Goal: Feedback & Contribution: Contribute content

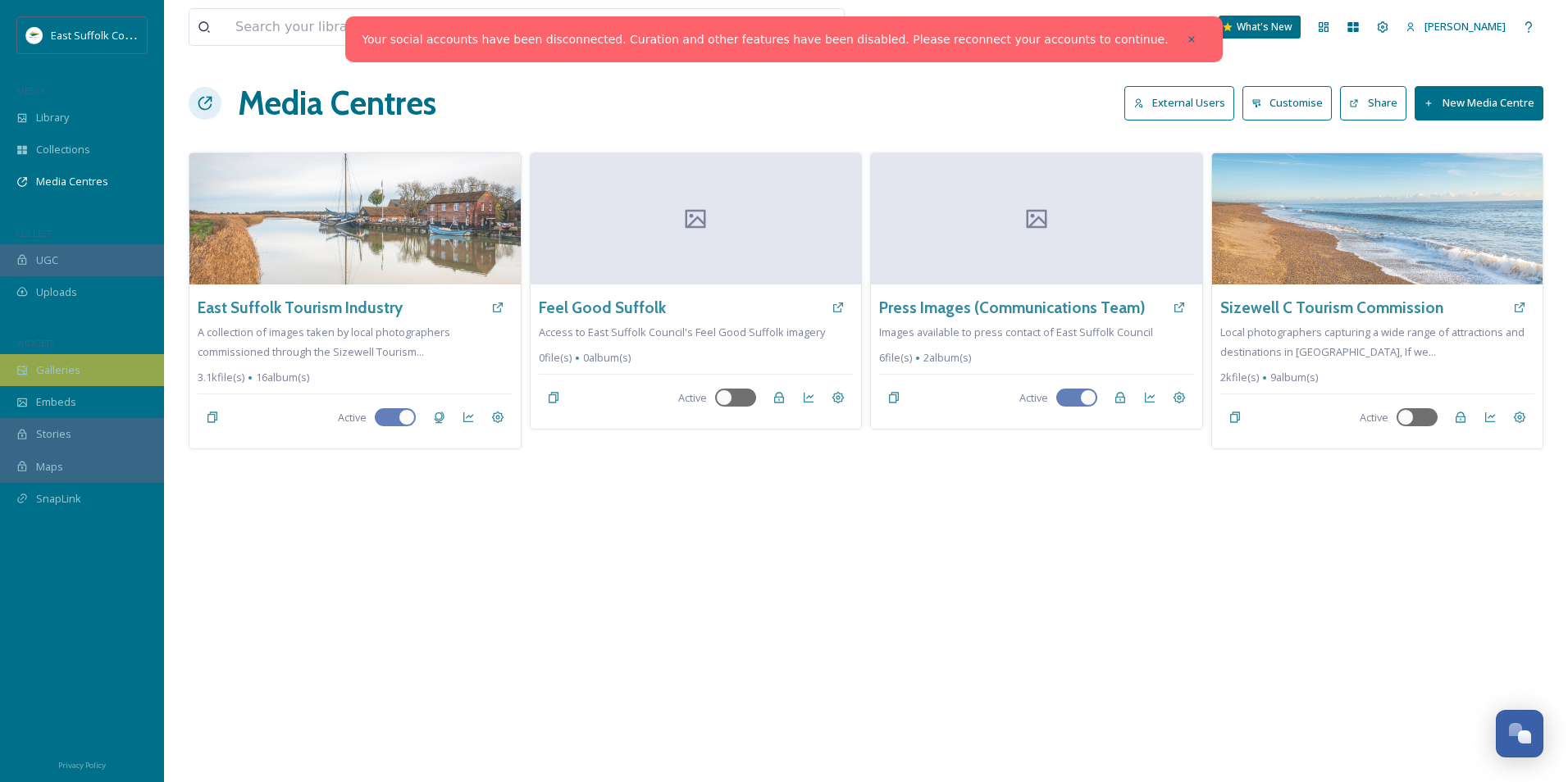
click at [56, 379] on div "Galleries" at bounding box center [82, 370] width 164 height 32
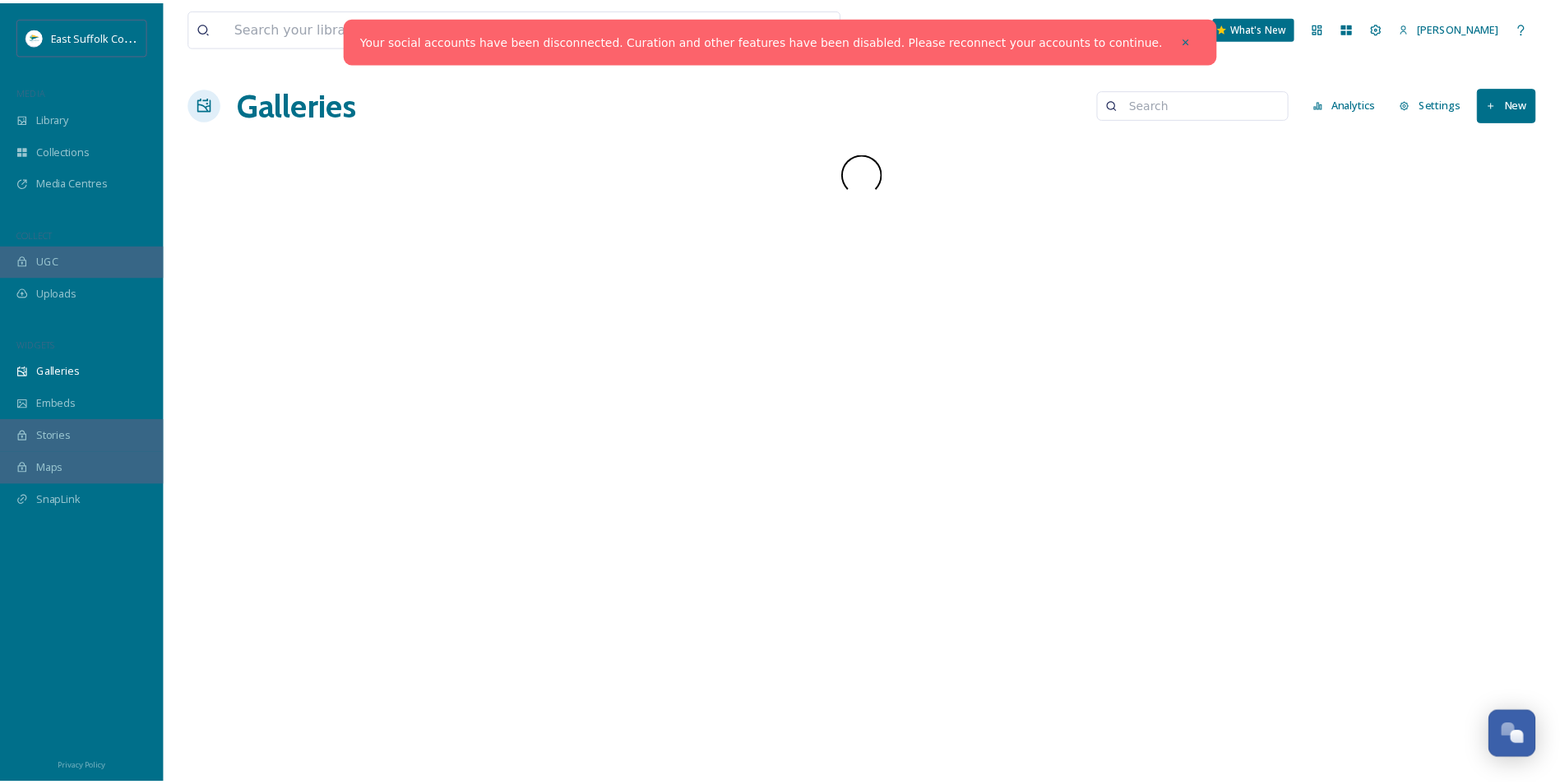
scroll to position [7208, 0]
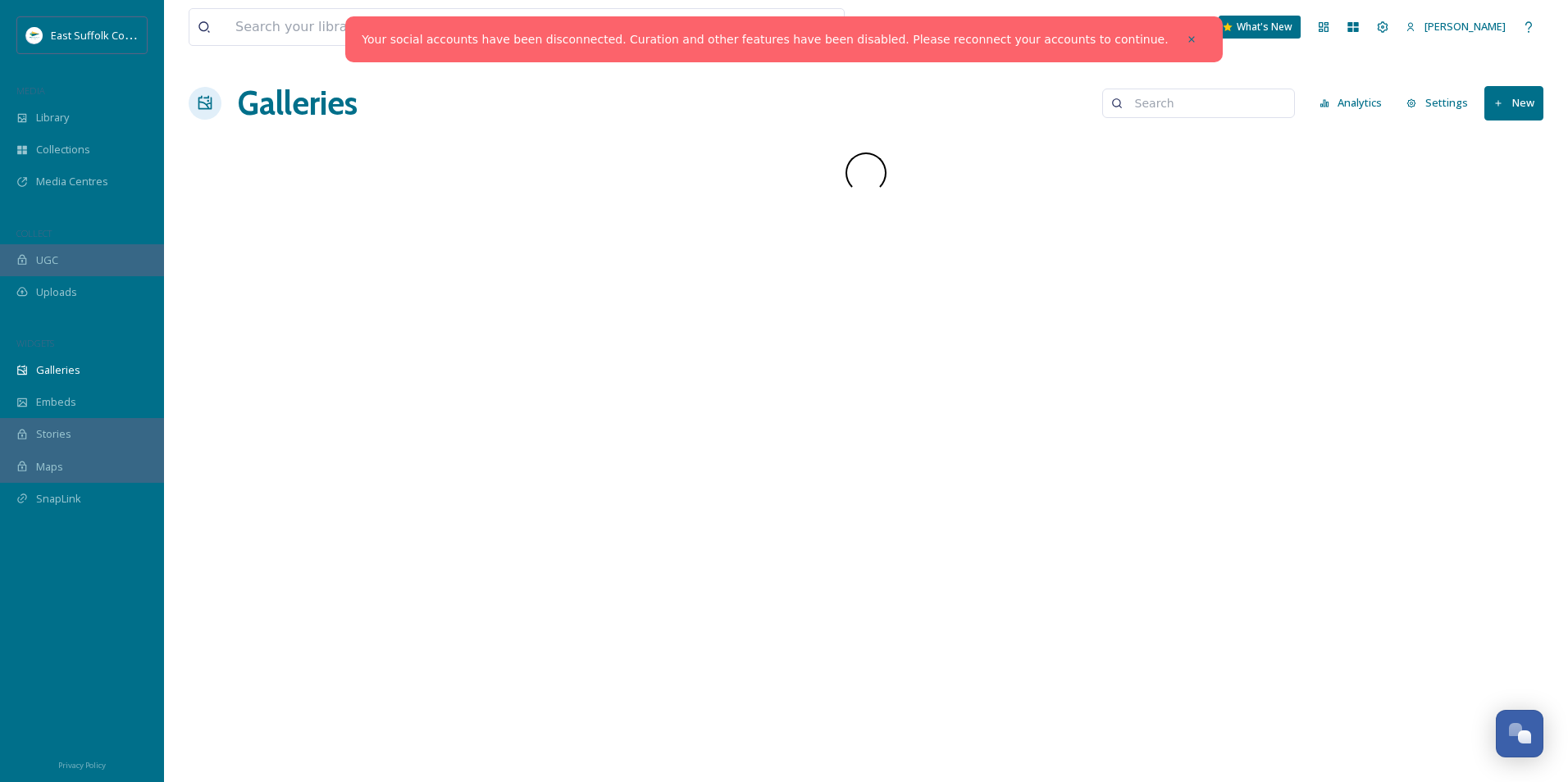
click at [1177, 29] on div at bounding box center [1191, 39] width 29 height 29
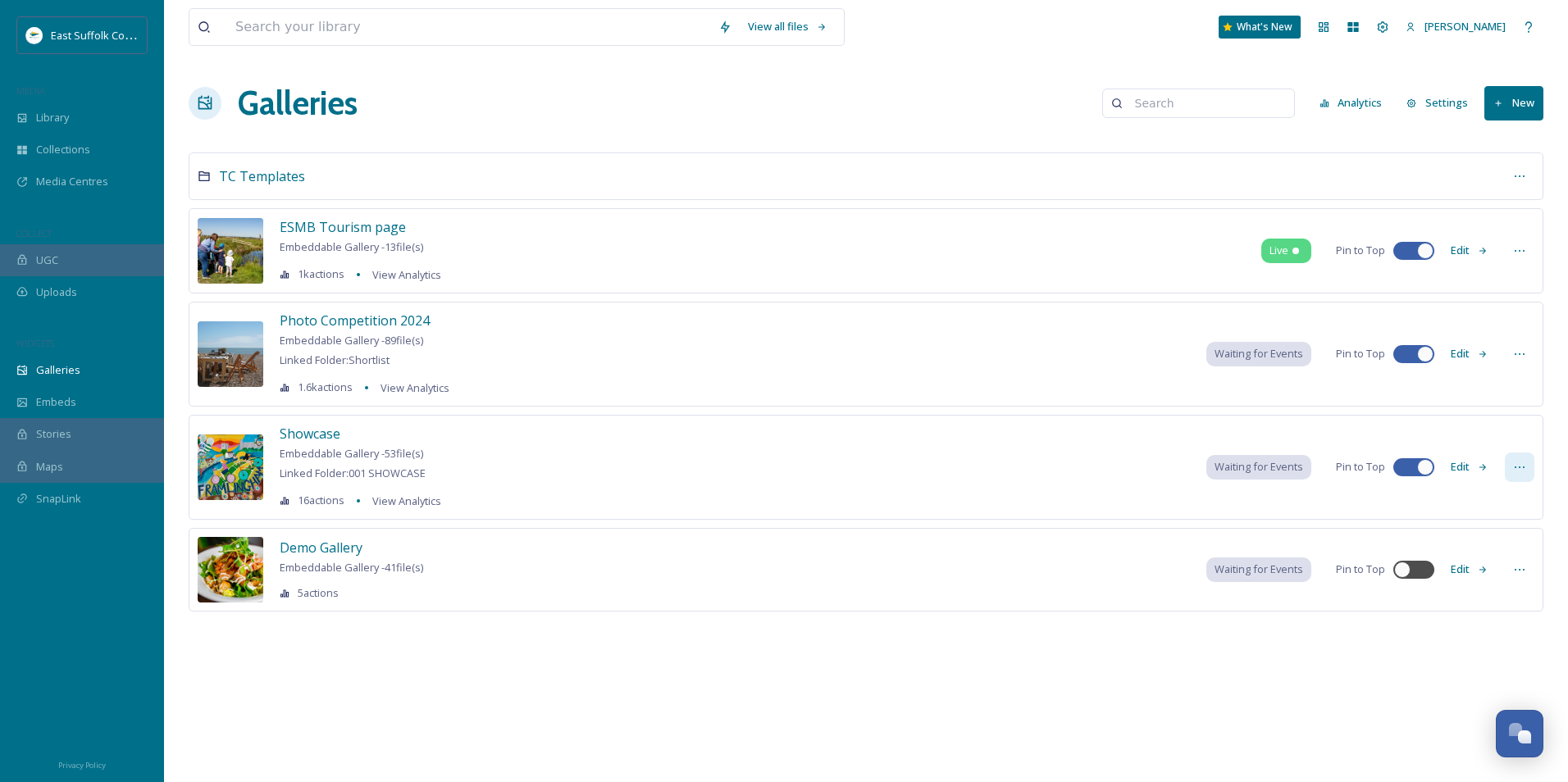
click at [1524, 464] on icon at bounding box center [1520, 468] width 13 height 13
click at [1469, 469] on button "Edit" at bounding box center [1469, 467] width 54 height 32
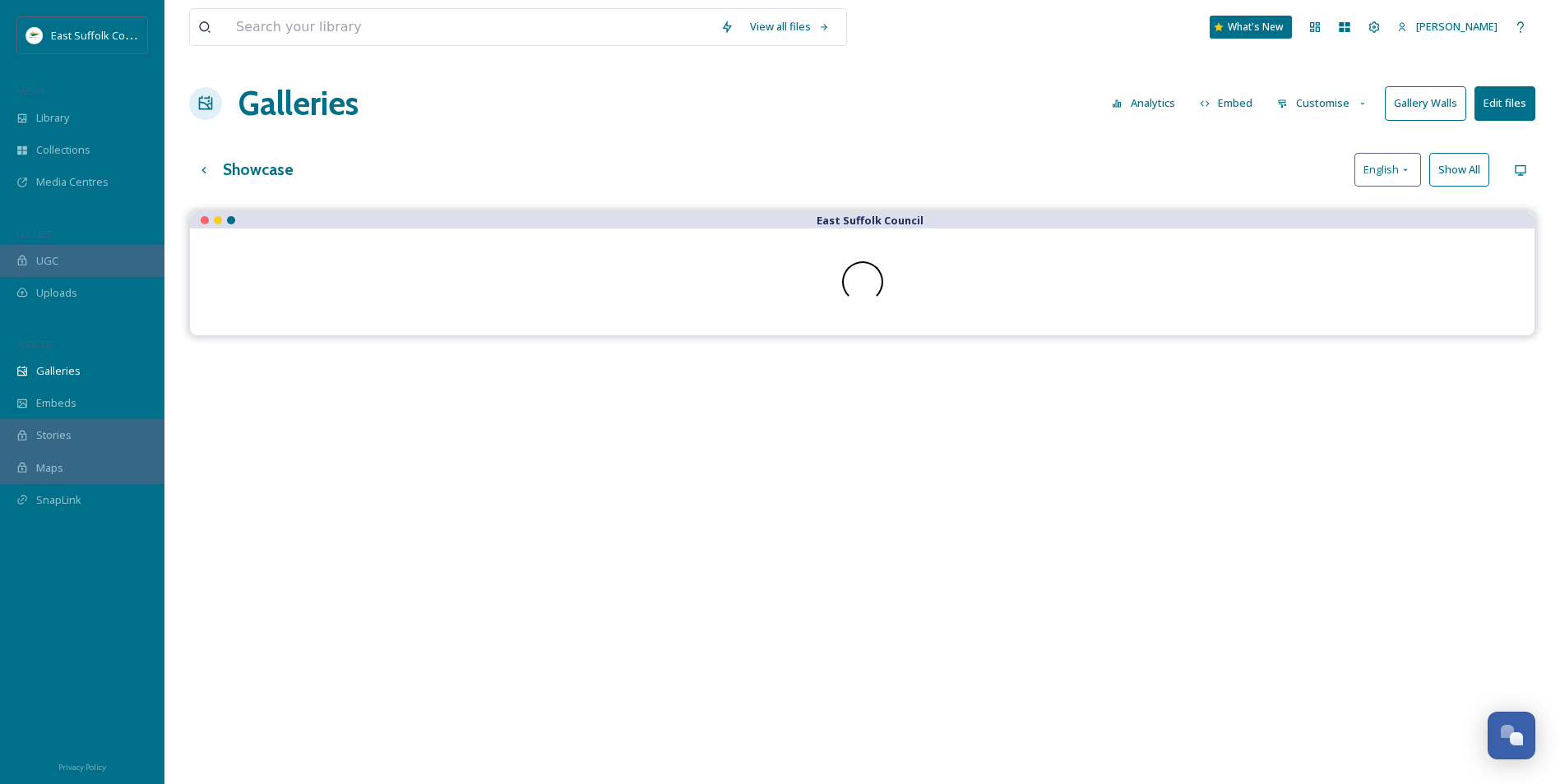
click at [1420, 108] on button "Gallery Walls" at bounding box center [1426, 103] width 81 height 34
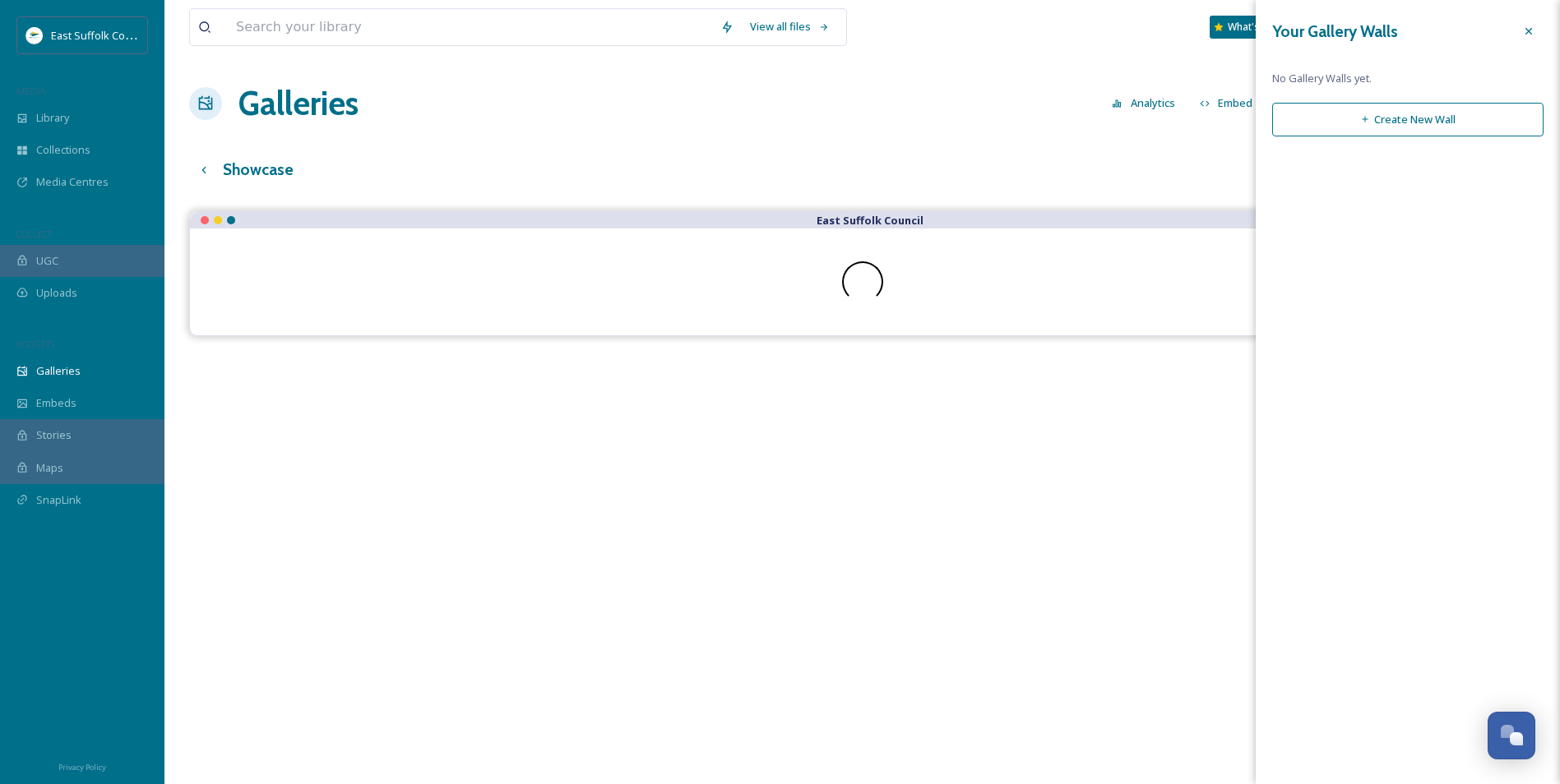
click at [1358, 134] on button "Create New Wall" at bounding box center [1408, 120] width 271 height 34
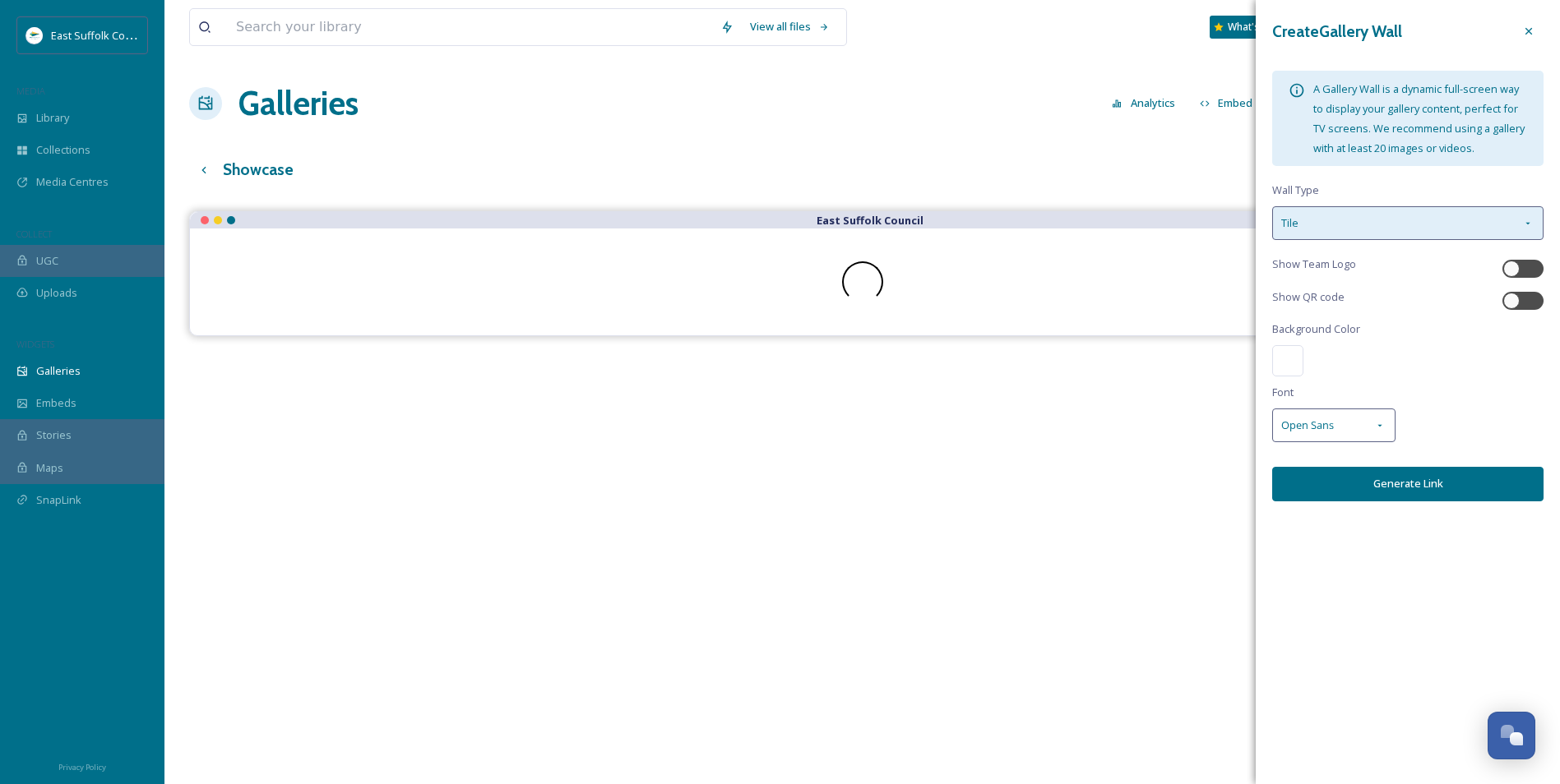
click at [1474, 222] on div "Tile" at bounding box center [1408, 223] width 271 height 34
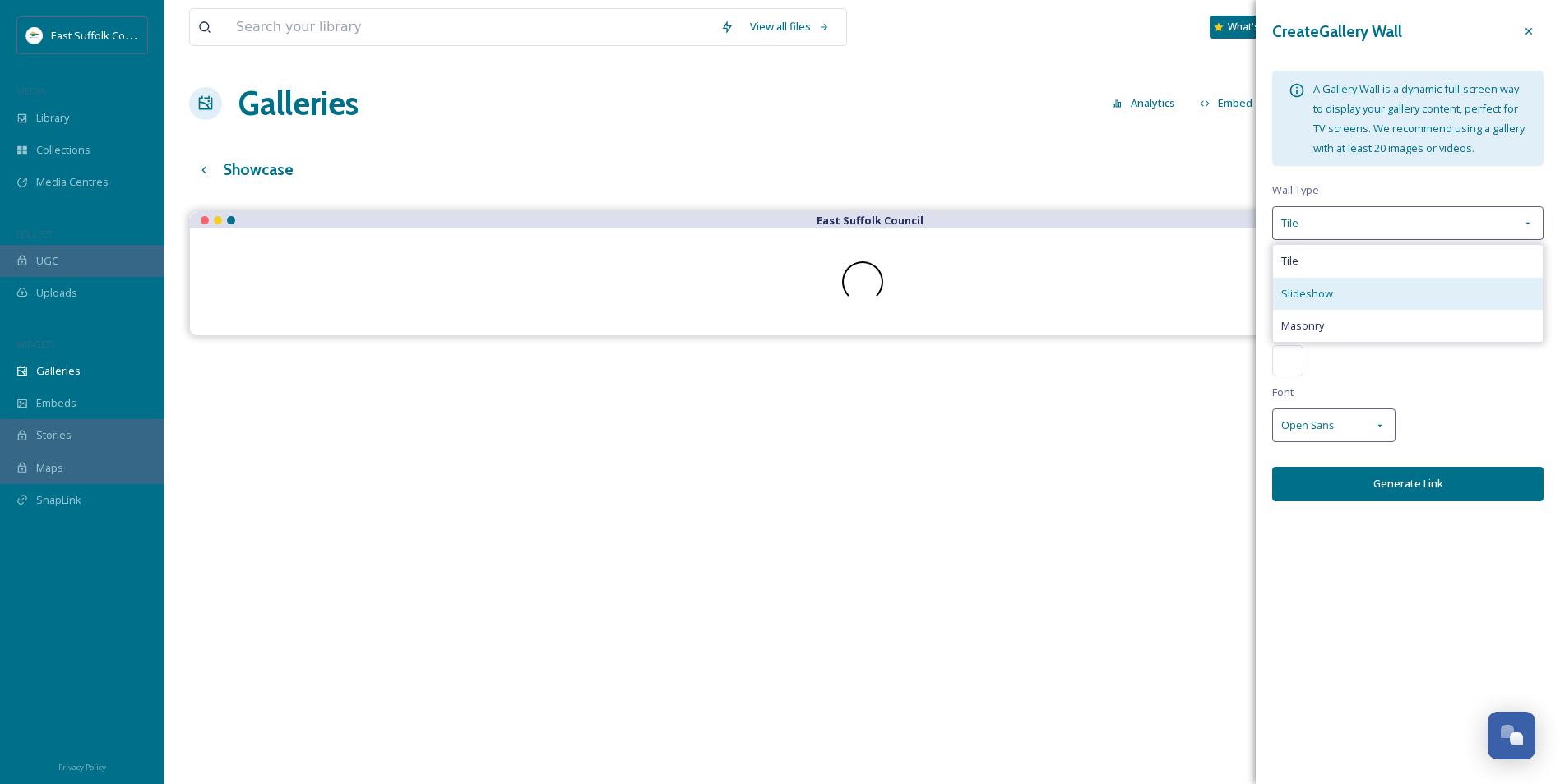
click at [1327, 293] on span "Slideshow" at bounding box center [1307, 294] width 52 height 15
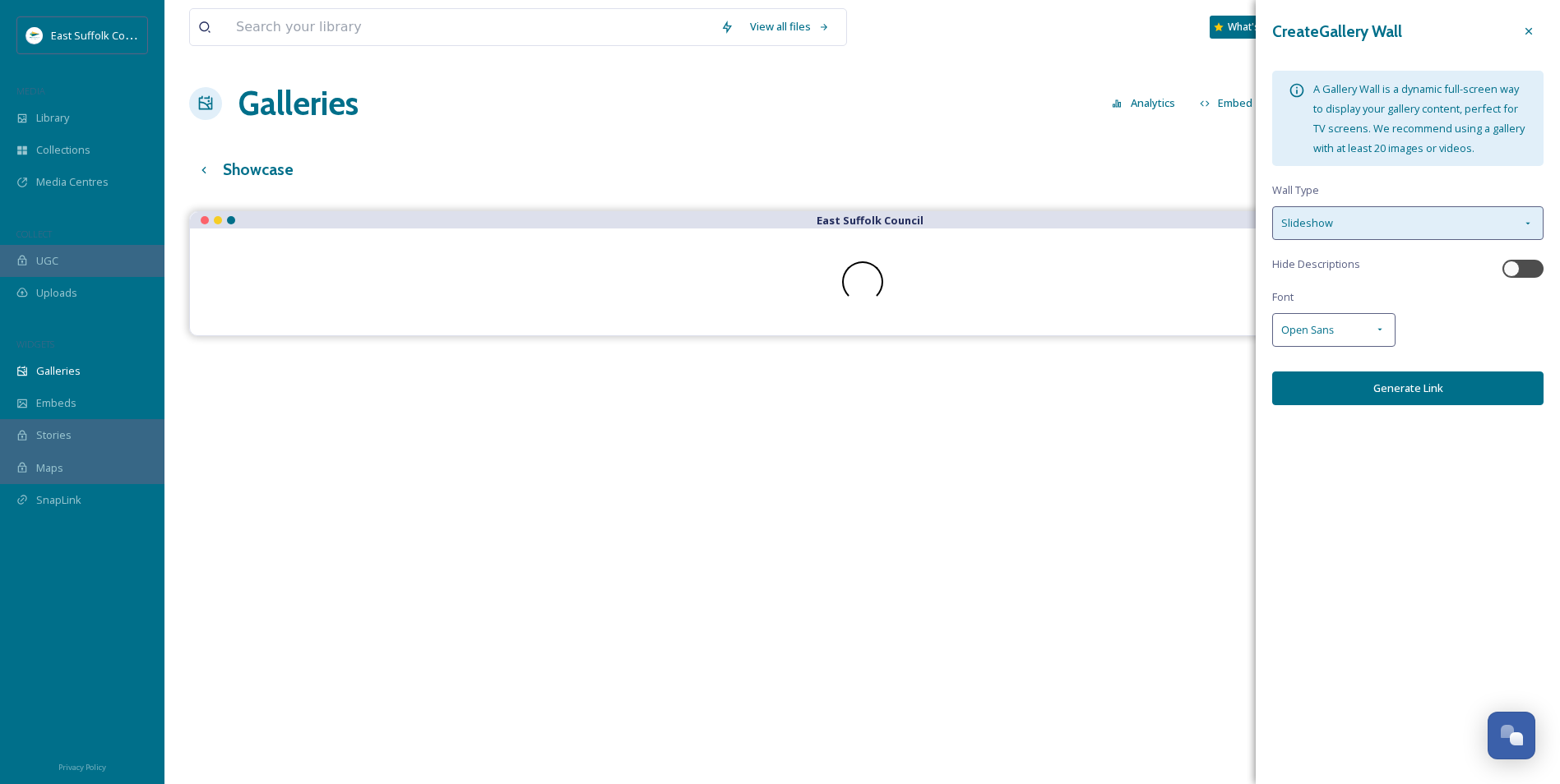
click at [1535, 209] on div "Slideshow" at bounding box center [1408, 223] width 271 height 34
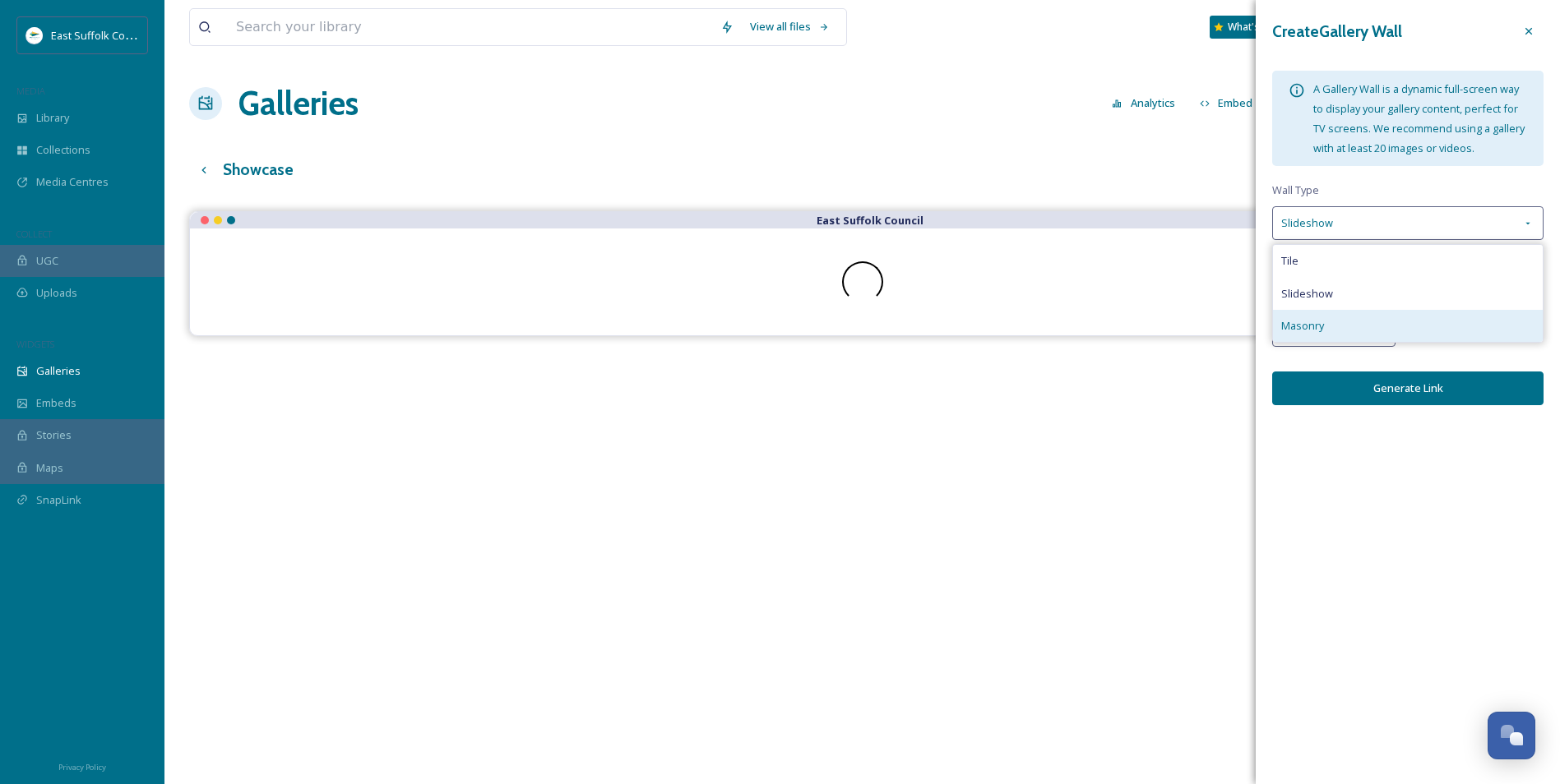
click at [1369, 320] on div "Masonry" at bounding box center [1408, 326] width 270 height 32
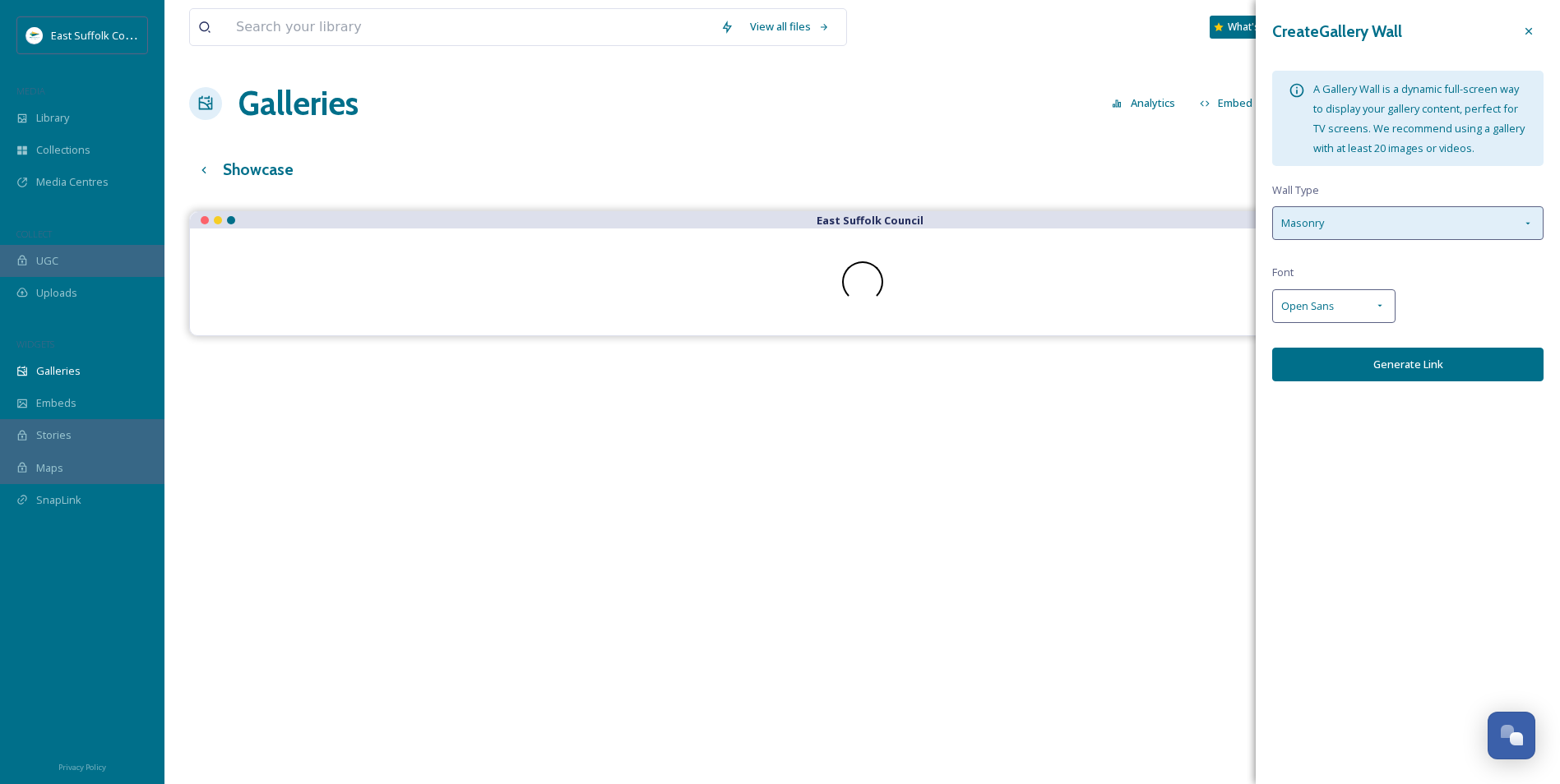
click at [1521, 215] on div "Masonry" at bounding box center [1408, 223] width 271 height 34
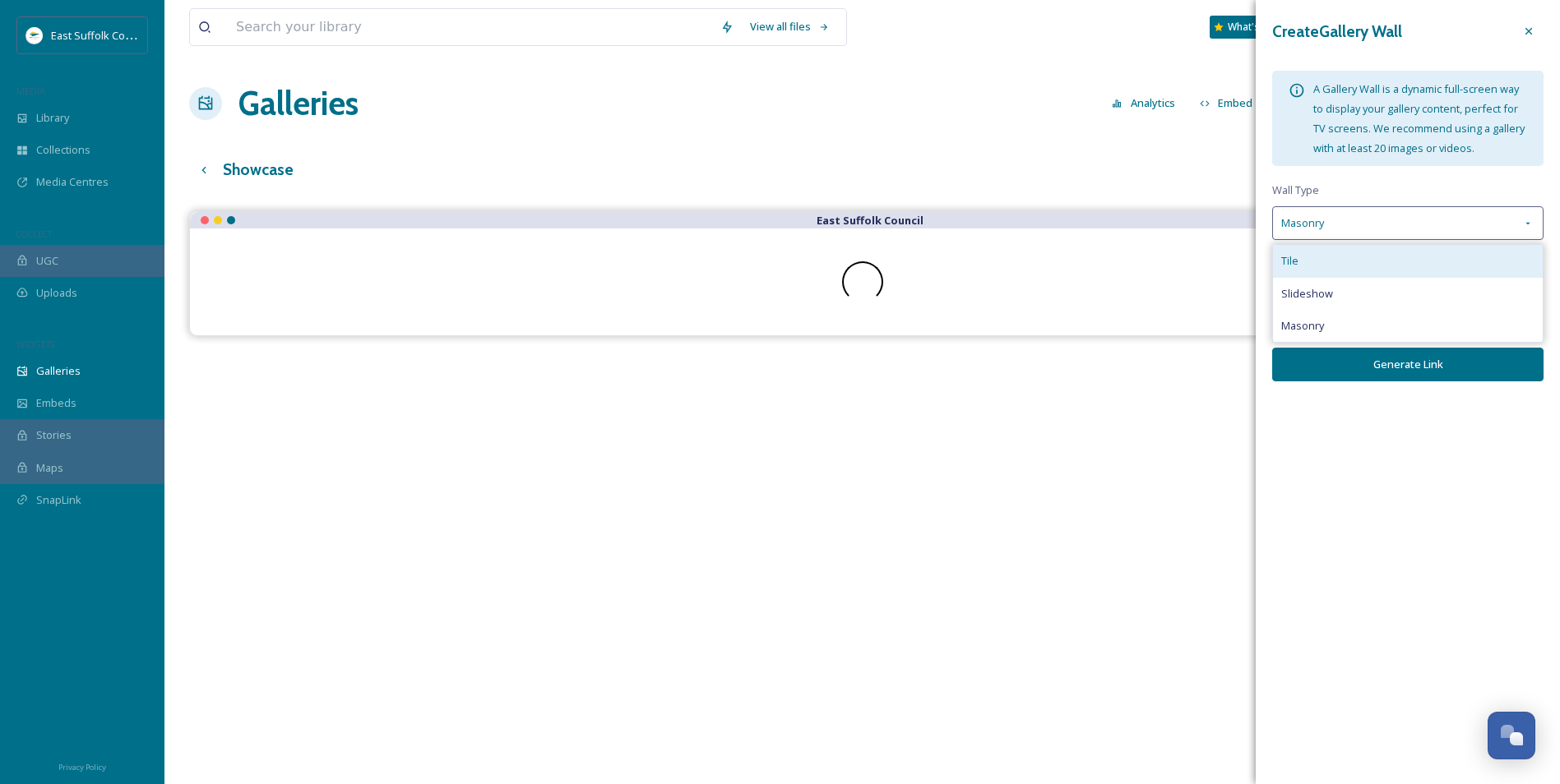
click at [1363, 258] on div "Tile" at bounding box center [1408, 261] width 270 height 32
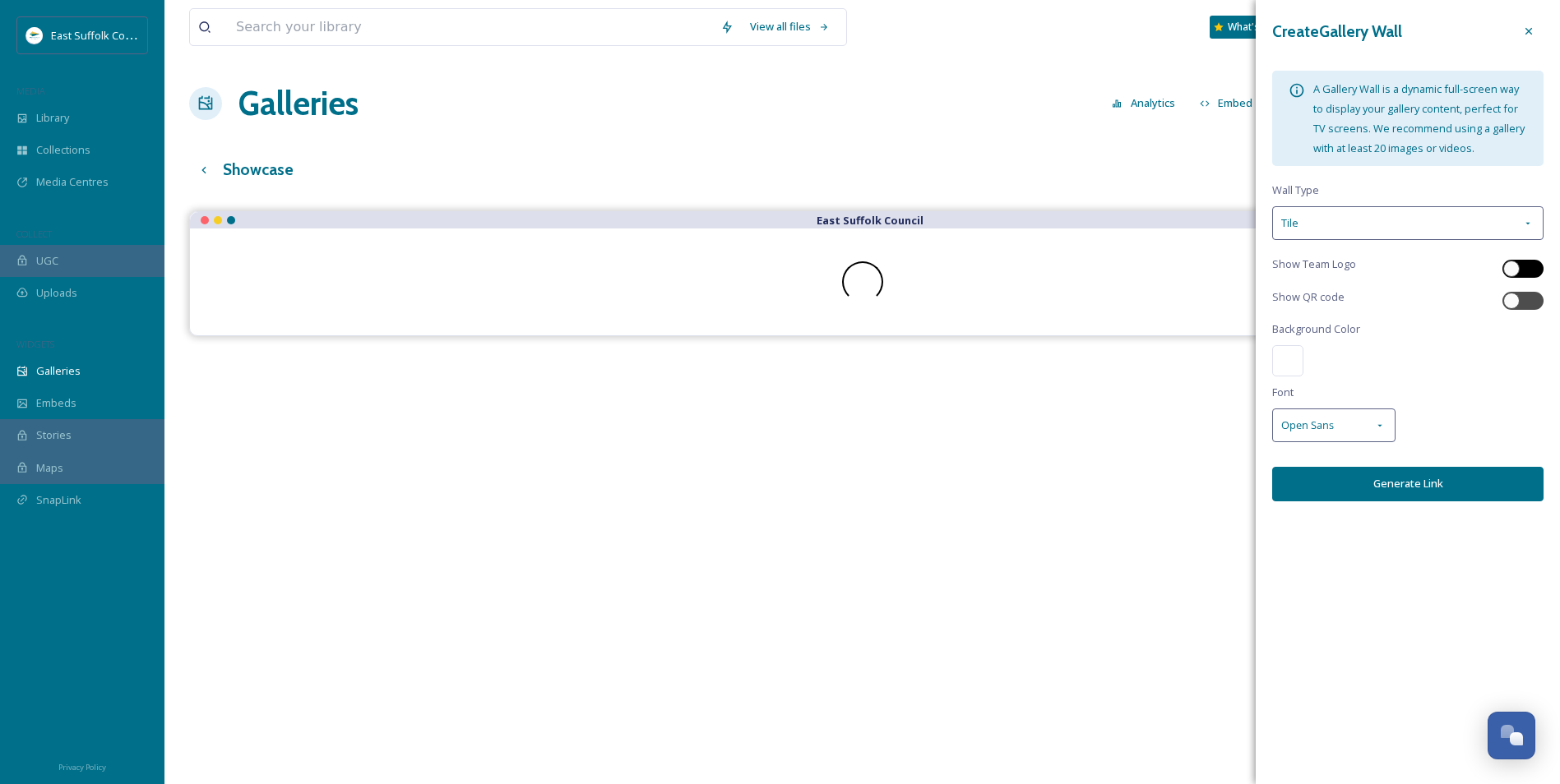
click at [1518, 265] on div at bounding box center [1511, 268] width 16 height 16
checkbox input "true"
click at [1522, 294] on div at bounding box center [1522, 300] width 41 height 18
checkbox input "true"
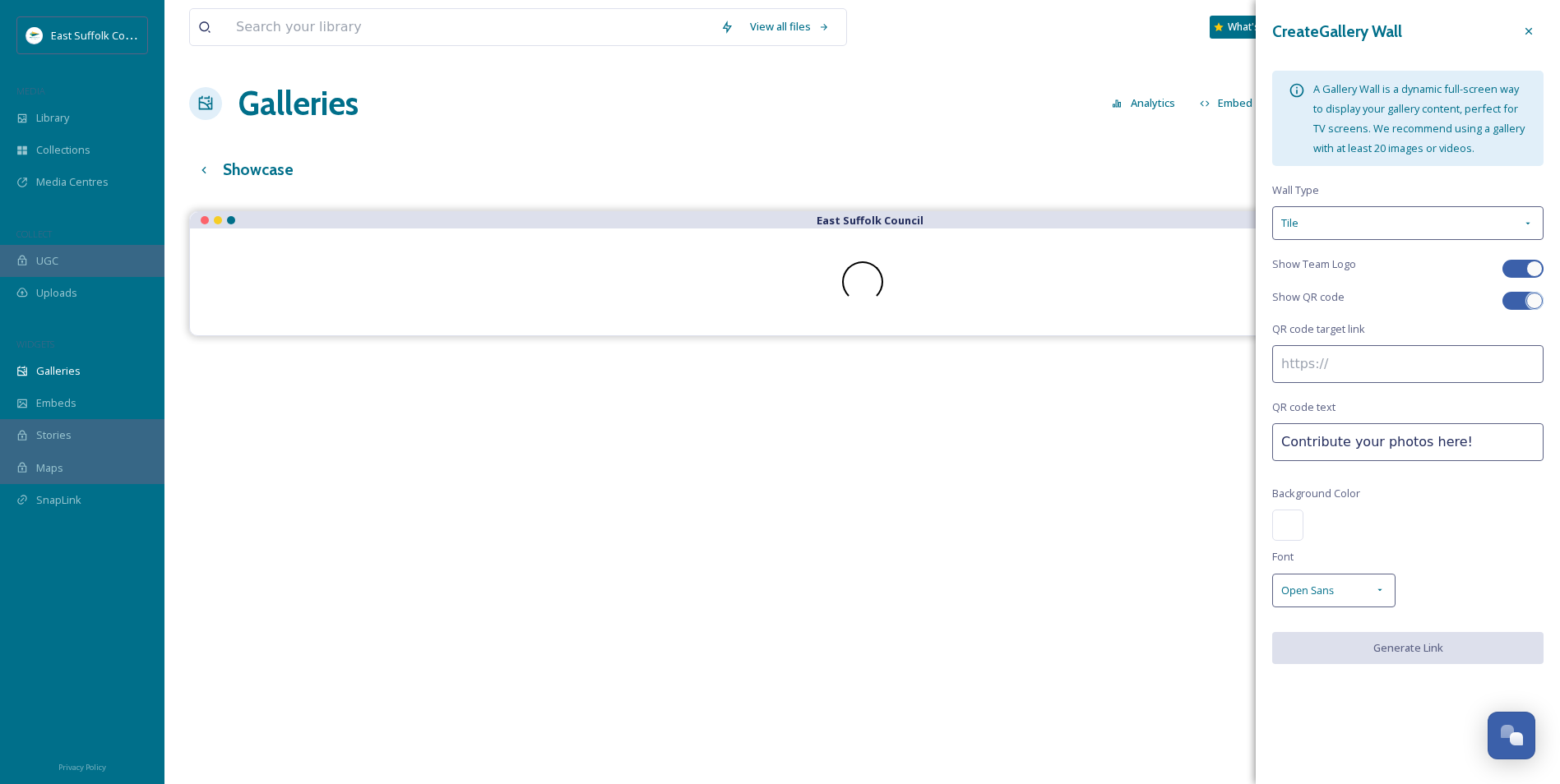
click at [1322, 365] on input at bounding box center [1408, 365] width 271 height 38
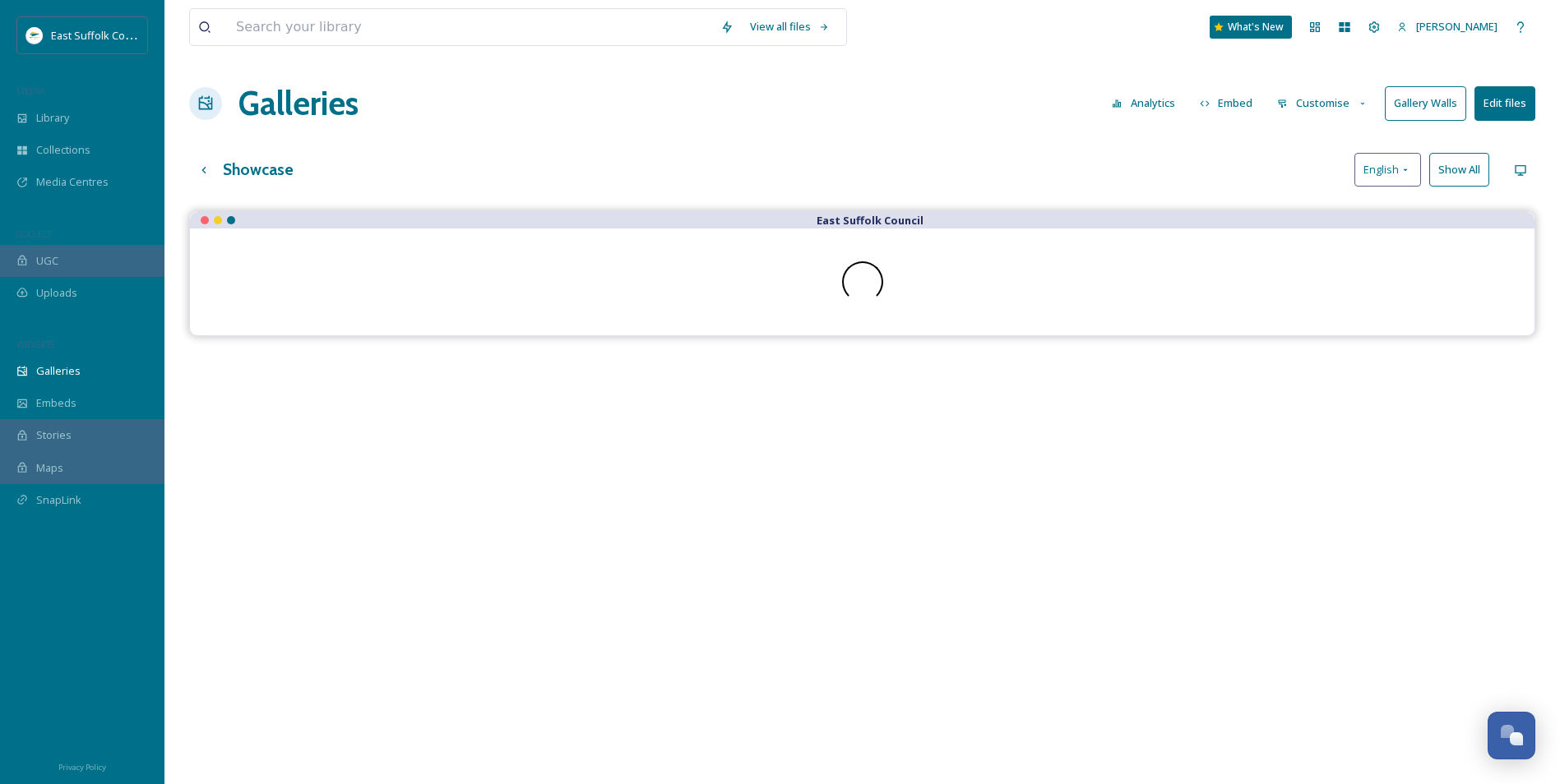
drag, startPoint x: 63, startPoint y: 402, endPoint x: 421, endPoint y: 450, distance: 361.2
click at [441, 454] on div "East Suffolk Council" at bounding box center [862, 603] width 1346 height 784
drag, startPoint x: 66, startPoint y: 488, endPoint x: 58, endPoint y: 301, distance: 187.2
drag, startPoint x: 58, startPoint y: 301, endPoint x: 500, endPoint y: 496, distance: 483.1
click at [512, 631] on div "East Suffolk Council" at bounding box center [862, 603] width 1346 height 784
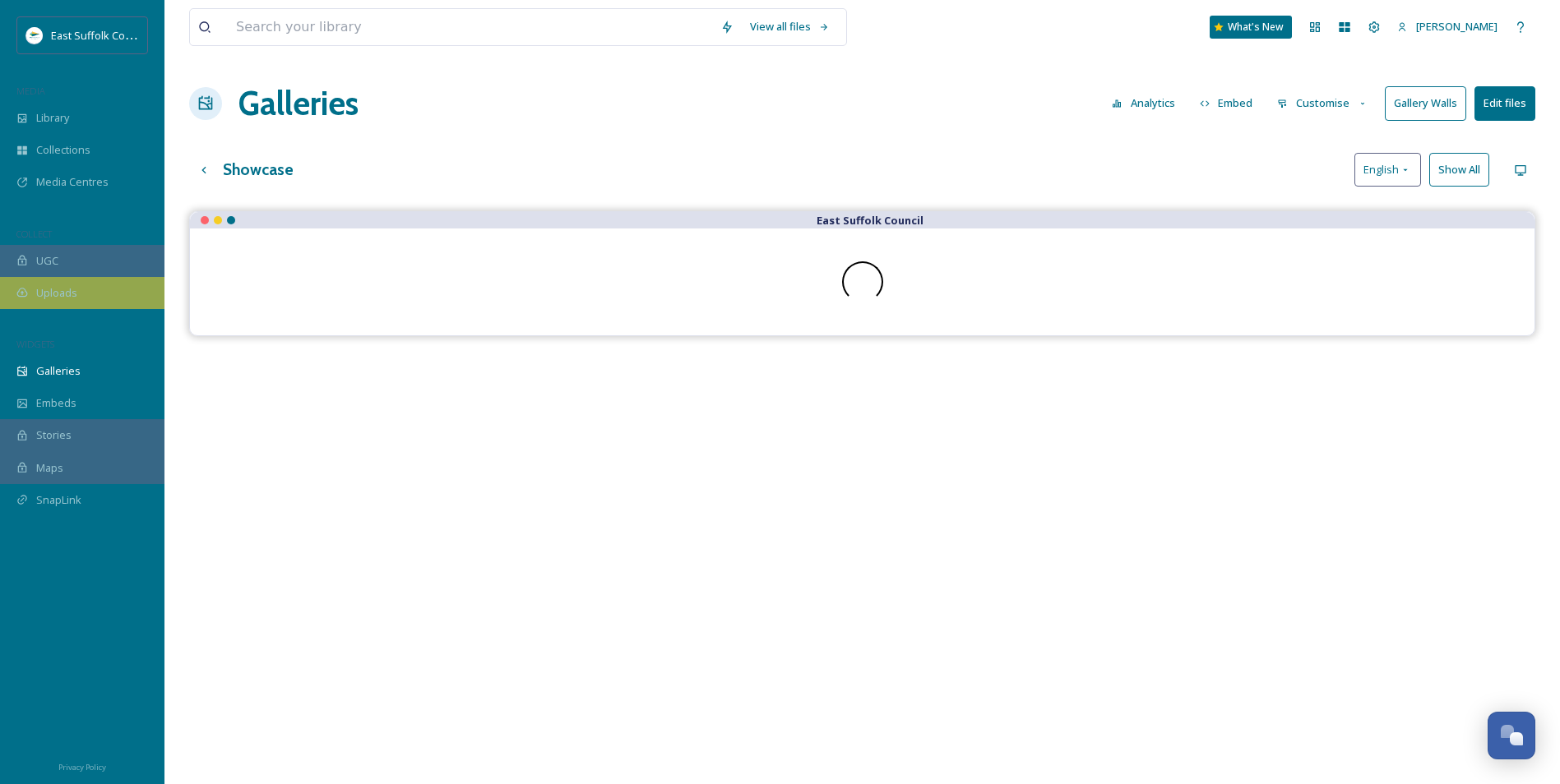
click at [85, 286] on div "Uploads" at bounding box center [82, 294] width 165 height 32
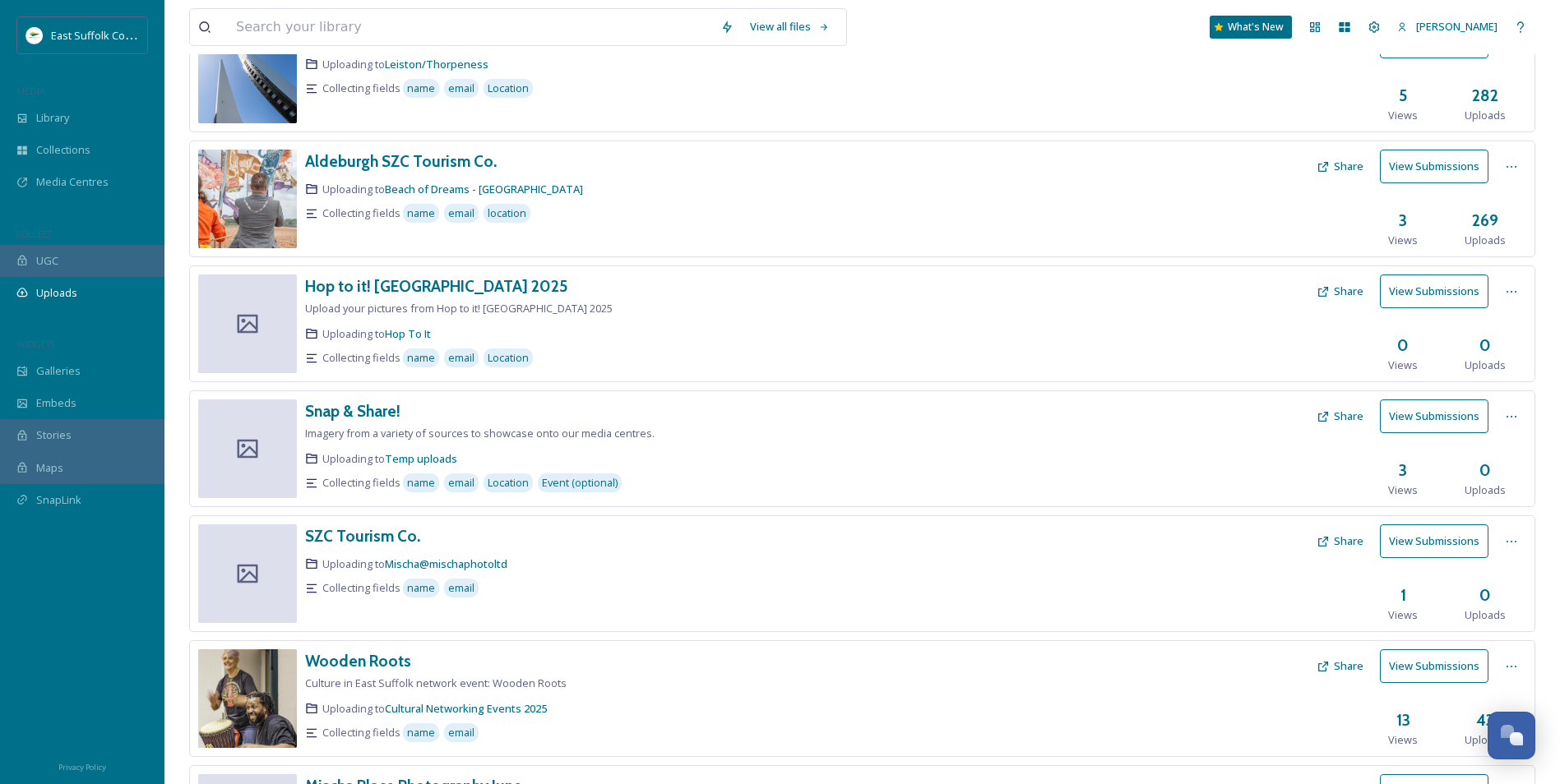
scroll to position [534, 0]
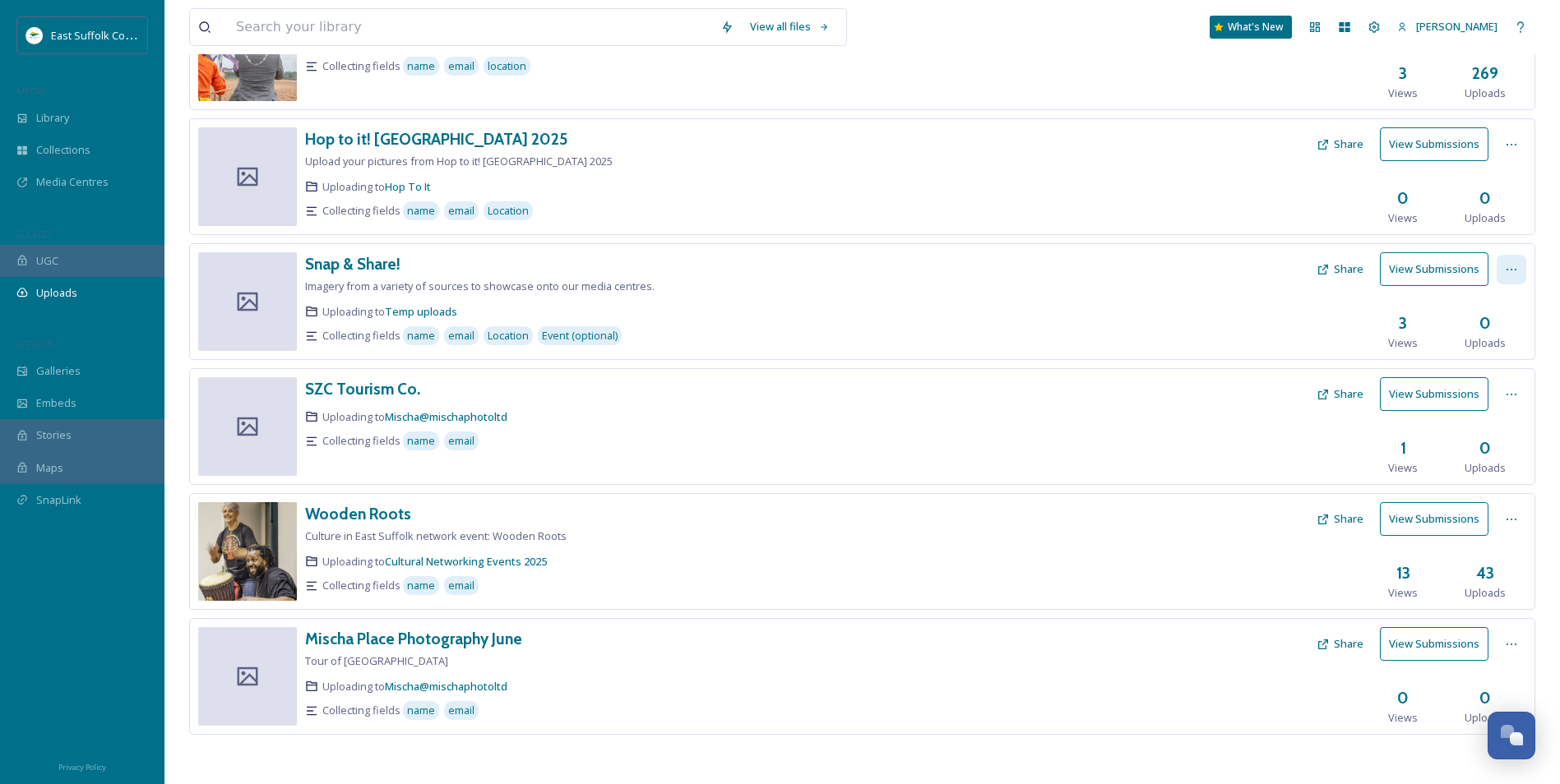
click at [1517, 277] on div at bounding box center [1511, 269] width 29 height 29
click at [1348, 274] on button "Share" at bounding box center [1339, 269] width 63 height 32
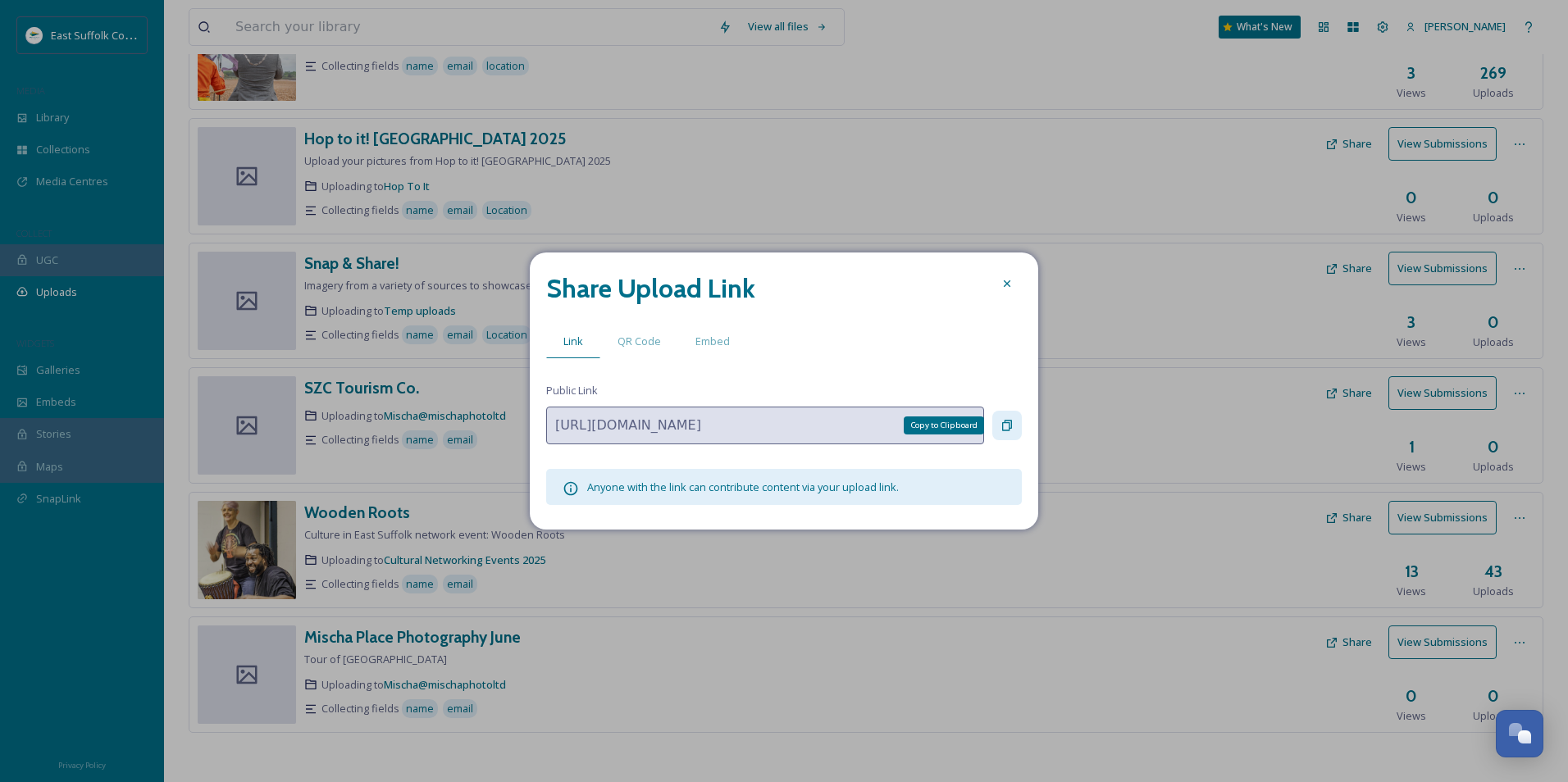
click at [997, 420] on div "Copy to Clipboard" at bounding box center [1006, 425] width 29 height 29
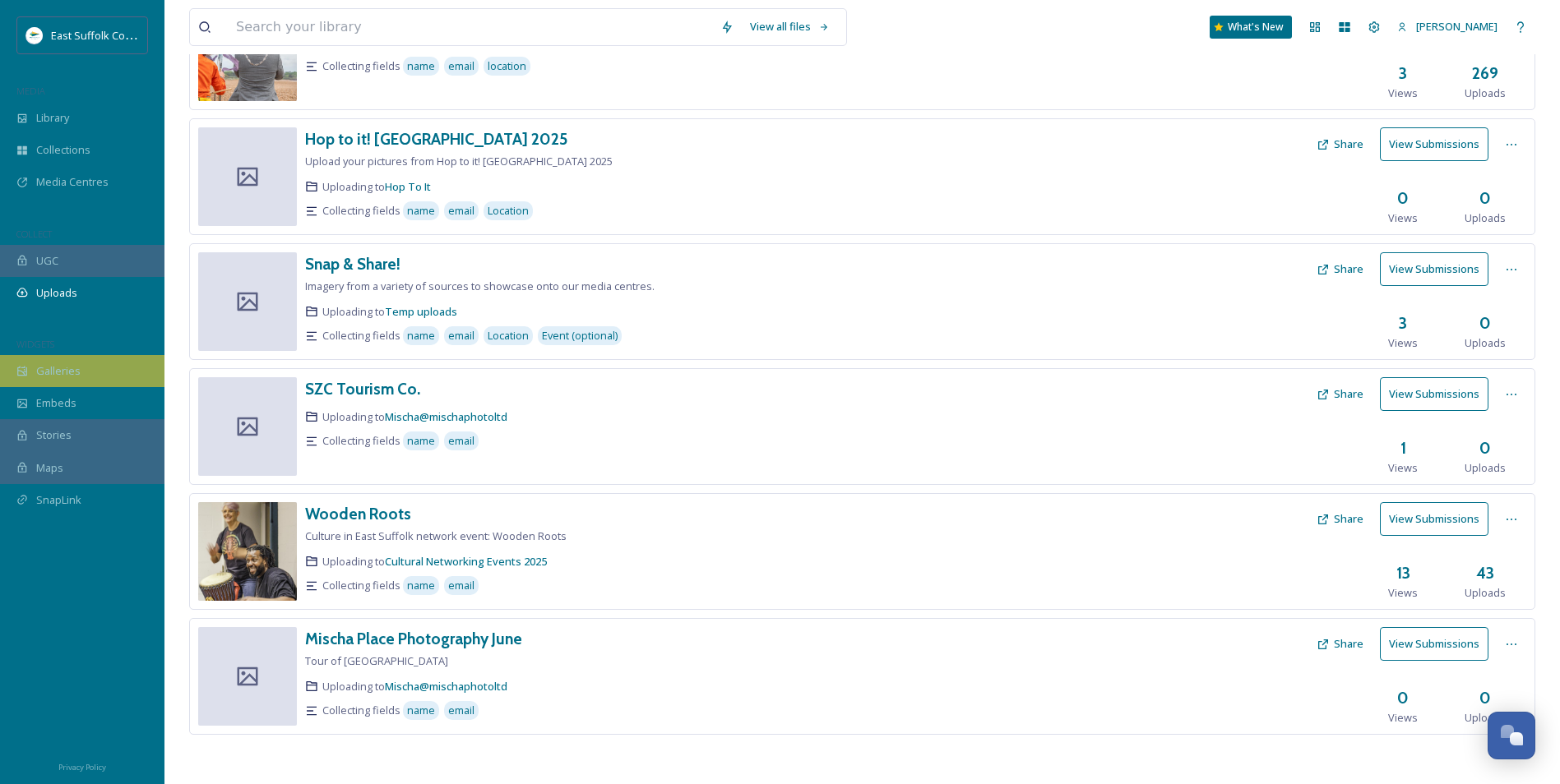
click at [53, 364] on span "Galleries" at bounding box center [58, 371] width 45 height 15
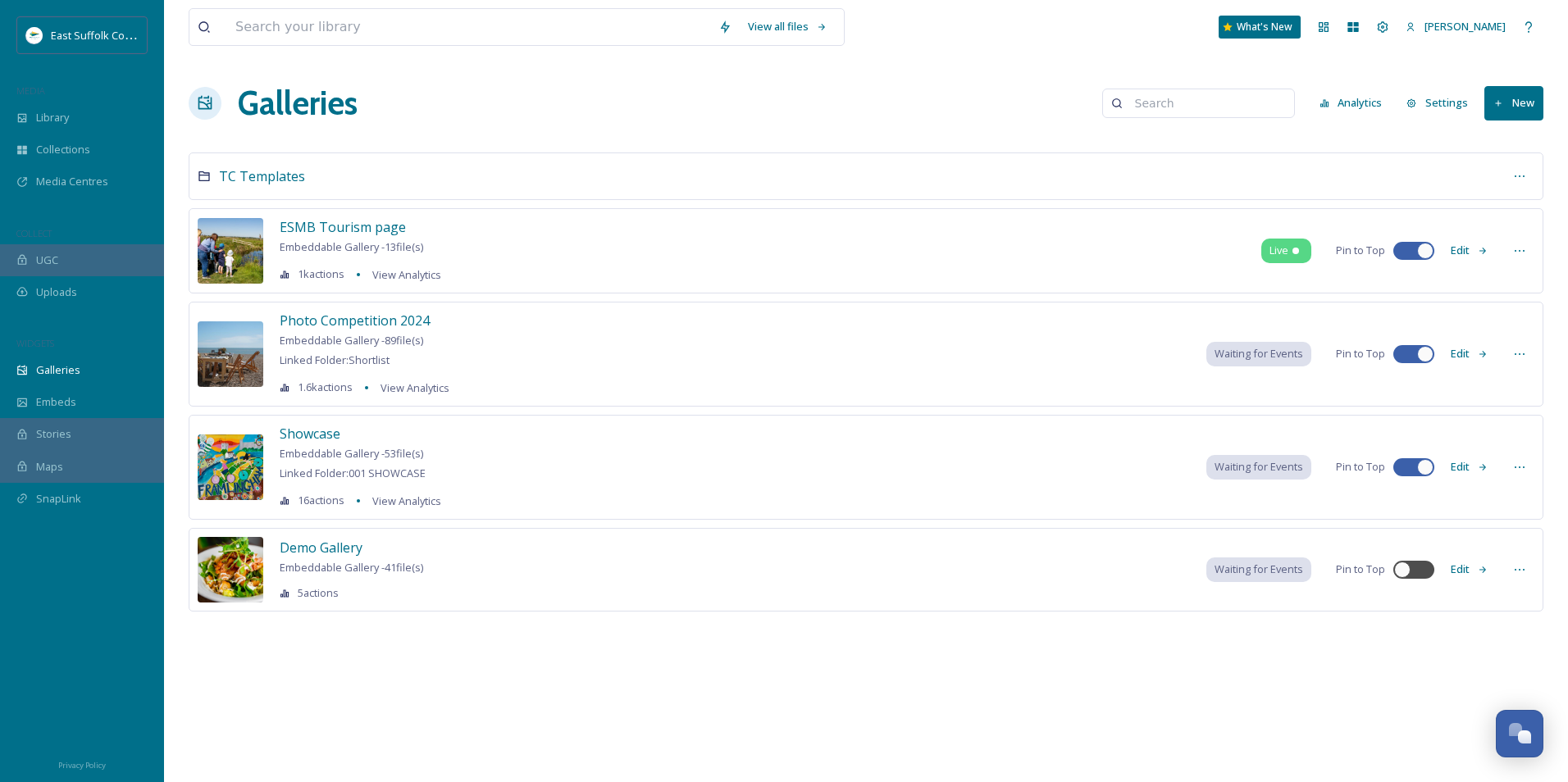
click at [318, 447] on span "Embeddable Gallery - 53 file(s)" at bounding box center [351, 453] width 144 height 15
click at [314, 436] on span "Showcase" at bounding box center [310, 434] width 60 height 18
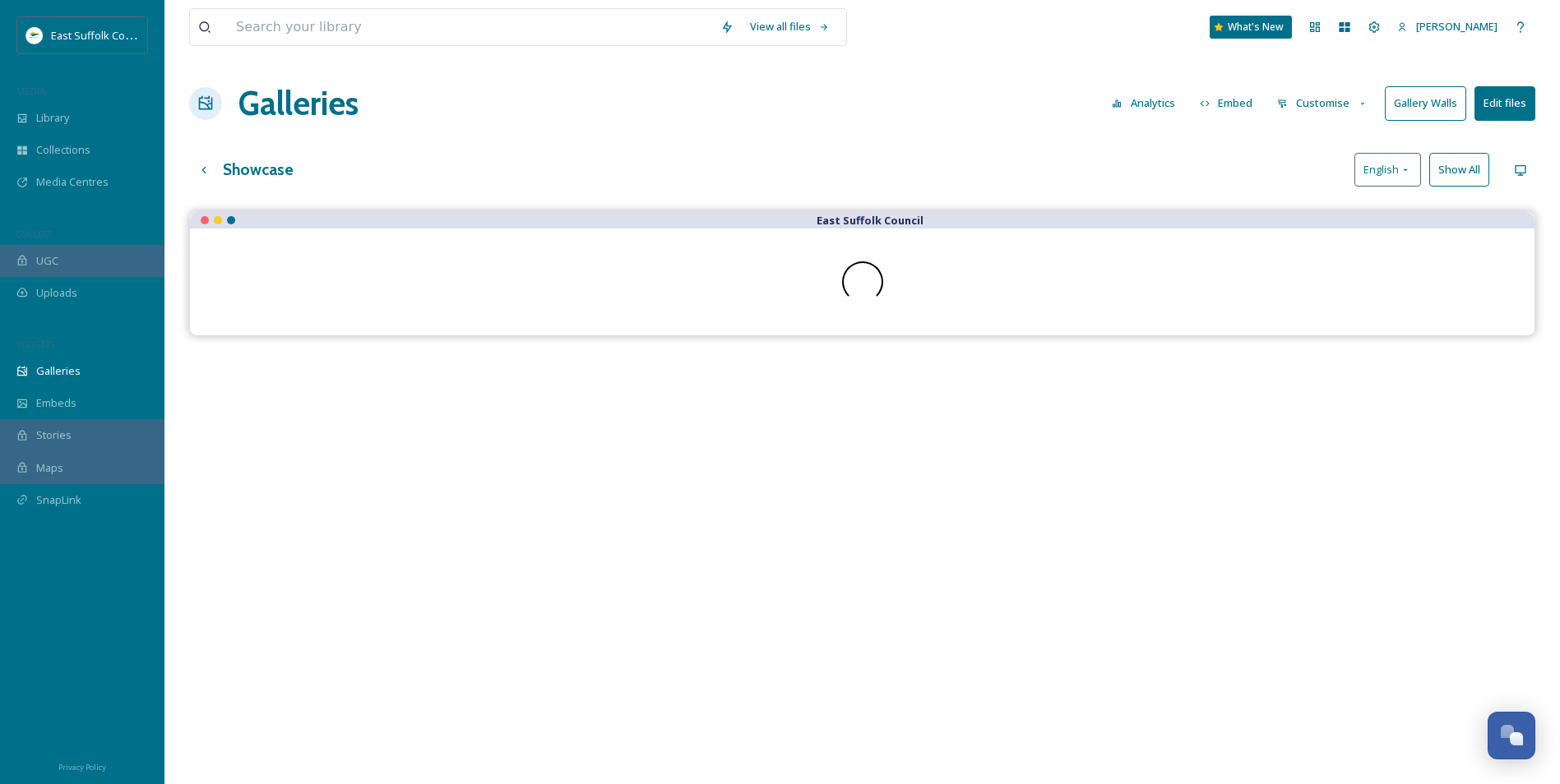
click at [1425, 104] on button "Gallery Walls" at bounding box center [1426, 103] width 81 height 34
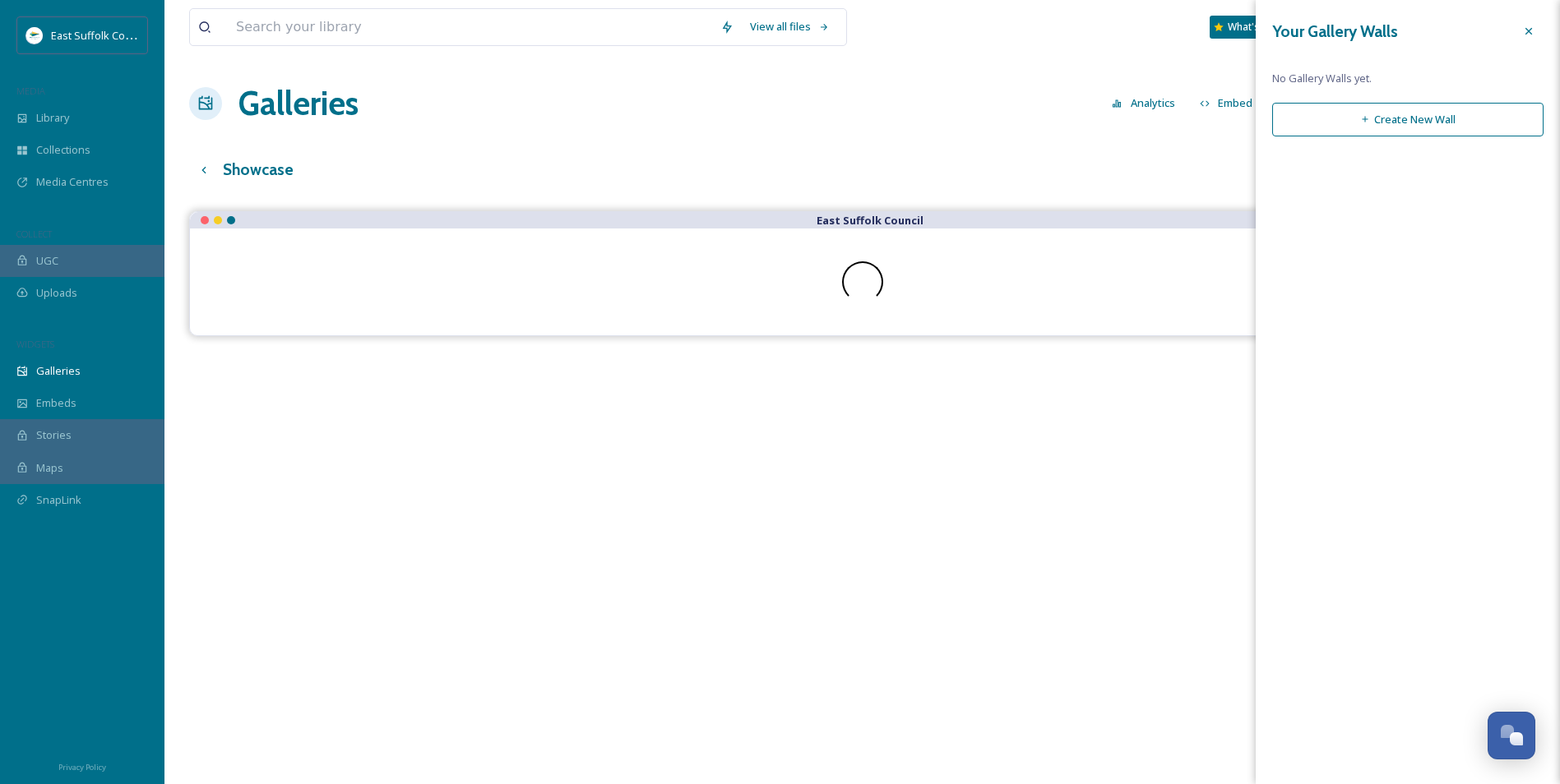
drag, startPoint x: 1378, startPoint y: 101, endPoint x: 1367, endPoint y: 108, distance: 13.0
click at [1376, 103] on div "Your Gallery Walls No Gallery Walls yet. Create New Wall Create Gallery Wall A …" at bounding box center [1408, 76] width 304 height 152
click at [1361, 121] on icon at bounding box center [1365, 119] width 10 height 10
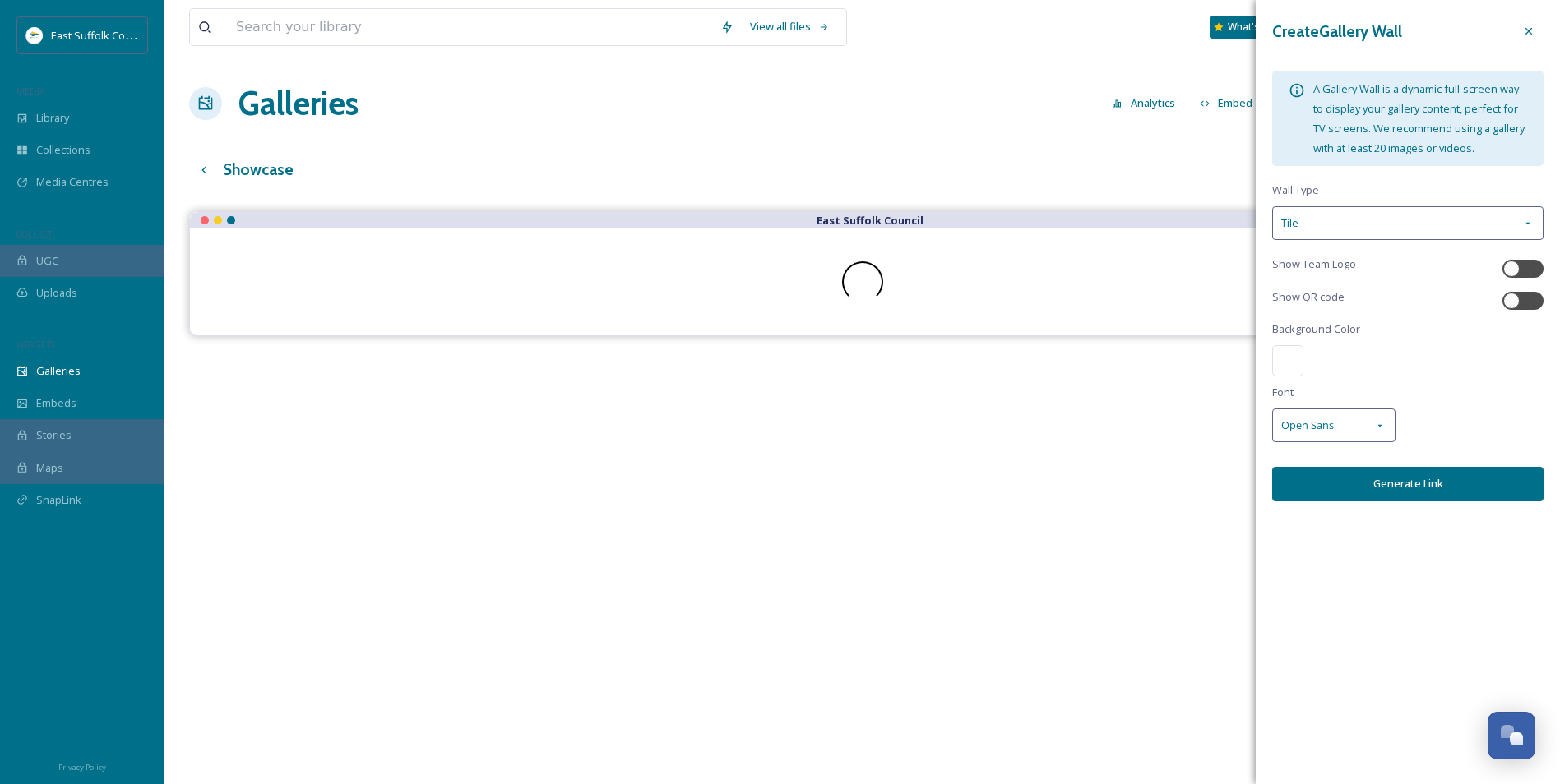
click at [1513, 258] on div "Show Team Logo" at bounding box center [1408, 268] width 271 height 24
click at [1512, 271] on div at bounding box center [1511, 268] width 16 height 16
checkbox input "true"
click at [1515, 297] on div at bounding box center [1511, 300] width 16 height 16
checkbox input "true"
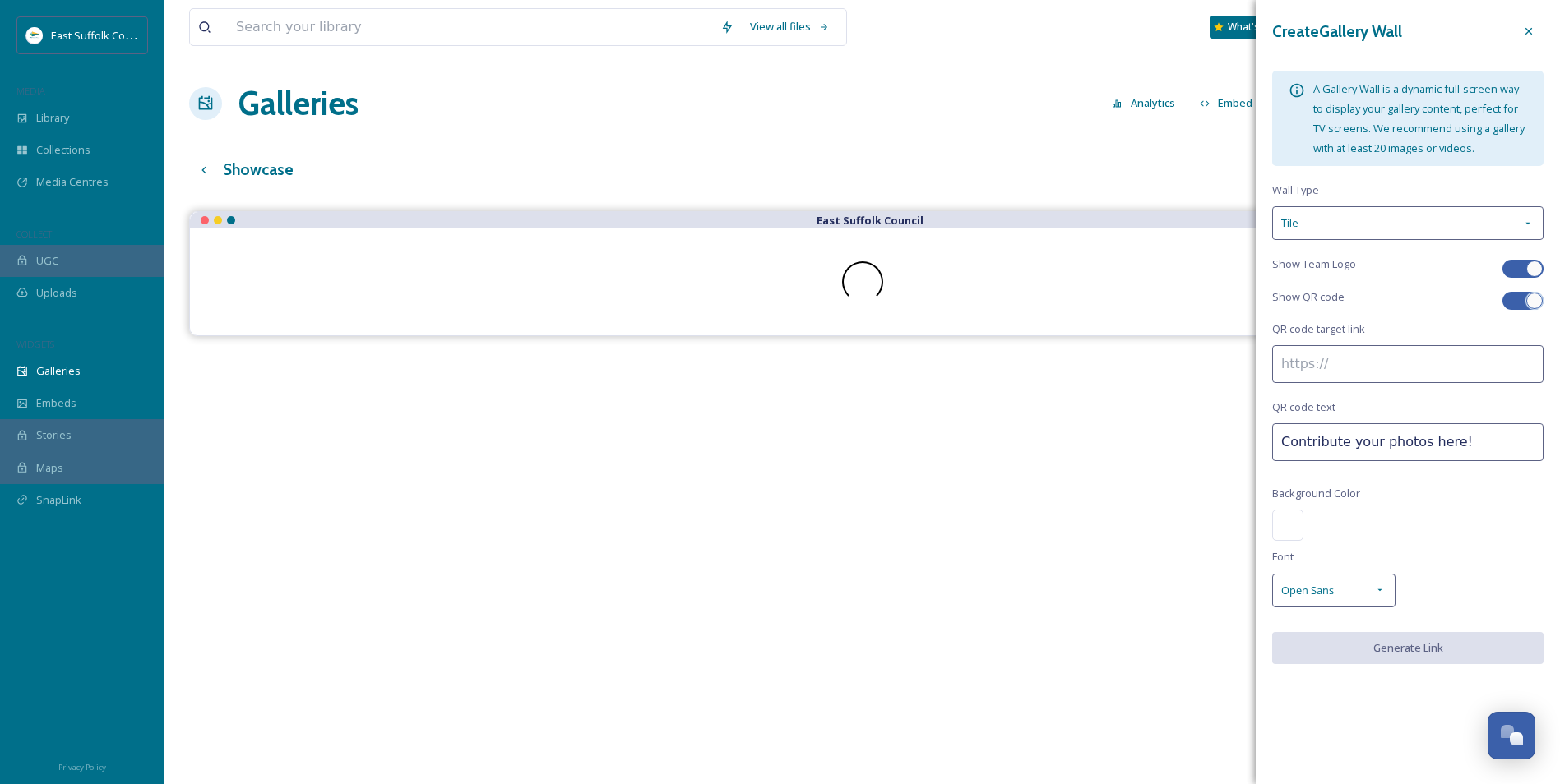
click at [1352, 359] on input at bounding box center [1408, 365] width 271 height 38
paste input "https://app.snapsea.io/p/link/snap--share"
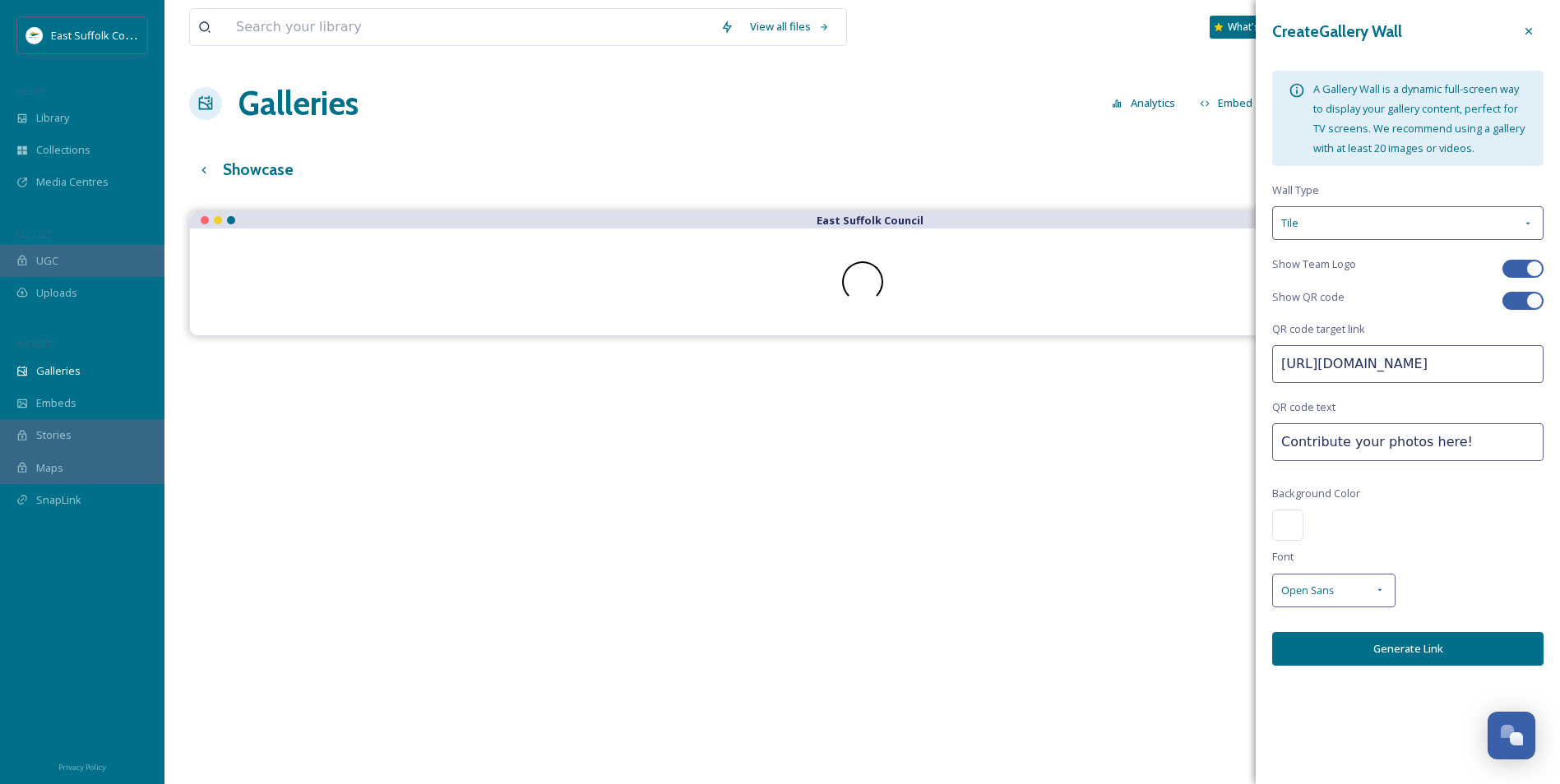
type input "https://app.snapsea.io/p/link/snap--share"
click at [1290, 526] on div at bounding box center [1287, 525] width 31 height 31
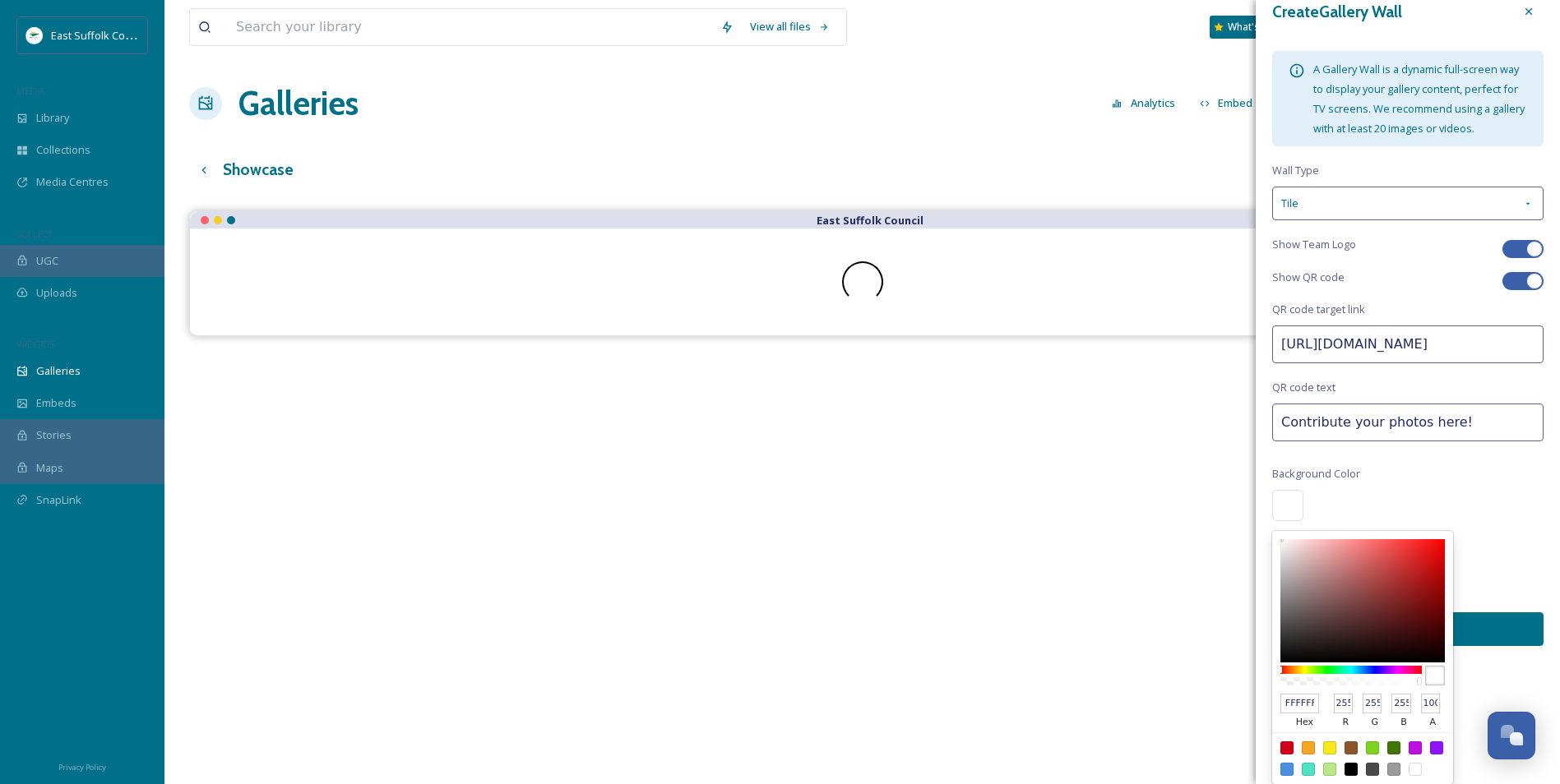
scroll to position [40, 0]
drag, startPoint x: 1310, startPoint y: 703, endPoint x: 1237, endPoint y: 692, distance: 73.8
click at [1237, 692] on div "View all files What's New Jake Snell Galleries Analytics Embed Customise Galler…" at bounding box center [862, 509] width 1395 height 1020
type input "4ab"
type input "68"
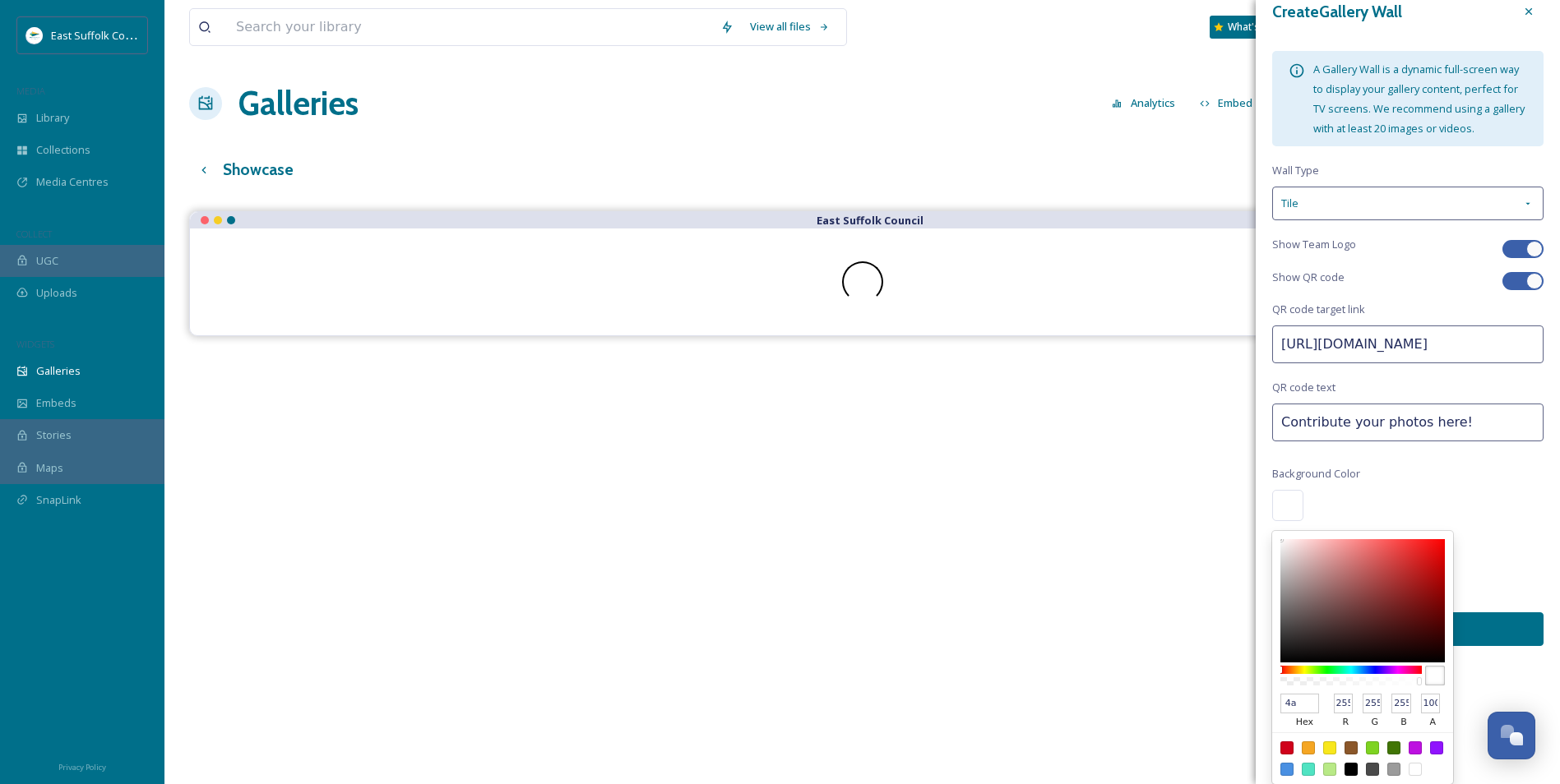
type input "170"
type input "187"
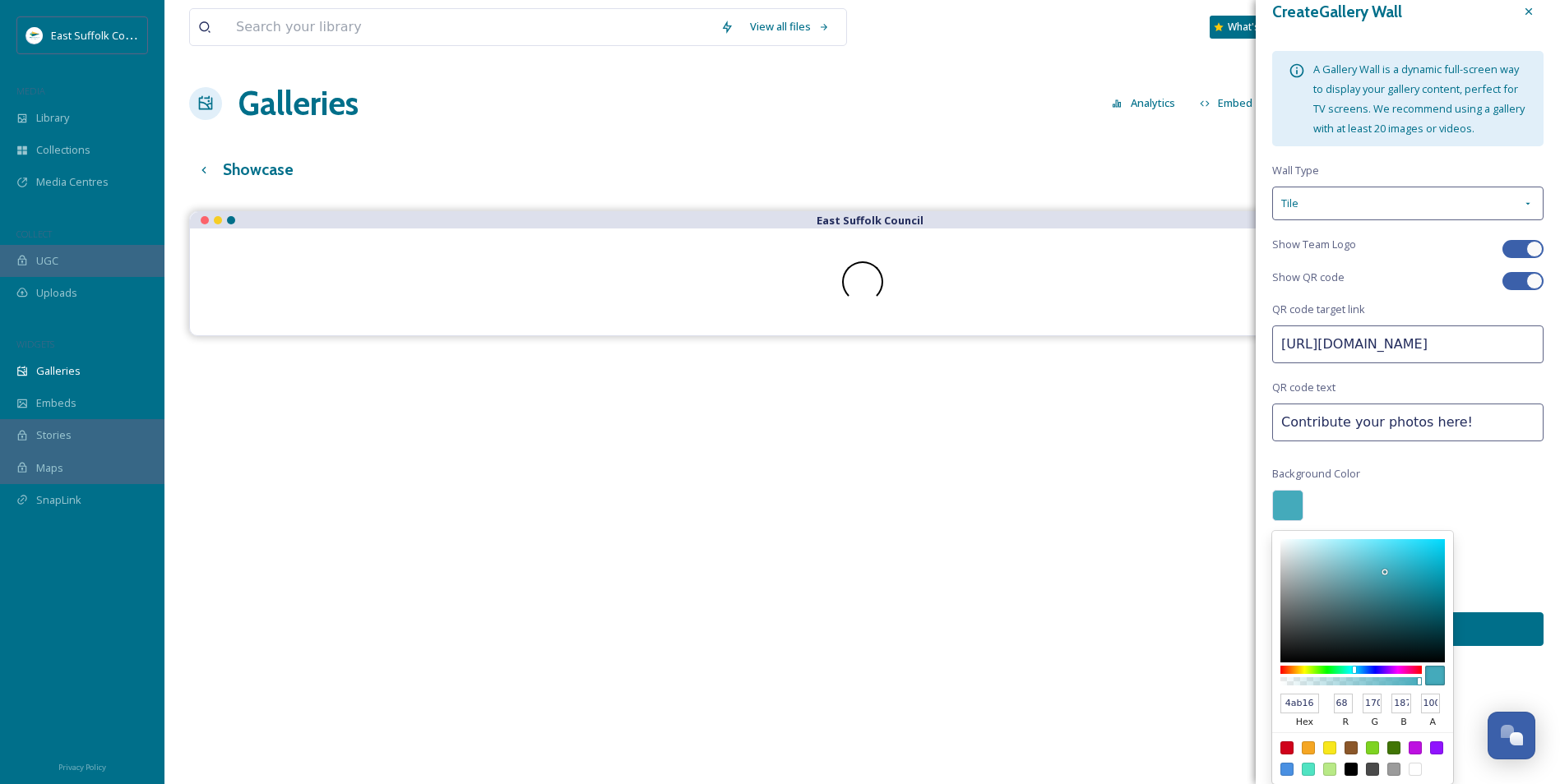
type input "4ab169"
type input "74"
type input "177"
type input "105"
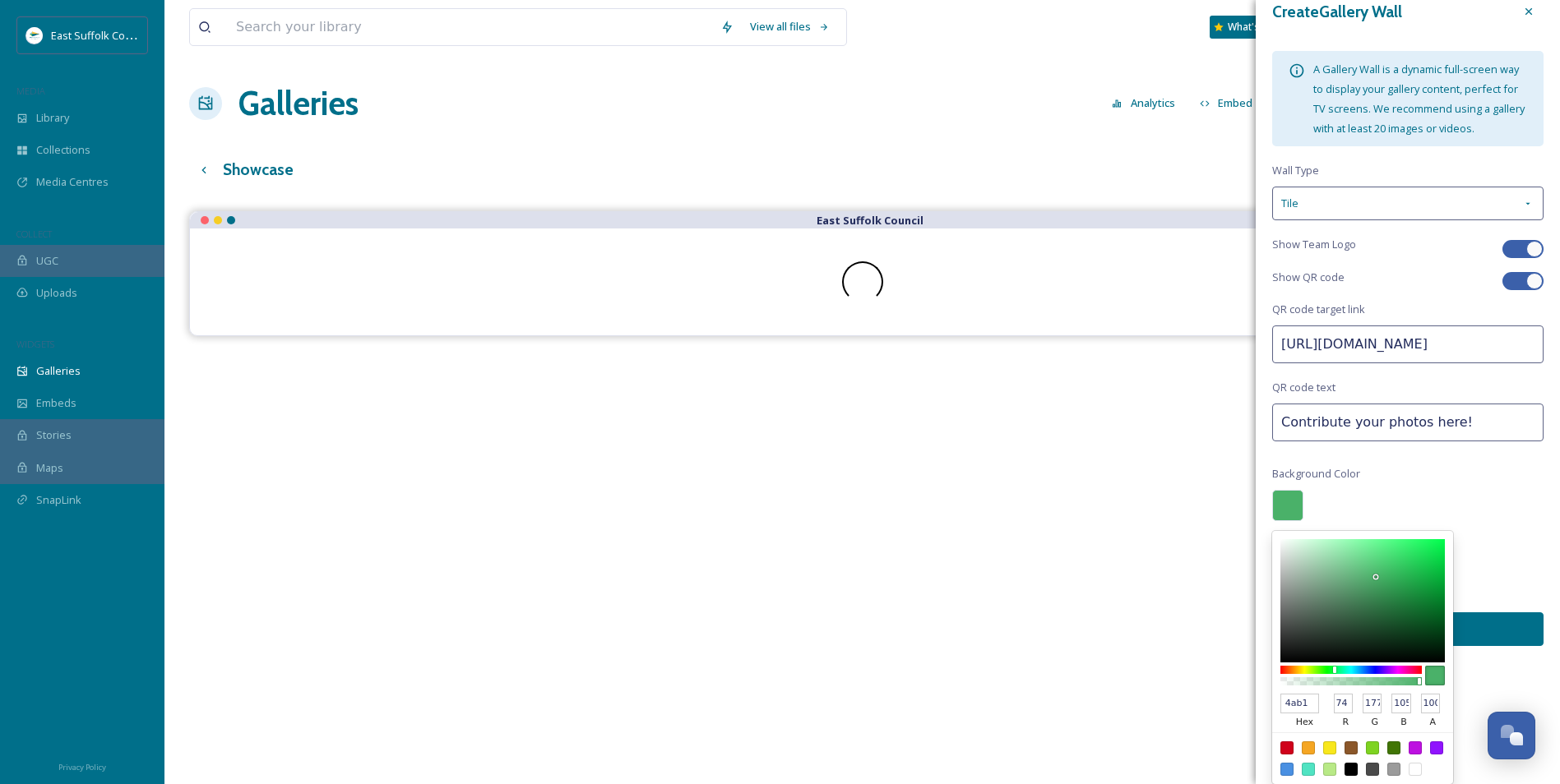
type input "4ab"
type input "68"
type input "170"
type input "187"
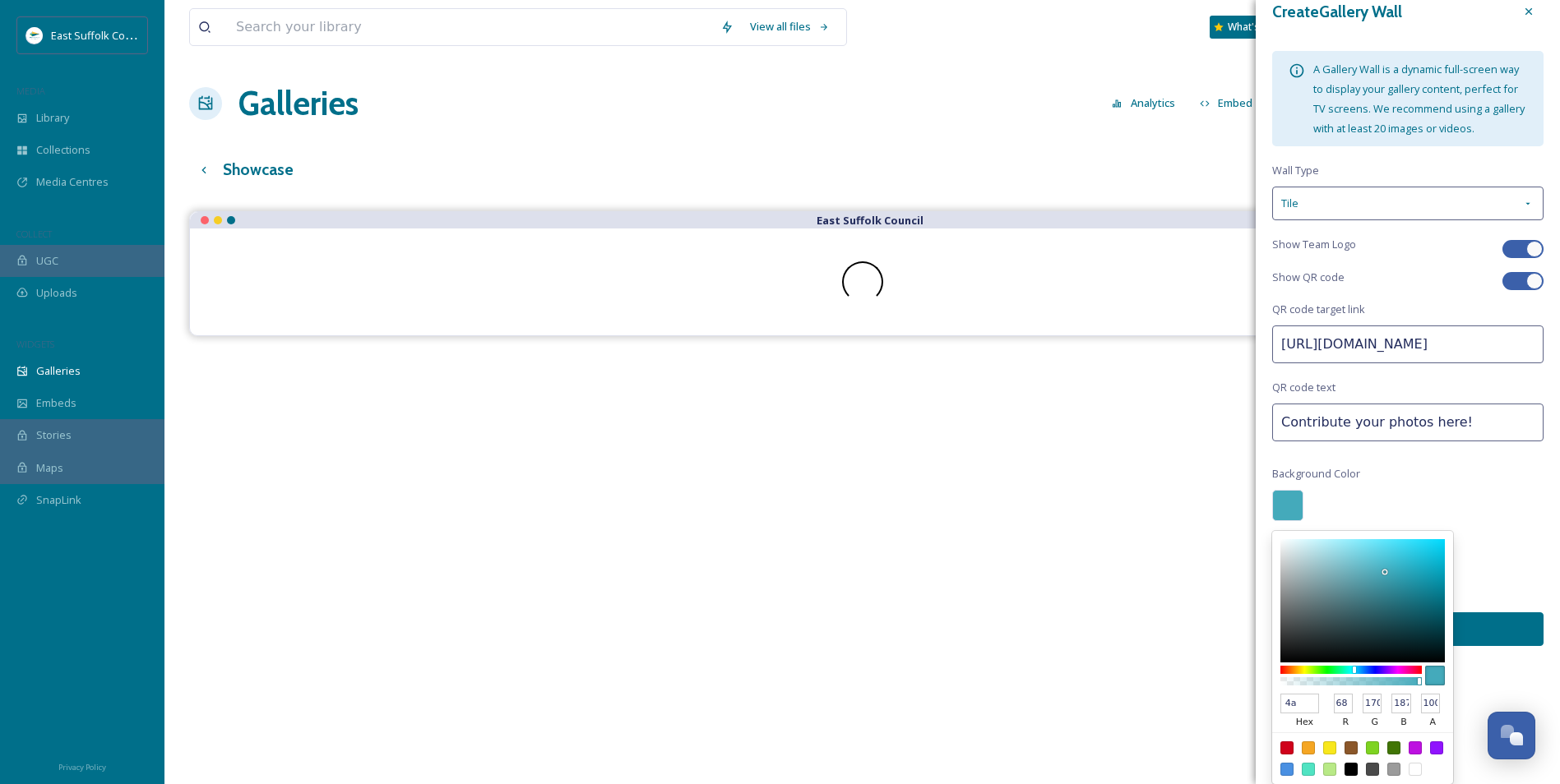
type input "4"
type input "007"
type input "0"
type input "119"
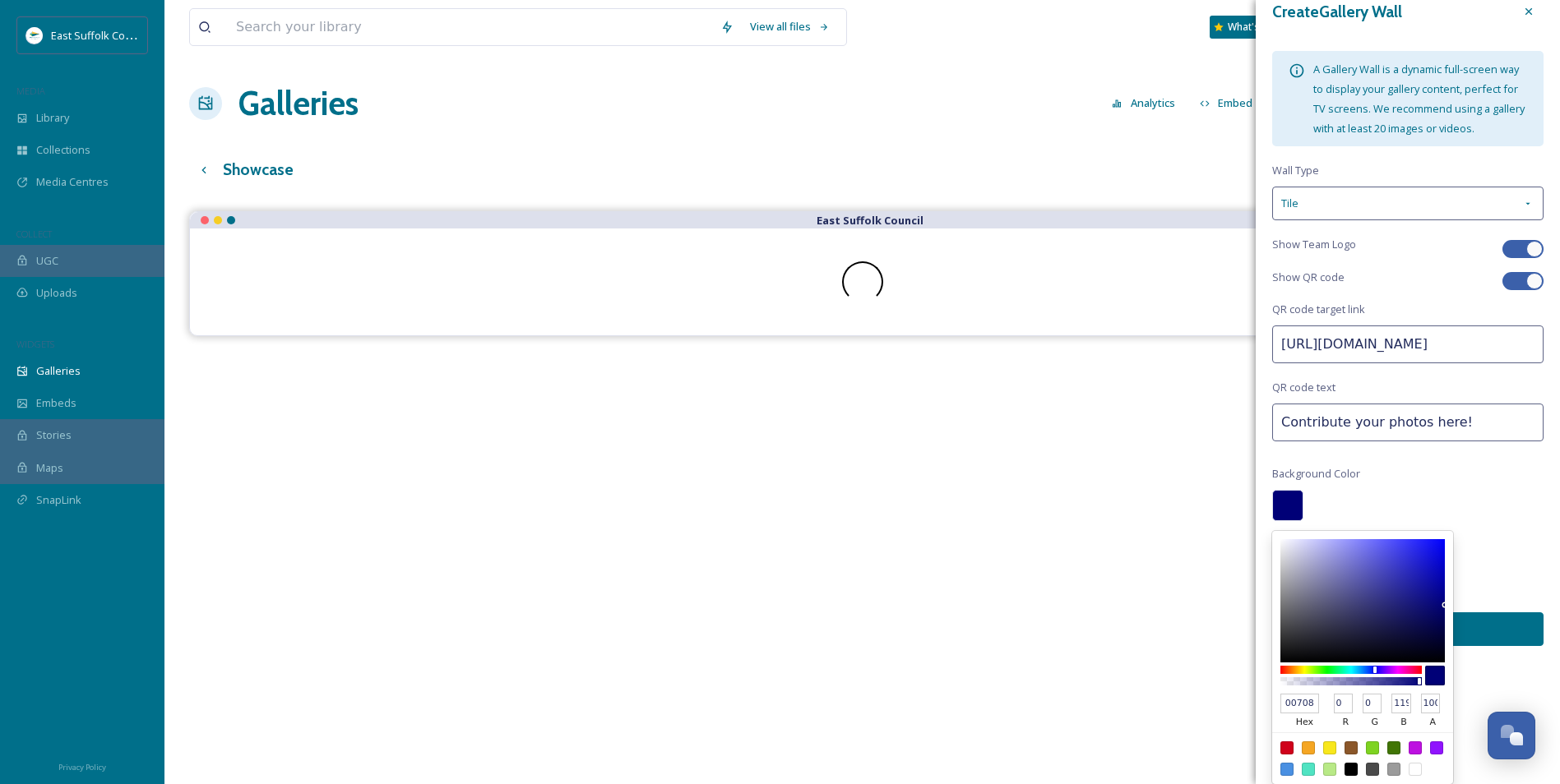
type input "00708a"
type input "112"
type input "138"
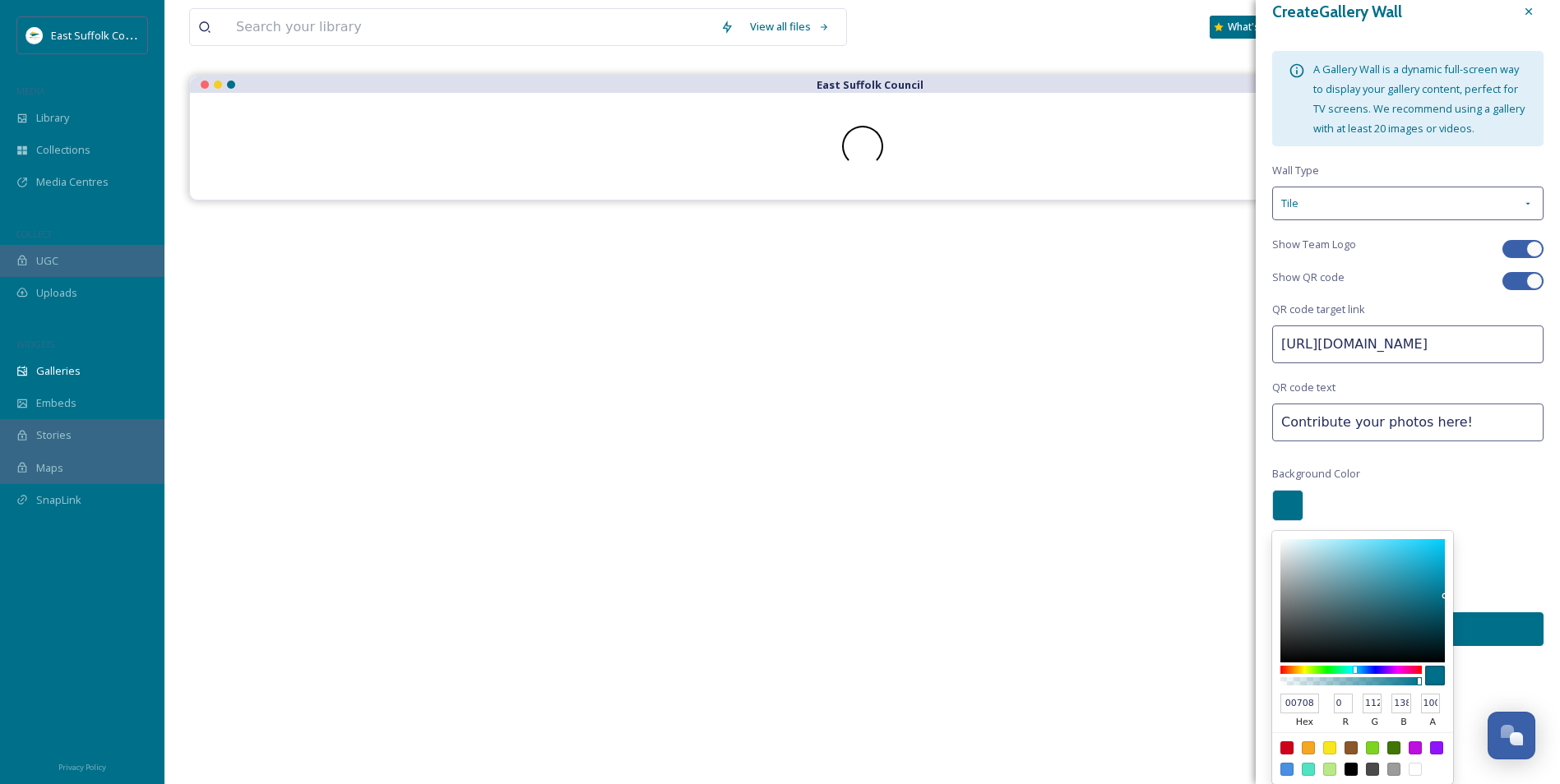
scroll to position [165, 0]
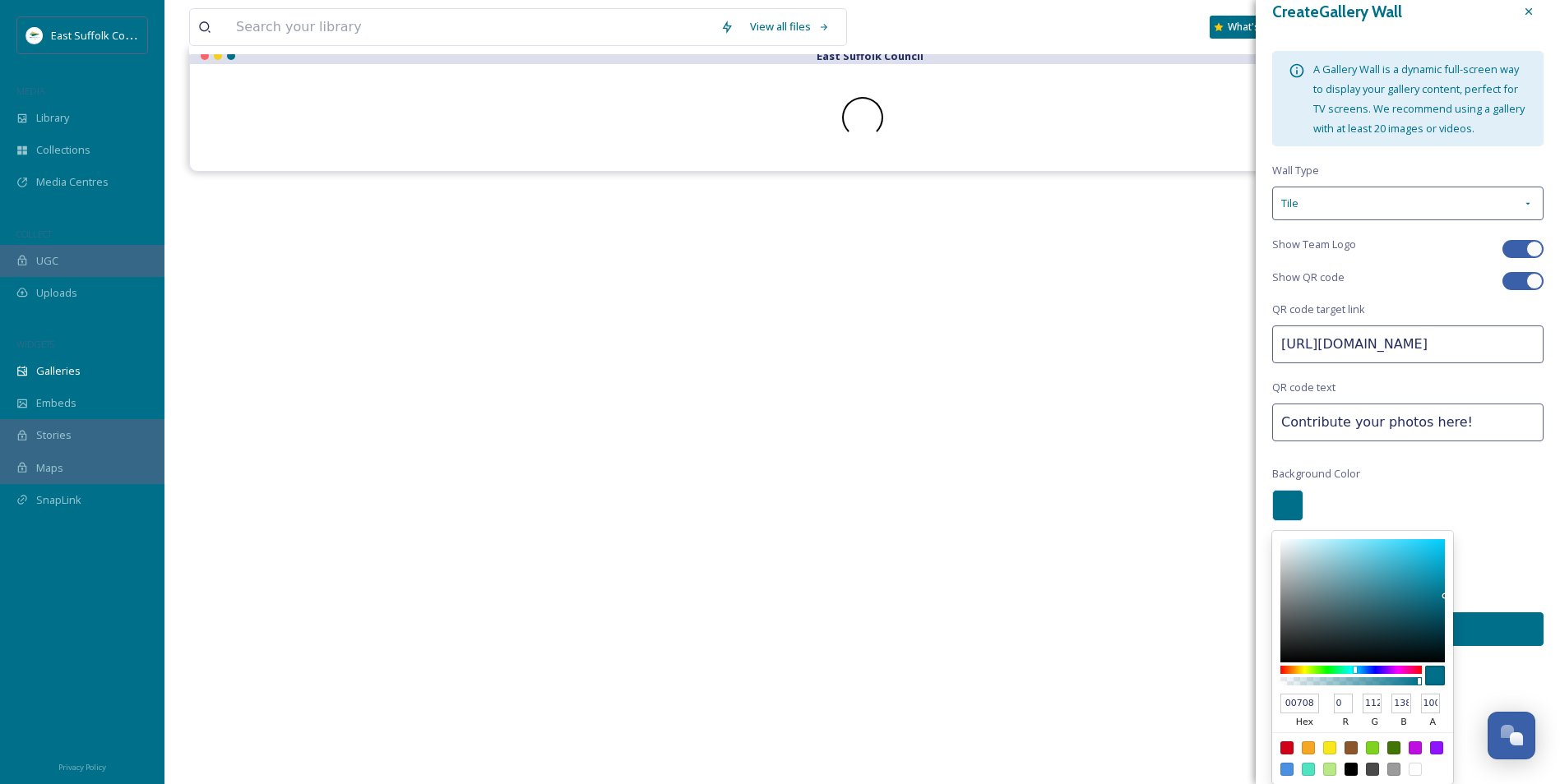
click at [1285, 701] on input "00708a" at bounding box center [1300, 704] width 39 height 20
type input "#00708a"
click at [1477, 675] on div "Create Gallery Wall A Gallery Wall is a dynamic full-screen way to display your…" at bounding box center [1408, 333] width 304 height 707
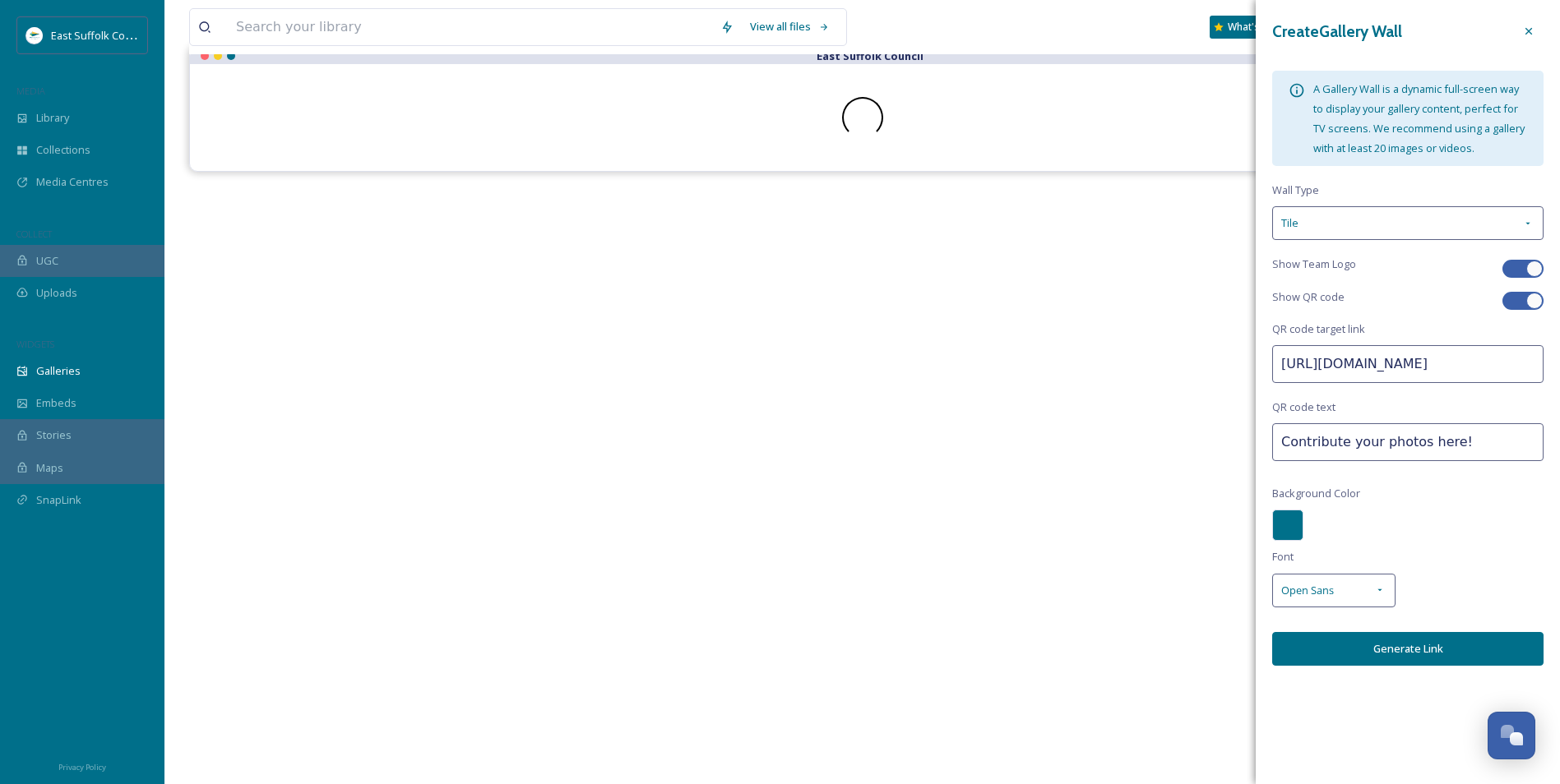
click at [1376, 638] on button "Generate Link" at bounding box center [1408, 650] width 271 height 34
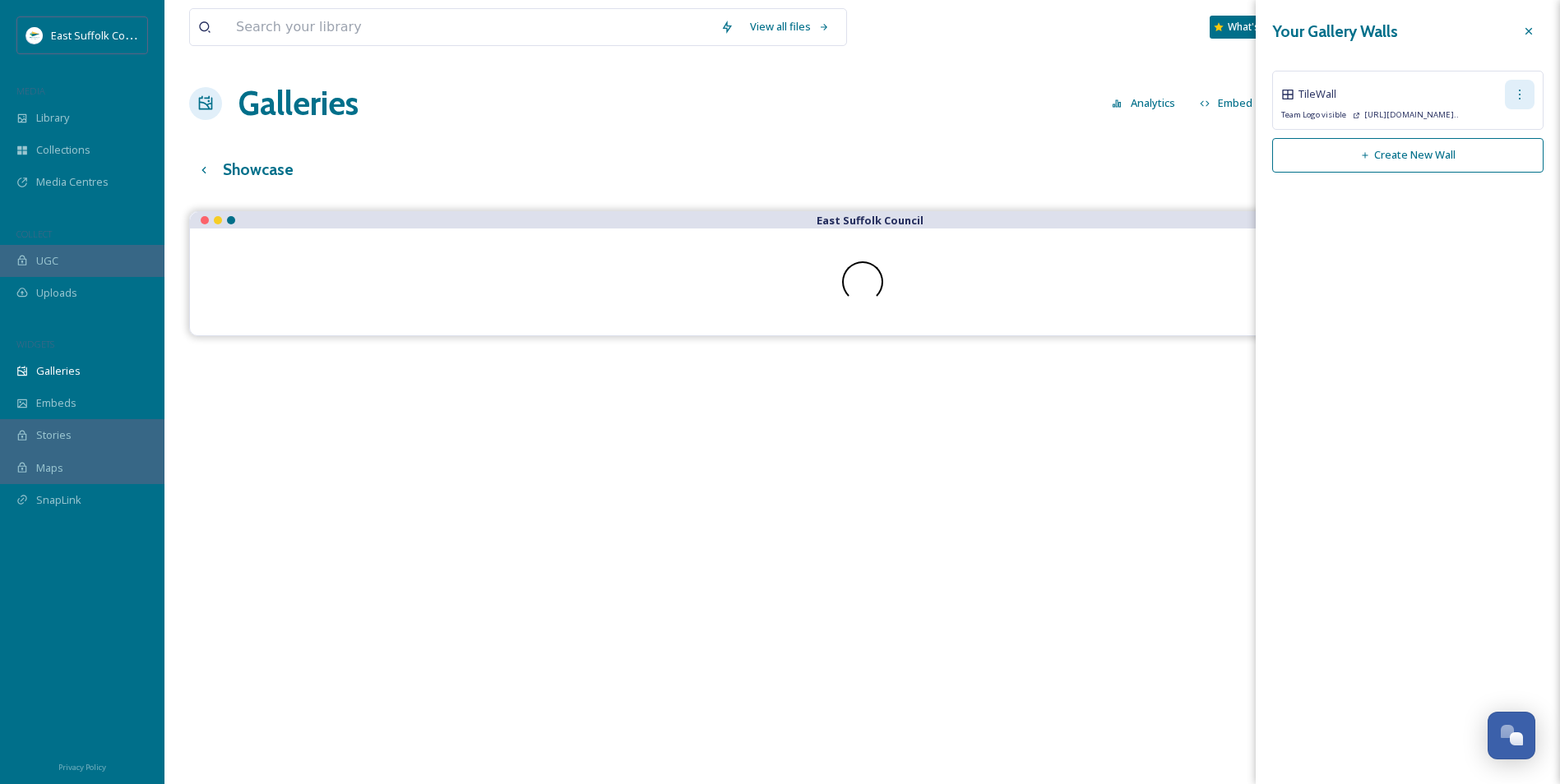
click at [1519, 94] on icon at bounding box center [1519, 95] width 2 height 9
click at [1400, 229] on div "Your Gallery Walls Tile Wall Edit Wall Copy Link Delete Wall Team Logo visible …" at bounding box center [1408, 392] width 304 height 784
click at [1524, 97] on icon at bounding box center [1519, 95] width 13 height 13
click at [1487, 166] on span "Copy Link" at bounding box center [1492, 162] width 46 height 15
click at [1488, 168] on span "Copy Link" at bounding box center [1492, 162] width 46 height 15
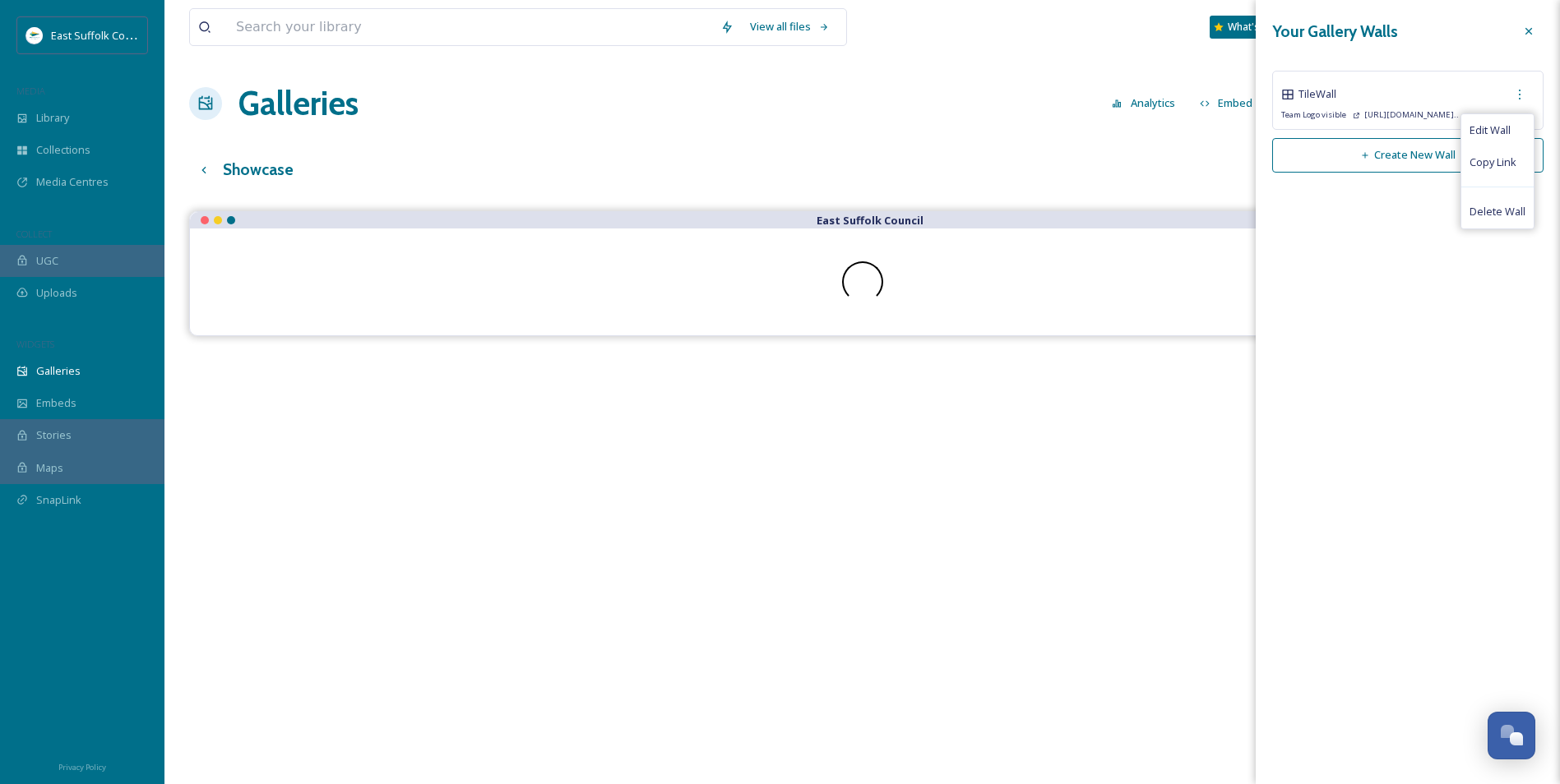
drag, startPoint x: 1335, startPoint y: 341, endPoint x: 1381, endPoint y: 222, distance: 127.6
click at [1341, 333] on div "Your Gallery Walls Tile Wall Edit Wall Copy Link Delete Wall Team Logo visible …" at bounding box center [1408, 392] width 304 height 784
click at [1515, 97] on icon at bounding box center [1519, 95] width 13 height 13
click at [1492, 165] on span "Copy Link" at bounding box center [1492, 162] width 46 height 15
click at [1315, 97] on span "Tile Wall" at bounding box center [1318, 94] width 38 height 15
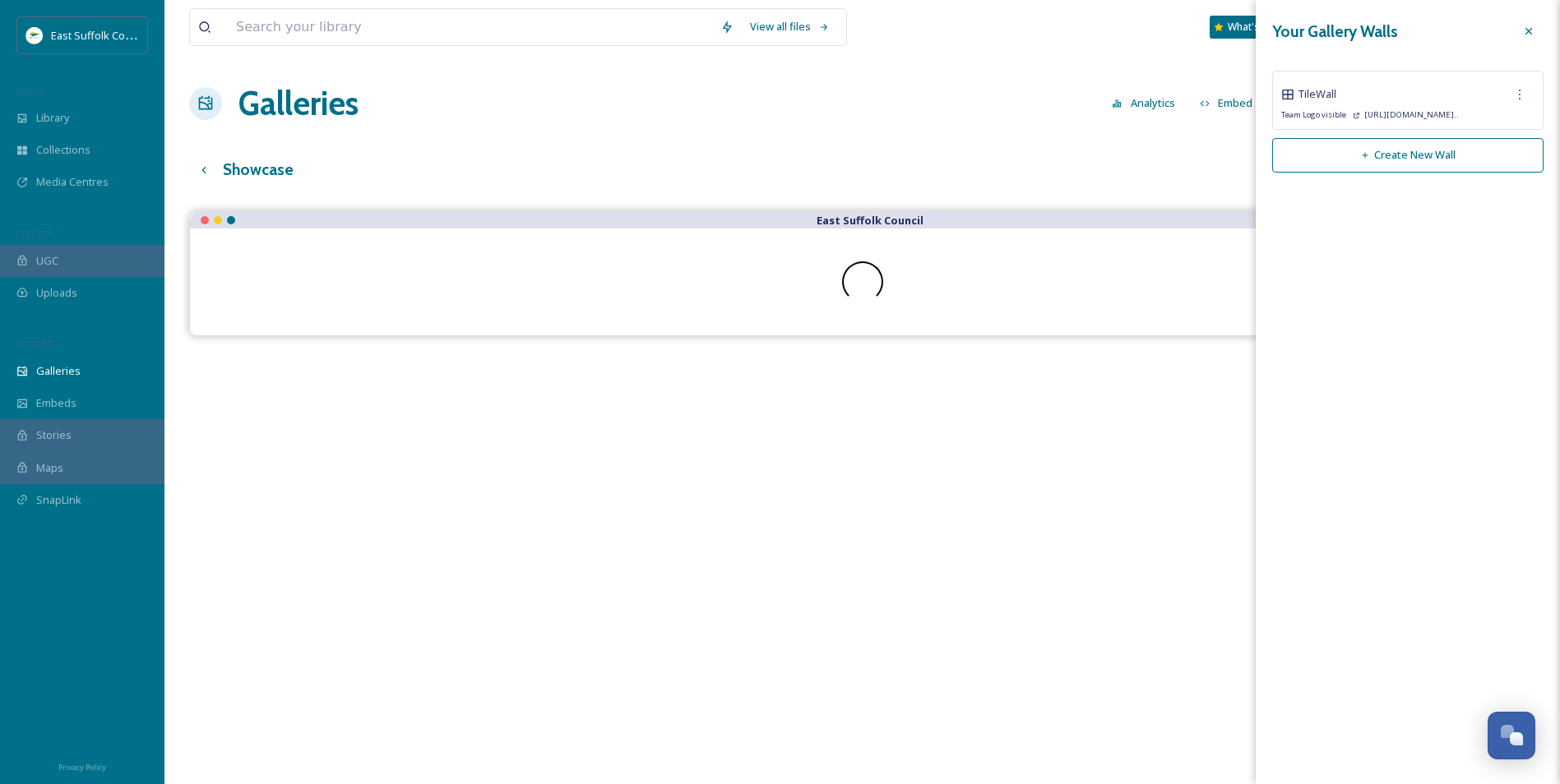
click at [1312, 94] on span "Tile Wall" at bounding box center [1318, 94] width 38 height 15
drag, startPoint x: 1312, startPoint y: 94, endPoint x: 1443, endPoint y: 110, distance: 132.0
click at [1443, 110] on span "https://app.snapsea.io/p/link/..." at bounding box center [1406, 115] width 106 height 11
click at [1517, 93] on icon at bounding box center [1519, 95] width 13 height 13
click at [1480, 159] on span "Copy Link" at bounding box center [1492, 162] width 46 height 15
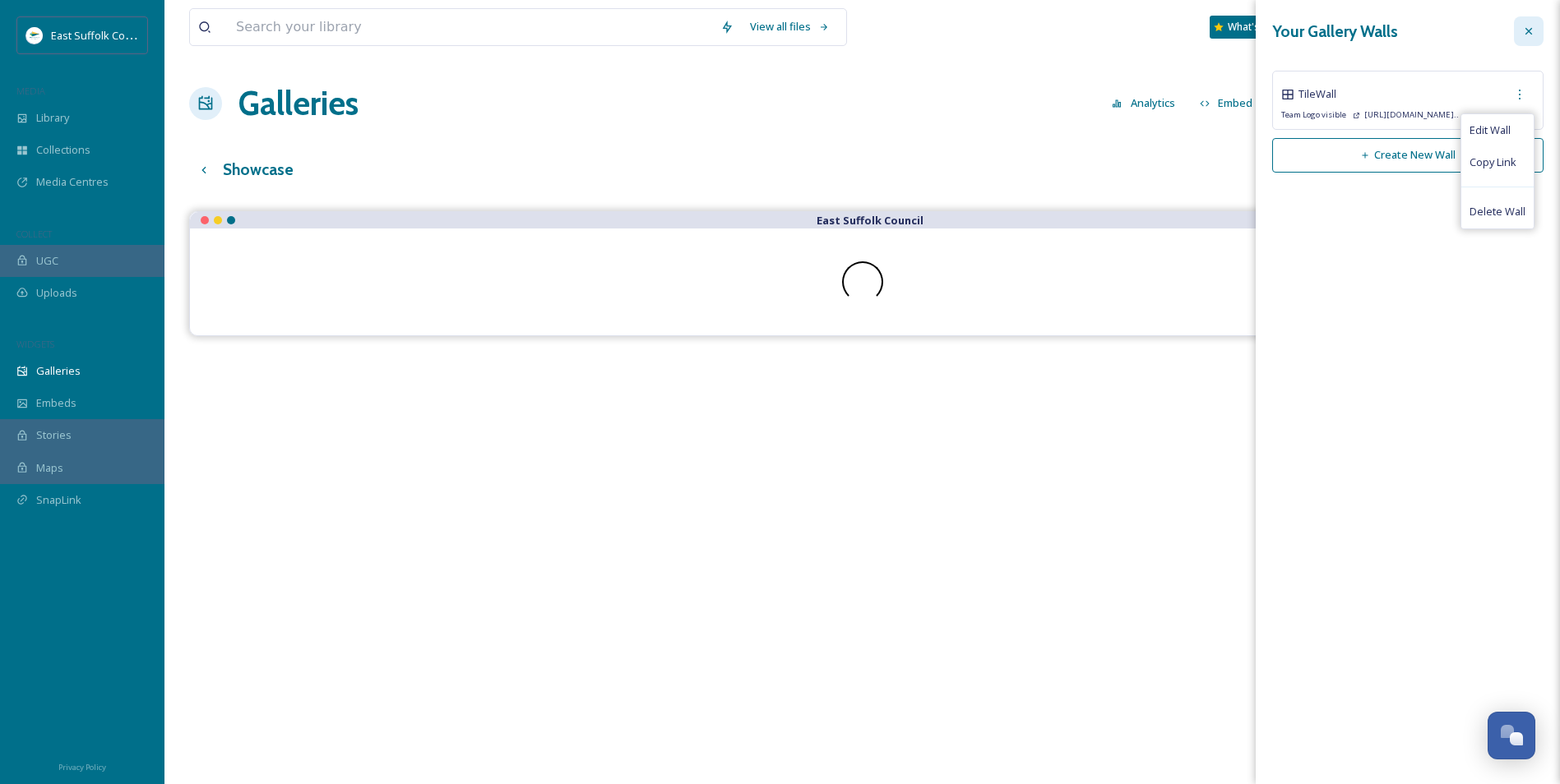
click at [1527, 31] on icon at bounding box center [1529, 31] width 13 height 13
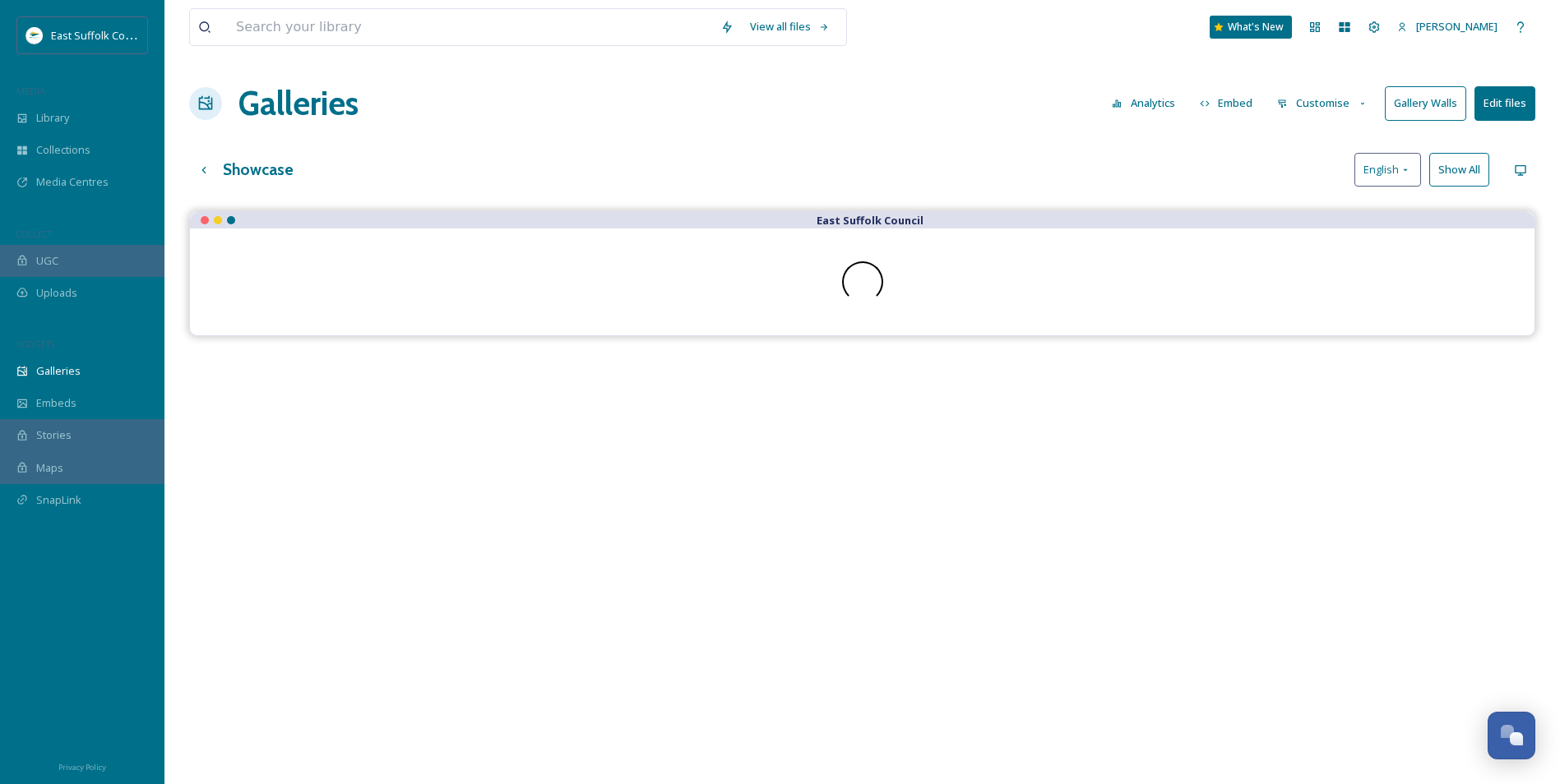
click at [1431, 101] on button "Gallery Walls" at bounding box center [1426, 103] width 81 height 34
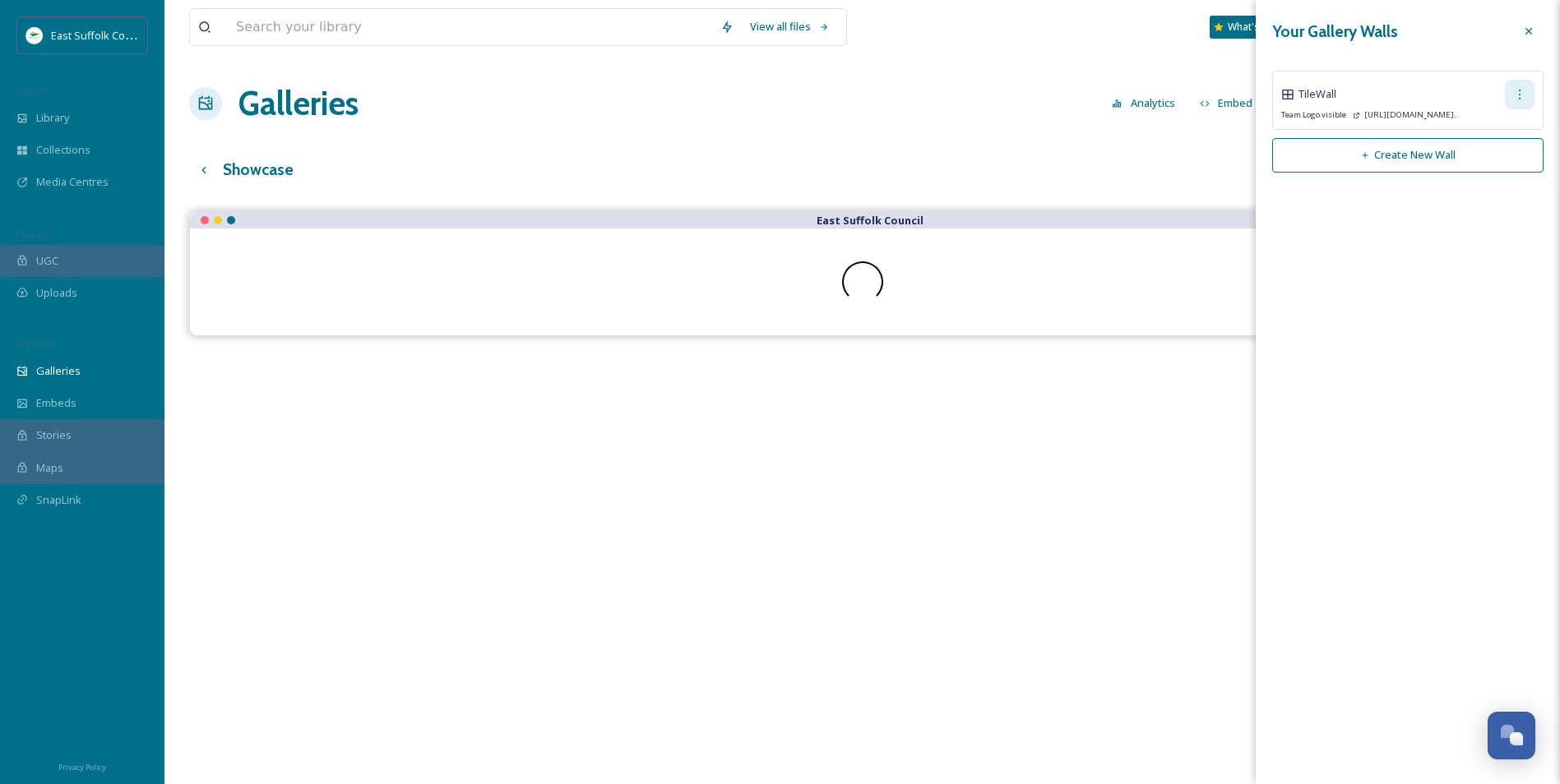
click at [1513, 97] on icon at bounding box center [1519, 95] width 13 height 13
click at [1492, 168] on span "Copy Link" at bounding box center [1492, 162] width 46 height 15
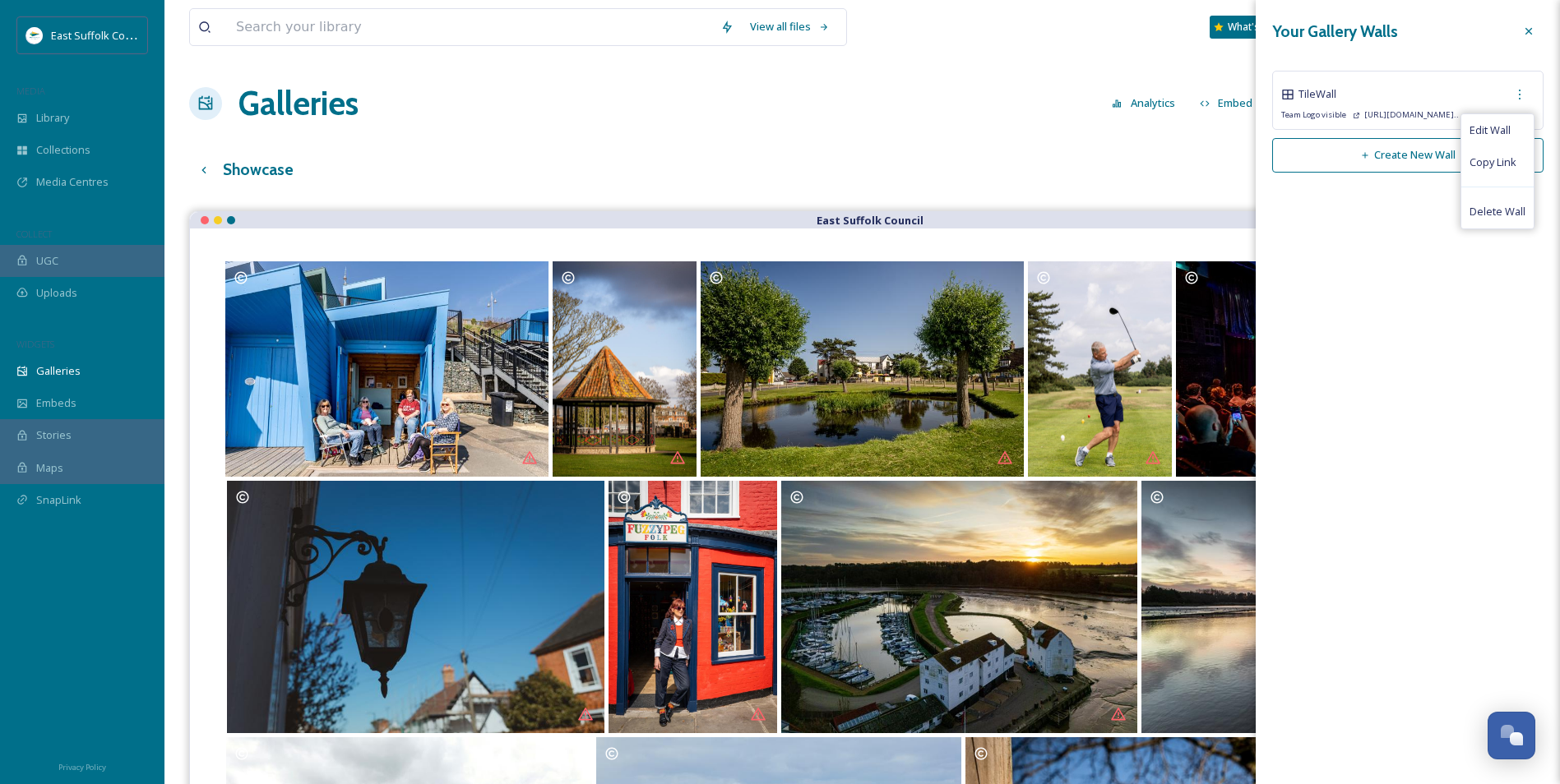
click at [1369, 253] on div "Your Gallery Walls Tile Wall Edit Wall Copy Link Delete Wall Team Logo visible …" at bounding box center [1408, 392] width 304 height 784
click at [1525, 94] on icon at bounding box center [1519, 95] width 13 height 13
click at [1492, 116] on div "Edit Wall" at bounding box center [1497, 131] width 72 height 32
checkbox input "true"
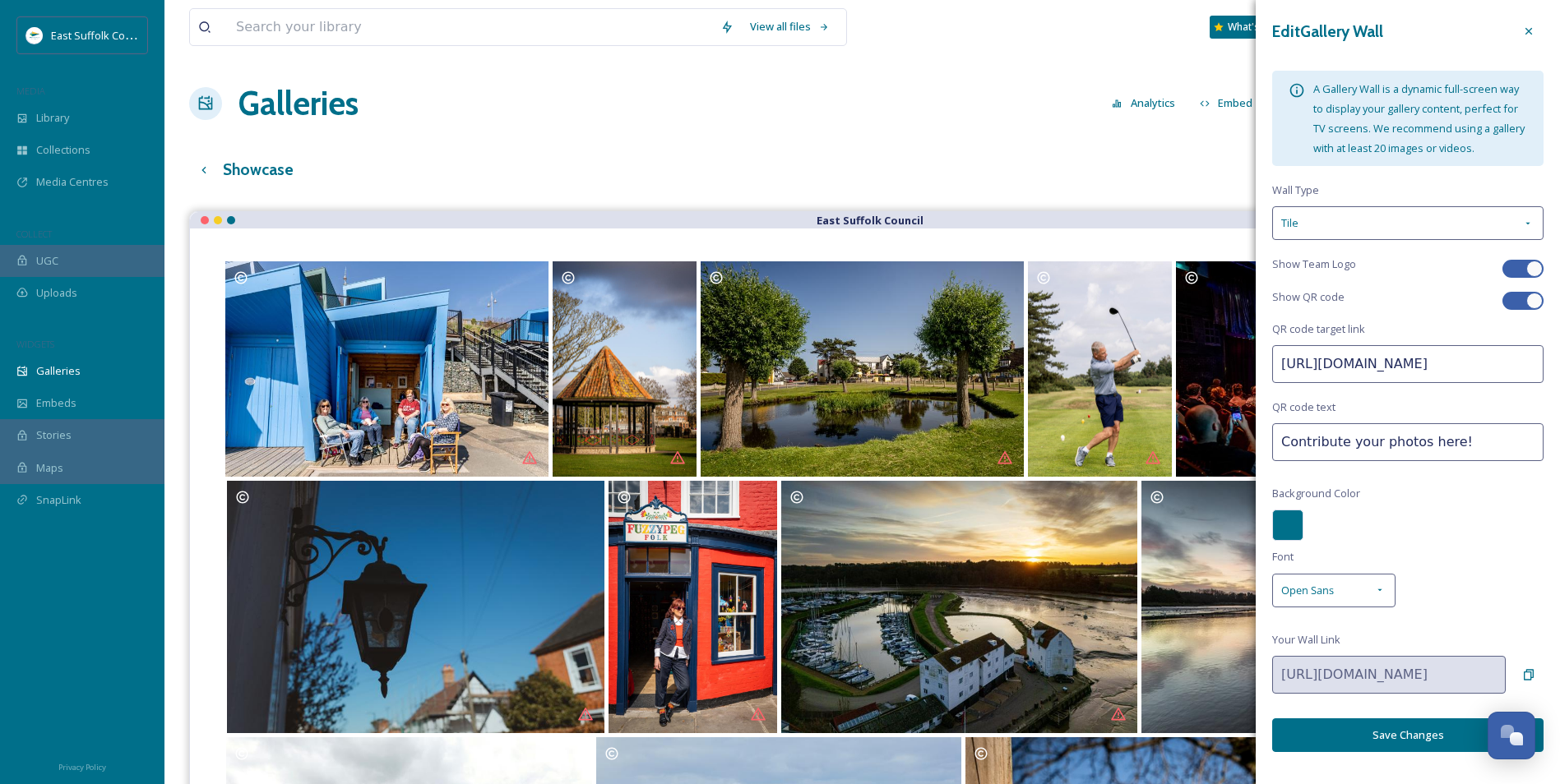
click at [1294, 525] on div at bounding box center [1287, 525] width 31 height 31
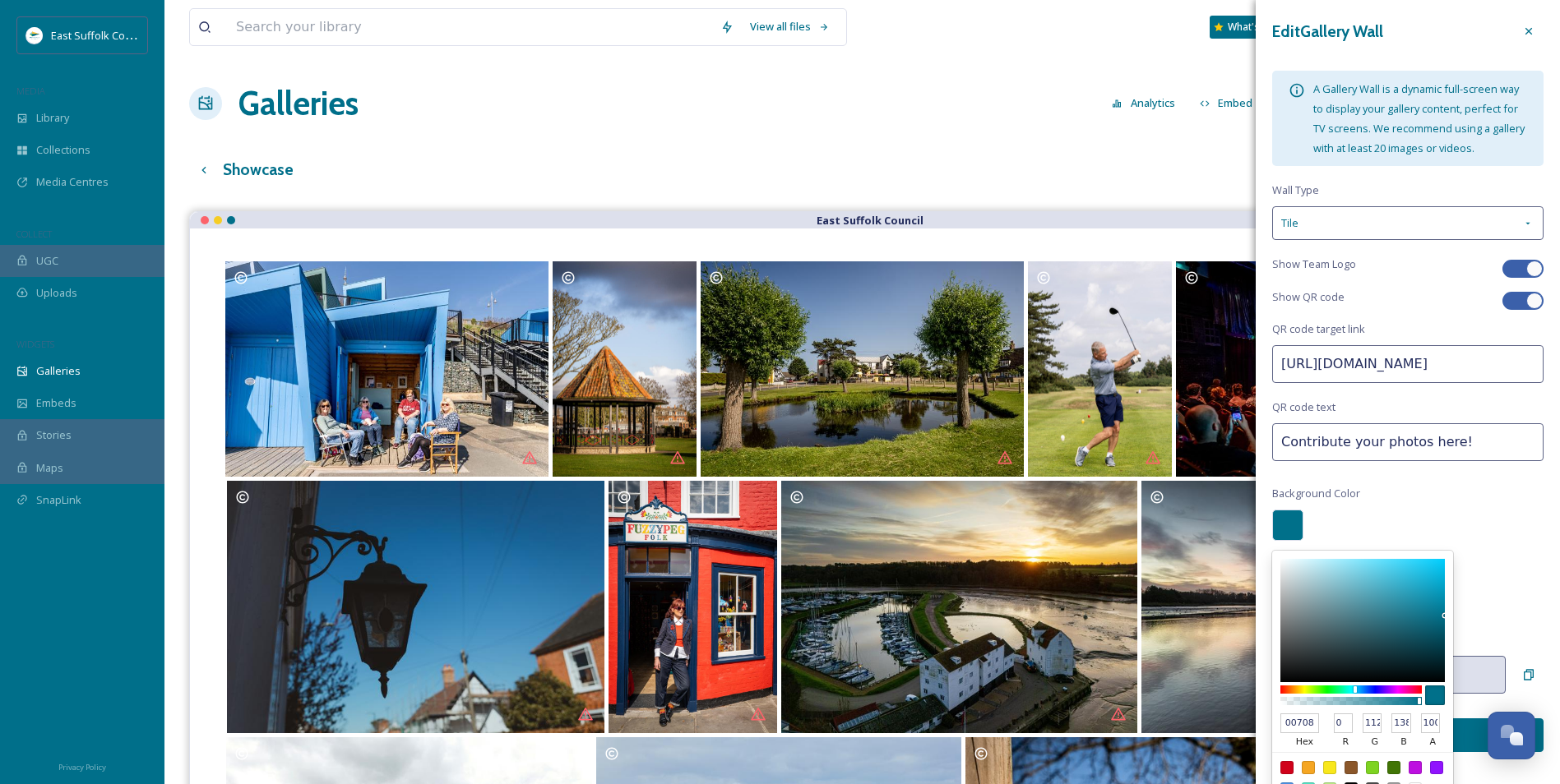
type input "067791"
type input "6"
type input "119"
type input "145"
type input "077993"
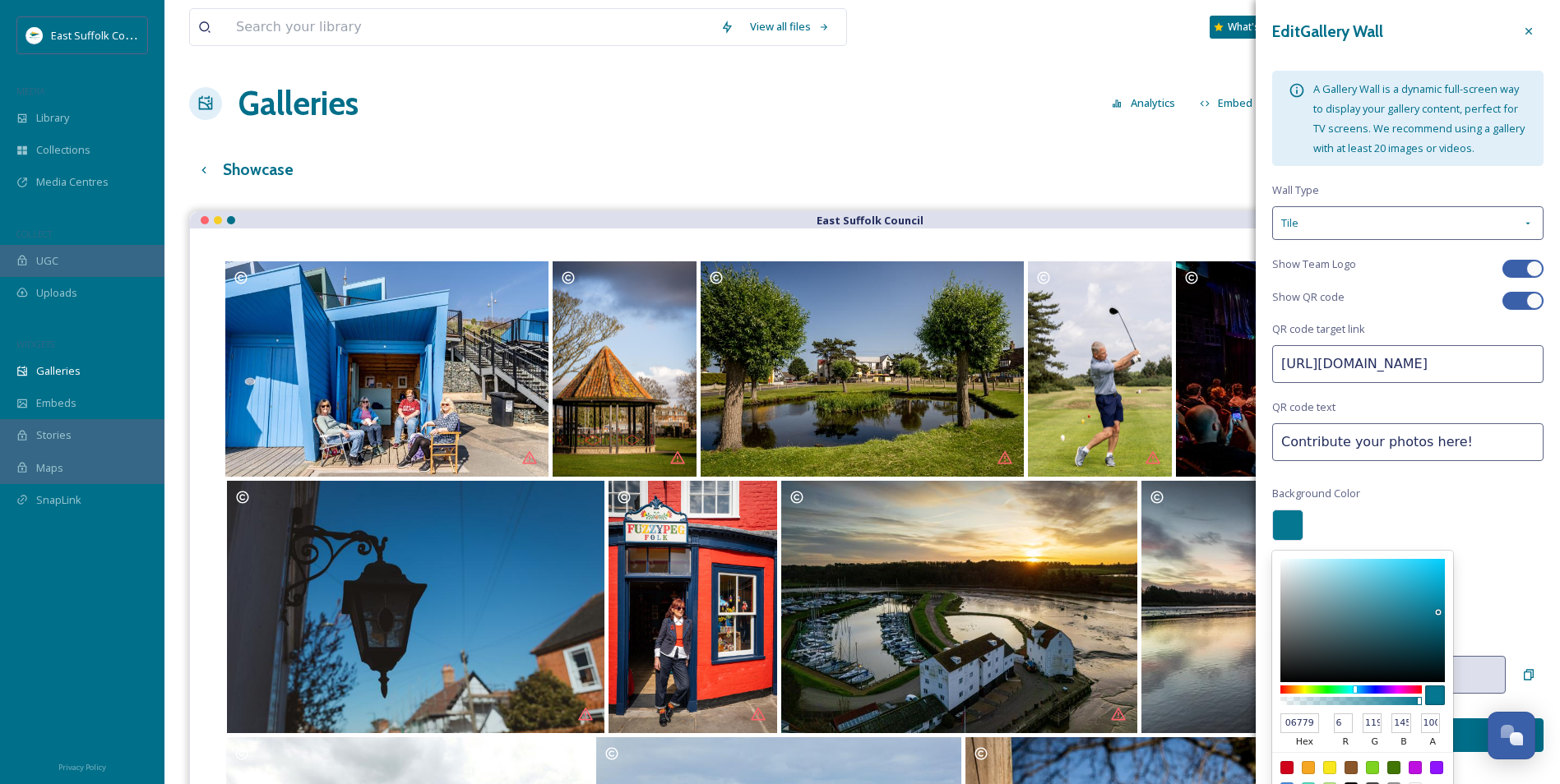
type input "7"
type input "121"
type input "147"
type input "077A94"
type input "122"
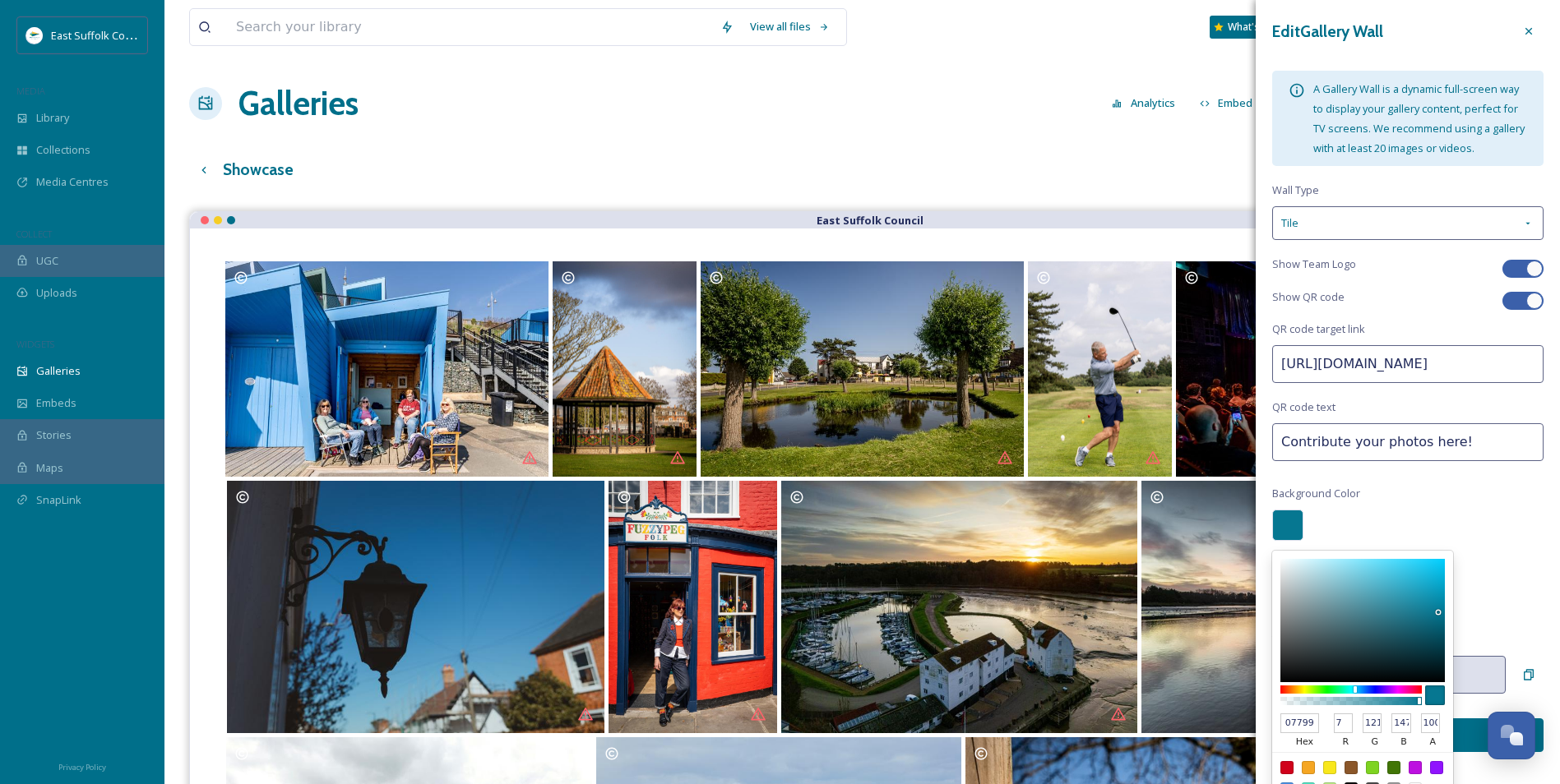
type input "148"
type input "087C96"
type input "8"
type input "124"
type input "150"
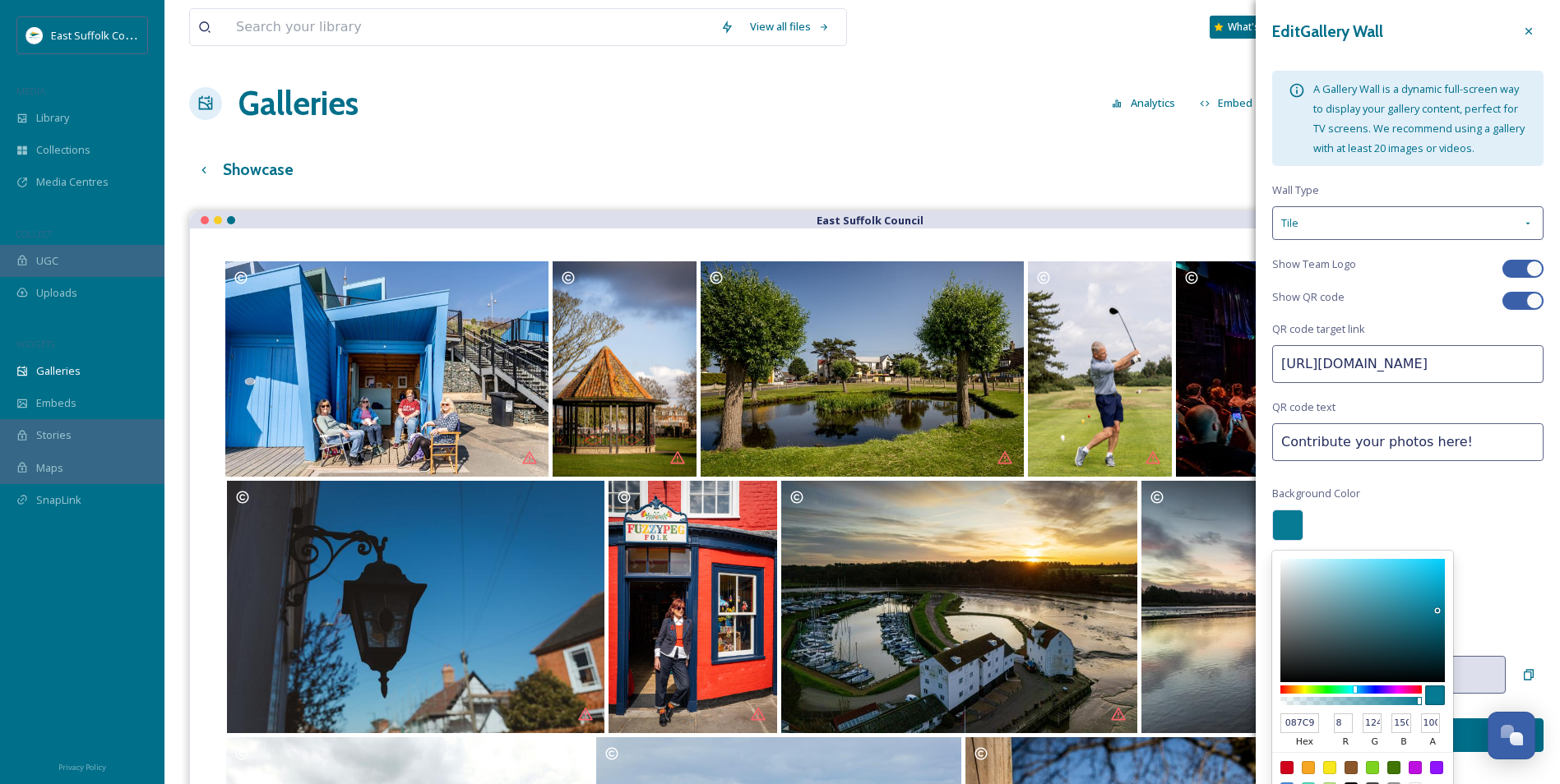
type input "097E98"
type input "9"
type input "126"
type input "152"
type input "0A7E98"
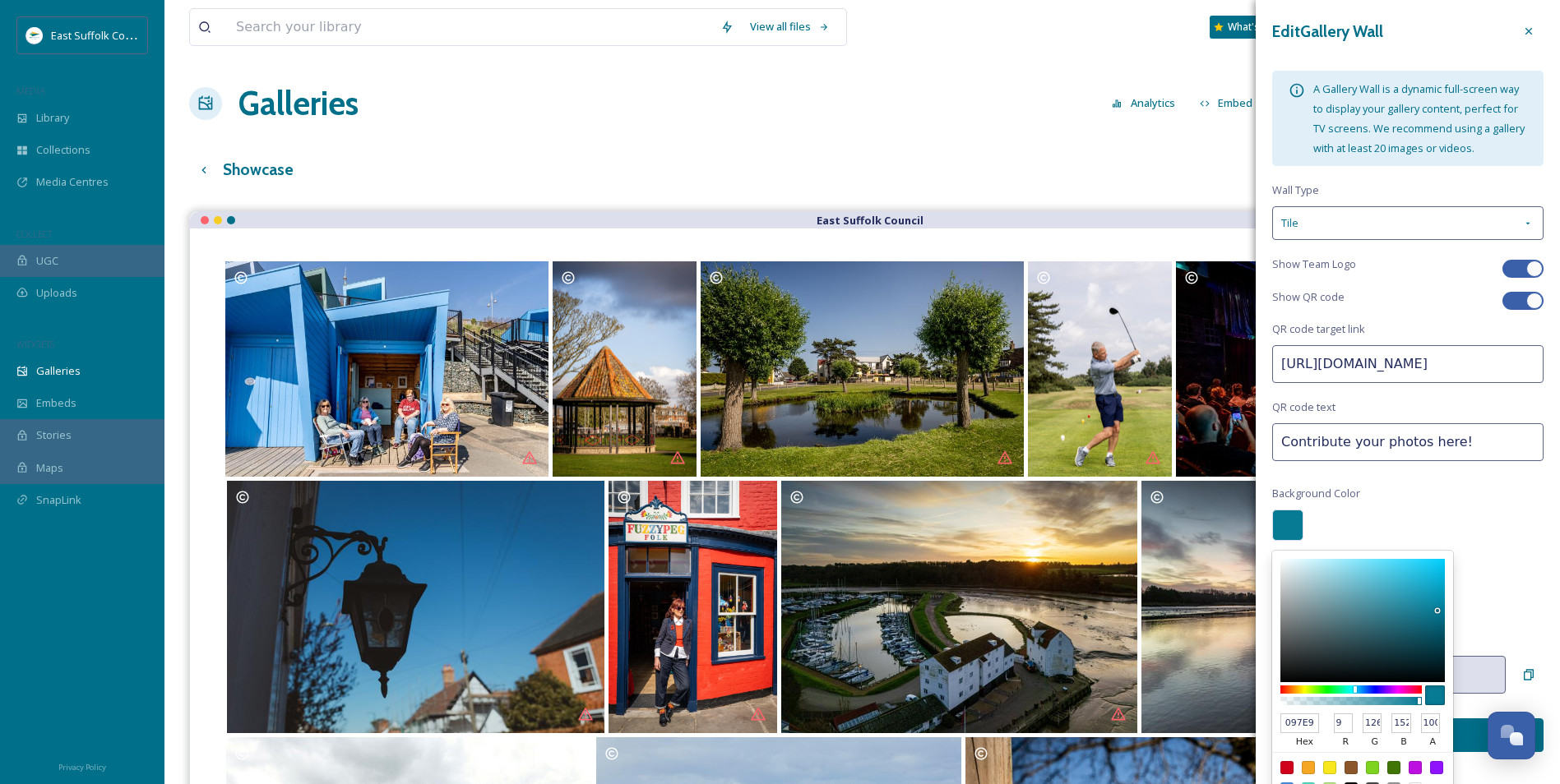
type input "10"
type input "0C809A"
type input "12"
type input "128"
type input "154"
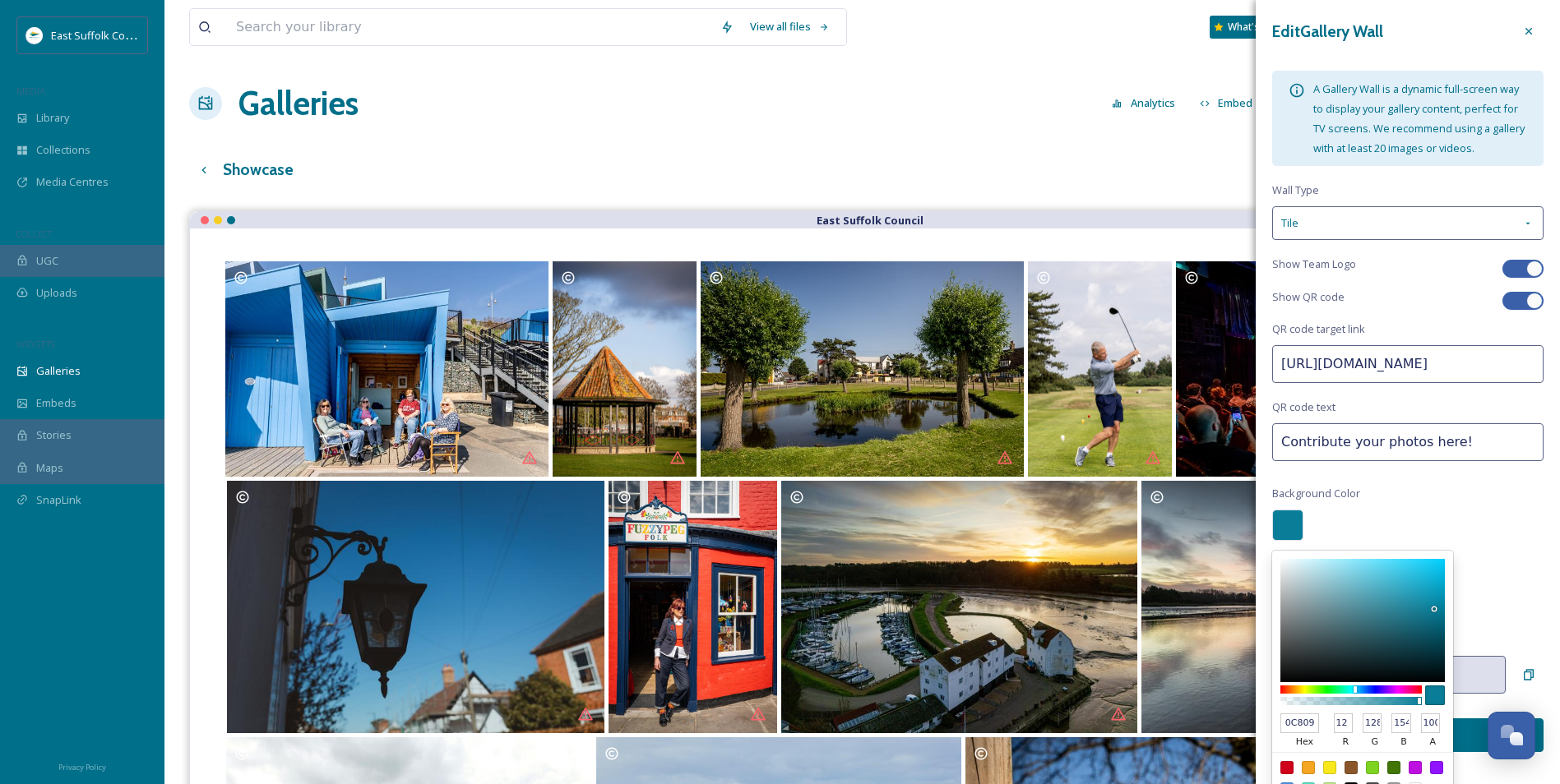
type input "10839D"
type input "16"
type input "131"
type input "157"
type input "1286A0"
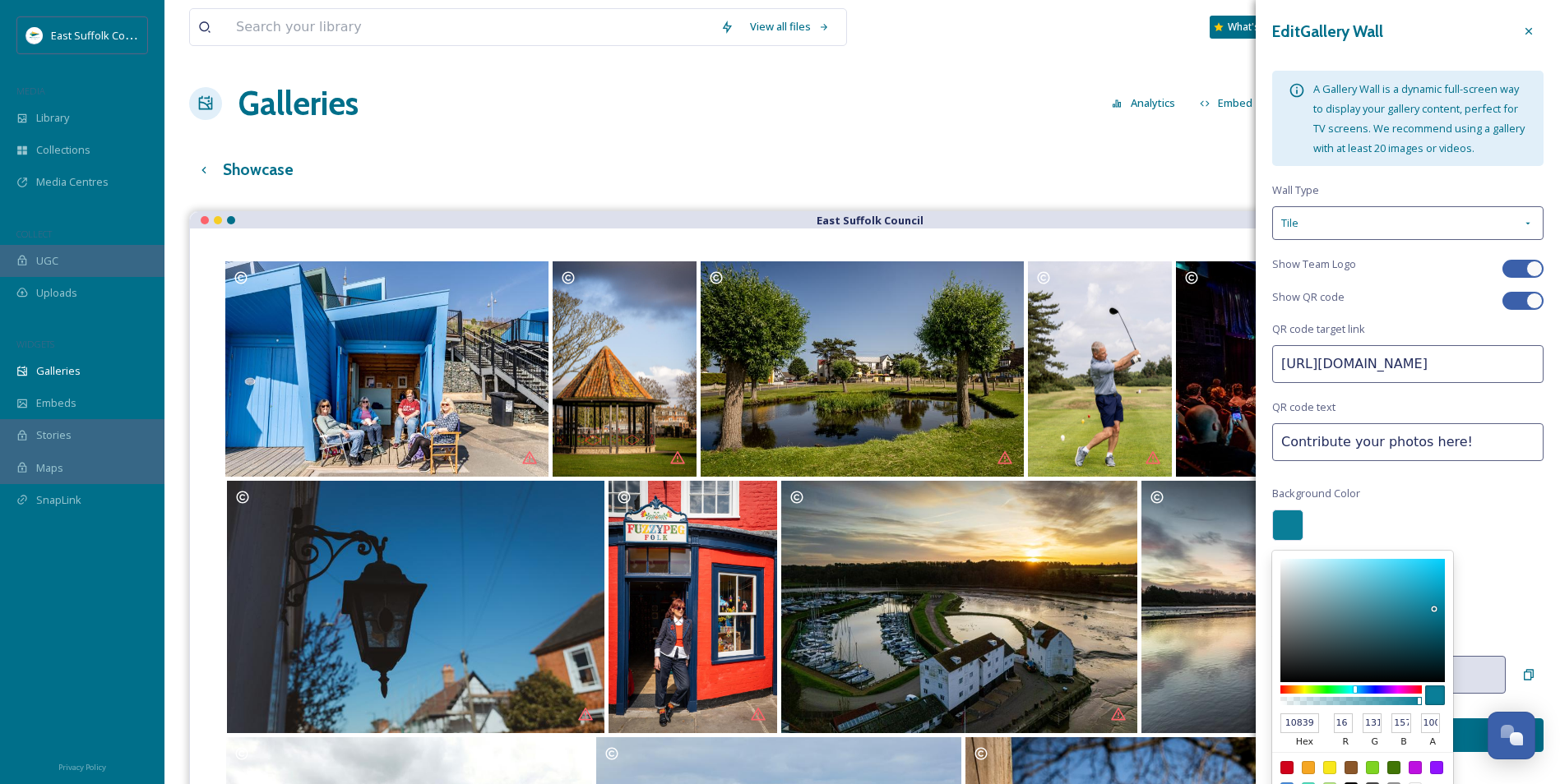
type input "18"
type input "134"
type input "160"
type input "1388A2"
type input "19"
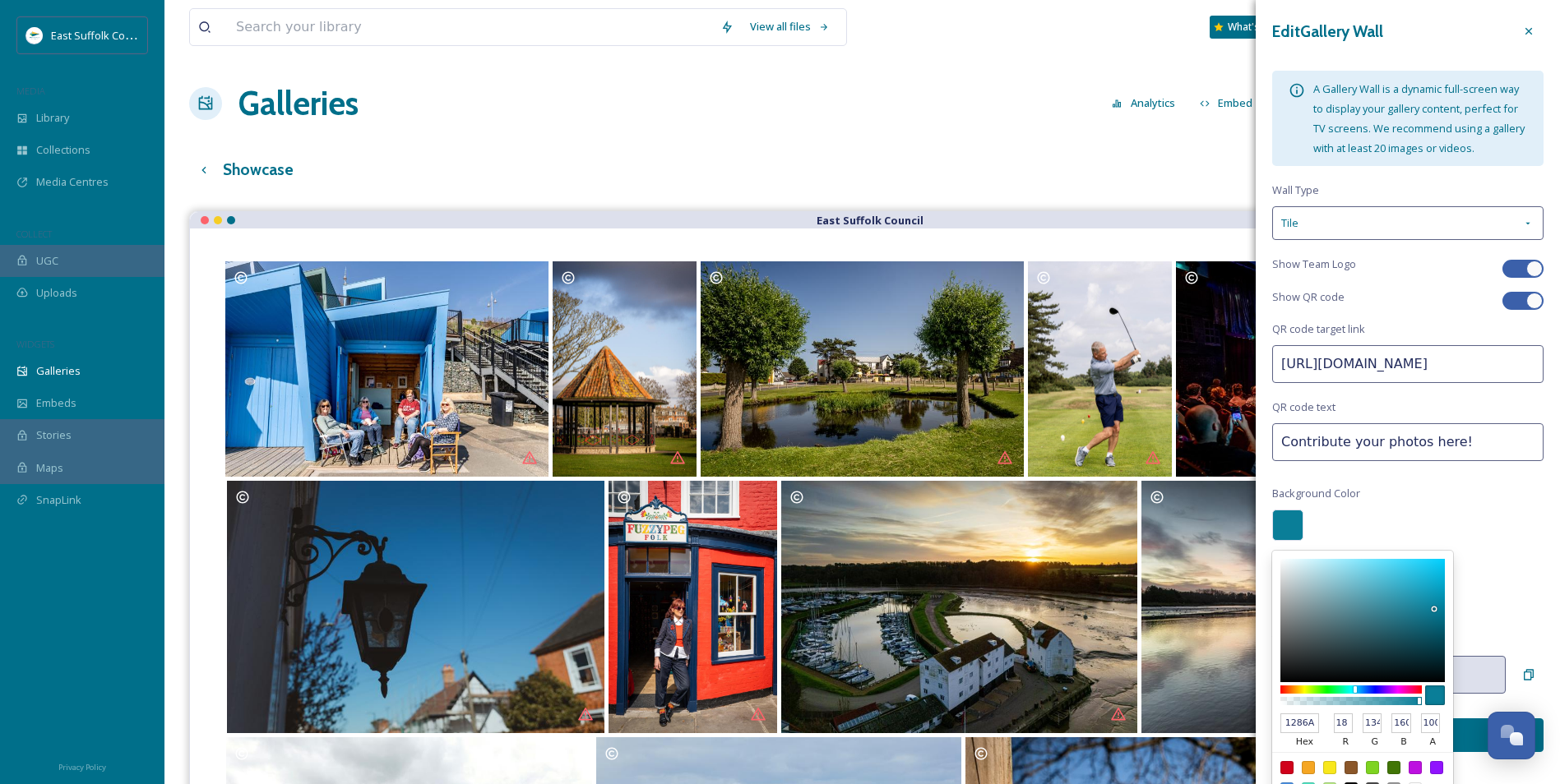
type input "136"
type input "162"
type input "148AA4"
type input "20"
type input "138"
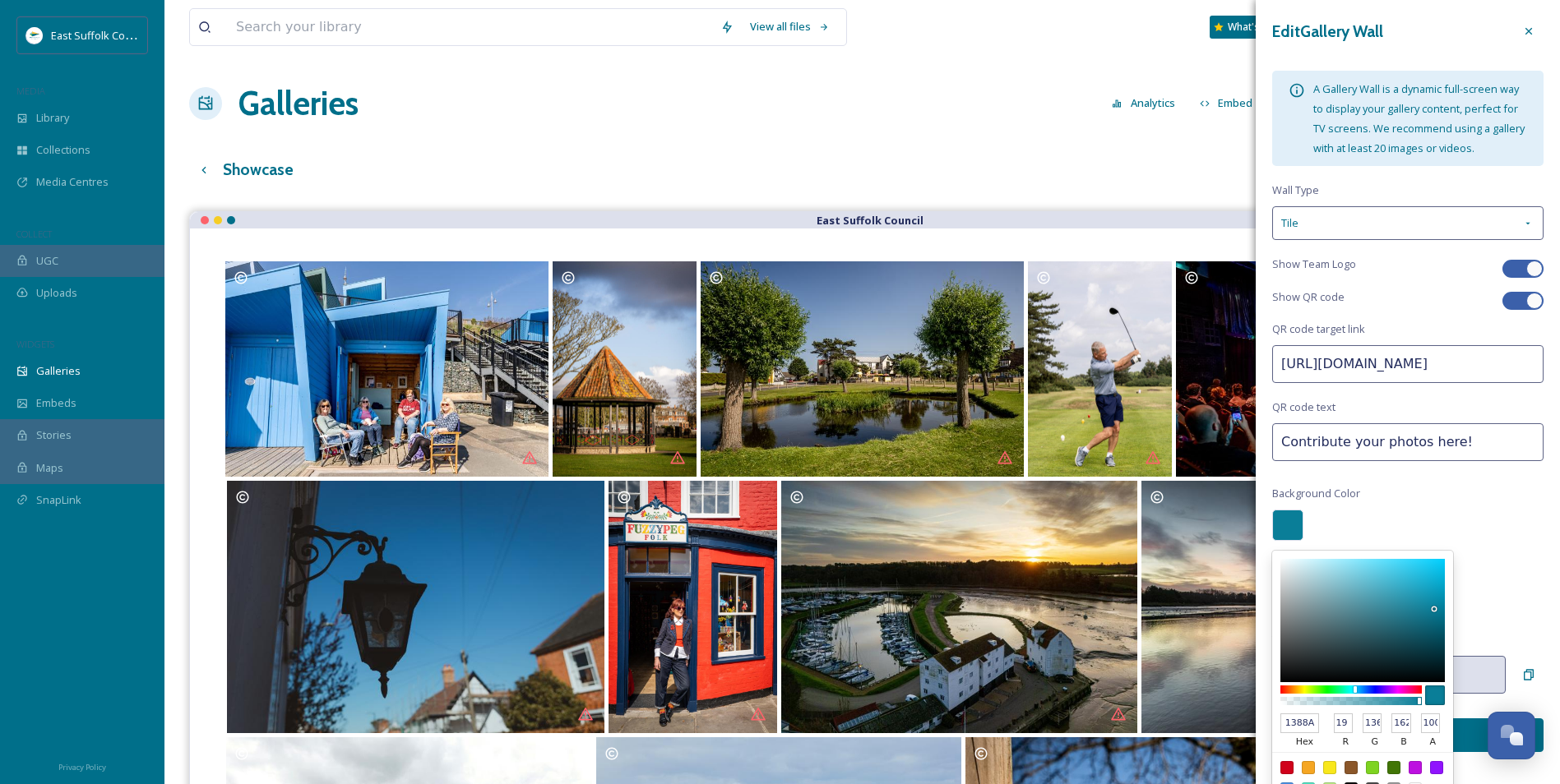
type input "164"
type input "1B96B1"
type input "27"
type input "150"
type input "177"
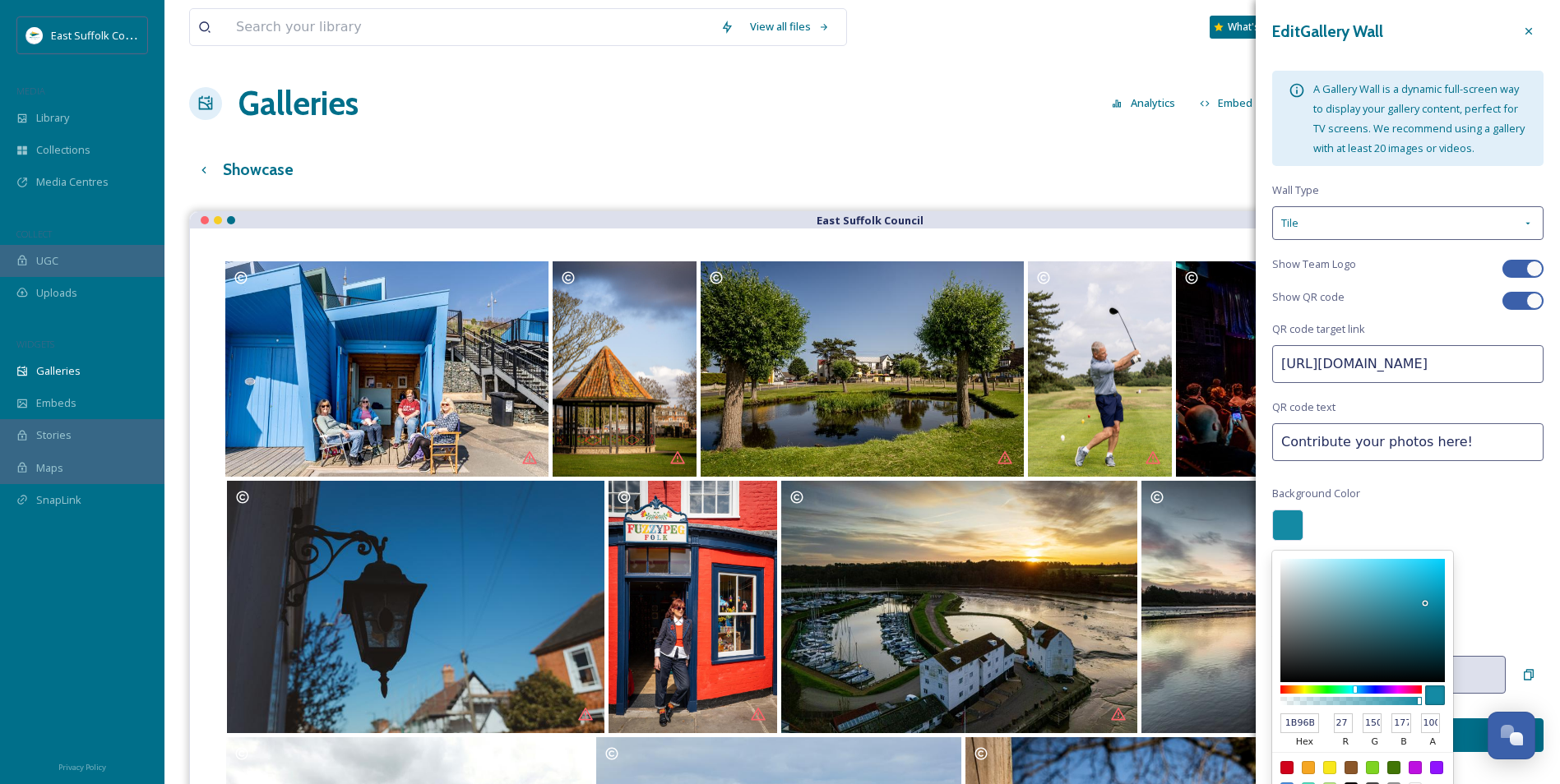
type input "1E9AB5"
type input "30"
type input "154"
type input "181"
drag, startPoint x: 1438, startPoint y: 633, endPoint x: 1418, endPoint y: 615, distance: 26.9
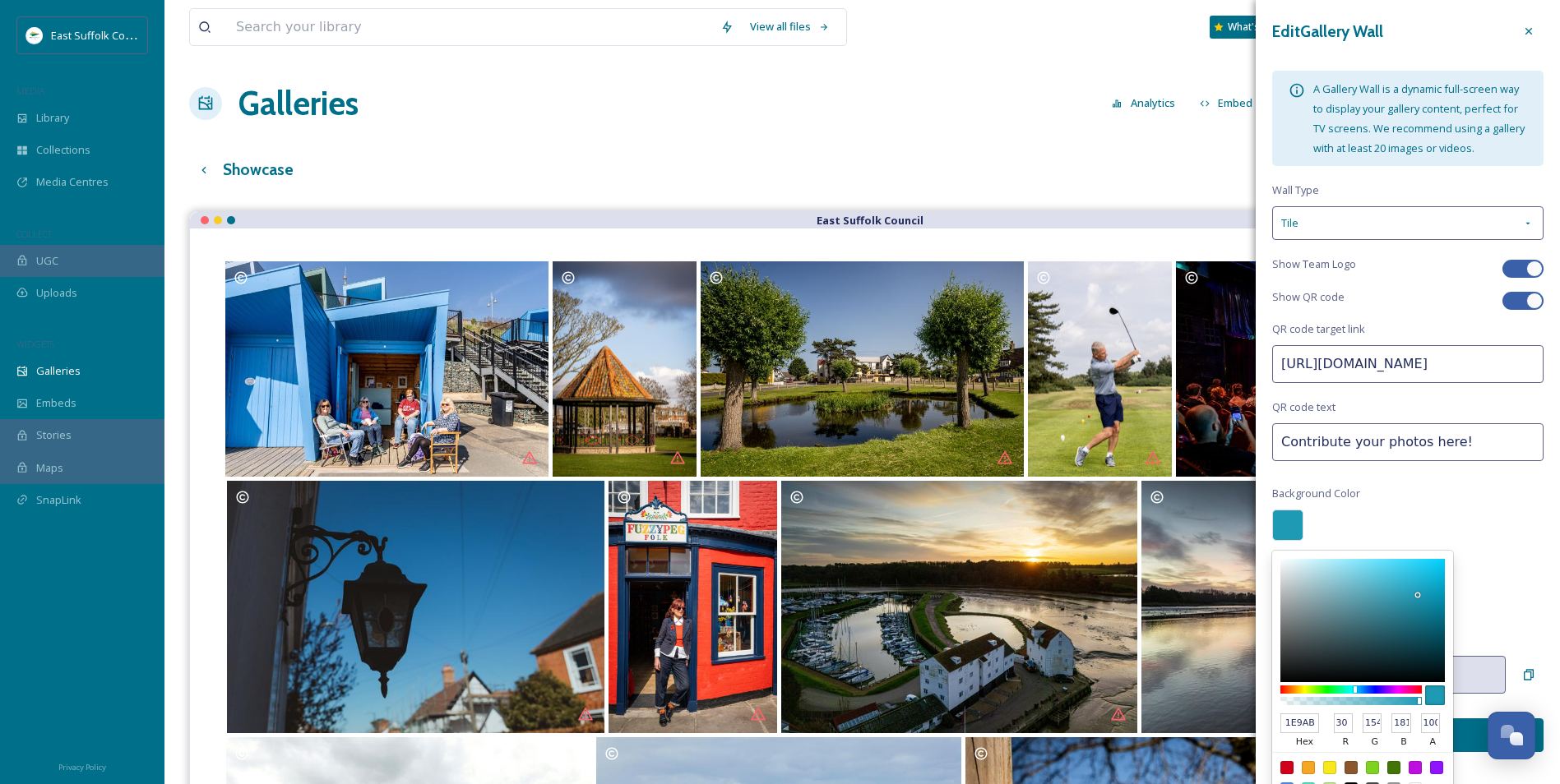
click at [1418, 615] on div at bounding box center [1363, 620] width 165 height 123
click at [1480, 606] on div "Edit Gallery Wall A Gallery Wall is a dynamic full-screen way to display your g…" at bounding box center [1408, 384] width 304 height 769
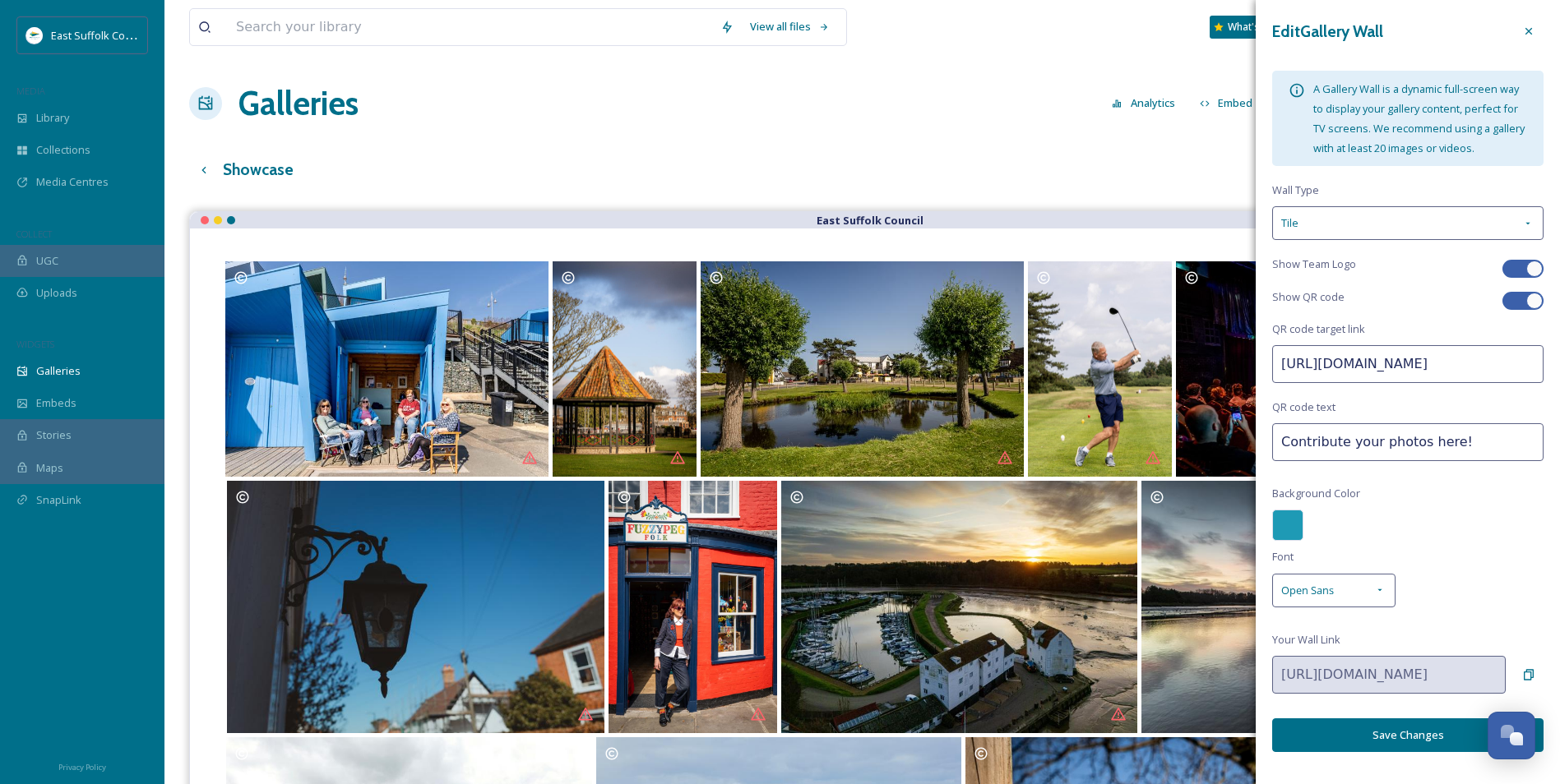
click at [1363, 752] on button "Save Changes" at bounding box center [1408, 736] width 271 height 34
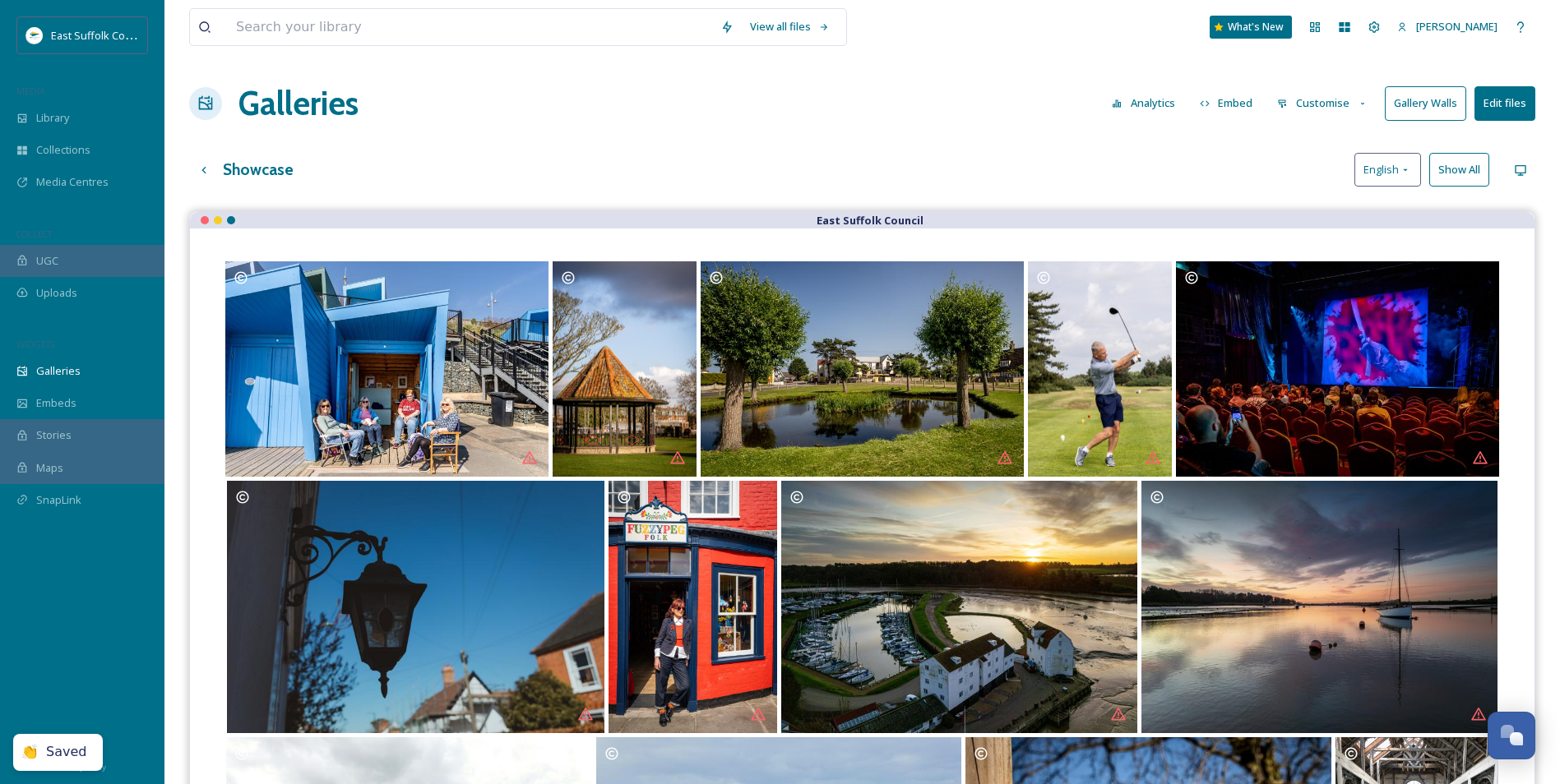
click at [1076, 176] on div "Showcase English Show All" at bounding box center [862, 169] width 1346 height 34
click at [1419, 103] on button "Gallery Walls" at bounding box center [1426, 103] width 81 height 34
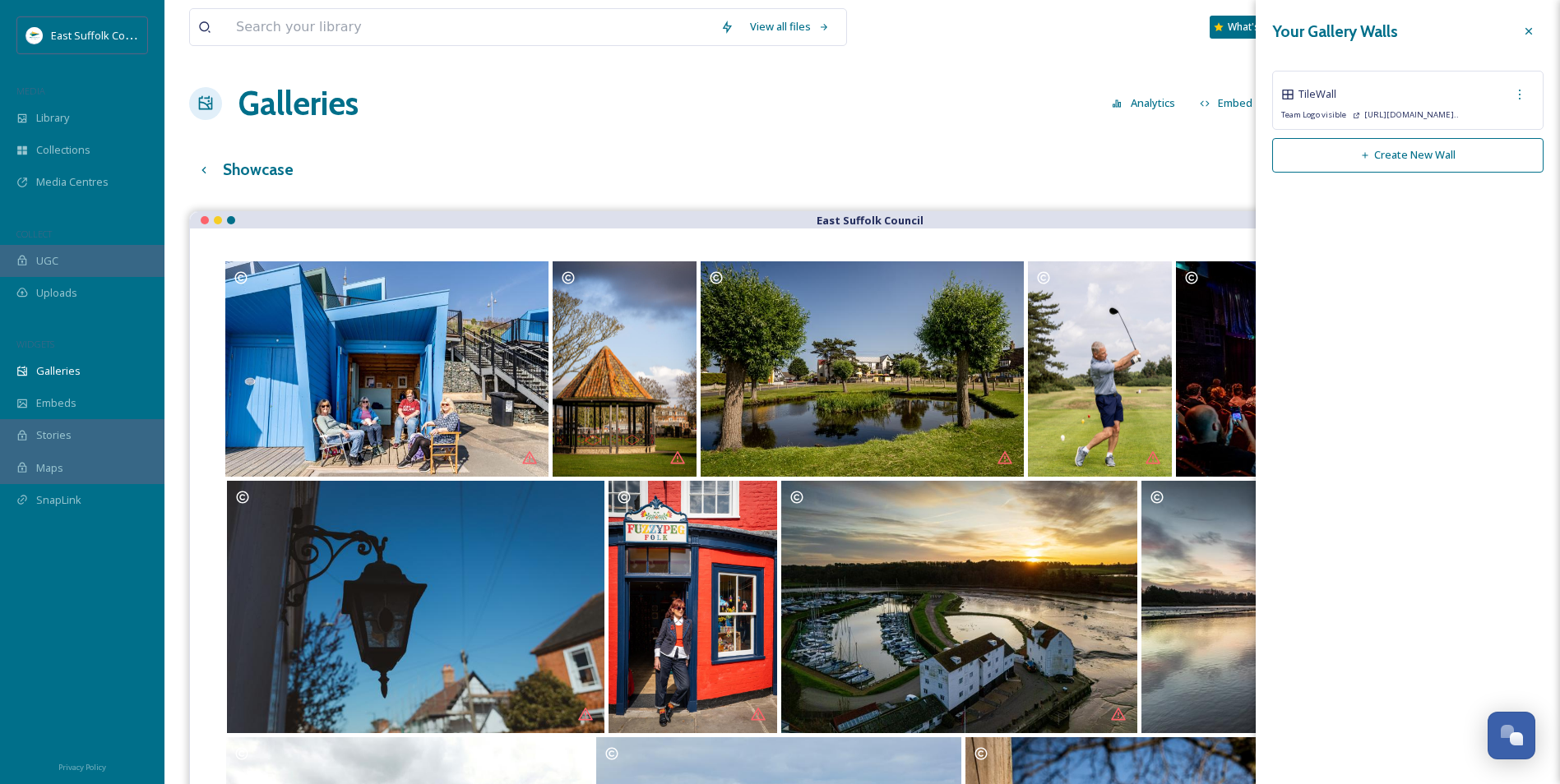
click at [1338, 156] on button "Create New Wall" at bounding box center [1408, 155] width 271 height 34
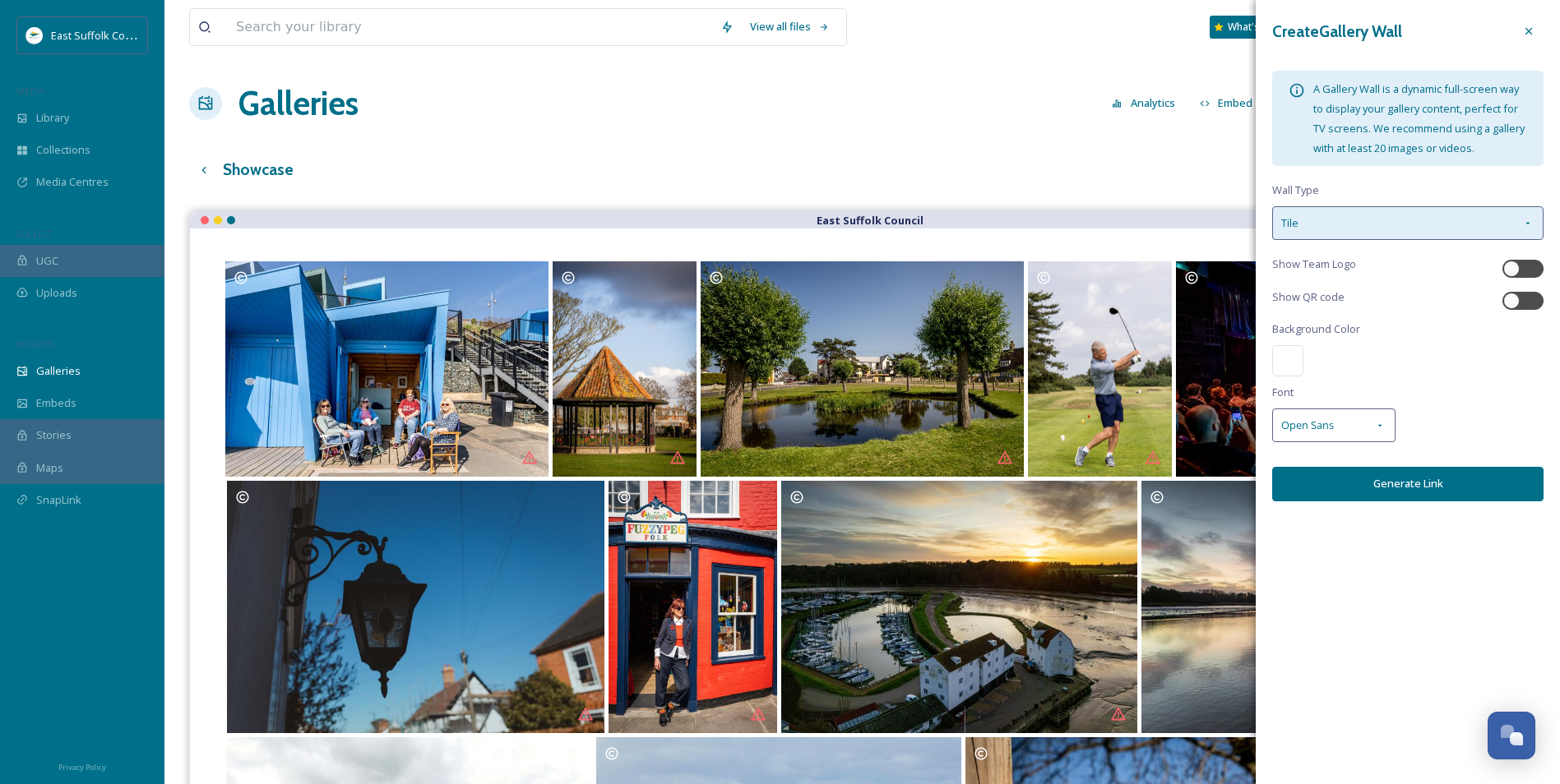
click at [1465, 230] on div "Tile" at bounding box center [1408, 223] width 271 height 34
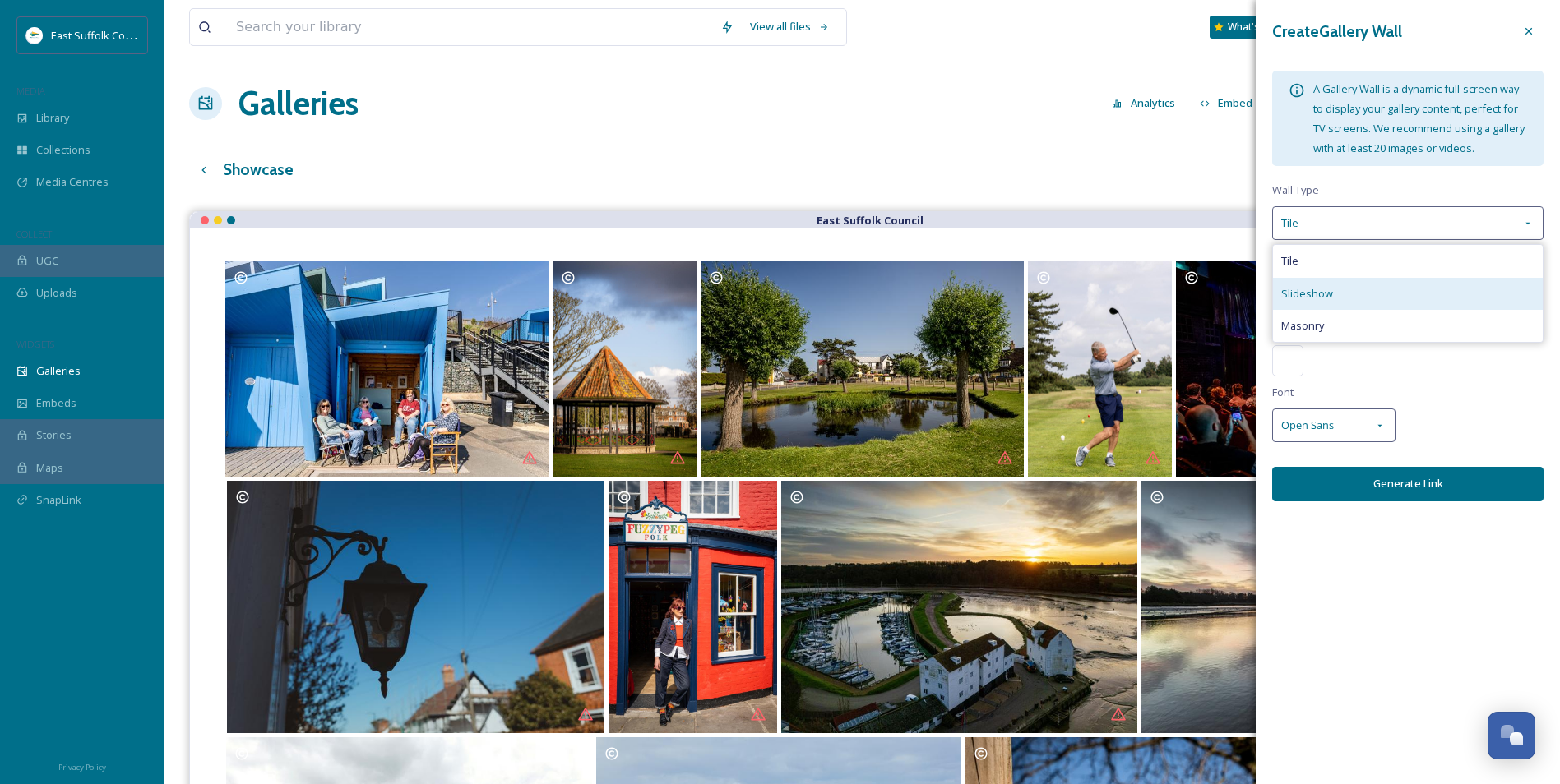
click at [1369, 300] on div "Slideshow" at bounding box center [1408, 294] width 270 height 32
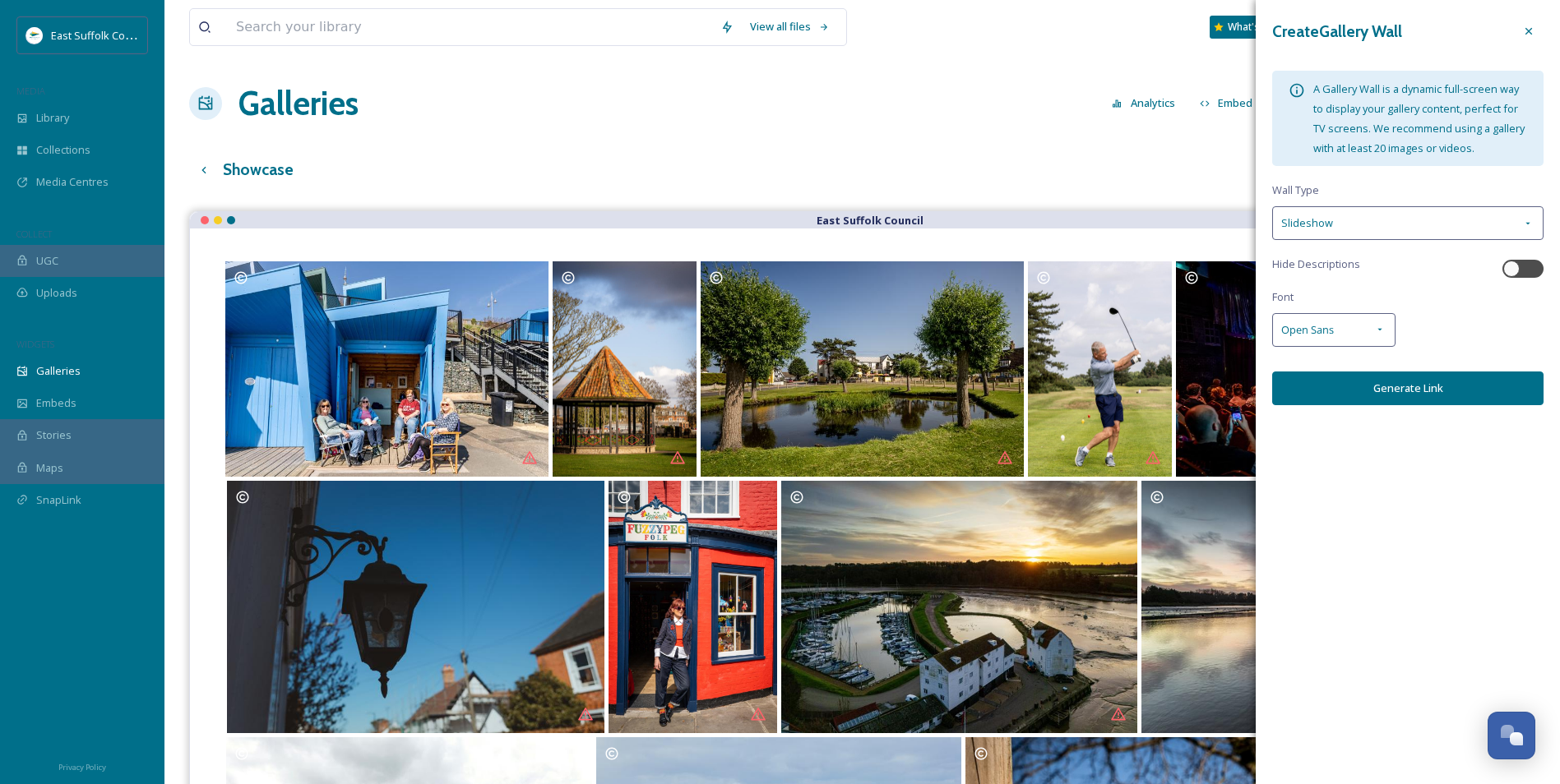
click at [1388, 398] on button "Generate Link" at bounding box center [1408, 388] width 271 height 34
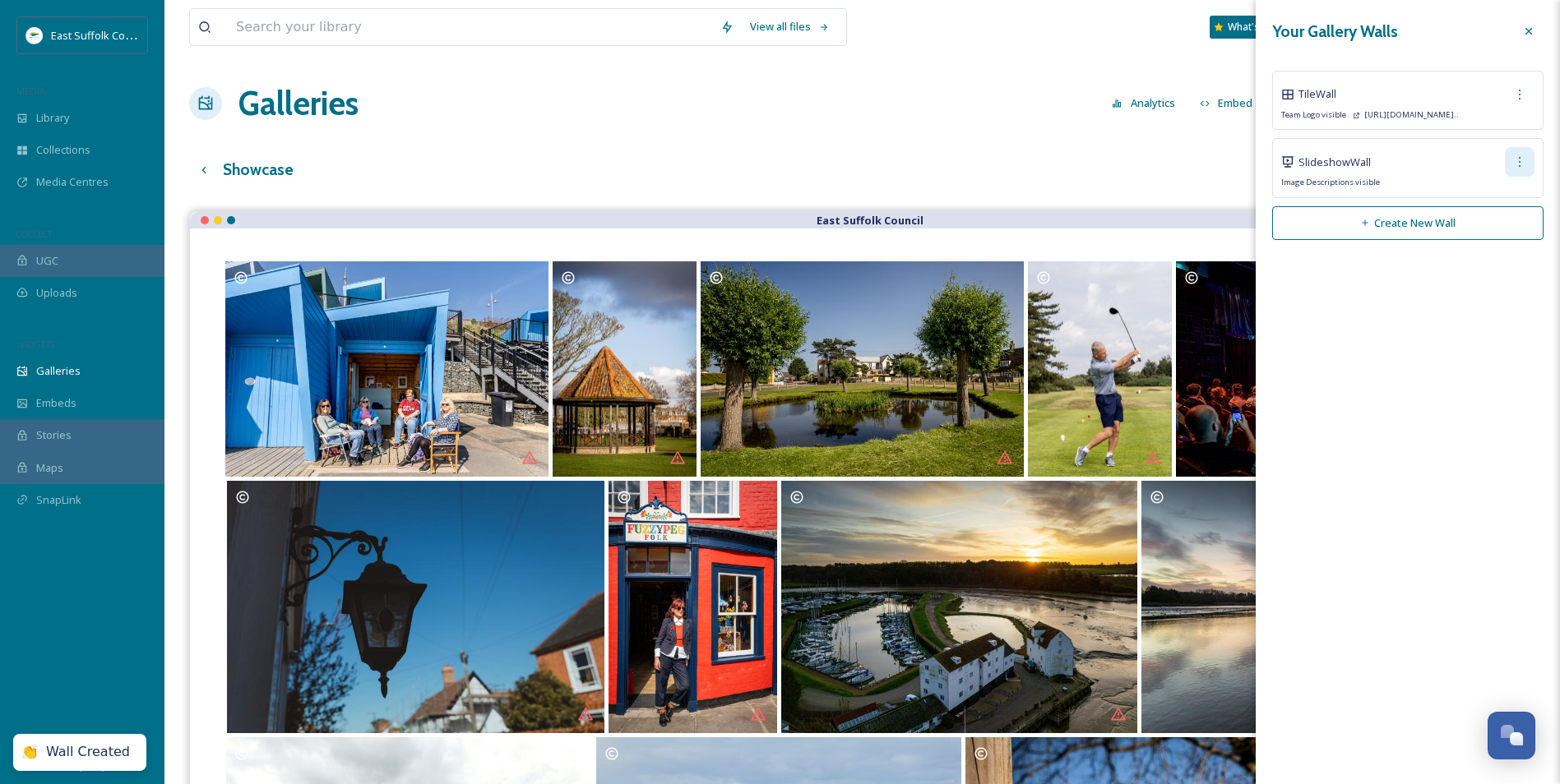
click at [1510, 165] on div at bounding box center [1519, 161] width 29 height 29
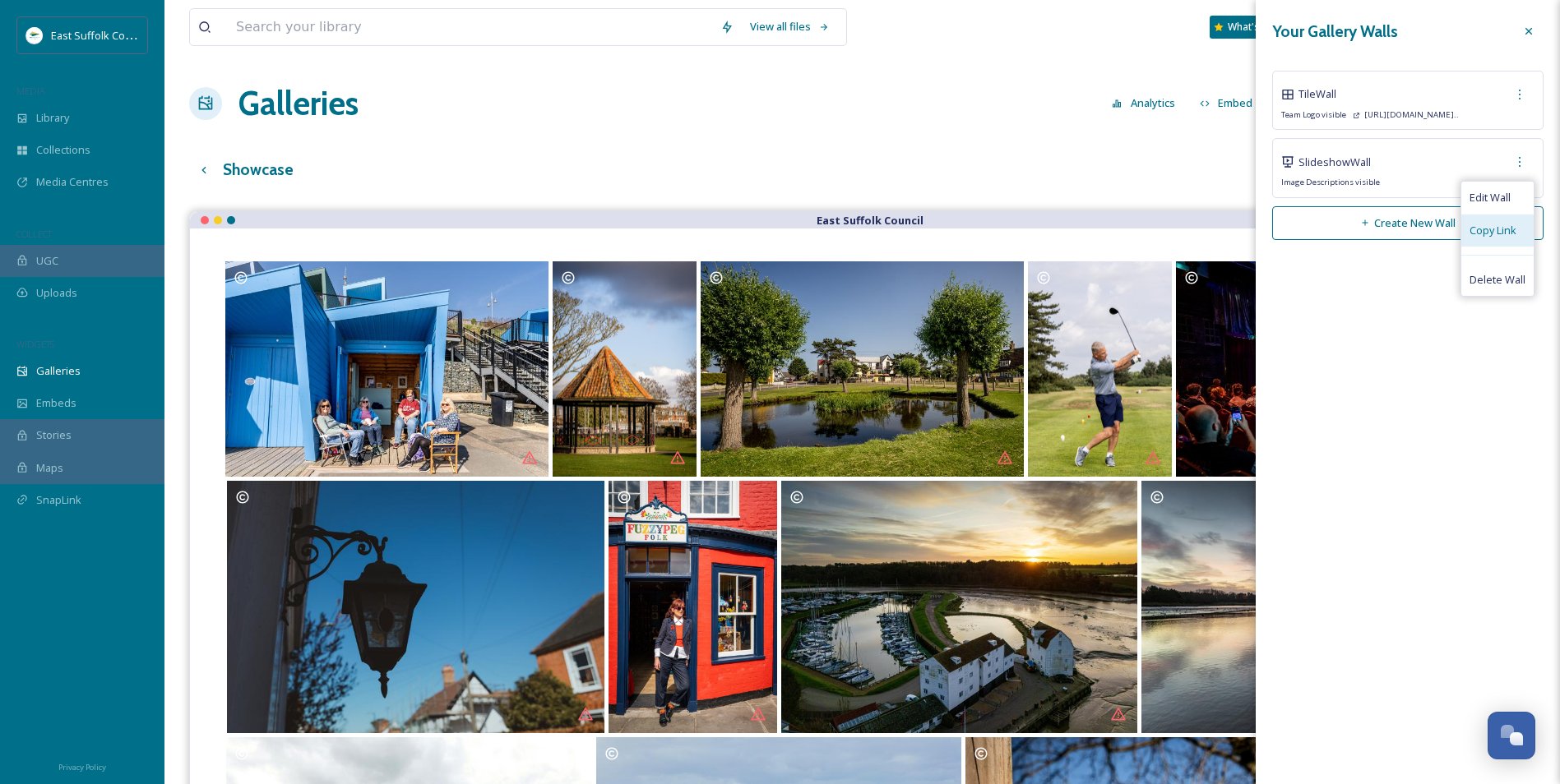
click at [1484, 232] on span "Copy Link" at bounding box center [1492, 230] width 46 height 15
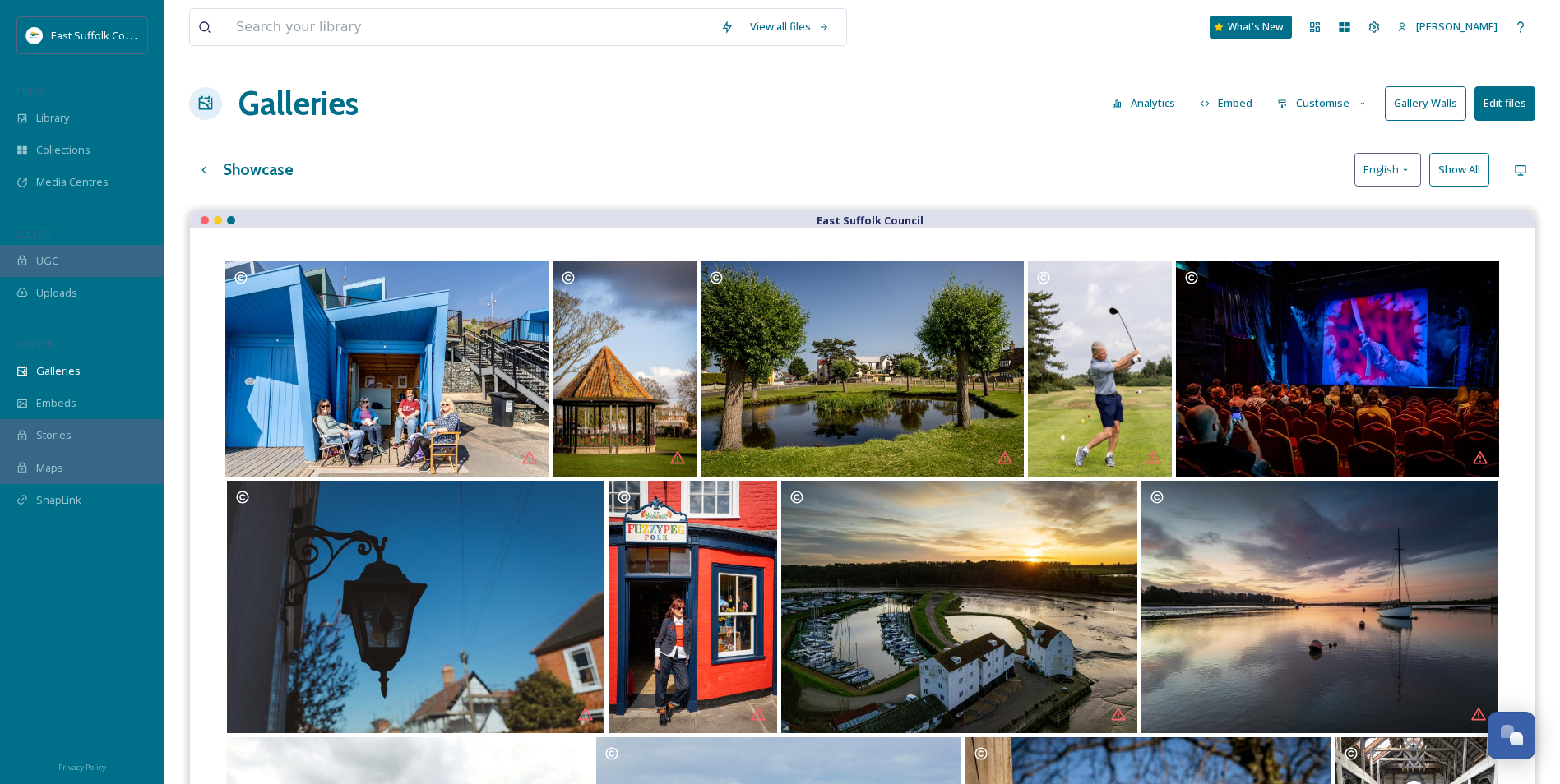
click at [1079, 163] on div "Showcase English Show All" at bounding box center [862, 169] width 1346 height 34
click at [1456, 107] on button "Gallery Walls" at bounding box center [1426, 103] width 81 height 34
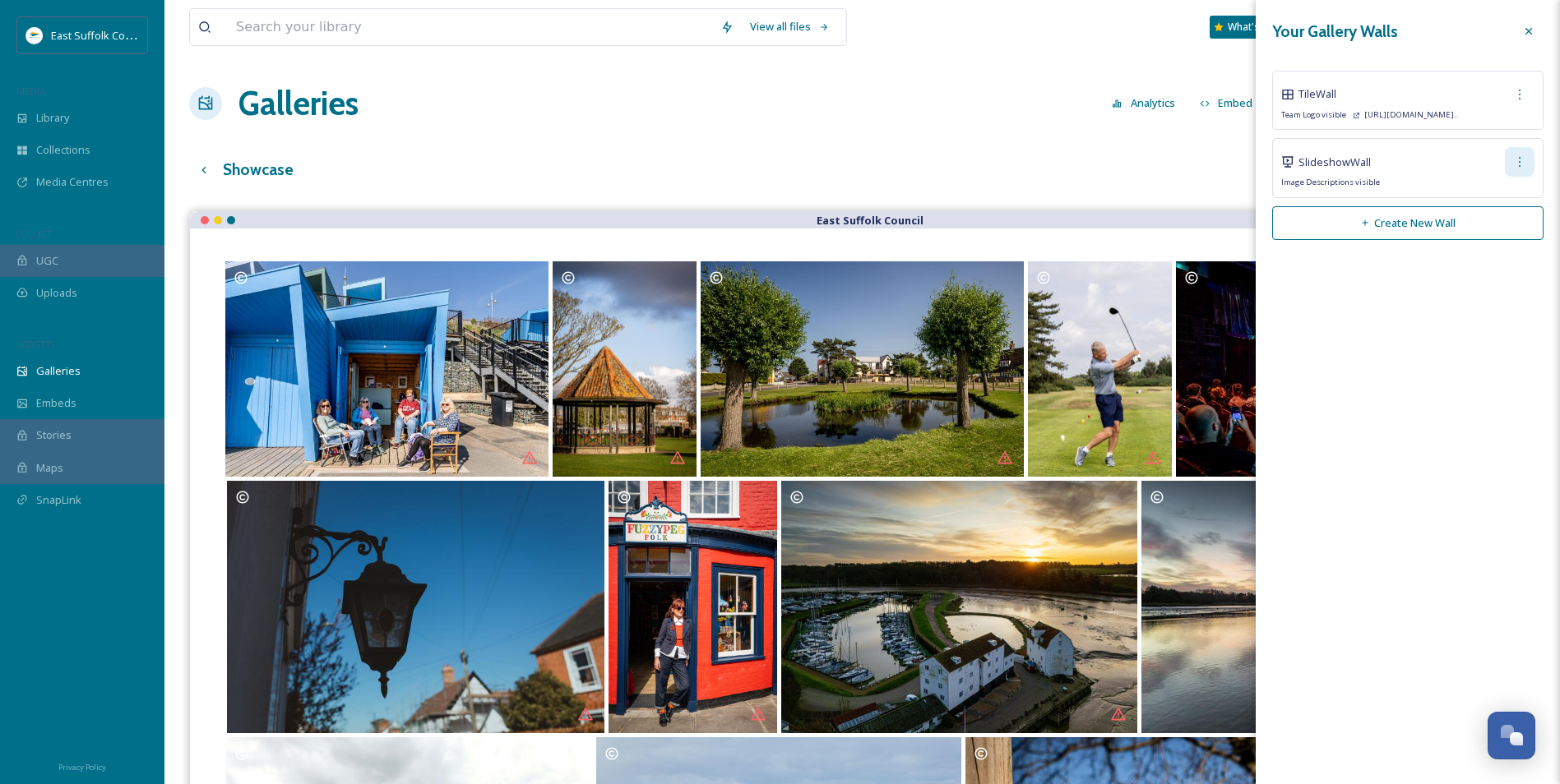
click at [1528, 163] on div at bounding box center [1519, 161] width 29 height 29
click at [1509, 227] on span "Copy Link" at bounding box center [1492, 230] width 46 height 15
click at [1344, 227] on button "Create New Wall" at bounding box center [1408, 223] width 271 height 34
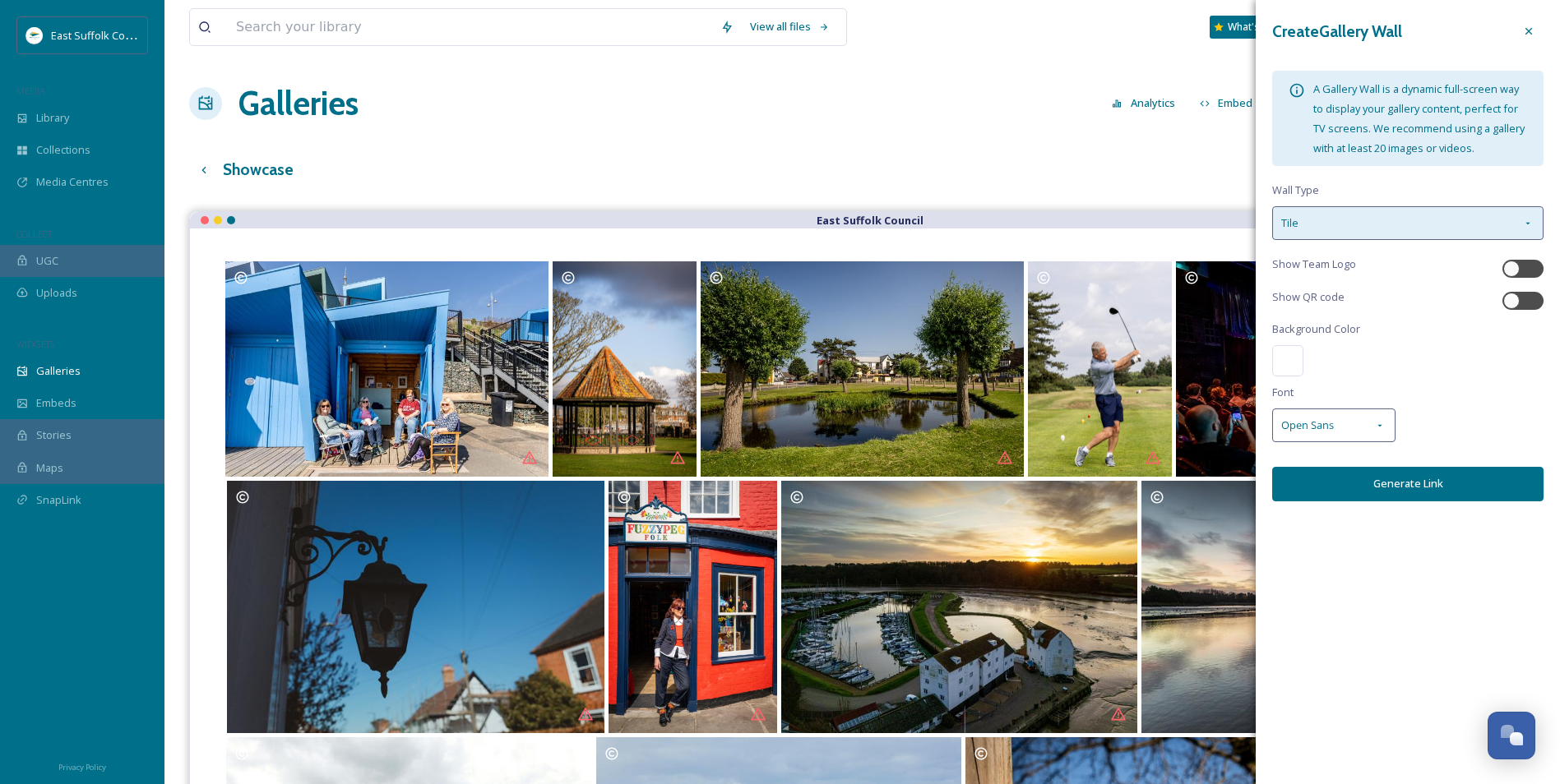
click at [1411, 230] on div "Tile" at bounding box center [1408, 223] width 271 height 34
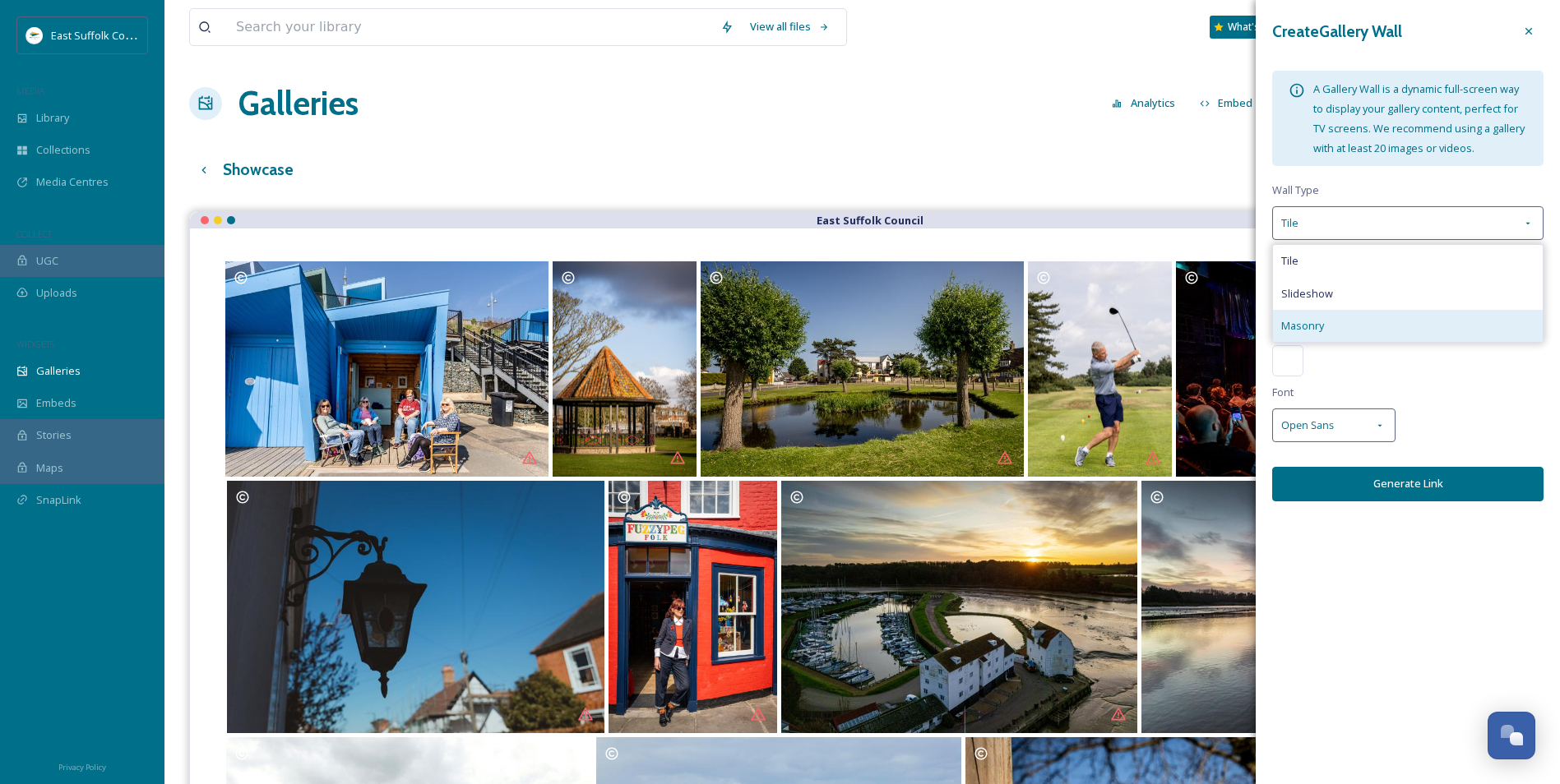
click at [1363, 319] on div "Masonry" at bounding box center [1408, 326] width 270 height 32
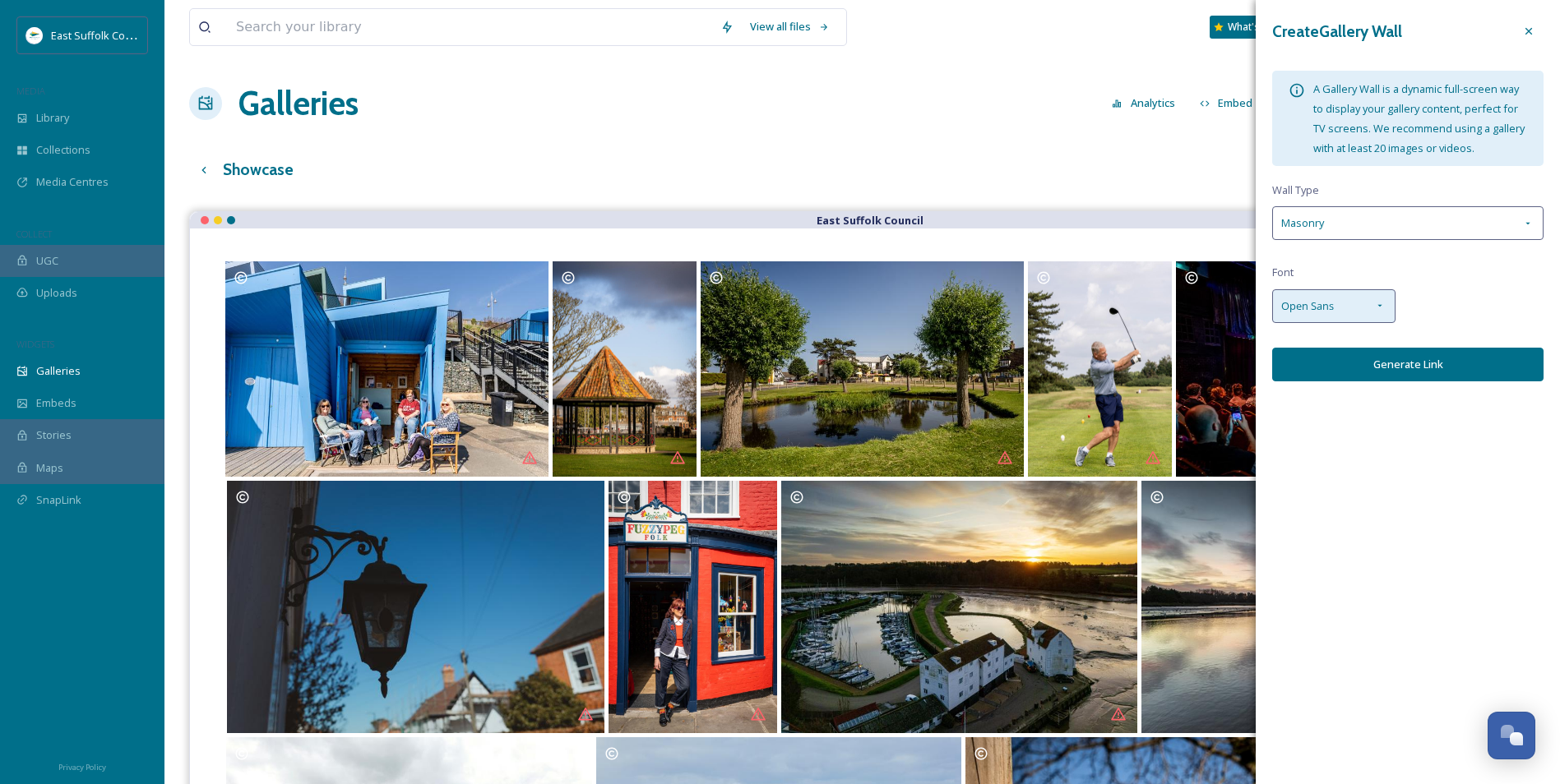
click at [1387, 304] on div "Open Sans" at bounding box center [1334, 307] width 123 height 34
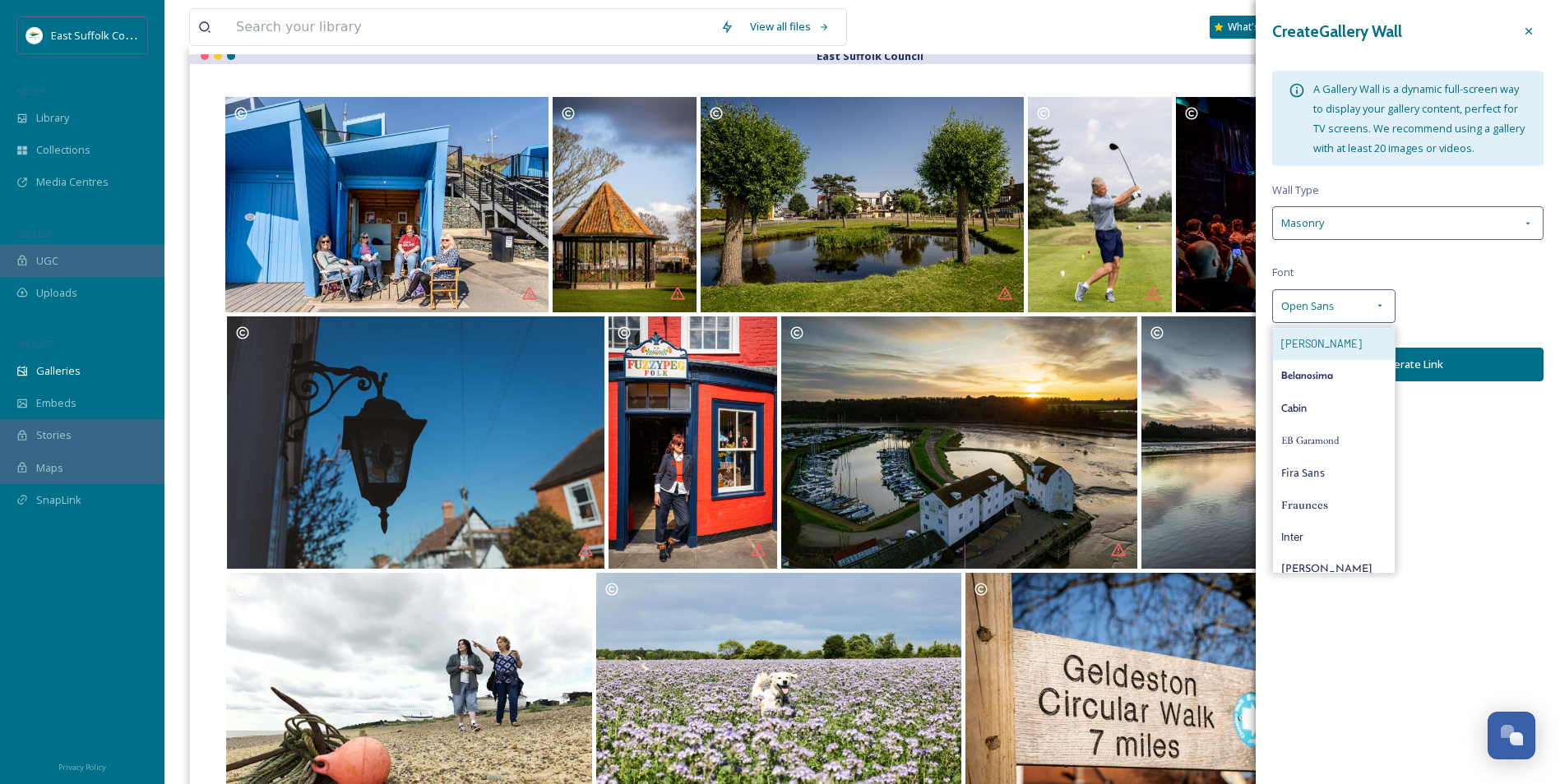
click at [1310, 336] on span "Barlow" at bounding box center [1321, 344] width 81 height 15
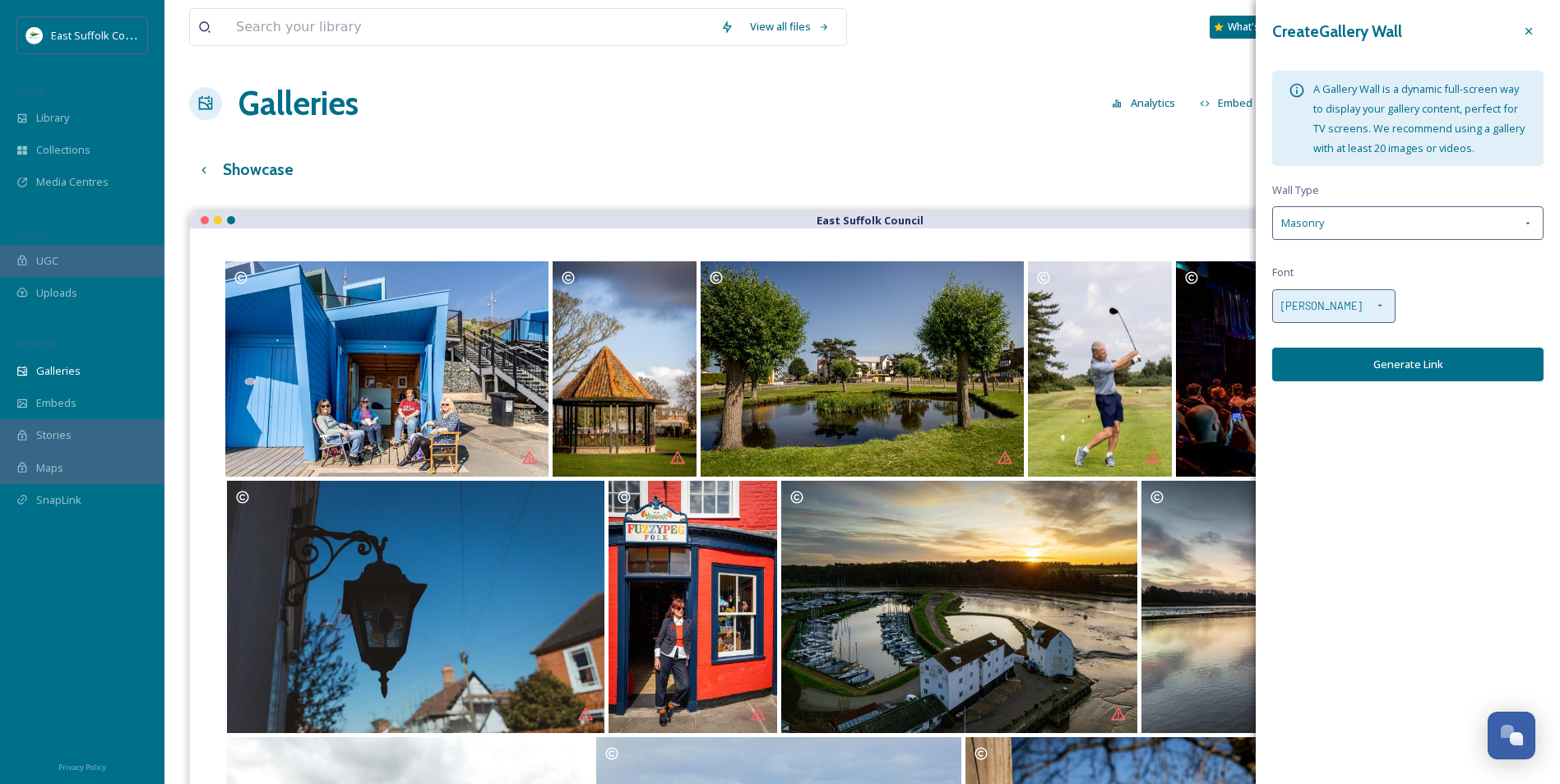
drag, startPoint x: 1367, startPoint y: 307, endPoint x: 1361, endPoint y: 318, distance: 12.5
click at [1369, 303] on div "Barlow" at bounding box center [1334, 307] width 123 height 34
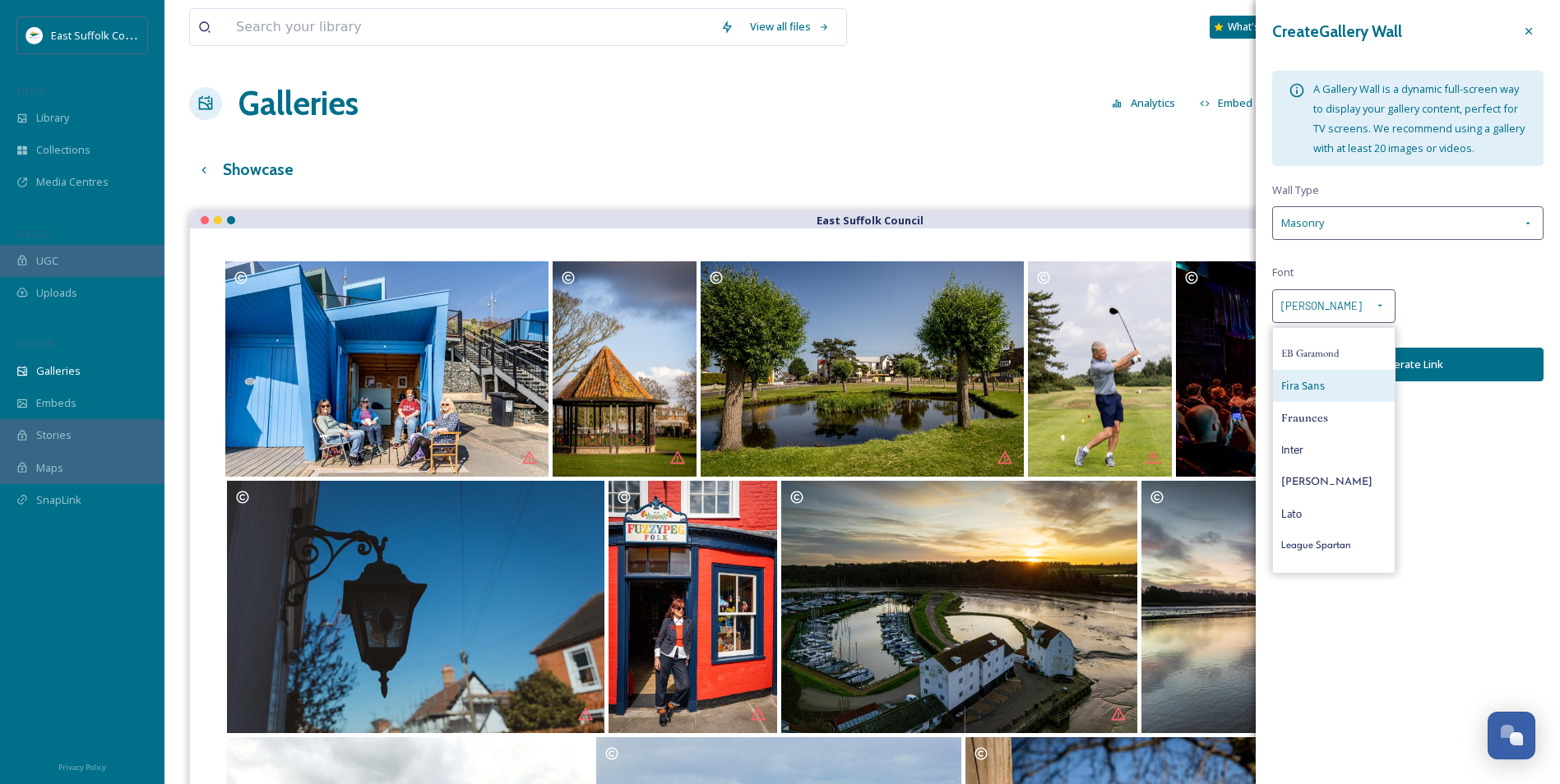
scroll to position [165, 0]
click at [1321, 470] on span "League Spartan" at bounding box center [1317, 469] width 70 height 15
click at [1349, 369] on button "Generate Link" at bounding box center [1408, 365] width 271 height 34
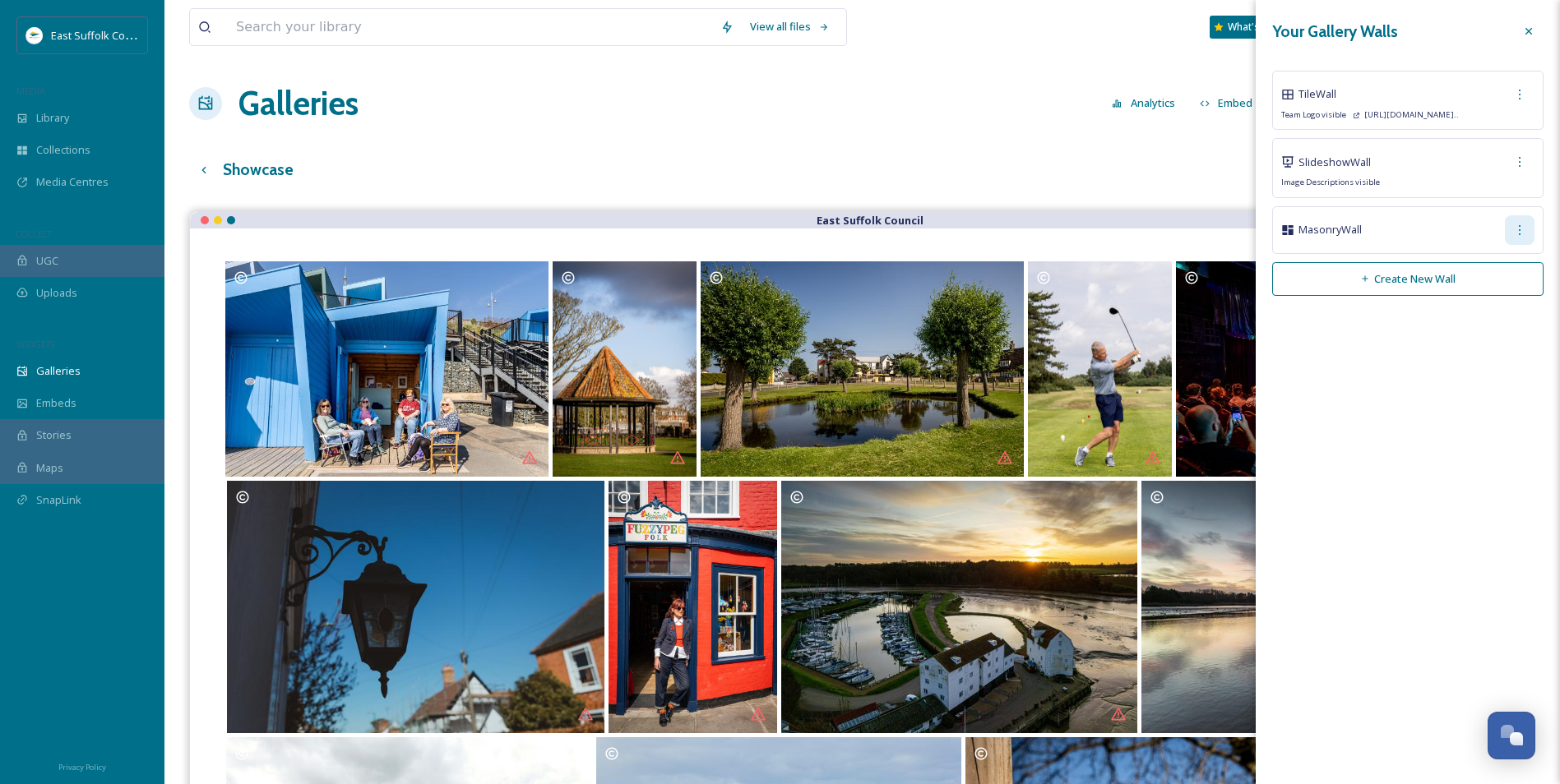
click at [1528, 223] on div at bounding box center [1519, 229] width 29 height 29
click at [1475, 299] on span "Copy Link" at bounding box center [1492, 297] width 46 height 15
drag, startPoint x: 1431, startPoint y: 411, endPoint x: 1442, endPoint y: 333, distance: 78.8
click at [1431, 411] on div "Your Gallery Walls Tile Wall Team Logo visible https://app.snapsea.io/p/link/..…" at bounding box center [1408, 392] width 304 height 784
click at [1511, 239] on div at bounding box center [1519, 229] width 29 height 29
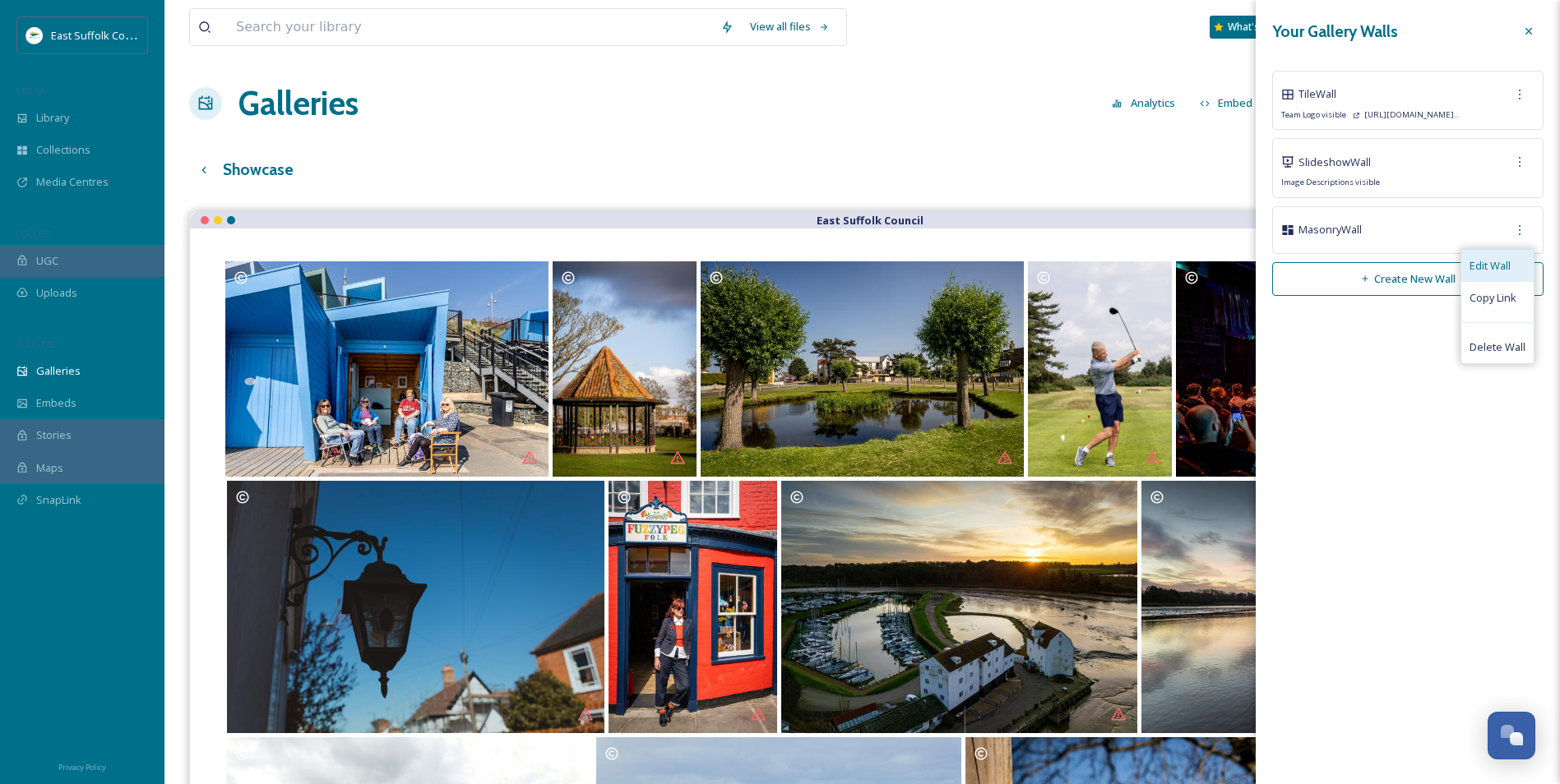
click at [1496, 265] on span "Edit Wall" at bounding box center [1489, 266] width 41 height 15
type input "https://app.snapsea.io/p/gallery-wall/12a789be-3c83-4222-a644-6a288534bbb3"
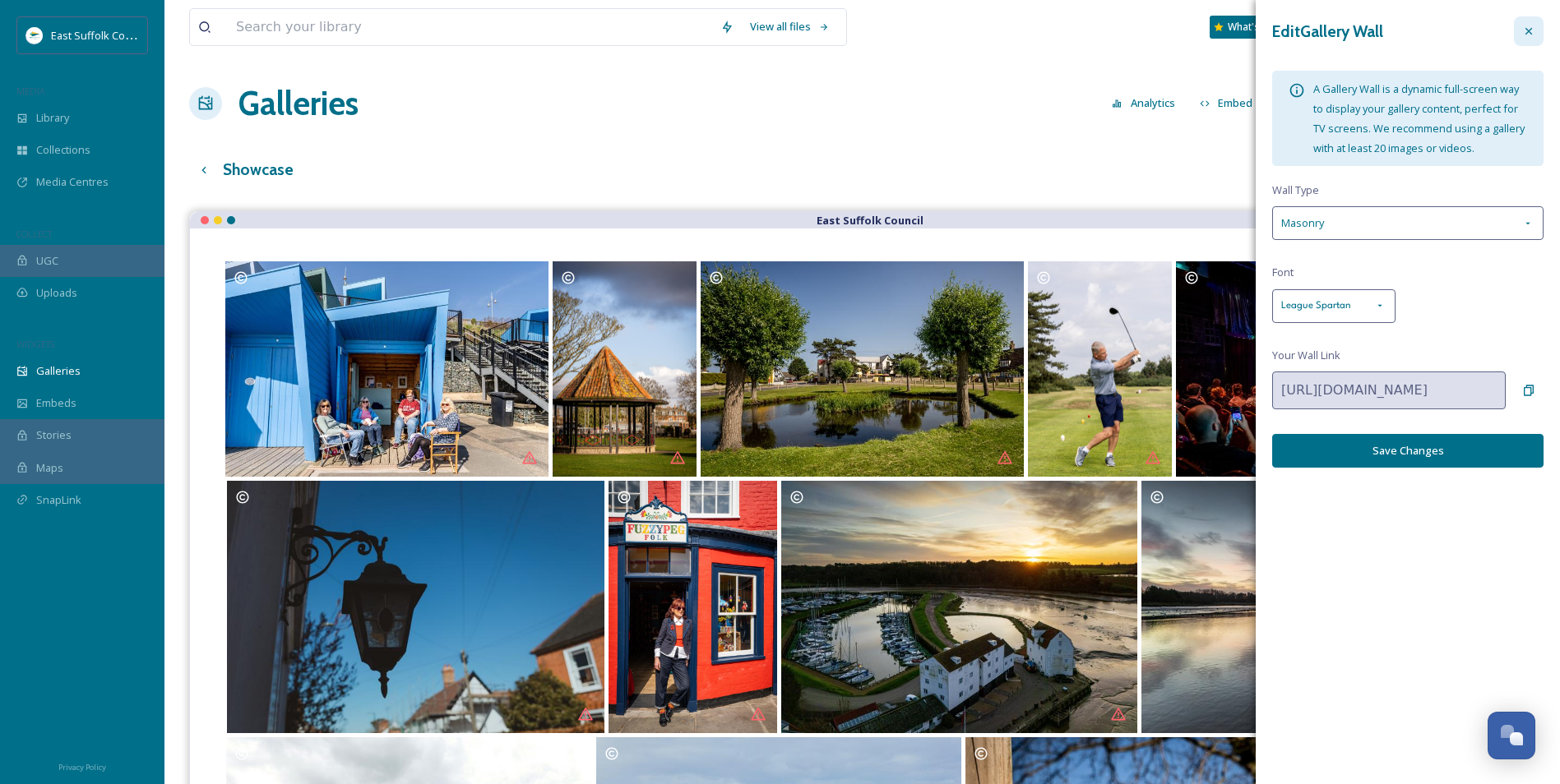
click at [1529, 30] on icon at bounding box center [1529, 31] width 13 height 13
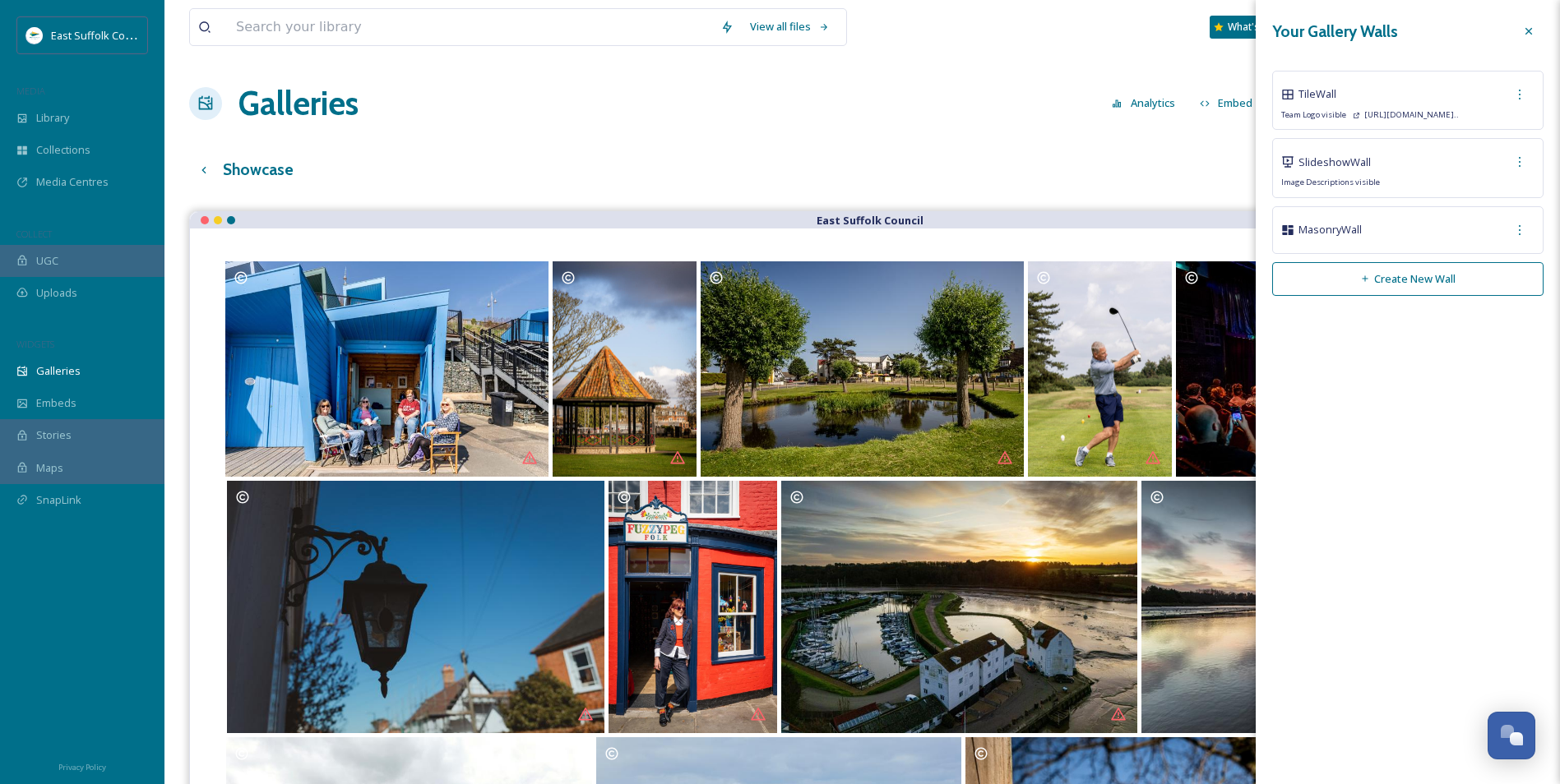
click at [945, 159] on div "Showcase English Show All" at bounding box center [862, 169] width 1346 height 34
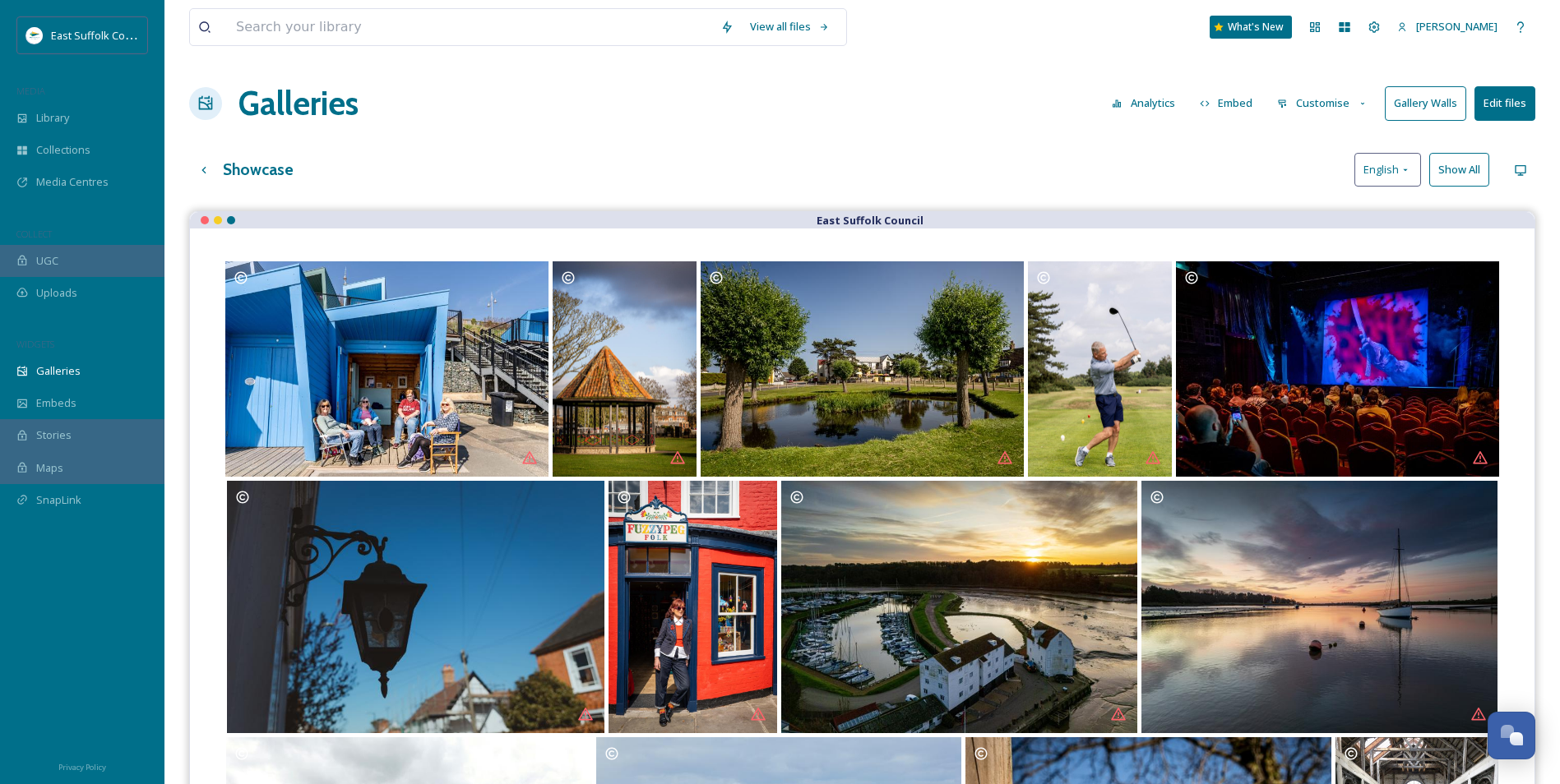
click at [941, 165] on div "Showcase English Show All" at bounding box center [862, 169] width 1346 height 34
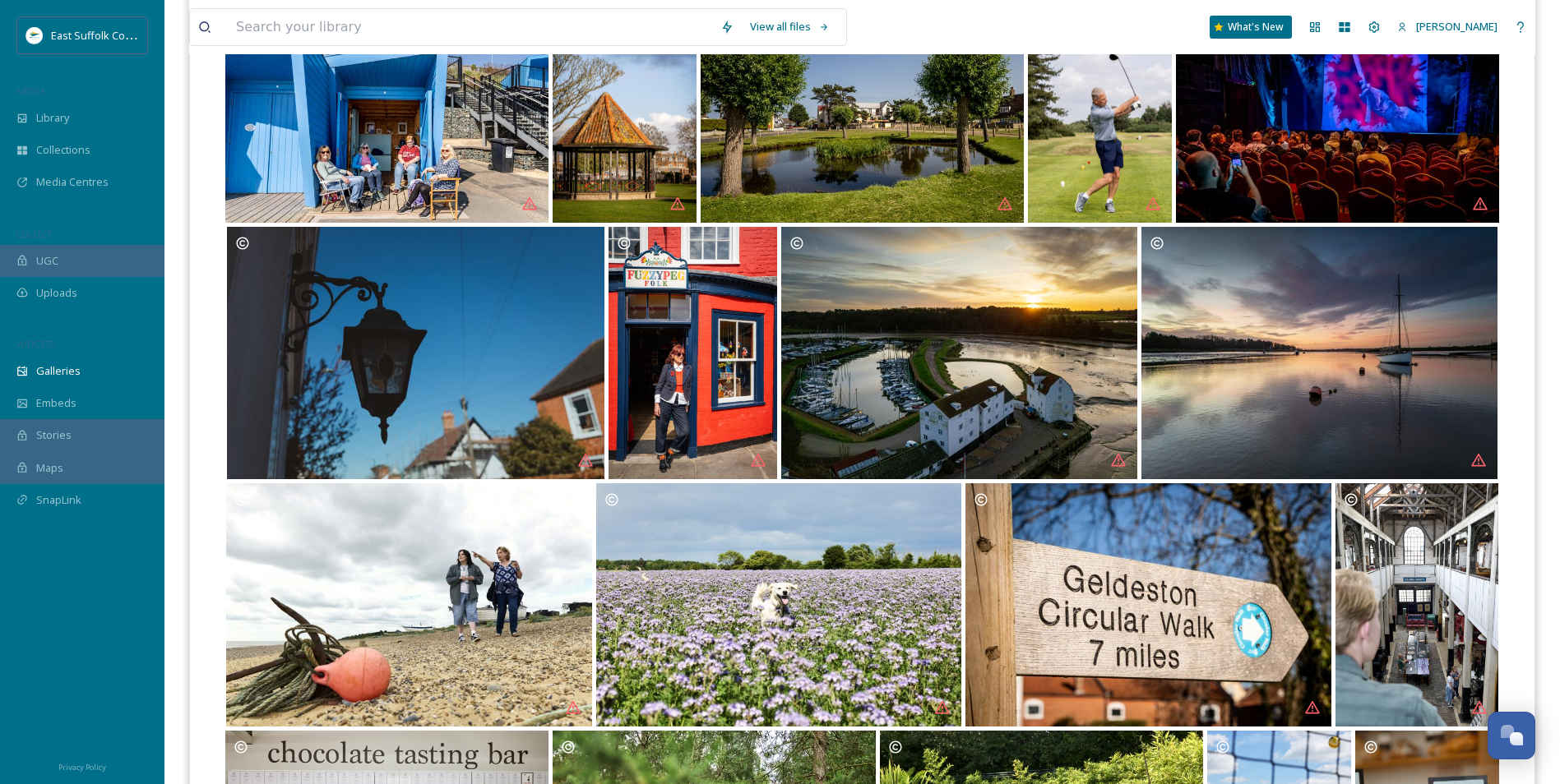
scroll to position [0, 0]
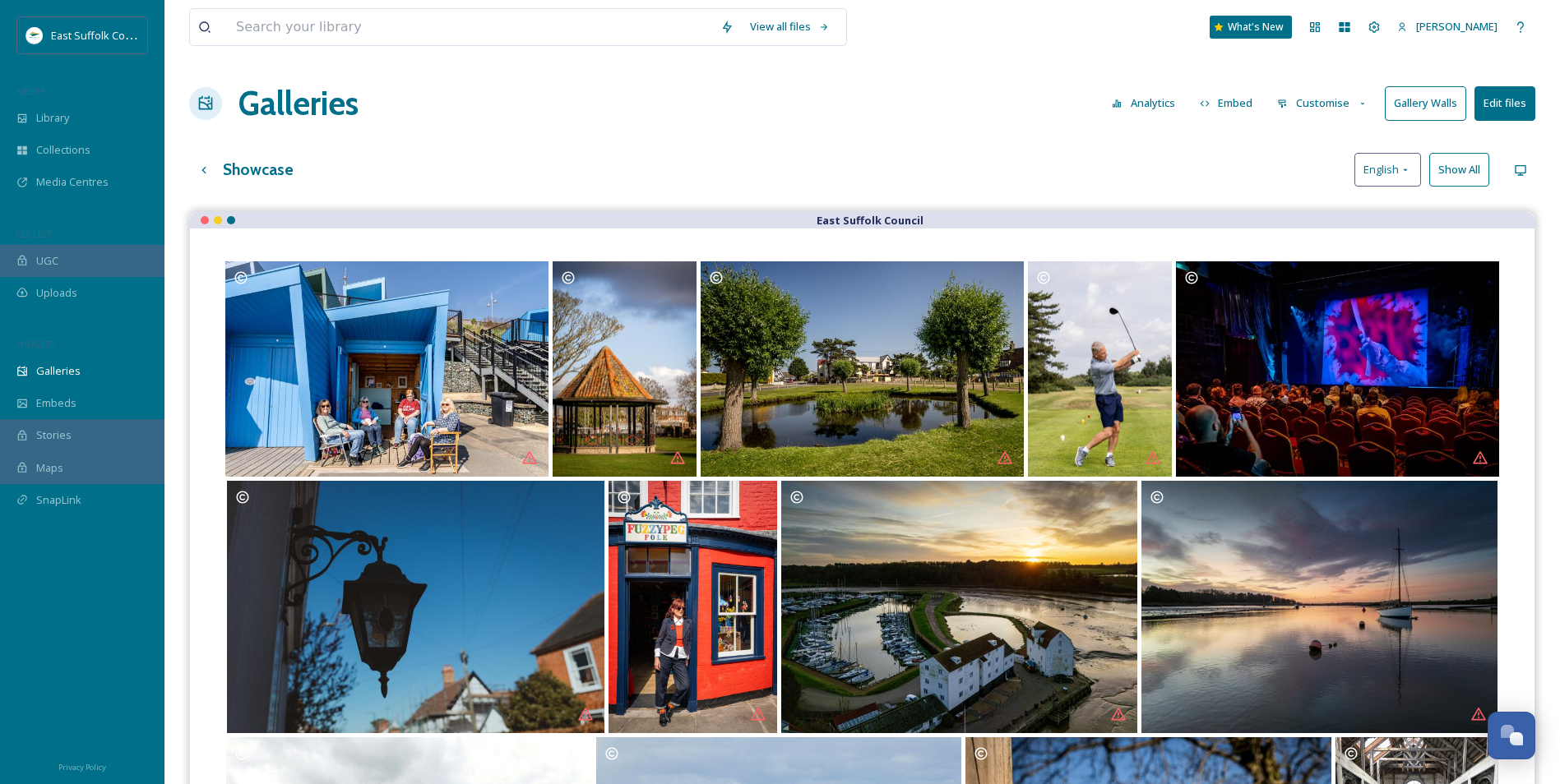
drag, startPoint x: 1314, startPoint y: 106, endPoint x: 1302, endPoint y: 108, distance: 12.2
click at [1313, 106] on button "Customise" at bounding box center [1323, 103] width 108 height 32
click at [780, 92] on div "Galleries Analytics Embed Customise Gallery Walls Edit files" at bounding box center [862, 103] width 1346 height 49
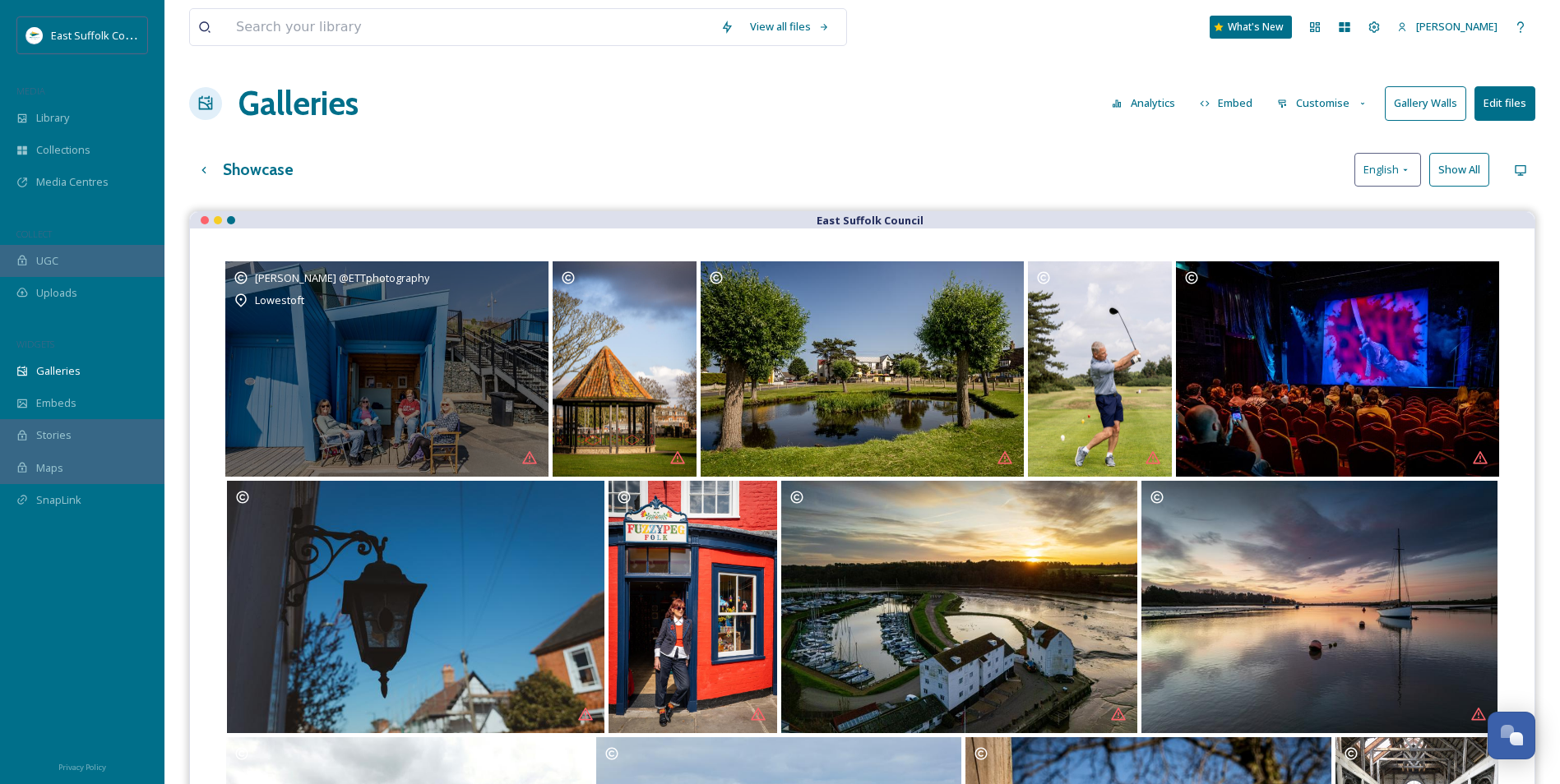
click at [529, 274] on div "[PERSON_NAME] @ETTphotography" at bounding box center [387, 277] width 307 height 16
click at [475, 351] on div "Mary Doggett @ETTphotography Lowestoft" at bounding box center [386, 368] width 323 height 215
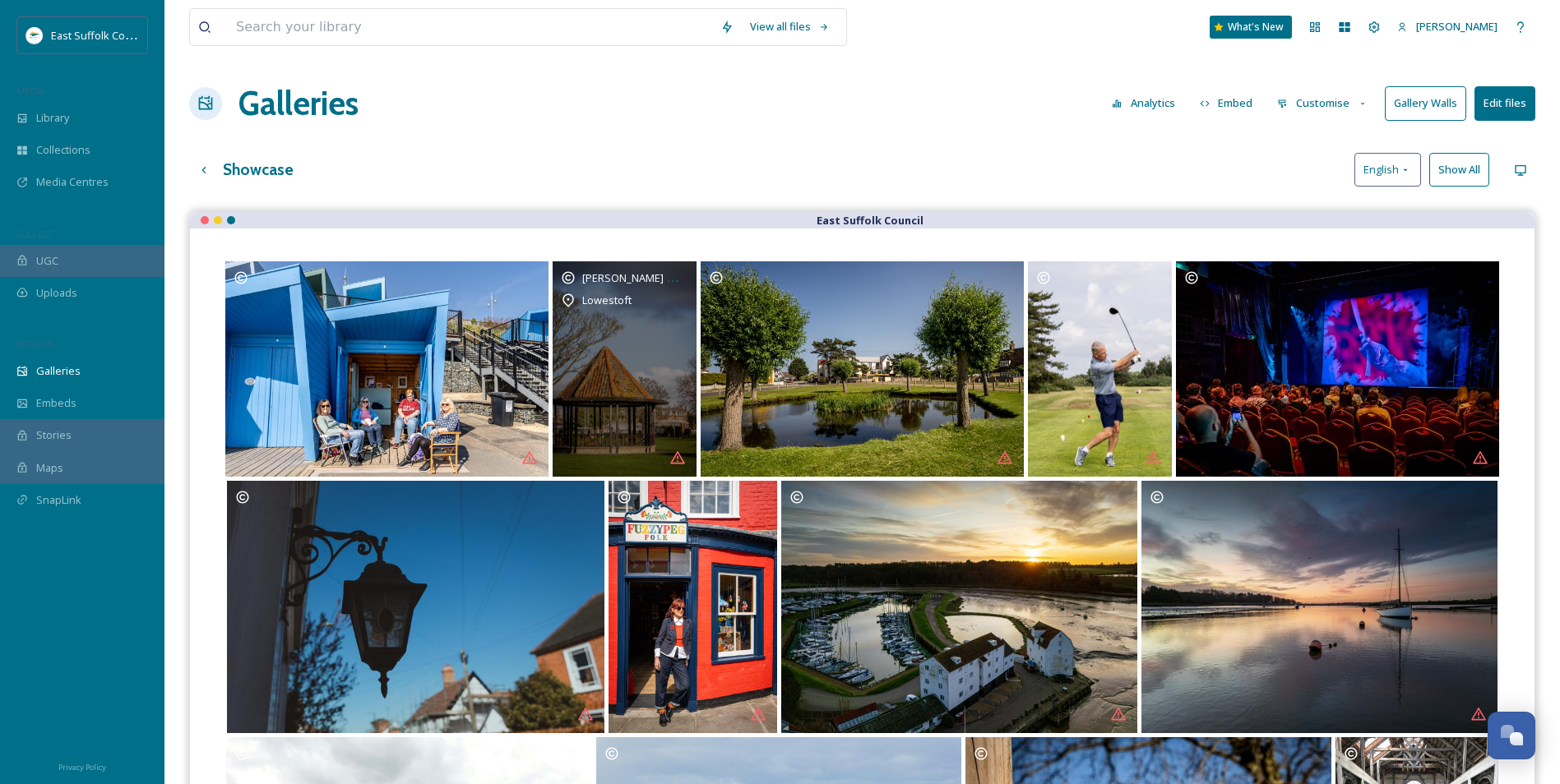
click at [663, 365] on div "Mary Doggett @ETTphotography Lowestoft" at bounding box center [624, 368] width 144 height 215
click at [680, 277] on span "[PERSON_NAME] @ETTphotography" at bounding box center [670, 277] width 174 height 15
click at [683, 282] on span "[PERSON_NAME] @ETTphotography" at bounding box center [670, 277] width 174 height 15
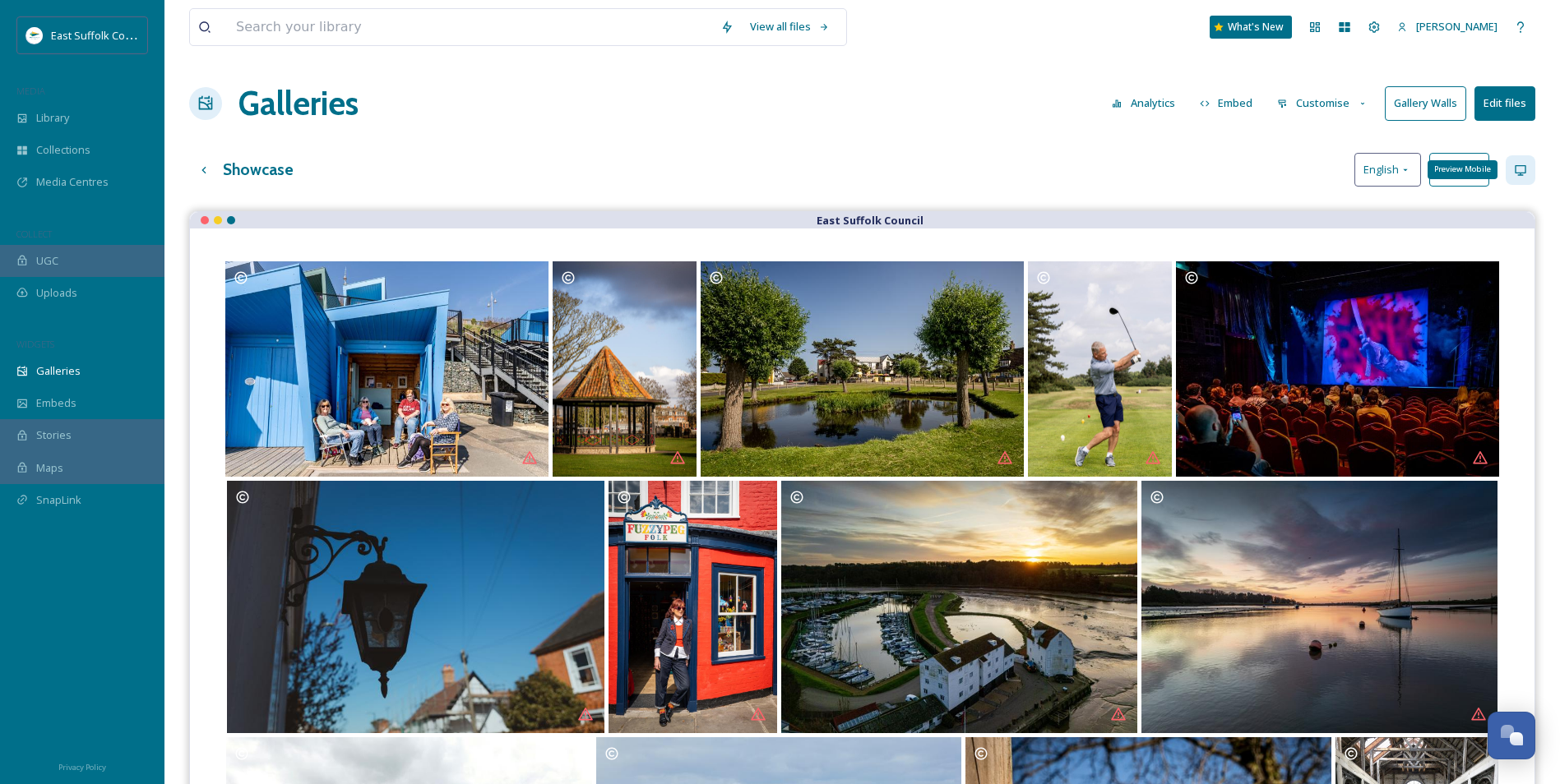
click at [1531, 166] on div "Preview Mobile" at bounding box center [1520, 169] width 29 height 29
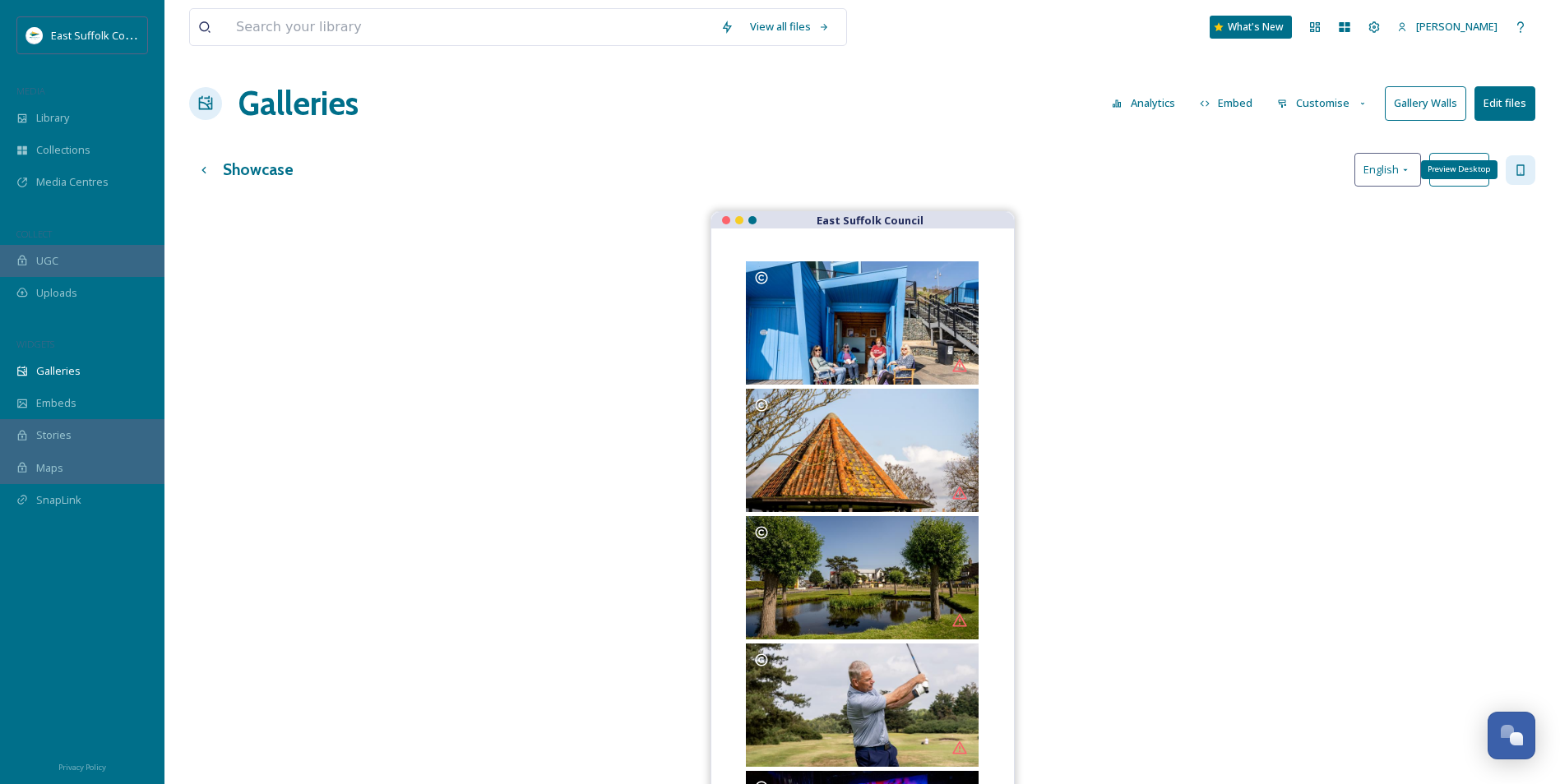
click at [1523, 166] on icon at bounding box center [1520, 170] width 13 height 13
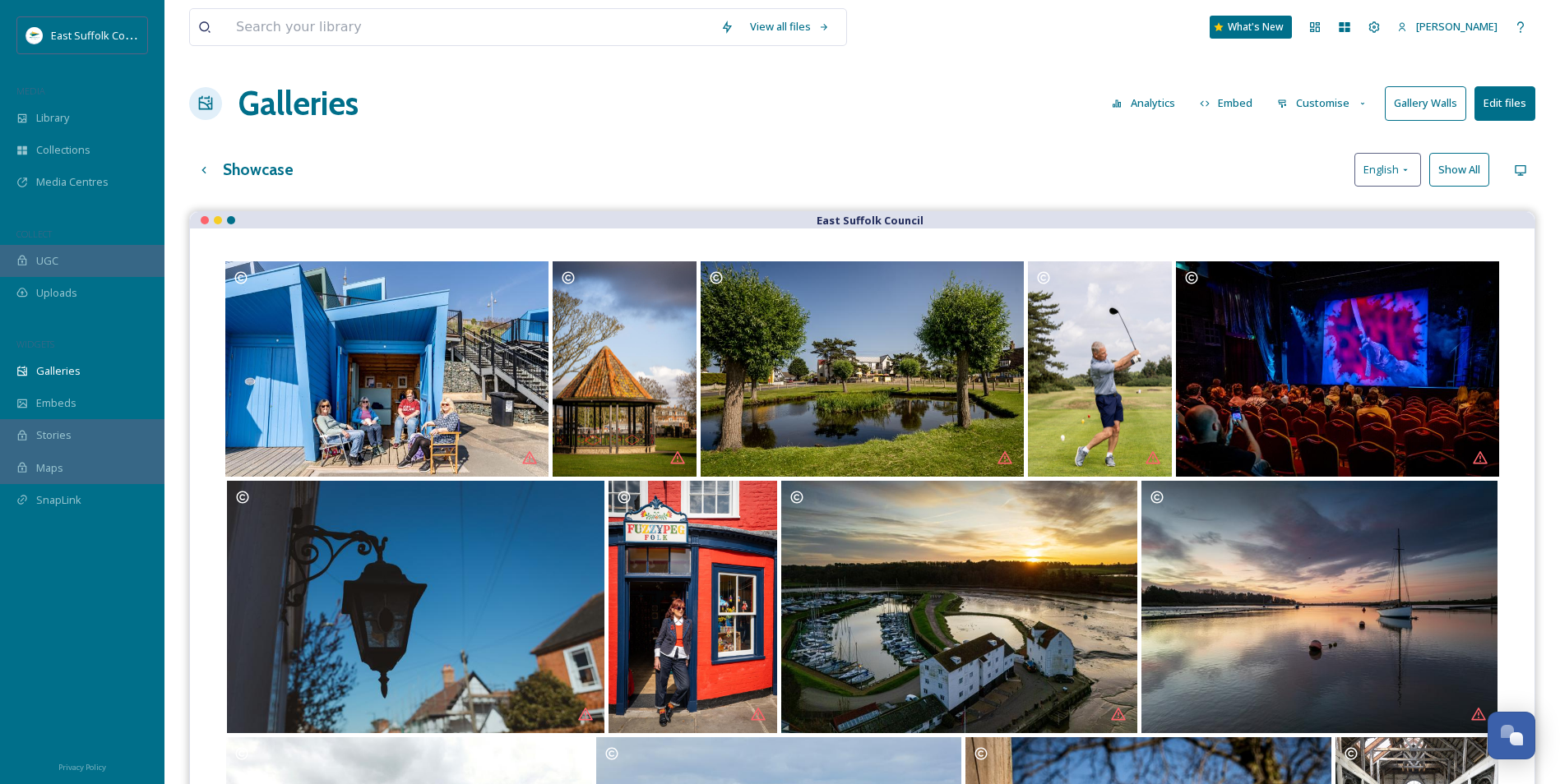
click at [1303, 100] on button "Customise" at bounding box center [1323, 103] width 108 height 32
click at [945, 165] on div "Showcase English Show All" at bounding box center [862, 169] width 1346 height 34
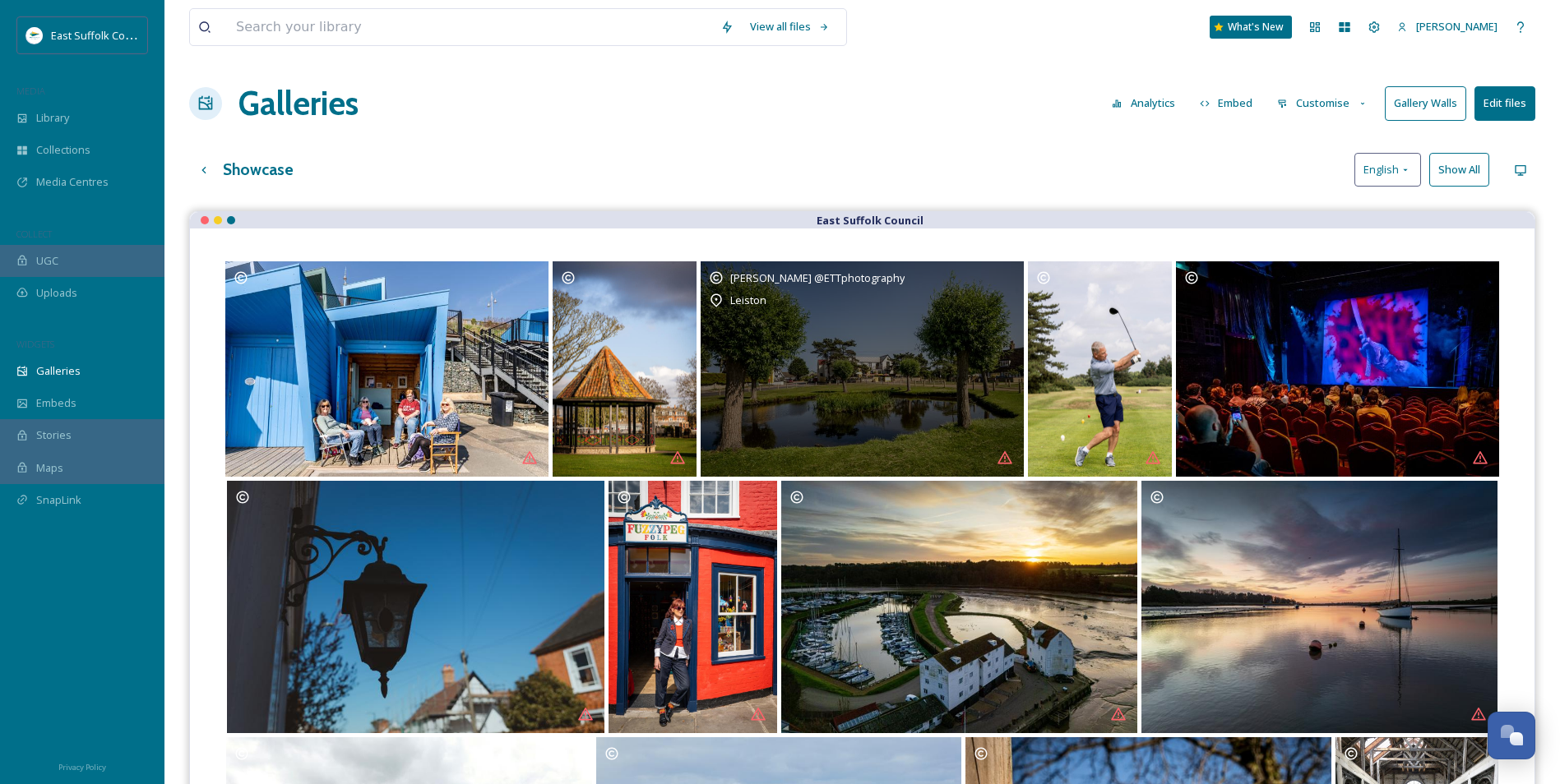
drag, startPoint x: 859, startPoint y: 406, endPoint x: 888, endPoint y: 350, distance: 63.1
click at [888, 350] on div "Mary Doggett @ETTphotography Leiston" at bounding box center [862, 368] width 323 height 215
click at [966, 274] on div "[PERSON_NAME] @ETTphotography" at bounding box center [862, 277] width 307 height 16
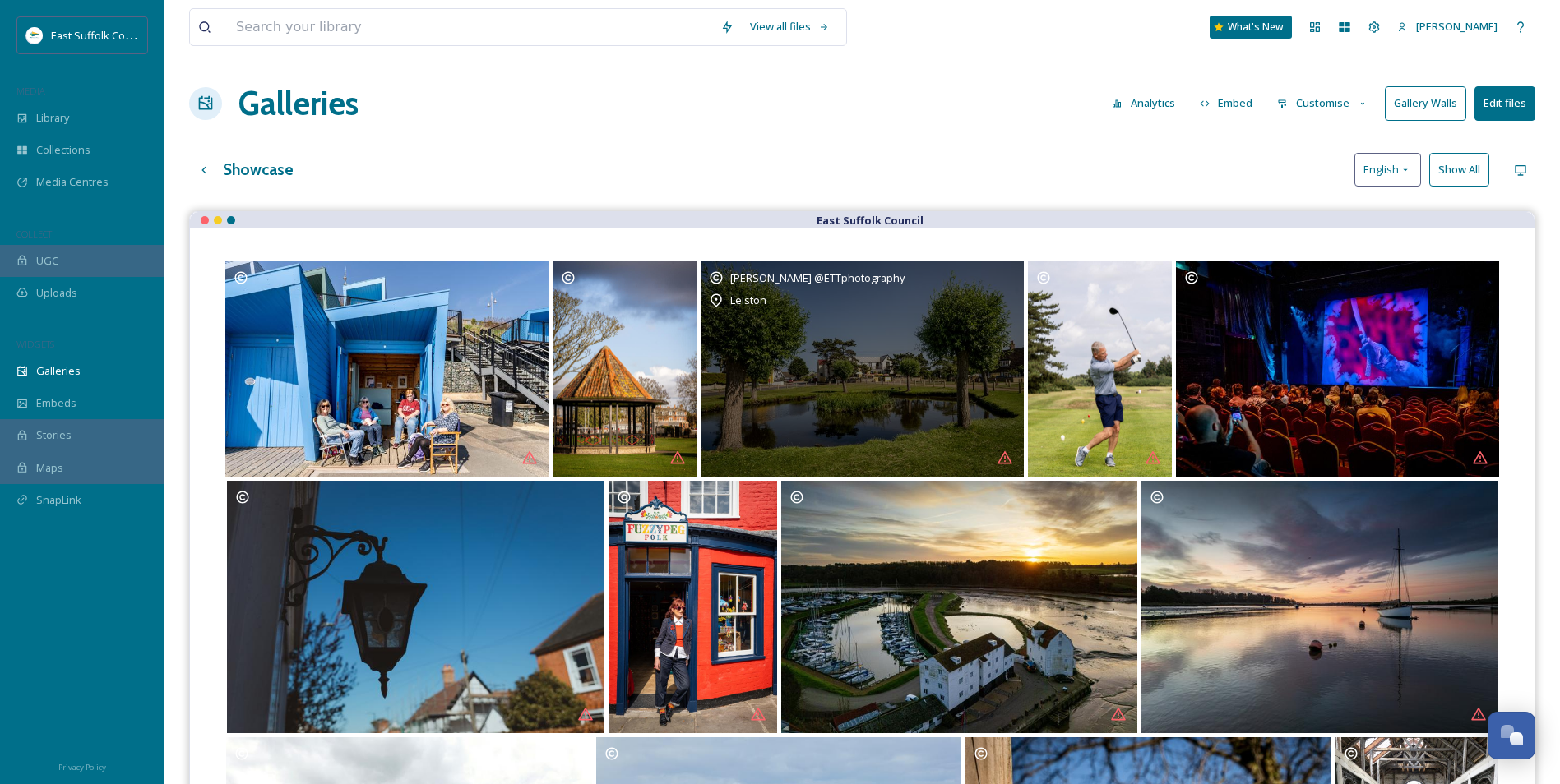
click at [1007, 276] on div "[PERSON_NAME] @ETTphotography" at bounding box center [862, 277] width 307 height 16
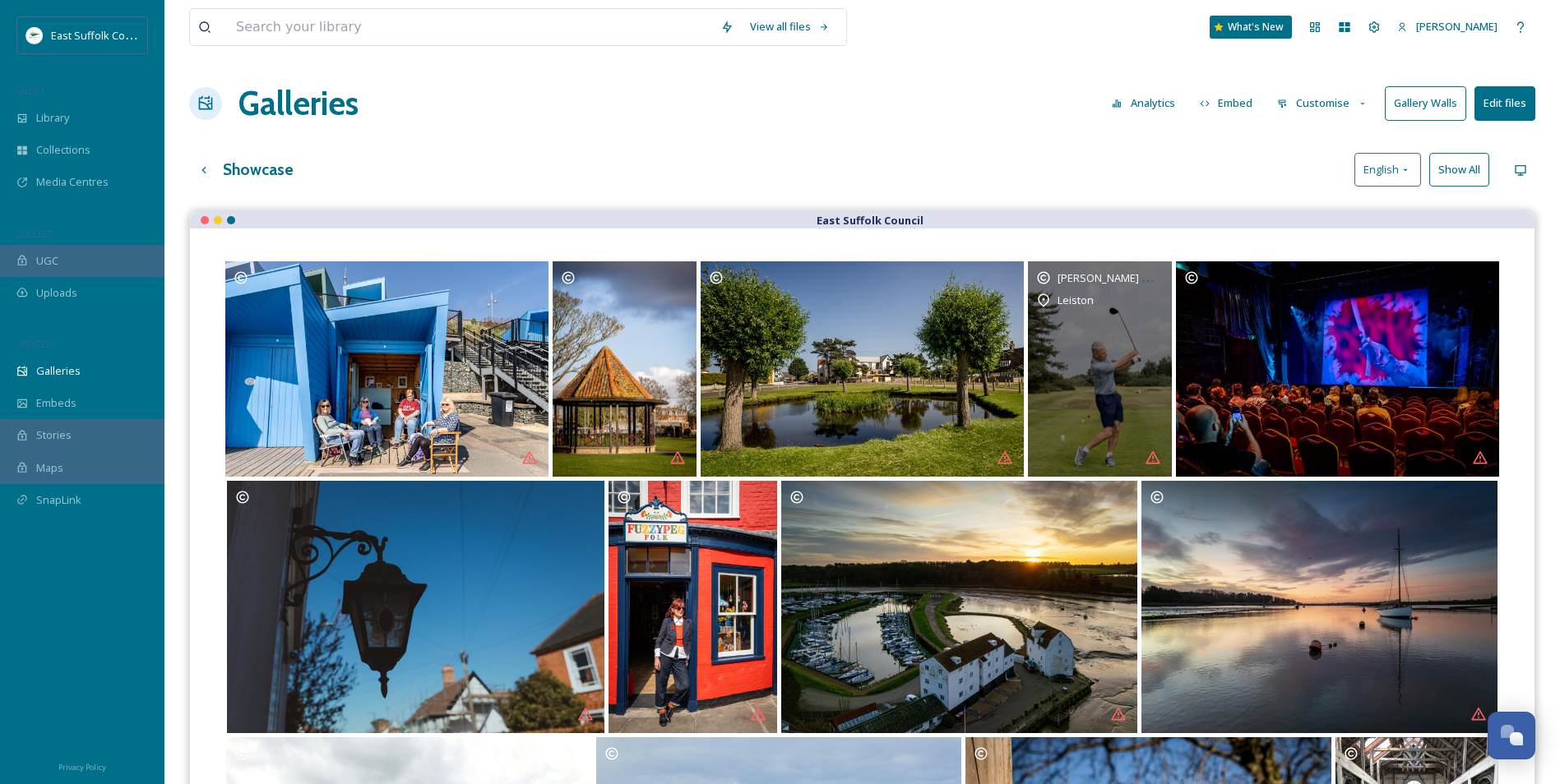
click at [1102, 380] on div "Mary Doggett @ETTphotography Leiston" at bounding box center [1100, 368] width 144 height 215
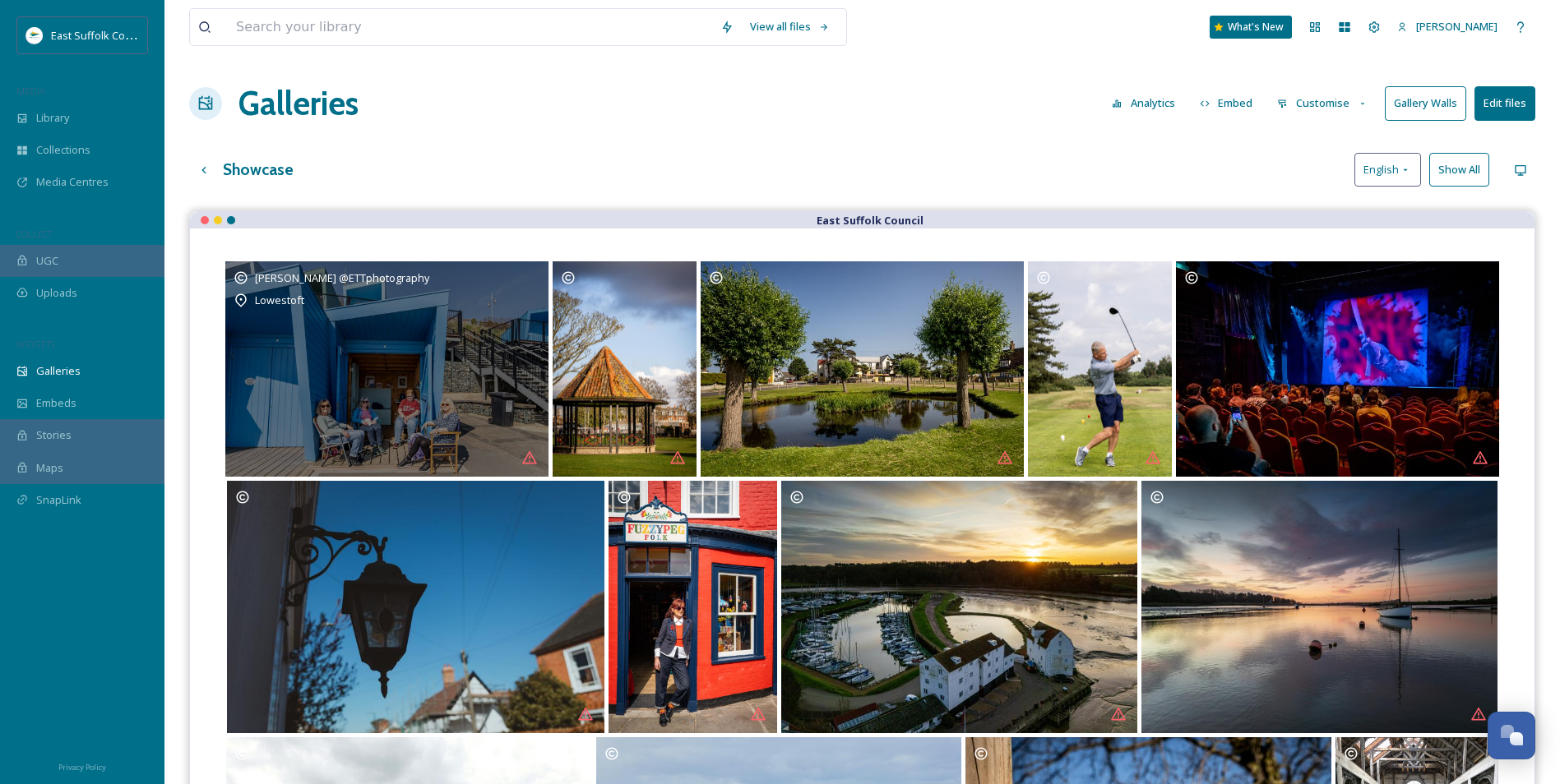
click at [414, 446] on div "Mary Doggett @ETTphotography Lowestoft" at bounding box center [386, 368] width 323 height 215
click at [527, 458] on icon at bounding box center [529, 457] width 15 height 12
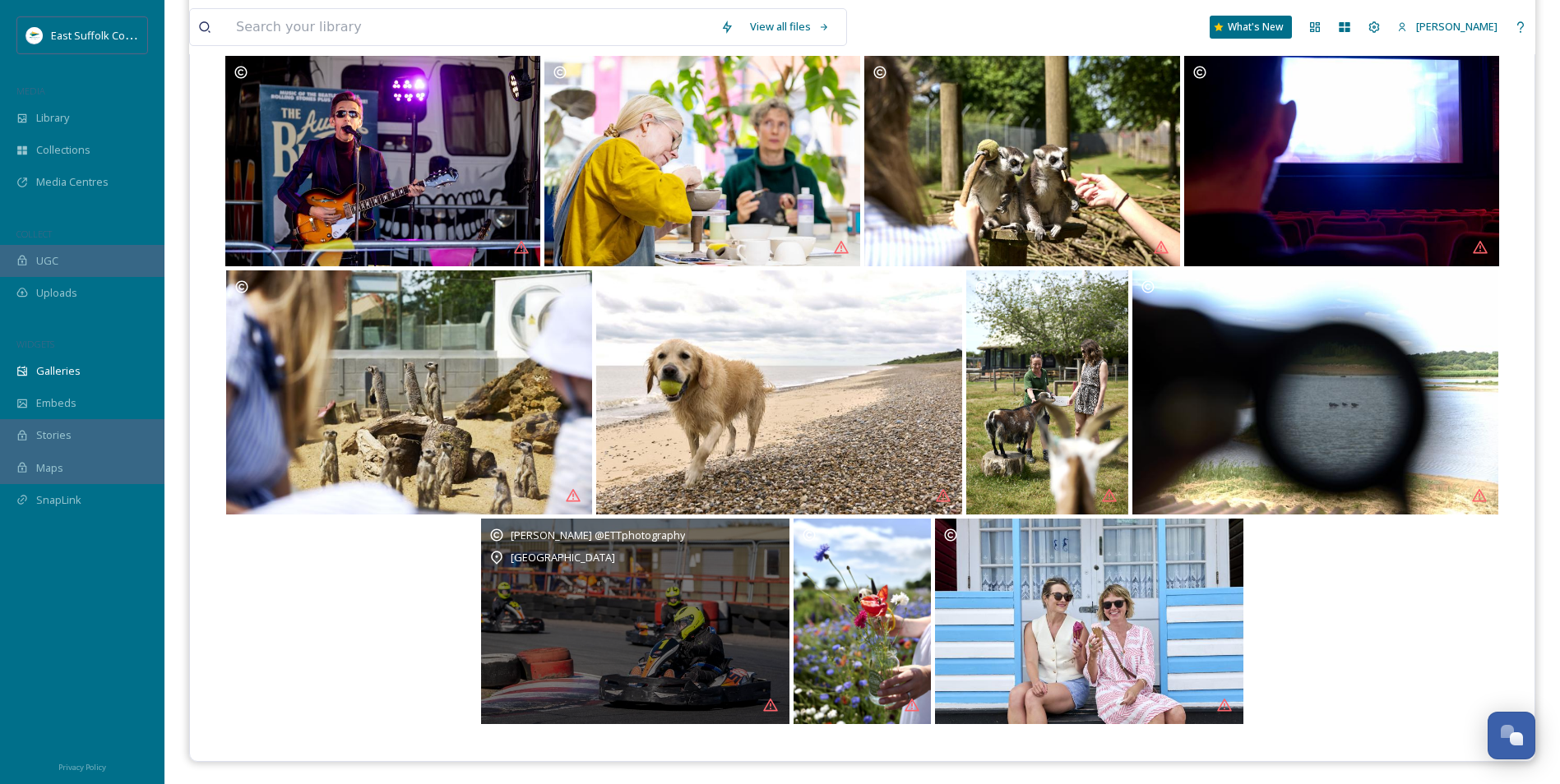
scroll to position [2556, 0]
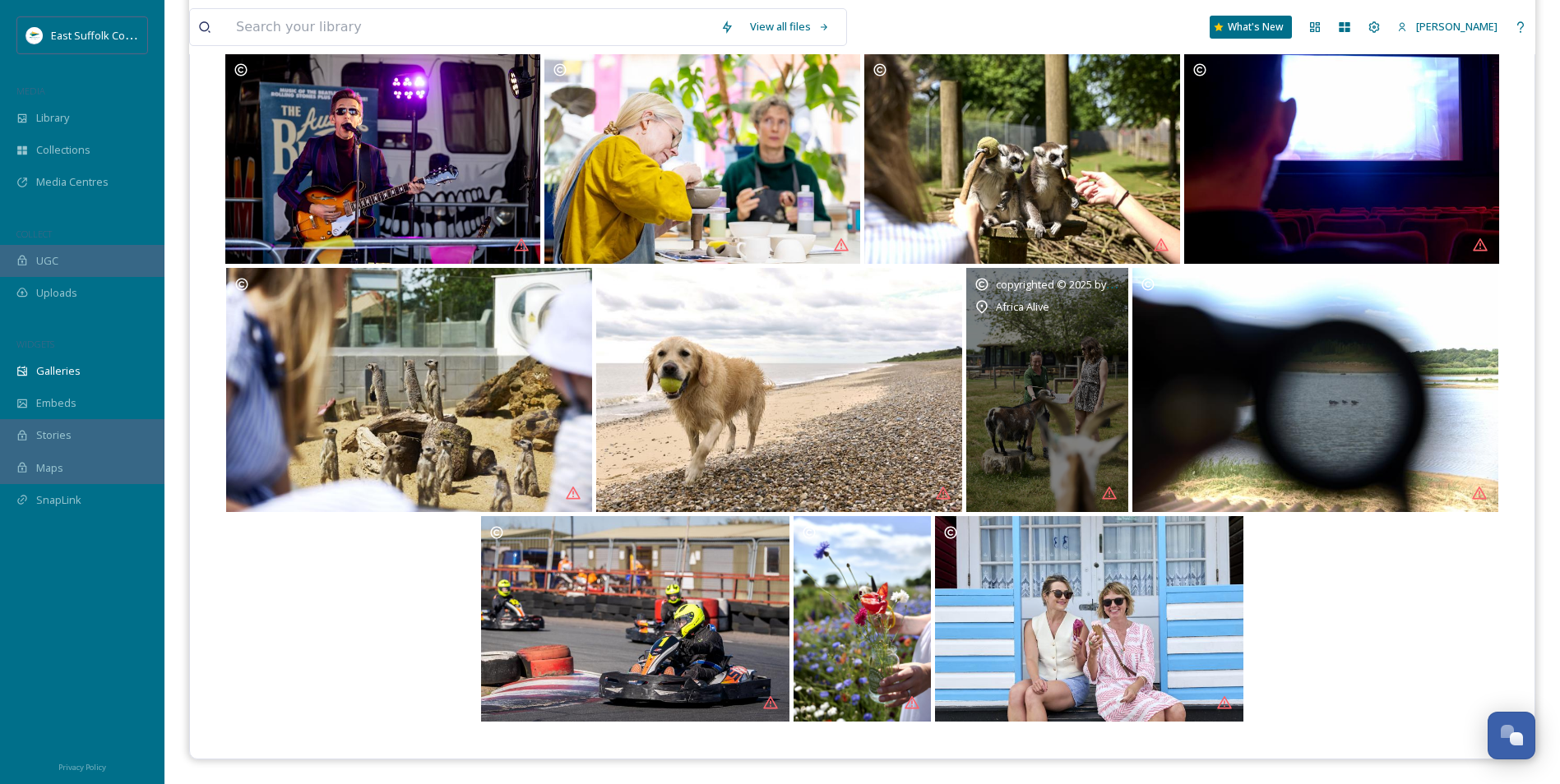
drag, startPoint x: 1110, startPoint y: 582, endPoint x: 1072, endPoint y: 396, distance: 189.8
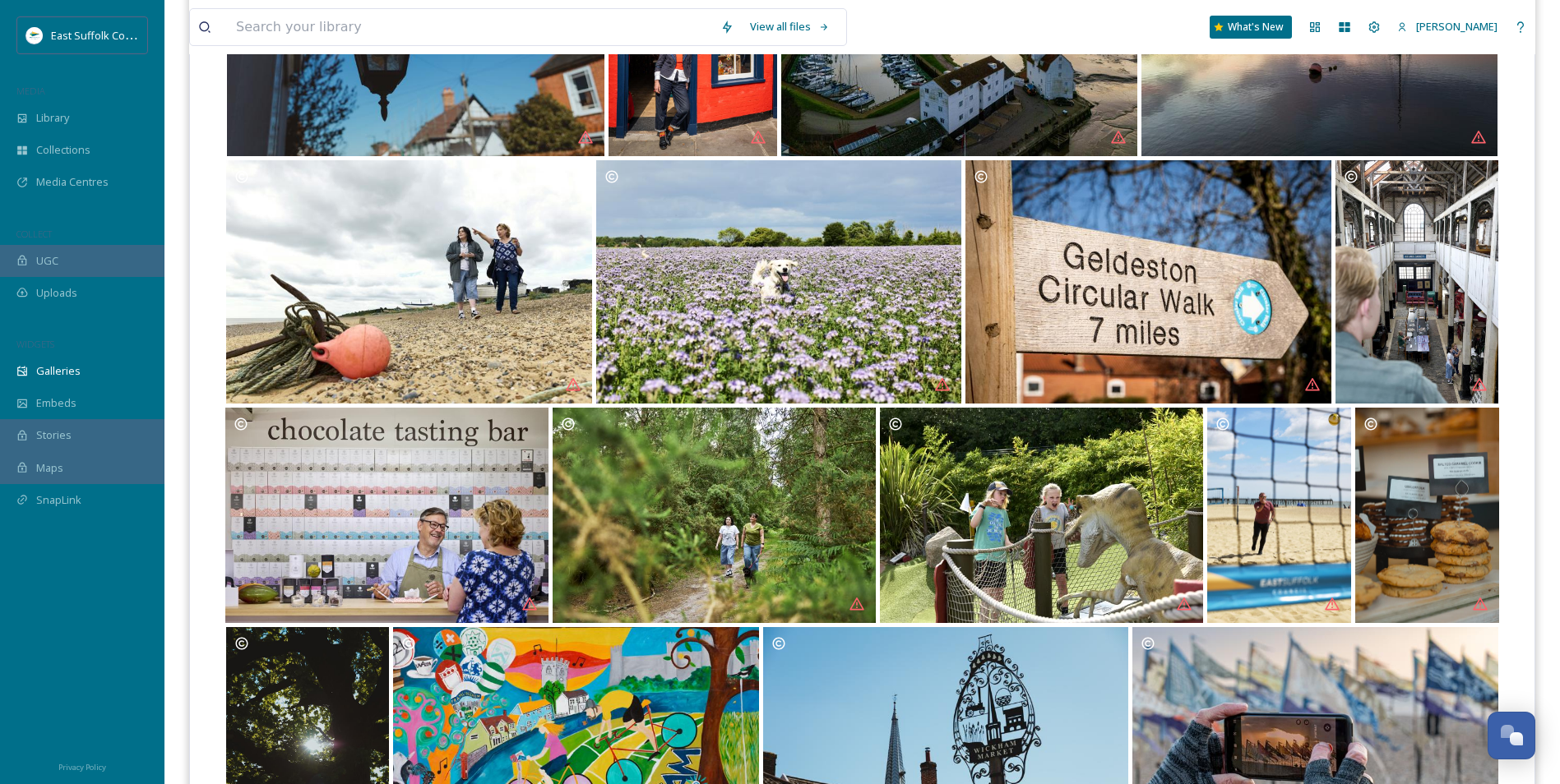
scroll to position [0, 0]
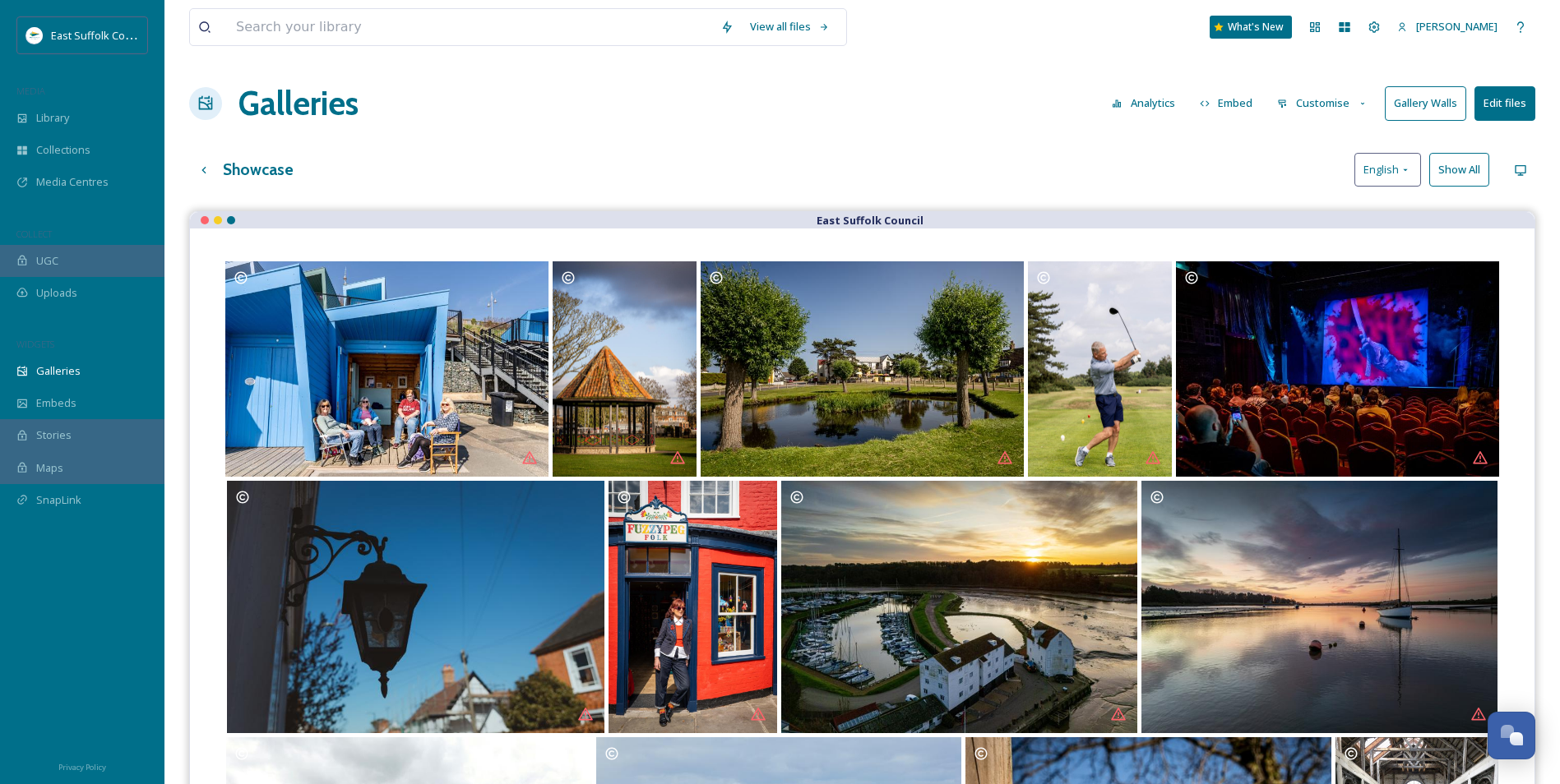
drag, startPoint x: 1286, startPoint y: 641, endPoint x: 1313, endPoint y: 365, distance: 277.3
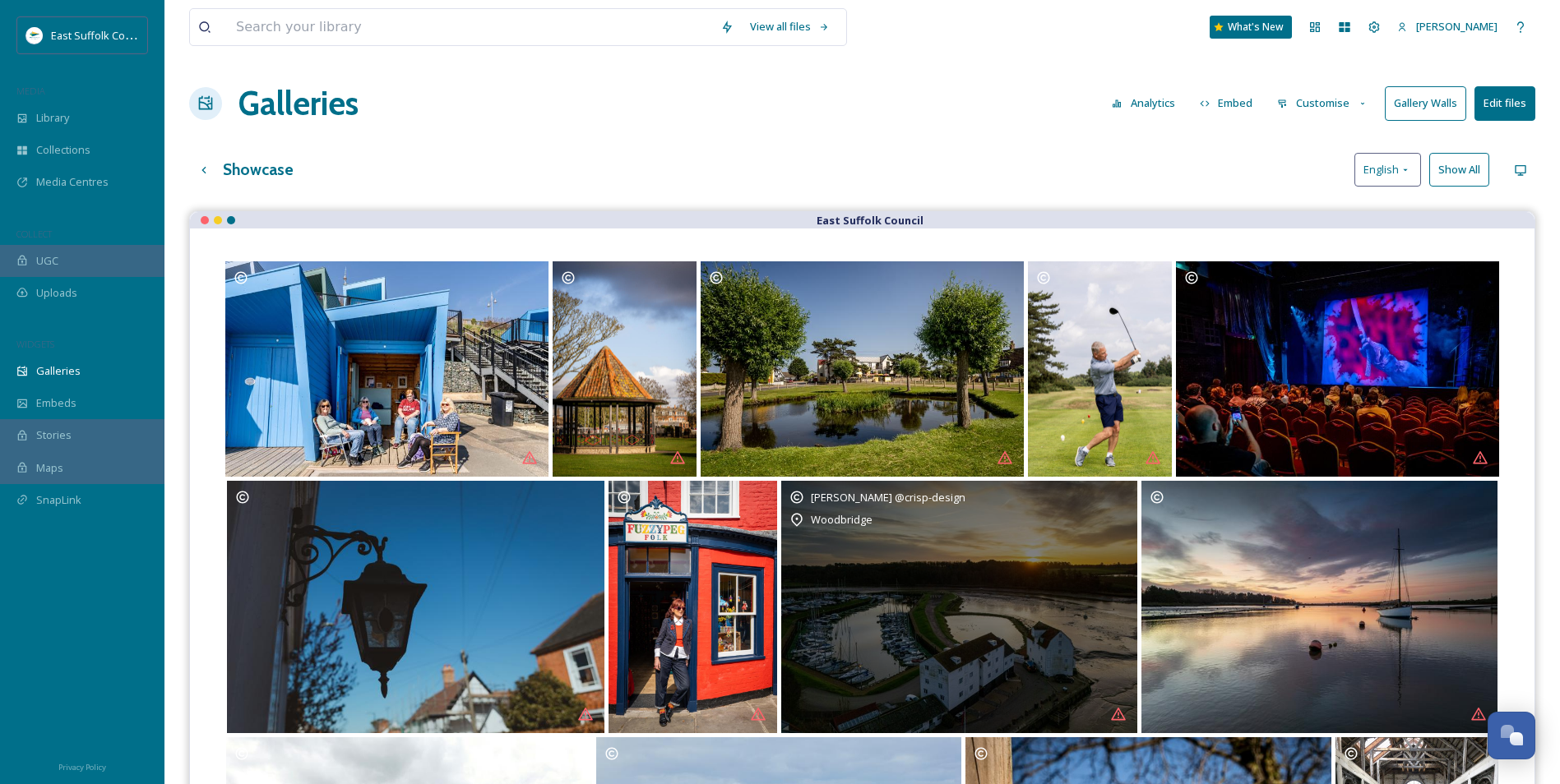
click at [1115, 495] on div "[PERSON_NAME] @crisp-design" at bounding box center [959, 497] width 340 height 16
click at [1121, 495] on div "[PERSON_NAME] @crisp-design" at bounding box center [959, 497] width 340 height 16
click at [819, 570] on div "James Crisp @crisp-design Woodbridge" at bounding box center [959, 607] width 356 height 252
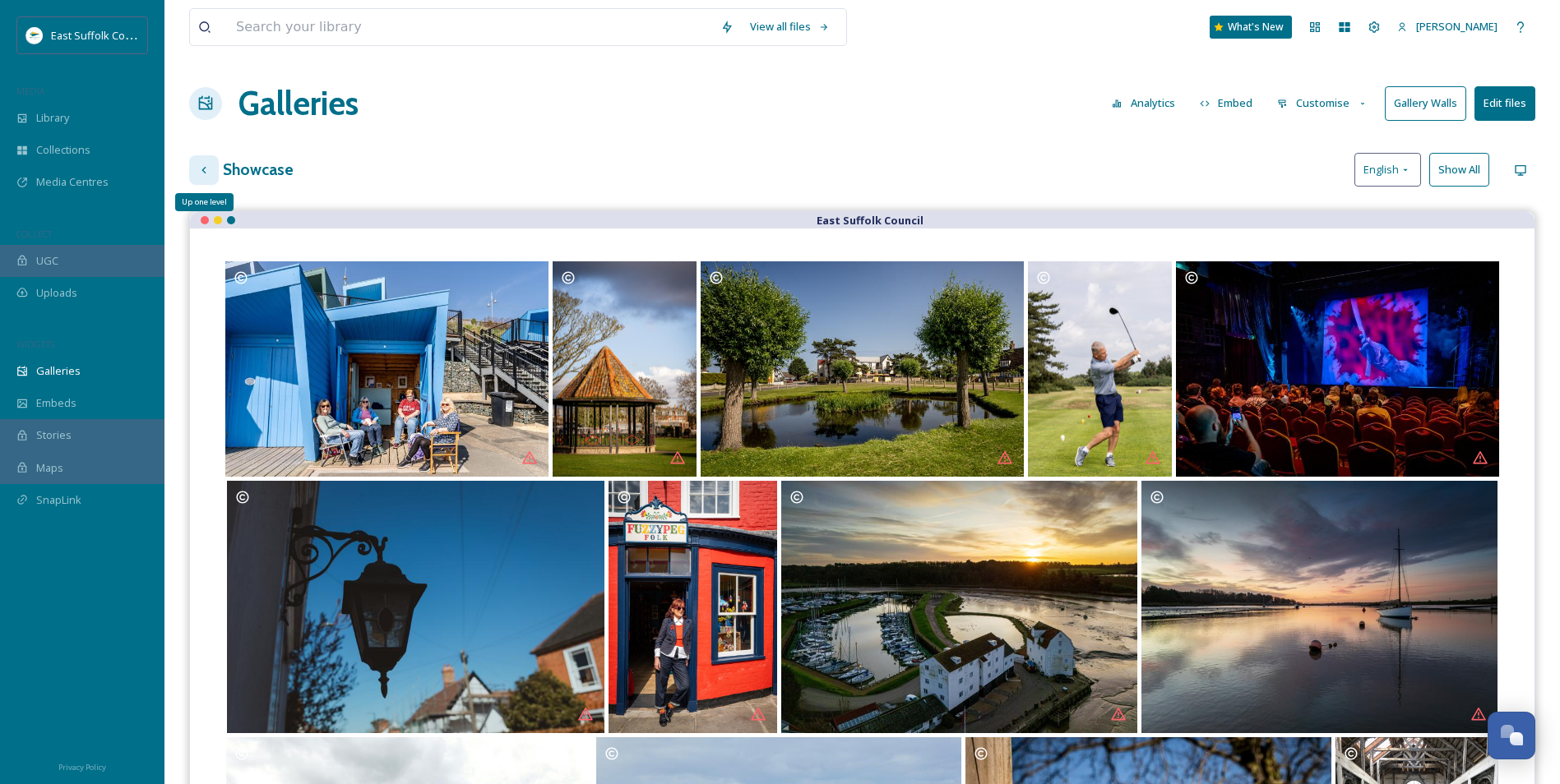
click at [199, 171] on icon at bounding box center [204, 170] width 13 height 13
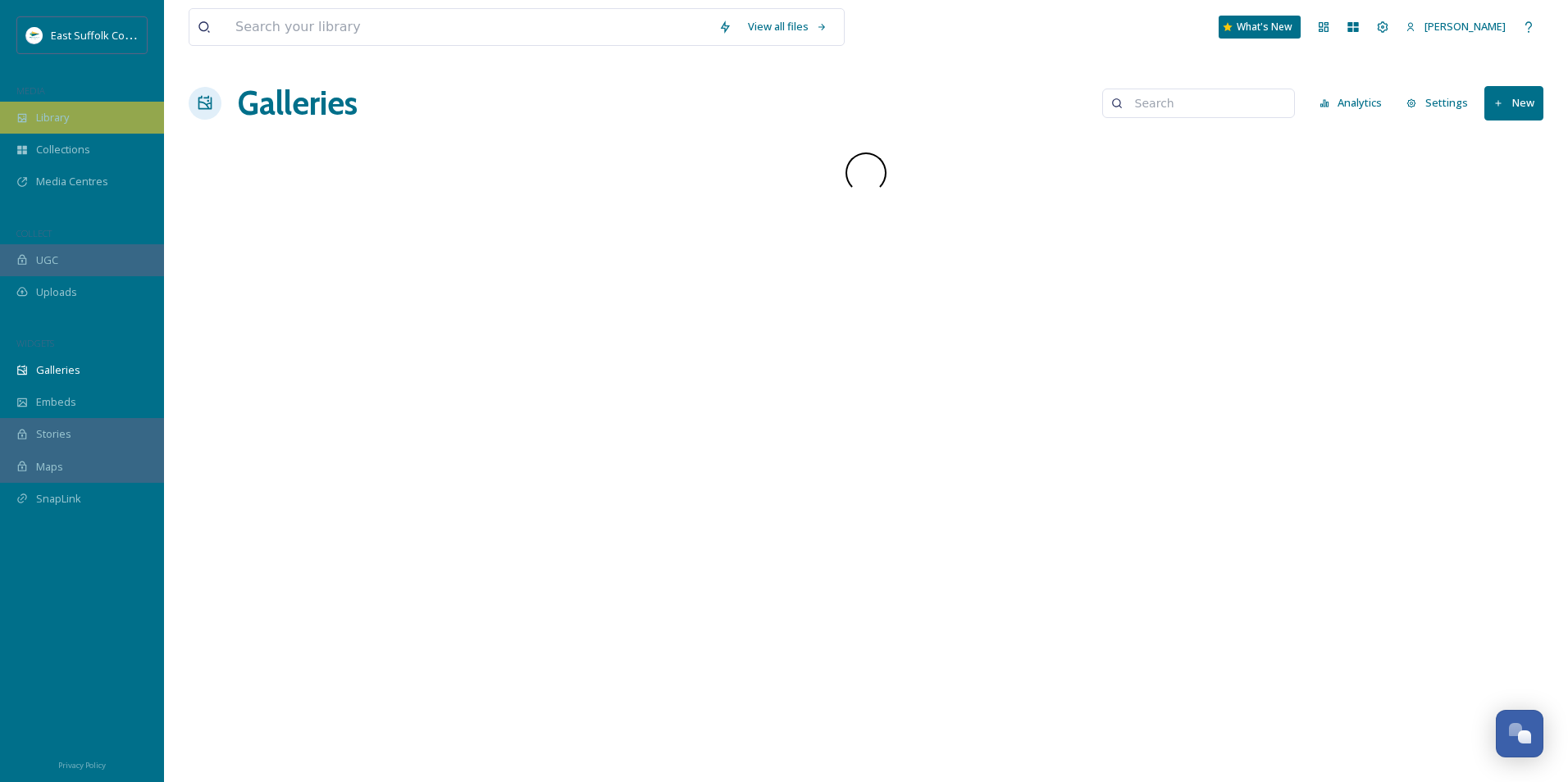
click at [98, 115] on div "Library" at bounding box center [82, 118] width 164 height 32
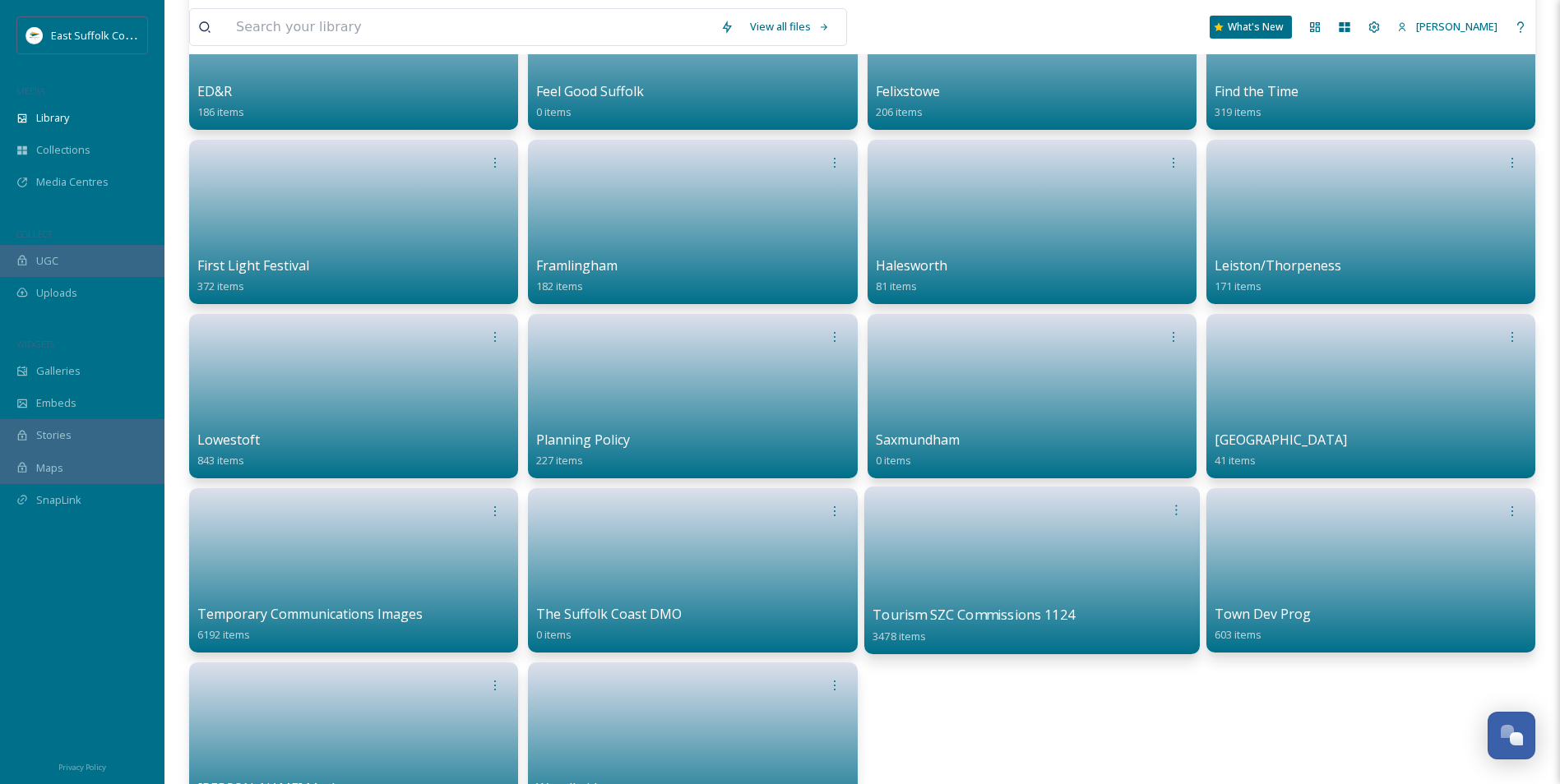
scroll to position [576, 0]
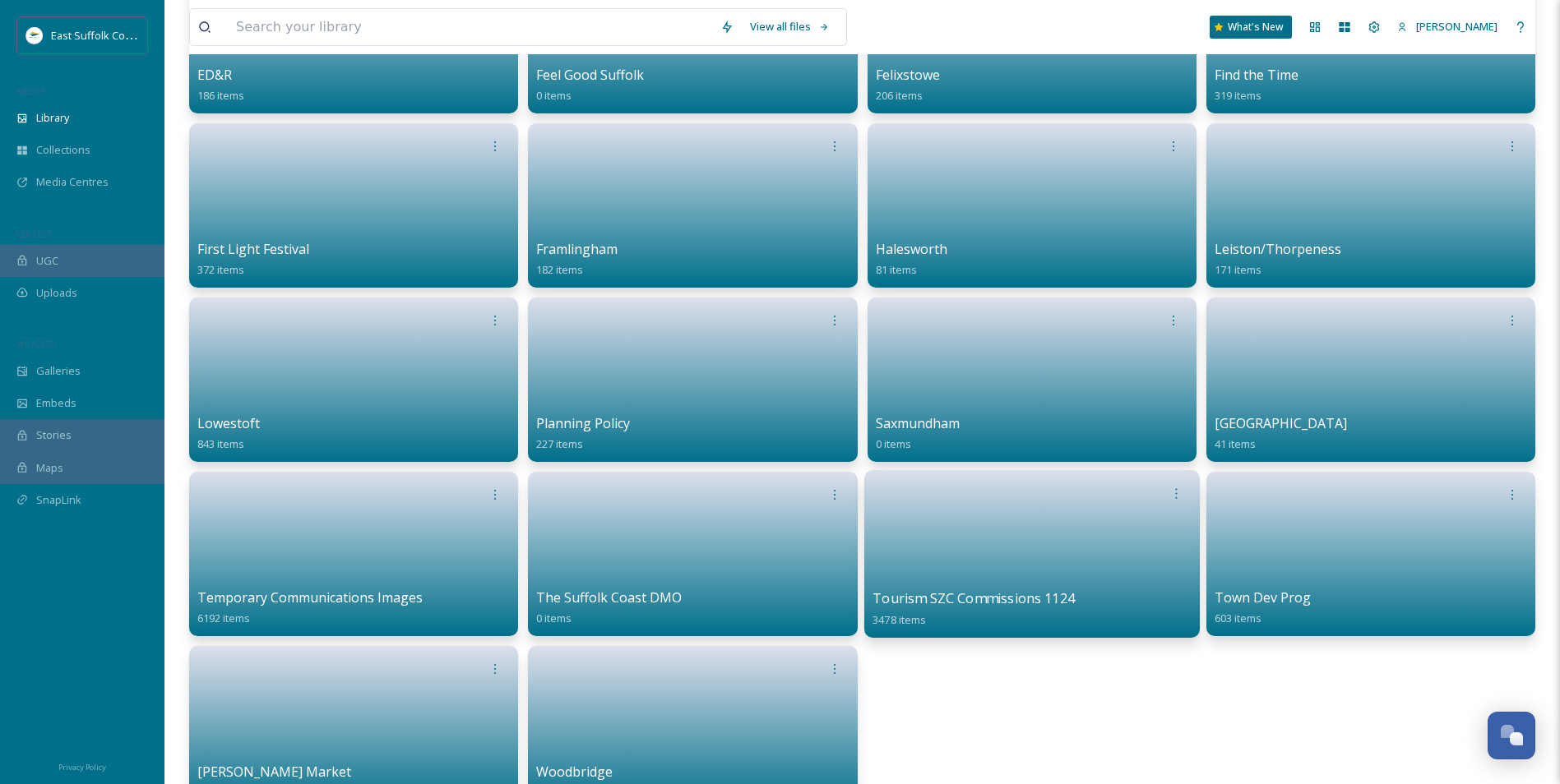
click at [935, 597] on span "Tourism SZC Commissions 1124" at bounding box center [974, 597] width 203 height 18
click at [963, 537] on link at bounding box center [1031, 548] width 319 height 80
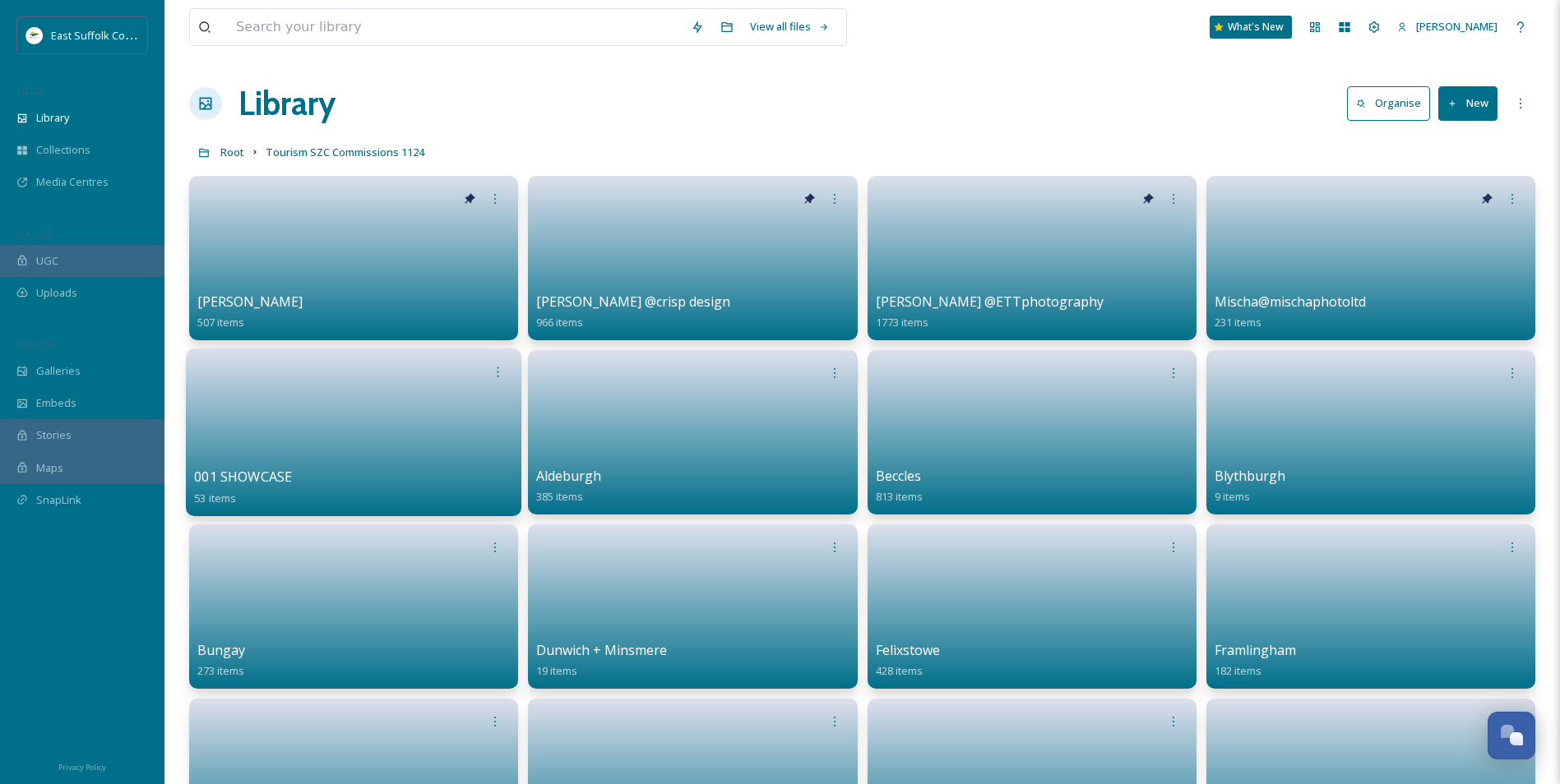
click at [316, 429] on link at bounding box center [353, 427] width 319 height 80
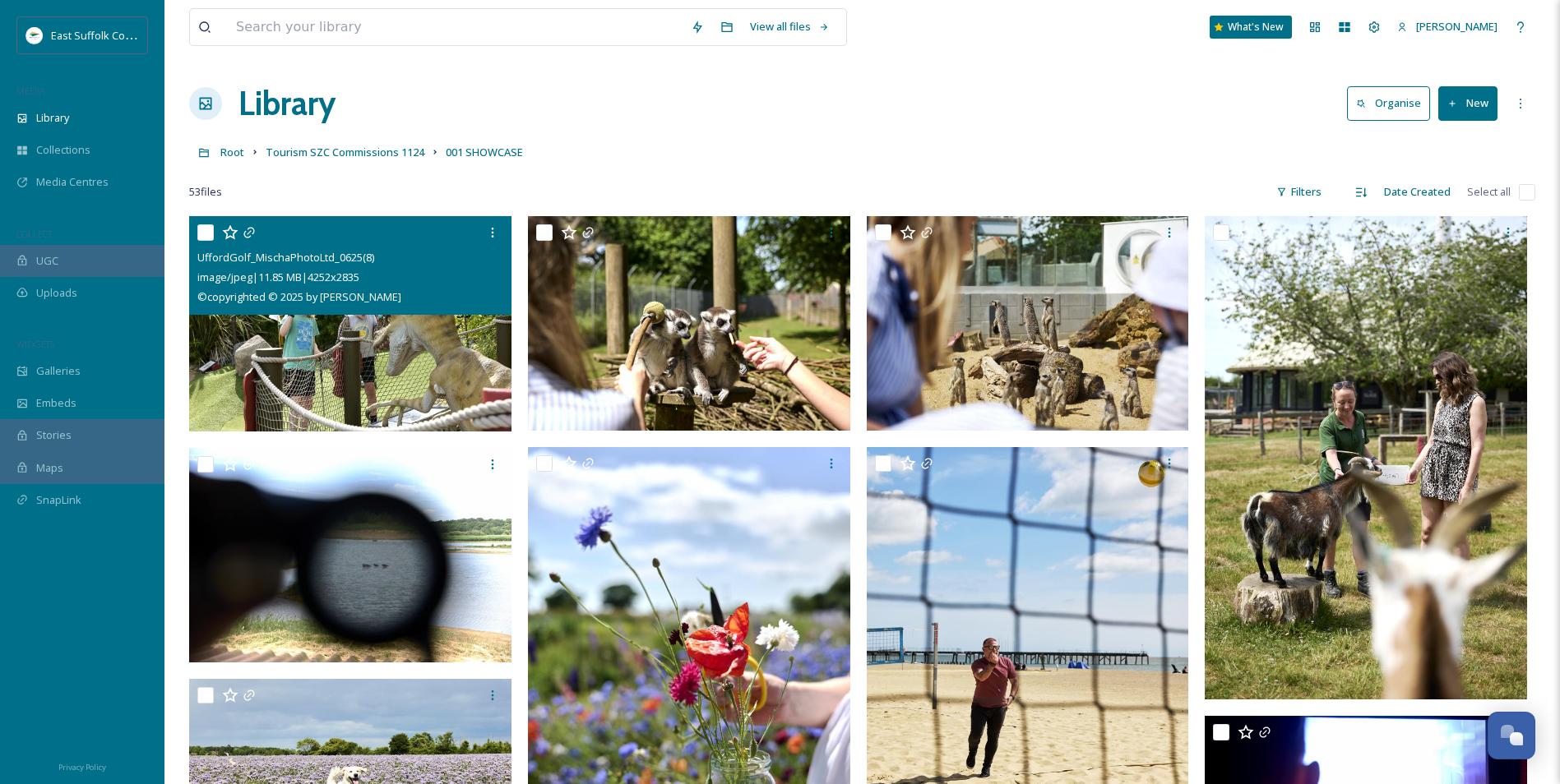
click at [400, 344] on img at bounding box center [350, 323] width 322 height 215
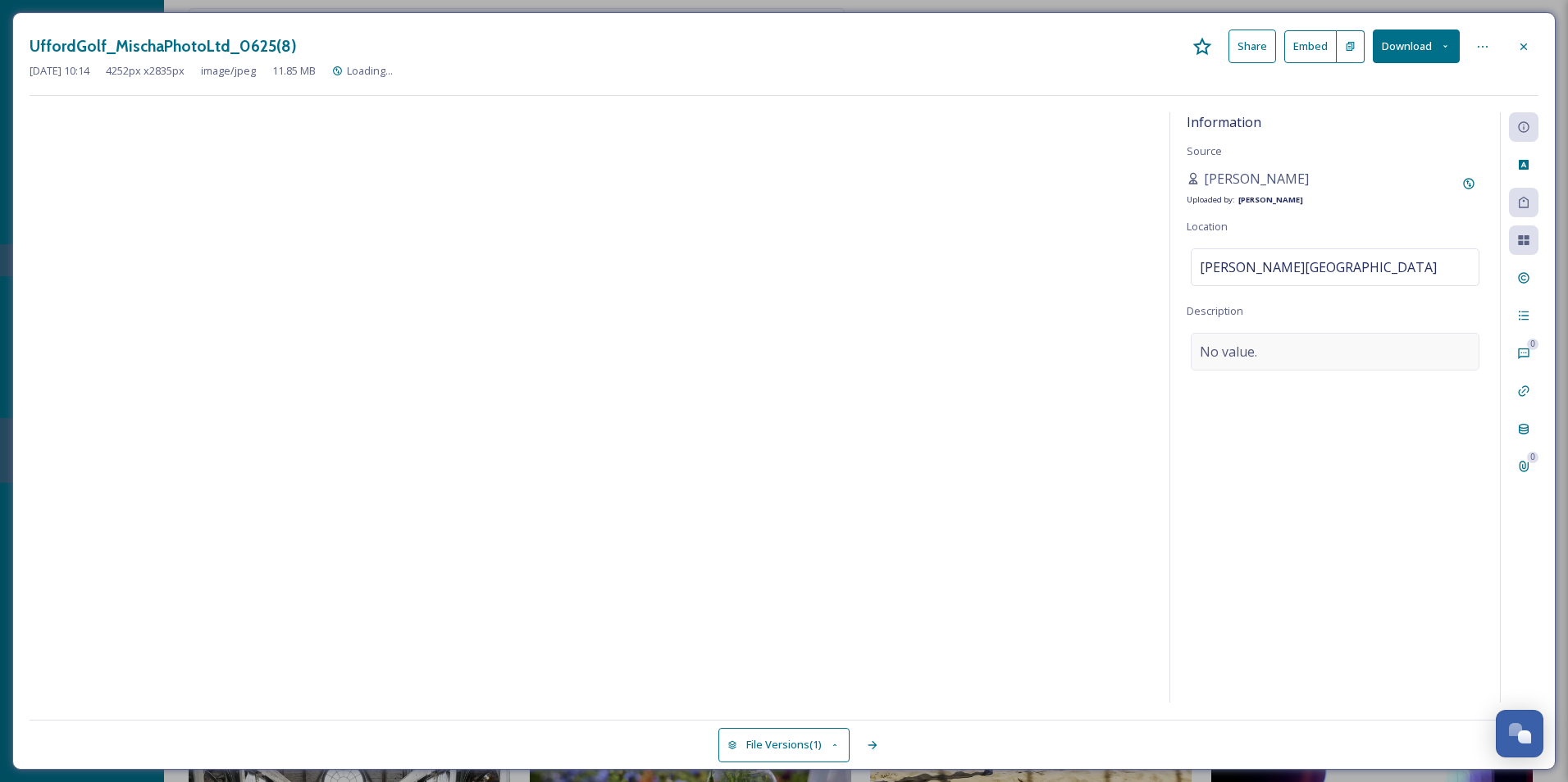
click at [1236, 359] on span "No value." at bounding box center [1228, 351] width 58 height 20
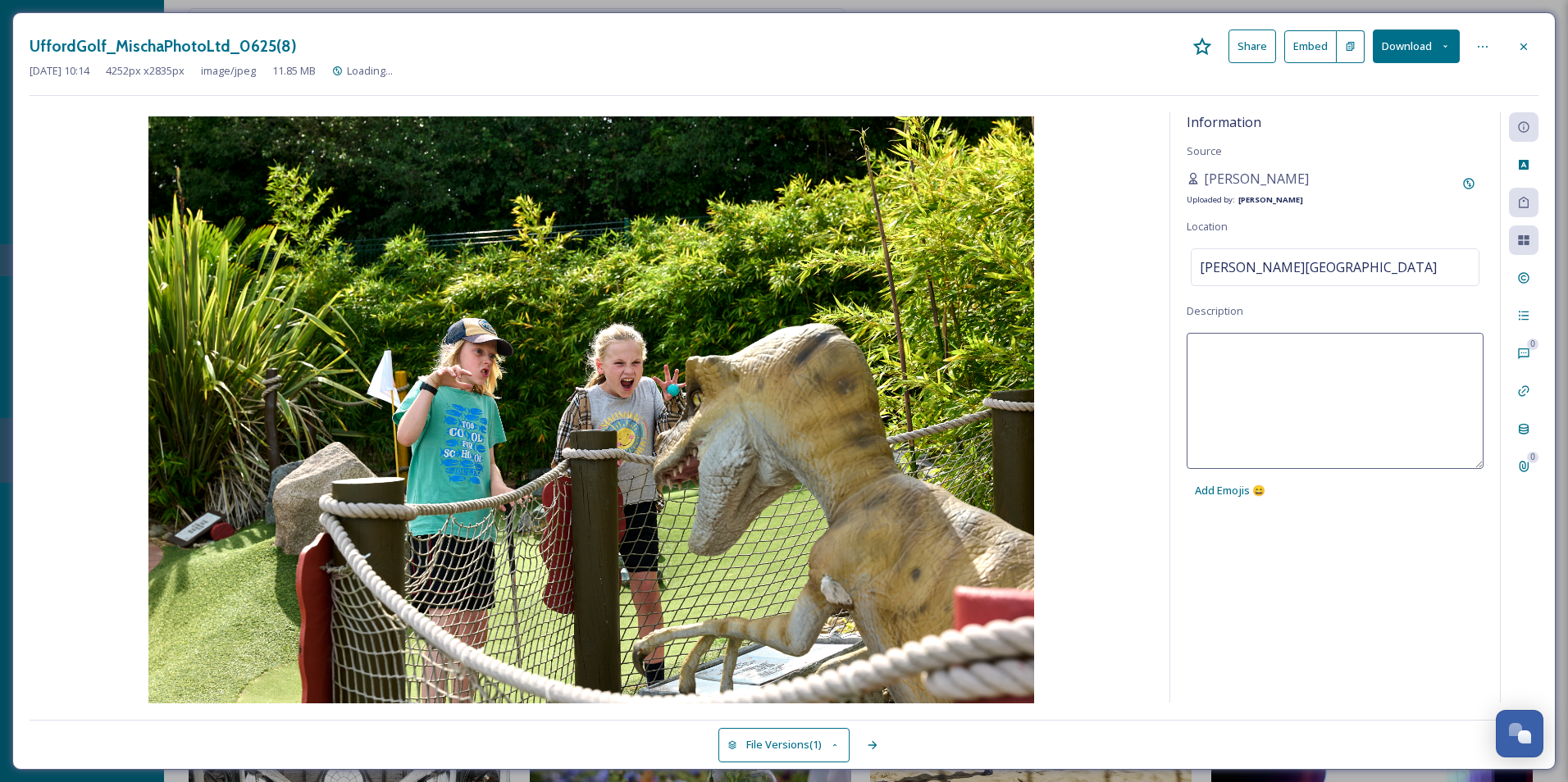
click at [1241, 372] on textarea at bounding box center [1335, 400] width 297 height 136
type textarea "Ufford Golf is frighteningly fun for all!"
click at [1227, 494] on span "Add Emojis 😄" at bounding box center [1230, 490] width 71 height 15
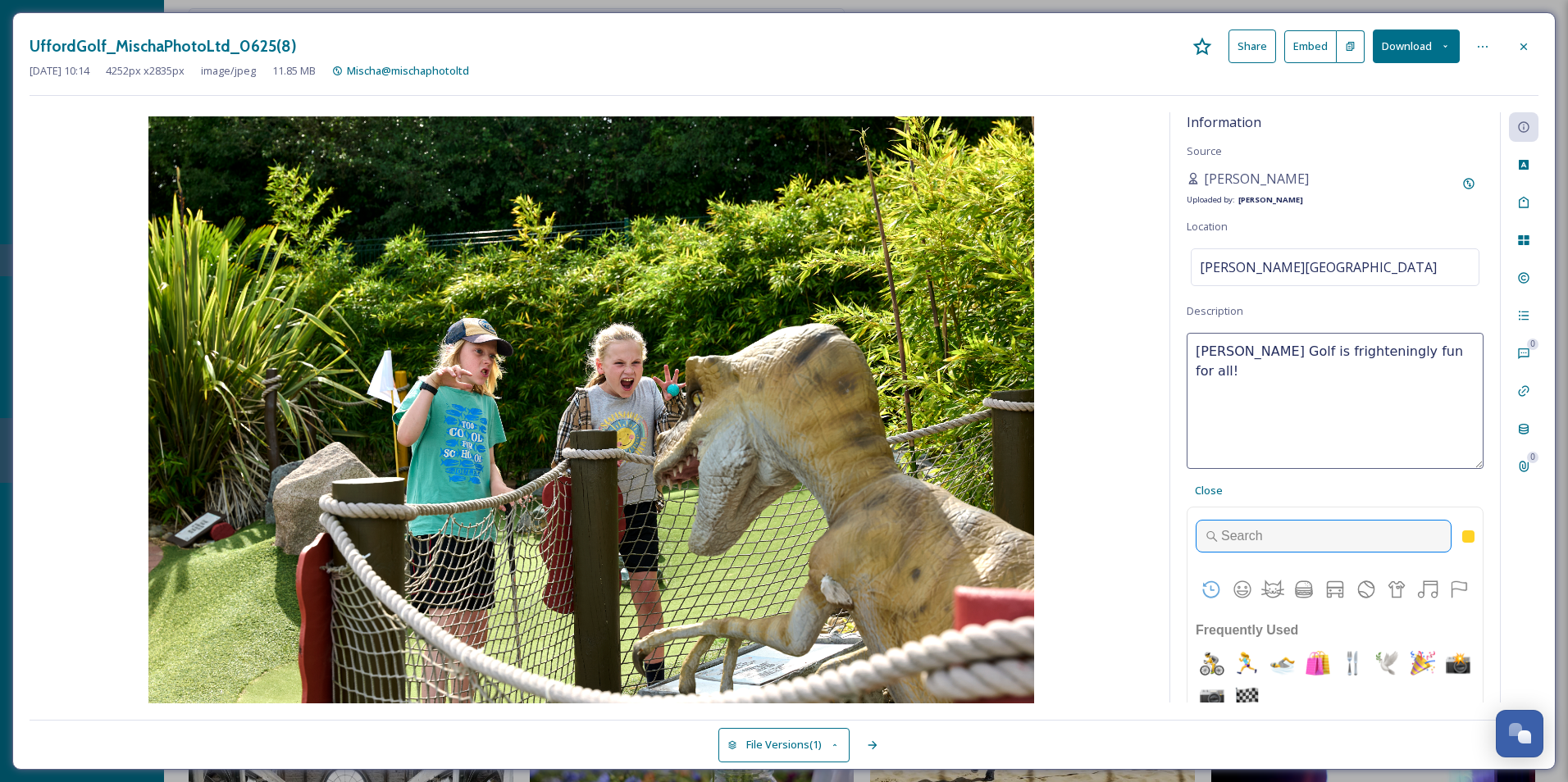
click at [1253, 538] on input "Type to search for an emoji" at bounding box center [1323, 536] width 256 height 33
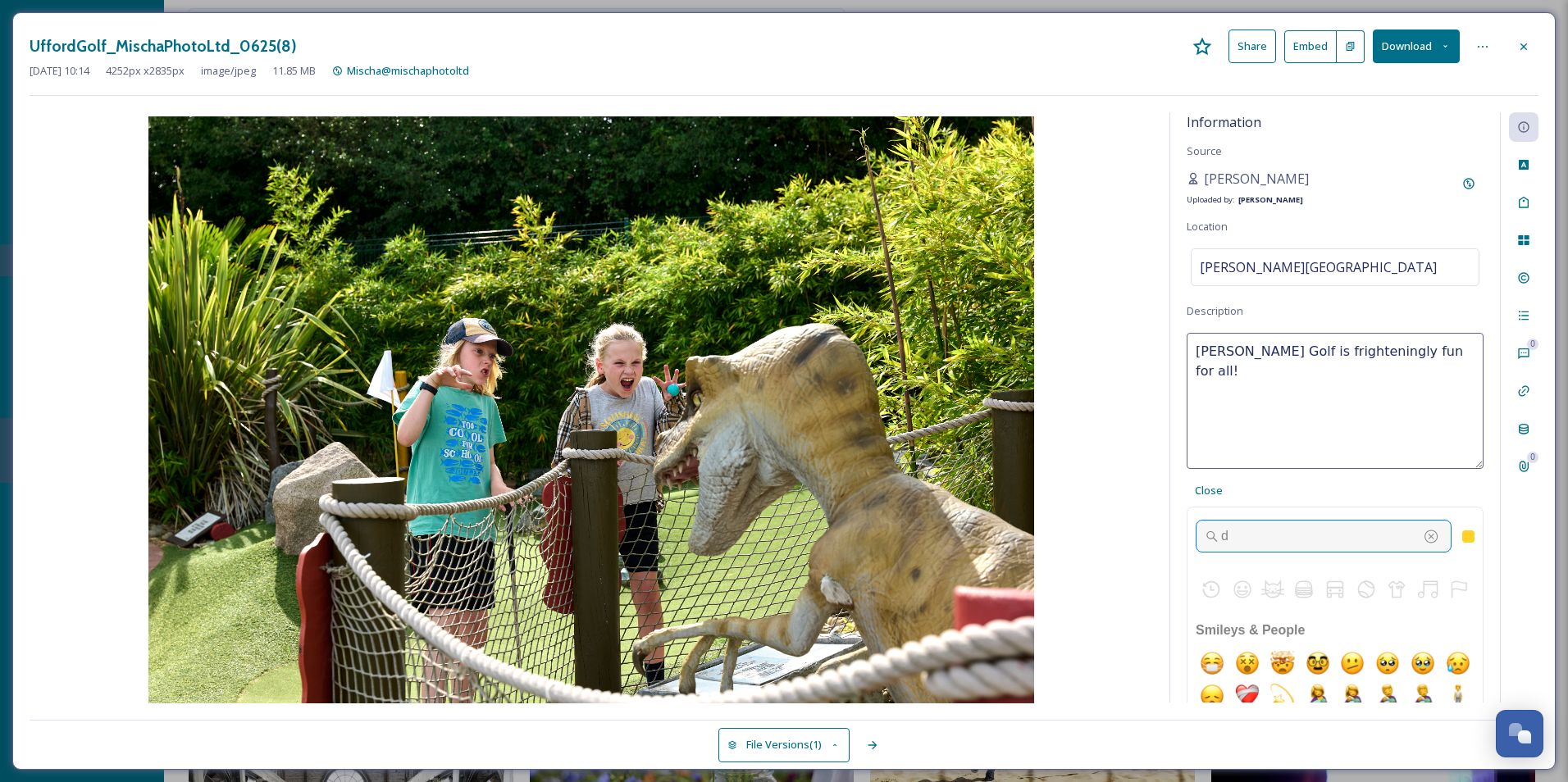
scroll to position [1, 0]
type input "d"
click at [1262, 590] on div "d" at bounding box center [1335, 560] width 296 height 107
click at [1423, 537] on div "button" at bounding box center [1430, 536] width 16 height 16
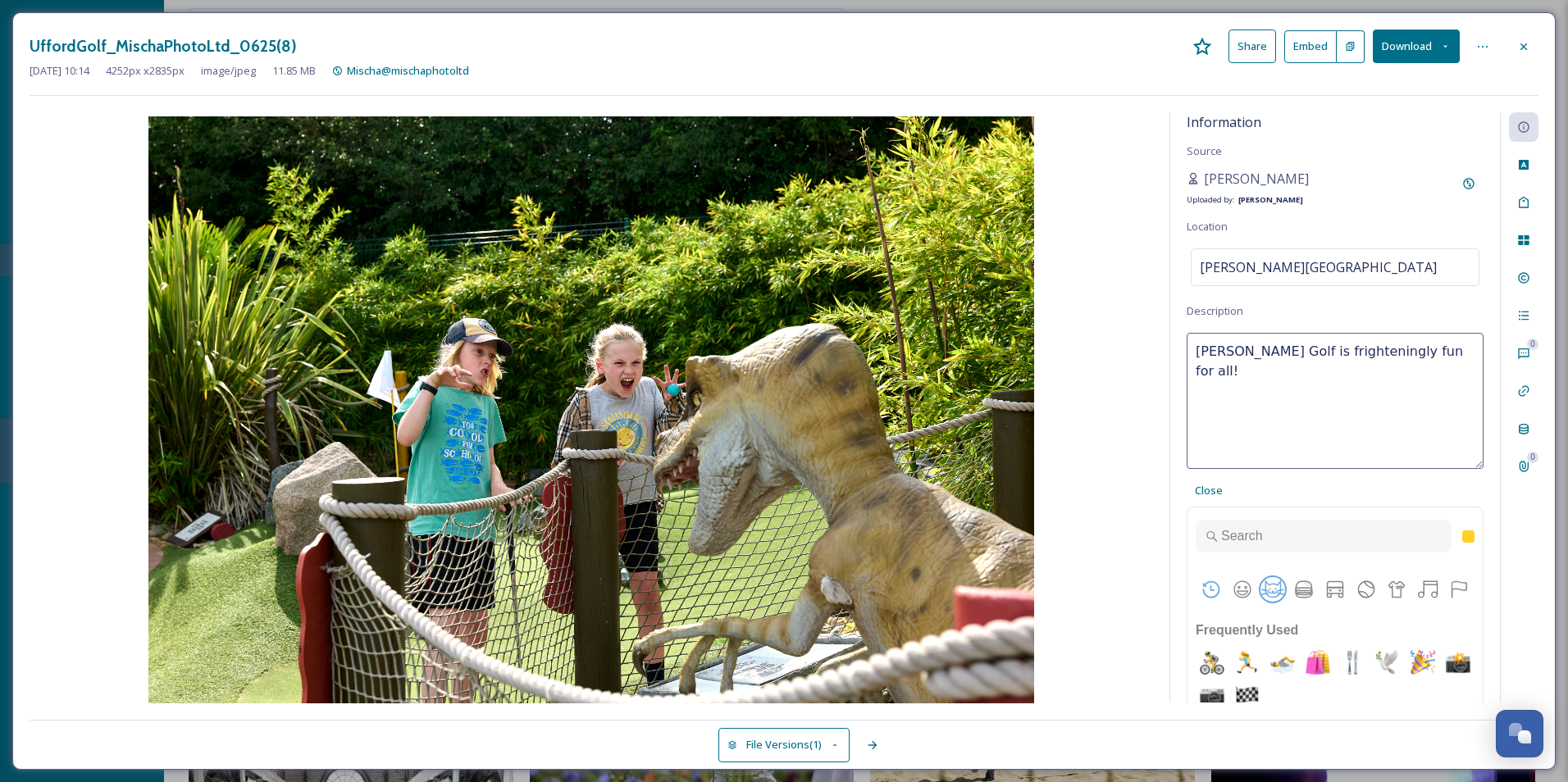
click at [1276, 594] on button "Animals & Nature" at bounding box center [1272, 589] width 25 height 25
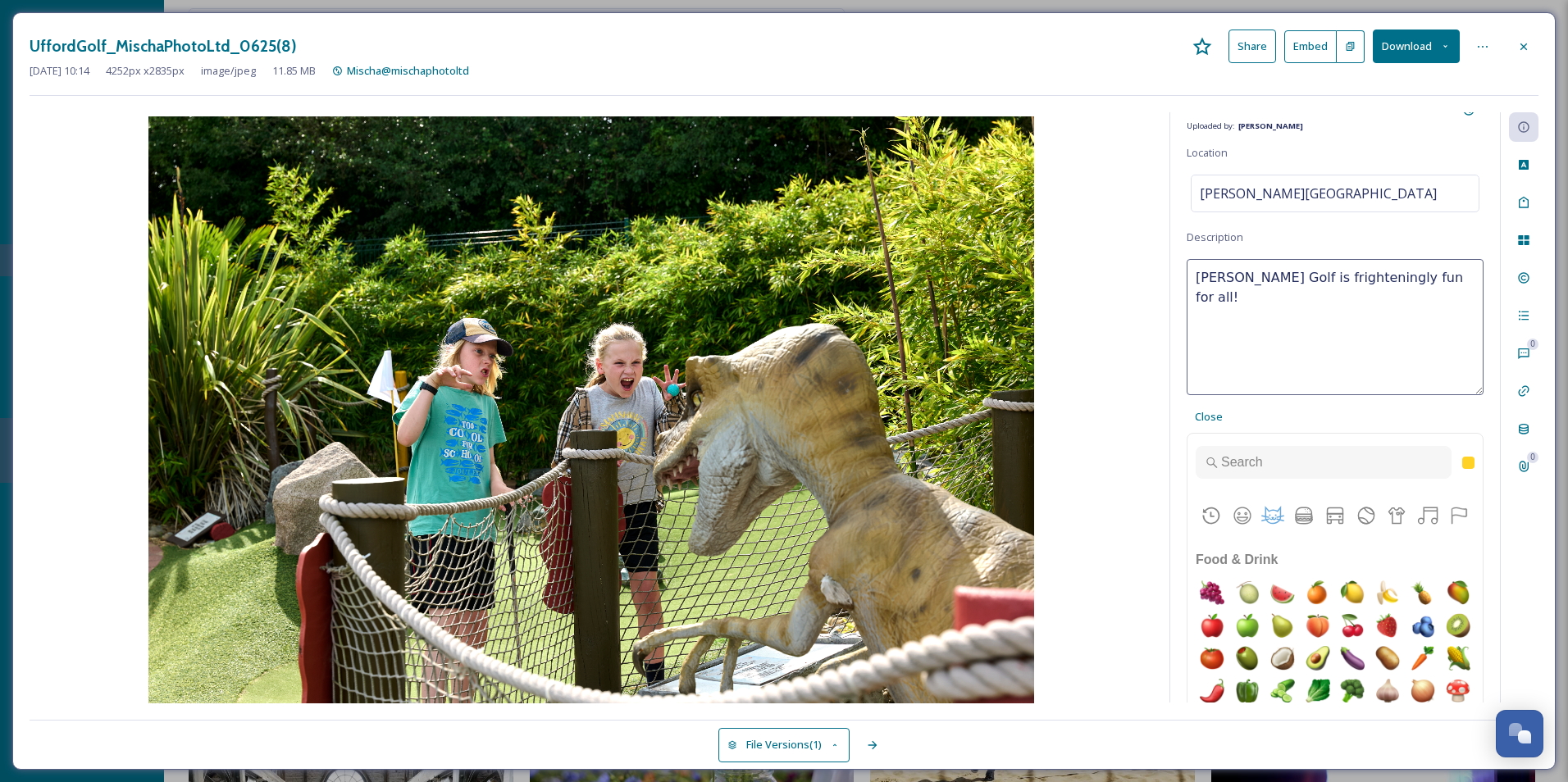
scroll to position [107, 0]
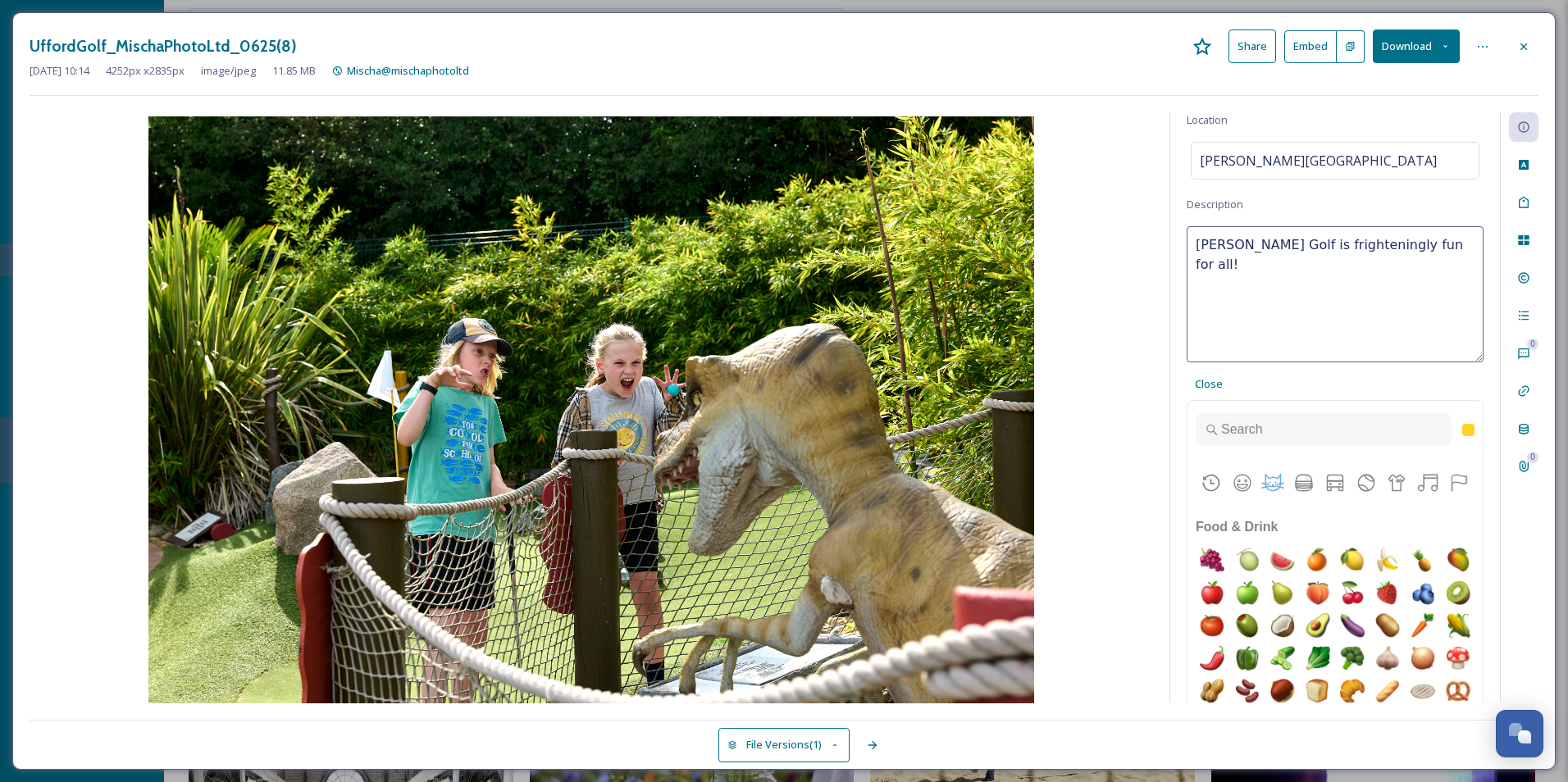
click at [1299, 310] on img "t-rex" at bounding box center [1282, 293] width 33 height 33
click at [1264, 310] on img "sauropod" at bounding box center [1247, 293] width 33 height 33
click at [1369, 282] on textarea "Ufford Golf is frighteningly fun for all!" at bounding box center [1335, 295] width 297 height 136
click at [1450, 246] on textarea "Ufford Golf is frighteningly fun for all!" at bounding box center [1335, 295] width 297 height 136
click at [1299, 310] on img "t-rex" at bounding box center [1282, 293] width 33 height 33
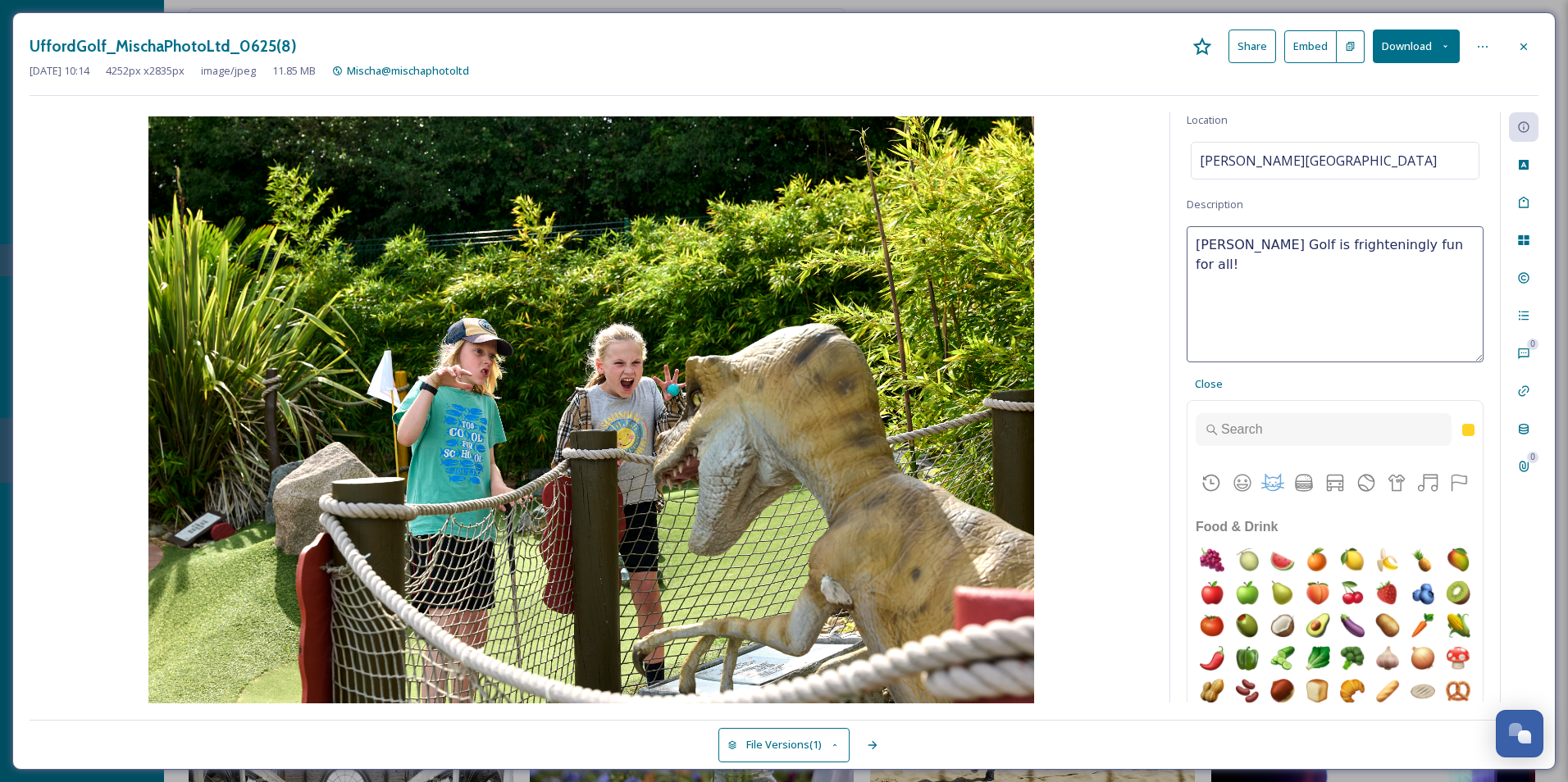
type textarea "Ufford Golf is frighteningly fun for all! 🦖"
click at [1474, 382] on div "Information Source Mischa Haller Uploaded by: Jake Snell Location Ufford Park G…" at bounding box center [1335, 407] width 330 height 590
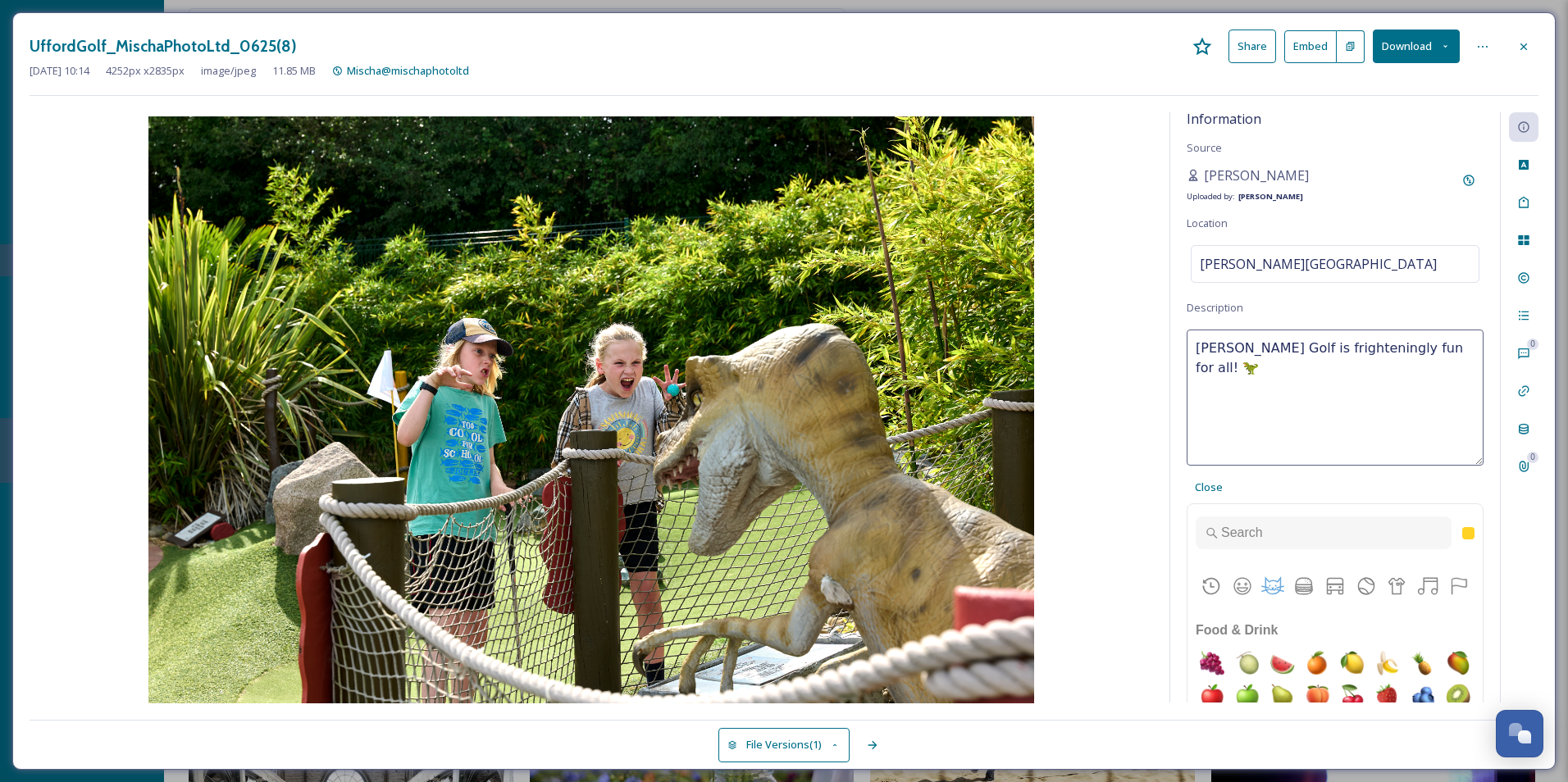
scroll to position [0, 0]
click at [1346, 299] on div "Information Source Mischa Haller Uploaded by: Jake Snell Location Ufford Park G…" at bounding box center [1335, 407] width 330 height 590
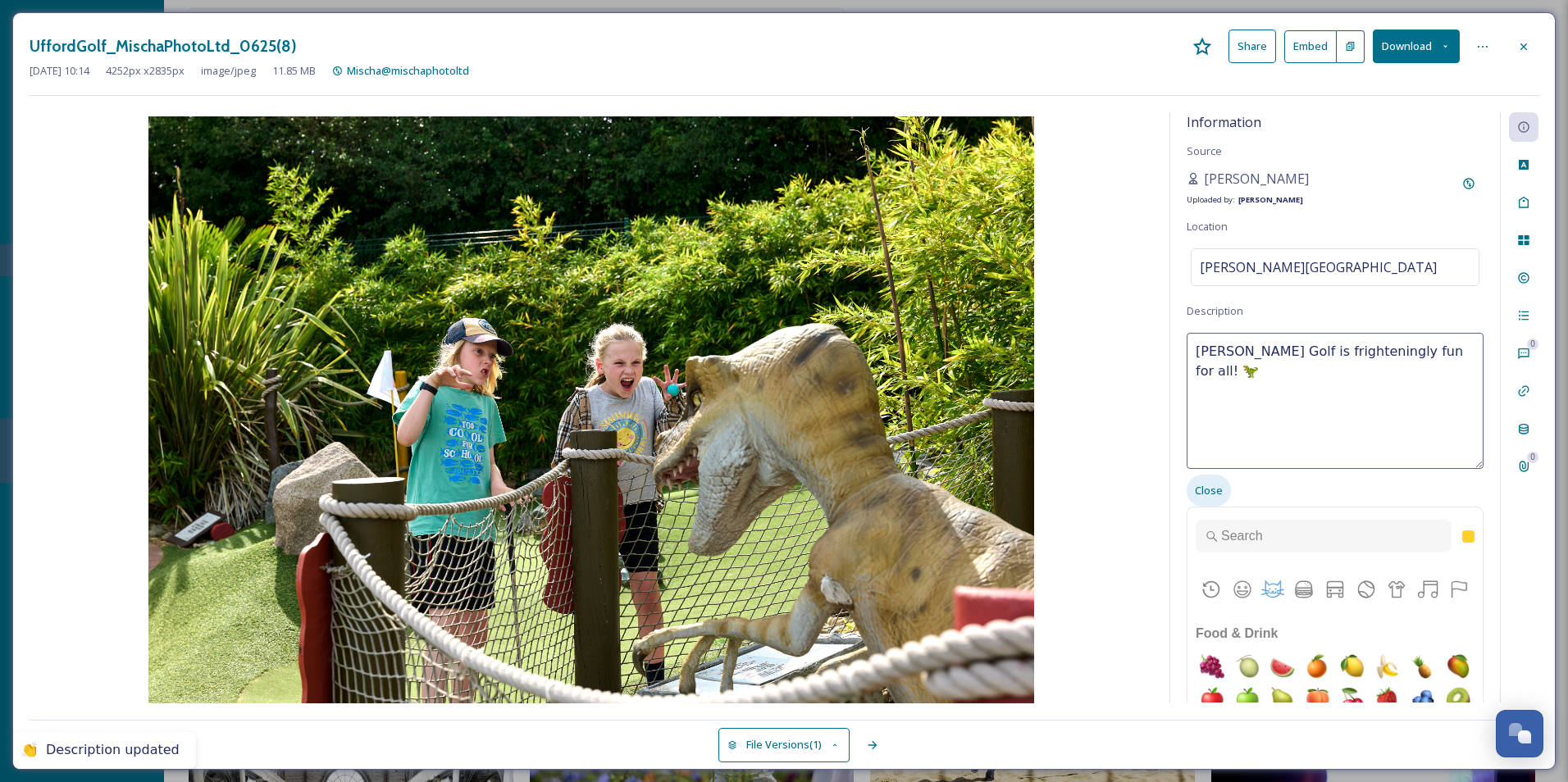
click at [1217, 490] on span "Close" at bounding box center [1209, 490] width 28 height 15
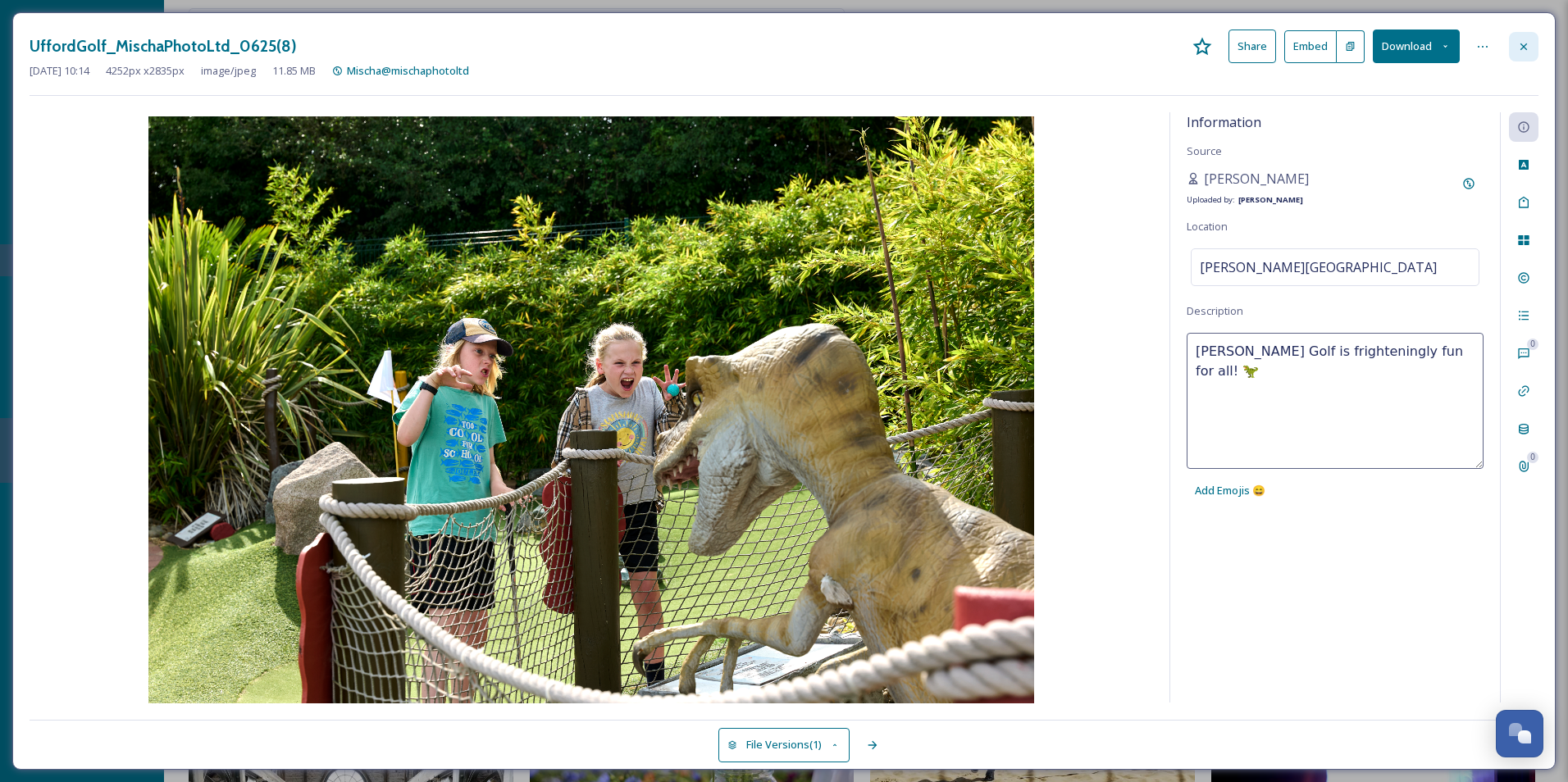
click at [1530, 41] on div at bounding box center [1523, 46] width 29 height 29
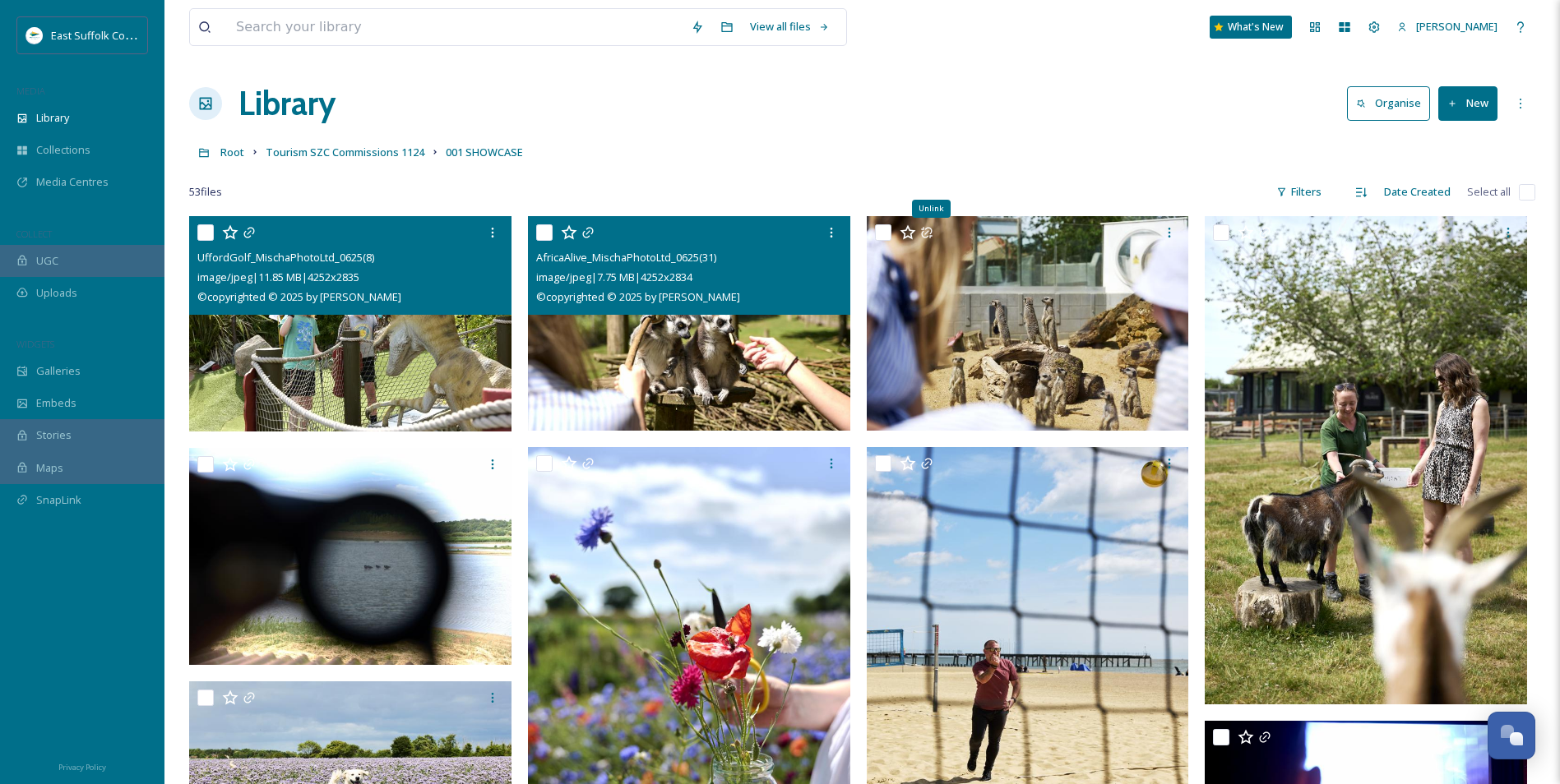
click at [676, 407] on img at bounding box center [689, 323] width 322 height 215
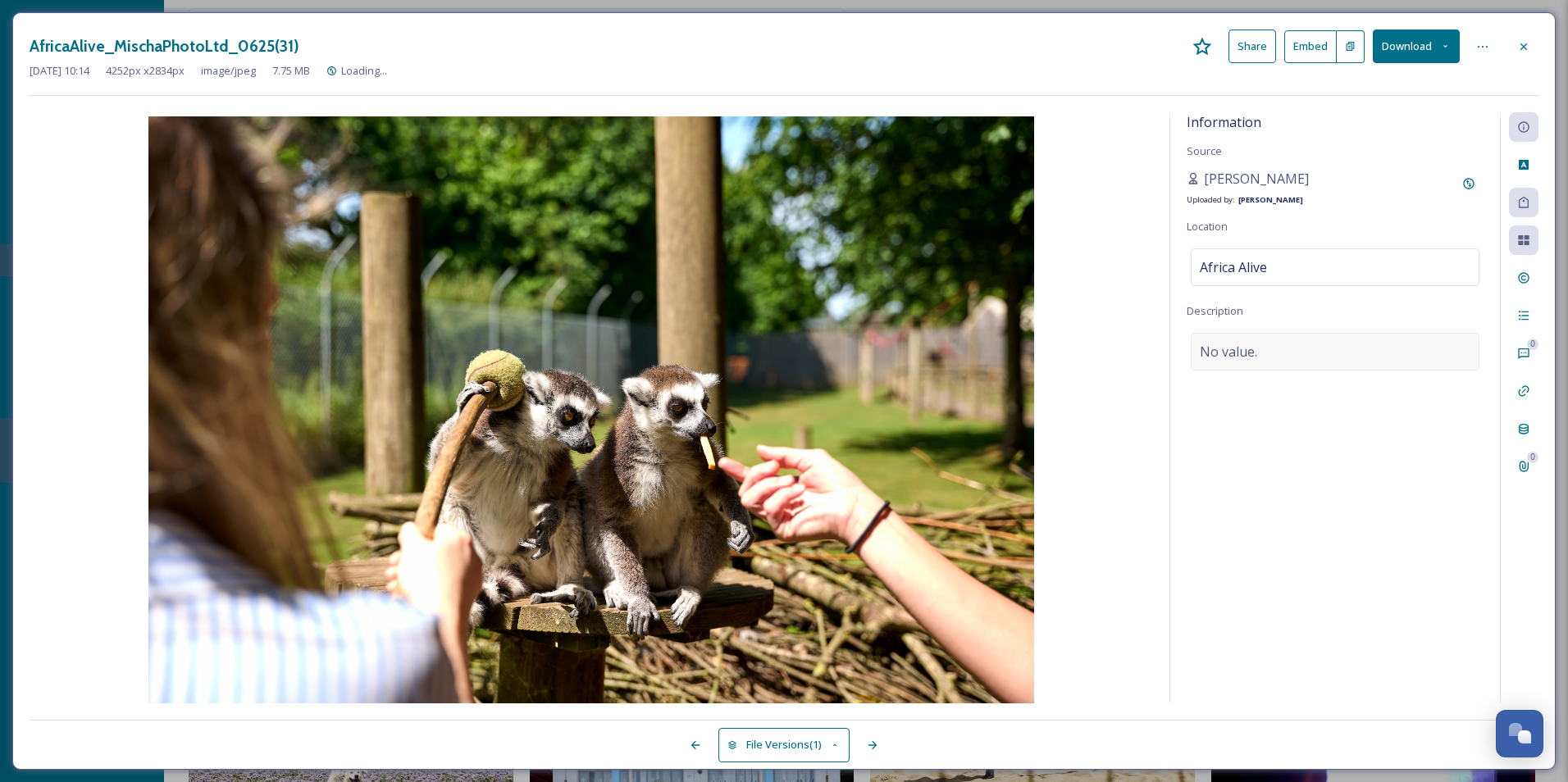
click at [1278, 356] on div "No value." at bounding box center [1336, 351] width 289 height 38
click at [1278, 356] on textarea at bounding box center [1335, 400] width 297 height 136
type textarea "Up close and personal at Africa Alive!"
click at [1238, 495] on span "Add Emojis 😄" at bounding box center [1230, 490] width 71 height 15
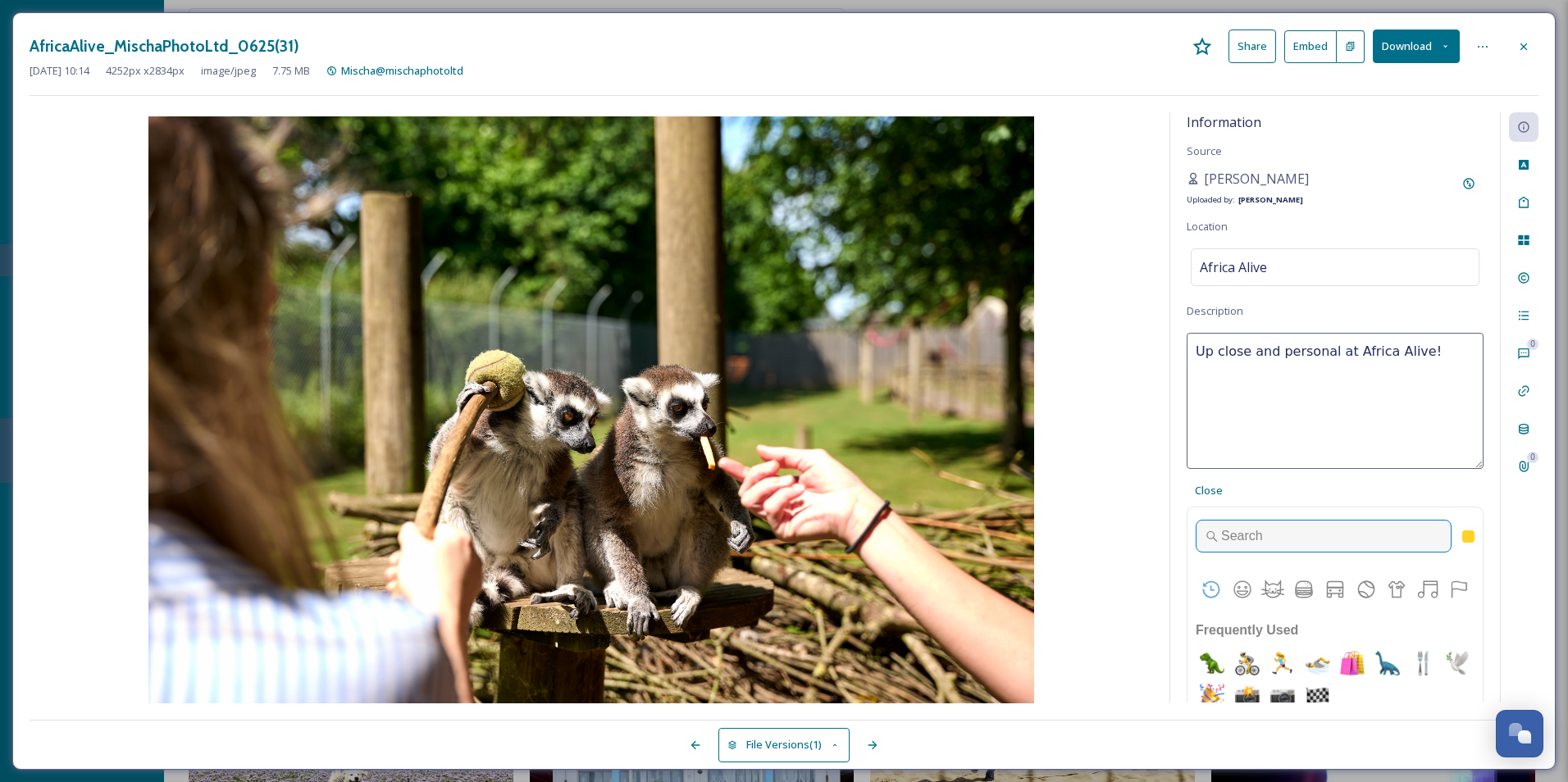
click at [1252, 544] on input "Type to search for an emoji" at bounding box center [1323, 536] width 256 height 33
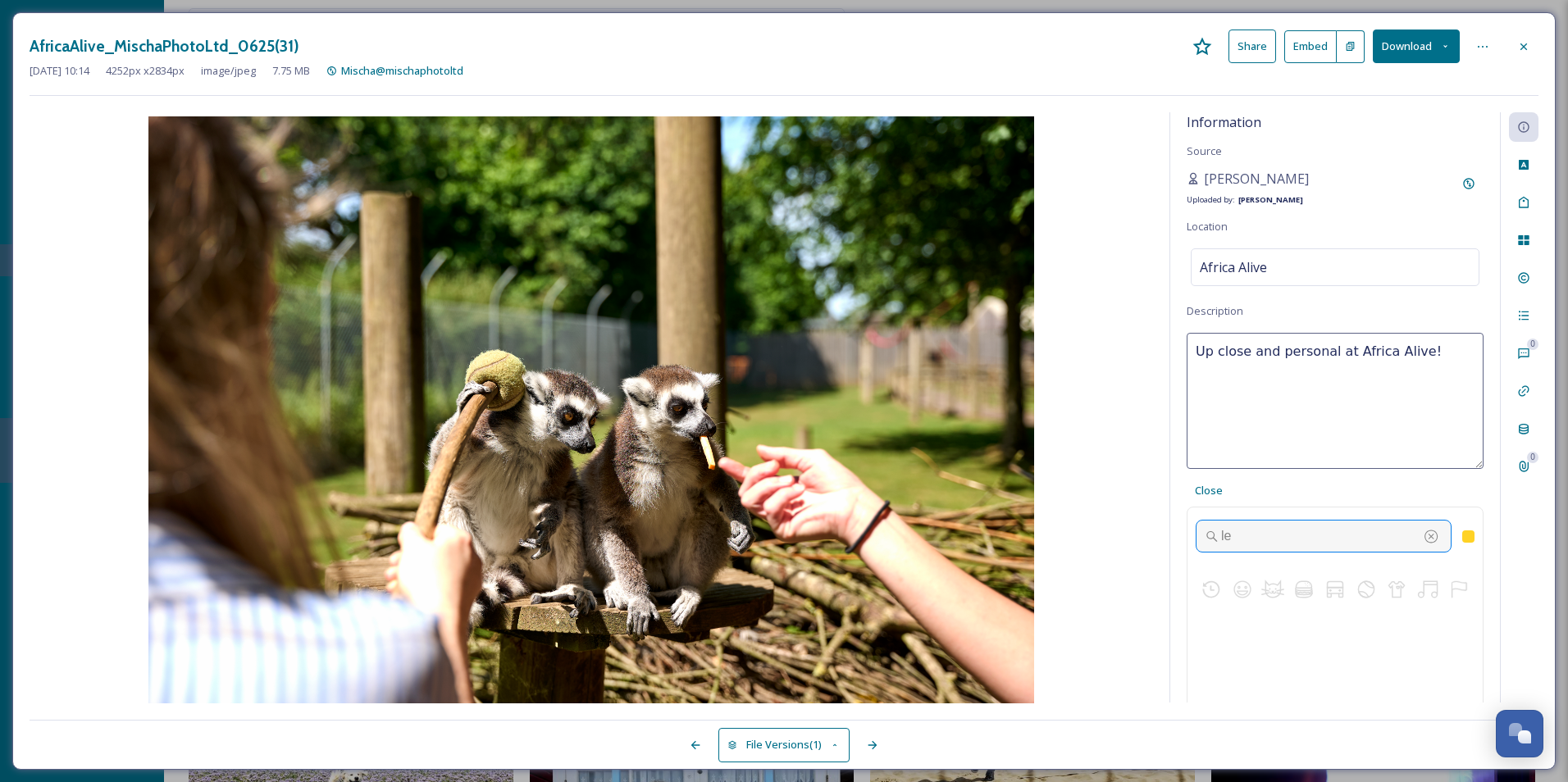
scroll to position [1, 0]
type input "l"
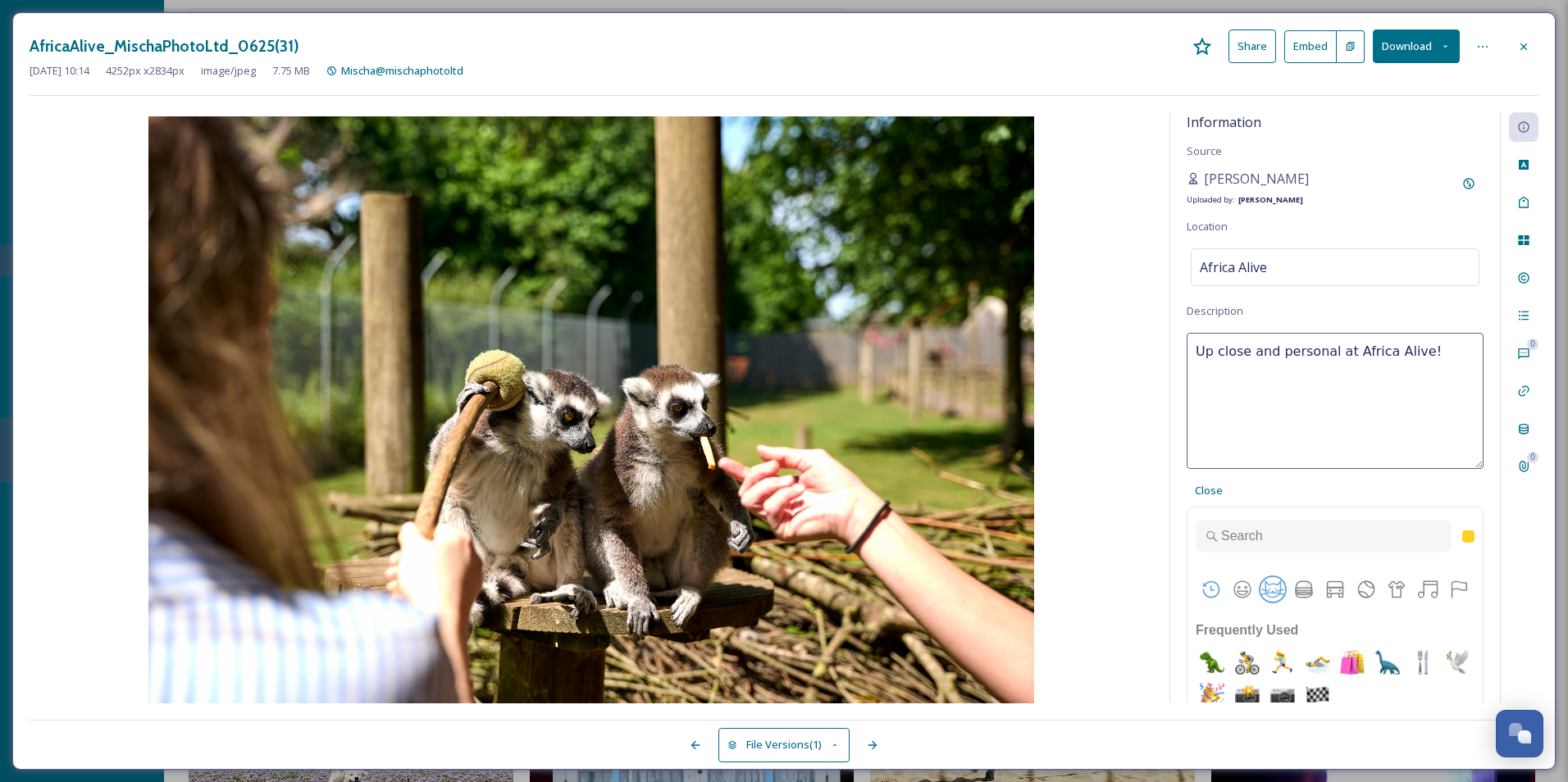
click at [1273, 588] on button "Animals & Nature" at bounding box center [1272, 589] width 25 height 25
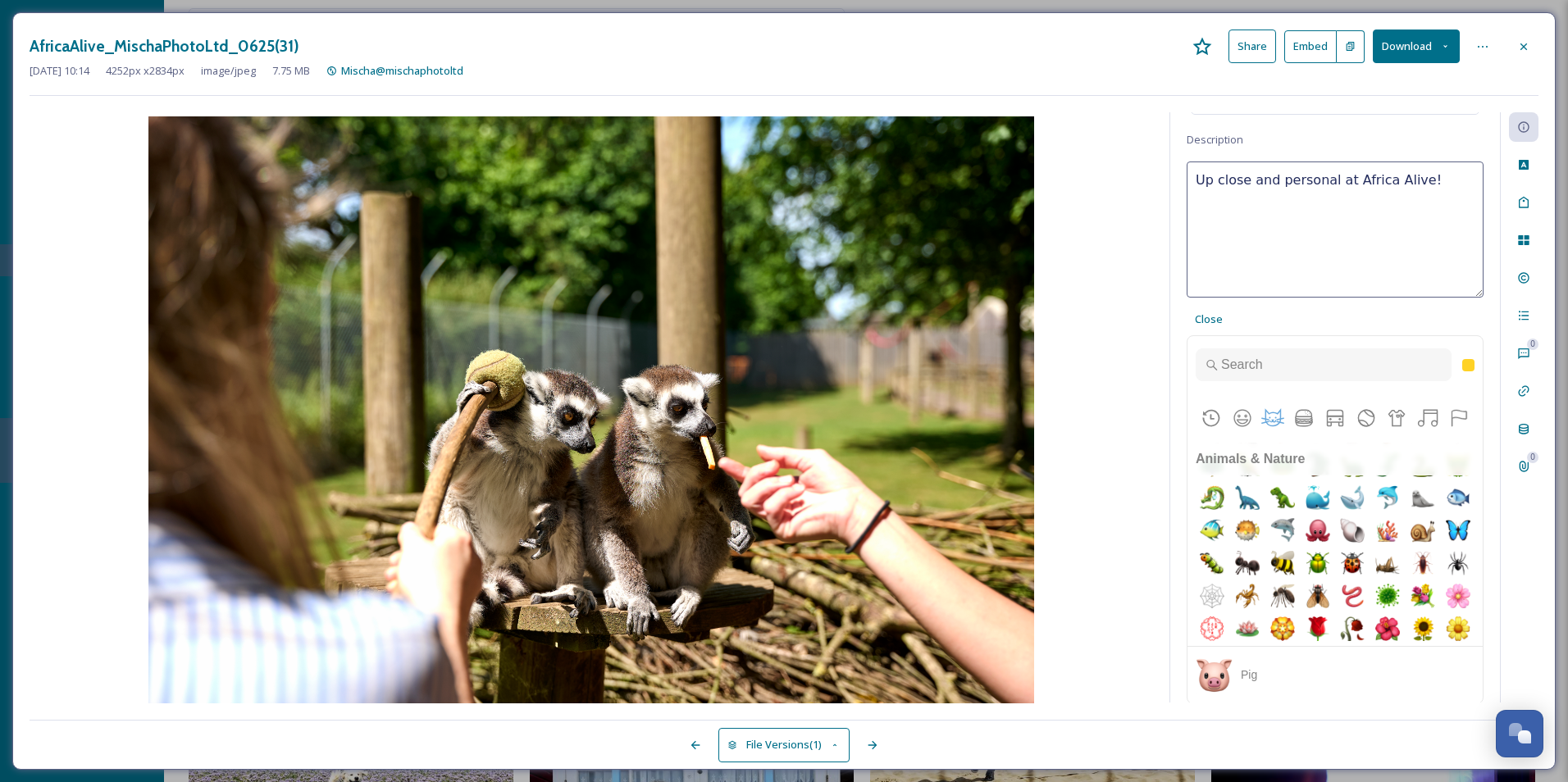
scroll to position [2609, 0]
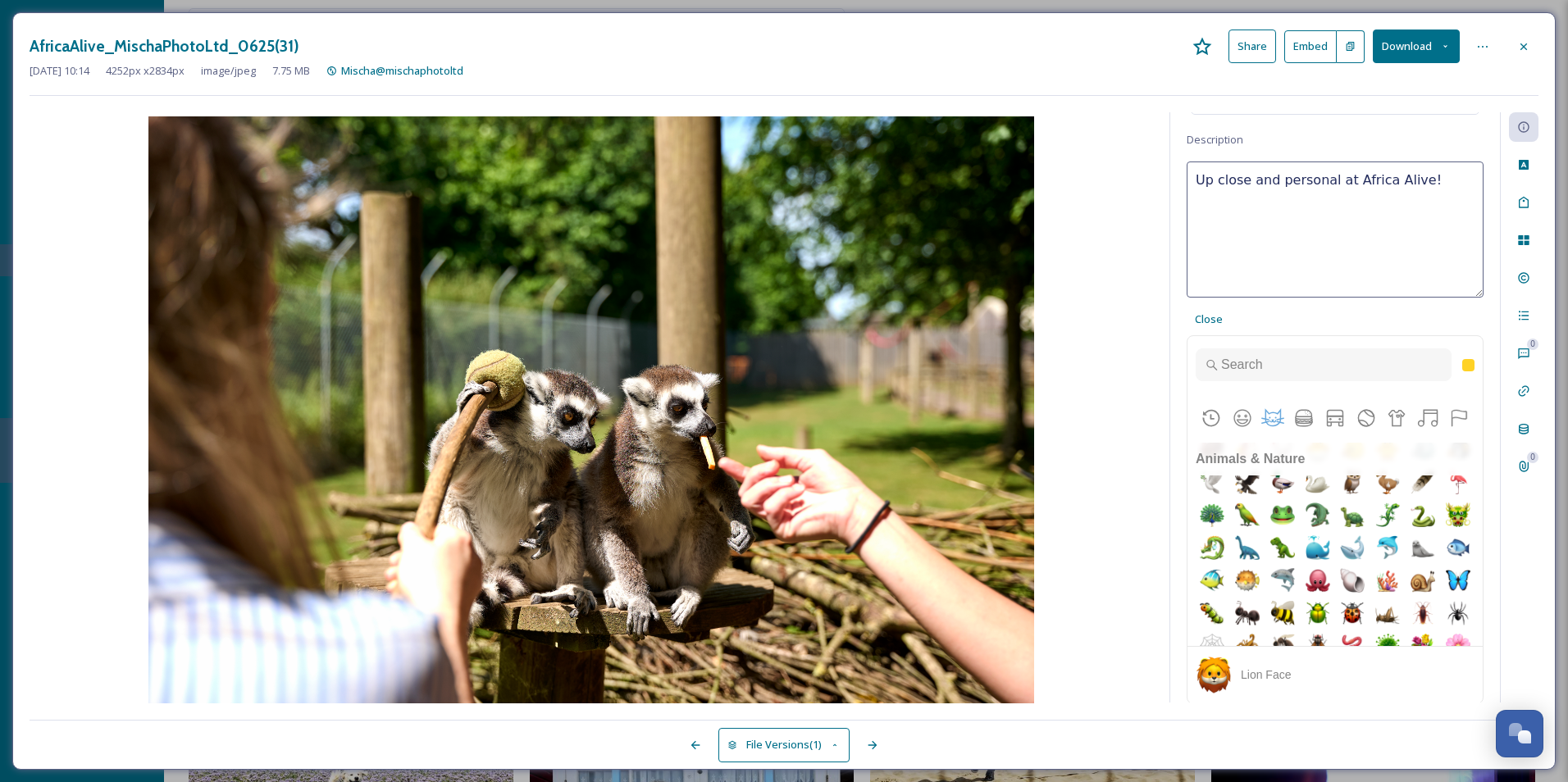
click at [1441, 236] on img "lion face" at bounding box center [1457, 219] width 33 height 33
click at [1406, 269] on img "zebra face" at bounding box center [1423, 252] width 33 height 33
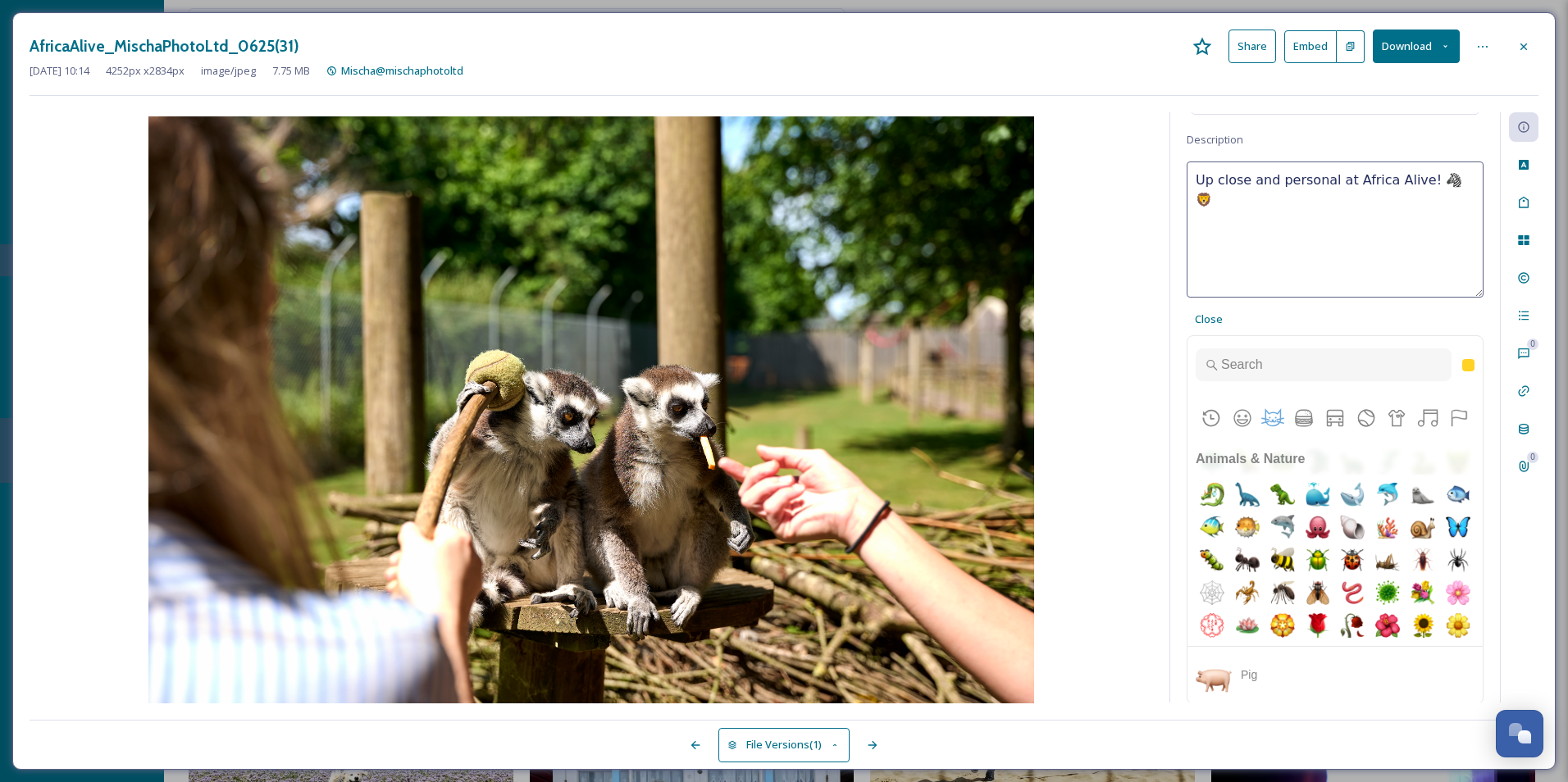
scroll to position [2691, 0]
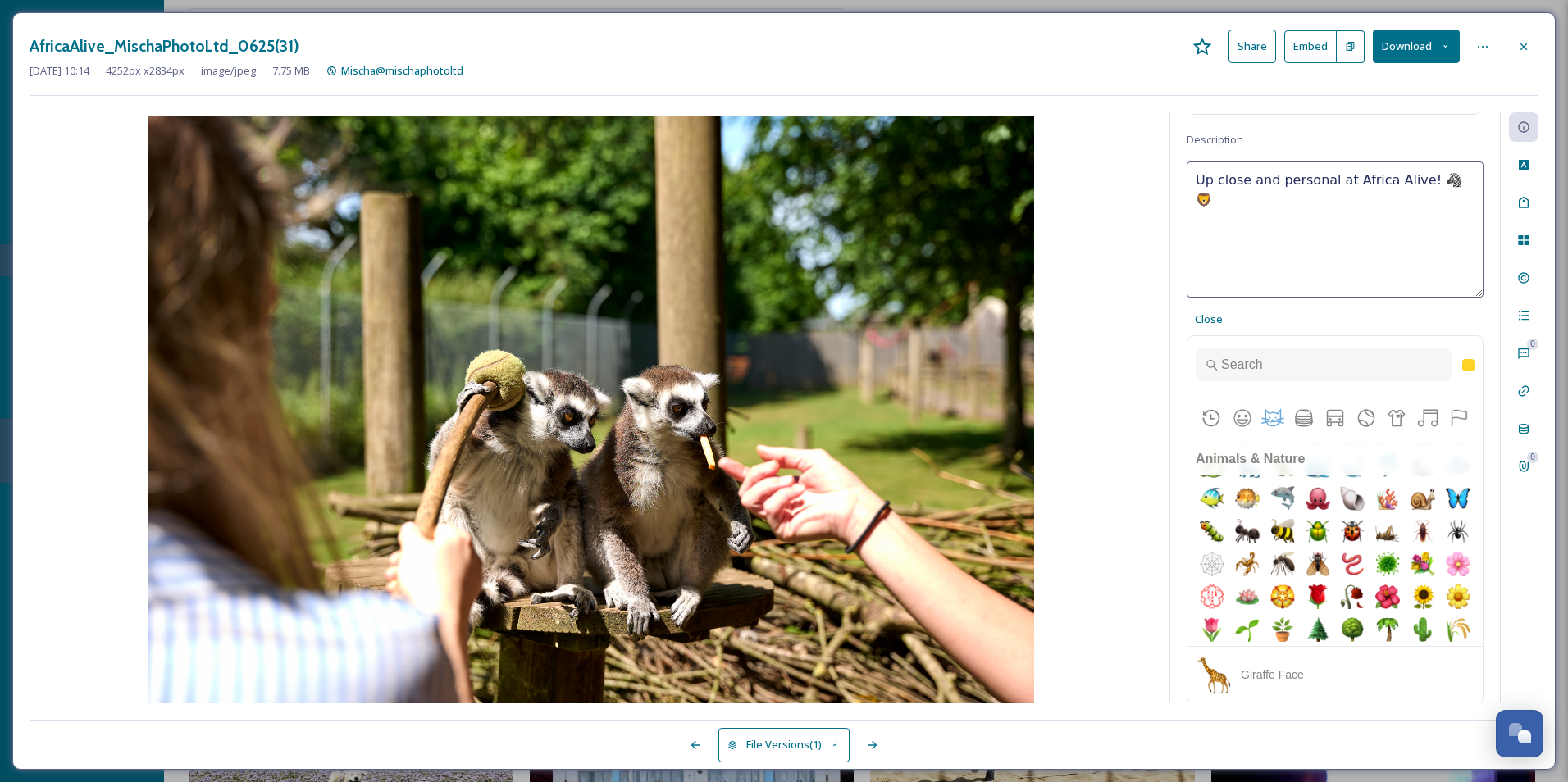
click at [1441, 252] on img "giraffe face" at bounding box center [1457, 236] width 33 height 33
type textarea "Up close and personal at Africa Alive! 🦒🦓🦁"
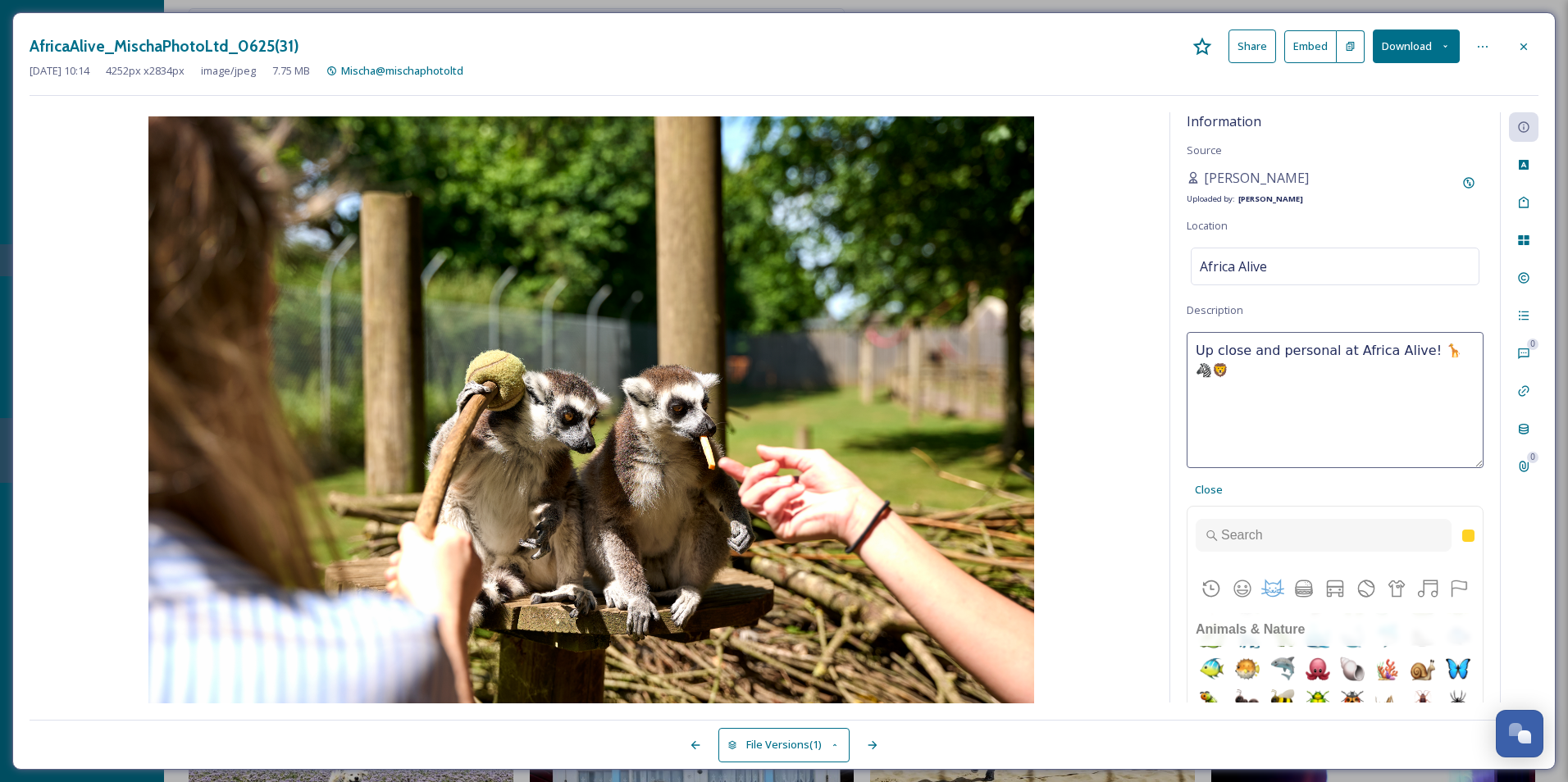
scroll to position [0, 0]
click at [1308, 308] on div "Information Source Mischa Haller Uploaded by: Jake Snell Location Africa Alive …" at bounding box center [1335, 407] width 330 height 590
click at [1203, 494] on span "Close" at bounding box center [1209, 490] width 28 height 15
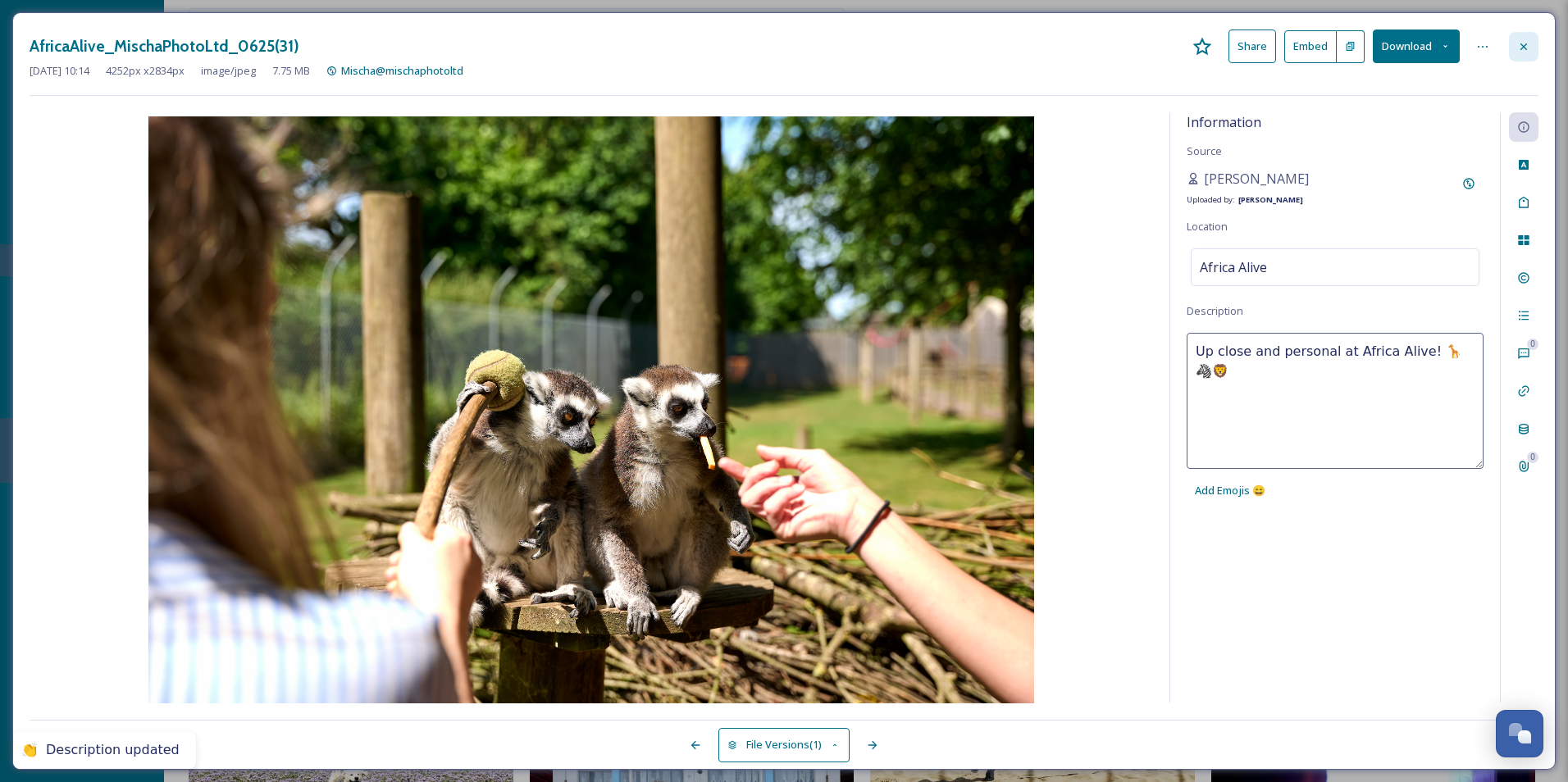
click at [1523, 46] on icon at bounding box center [1524, 45] width 7 height 7
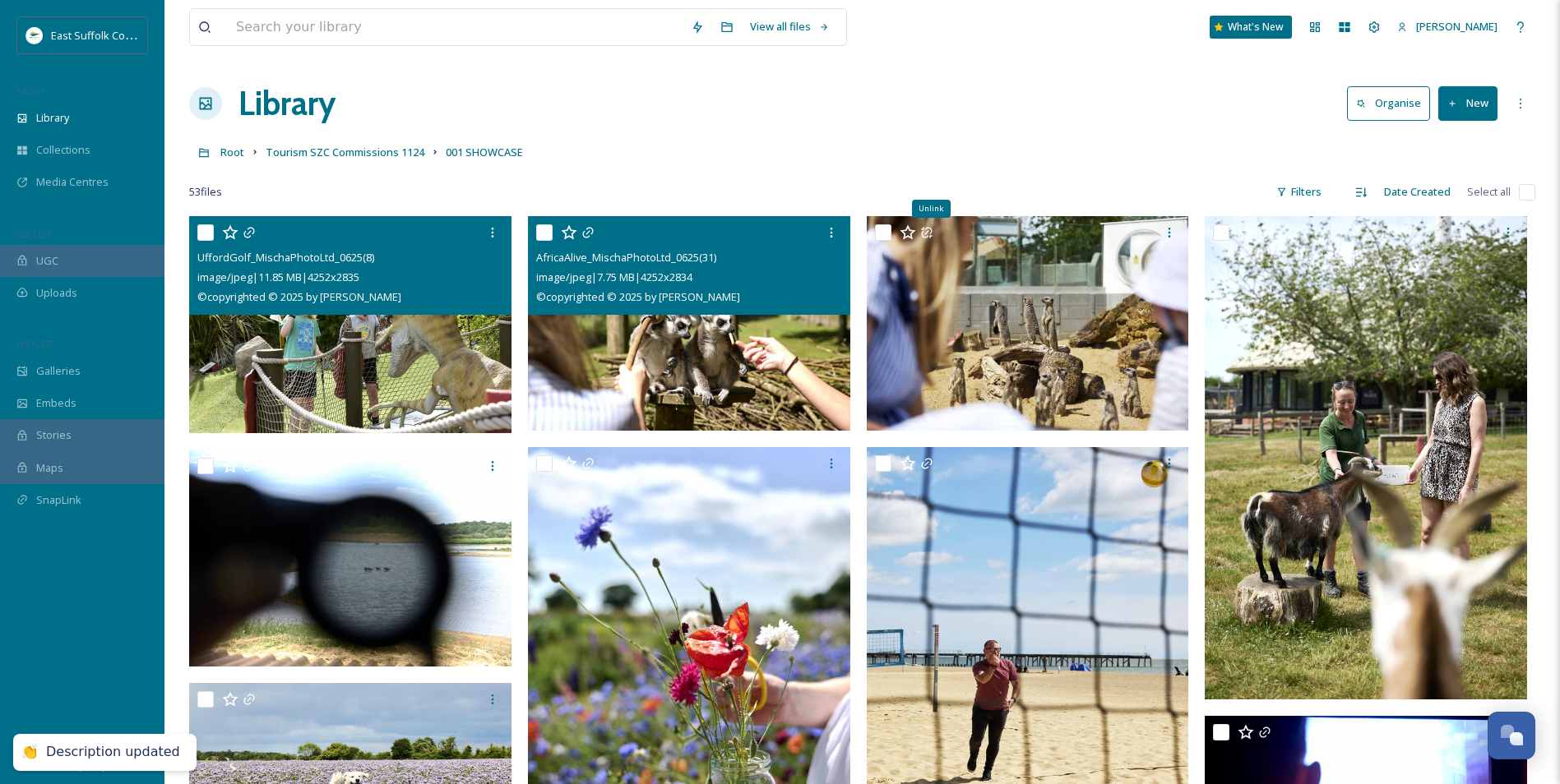
click at [918, 370] on img at bounding box center [1028, 323] width 322 height 215
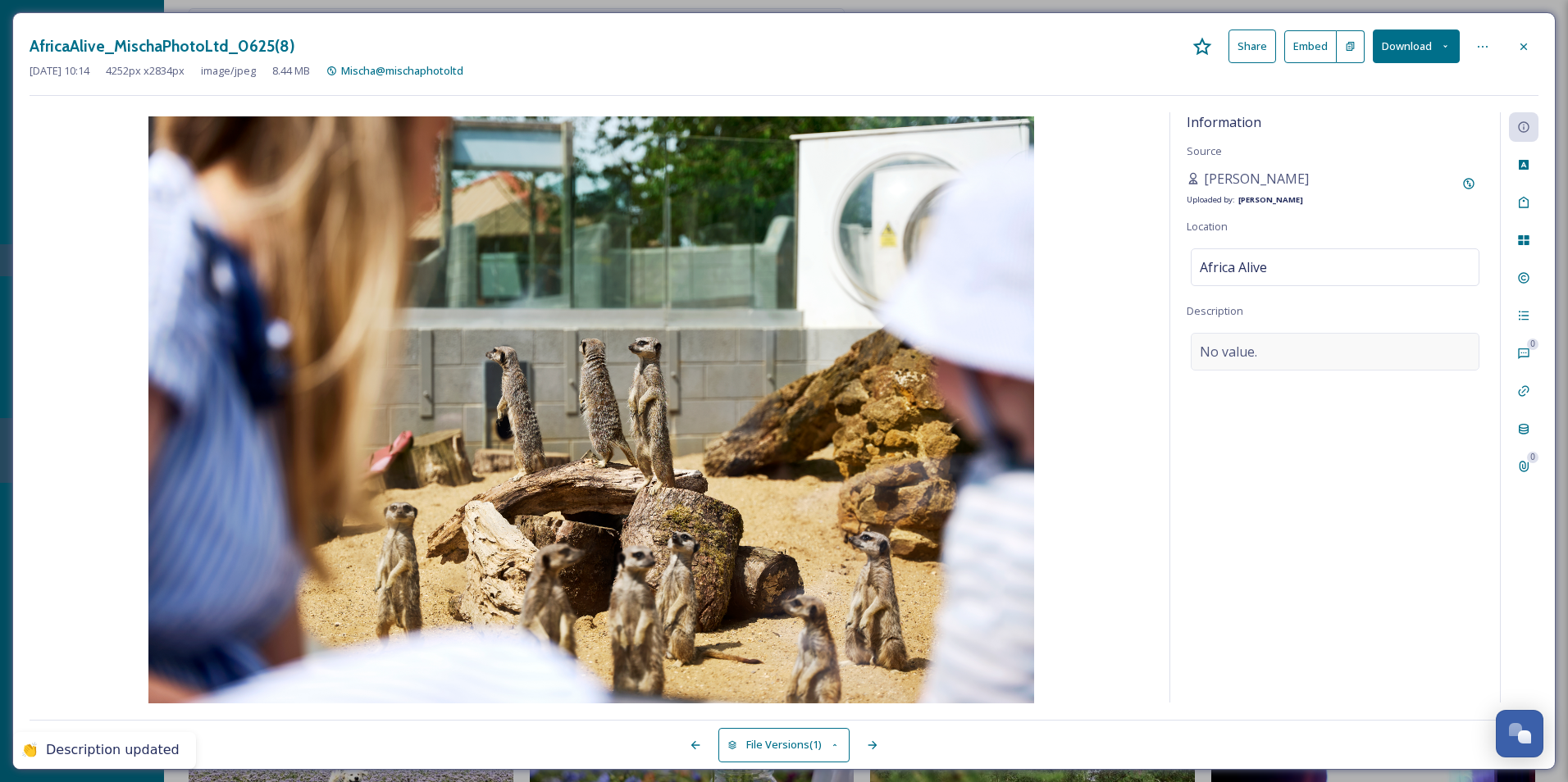
click at [1387, 368] on div "No value." at bounding box center [1336, 351] width 289 height 38
click at [1283, 394] on textarea at bounding box center [1335, 400] width 297 height 136
click at [1241, 485] on span "Add Emojis 😄" at bounding box center [1230, 490] width 71 height 15
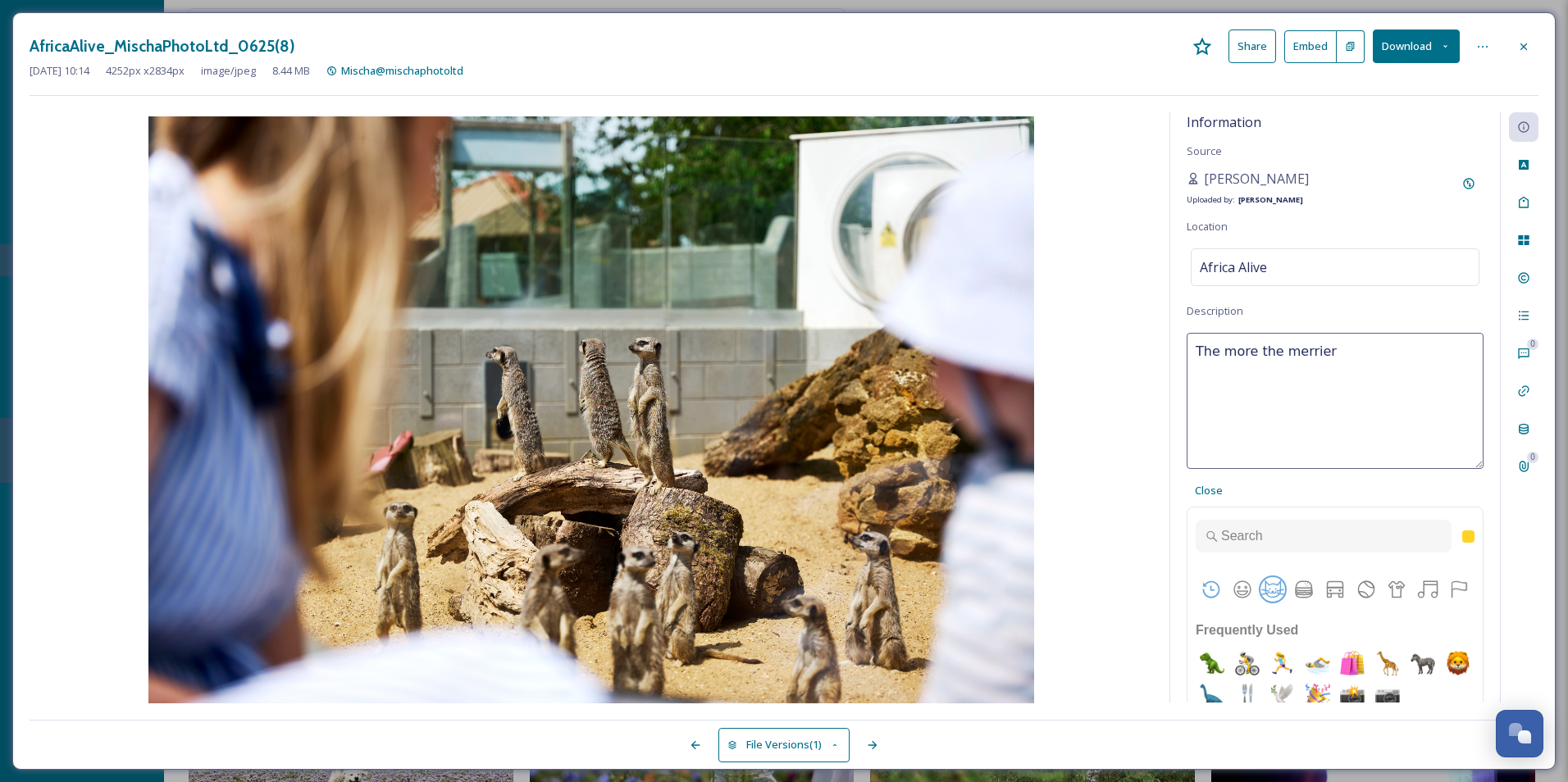
click at [1261, 586] on button "Animals & Nature" at bounding box center [1272, 589] width 25 height 25
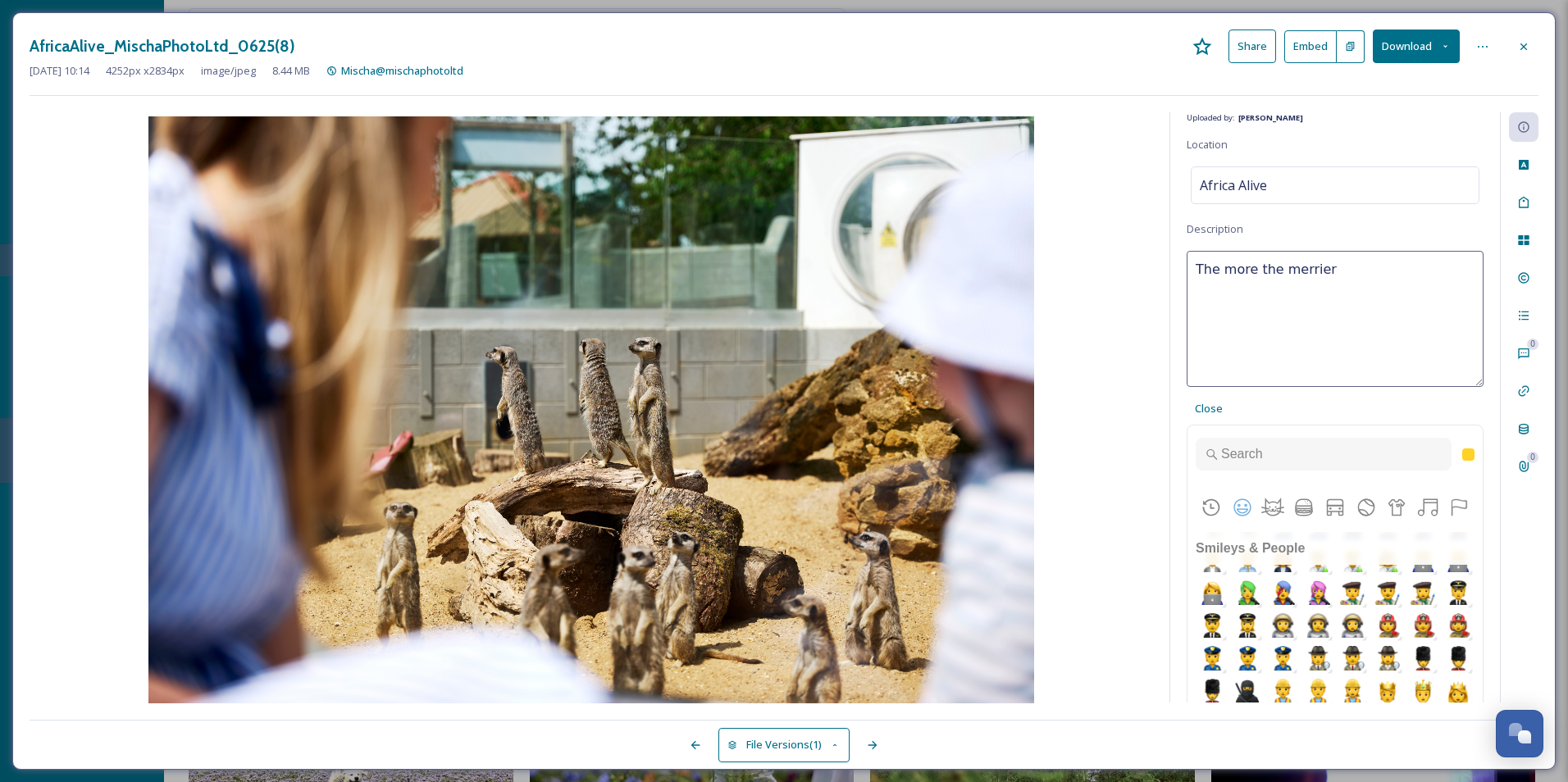
scroll to position [796, 0]
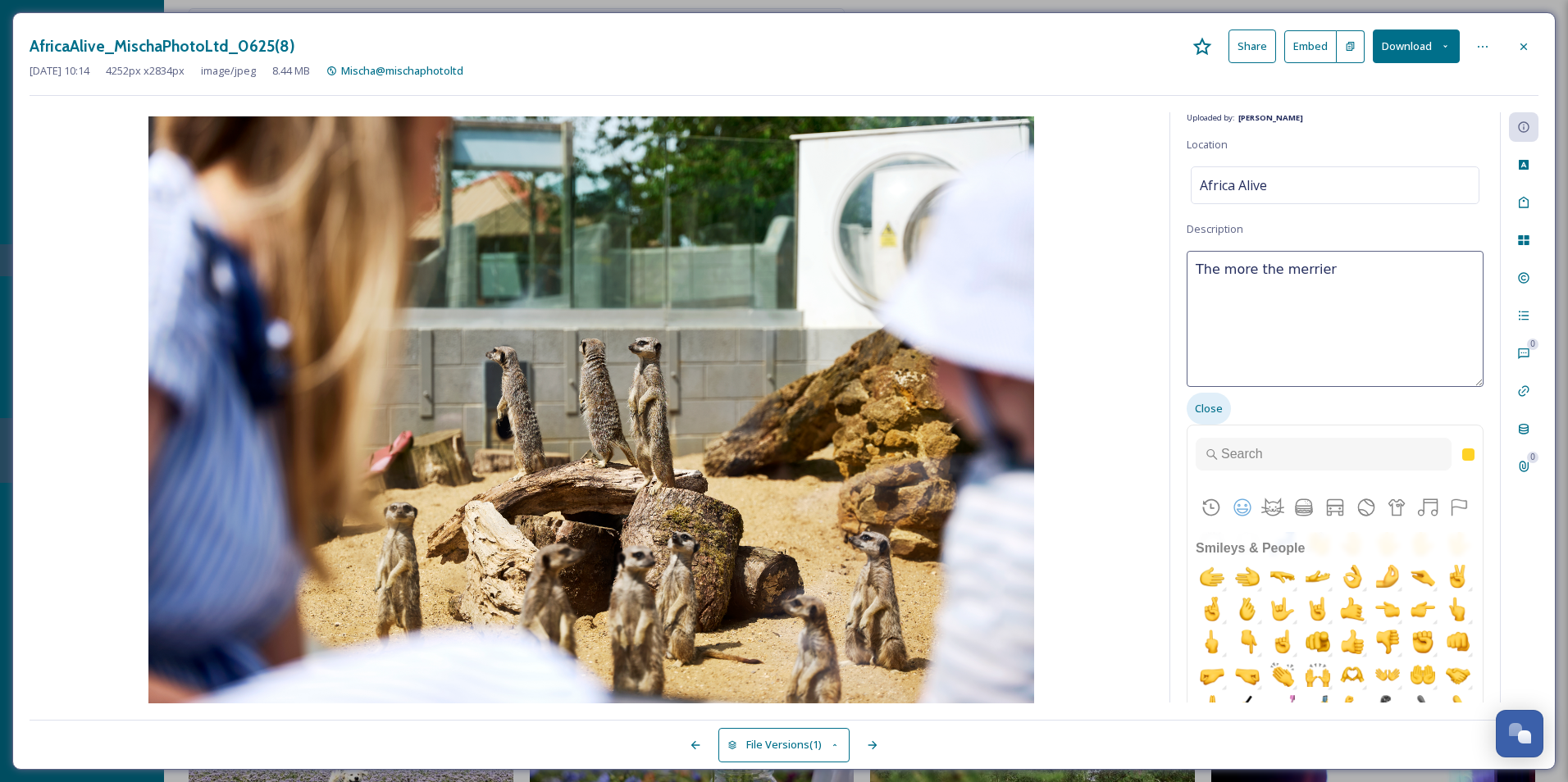
click at [1197, 403] on span "Close" at bounding box center [1209, 409] width 28 height 15
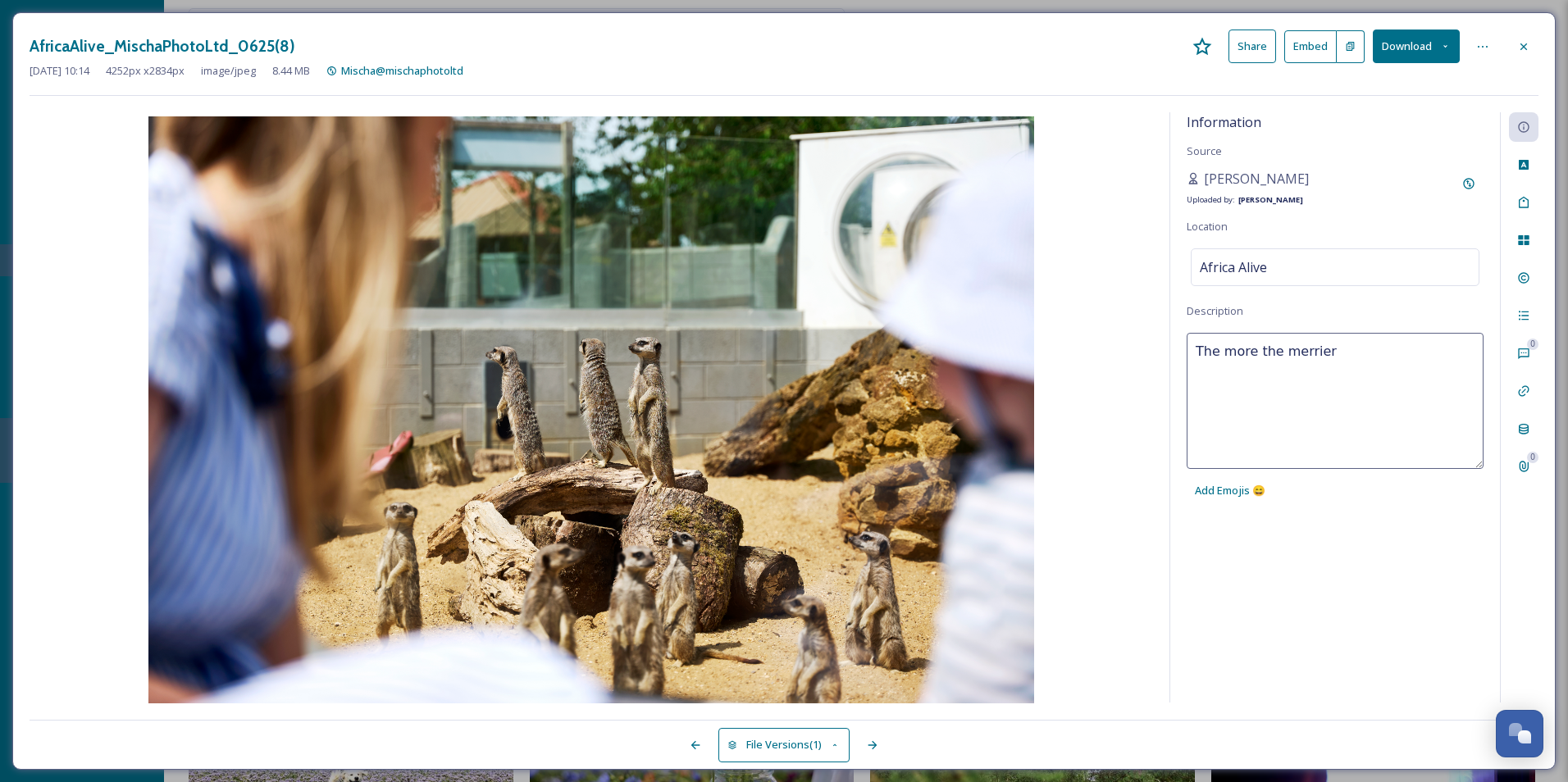
click at [1323, 352] on textarea "The more the merrier" at bounding box center [1335, 400] width 297 height 136
type textarea "The more the merrier!"
click at [1352, 581] on div "Information Source Mischa Haller Uploaded by: Jake Snell Location Africa Alive …" at bounding box center [1335, 407] width 330 height 590
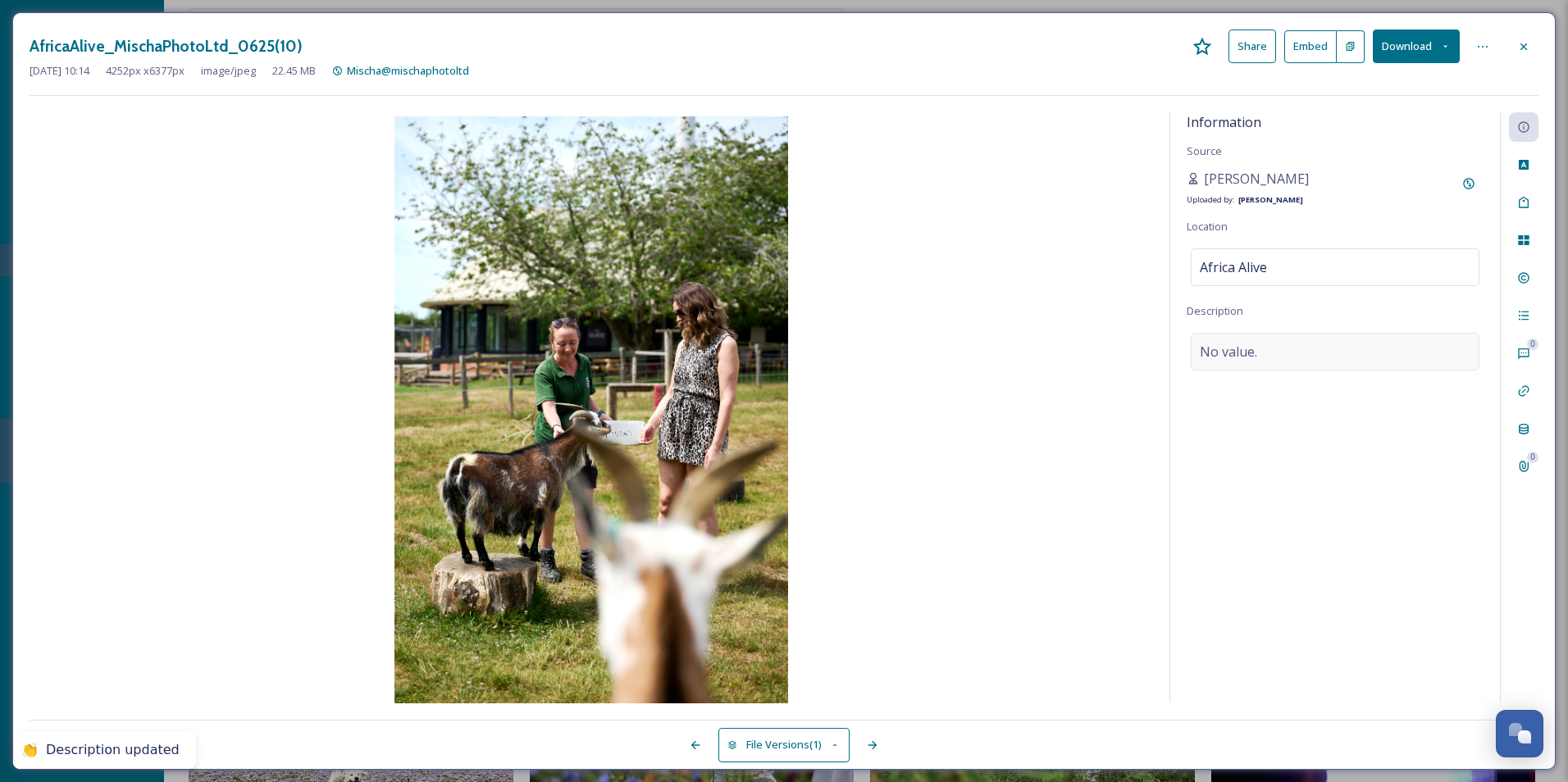
click at [1307, 332] on div "No value." at bounding box center [1336, 351] width 289 height 38
click at [1299, 364] on textarea at bounding box center [1335, 400] width 297 height 136
click at [1226, 501] on div "Add Emojis 😄" at bounding box center [1230, 491] width 87 height 32
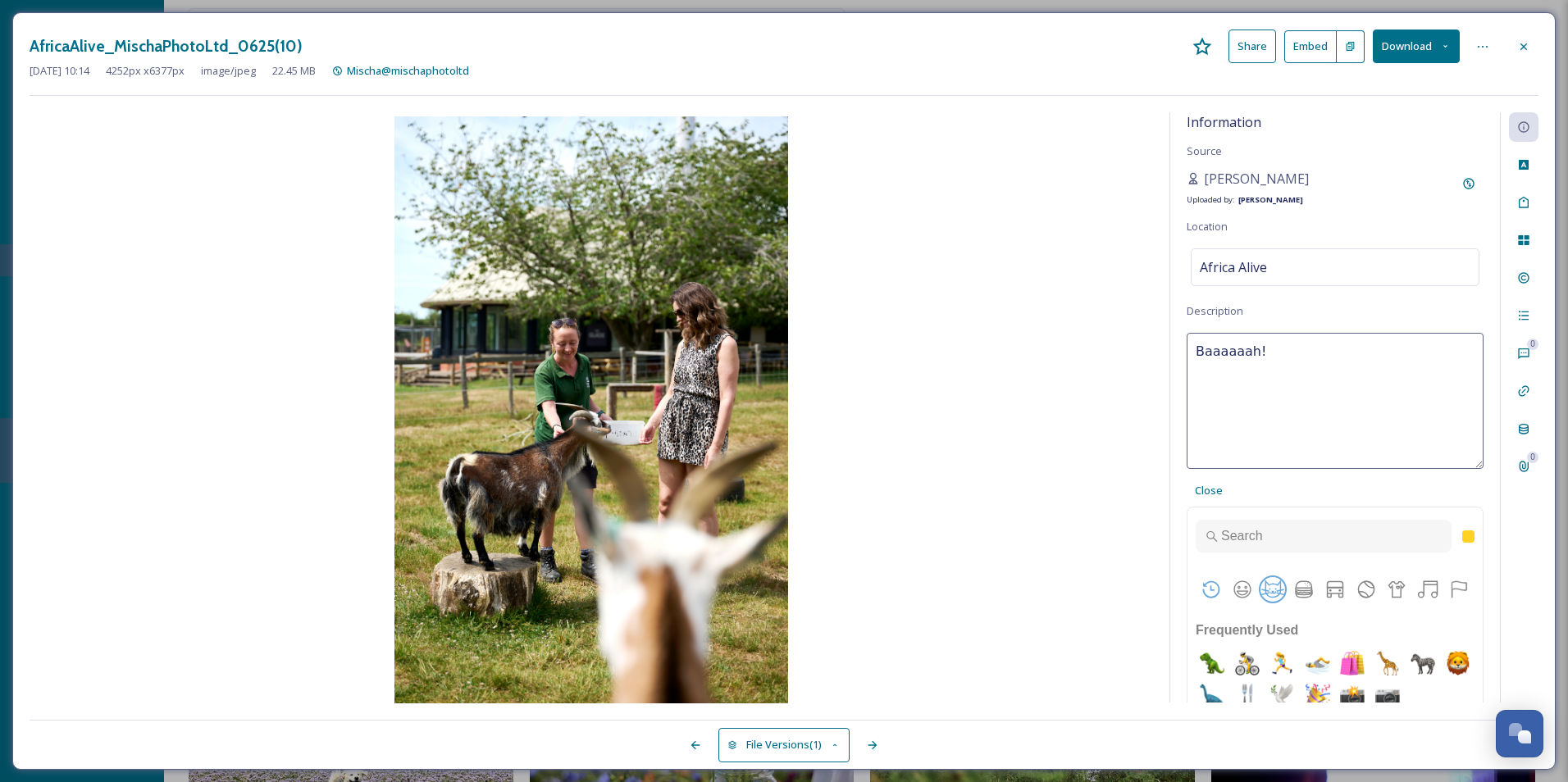
click at [1270, 582] on button "Animals & Nature" at bounding box center [1272, 589] width 25 height 25
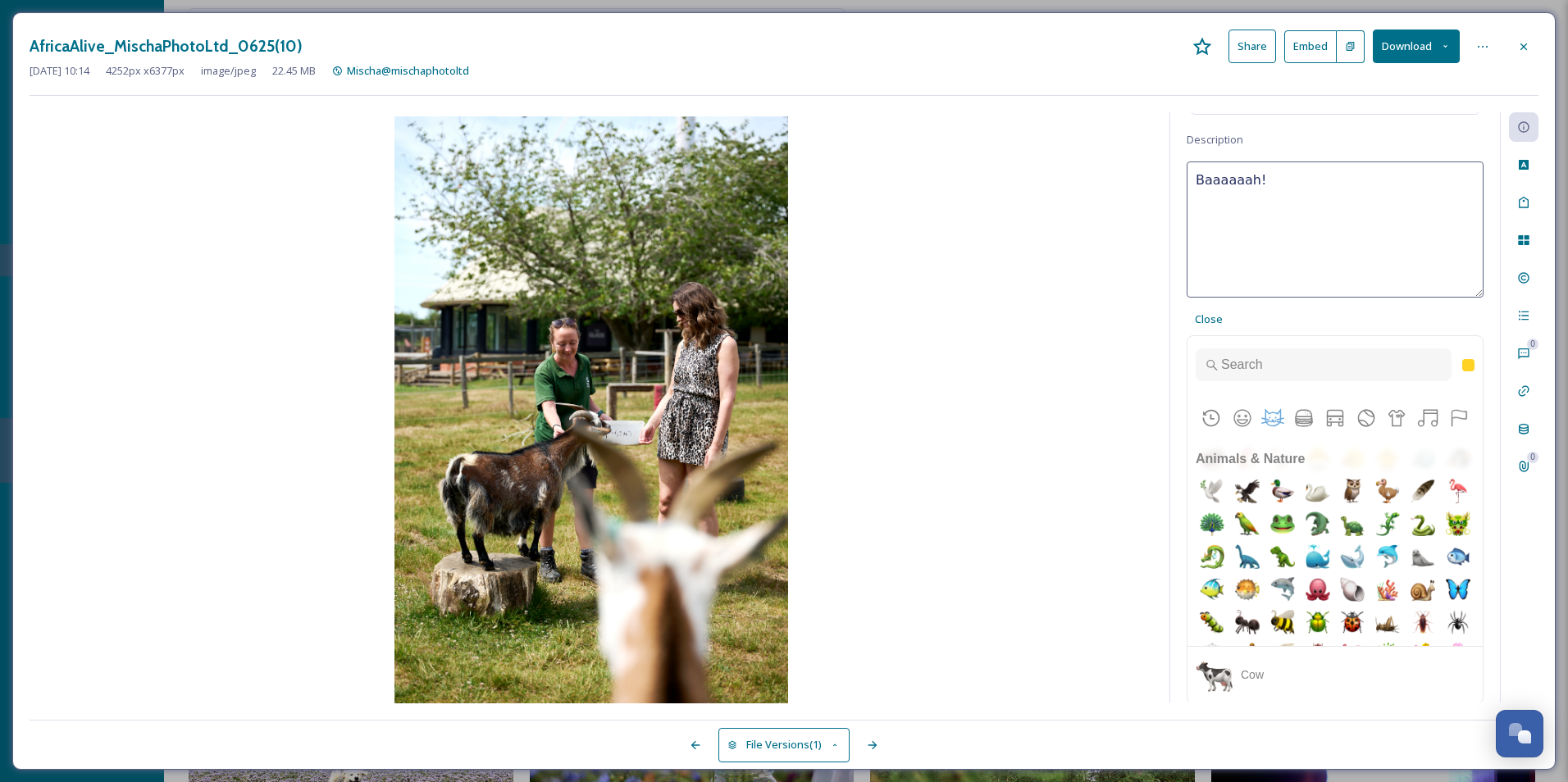
scroll to position [2682, 0]
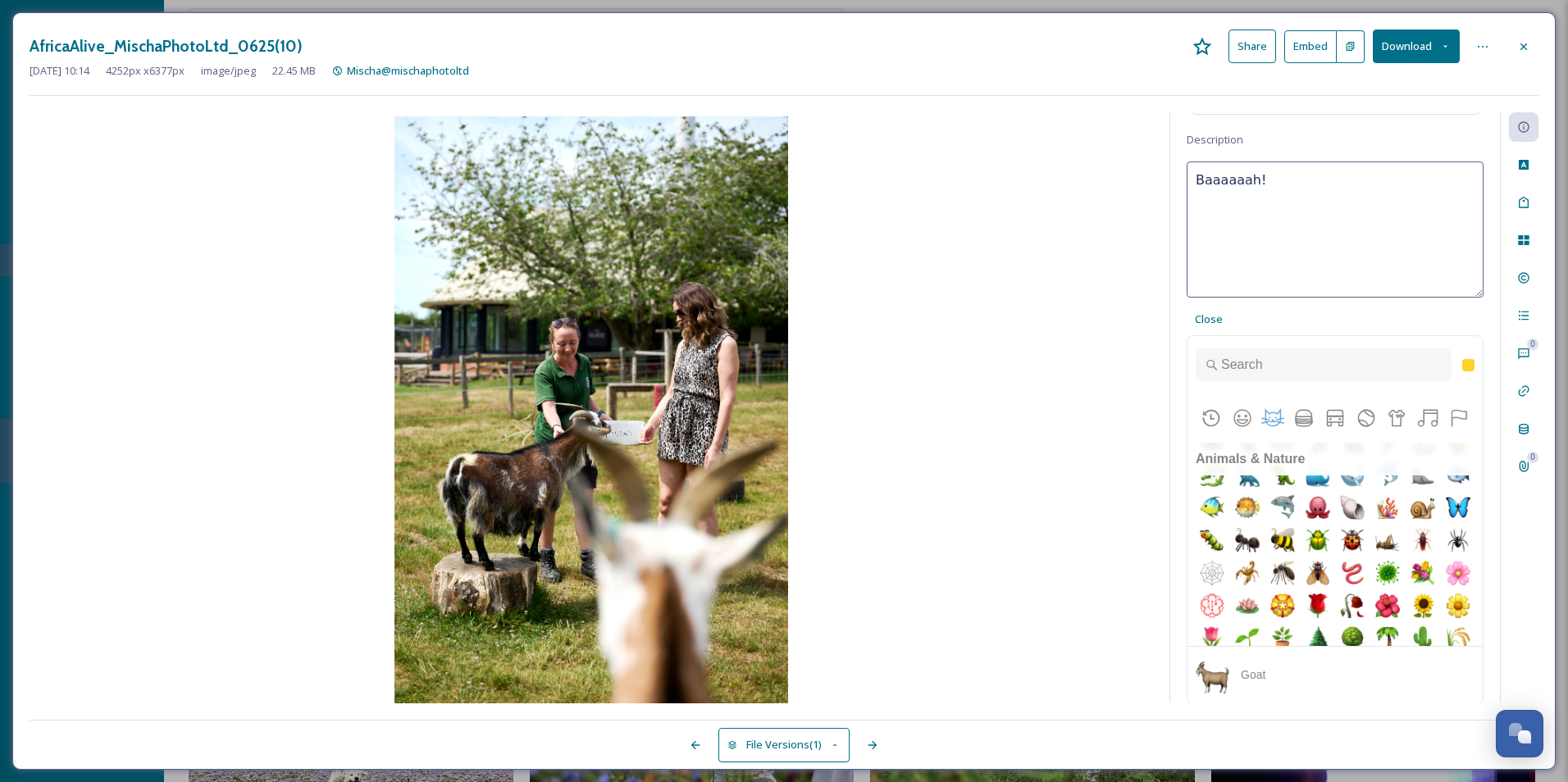
click at [1302, 262] on img "goat" at bounding box center [1318, 245] width 33 height 33
type textarea "Baaaaaah! 🐐"
click at [1200, 316] on span "Close" at bounding box center [1209, 319] width 28 height 15
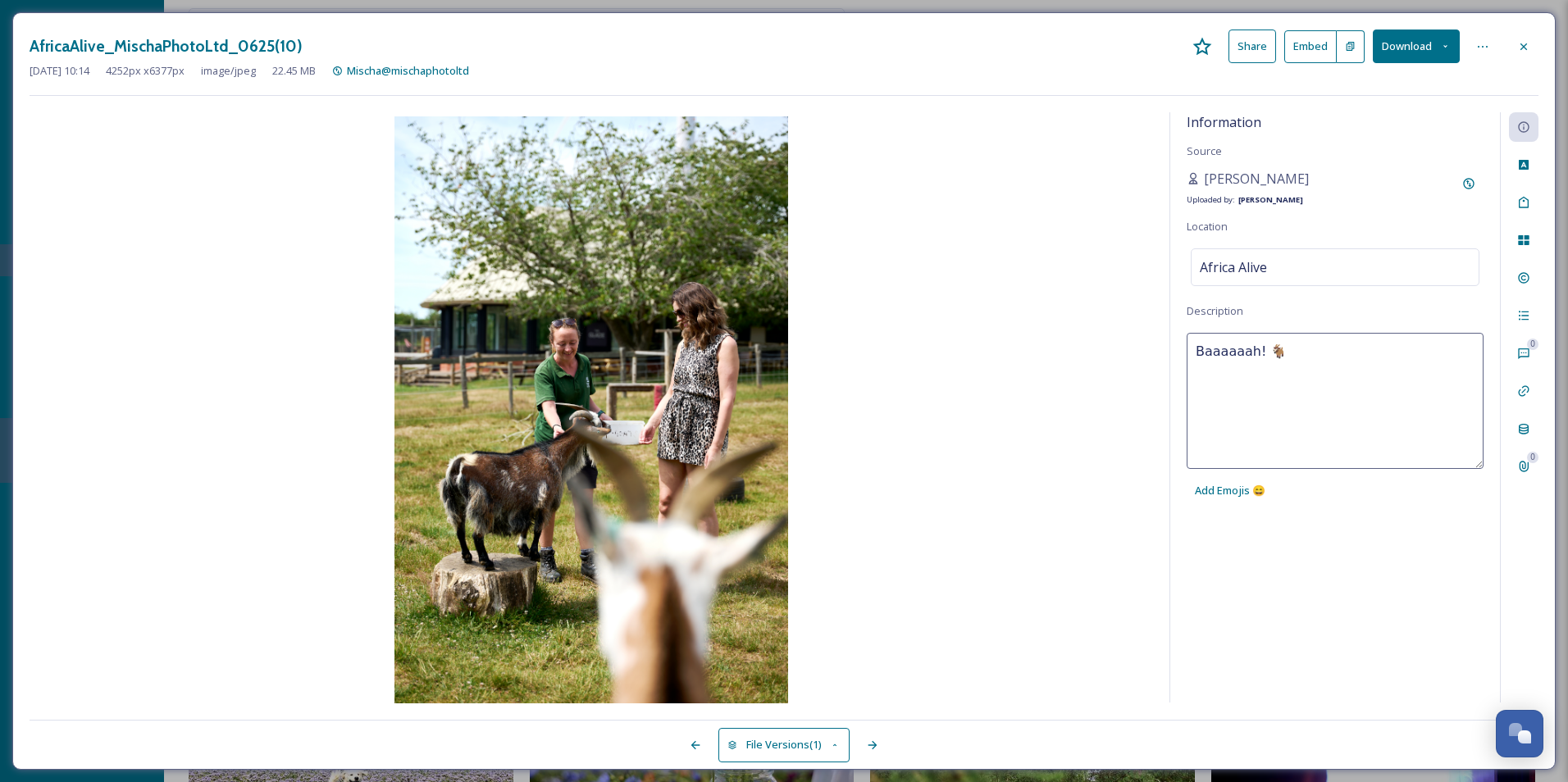
scroll to position [0, 0]
click at [1404, 201] on div "Mischa Haller Uploaded by: Jake Snell" at bounding box center [1335, 189] width 297 height 40
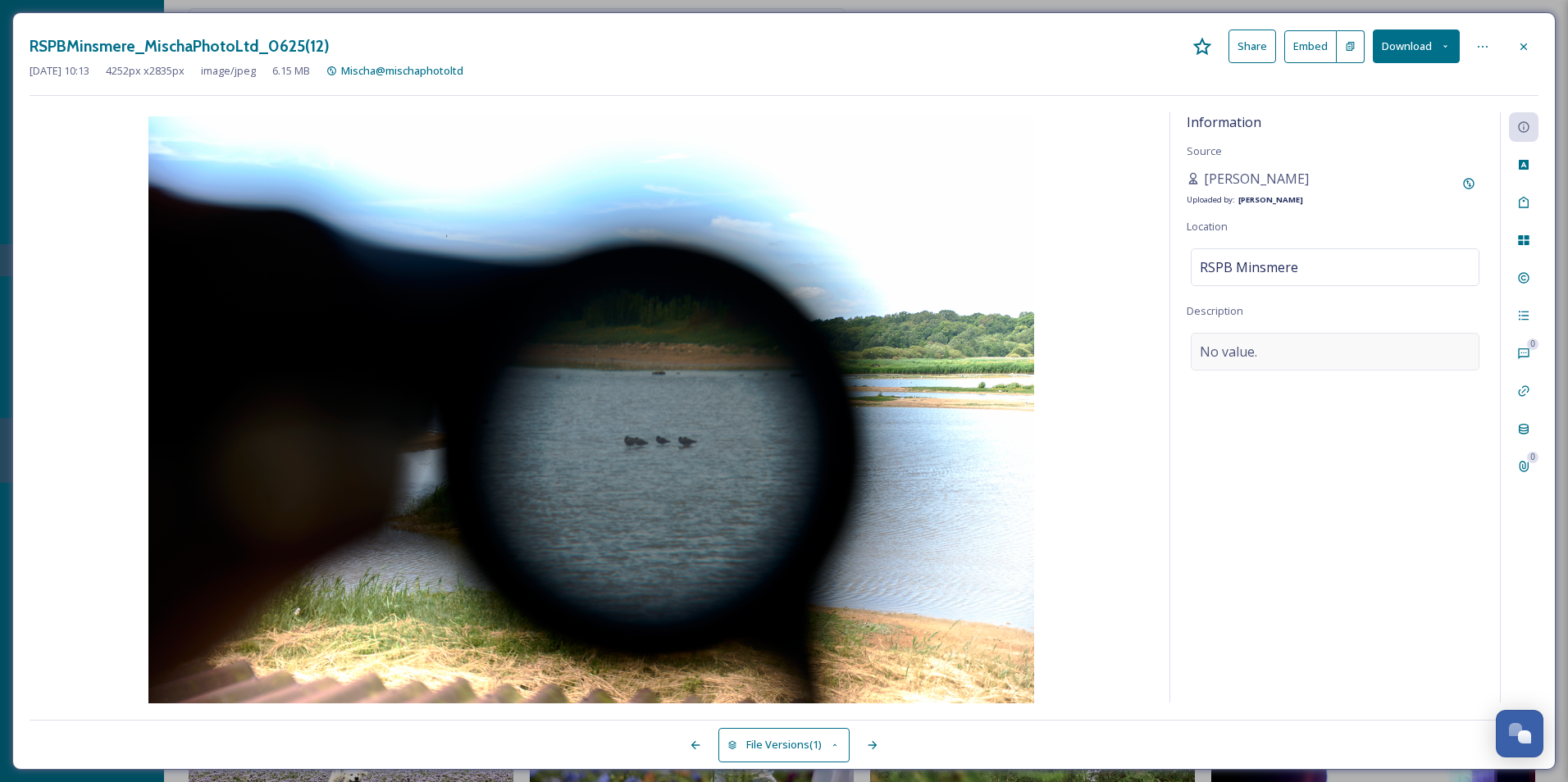
click at [1221, 358] on span "No value." at bounding box center [1228, 351] width 58 height 20
click at [1221, 358] on textarea at bounding box center [1335, 400] width 297 height 136
type textarea "Through the Lens at RSPB Minsmere!"
click at [1223, 486] on span "Add Emojis 😄" at bounding box center [1230, 490] width 71 height 15
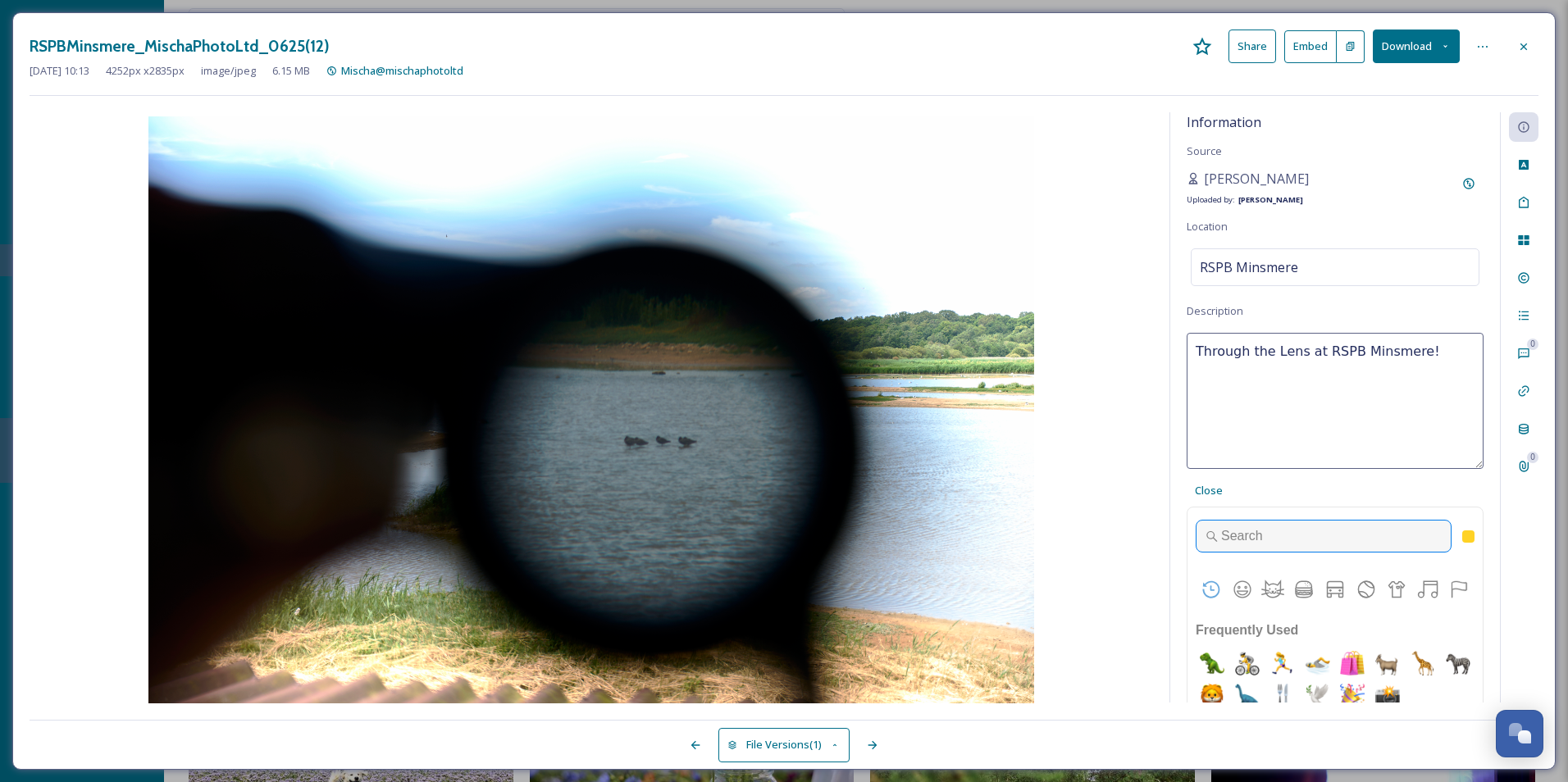
click at [1245, 527] on input "Type to search for an emoji" at bounding box center [1323, 536] width 256 height 33
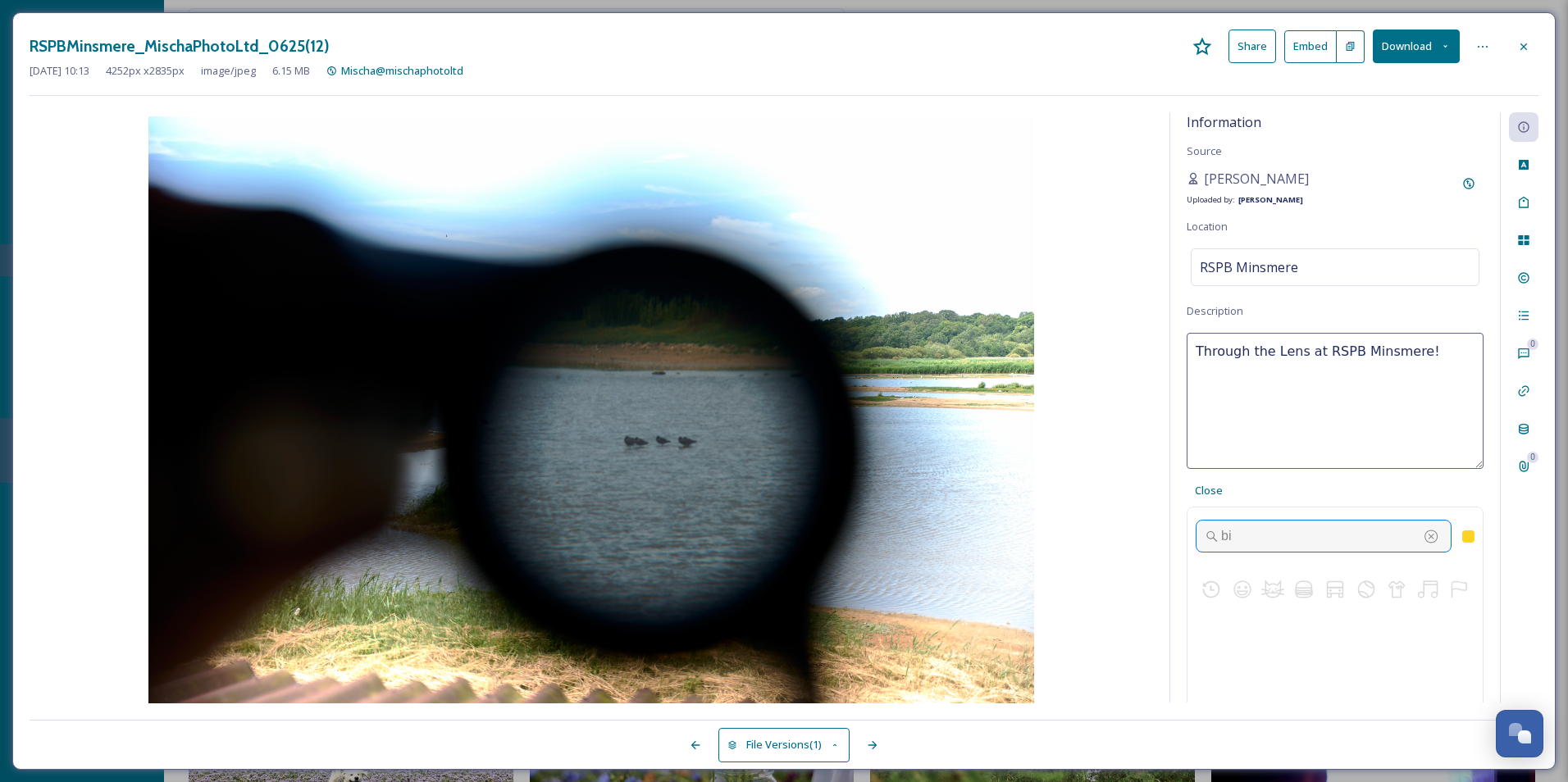
type input "b"
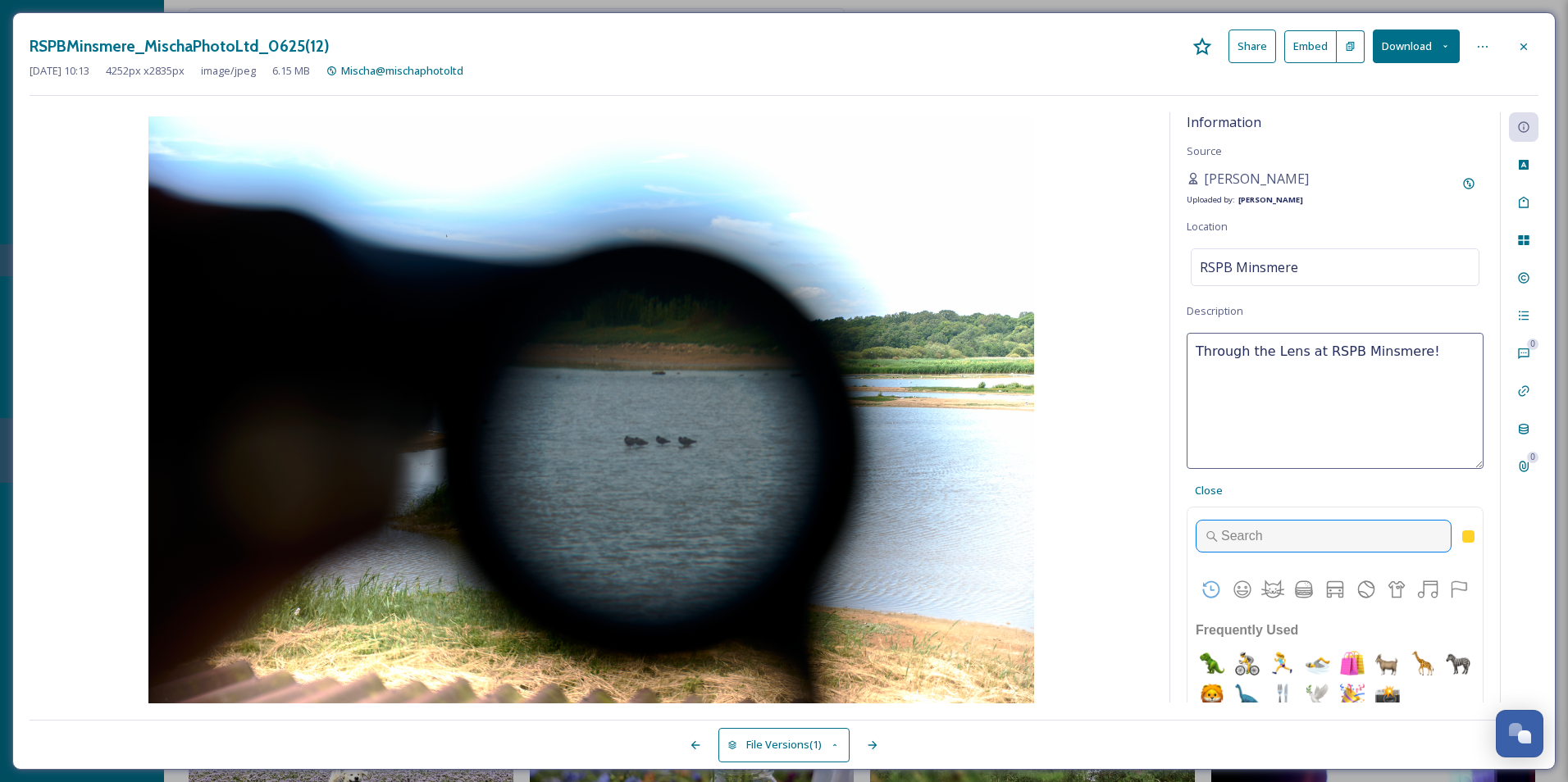
scroll to position [1, 0]
click at [1357, 596] on button "Activities" at bounding box center [1366, 589] width 25 height 25
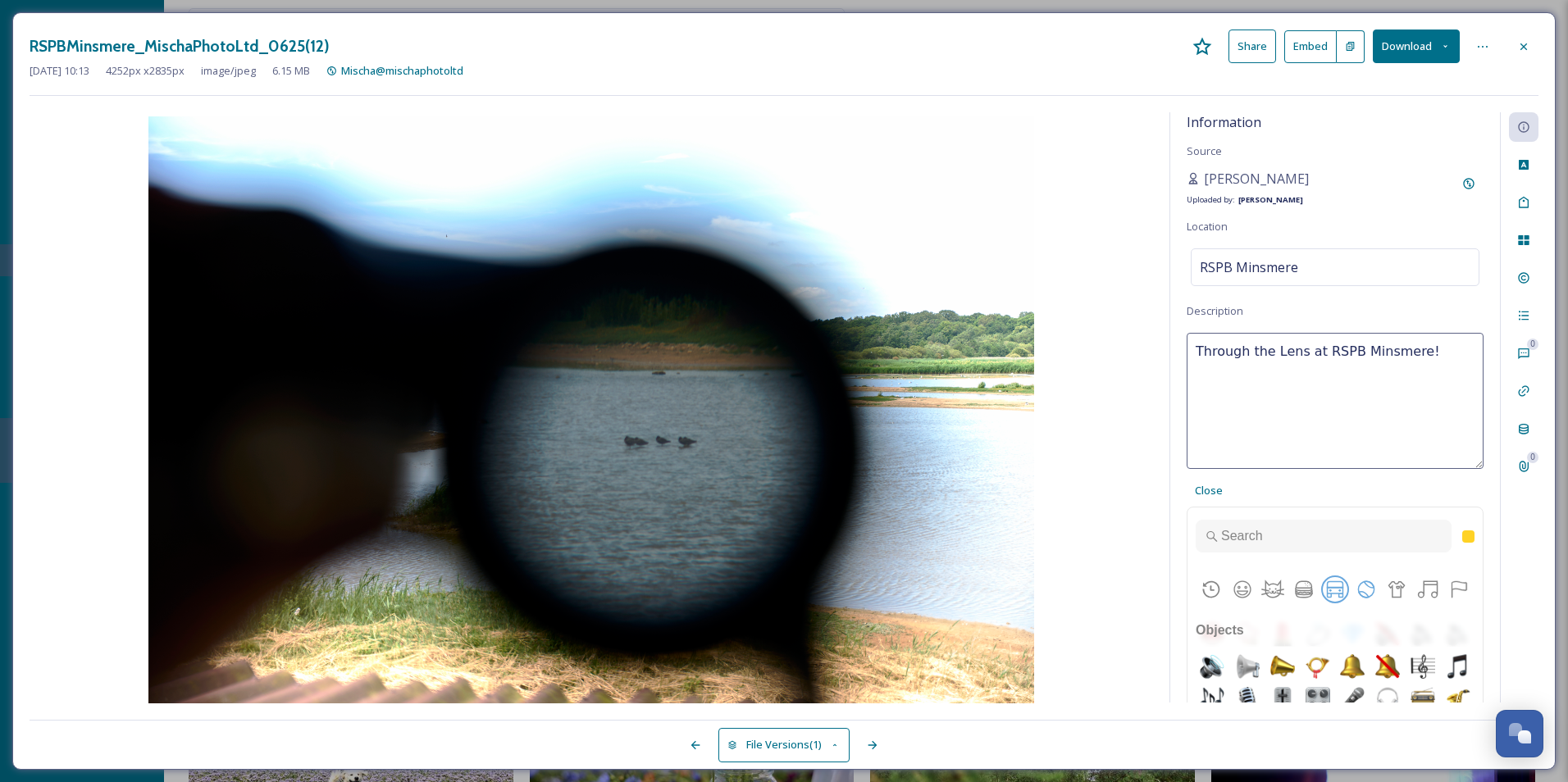
click at [1325, 595] on button "Travel & Places" at bounding box center [1335, 589] width 25 height 25
click at [1384, 593] on button "Objects" at bounding box center [1396, 589] width 25 height 25
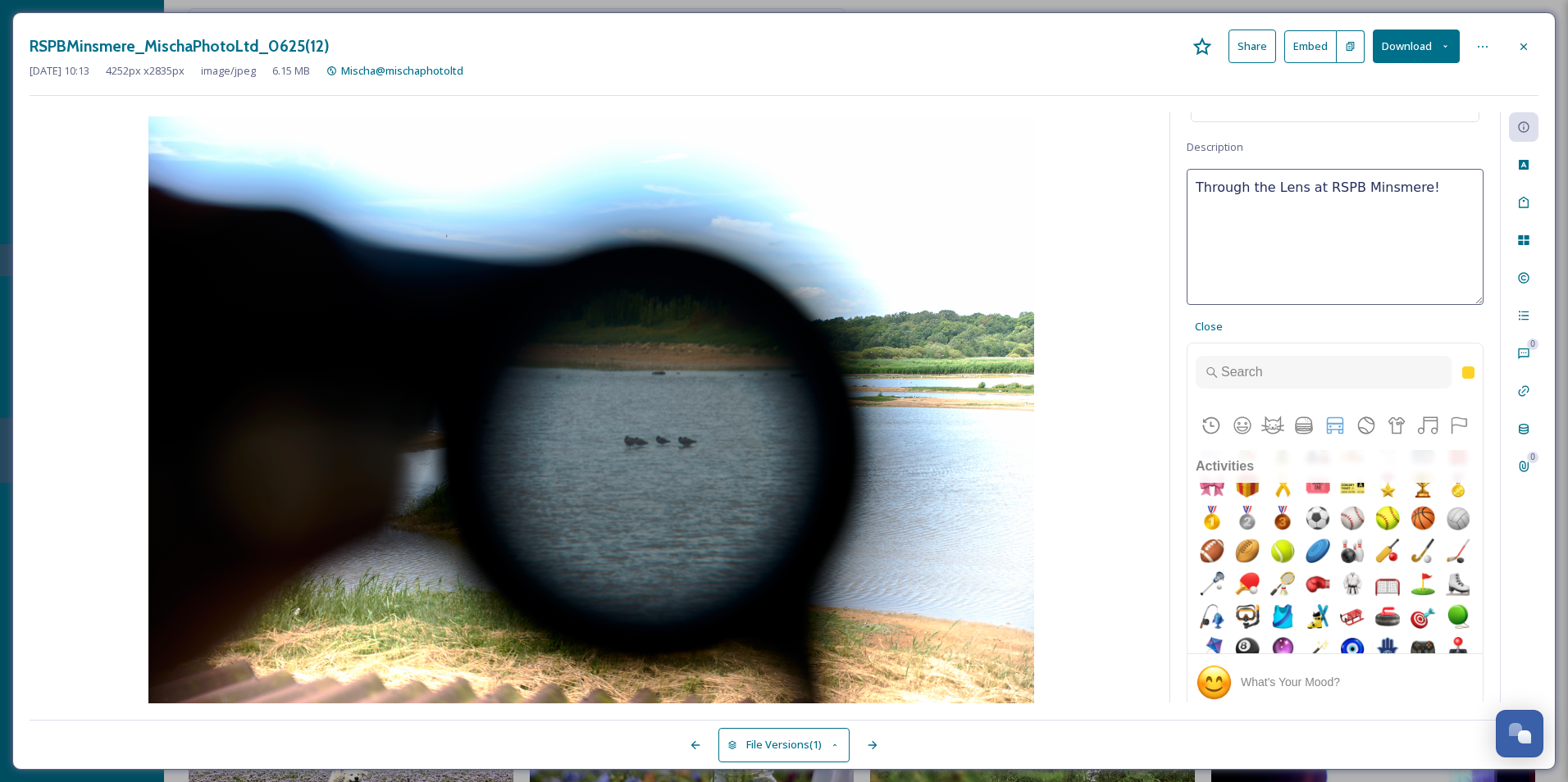
scroll to position [3986, 0]
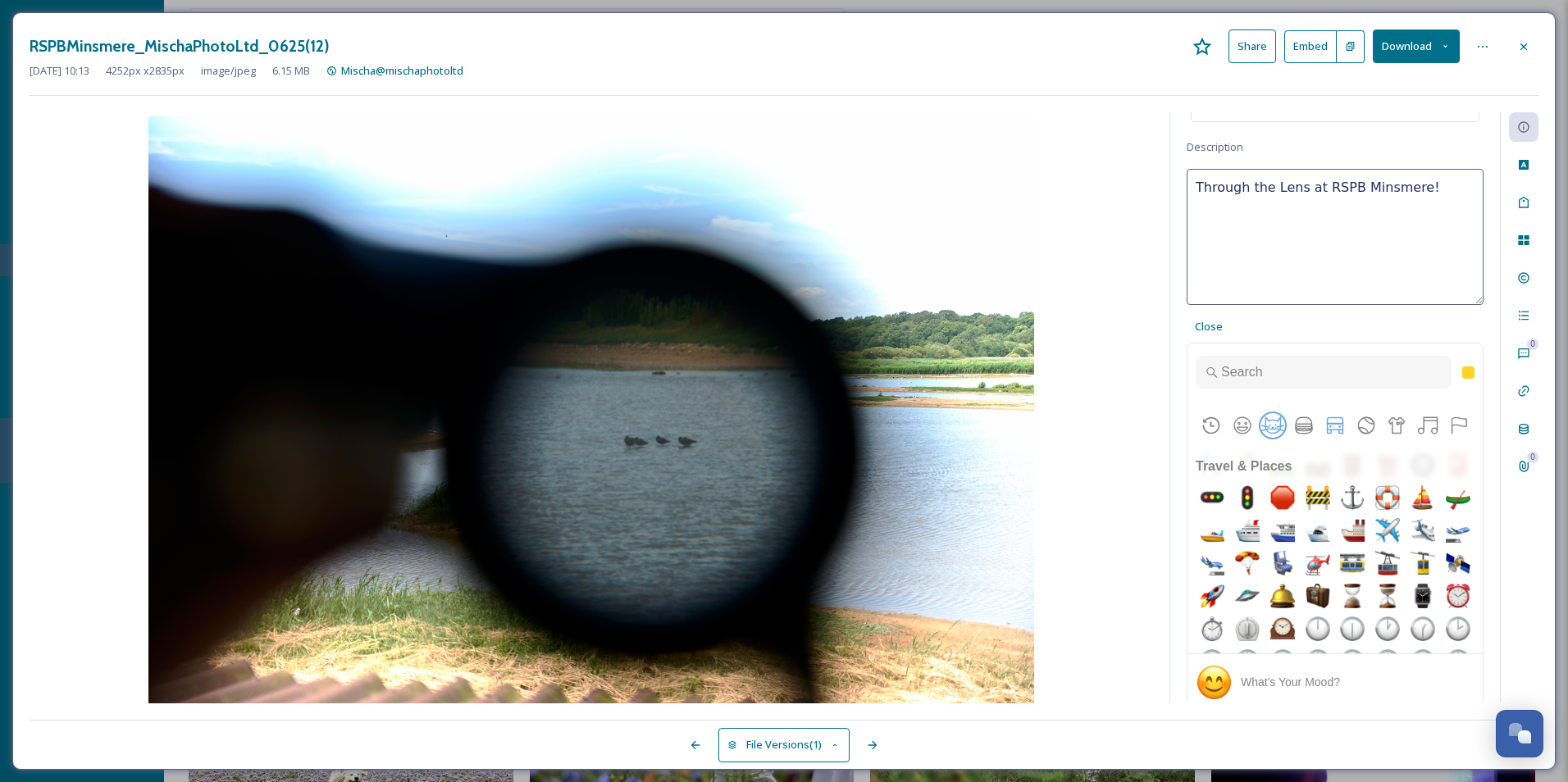
click at [1265, 420] on button "Animals & Nature" at bounding box center [1272, 426] width 25 height 25
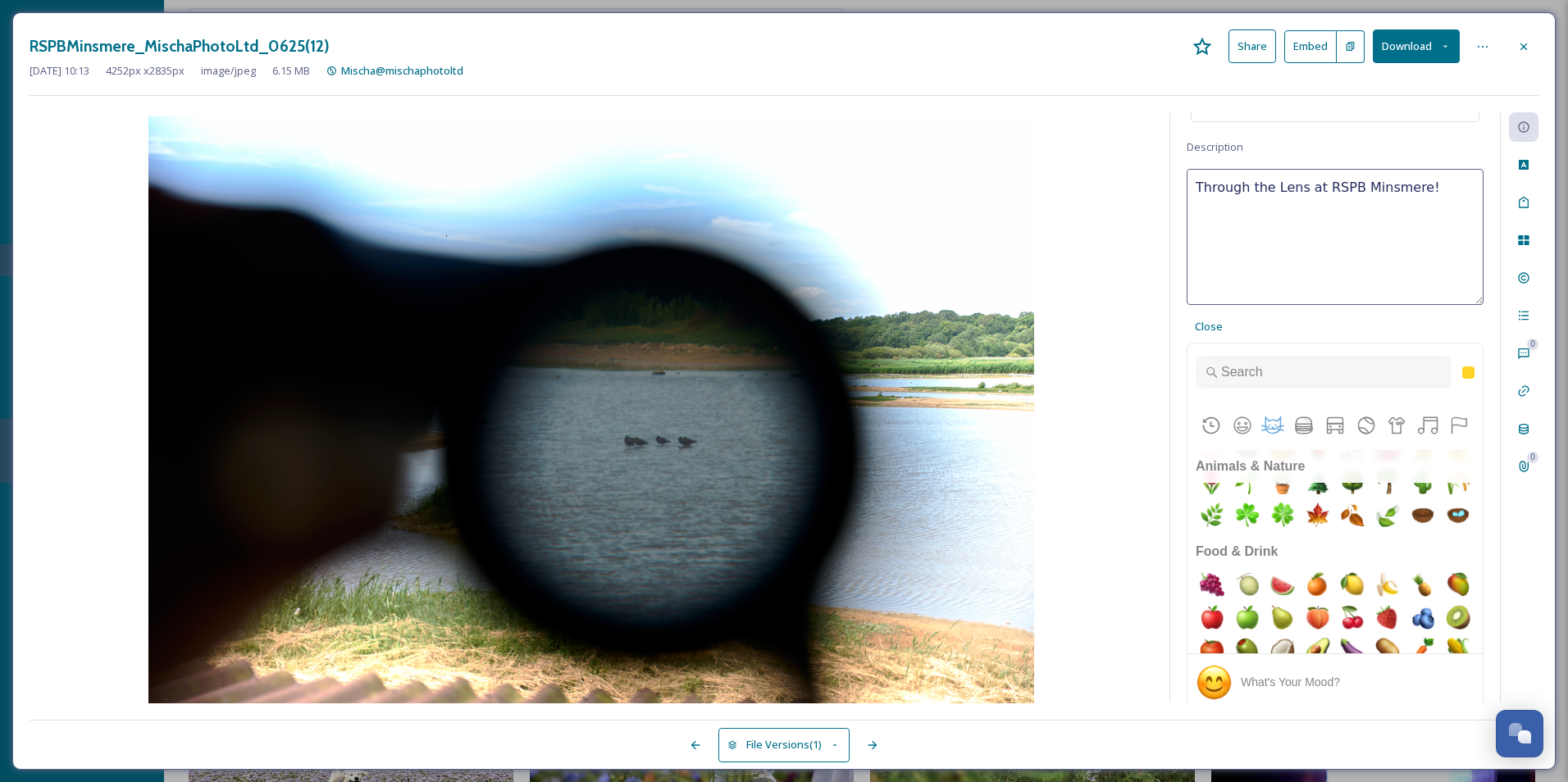
scroll to position [2855, 0]
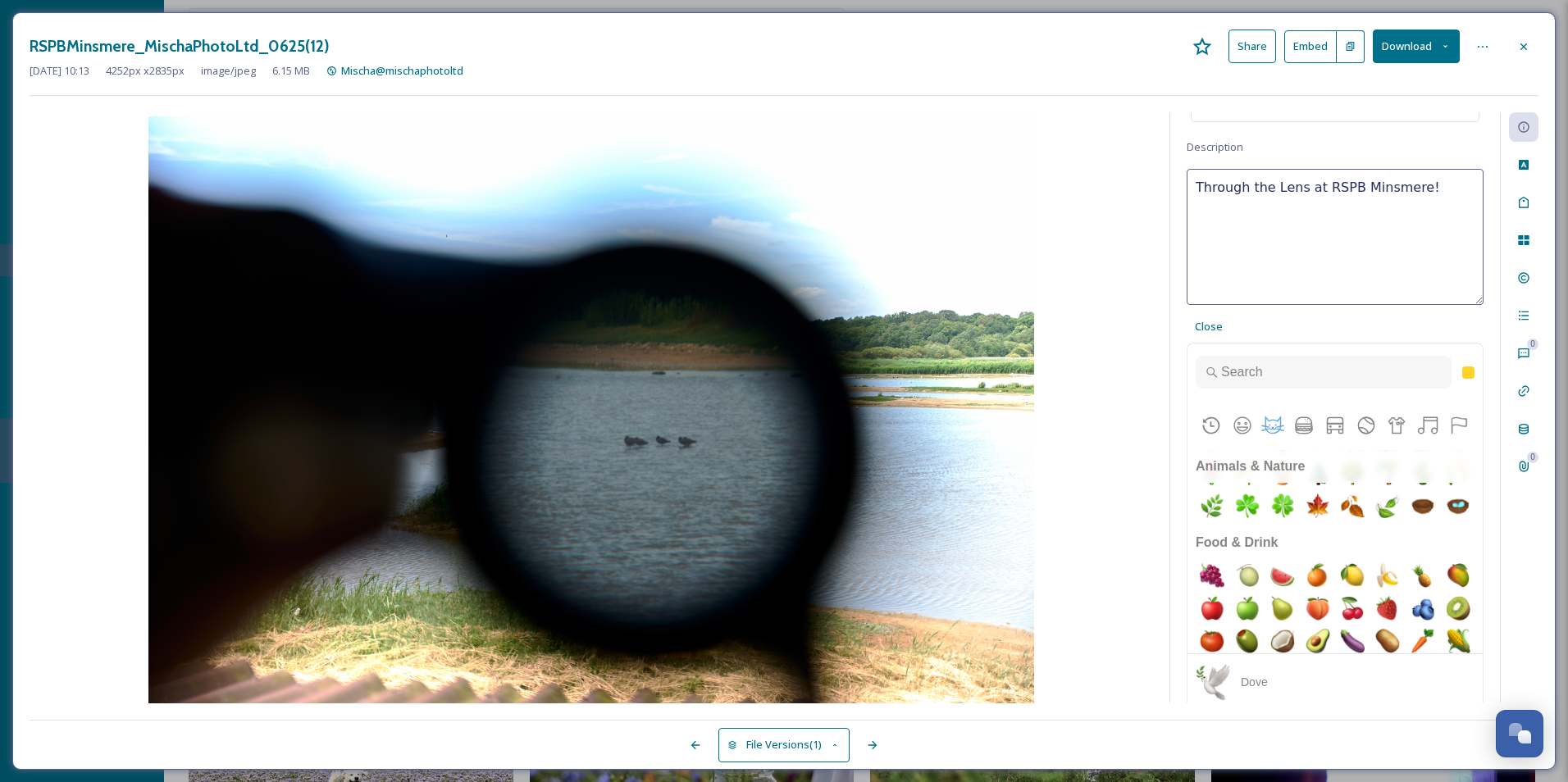
click at [1228, 260] on img "dove" at bounding box center [1212, 243] width 33 height 33
click at [1299, 260] on img "duck" at bounding box center [1282, 243] width 33 height 33
type textarea "Through the Lens at RSPB Minsmere! 🦆🕊️"
click at [1406, 260] on img "feather" at bounding box center [1423, 243] width 33 height 33
click at [1209, 319] on span "Close" at bounding box center [1209, 327] width 28 height 15
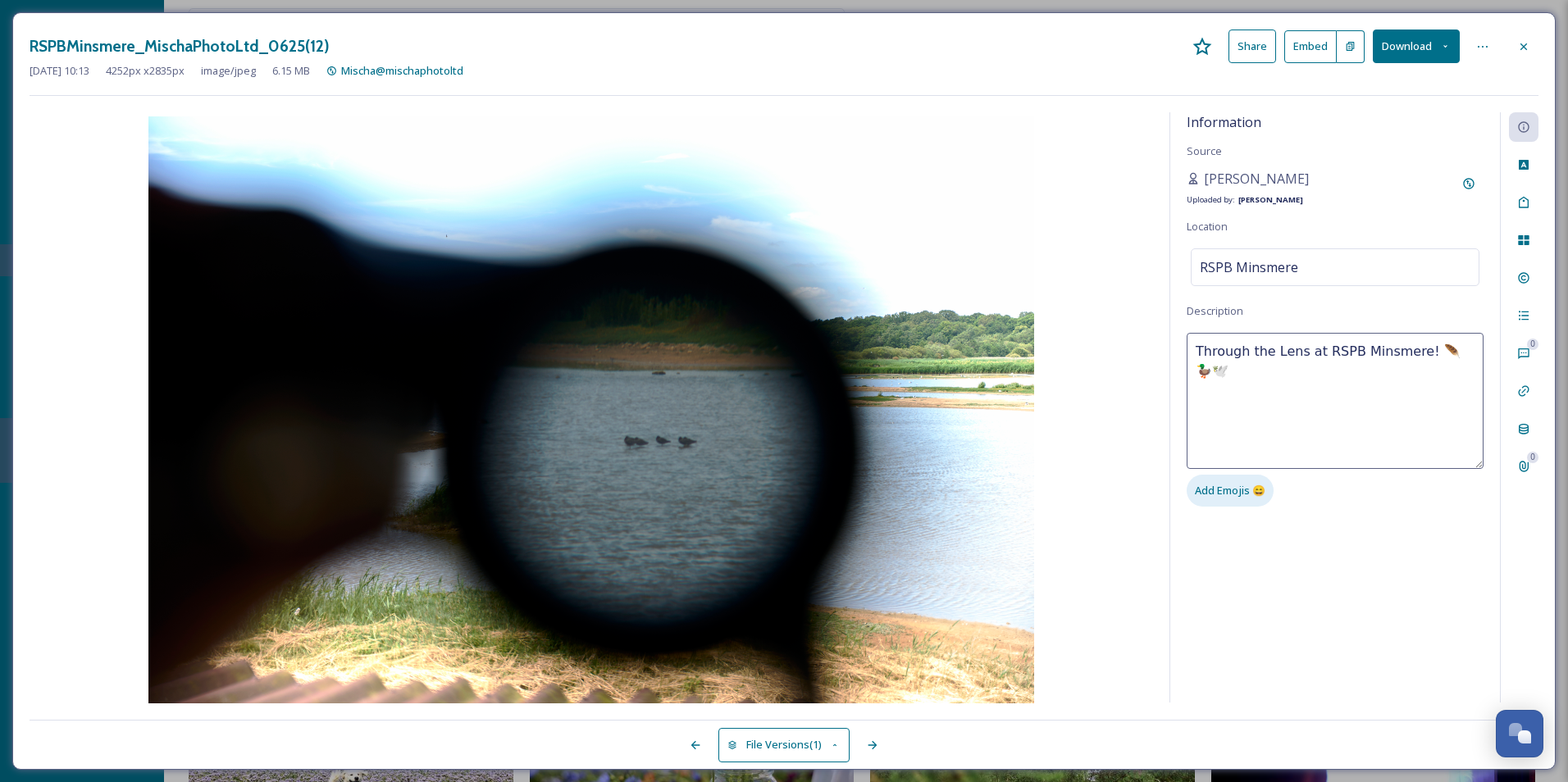
scroll to position [0, 0]
click at [1472, 356] on textarea "Through the Lens at RSPB Minsmere! 🪶🦆🕊️" at bounding box center [1335, 400] width 297 height 136
type textarea "Through the Lens at RSPB Minsmere! 🪶"
click at [1402, 613] on div "Information Source Mischa Haller Uploaded by: Jake Snell Location RSPB Minsmere…" at bounding box center [1335, 407] width 330 height 590
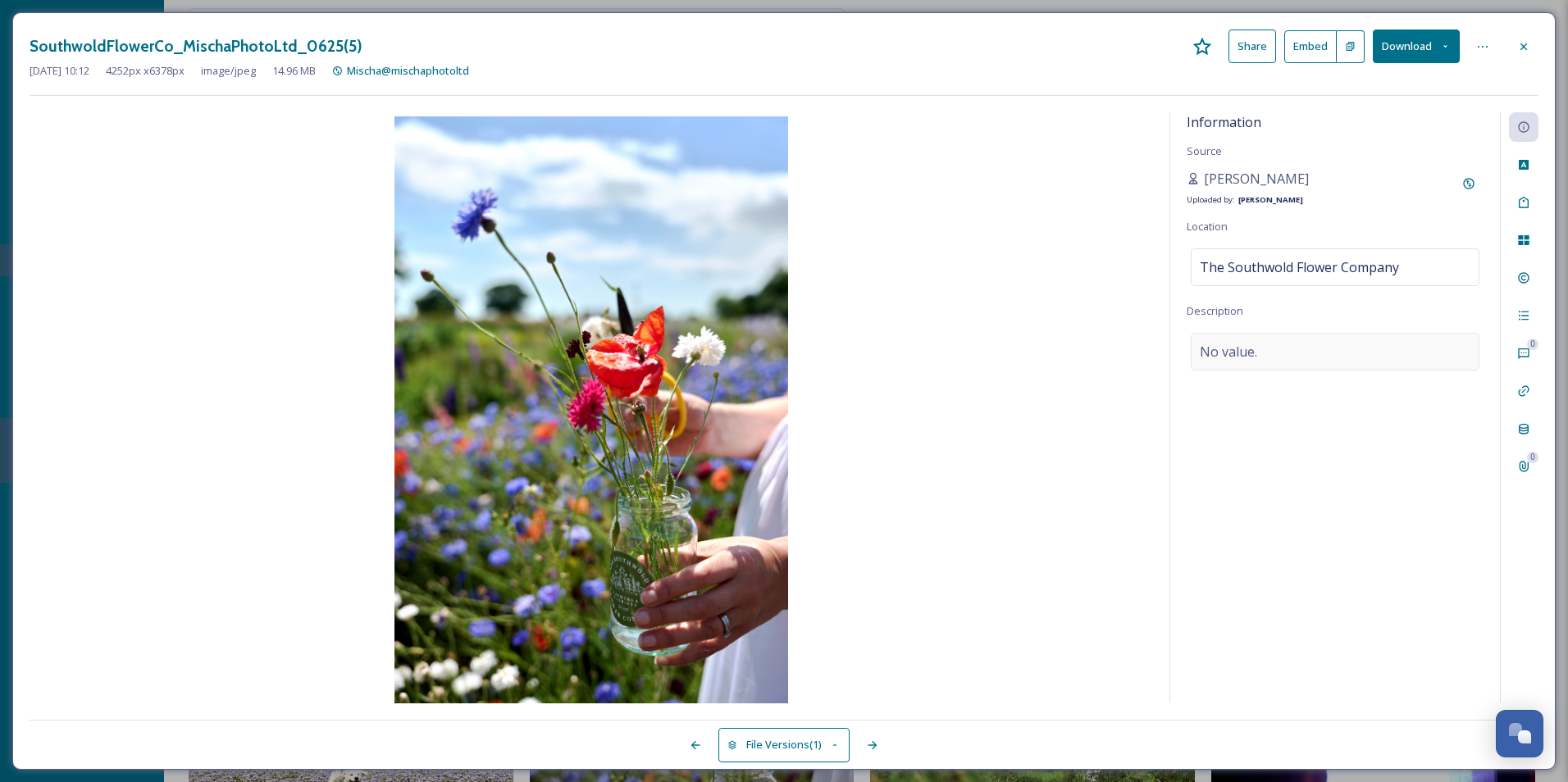
click at [1244, 355] on span "No value." at bounding box center [1228, 351] width 58 height 20
click at [1247, 357] on textarea at bounding box center [1335, 400] width 297 height 136
type textarea "S"
click at [1200, 495] on span "Add Emojis 😄" at bounding box center [1230, 490] width 71 height 15
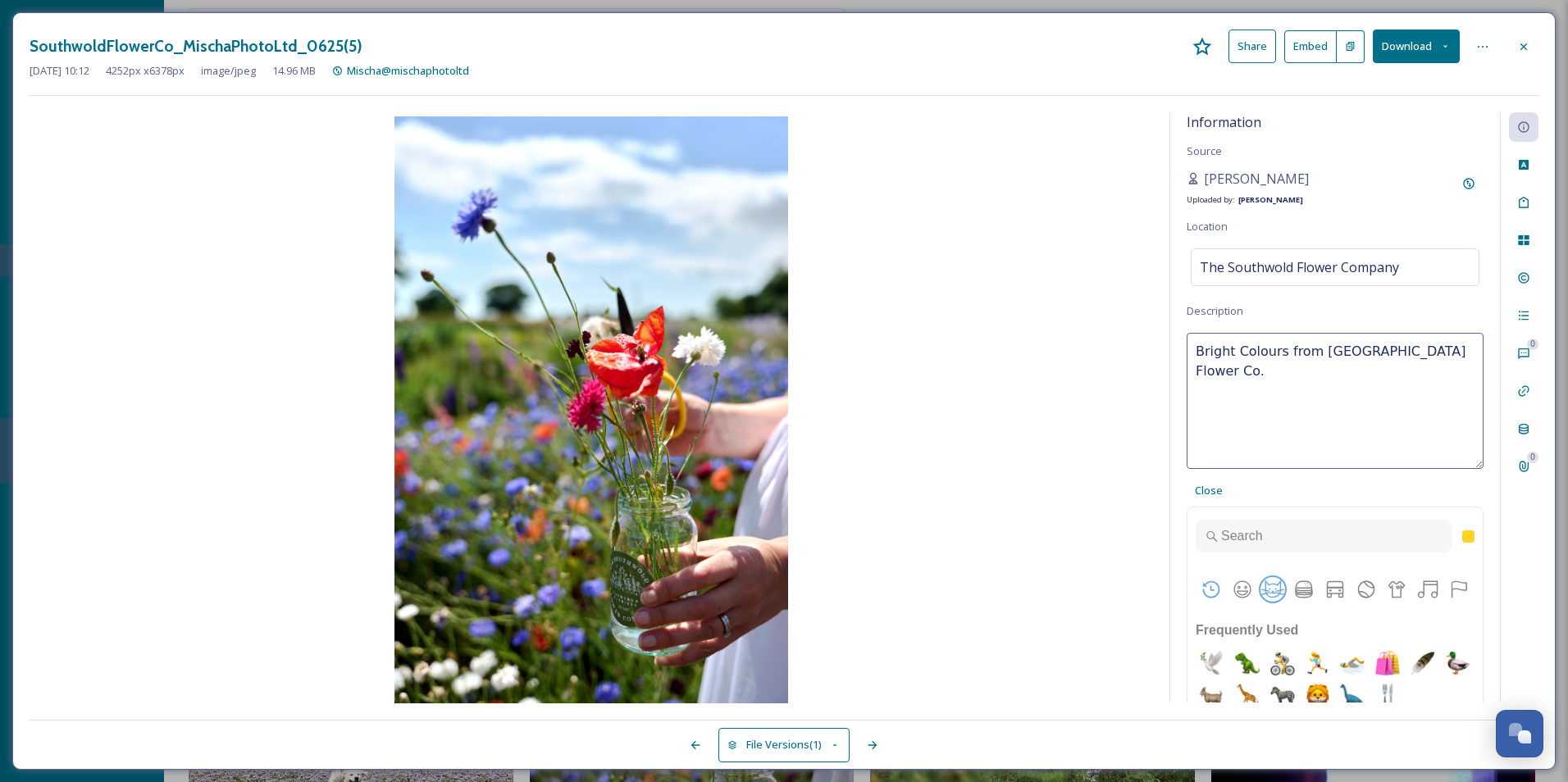
click at [1270, 586] on button "Animals & Nature" at bounding box center [1272, 589] width 25 height 25
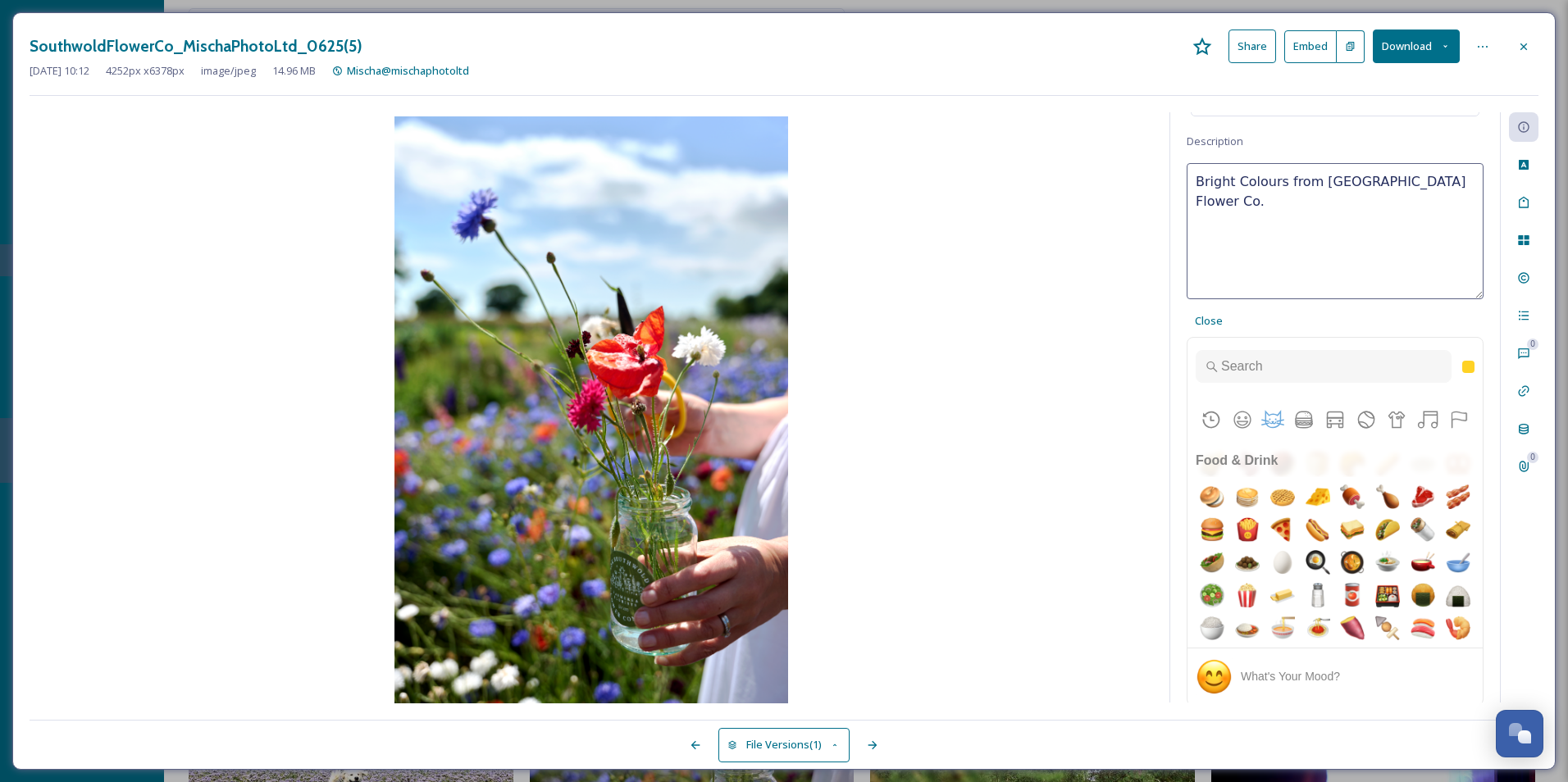
scroll to position [171, 0]
click at [1228, 246] on img "tulip" at bounding box center [1212, 229] width 33 height 33
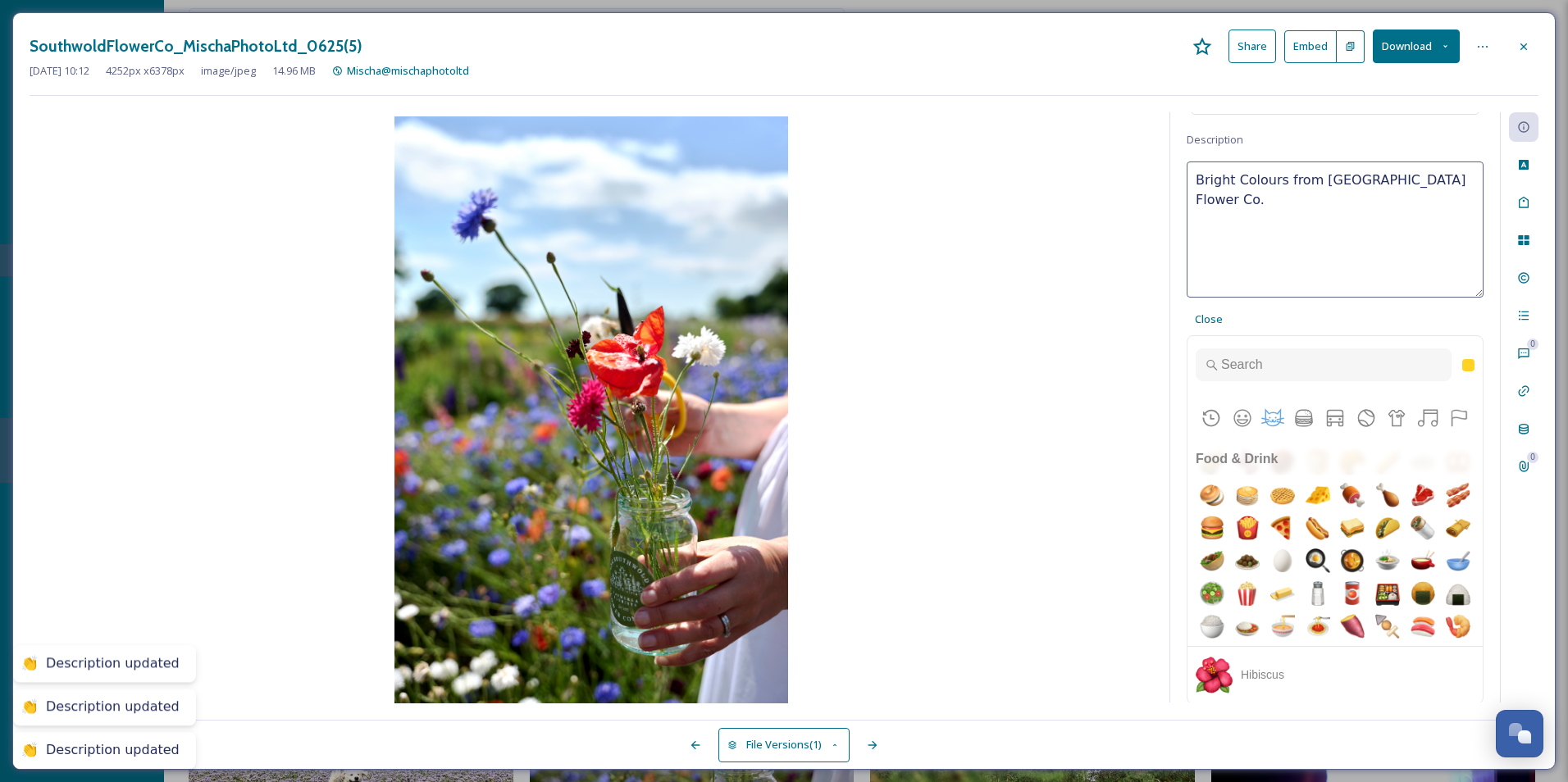
click at [1404, 212] on img "hibiscus" at bounding box center [1388, 196] width 33 height 33
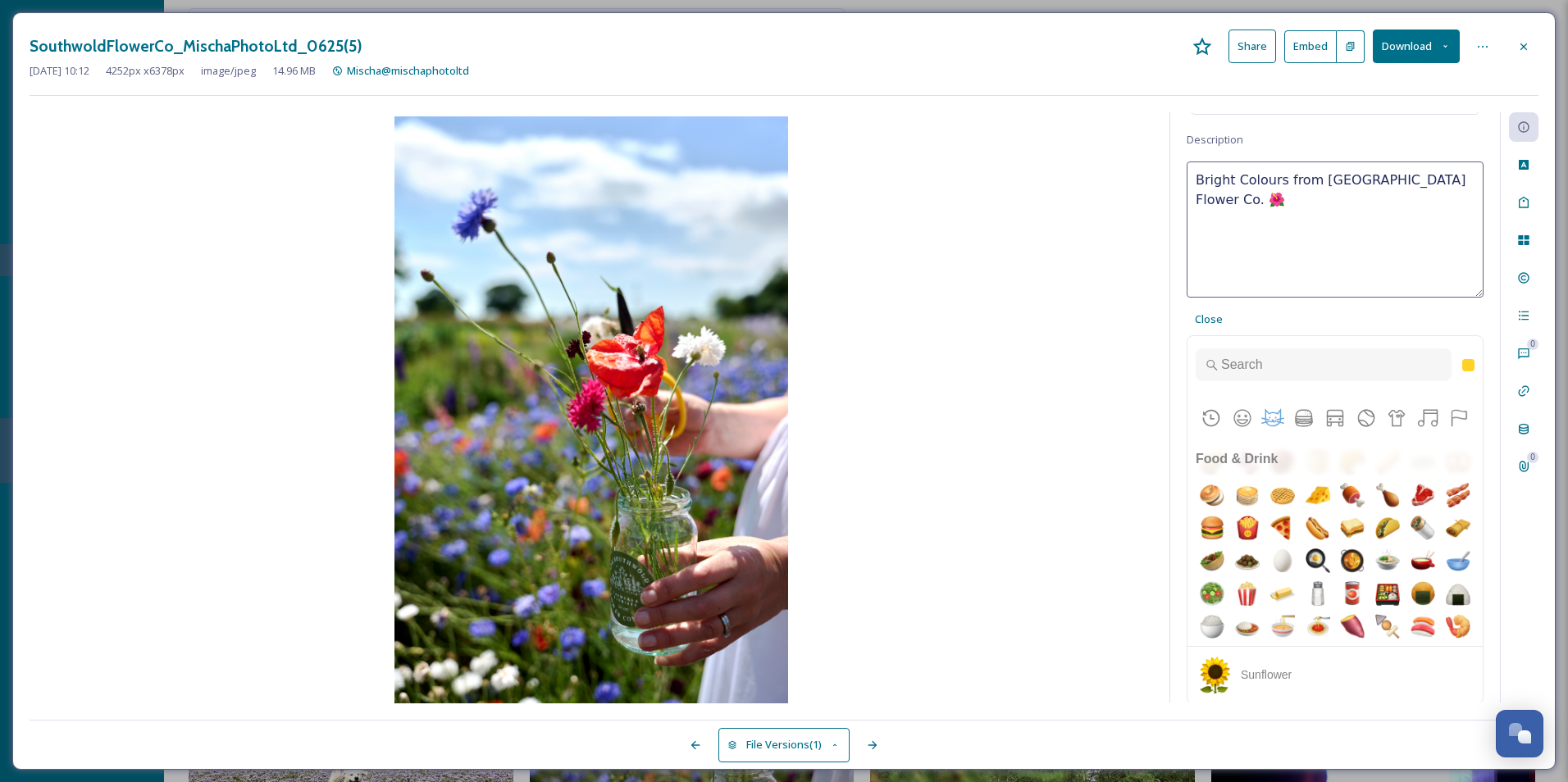
click at [1406, 212] on img "sunflower" at bounding box center [1423, 196] width 33 height 33
click at [1228, 246] on img "tulip" at bounding box center [1212, 229] width 33 height 33
type textarea "Bright Colours from Southwold Flower Co. 🌷🌻🌺"
click at [1201, 312] on span "Close" at bounding box center [1209, 319] width 28 height 15
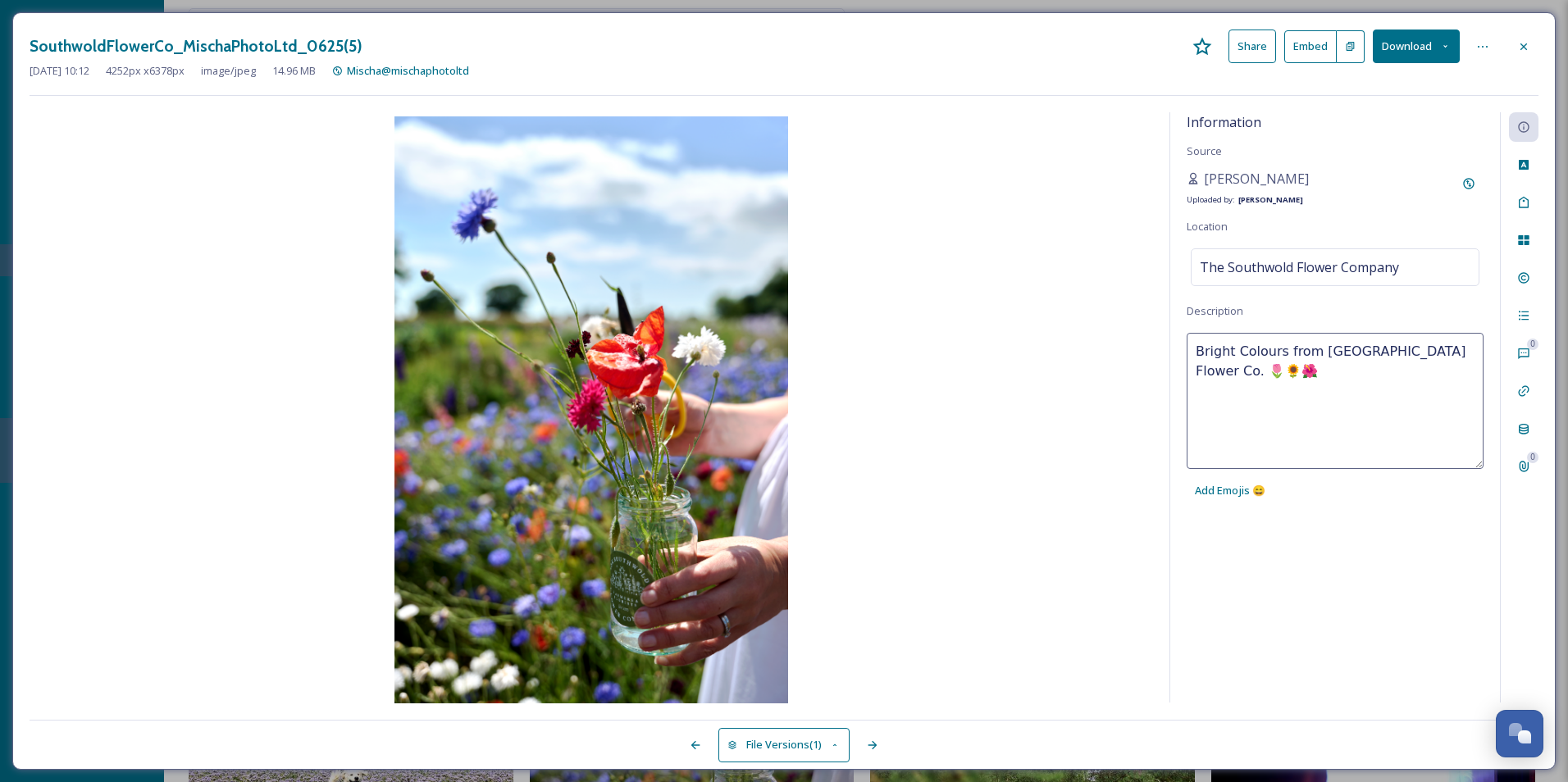
click at [1353, 423] on textarea "Bright Colours from Southwold Flower Co. 🌷🌻🌺" at bounding box center [1335, 400] width 297 height 136
click at [1359, 584] on div "Information Source Mischa Haller Uploaded by: Jake Snell Location The Southwold…" at bounding box center [1335, 407] width 330 height 590
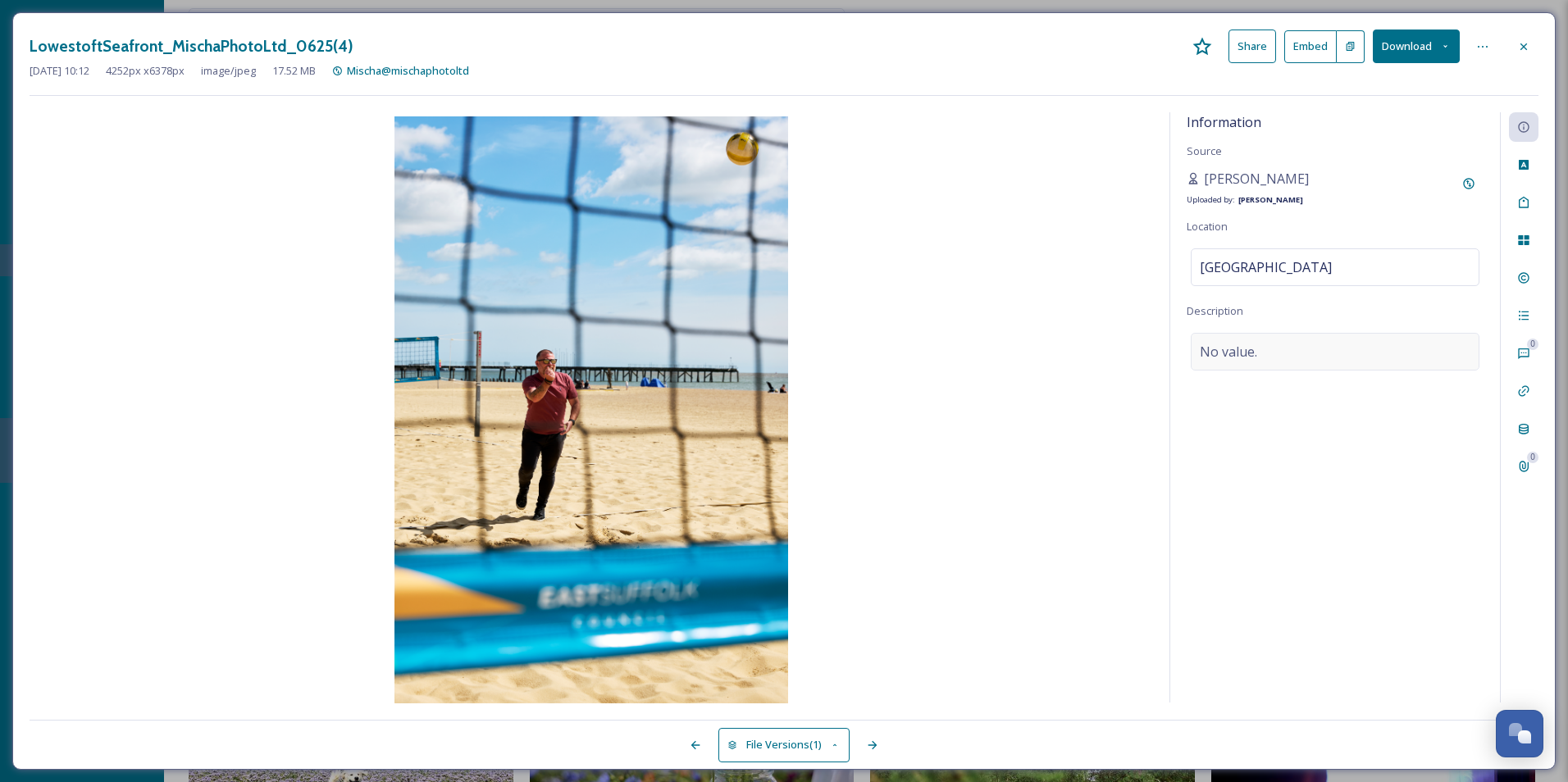
click at [1243, 356] on span "No value." at bounding box center [1228, 351] width 58 height 20
click at [1242, 356] on textarea at bounding box center [1335, 400] width 297 height 136
click at [1389, 386] on textarea at bounding box center [1335, 400] width 297 height 136
click at [1203, 491] on span "Add Emojis 😄" at bounding box center [1230, 490] width 71 height 15
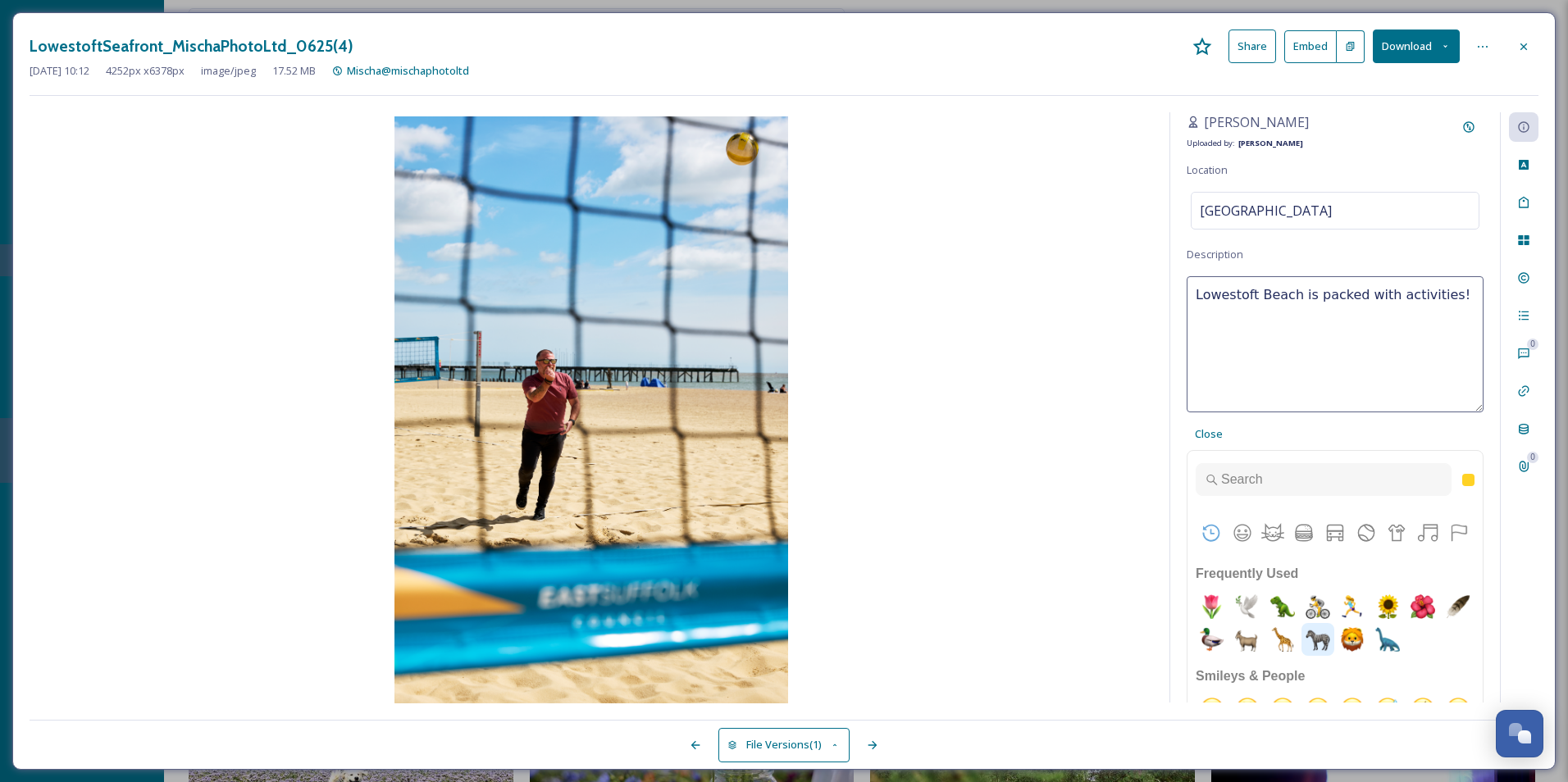
scroll to position [82, 0]
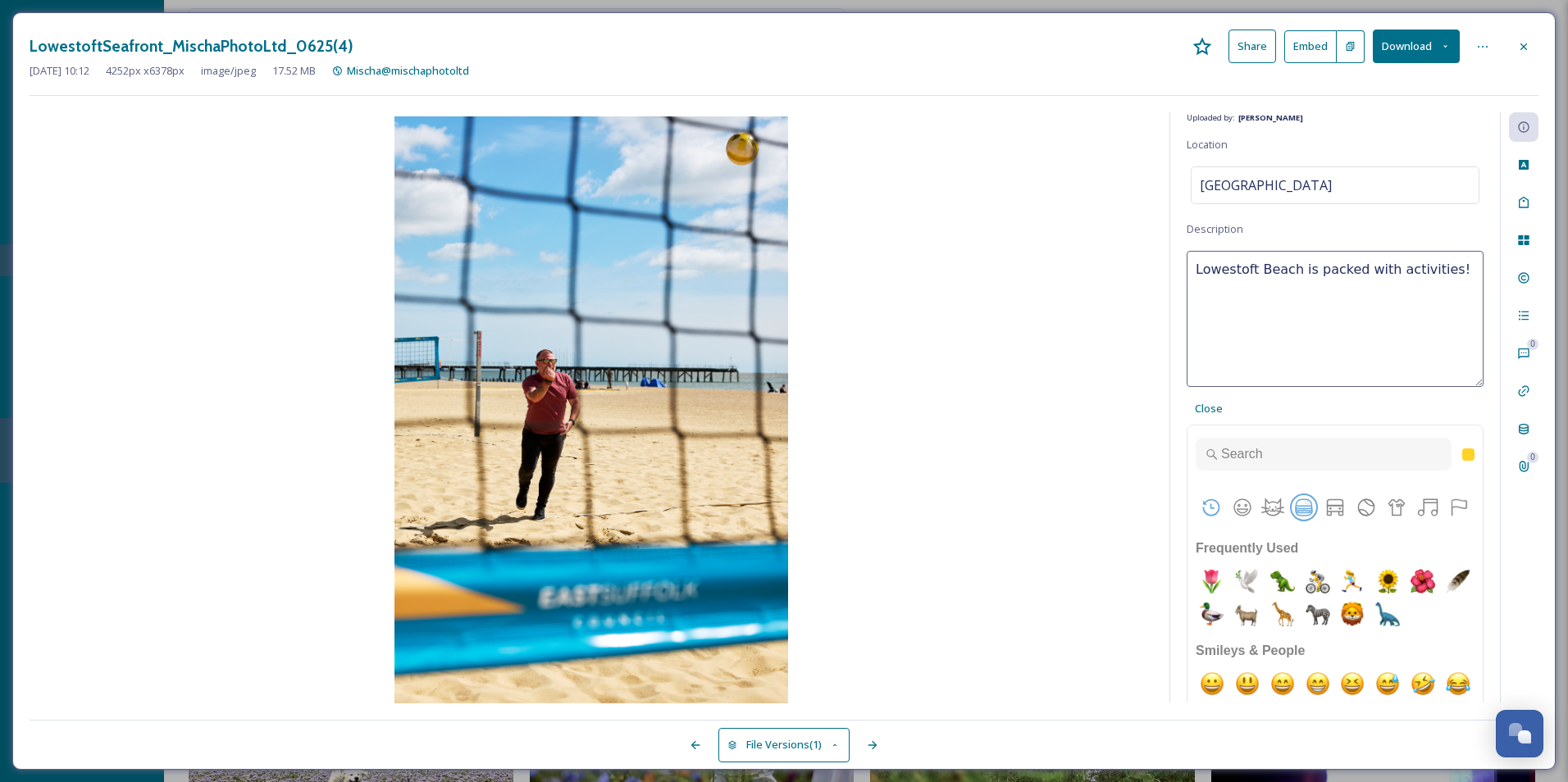
click at [1296, 508] on button "Food & Drink" at bounding box center [1304, 507] width 25 height 25
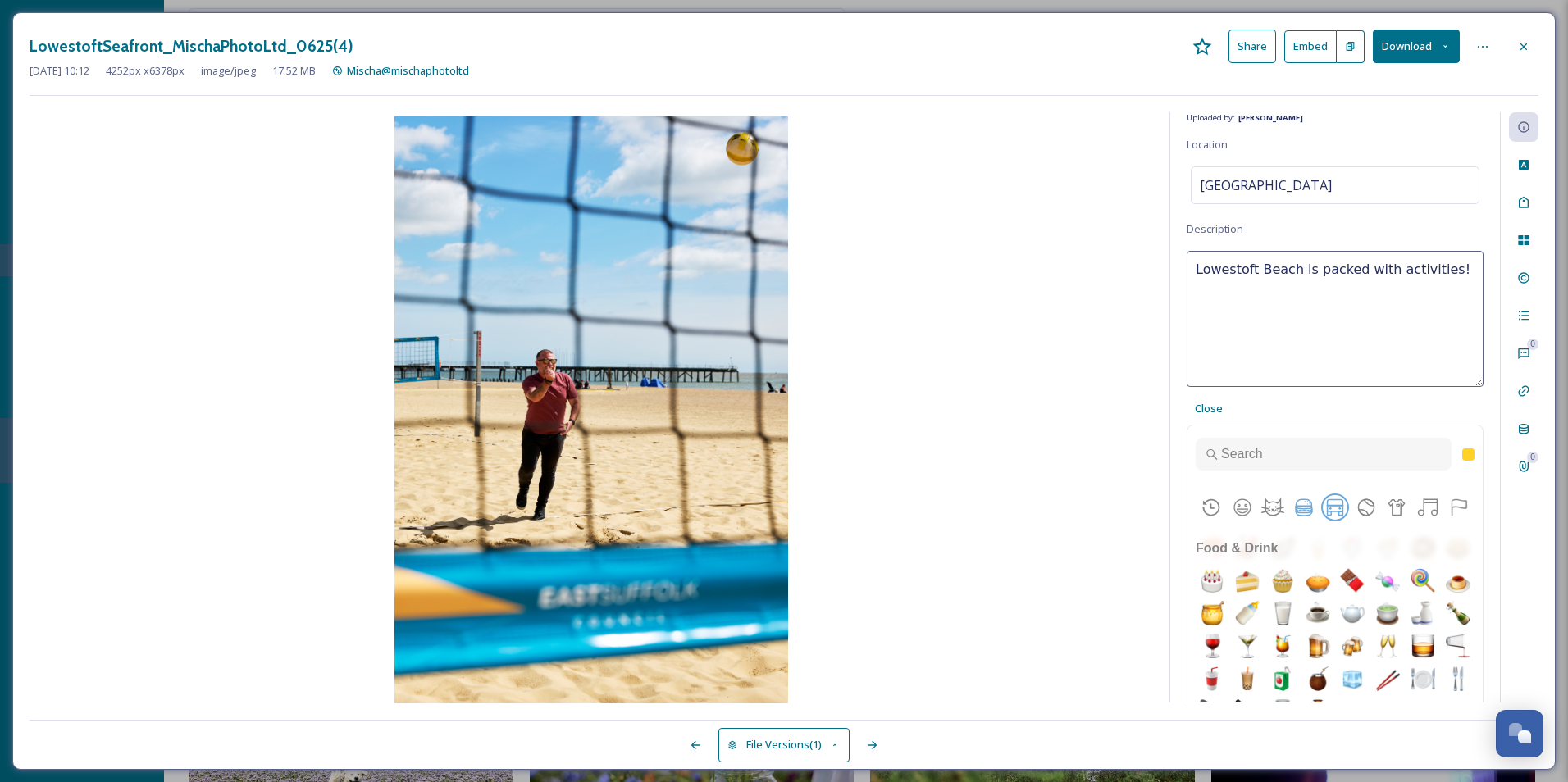
click at [1322, 508] on button "Travel & Places" at bounding box center [1335, 507] width 25 height 25
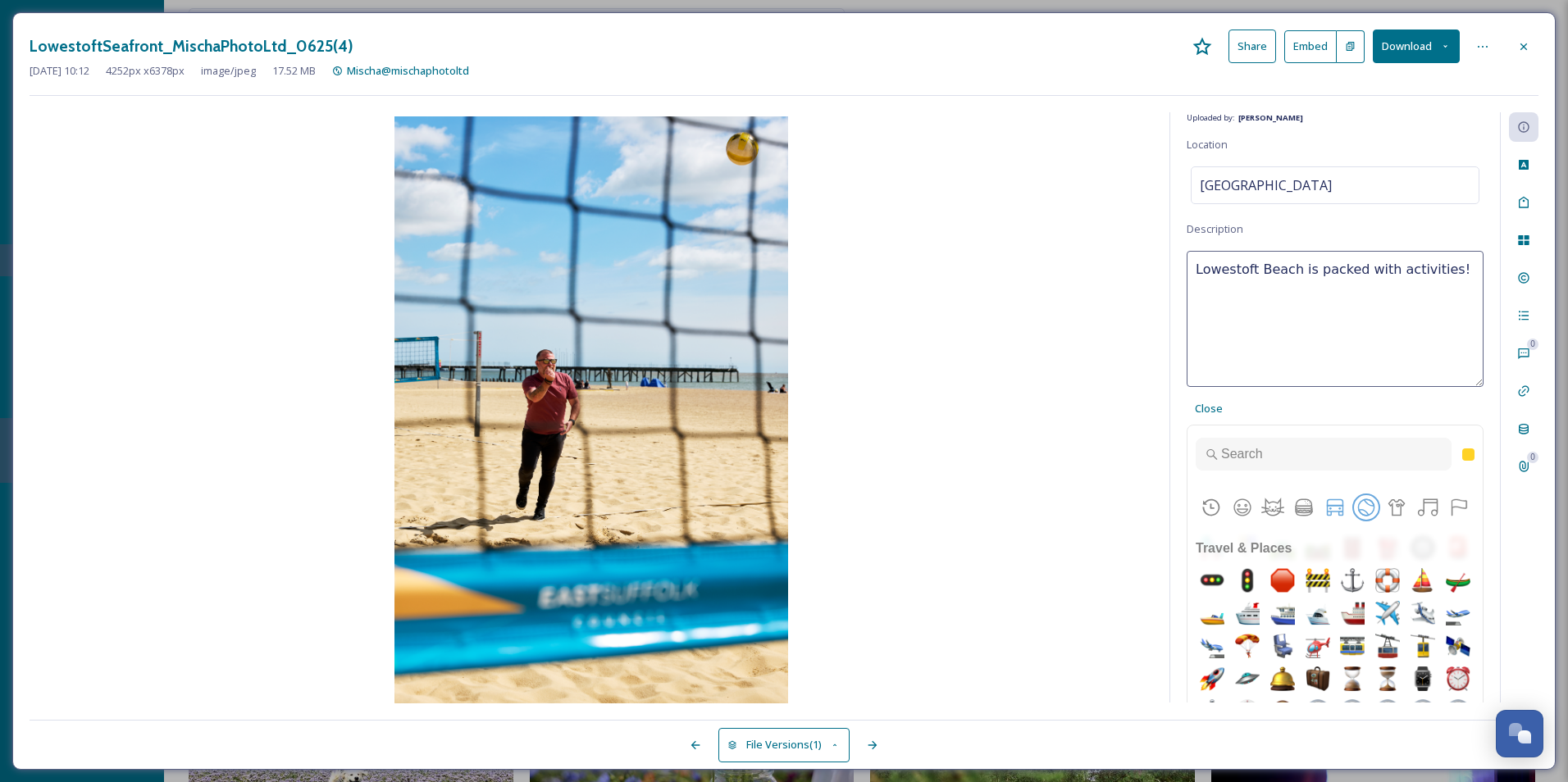
click at [1354, 504] on button "Activities" at bounding box center [1366, 507] width 25 height 25
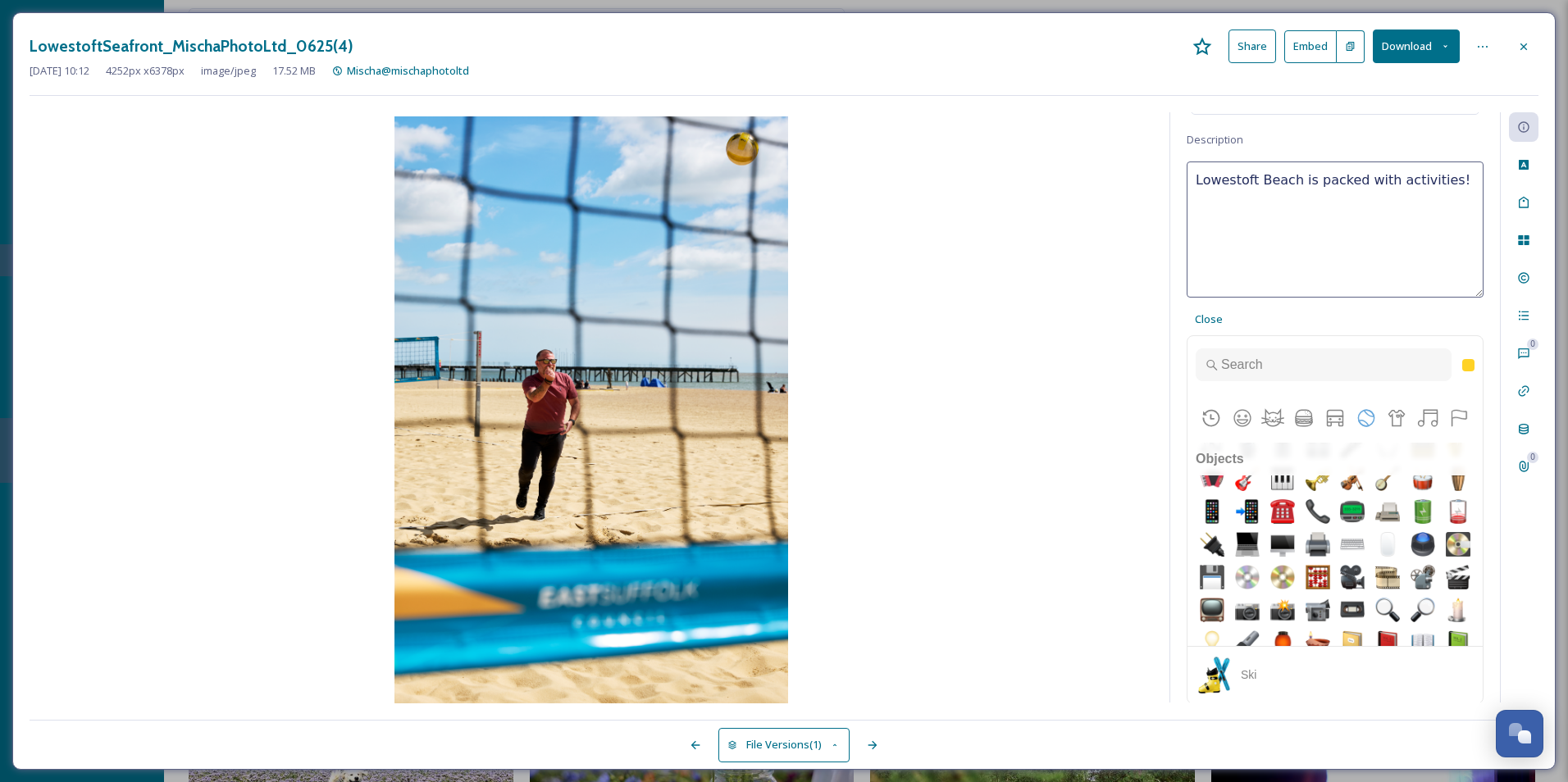
scroll to position [5163, 0]
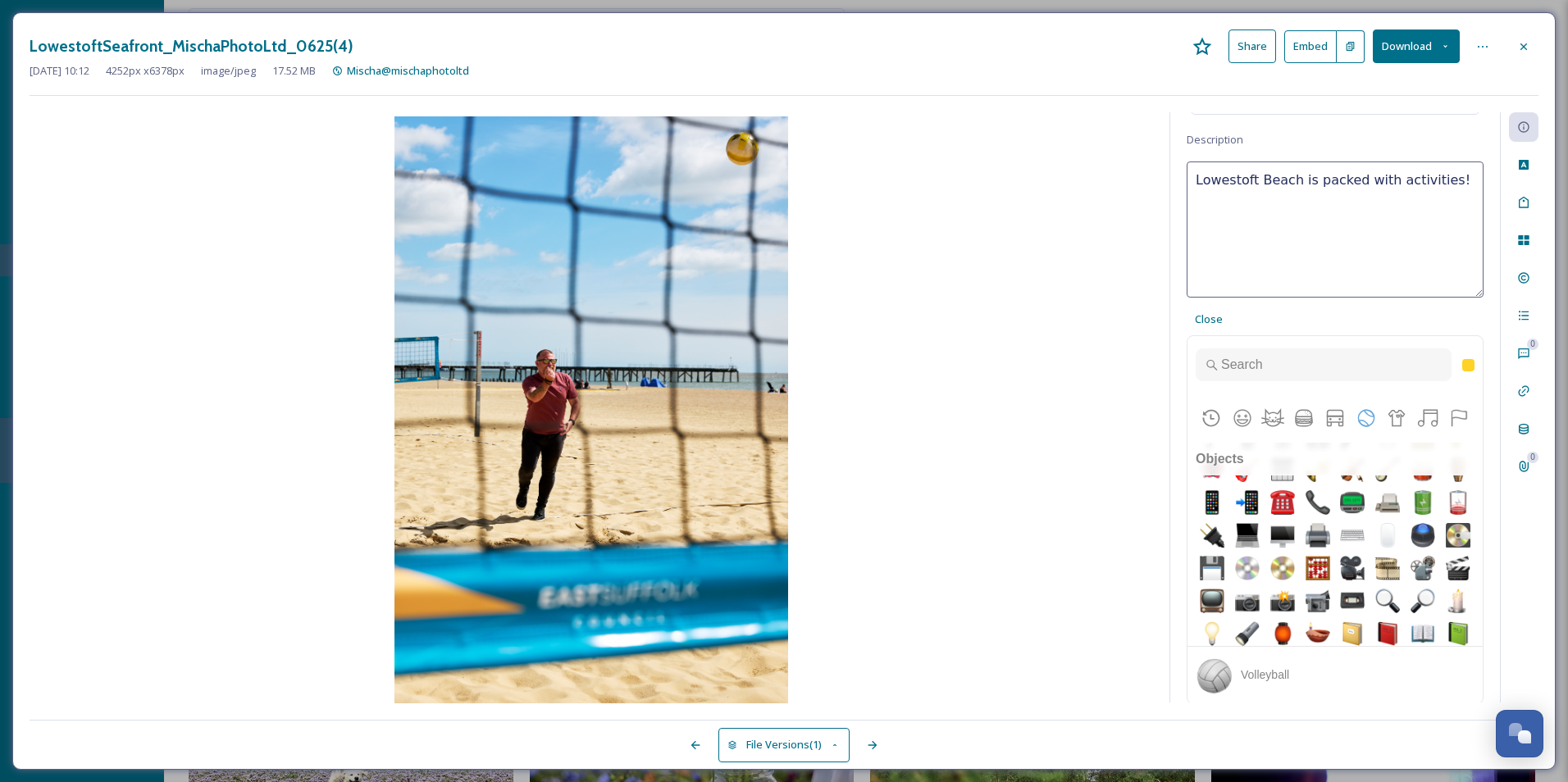
type textarea "Lowestoft Beach is packed with activities! 🏐"
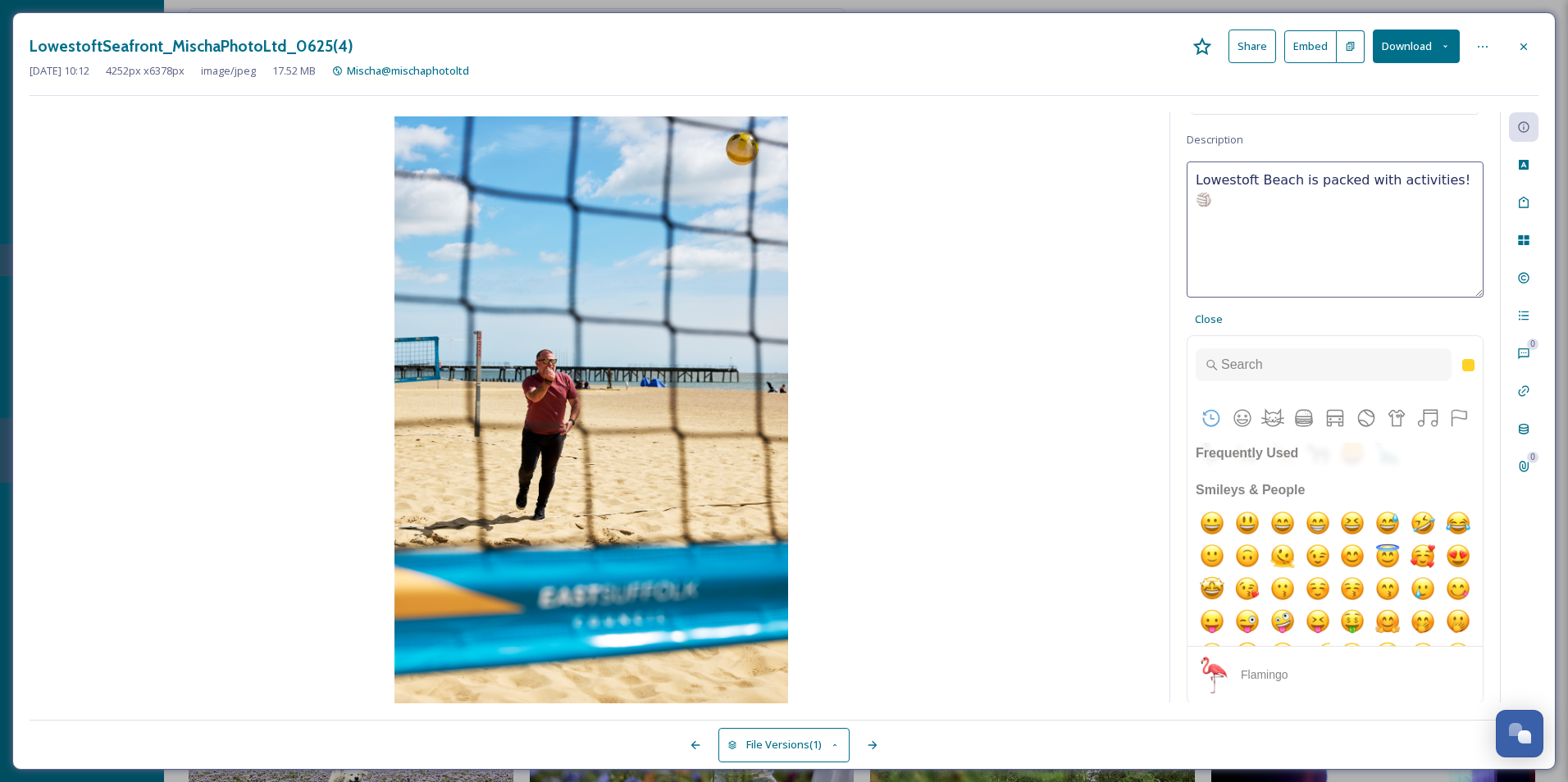
scroll to position [0, 0]
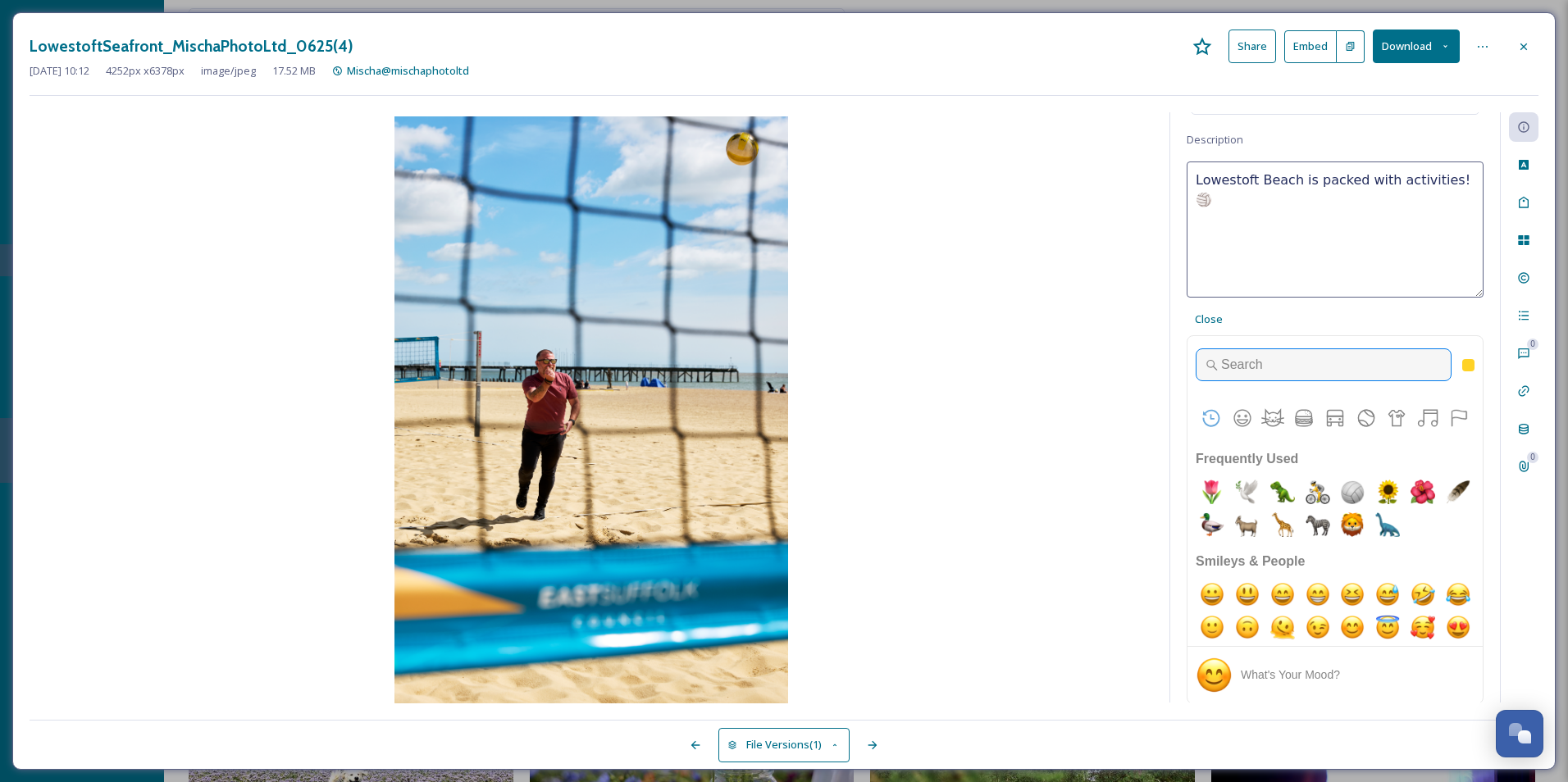
click at [1270, 366] on input "Type to search for an emoji" at bounding box center [1323, 365] width 256 height 33
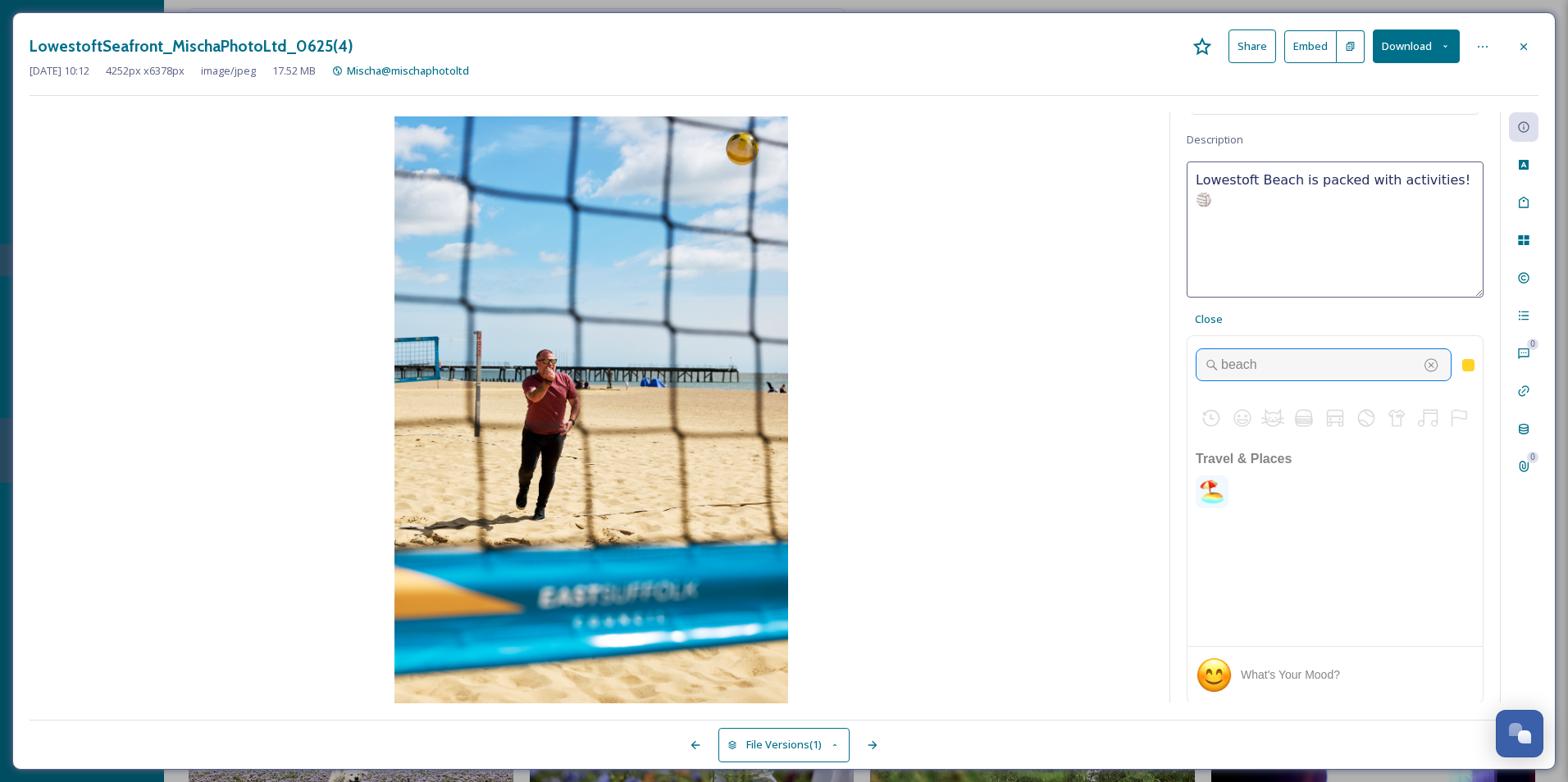
type input "beach"
click at [1211, 502] on img "beach with umbrella" at bounding box center [1212, 492] width 33 height 33
type textarea "Lowestoft Beach is packed with activities! 🏖️🏐"
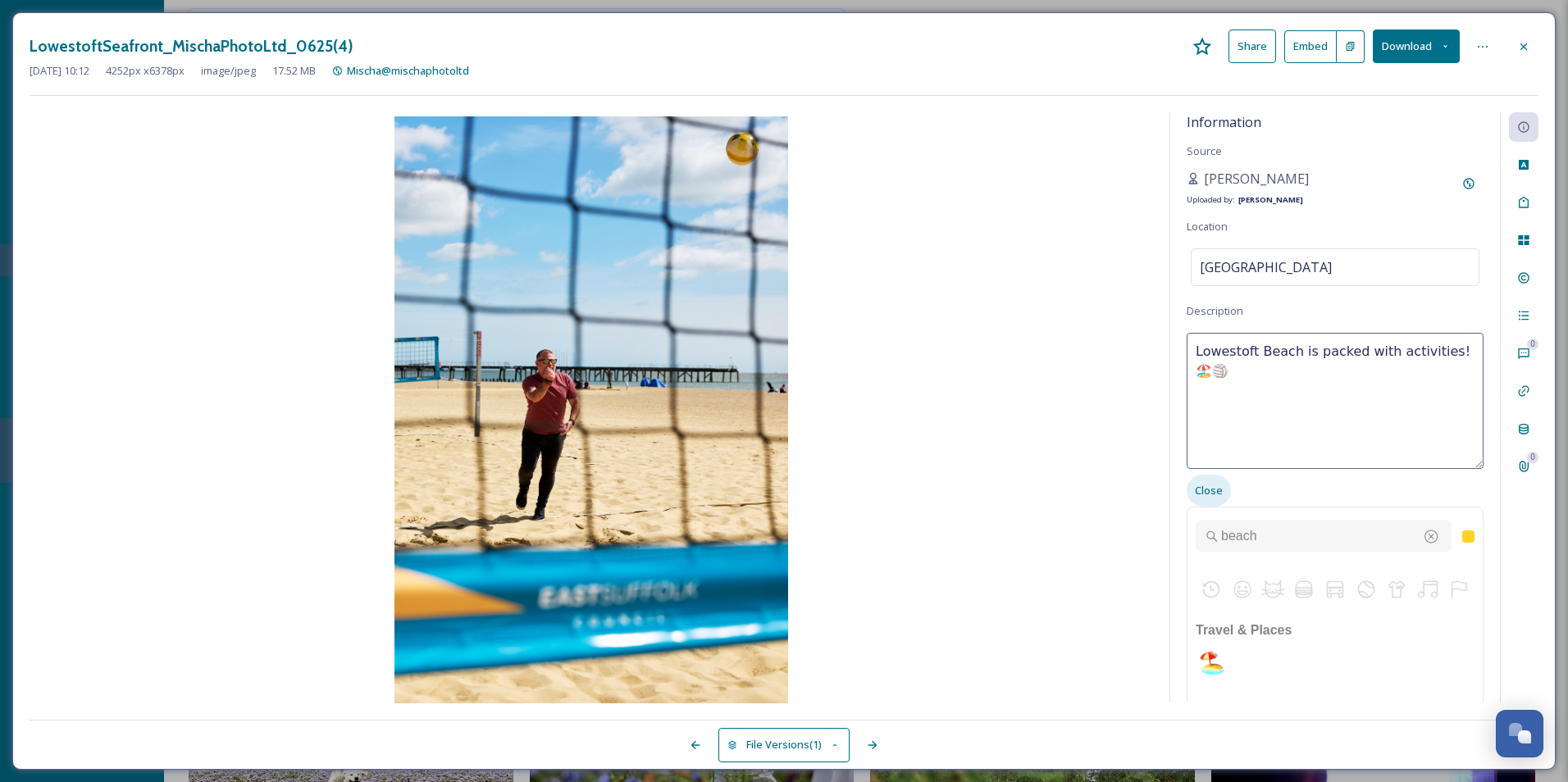
click at [1228, 494] on div "Close" at bounding box center [1208, 491] width 44 height 32
click at [1408, 506] on div "Information Source Mischa Haller Uploaded by: Jake Snell Location South Beach D…" at bounding box center [1335, 407] width 330 height 590
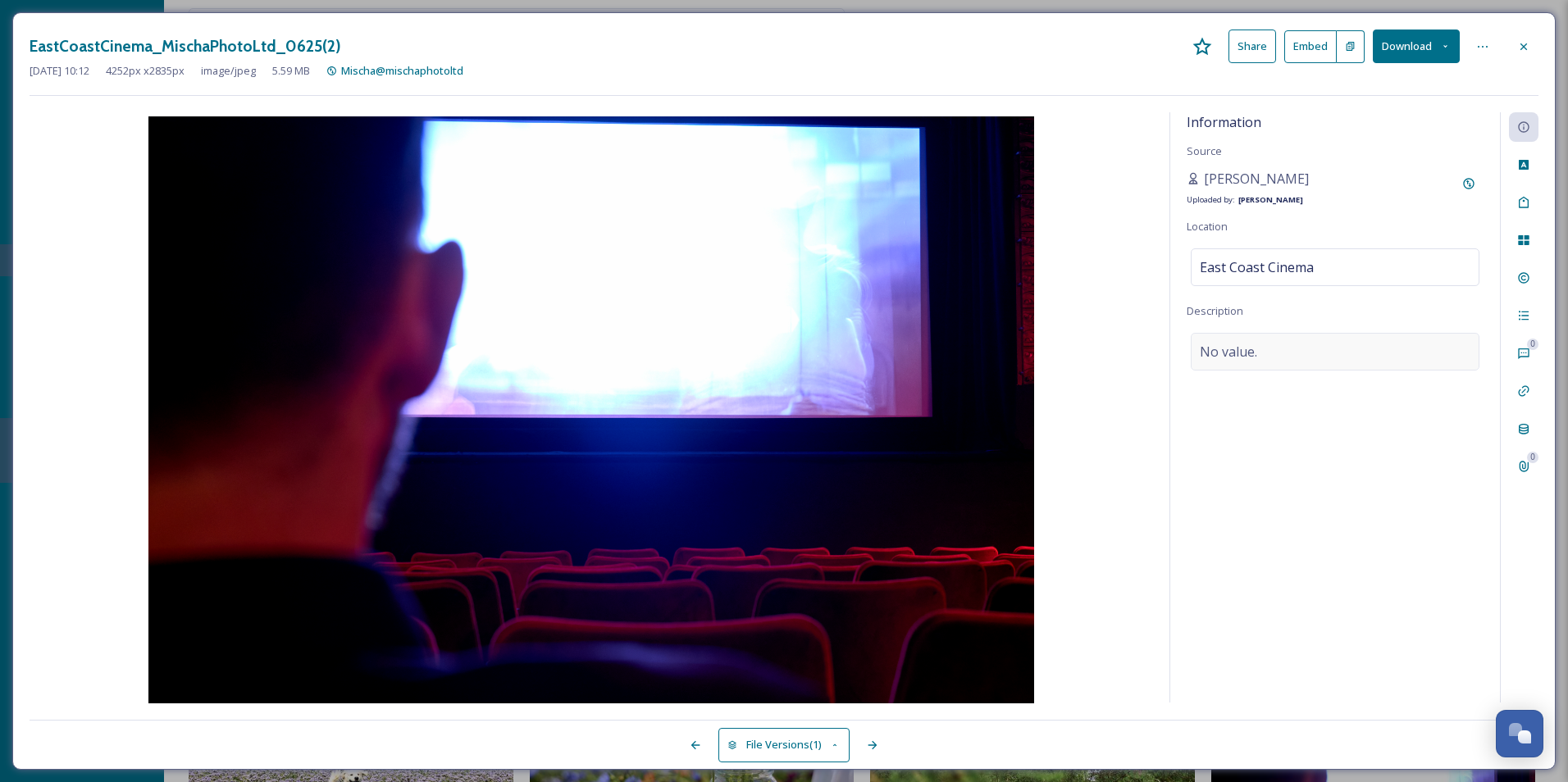
click at [1244, 352] on span "No value." at bounding box center [1228, 351] width 58 height 20
type textarea "The greatest new releases seen at East Coast Cinema!"
click at [1224, 487] on span "Add Emojis 😄" at bounding box center [1230, 490] width 71 height 15
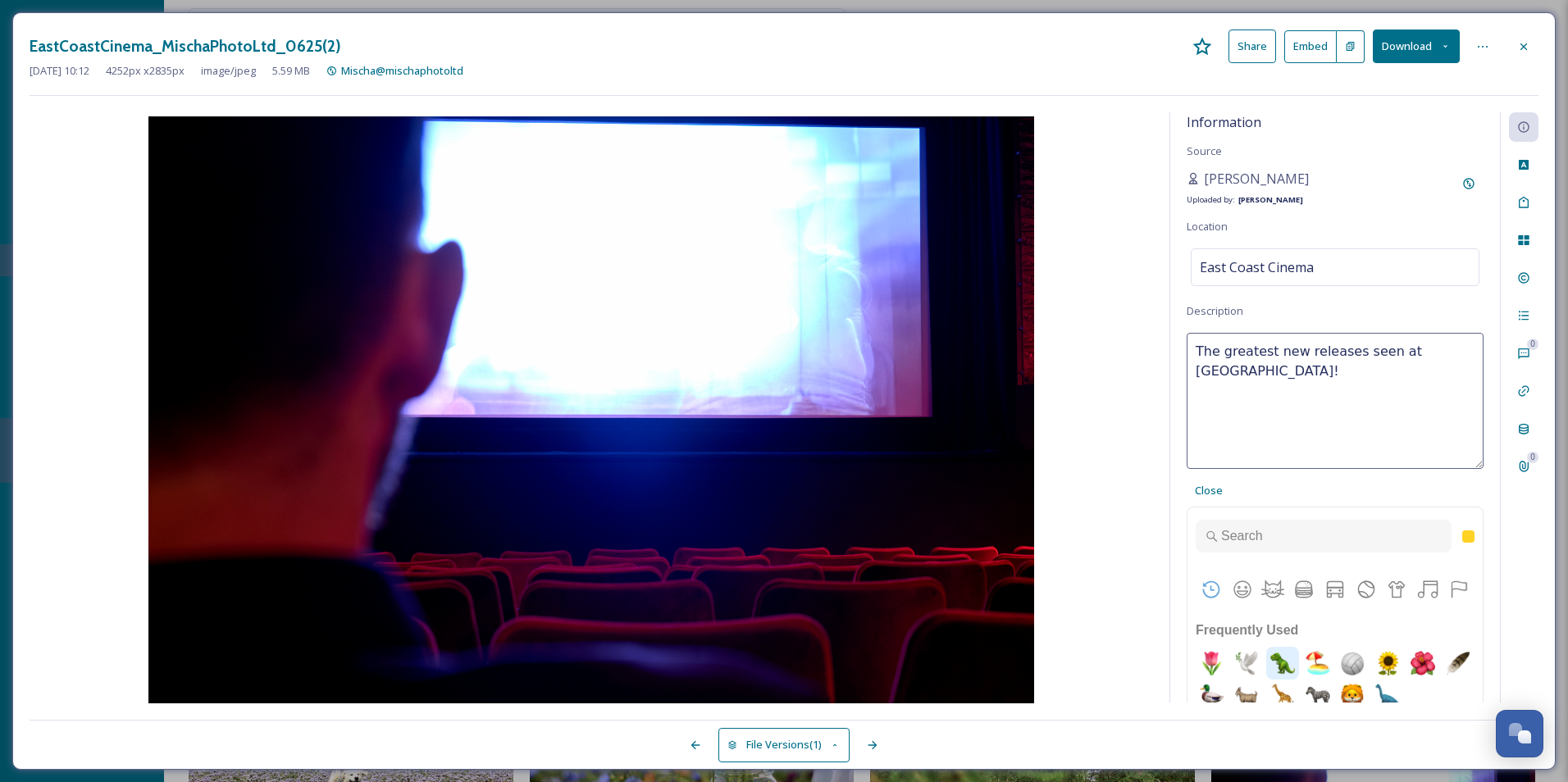
scroll to position [8, 0]
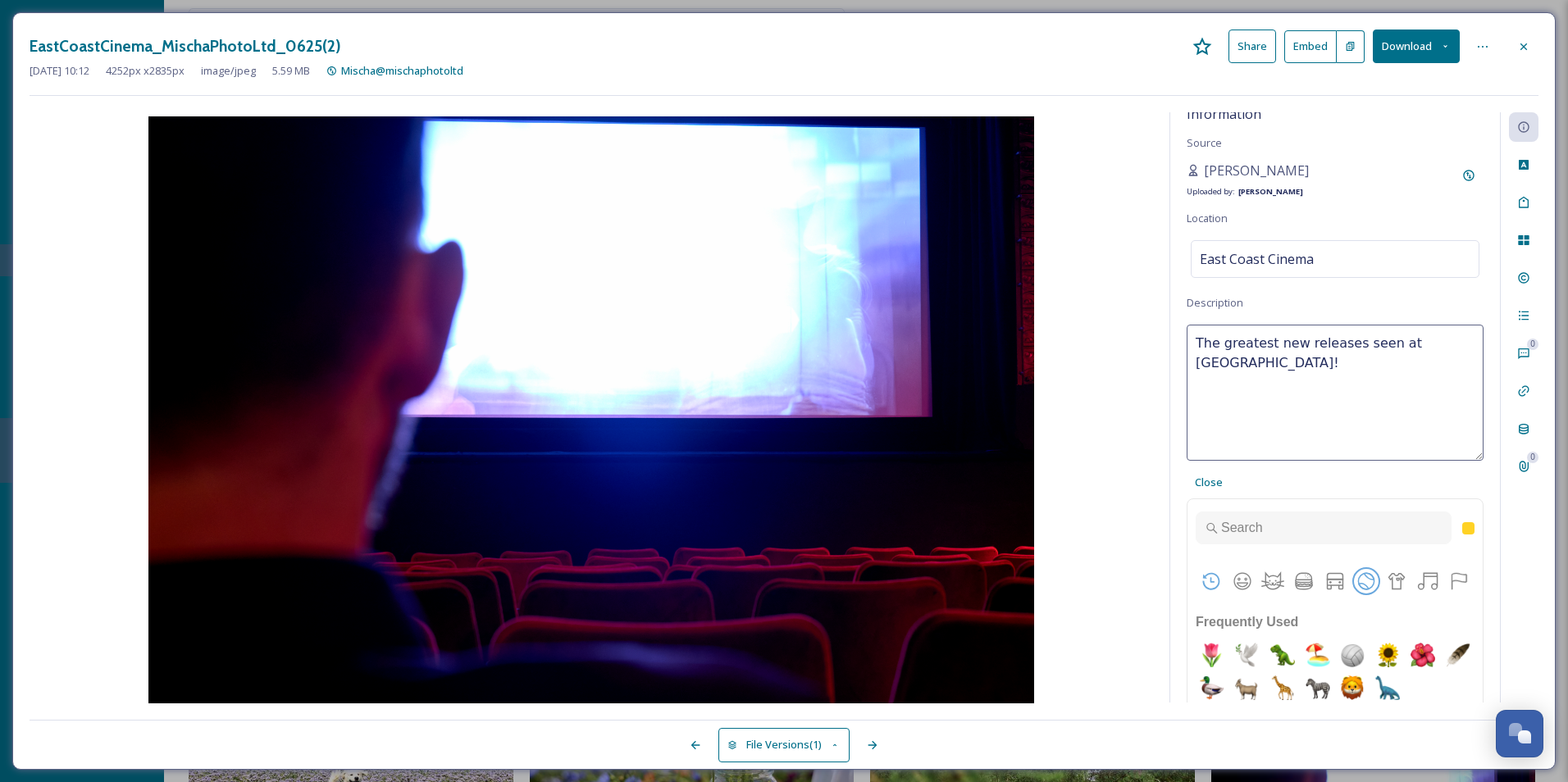
click at [1366, 582] on button "Activities" at bounding box center [1366, 581] width 25 height 25
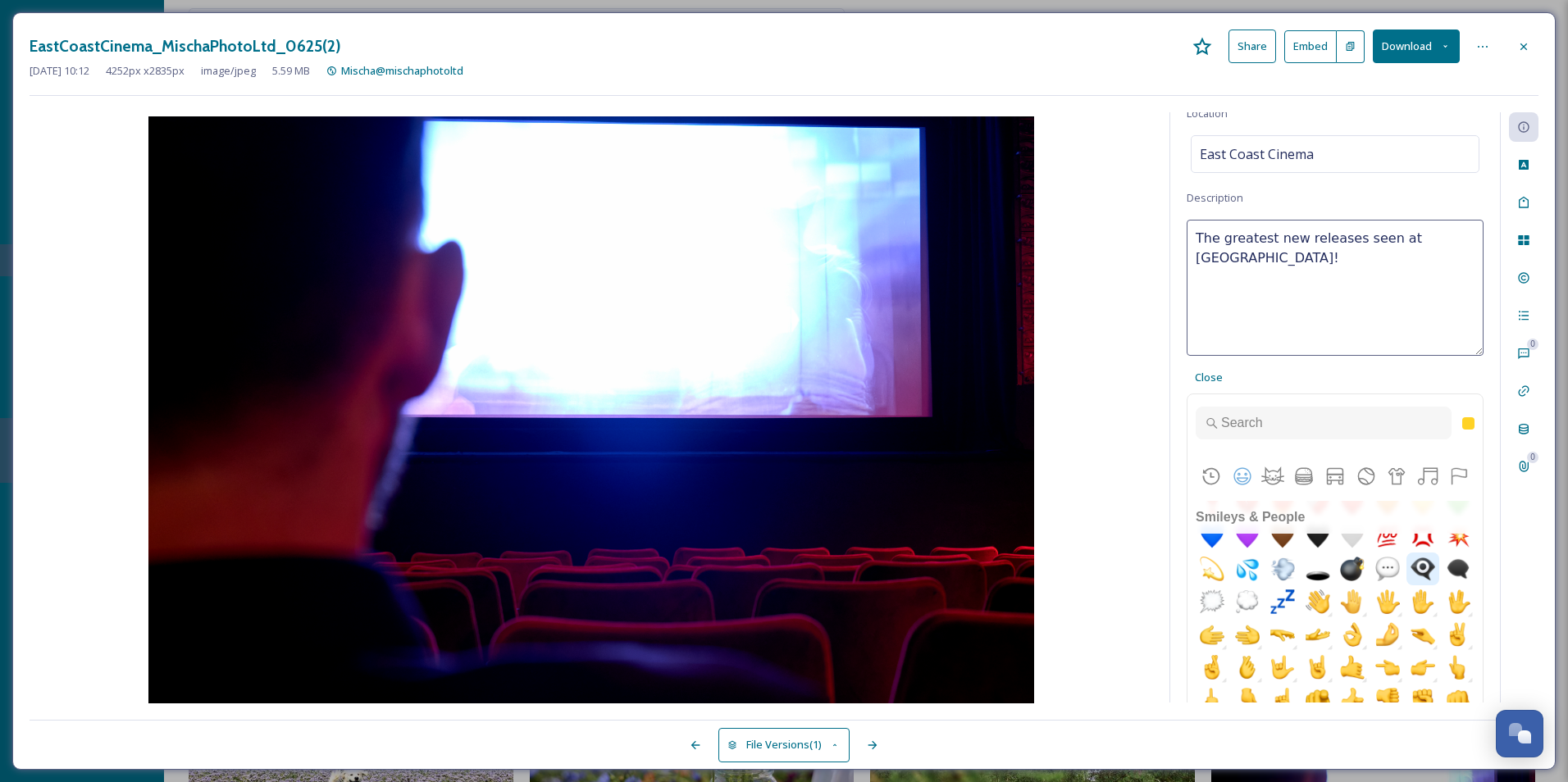
scroll to position [719, 0]
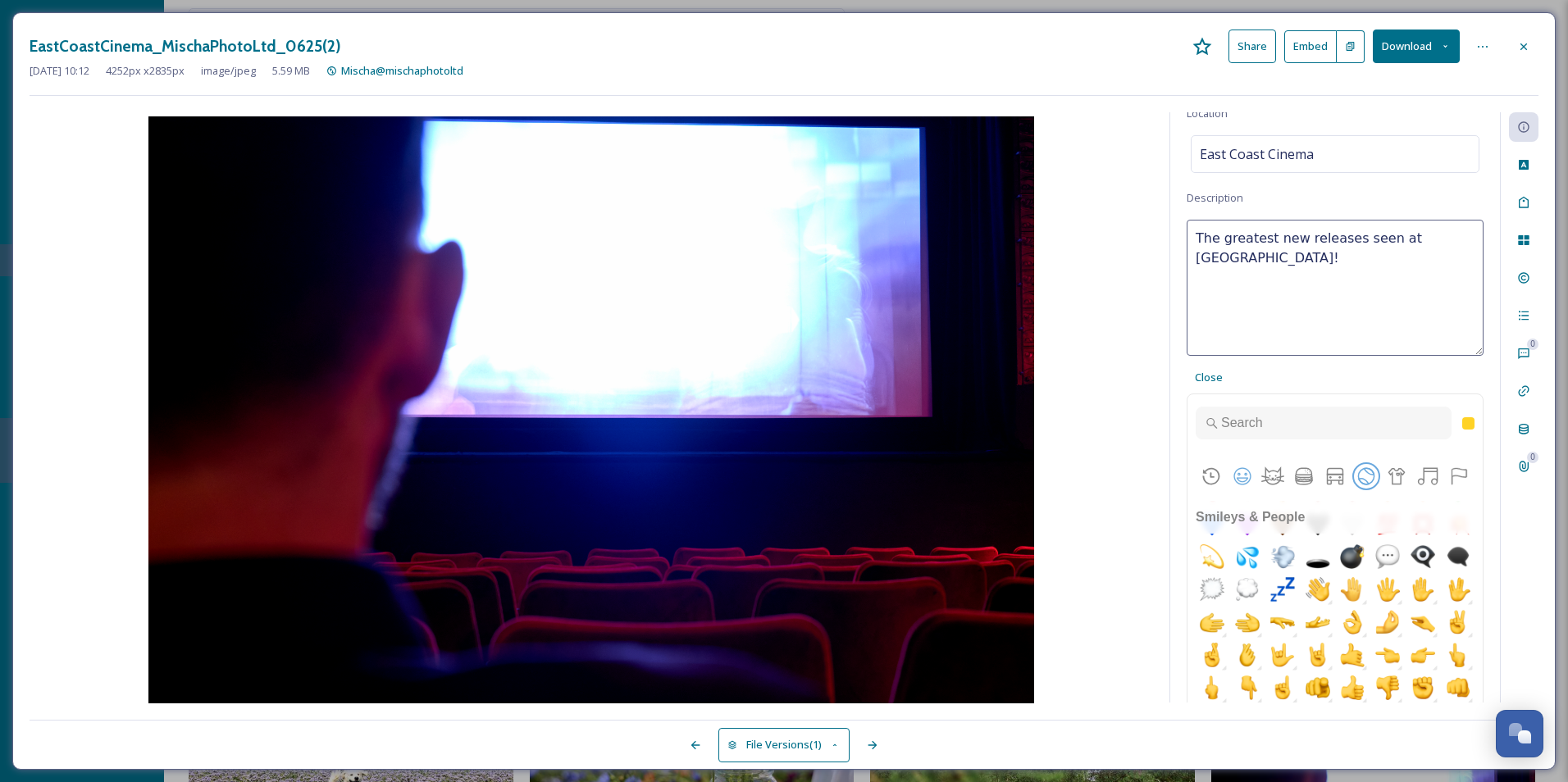
click at [1364, 482] on button "Activities" at bounding box center [1366, 476] width 25 height 25
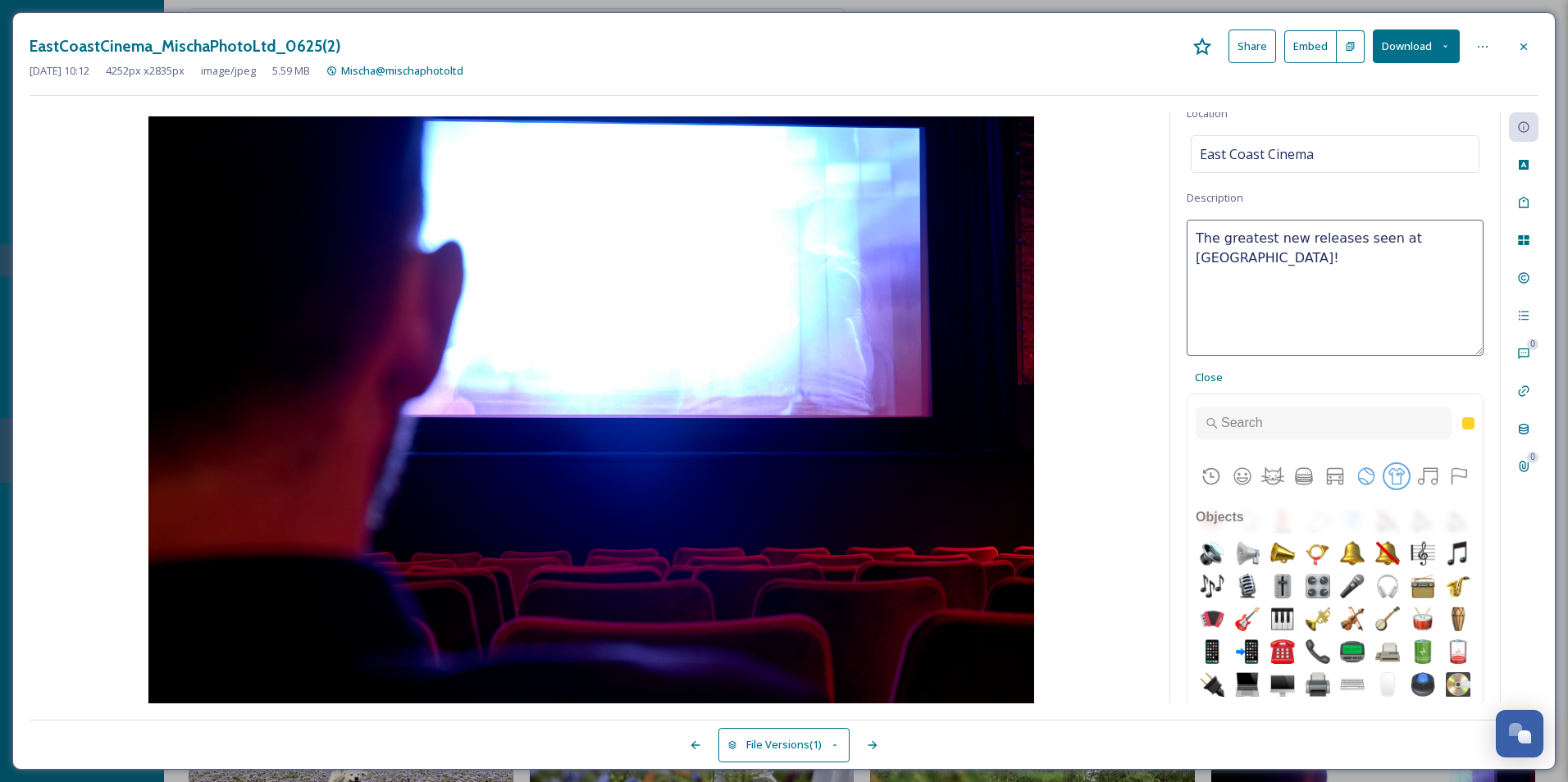
click at [1391, 482] on button "Objects" at bounding box center [1396, 476] width 25 height 25
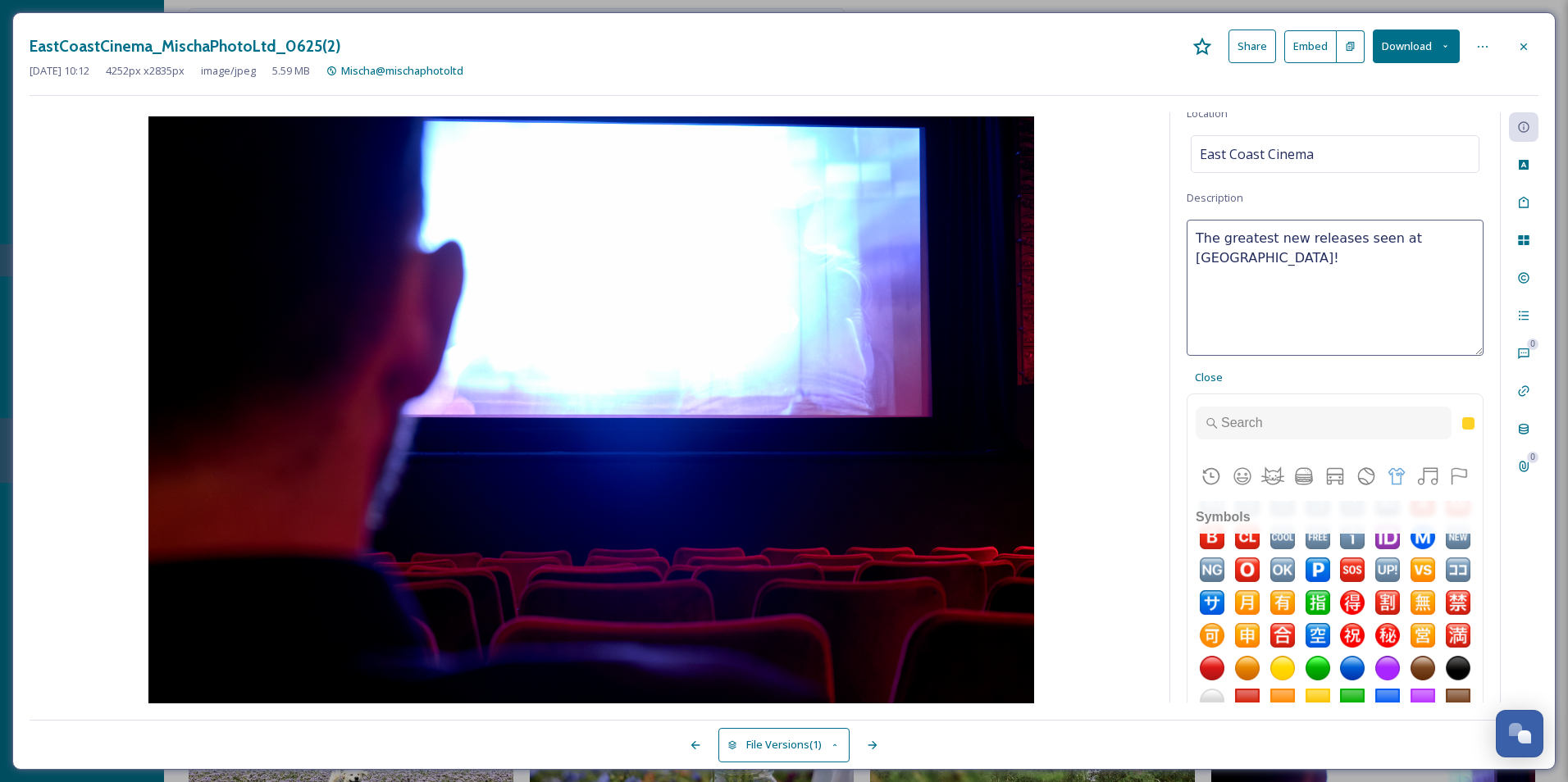
scroll to position [6683, 0]
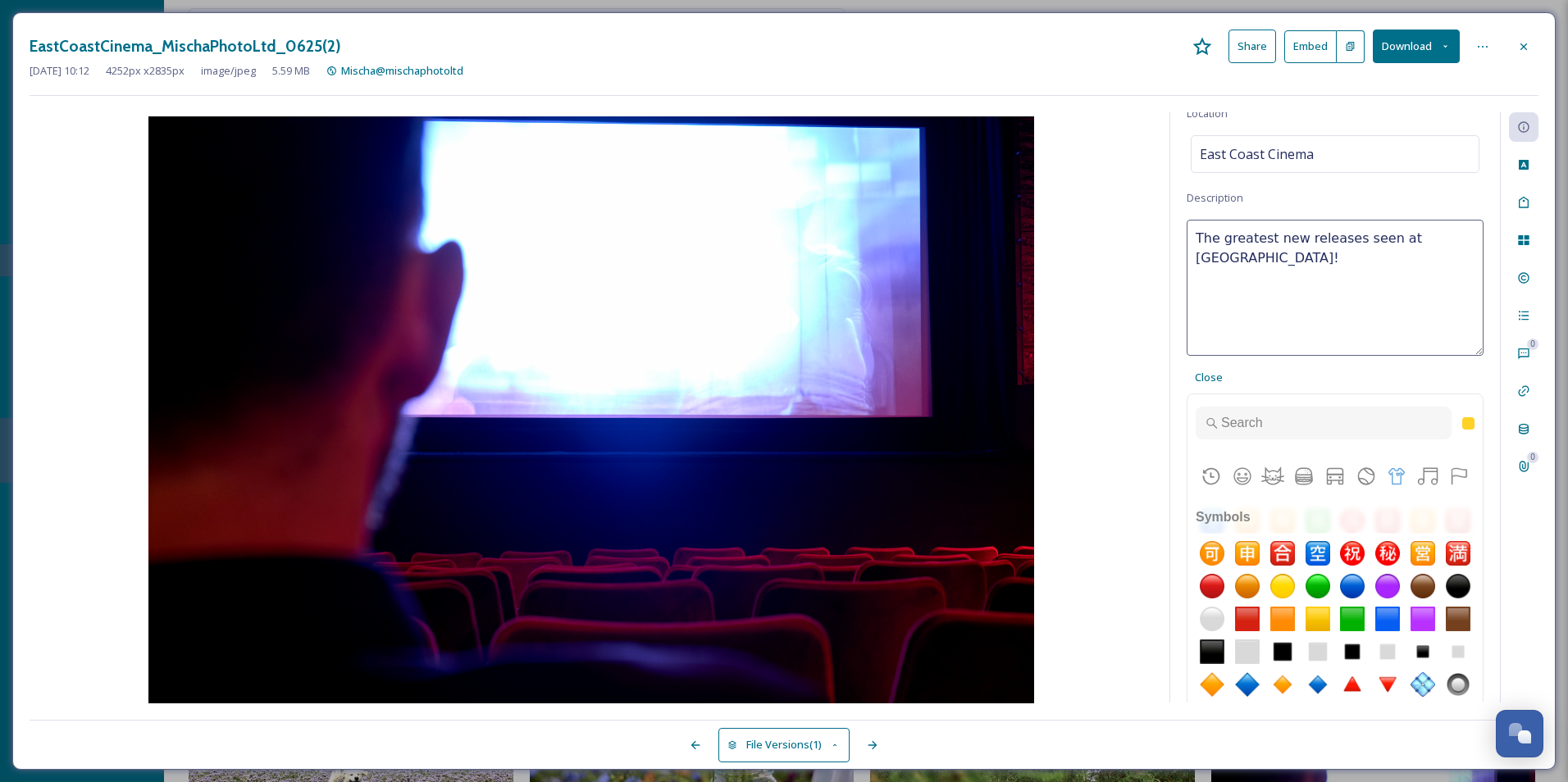
click at [1346, 534] on div "Symbols" at bounding box center [1335, 517] width 296 height 33
click at [1195, 366] on div "Close" at bounding box center [1208, 378] width 44 height 32
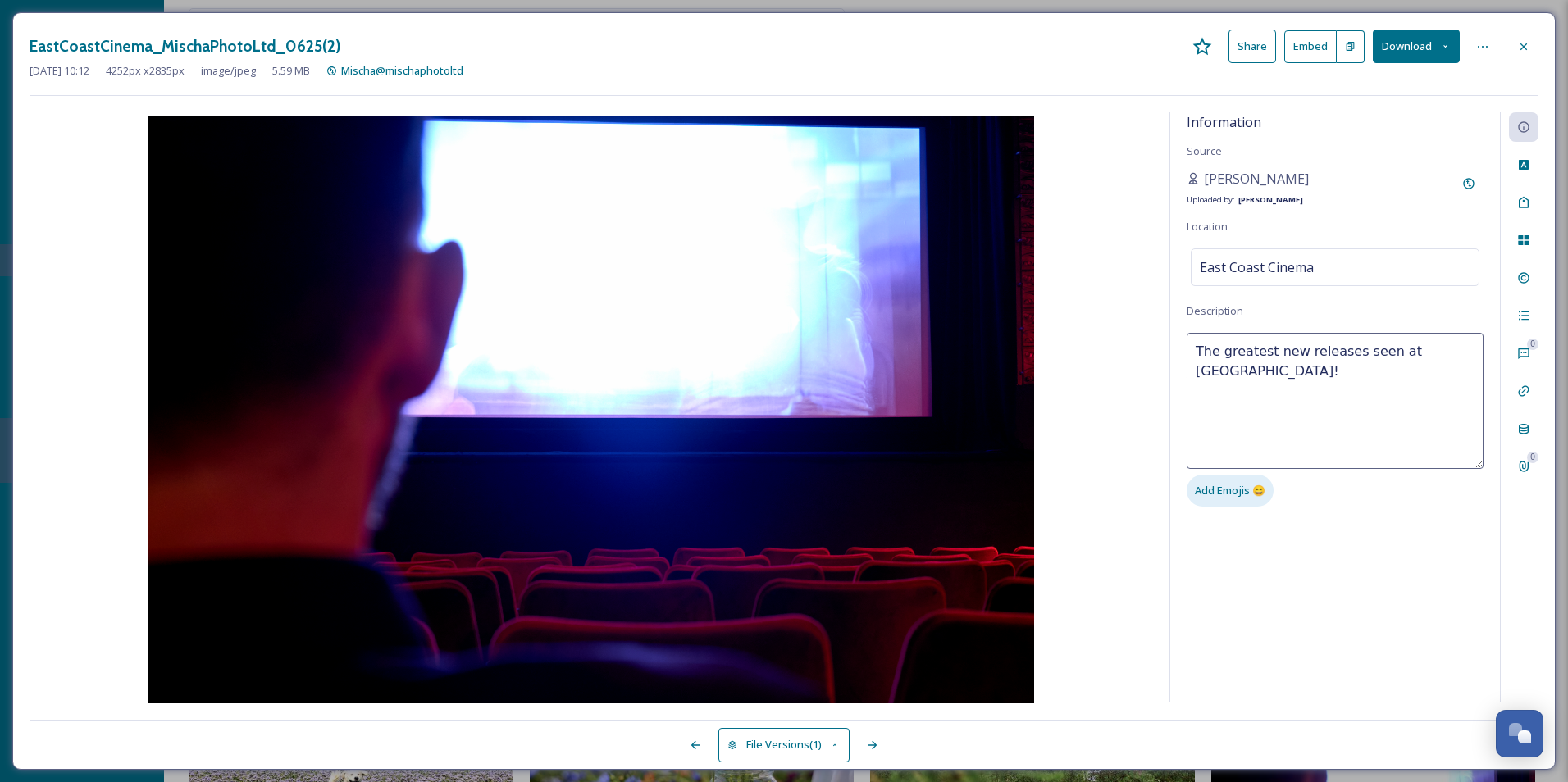
scroll to position [0, 0]
click at [1368, 506] on div "Information Source Mischa Haller Uploaded by: Jake Snell Location East Coast Ci…" at bounding box center [1335, 407] width 330 height 590
click at [1389, 552] on div "Information Source Mischa Haller Uploaded by: Jake Snell Location East Coast Ci…" at bounding box center [1335, 407] width 330 height 590
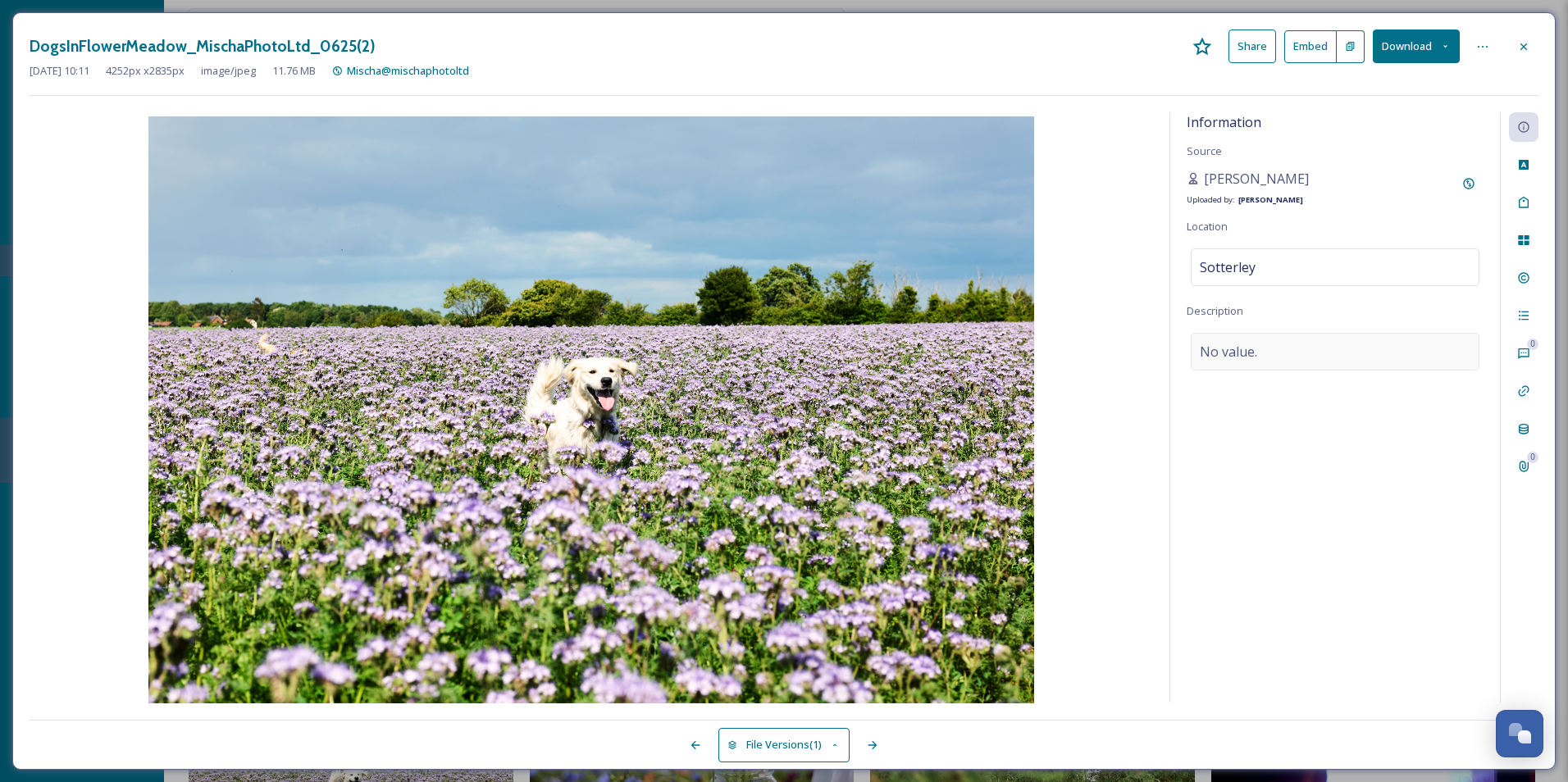
click at [1328, 352] on div "No value." at bounding box center [1336, 351] width 289 height 38
click at [1255, 497] on span "Add Emojis 😄" at bounding box center [1230, 490] width 71 height 15
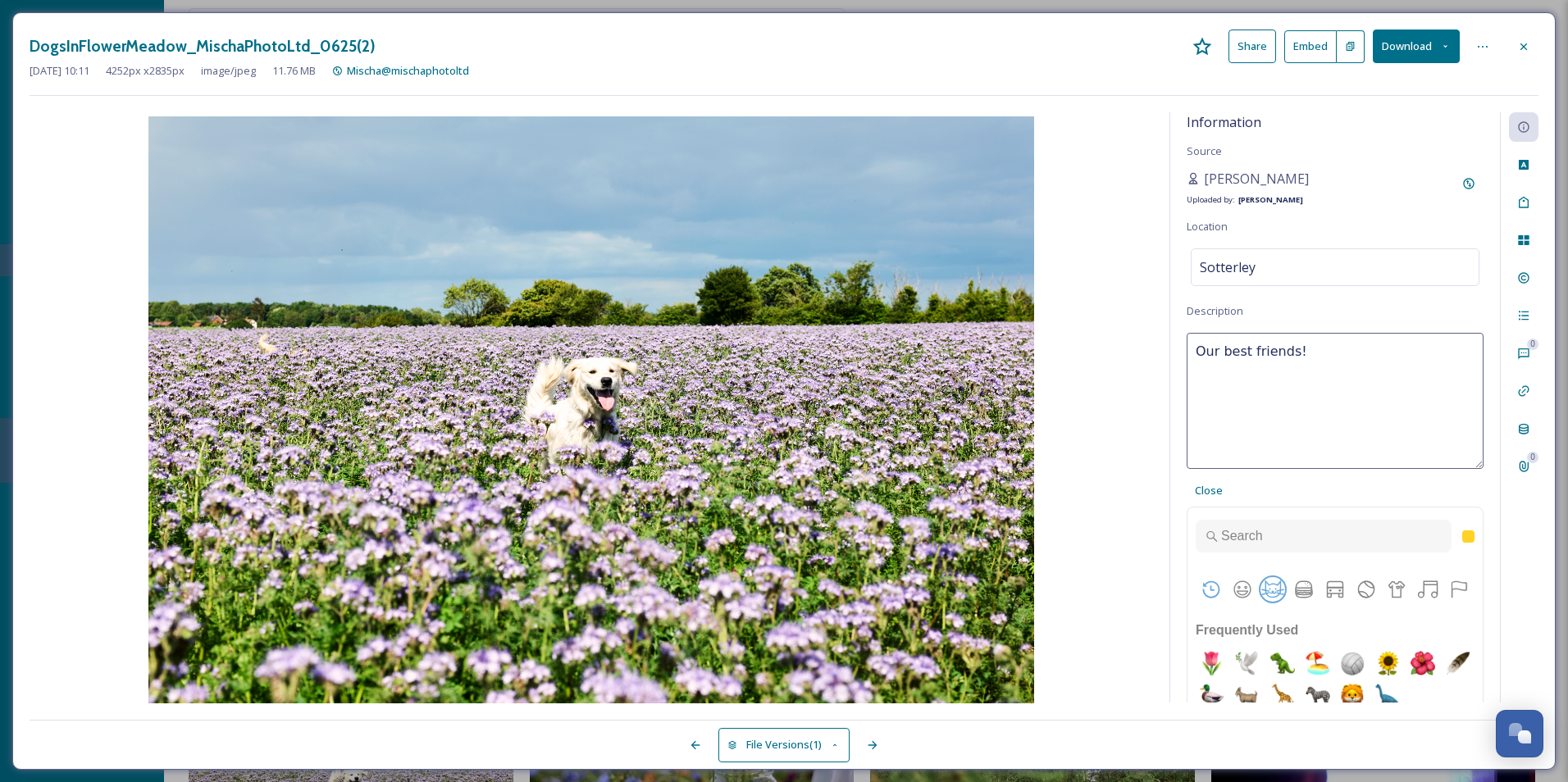
click at [1276, 595] on button "Animals & Nature" at bounding box center [1272, 589] width 25 height 25
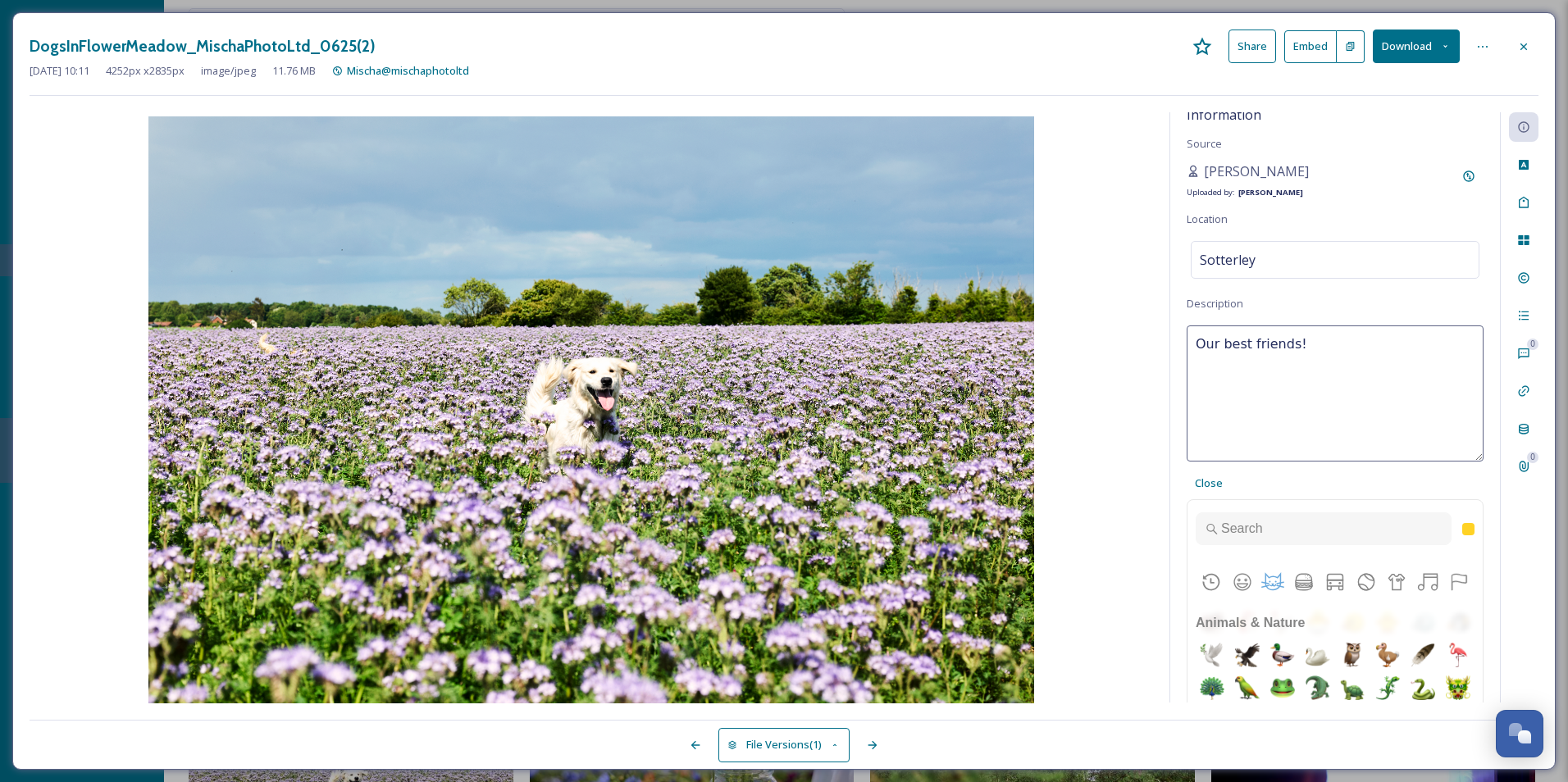
click at [1365, 376] on img "dog" at bounding box center [1352, 360] width 33 height 33
type textarea "Our best friends! 🐶"
click at [1296, 473] on div "Our best friends! 🐶 Close Frequently Used Smileys & People Animals & Nature Foo…" at bounding box center [1335, 597] width 297 height 543
click at [1276, 484] on div "Our best friends! 🐶 Close Frequently Used Smileys & People Animals & Nature Foo…" at bounding box center [1335, 597] width 297 height 543
click at [1189, 483] on div "Close" at bounding box center [1208, 484] width 44 height 32
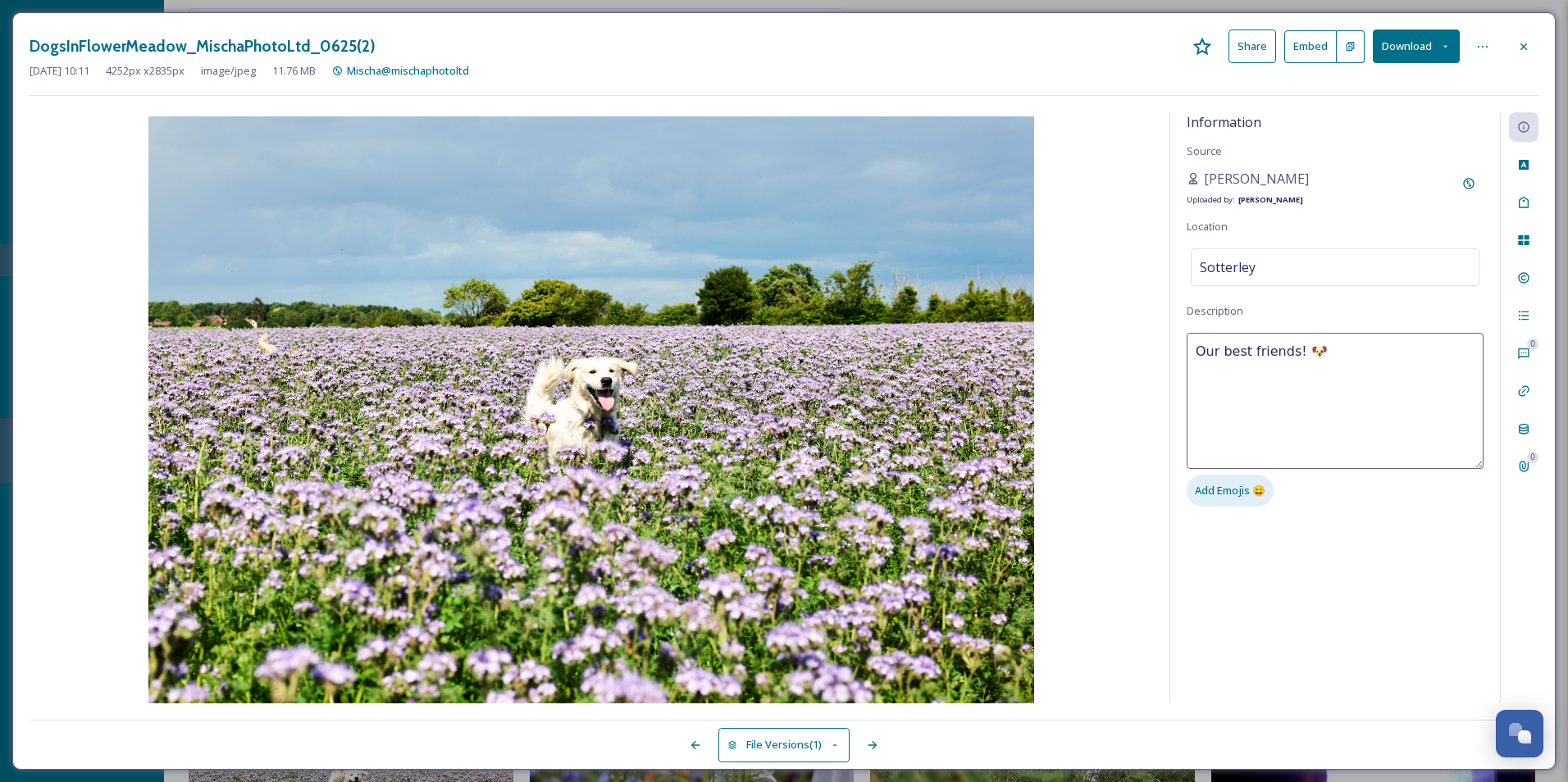
scroll to position [0, 0]
click at [1423, 535] on div "Information Source Mischa Haller Uploaded by: Jake Snell Location Sotterley Des…" at bounding box center [1335, 407] width 330 height 590
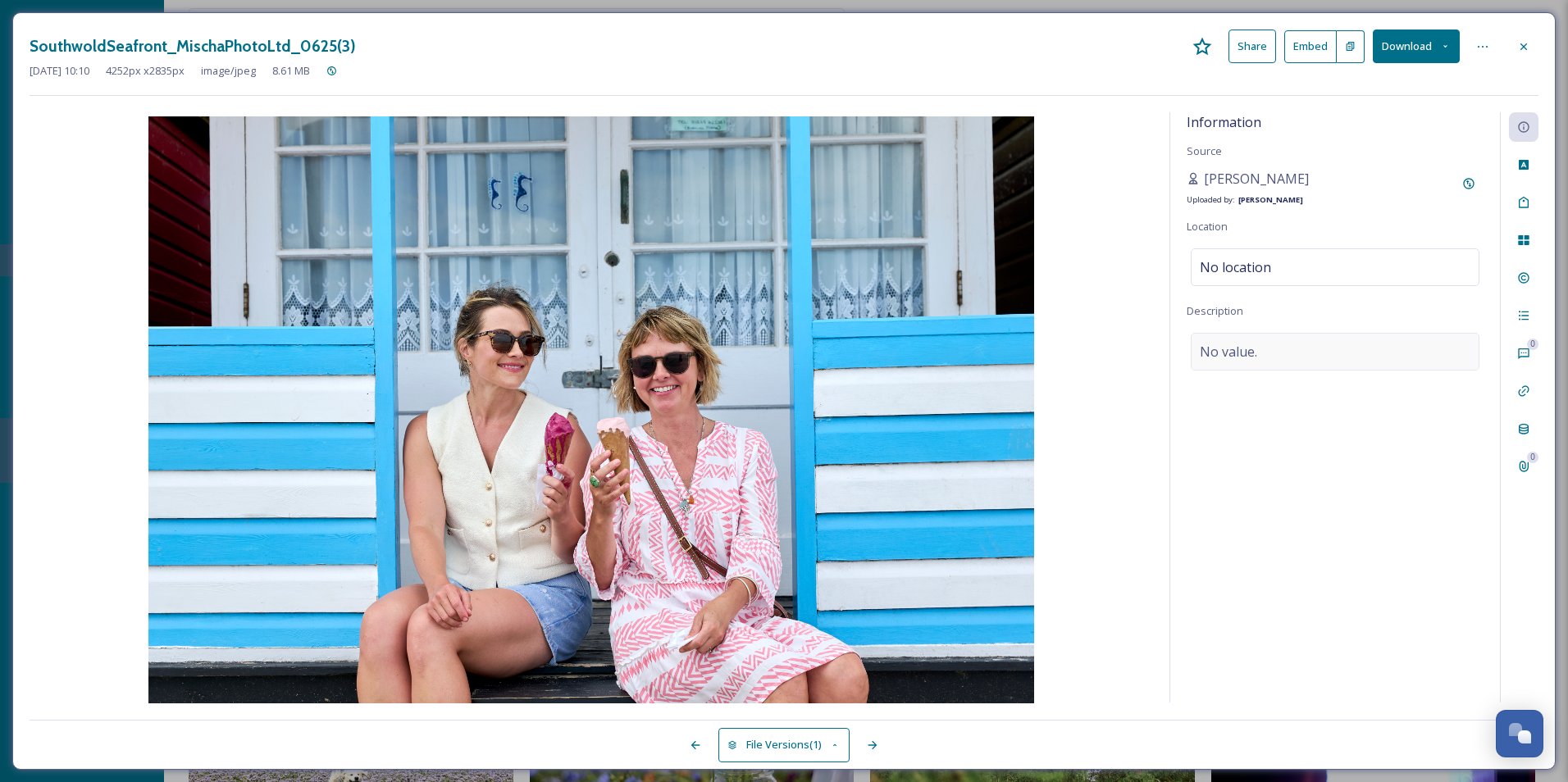
click at [1266, 352] on div "No value." at bounding box center [1336, 351] width 289 height 38
click at [1266, 373] on textarea at bounding box center [1335, 400] width 297 height 136
click at [1222, 497] on span "Add Emojis 😄" at bounding box center [1230, 490] width 71 height 15
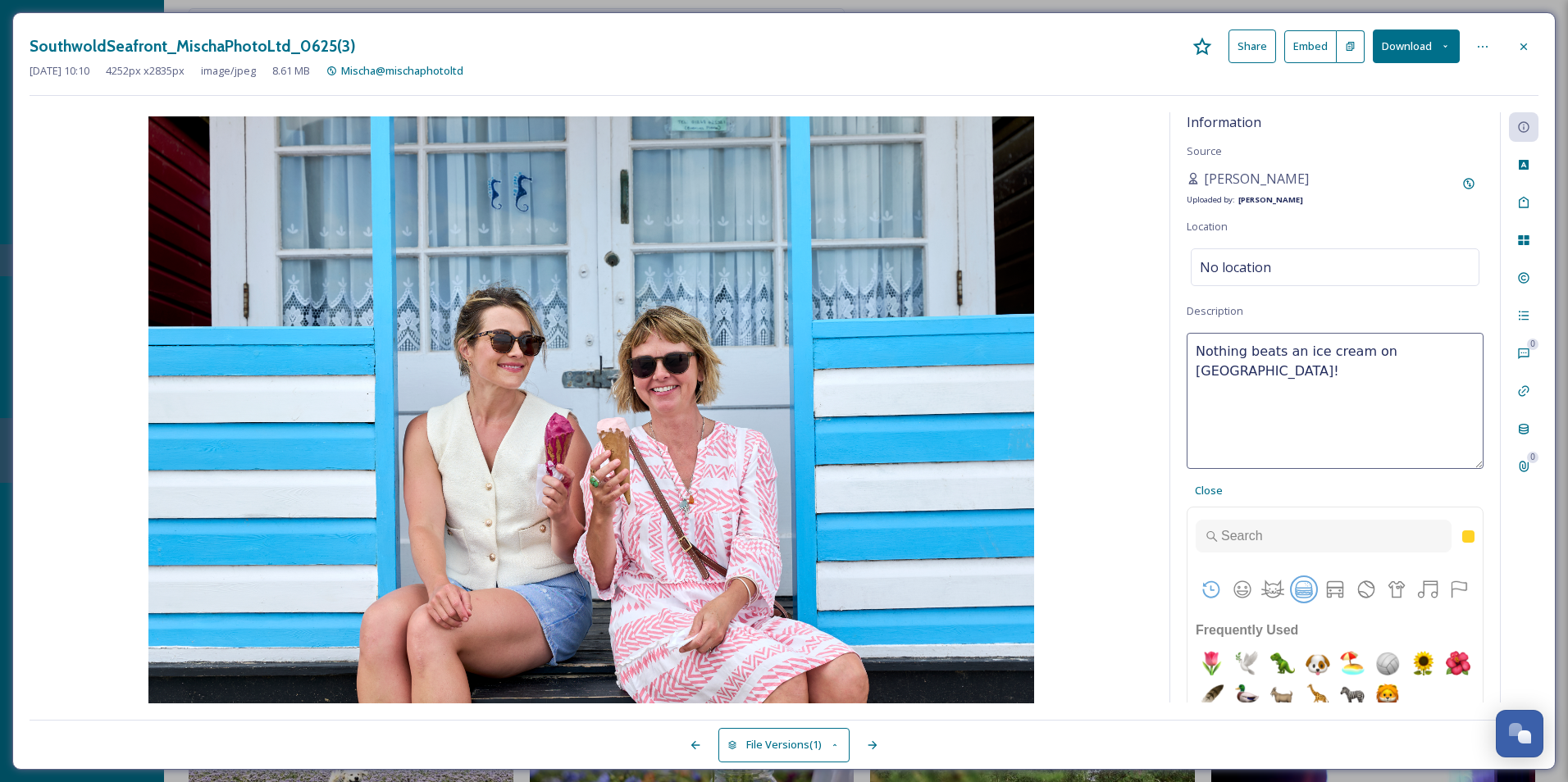
click at [1300, 593] on button "Food & Drink" at bounding box center [1304, 589] width 25 height 25
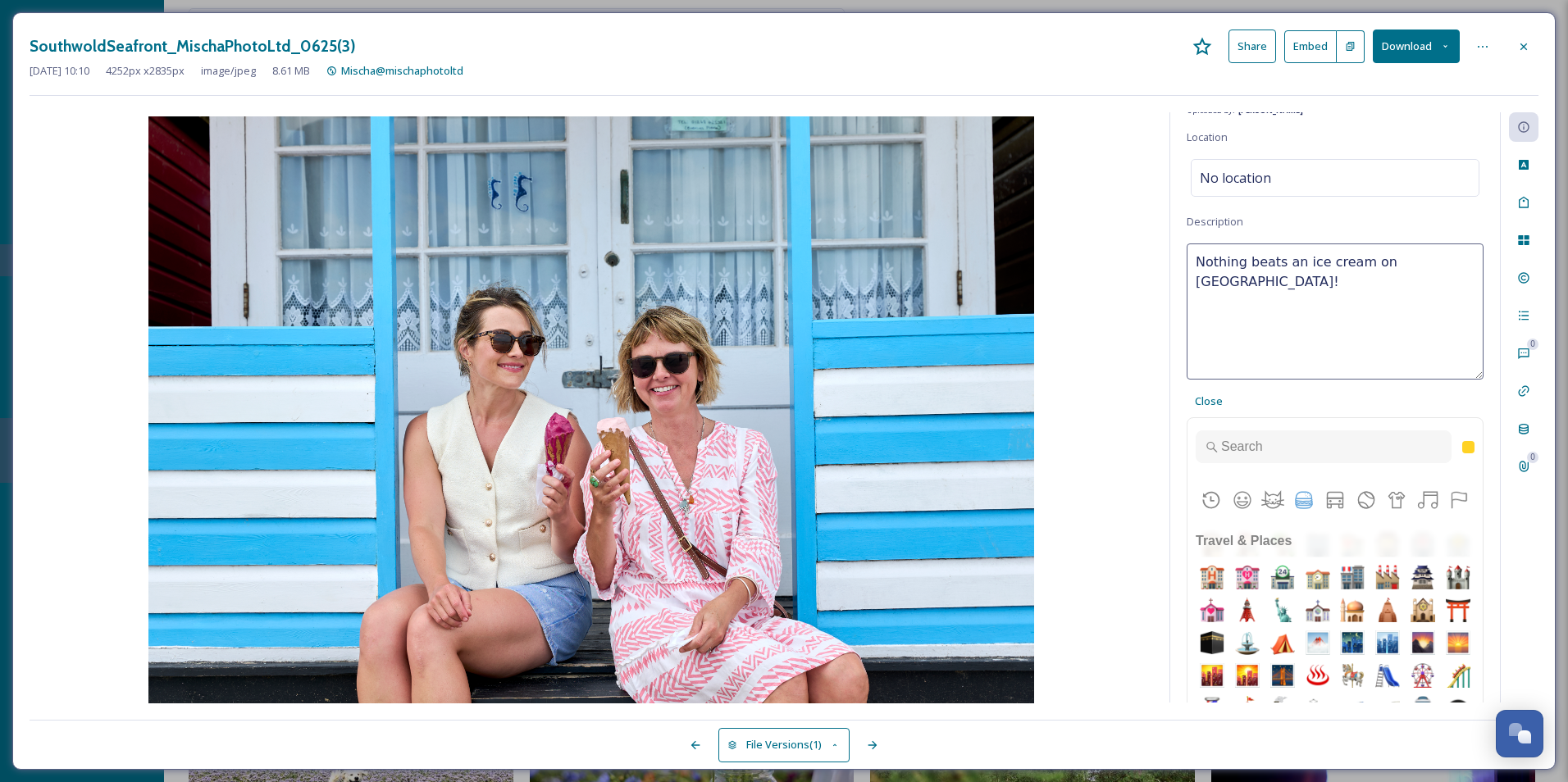
scroll to position [3735, 0]
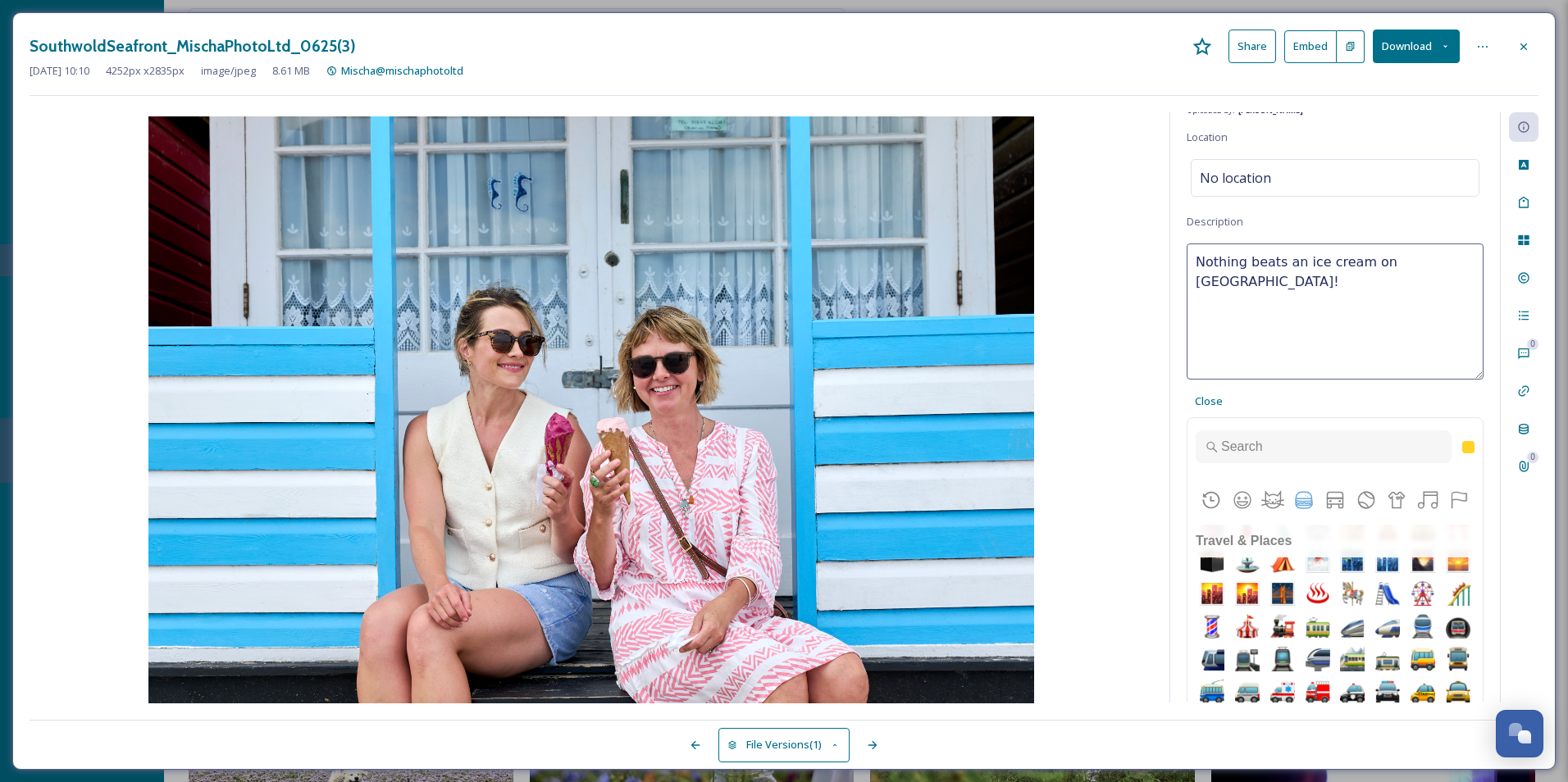
click at [1302, 146] on img "icecream" at bounding box center [1318, 130] width 33 height 33
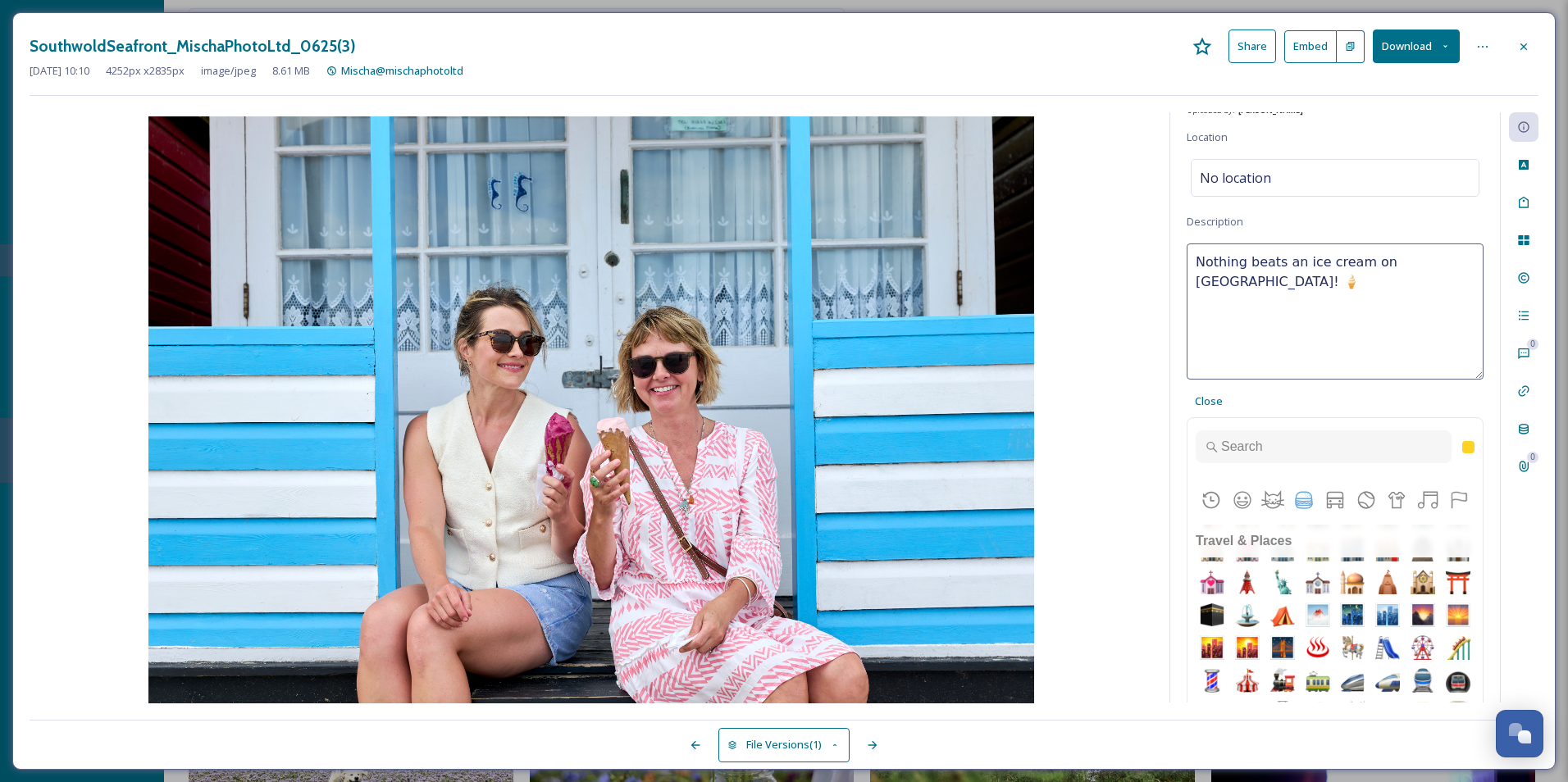
scroll to position [3653, 0]
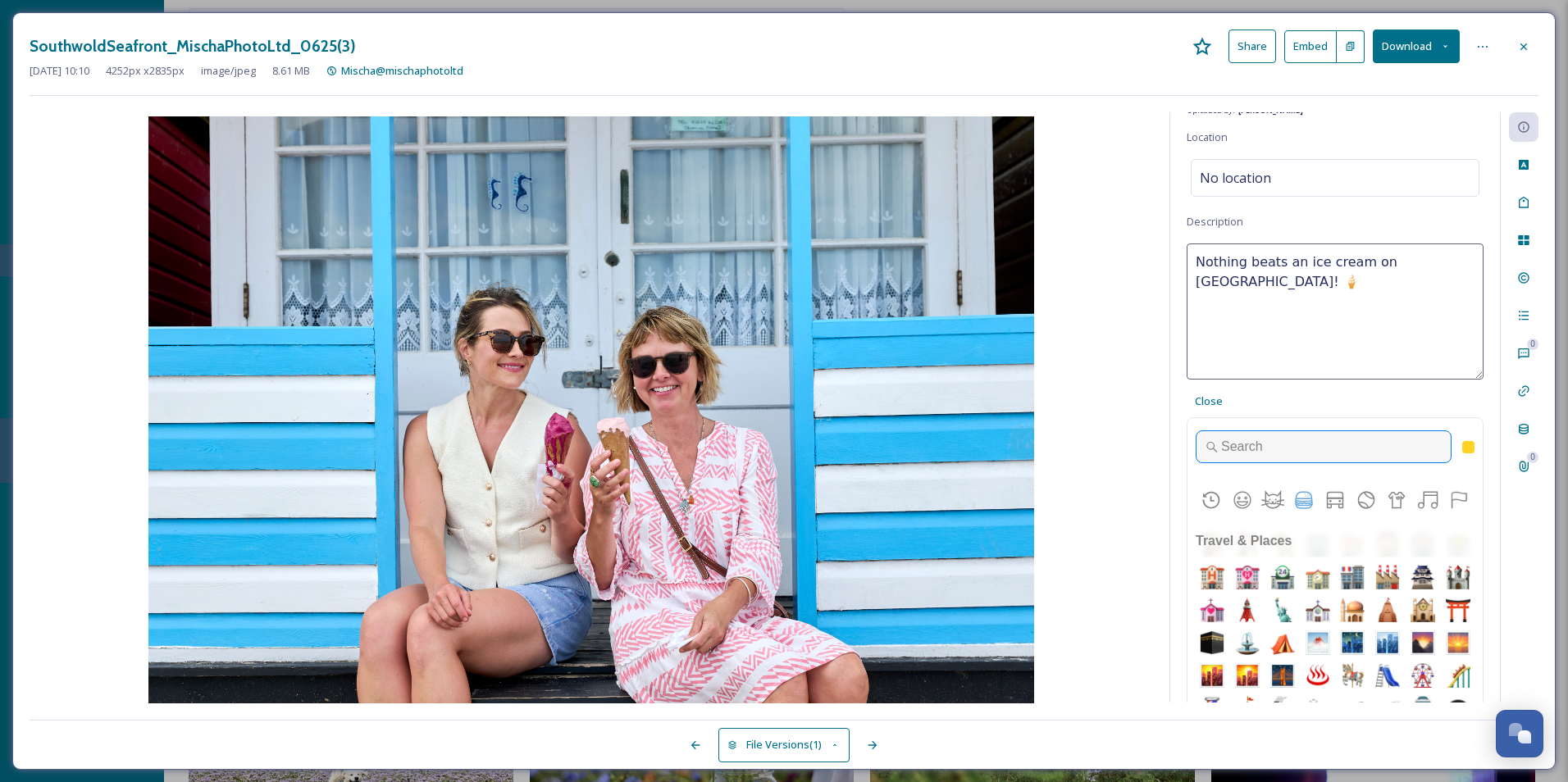
click at [1275, 438] on input "Type to search for an emoji" at bounding box center [1323, 447] width 256 height 33
click at [1211, 507] on button "Frequently Used" at bounding box center [1211, 501] width 25 height 25
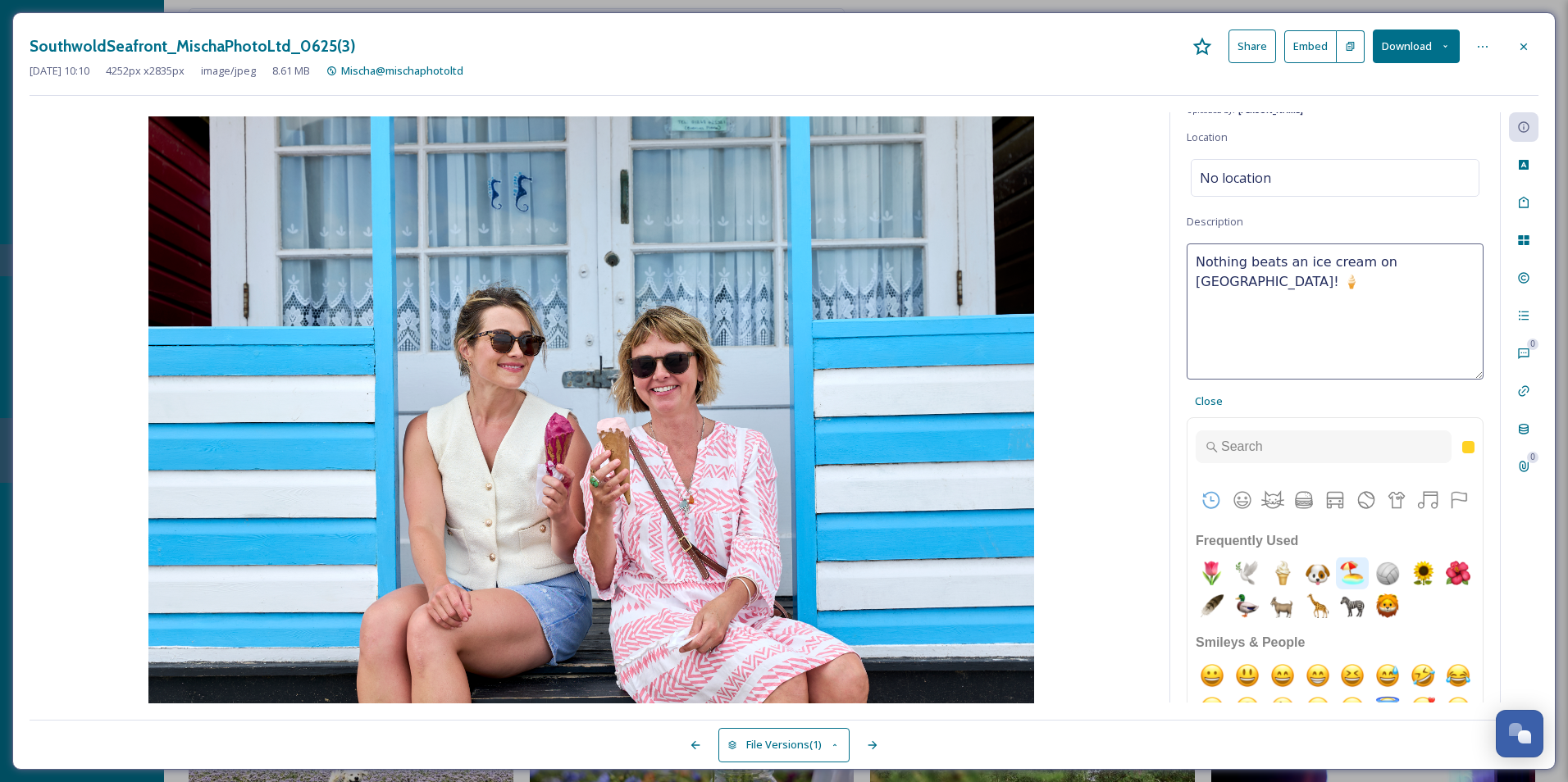
click at [1355, 573] on img "beach with umbrella" at bounding box center [1352, 572] width 33 height 33
type textarea "Nothing beats an ice cream on Southwold Beach! 🏖️🍦"
click at [1306, 301] on textarea "Nothing beats an ice cream on Southwold Beach! 🏖️🍦" at bounding box center [1335, 312] width 297 height 136
click at [1219, 407] on span "Close" at bounding box center [1209, 401] width 28 height 15
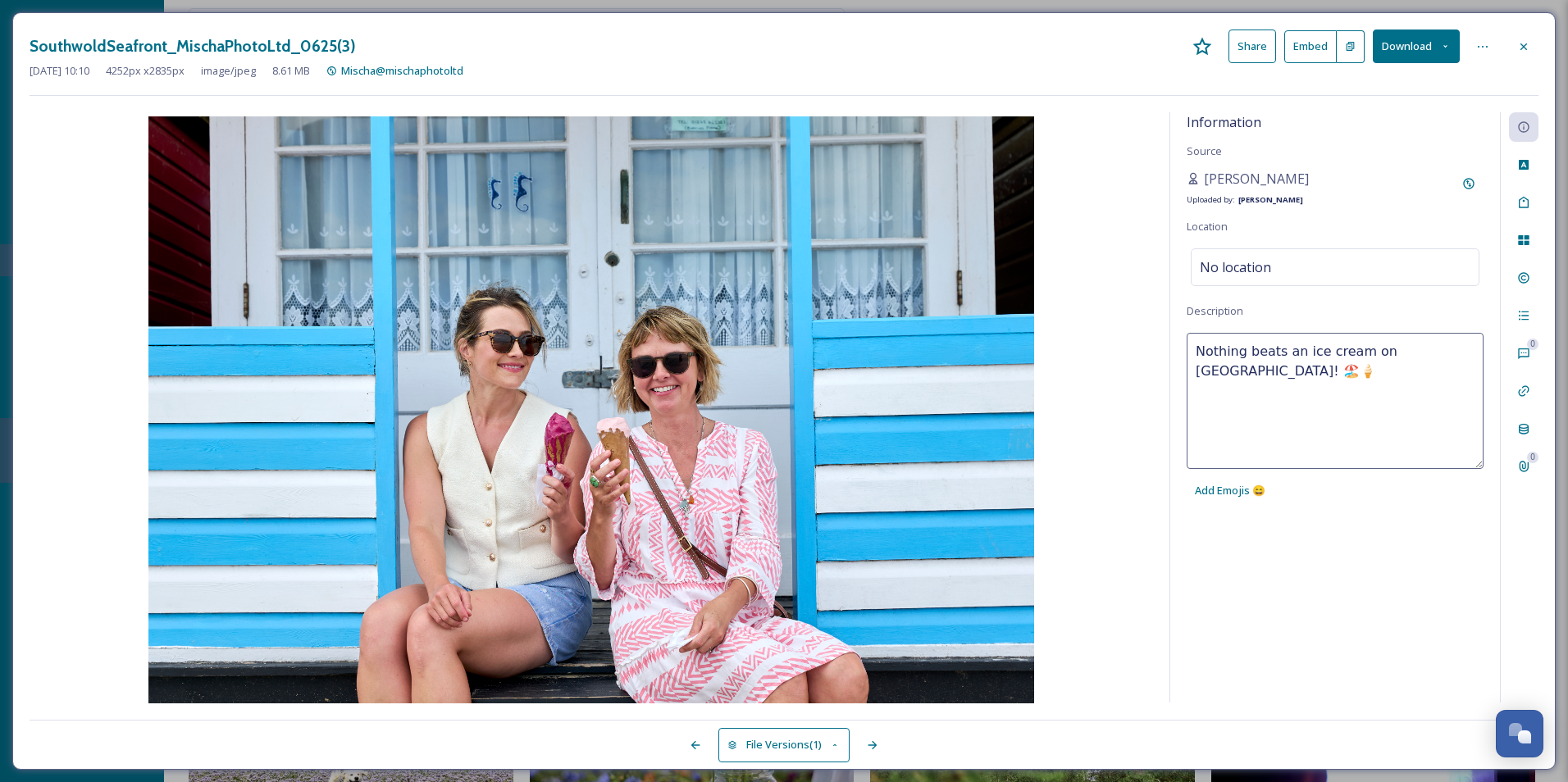
scroll to position [0, 0]
click at [1358, 487] on div "Nothing beats an ice cream on Southwold Beach! 🏖️🍦 Add Emojis 😄" at bounding box center [1335, 419] width 297 height 174
click at [1406, 568] on div "Information Source Mischa Haller Uploaded by: Jake Snell Location No location D…" at bounding box center [1335, 407] width 330 height 590
click at [1370, 517] on div "Information Source Mischa Haller Uploaded by: Jake Snell Location No location D…" at bounding box center [1335, 407] width 330 height 590
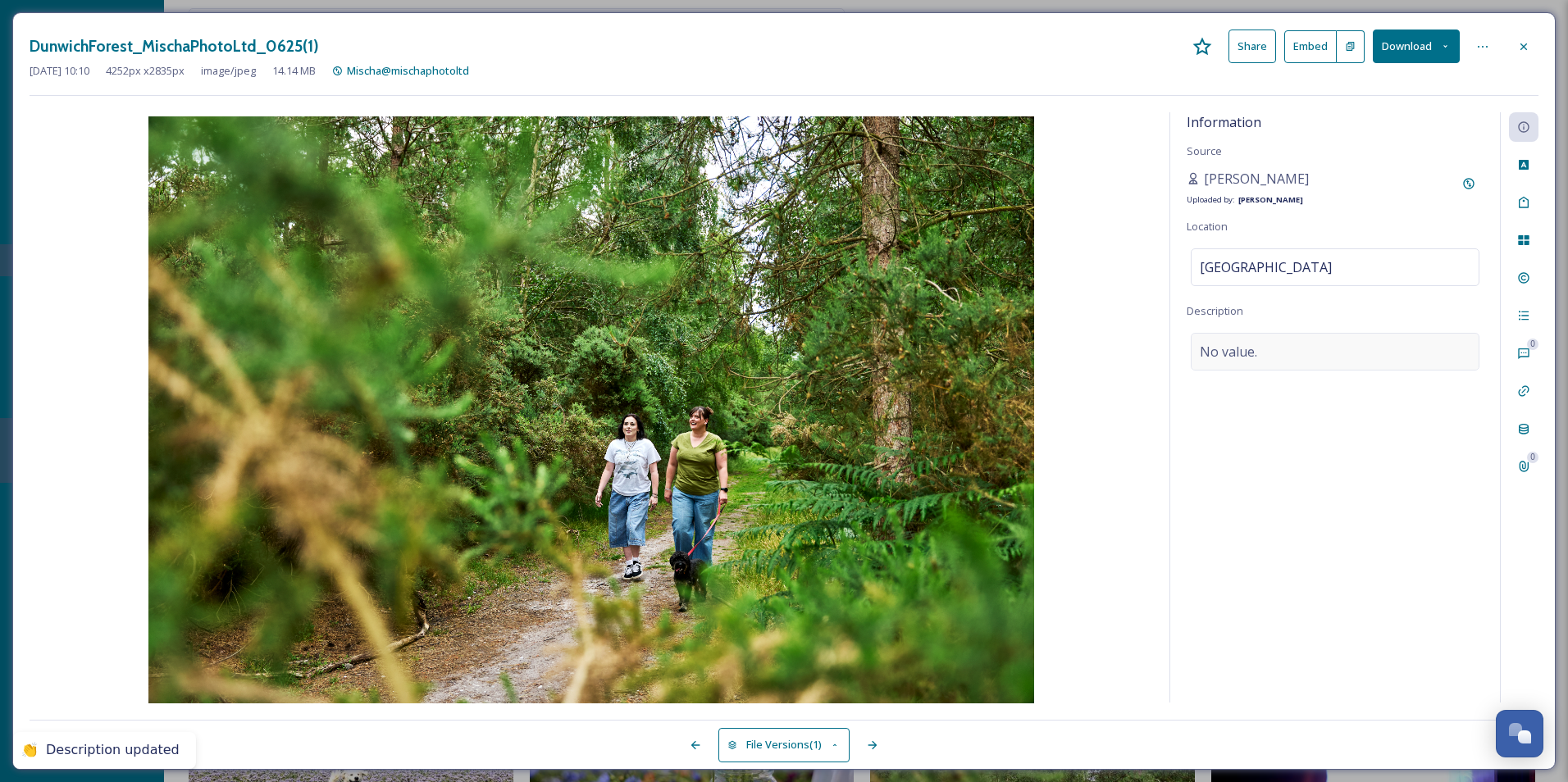
click at [1248, 346] on span "No value." at bounding box center [1228, 351] width 58 height 20
click at [1247, 351] on textarea at bounding box center [1335, 400] width 297 height 136
click at [1260, 484] on span "Add Emojis 😄" at bounding box center [1230, 490] width 71 height 15
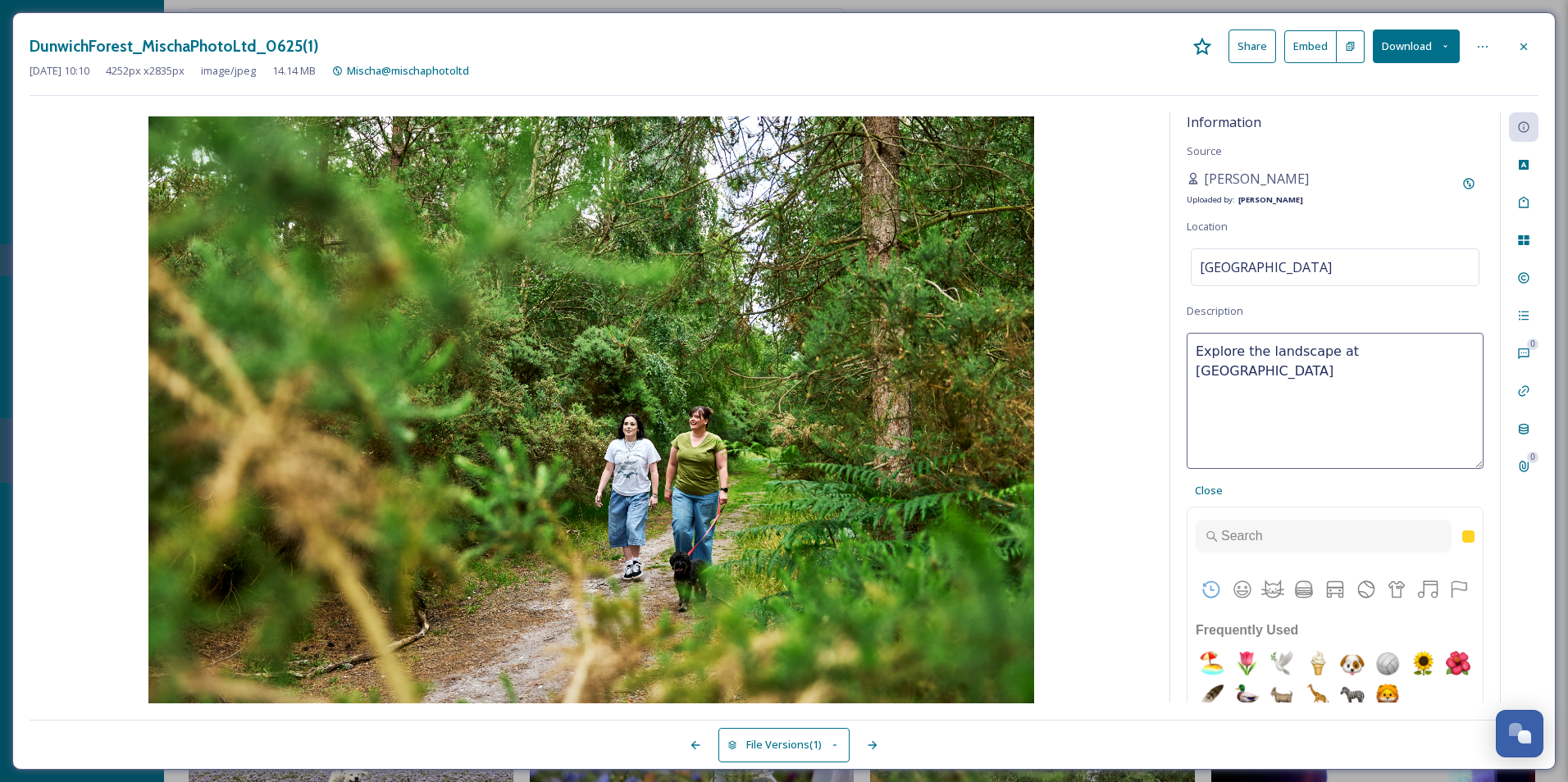
click at [1253, 589] on div at bounding box center [1335, 589] width 296 height 49
click at [1272, 590] on button "Animals & Nature" at bounding box center [1272, 589] width 25 height 25
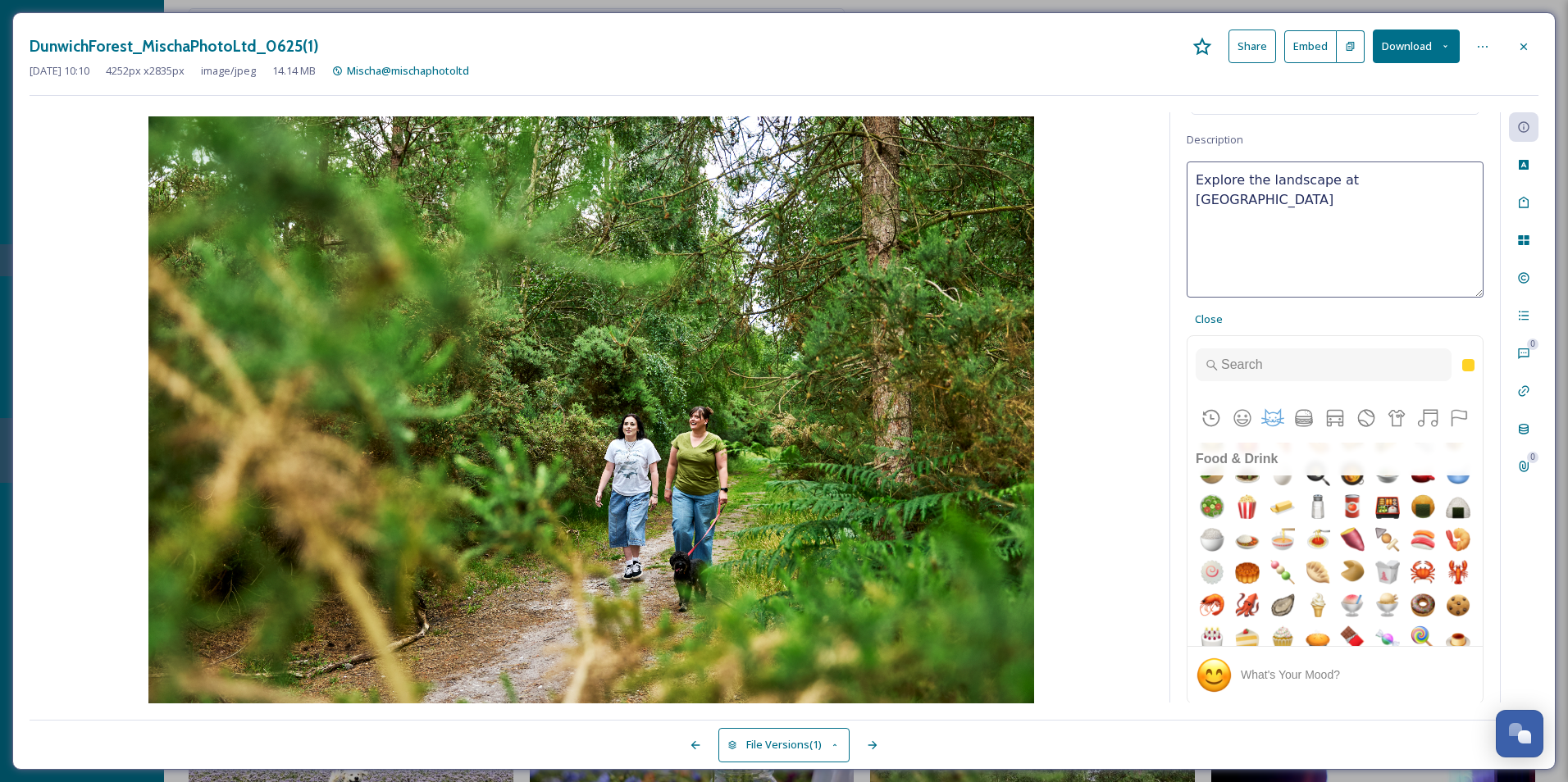
scroll to position [3183, 0]
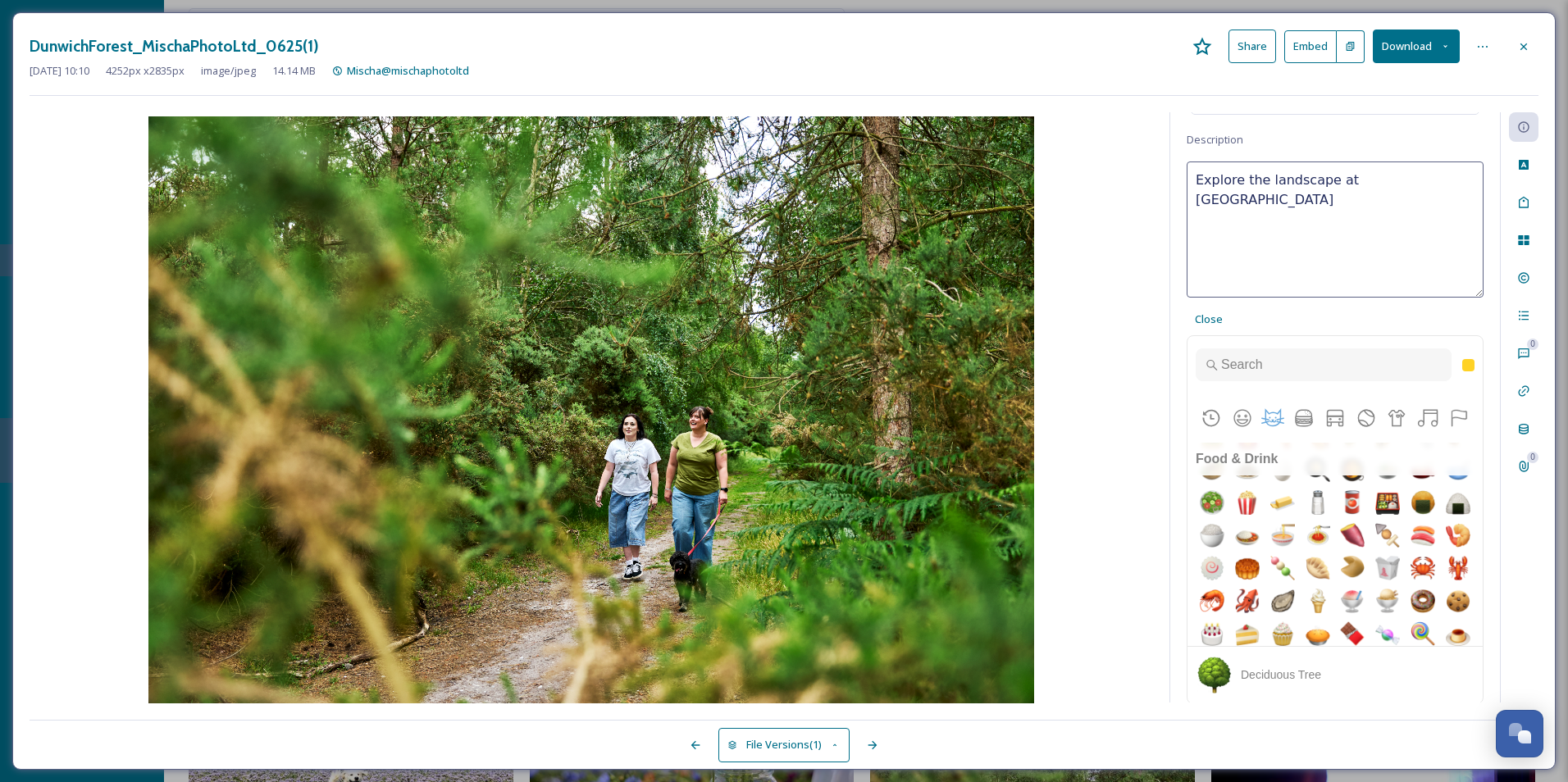
click at [1369, 154] on img "deciduous tree" at bounding box center [1352, 137] width 33 height 33
click at [1334, 154] on img "evergreen tree" at bounding box center [1318, 137] width 33 height 33
click at [1369, 154] on img "deciduous tree" at bounding box center [1352, 137] width 33 height 33
click at [1334, 154] on img "evergreen tree" at bounding box center [1318, 137] width 33 height 33
type textarea "Explore the landscape at Dunwich Forest 🌲🌳🌲🌳"
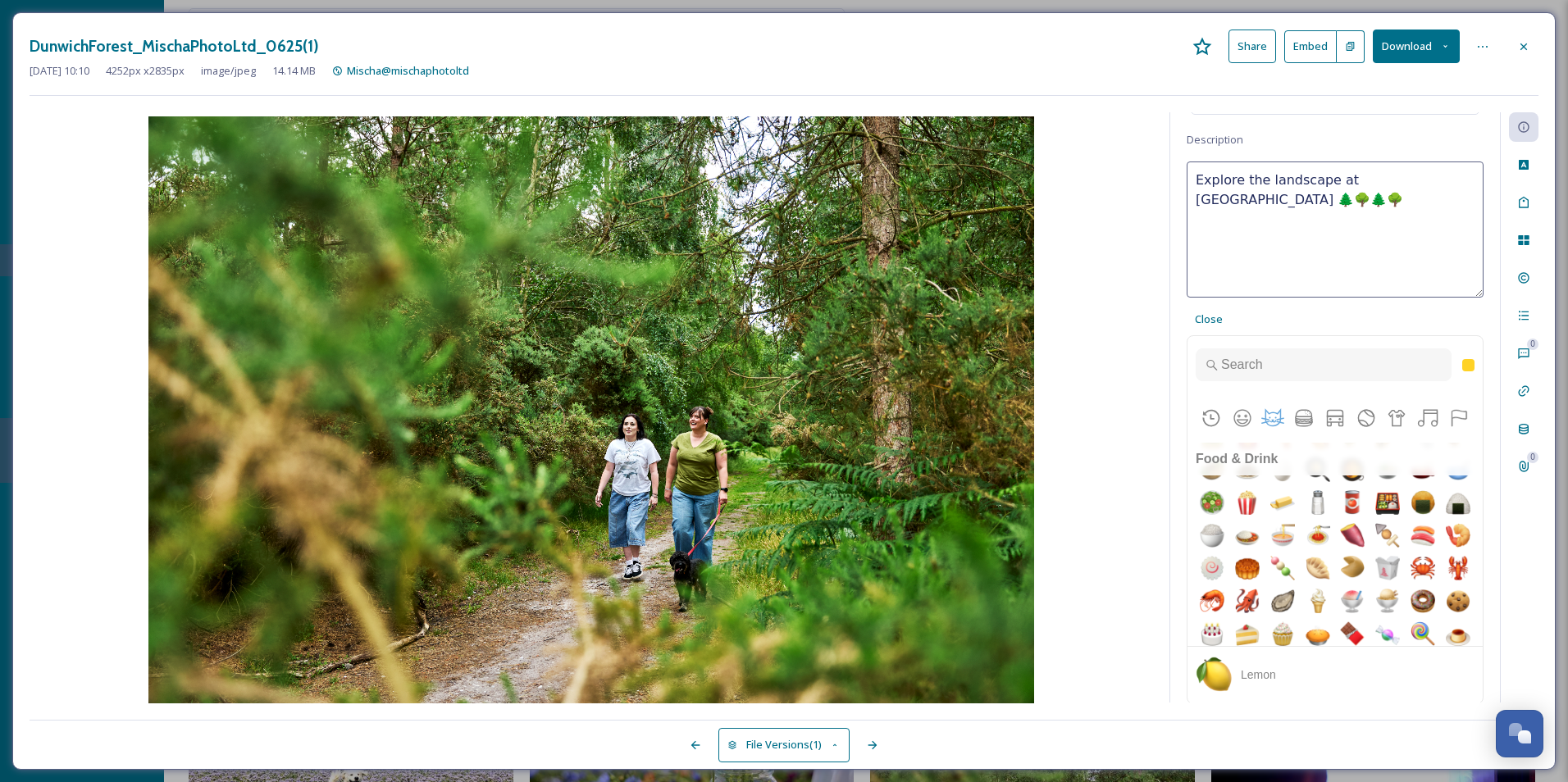
scroll to position [3187, 0]
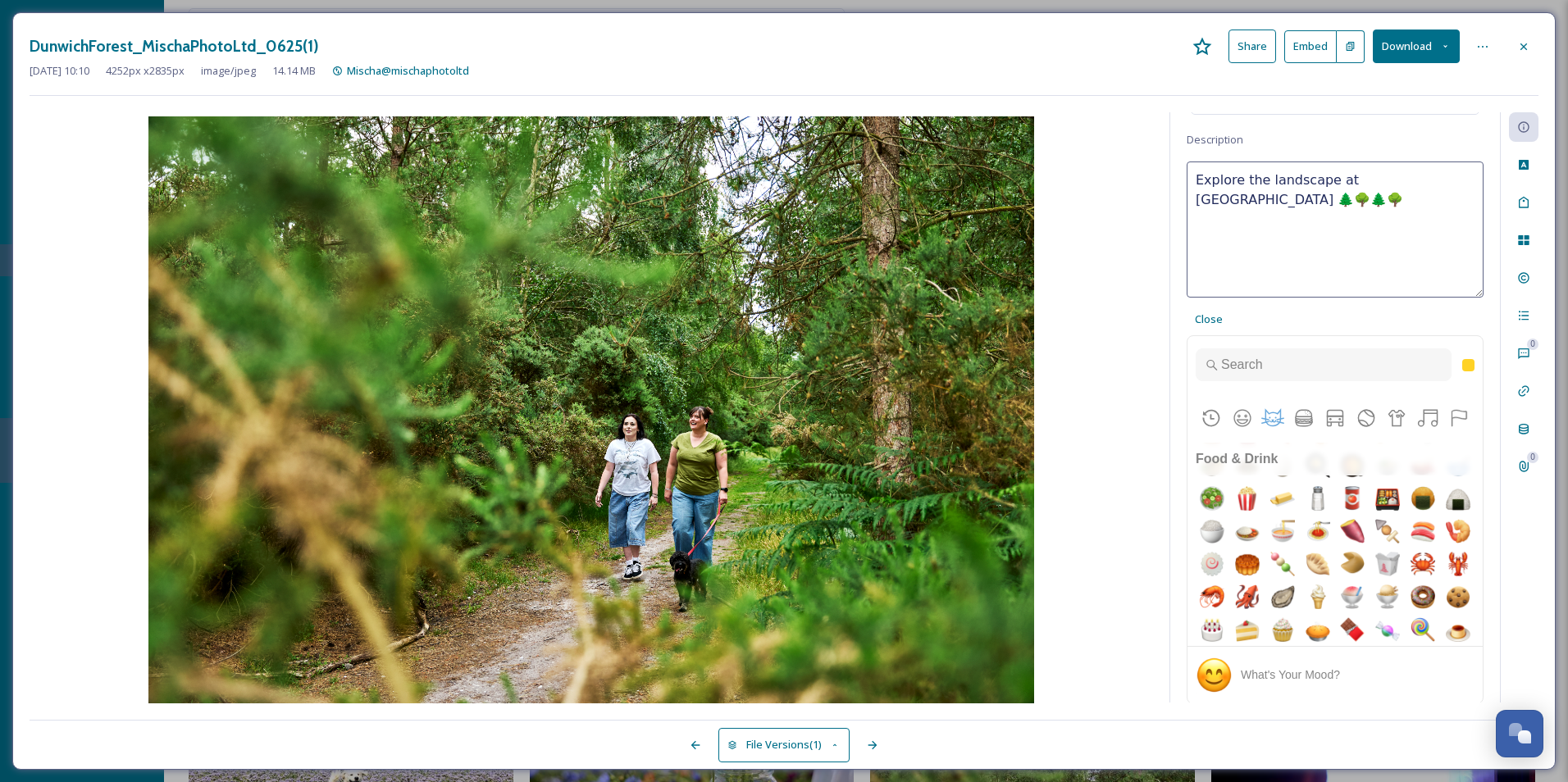
click at [1334, 320] on div "Explore the landscape at Dunwich Forest 🌲🌳🌲🌳 Close Frequently Used Smileys & Pe…" at bounding box center [1335, 433] width 297 height 543
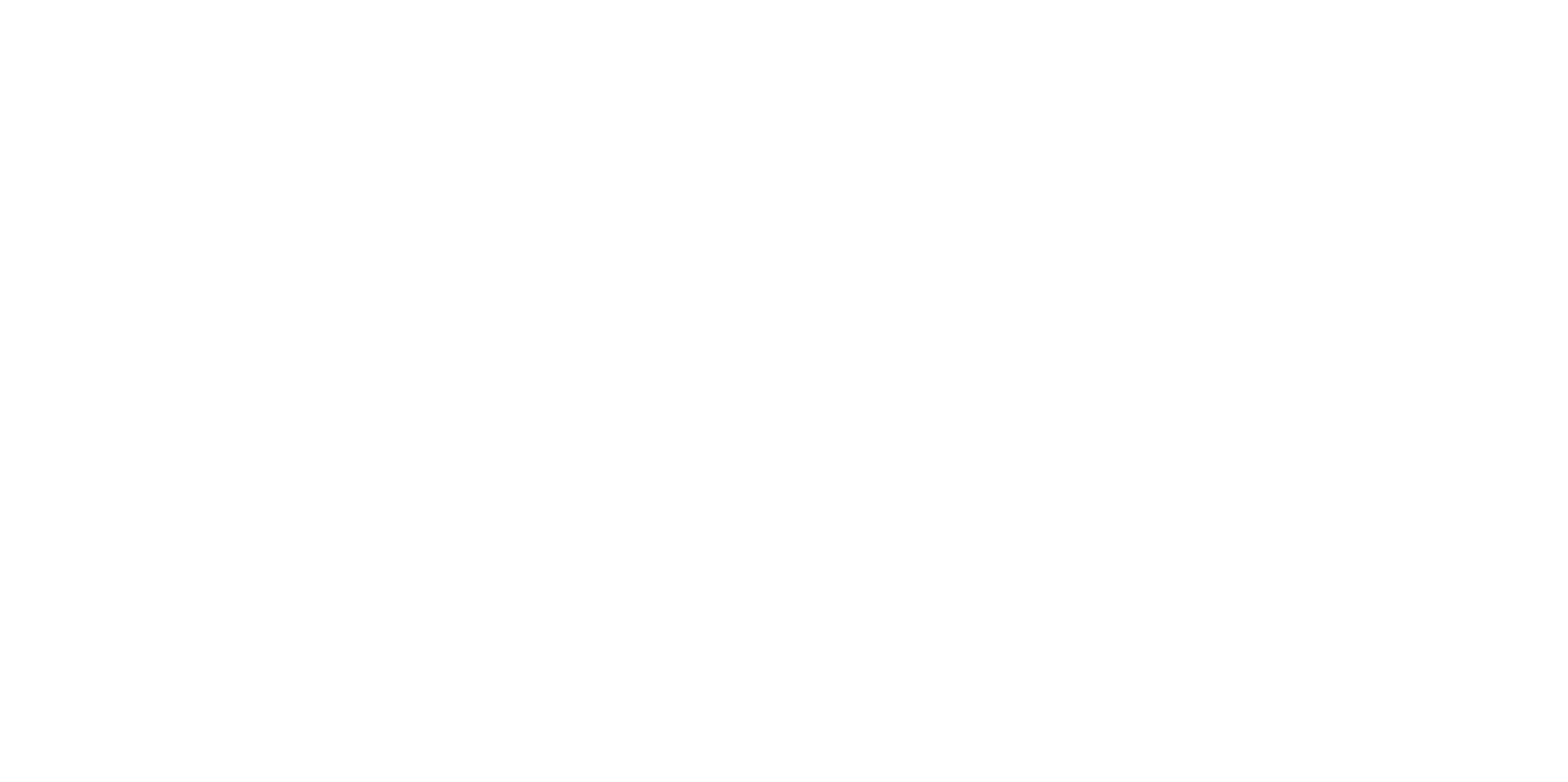
drag, startPoint x: 1266, startPoint y: 386, endPoint x: 1251, endPoint y: 372, distance: 20.5
click at [1266, 0] on html "/p/gallery-wall/325ae928-960a-4bd2-99c3-49d7fe39739e" at bounding box center [784, 0] width 1568 height 0
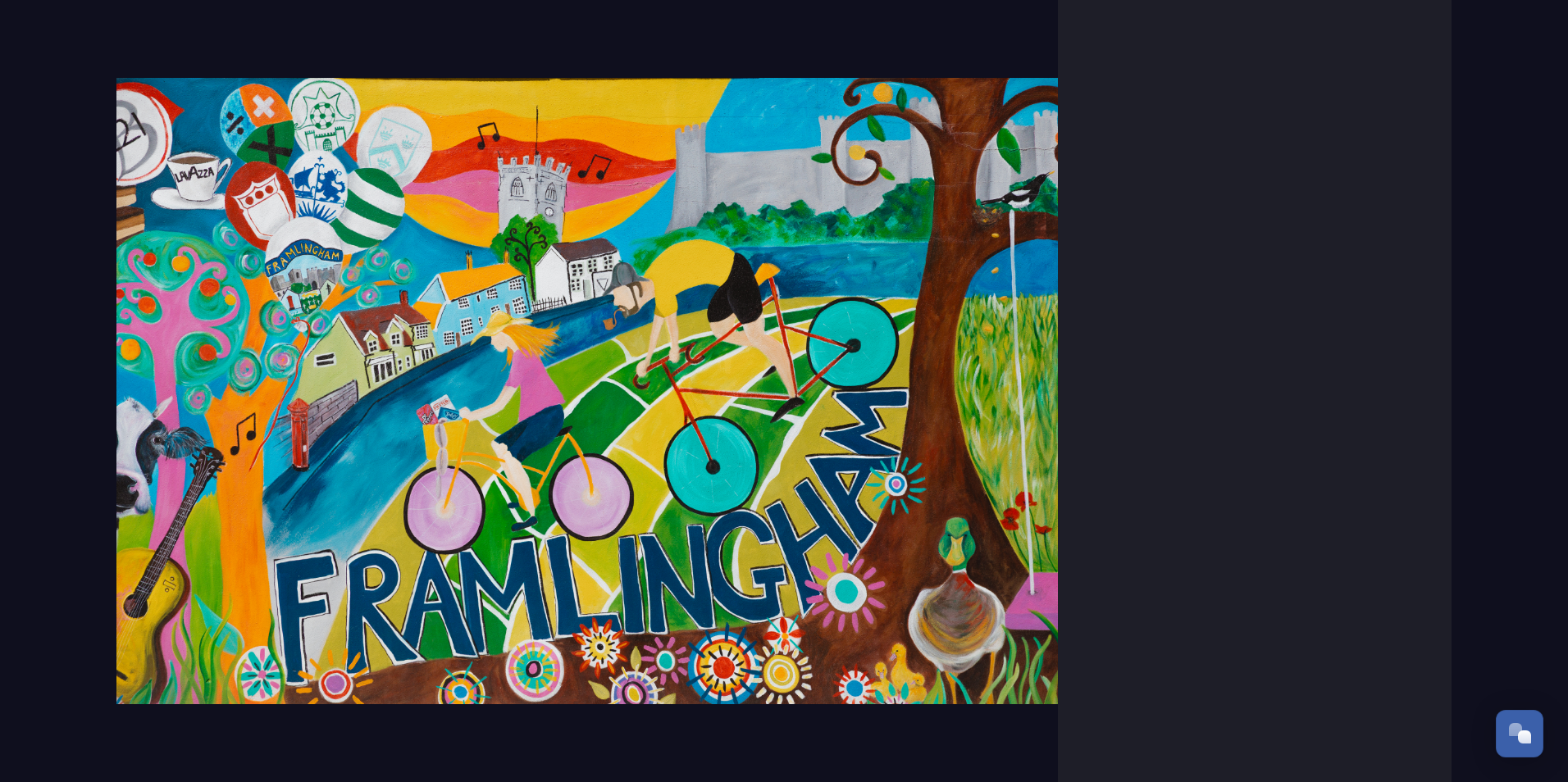
click at [1247, 376] on div at bounding box center [1254, 391] width 394 height 782
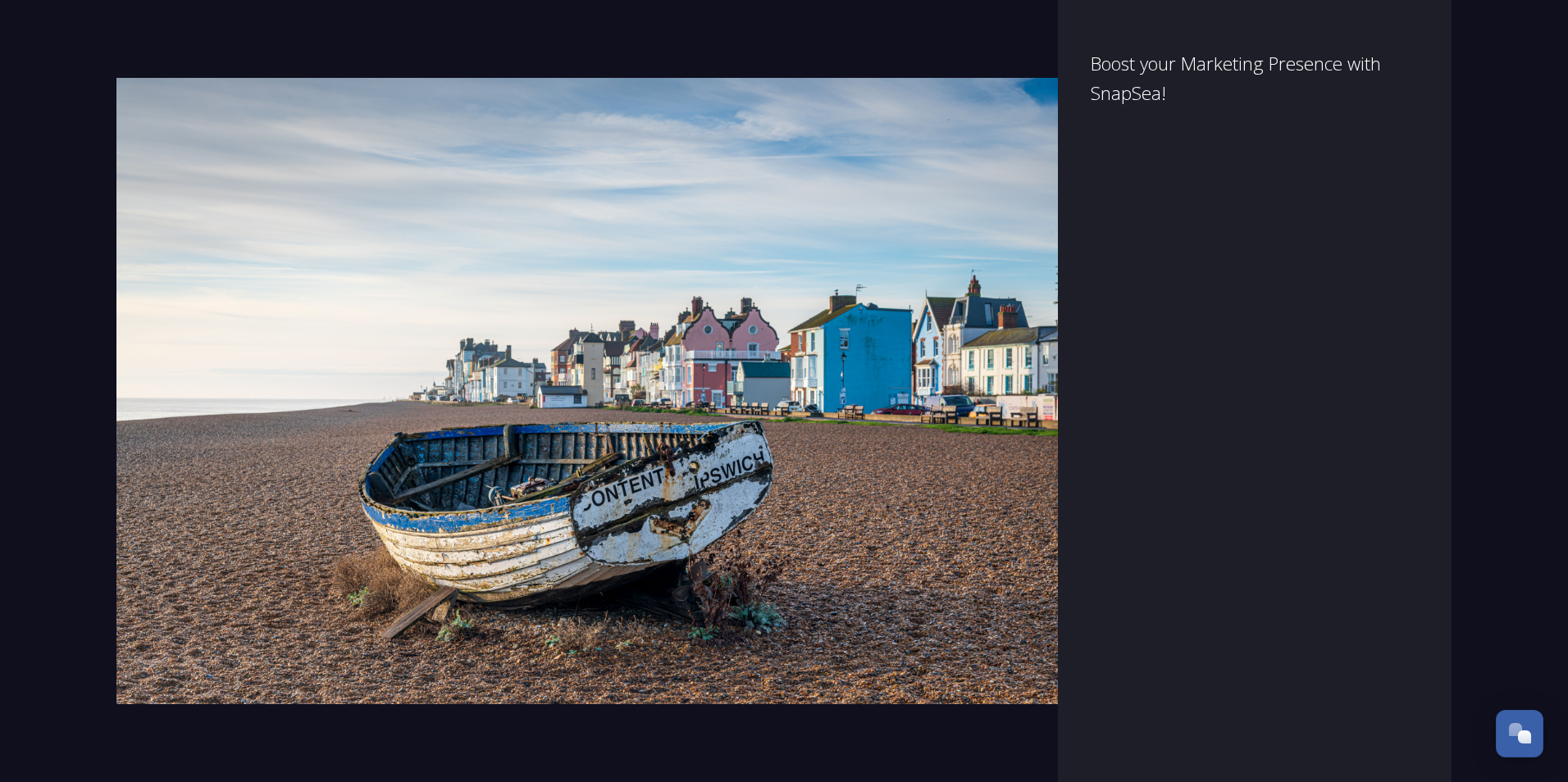
click at [1178, 97] on div at bounding box center [1254, 391] width 394 height 782
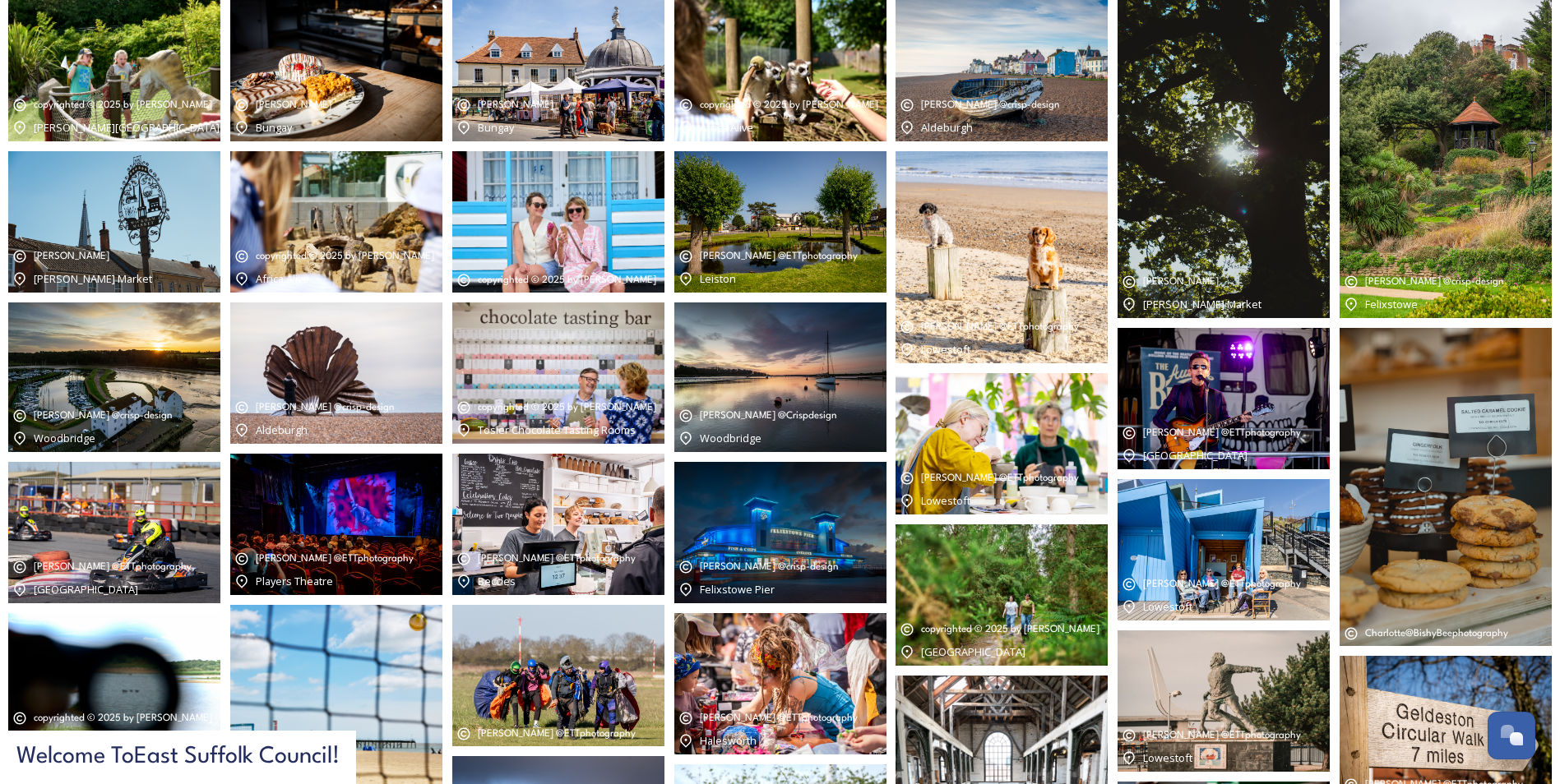
click at [839, 44] on img at bounding box center [780, 70] width 212 height 141
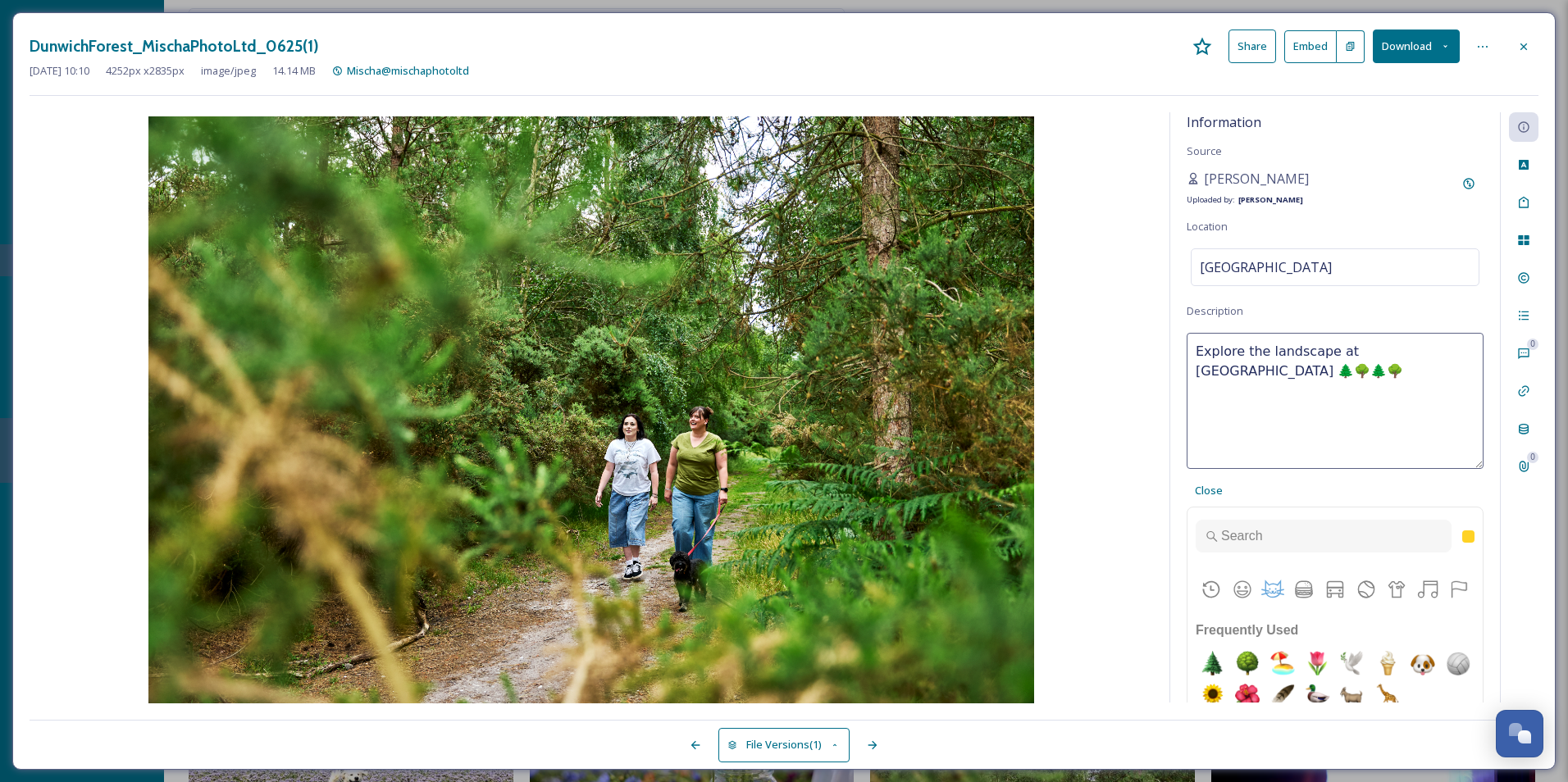
scroll to position [7190, 0]
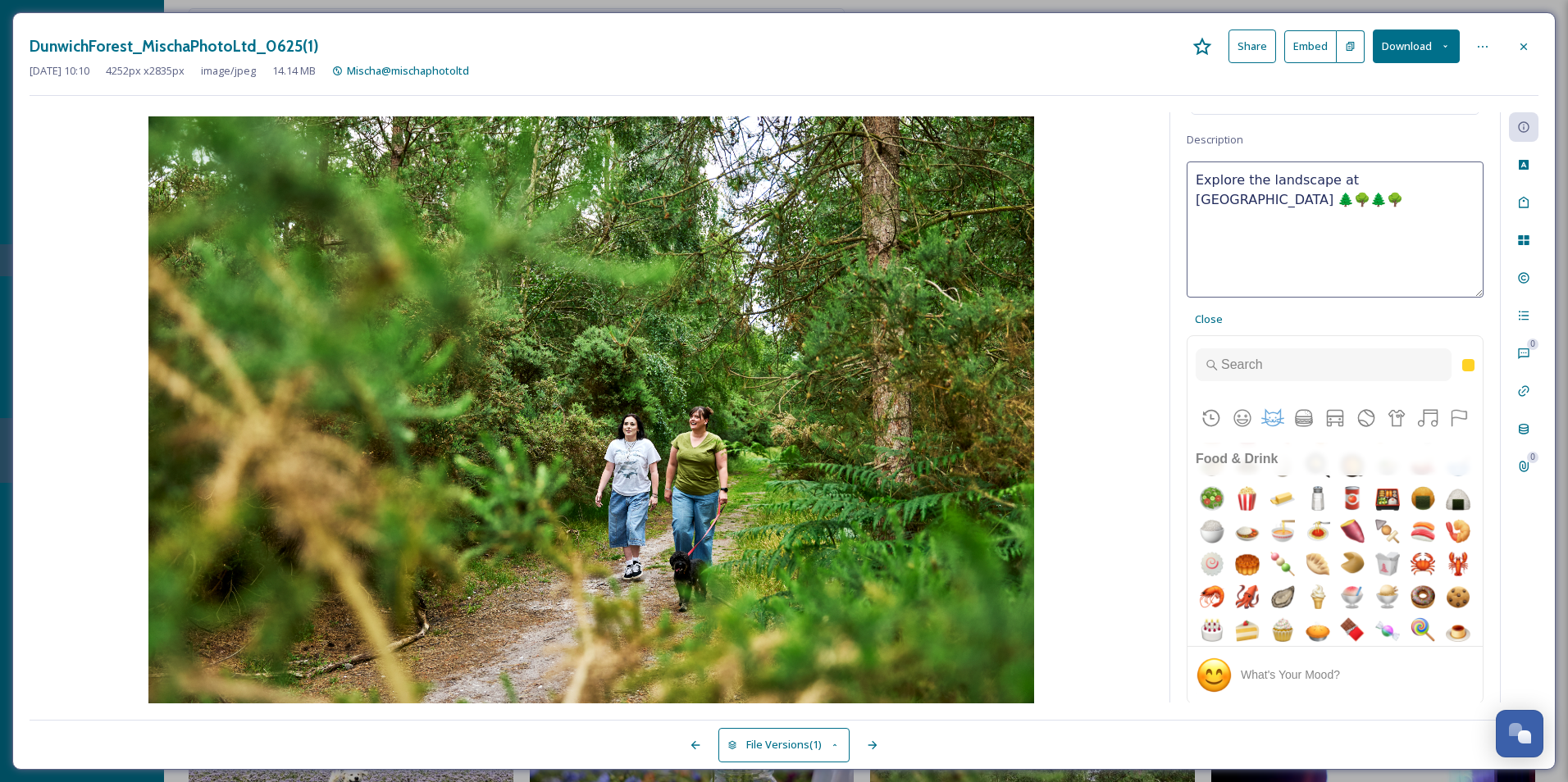
click at [1245, 303] on div "Explore the landscape at Dunwich Forest 🌲🌳🌲🌳 Close Frequently Used Smileys & Pe…" at bounding box center [1335, 433] width 297 height 543
click at [1226, 319] on div "Close" at bounding box center [1208, 319] width 44 height 32
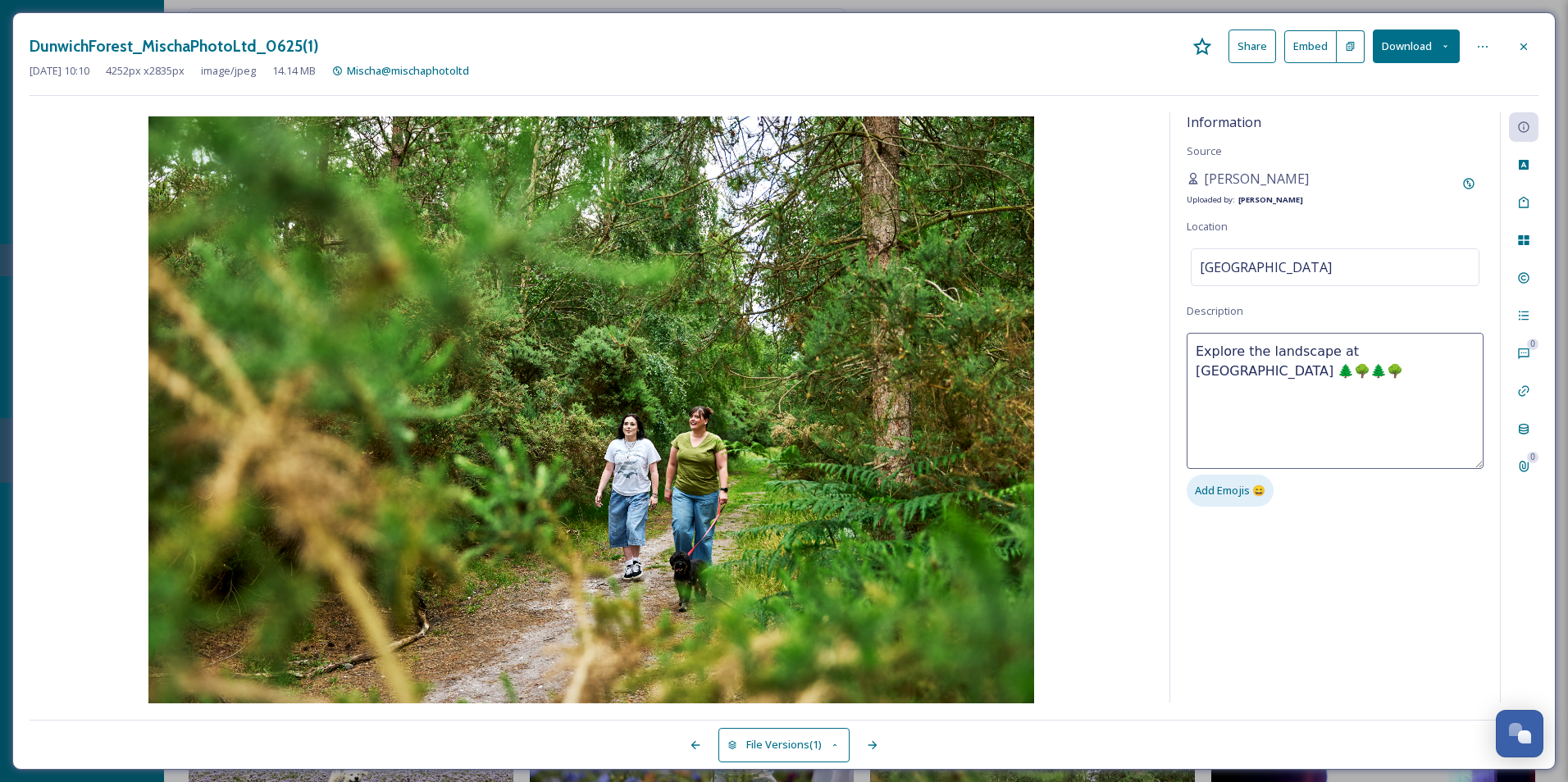
scroll to position [0, 0]
click at [1340, 543] on div "Information Source Mischa Haller Uploaded by: Jake Snell Location Dunwich Fores…" at bounding box center [1335, 407] width 330 height 590
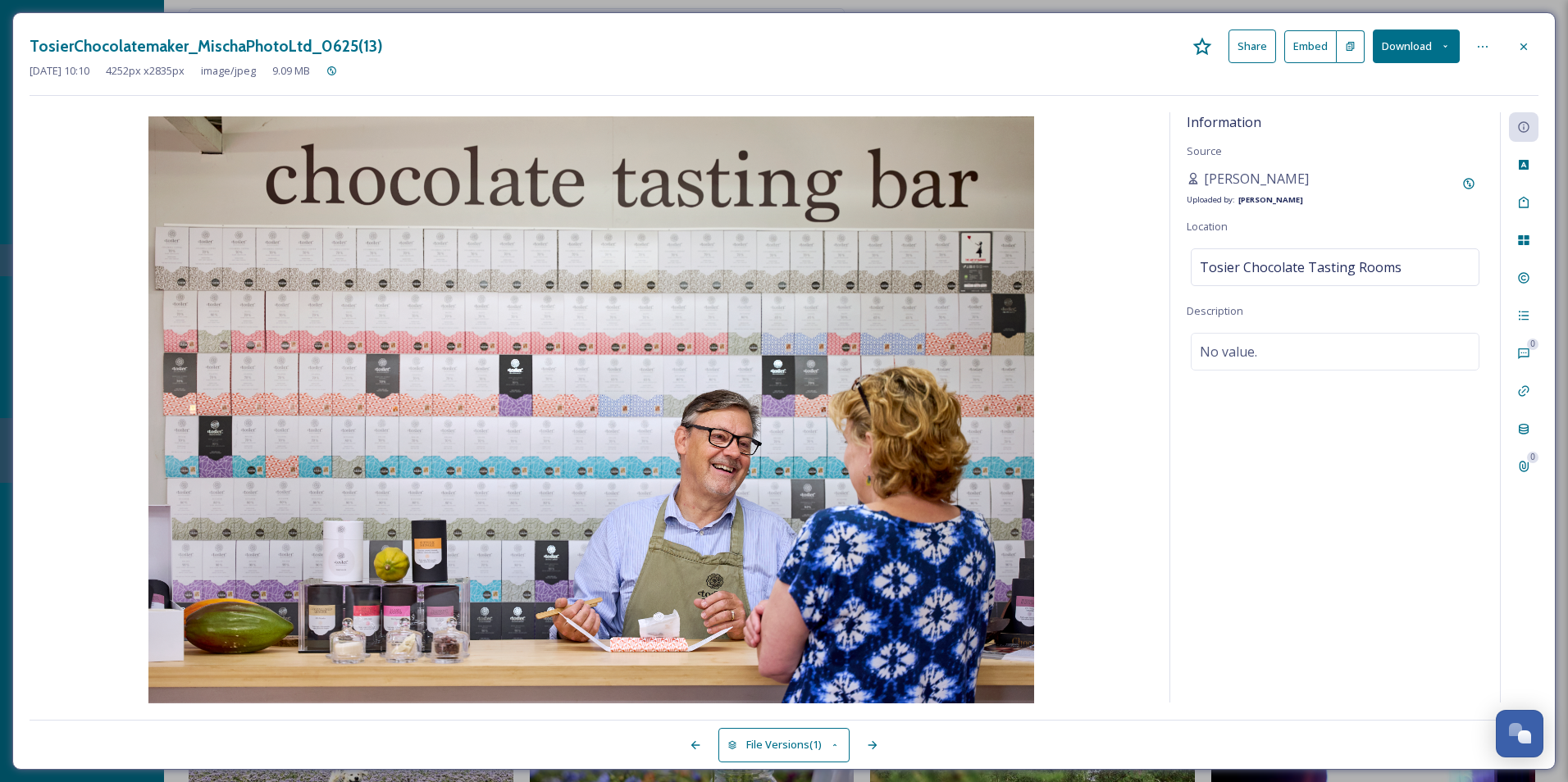
click at [1305, 513] on div "Information Source Mischa Haller Uploaded by: Jake Snell Location Tosier Chocol…" at bounding box center [1335, 407] width 330 height 590
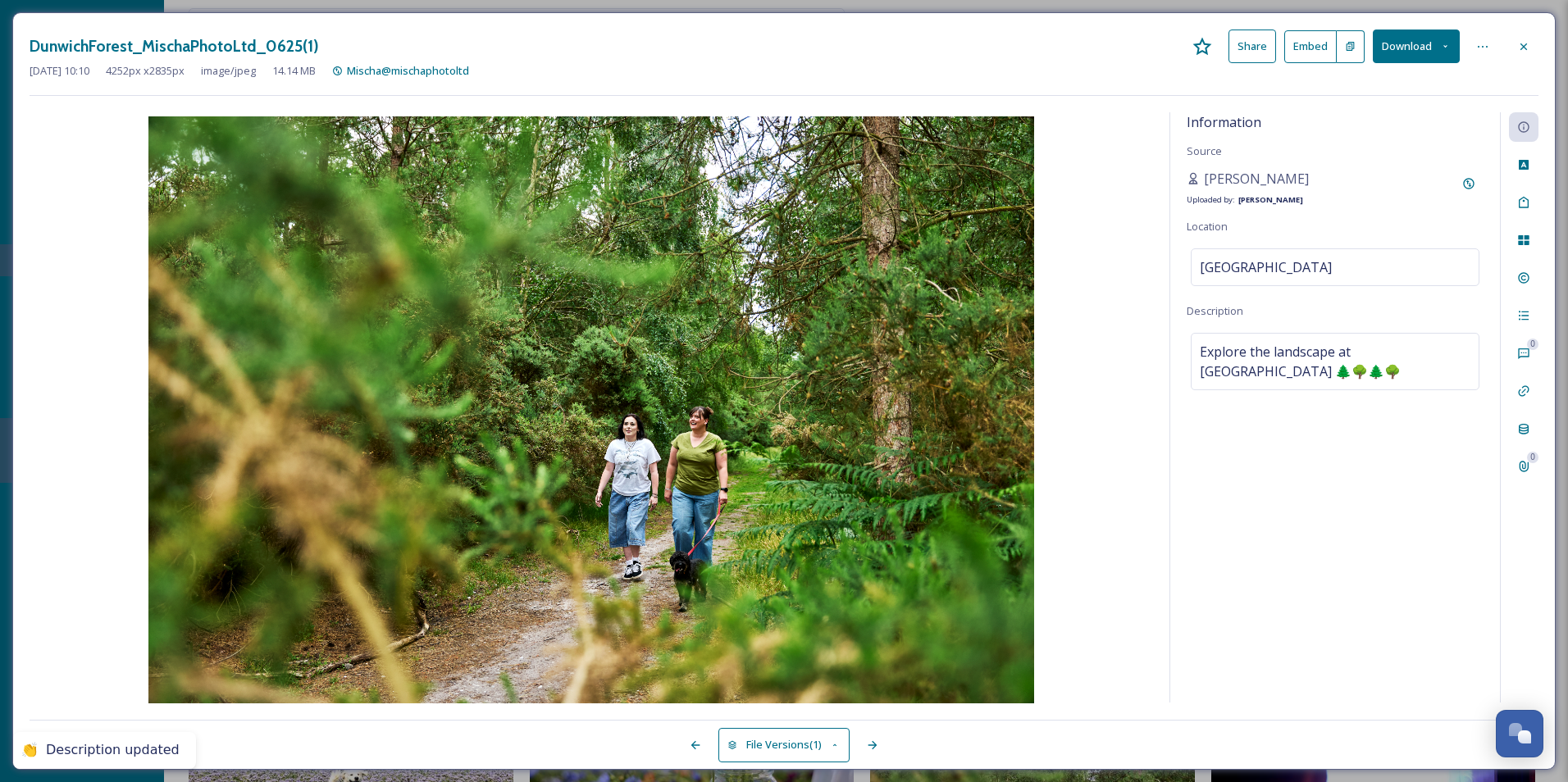
click at [1348, 524] on div "Information Source Mischa Haller Uploaded by: Jake Snell Location Dunwich Fores…" at bounding box center [1335, 407] width 330 height 590
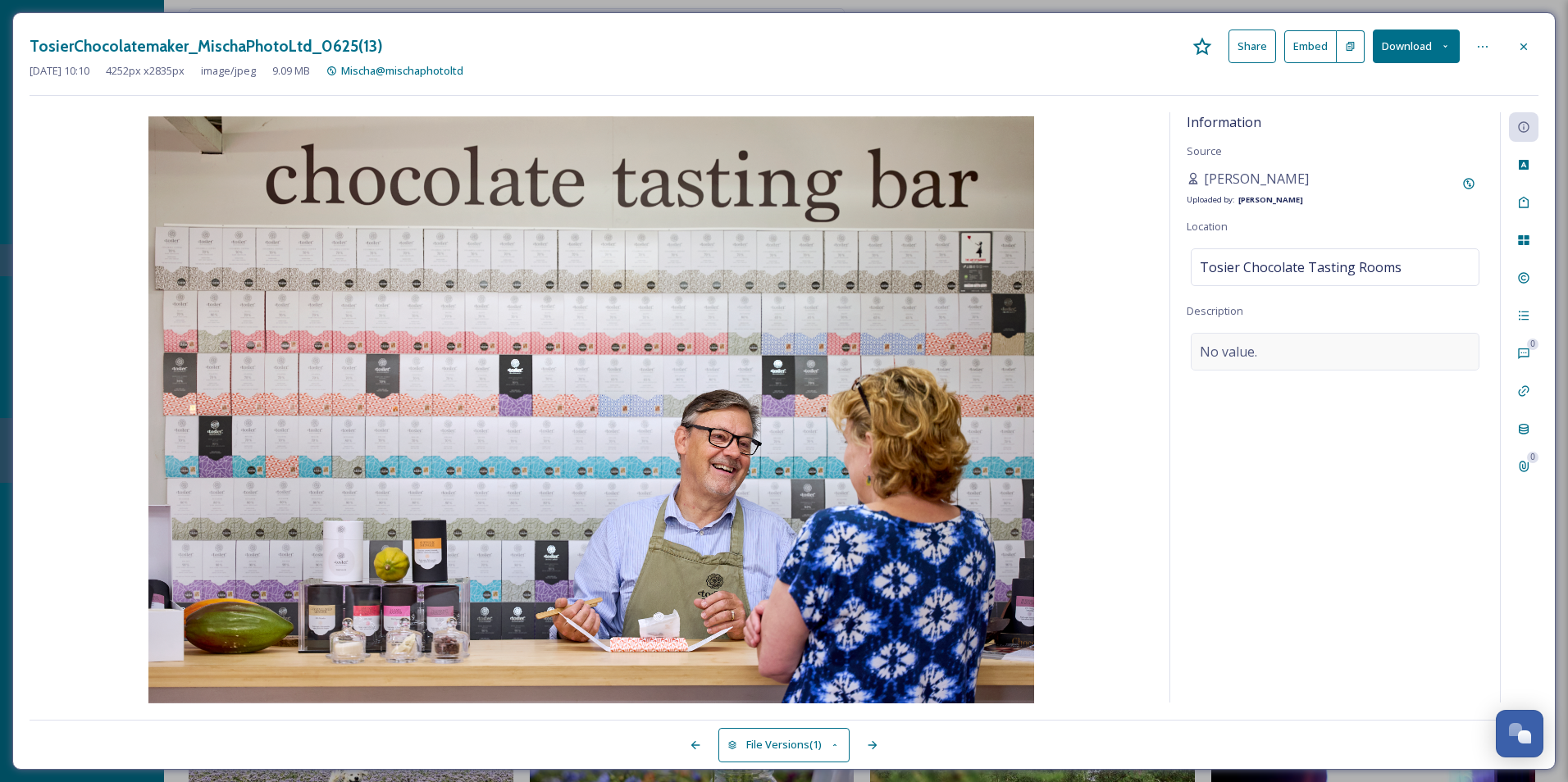
click at [1288, 368] on div "No value." at bounding box center [1336, 351] width 289 height 38
click at [1287, 368] on textarea at bounding box center [1335, 400] width 297 height 136
type textarea "T"
click at [1219, 468] on textarea "Try Tosier Chocolate tasting bar! handcrafted in the store!" at bounding box center [1335, 400] width 297 height 136
click at [1230, 489] on span "Add Emojis 😄" at bounding box center [1230, 490] width 71 height 15
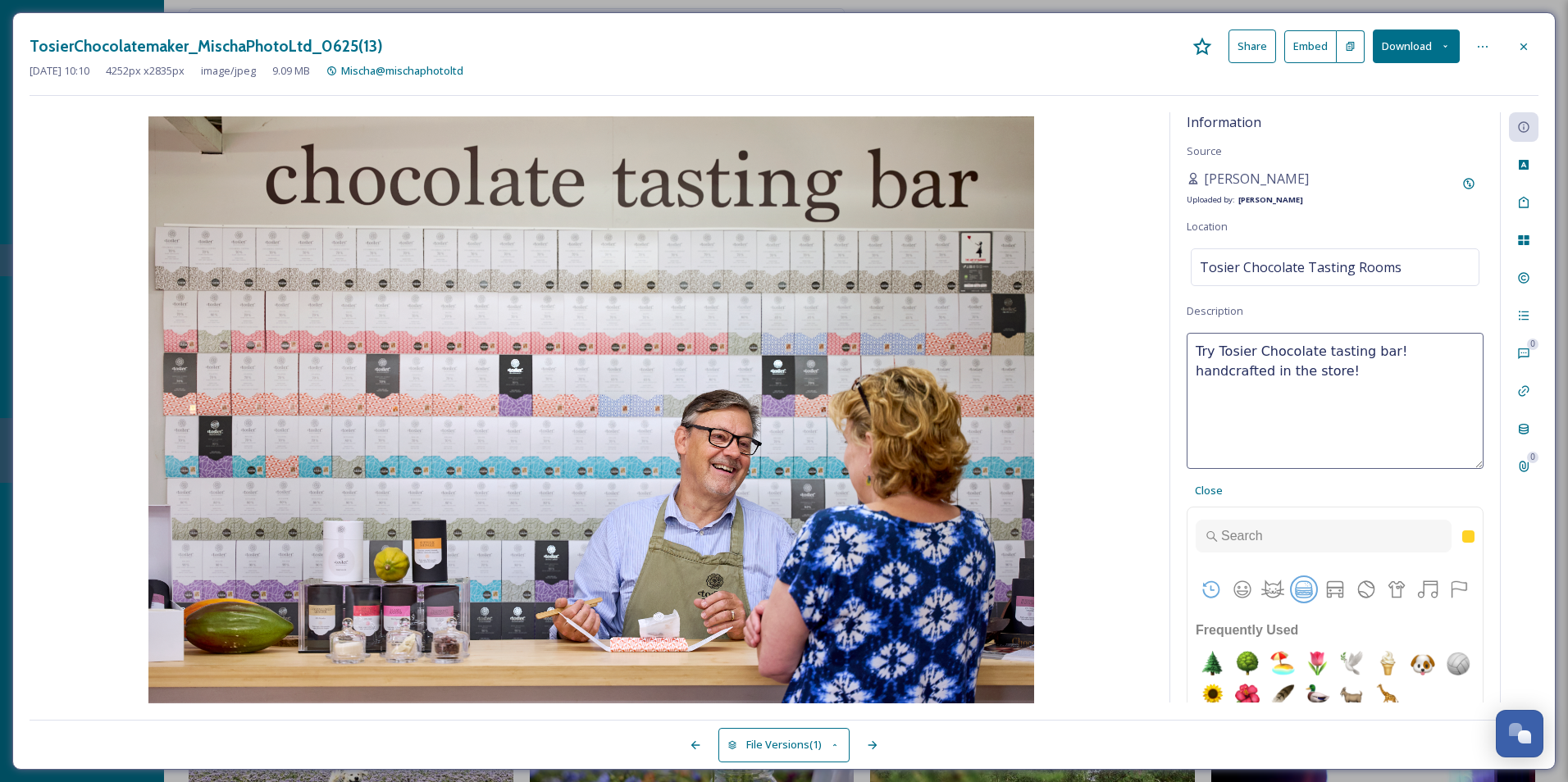
click at [1304, 587] on button "Food & Drink" at bounding box center [1304, 589] width 25 height 25
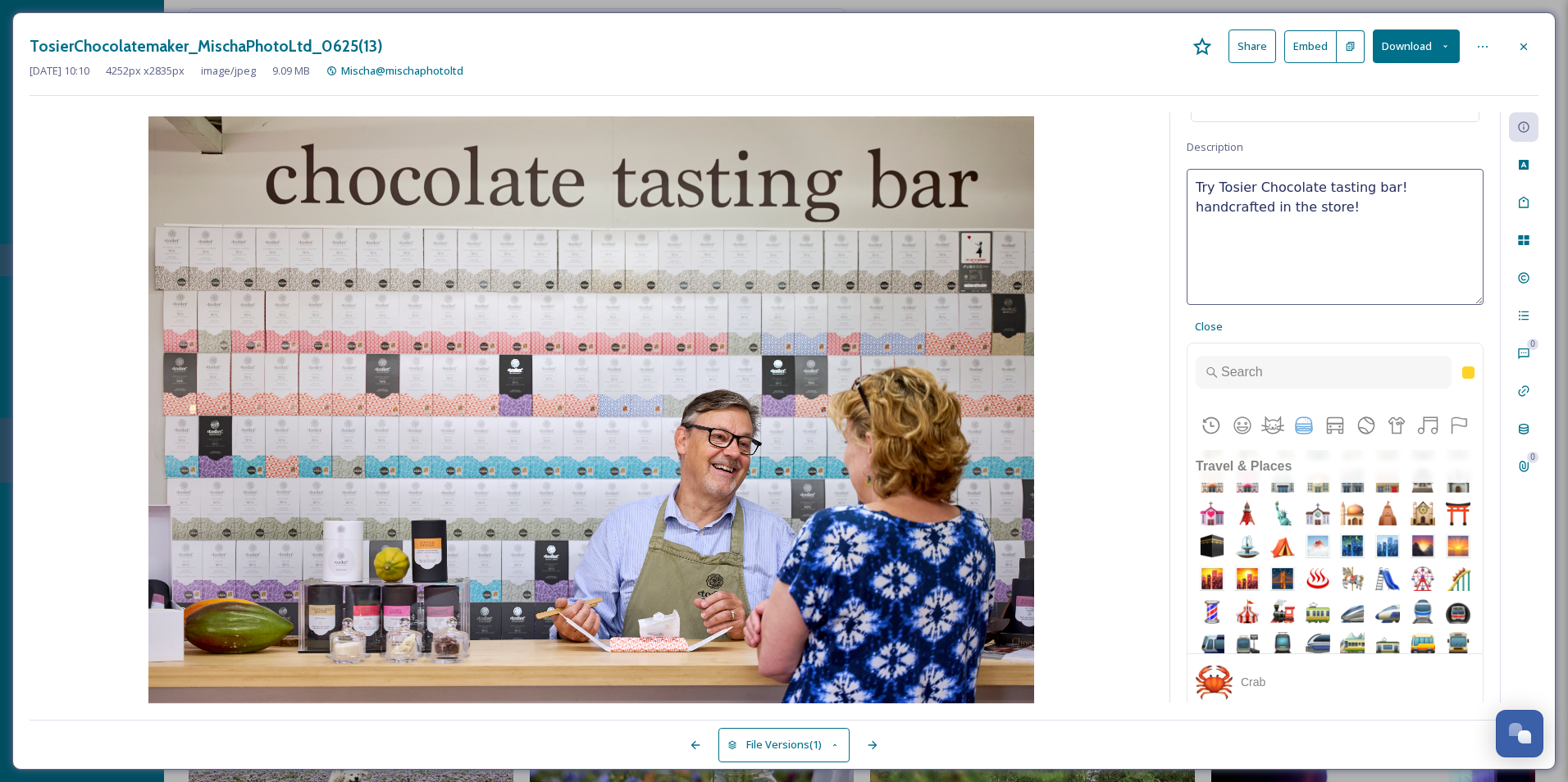
scroll to position [3735, 0]
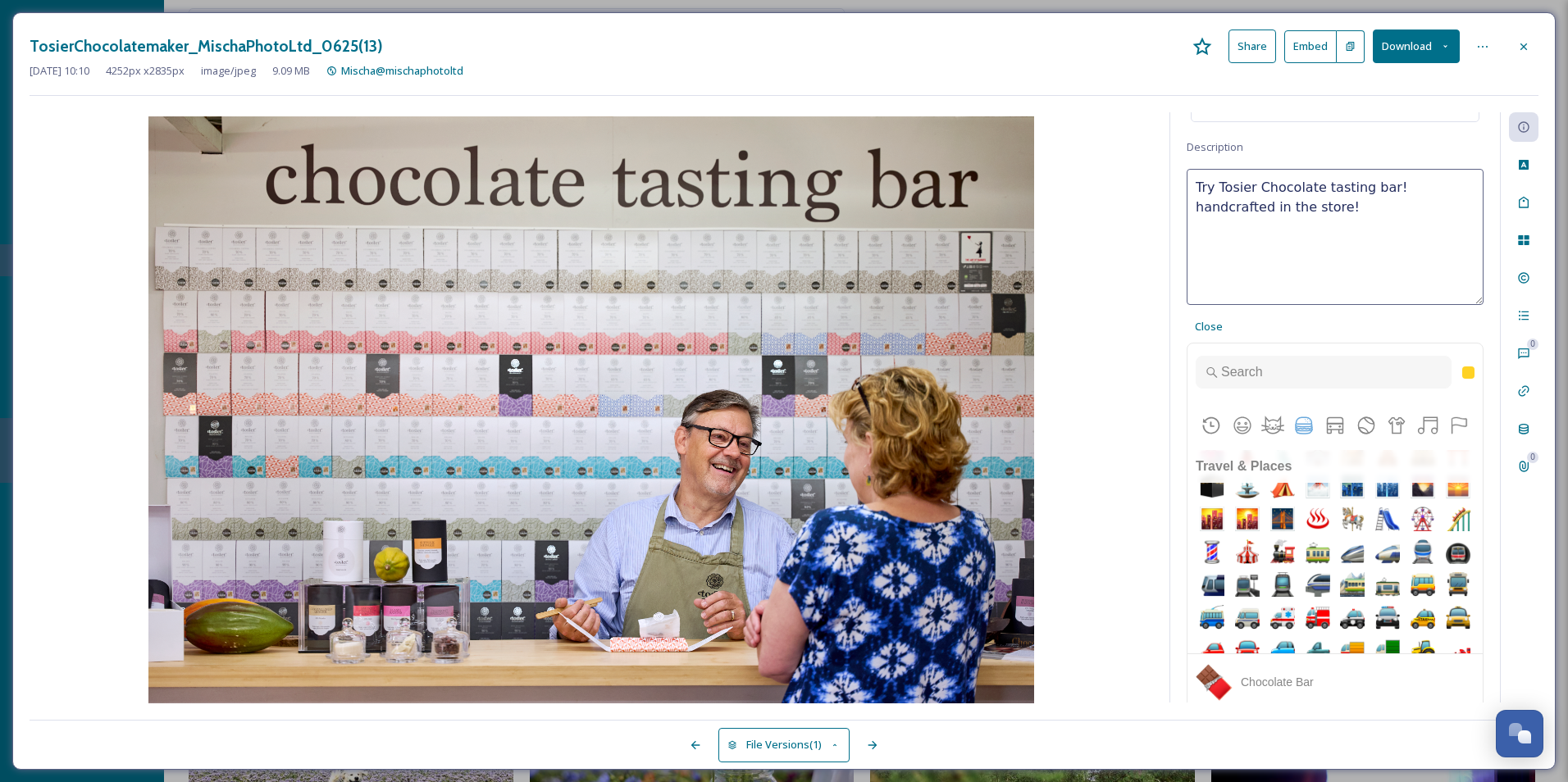
click at [1336, 105] on img "chocolate bar" at bounding box center [1352, 88] width 33 height 33
click at [1302, 138] on img "coffee" at bounding box center [1318, 121] width 33 height 33
drag, startPoint x: 1265, startPoint y: 212, endPoint x: 1236, endPoint y: 212, distance: 29.0
click at [1236, 212] on textarea "Try Tosier Chocolate tasting bar! handcrafted in the ☕🍫store!" at bounding box center [1335, 237] width 297 height 136
click at [1278, 210] on textarea "Try Tosier Chocolate tasting bar! handcrafted in the store!" at bounding box center [1335, 237] width 297 height 136
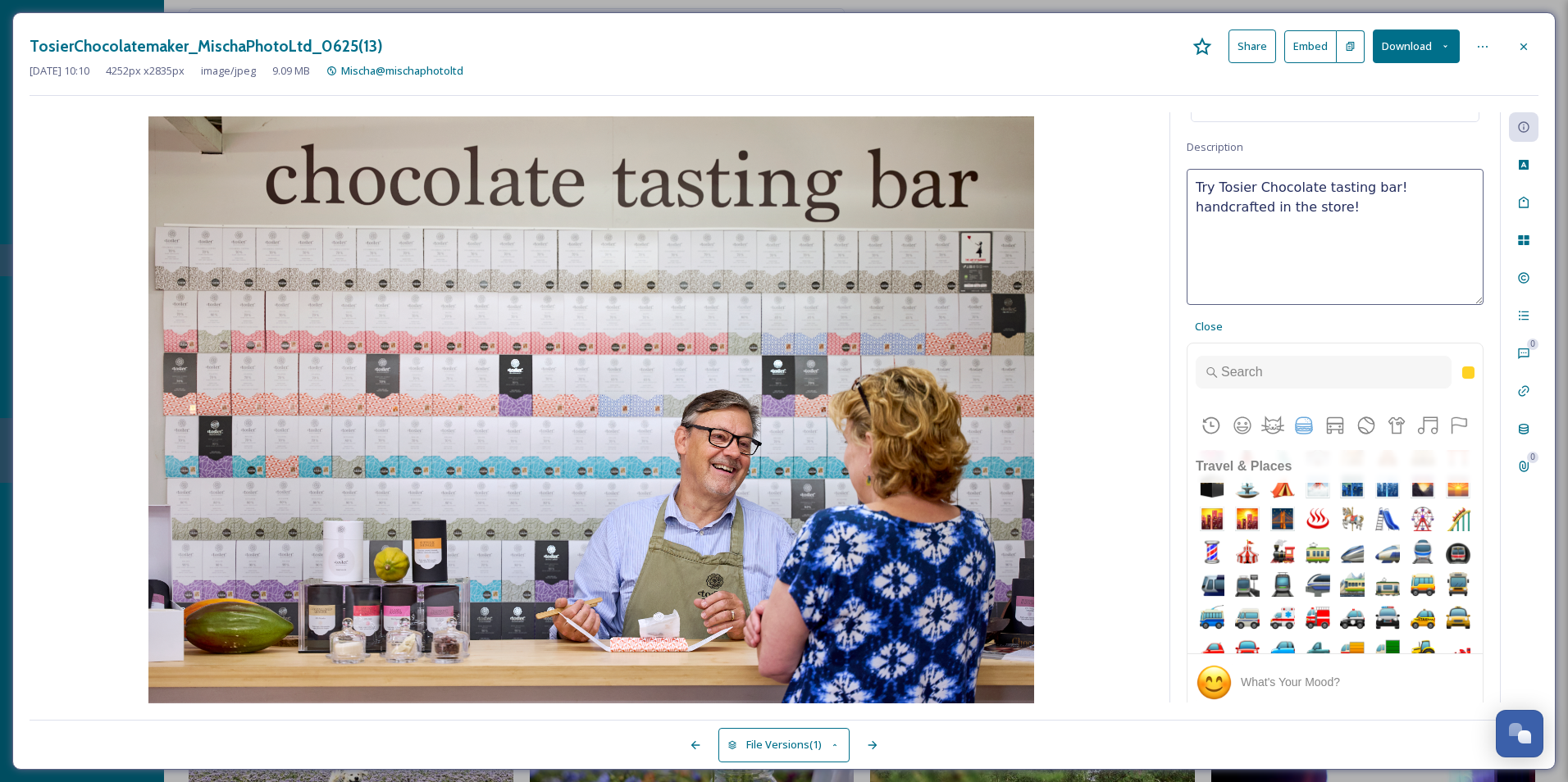
paste textarea "☕🍫"
click at [1286, 296] on textarea "Try Tosier Chocolate tasting bar! handcrafted in the store! ☕🍫" at bounding box center [1335, 237] width 297 height 136
type textarea "Try Tosier Chocolate tasting bar! handcrafted in the store! ☕🍫"
click at [1216, 335] on div "Close" at bounding box center [1208, 327] width 44 height 32
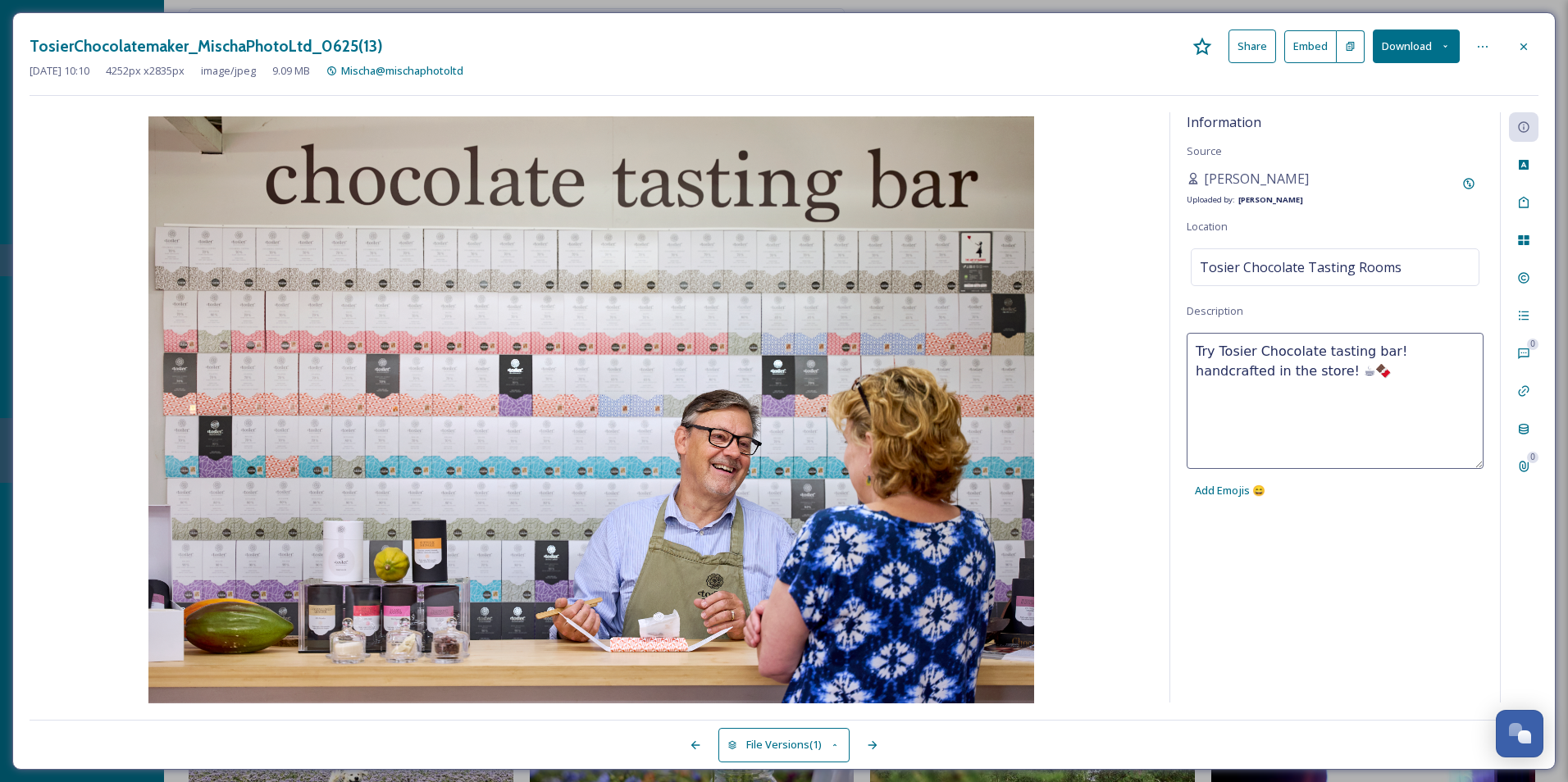
click at [1350, 484] on div "Try Tosier Chocolate tasting bar! handcrafted in the store! ☕🍫 Add Emojis 😄" at bounding box center [1335, 419] width 297 height 174
click at [1380, 543] on div "Information Source Mischa Haller Uploaded by: Jake Snell Location Tosier Chocol…" at bounding box center [1335, 407] width 330 height 590
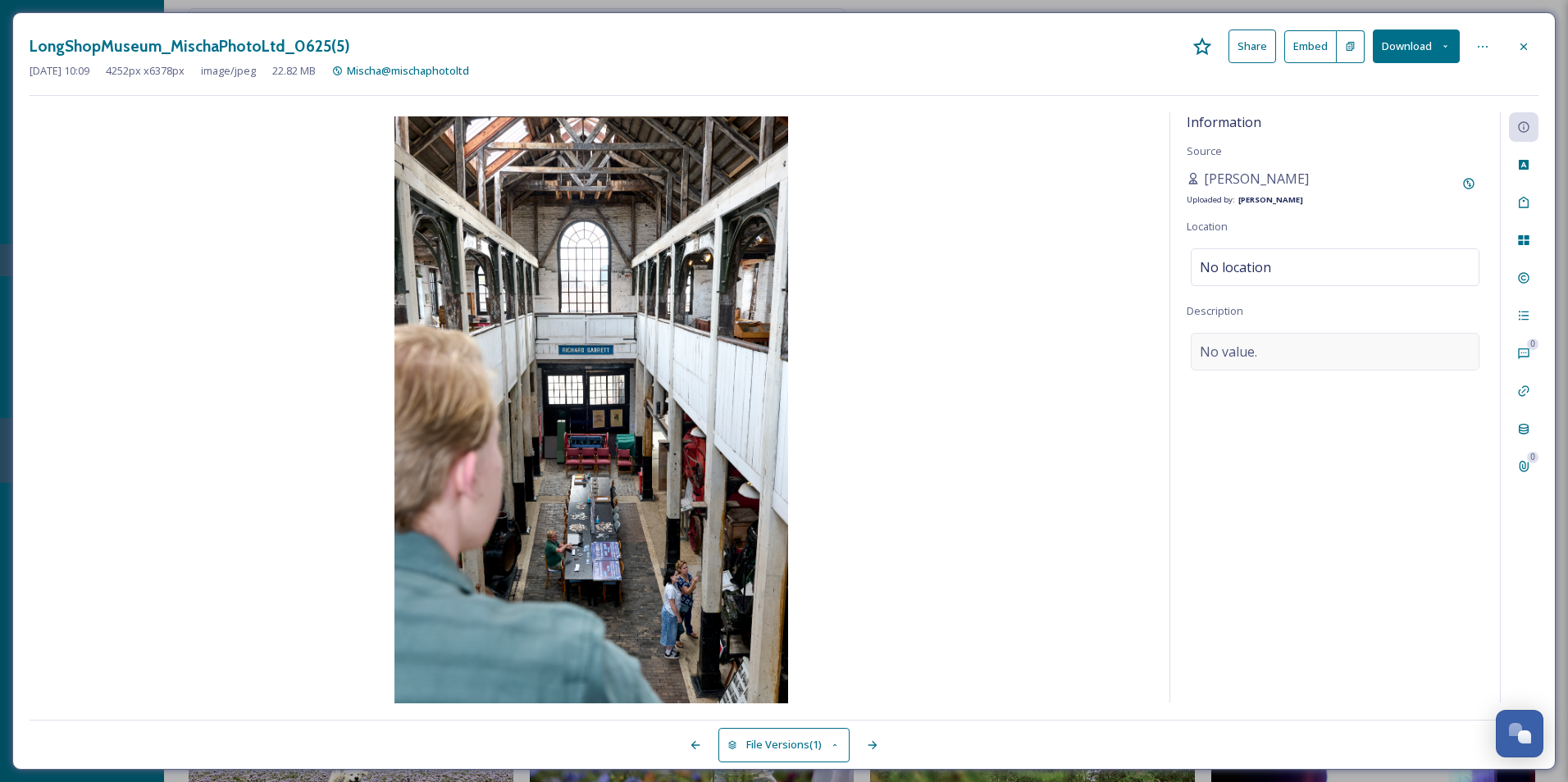
click at [1304, 352] on div "No value." at bounding box center [1336, 351] width 289 height 38
click at [1304, 352] on textarea at bounding box center [1335, 400] width 297 height 136
click at [1266, 280] on div "No location" at bounding box center [1336, 267] width 289 height 38
click at [1260, 281] on input "Africa Alive" at bounding box center [1335, 267] width 287 height 36
drag, startPoint x: 1283, startPoint y: 276, endPoint x: 1104, endPoint y: 273, distance: 179.0
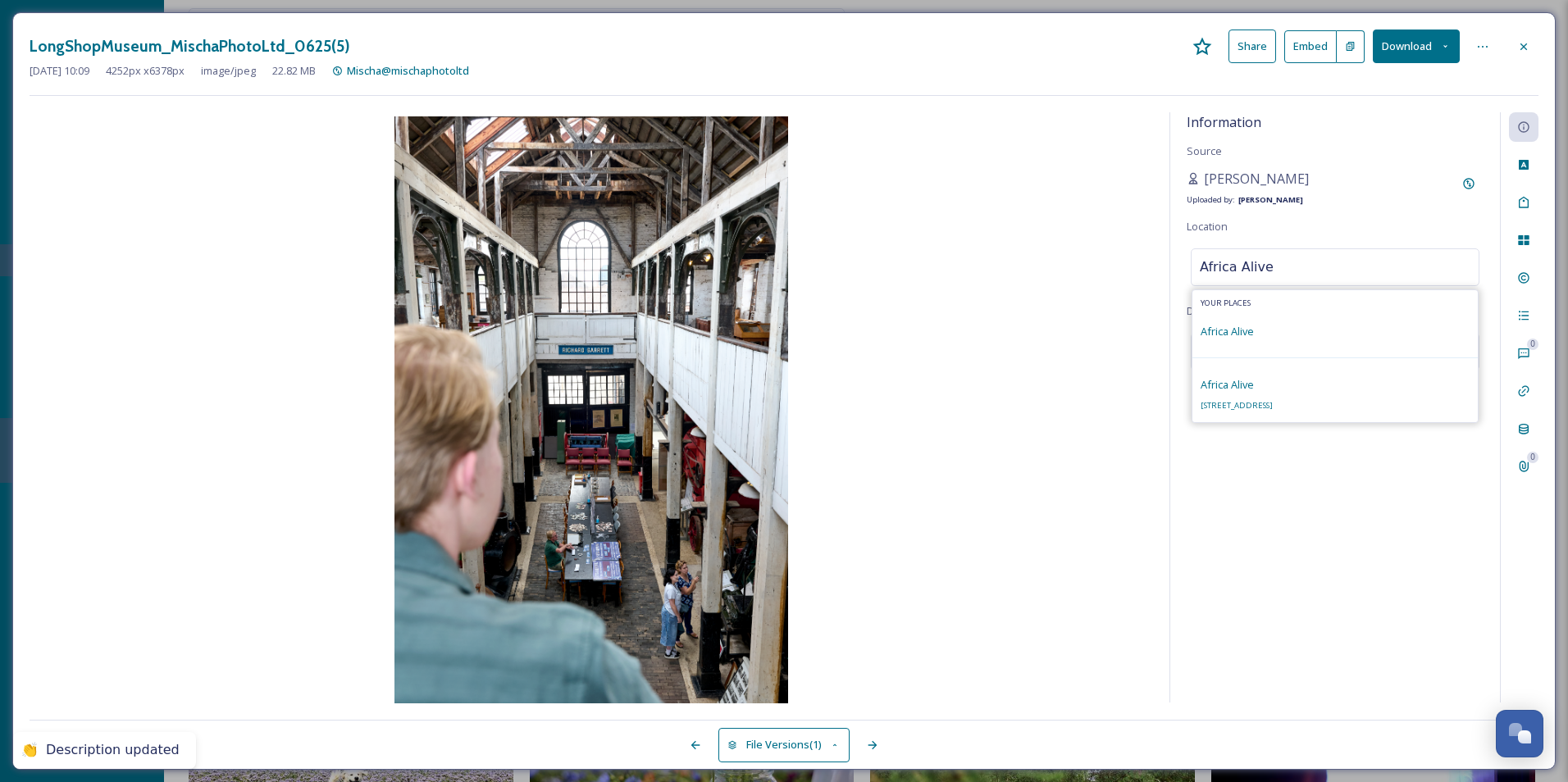
click at [1104, 273] on div "Information Source Mischa Haller Uploaded by: Jake Snell Location Africa Alive …" at bounding box center [783, 408] width 1508 height 591
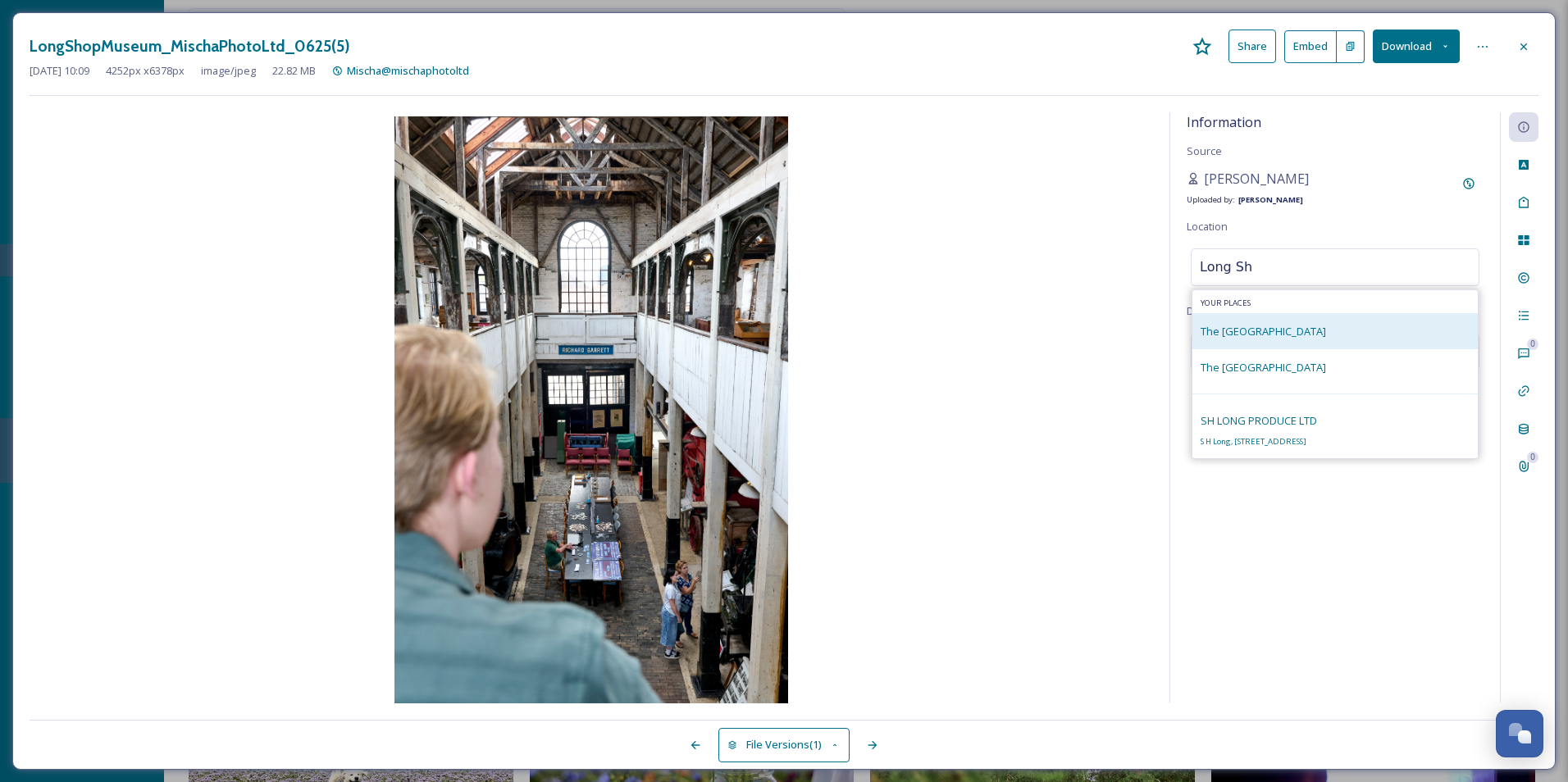
type input "Long Sh"
click at [1290, 321] on div "The [GEOGRAPHIC_DATA]" at bounding box center [1263, 331] width 126 height 20
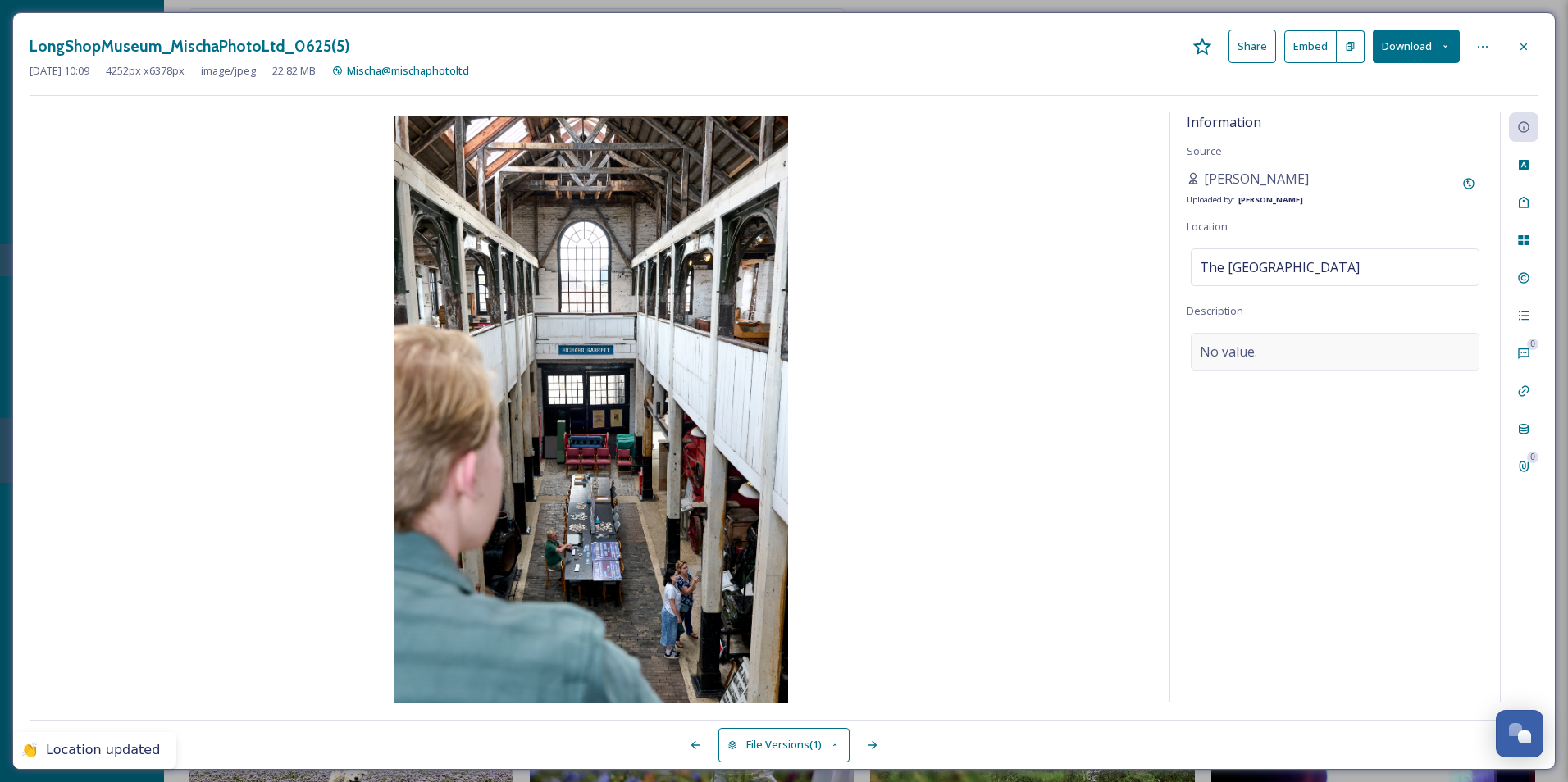
click at [1258, 340] on div "No value." at bounding box center [1336, 351] width 289 height 38
click at [1258, 343] on textarea at bounding box center [1335, 400] width 297 height 136
click at [1256, 405] on textarea at bounding box center [1335, 400] width 297 height 136
click at [1297, 486] on div "Peer through time at The Long Shop Museum in Leiston! Add Emojis 😄" at bounding box center [1335, 419] width 297 height 174
click at [1247, 488] on span "Add Emojis 😄" at bounding box center [1230, 490] width 71 height 15
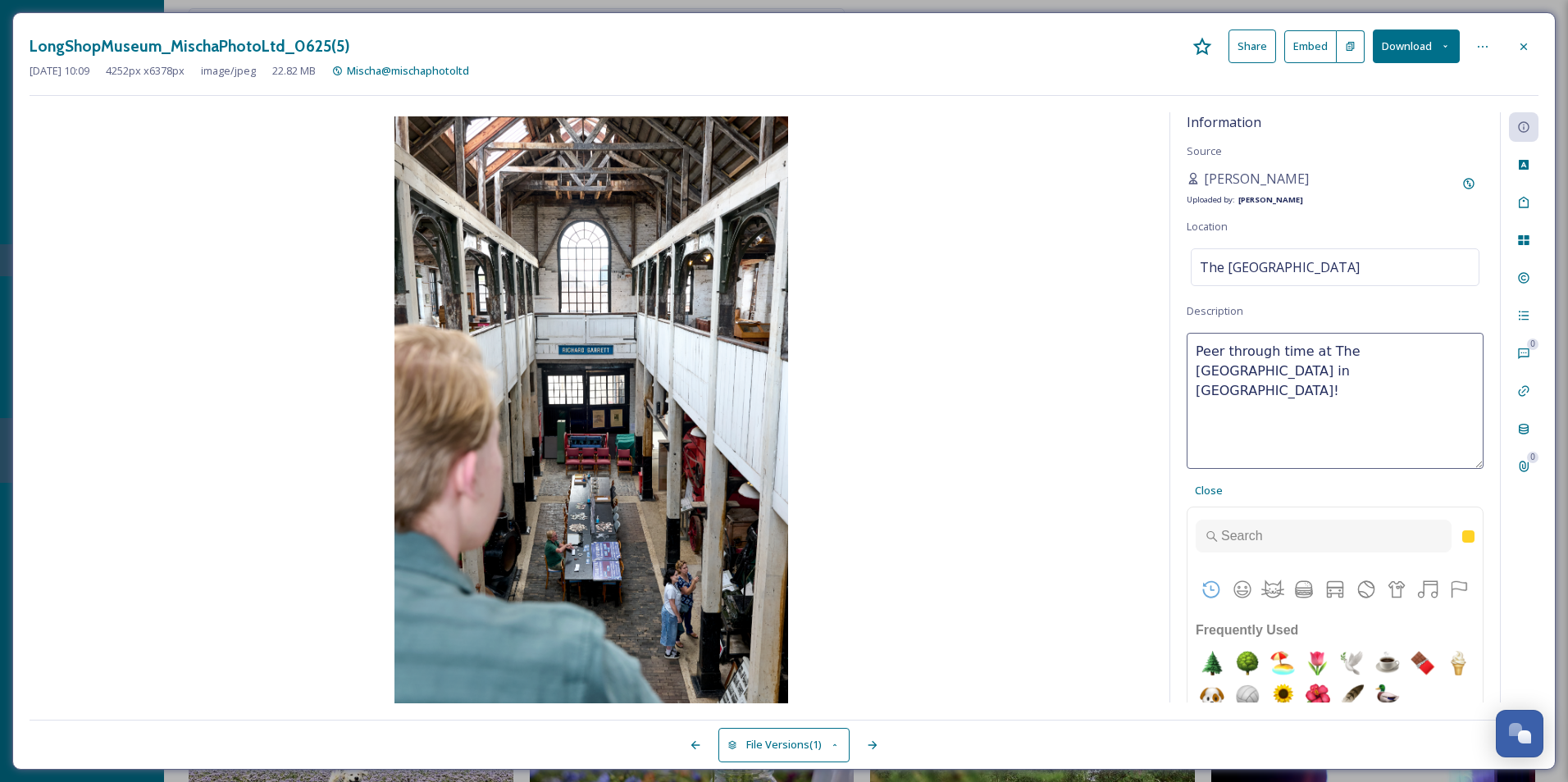
click at [1300, 370] on textarea "Peer through time at The Long Shop Museum in Leiston!" at bounding box center [1335, 400] width 297 height 136
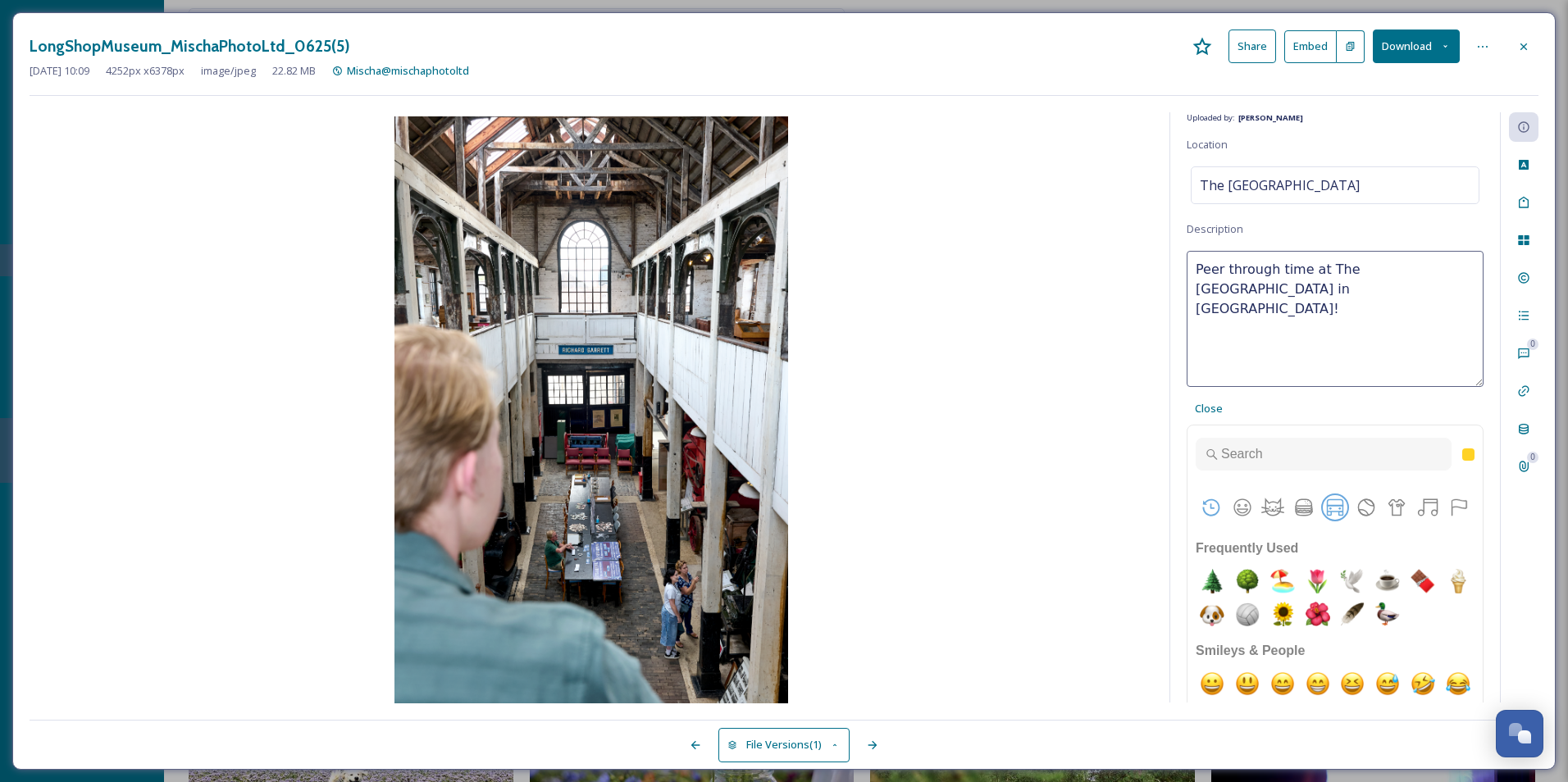
click at [1334, 512] on button "Travel & Places" at bounding box center [1335, 507] width 25 height 25
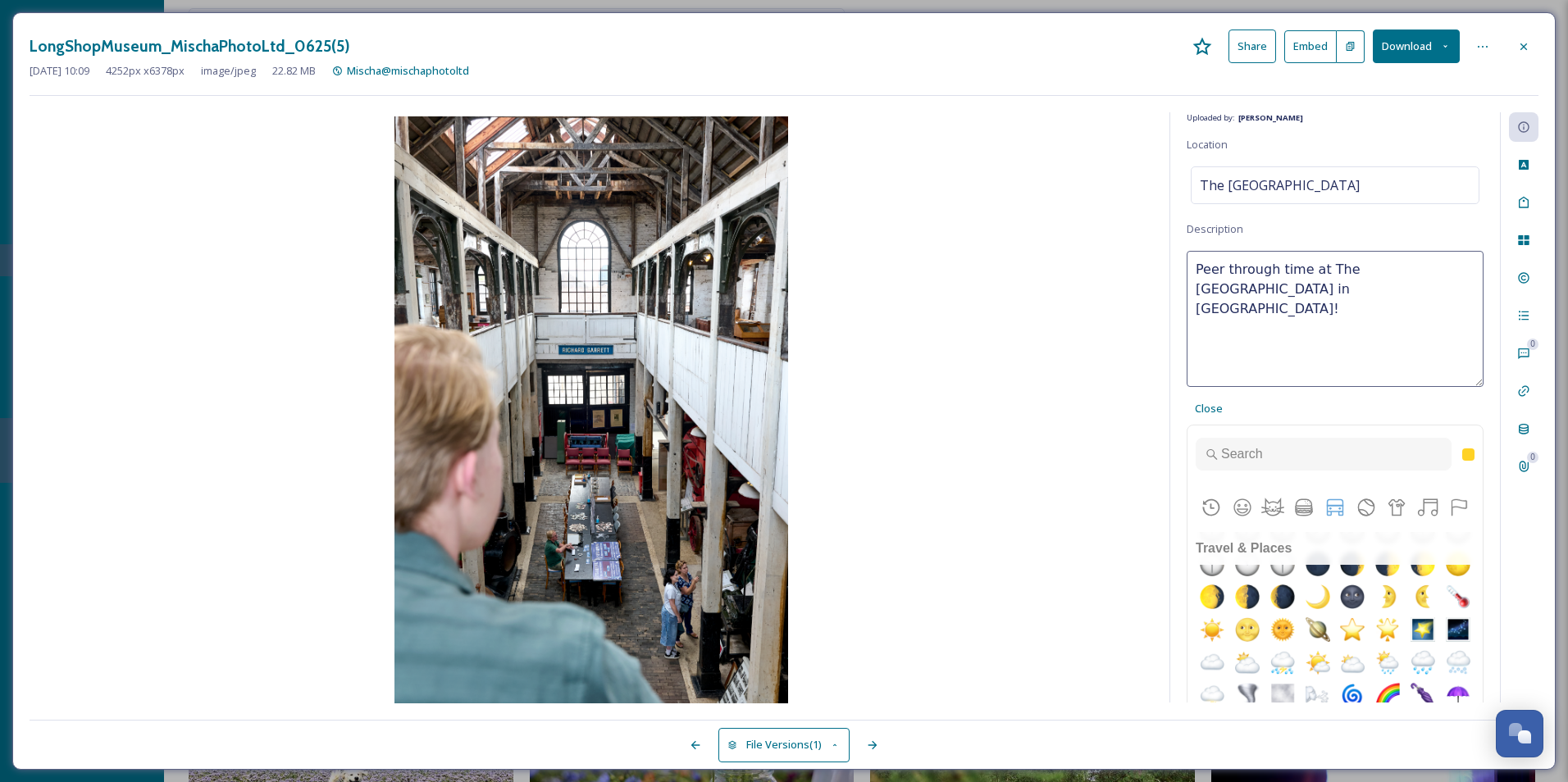
scroll to position [90, 0]
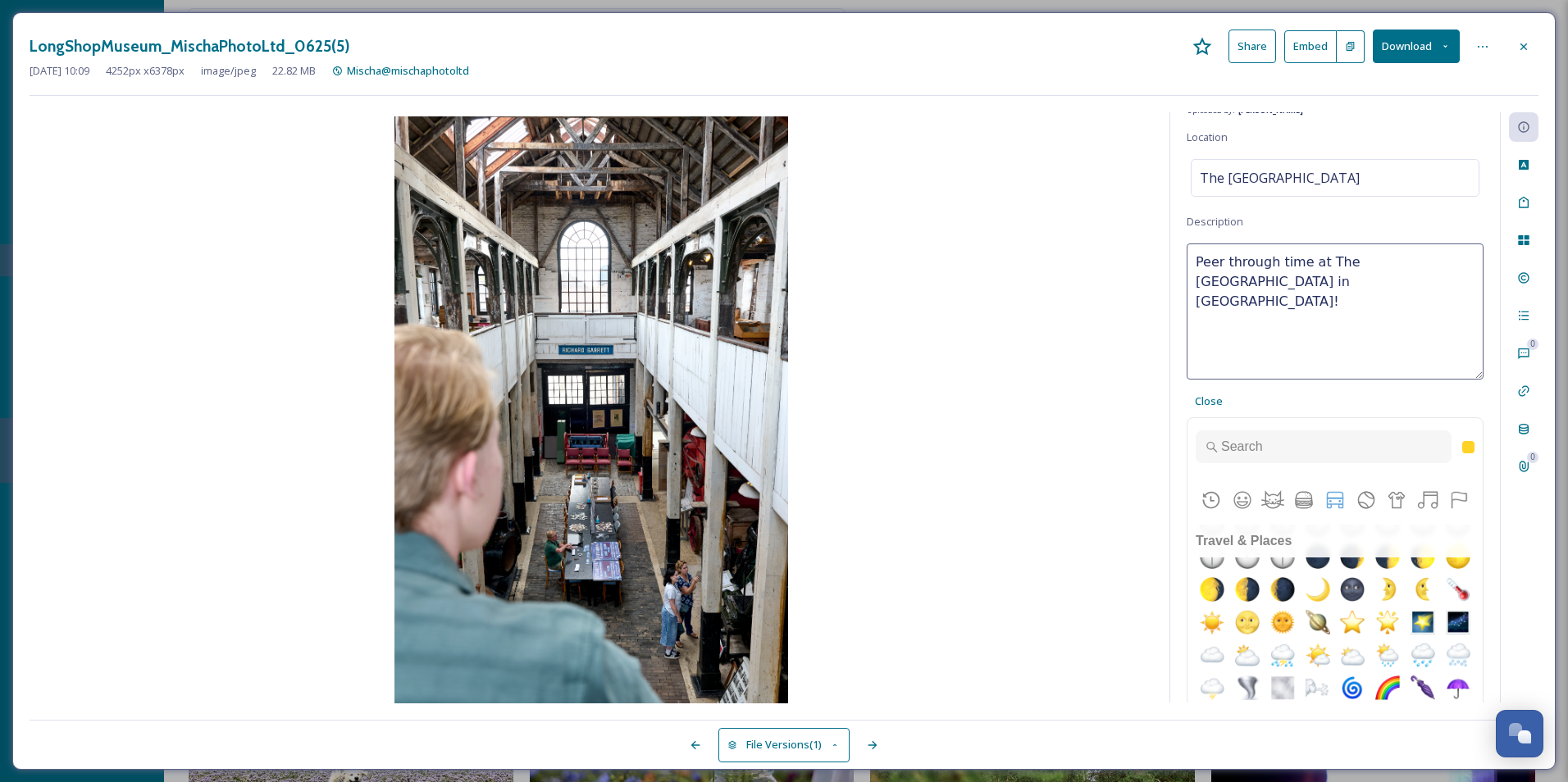
click at [1299, 146] on img "steam locomotive" at bounding box center [1282, 130] width 33 height 33
type textarea "Peer through time at The Long Shop Museum in Leiston! 🚂"
click at [1309, 407] on div "Peer through time at The Long Shop Museum in Leiston! 🚂 Close Frequently Used S…" at bounding box center [1335, 515] width 297 height 543
click at [1288, 397] on div "Peer through time at The Long Shop Museum in Leiston! 🚂 Close Frequently Used S…" at bounding box center [1335, 515] width 297 height 543
click at [1285, 397] on div "Peer through time at The Long Shop Museum in Leiston! 🚂 Close Frequently Used S…" at bounding box center [1335, 515] width 297 height 543
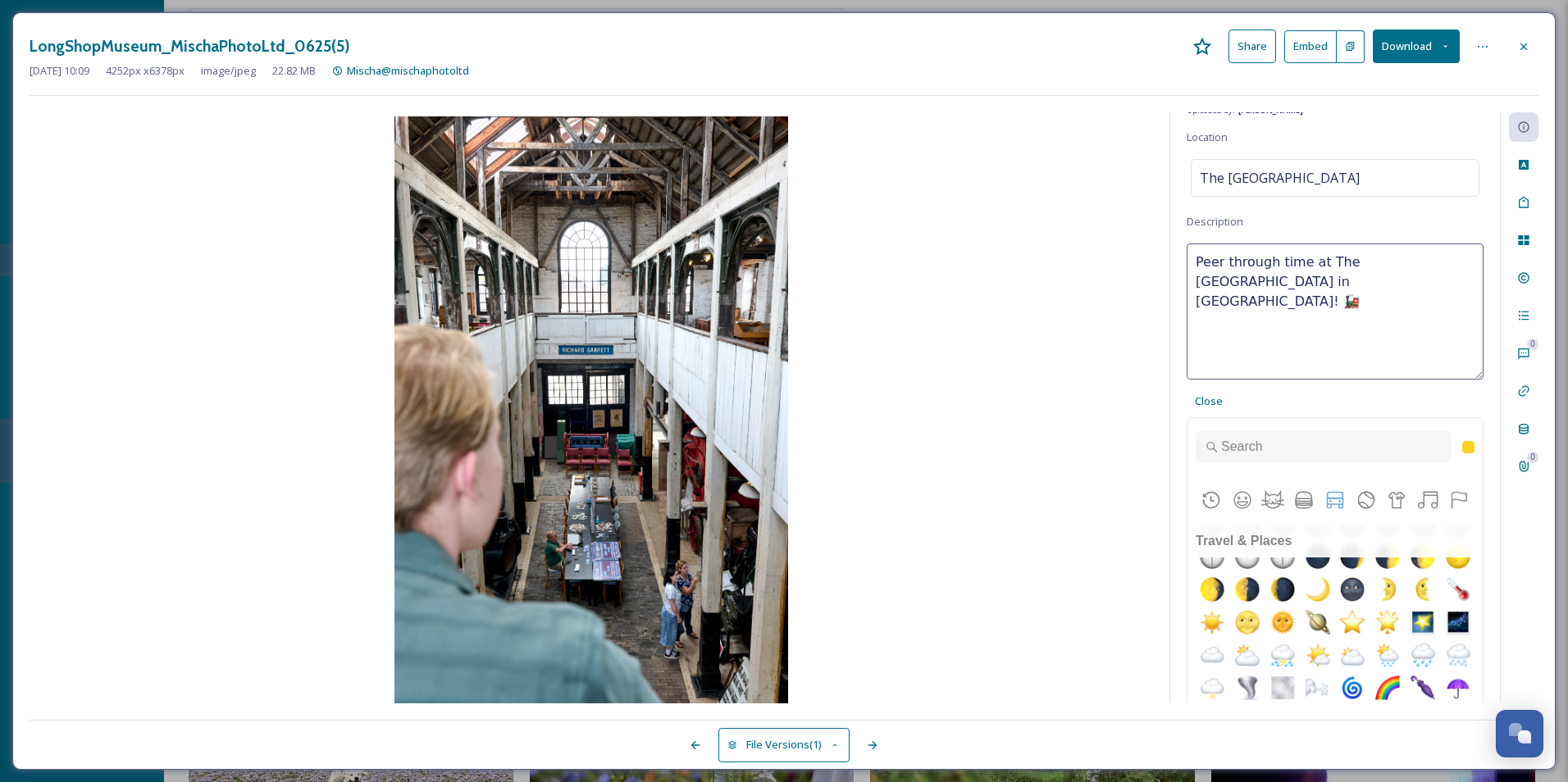
click at [1285, 397] on div "Peer through time at The Long Shop Museum in Leiston! 🚂 Close Frequently Used S…" at bounding box center [1335, 515] width 297 height 543
click at [1215, 395] on span "Close" at bounding box center [1209, 401] width 28 height 15
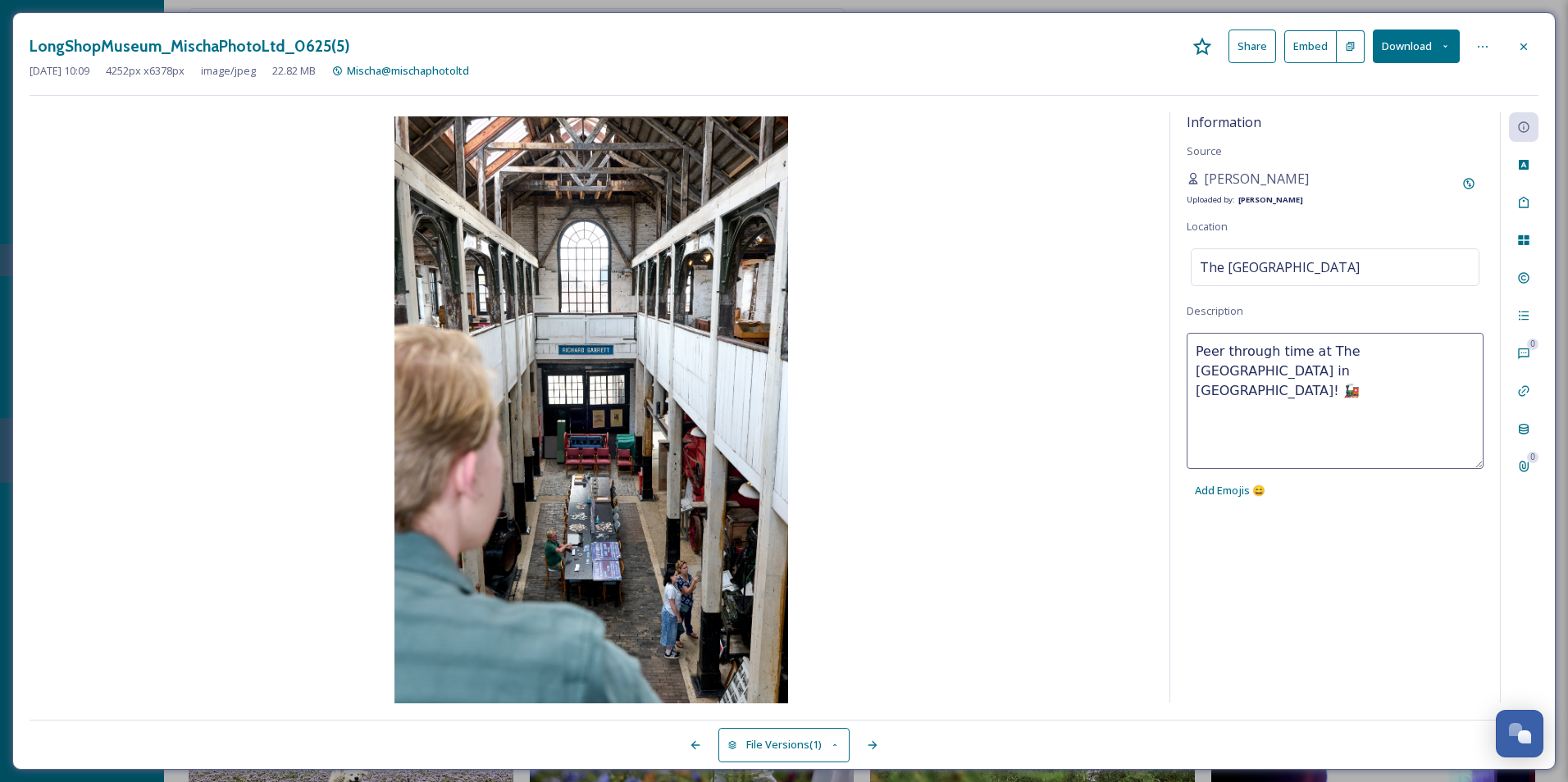
click at [1335, 537] on div "Information Source Mischa Haller Uploaded by: Jake Snell Location The Long Shop…" at bounding box center [1335, 407] width 330 height 590
click at [1359, 580] on div "Information Source Mischa Haller Uploaded by: Jake Snell Location The Long Shop…" at bounding box center [1335, 407] width 330 height 590
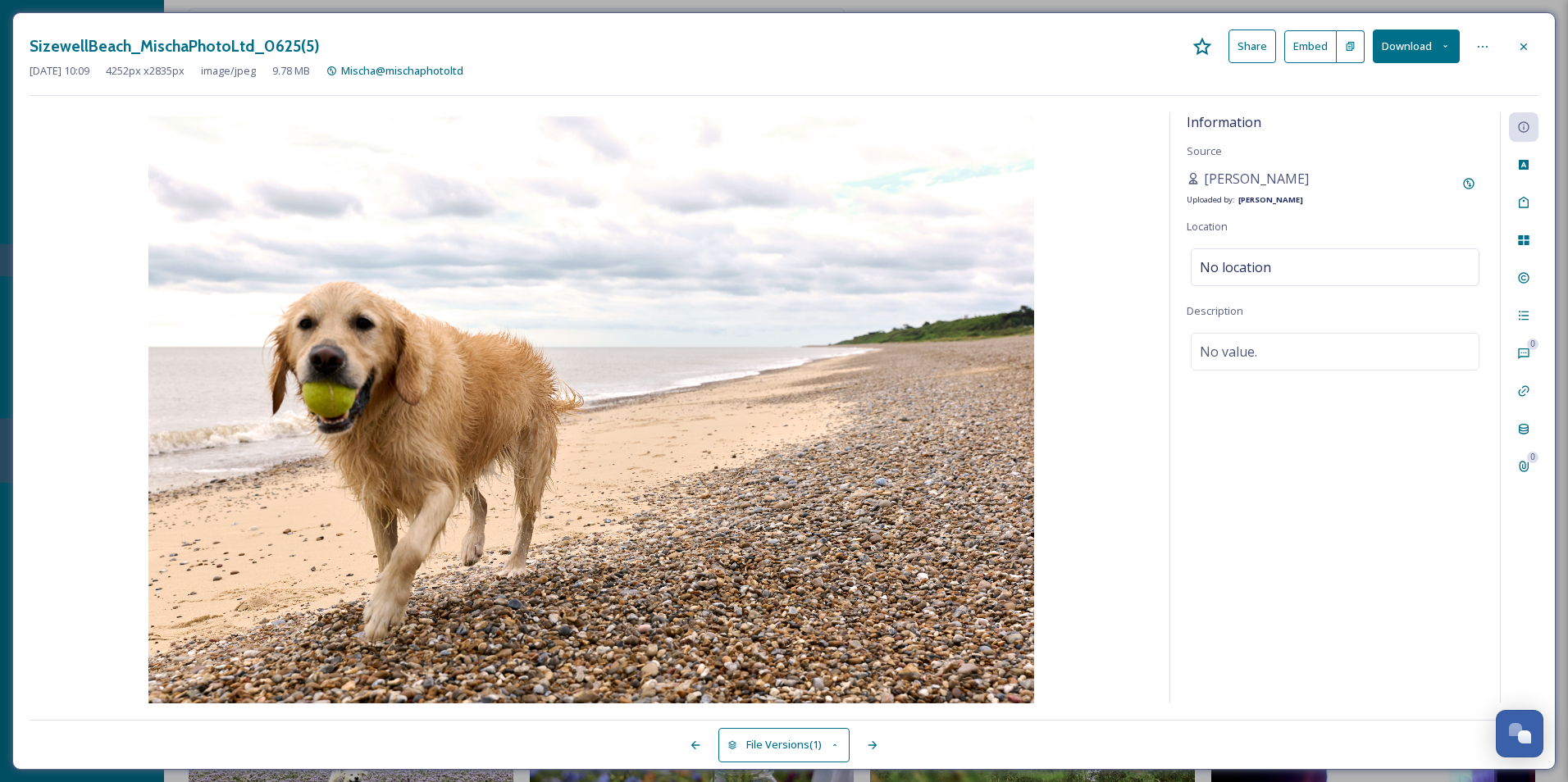
click at [1290, 525] on div "Information Source Mischa Haller Uploaded by: Jake Snell Location No location D…" at bounding box center [1335, 407] width 330 height 590
click at [1245, 368] on div "No value." at bounding box center [1336, 351] width 289 height 38
click at [1245, 368] on textarea at bounding box center [1335, 400] width 297 height 136
click at [1236, 489] on span "Add Emojis 😄" at bounding box center [1230, 490] width 71 height 15
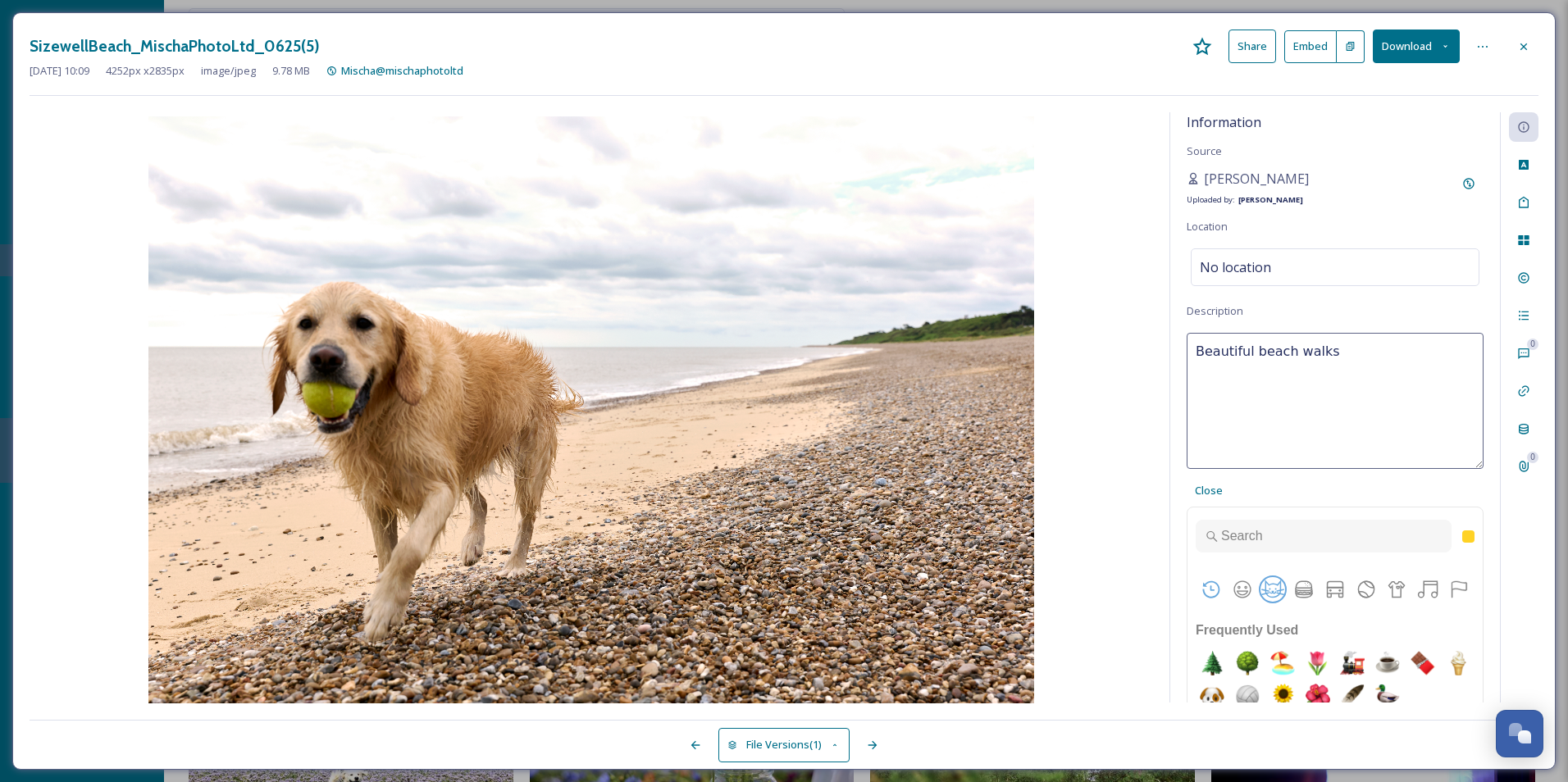
click at [1266, 590] on button "Animals & Nature" at bounding box center [1272, 589] width 25 height 25
click at [1404, 383] on img "dog" at bounding box center [1388, 367] width 33 height 33
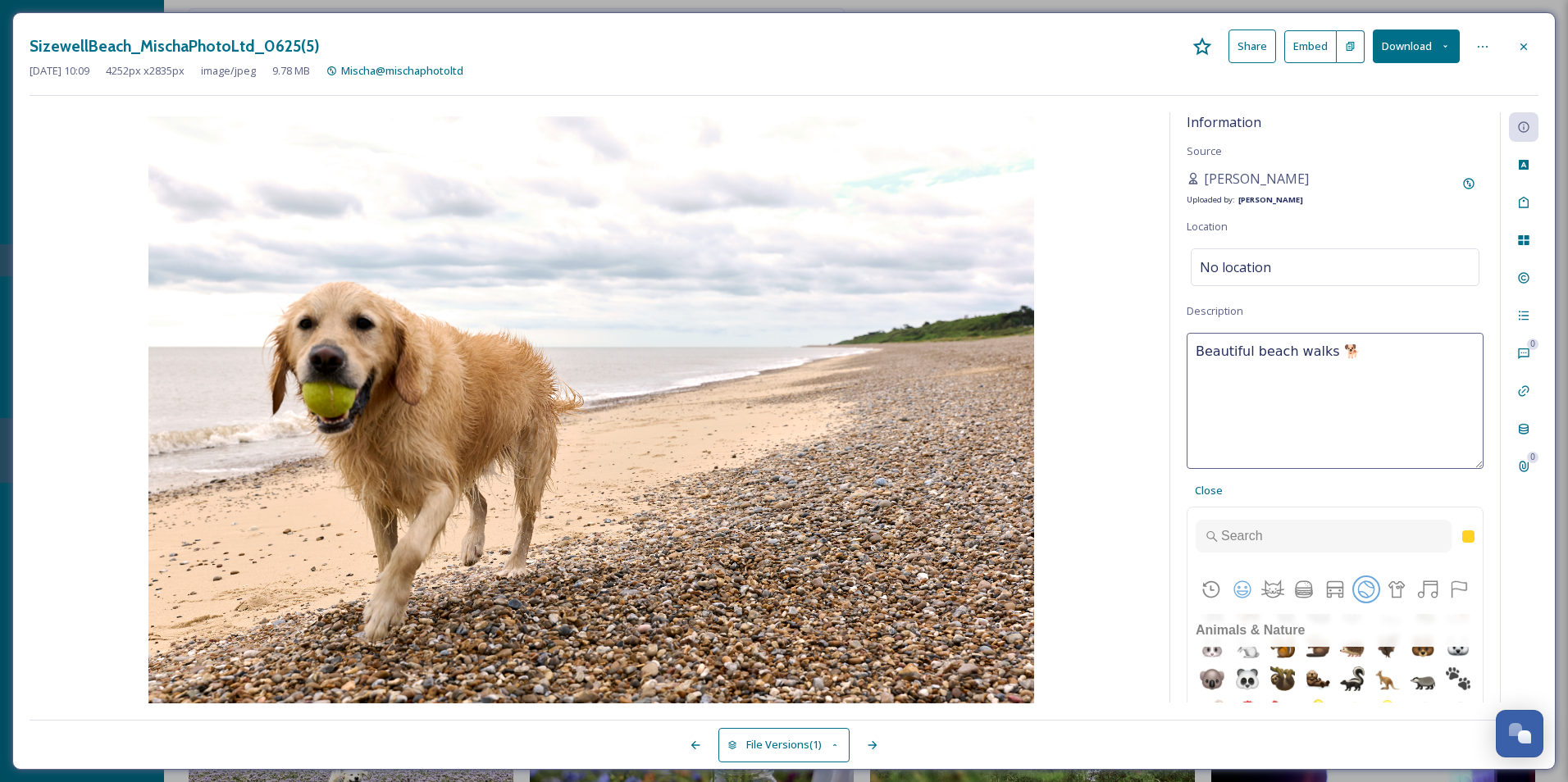
click at [1361, 585] on button "Activities" at bounding box center [1366, 589] width 25 height 25
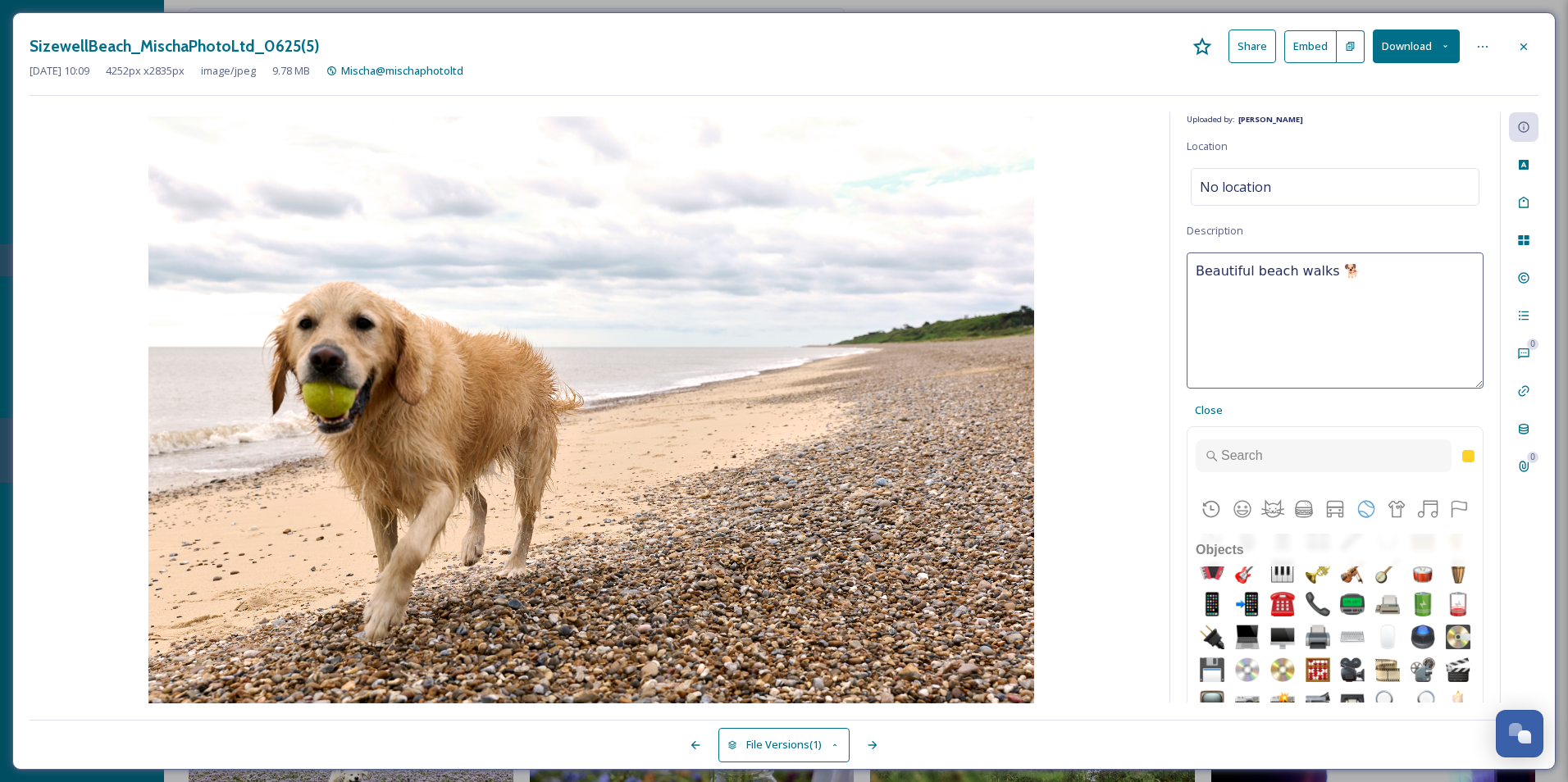
scroll to position [5154, 0]
click at [1299, 58] on img "tennis" at bounding box center [1282, 41] width 33 height 33
click at [1331, 273] on textarea "Beautiful beach walks 🎾🐕" at bounding box center [1335, 320] width 297 height 136
click at [1372, 25] on img "softball" at bounding box center [1388, 8] width 33 height 33
type textarea "Beautiful beach walks 🥎🐕"
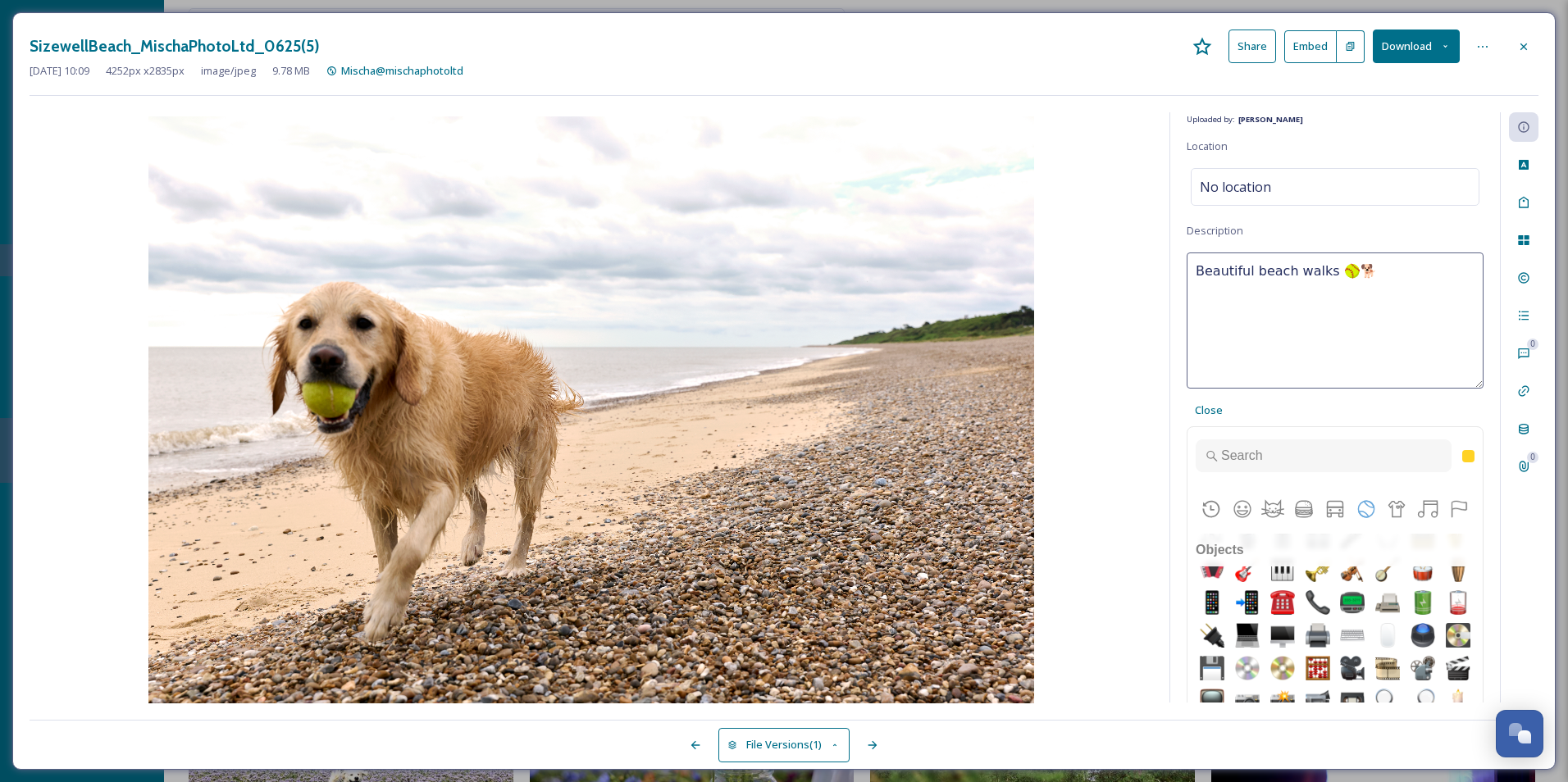
click at [1281, 399] on div "Beautiful beach walks 🥎🐕 Close Frequently Used Smileys & People Animals & Natur…" at bounding box center [1335, 523] width 297 height 543
click at [1278, 421] on div "Beautiful beach walks 🥎🐕 Close Frequently Used Smileys & People Animals & Natur…" at bounding box center [1335, 523] width 297 height 543
click at [1197, 402] on span "Close" at bounding box center [1209, 410] width 28 height 15
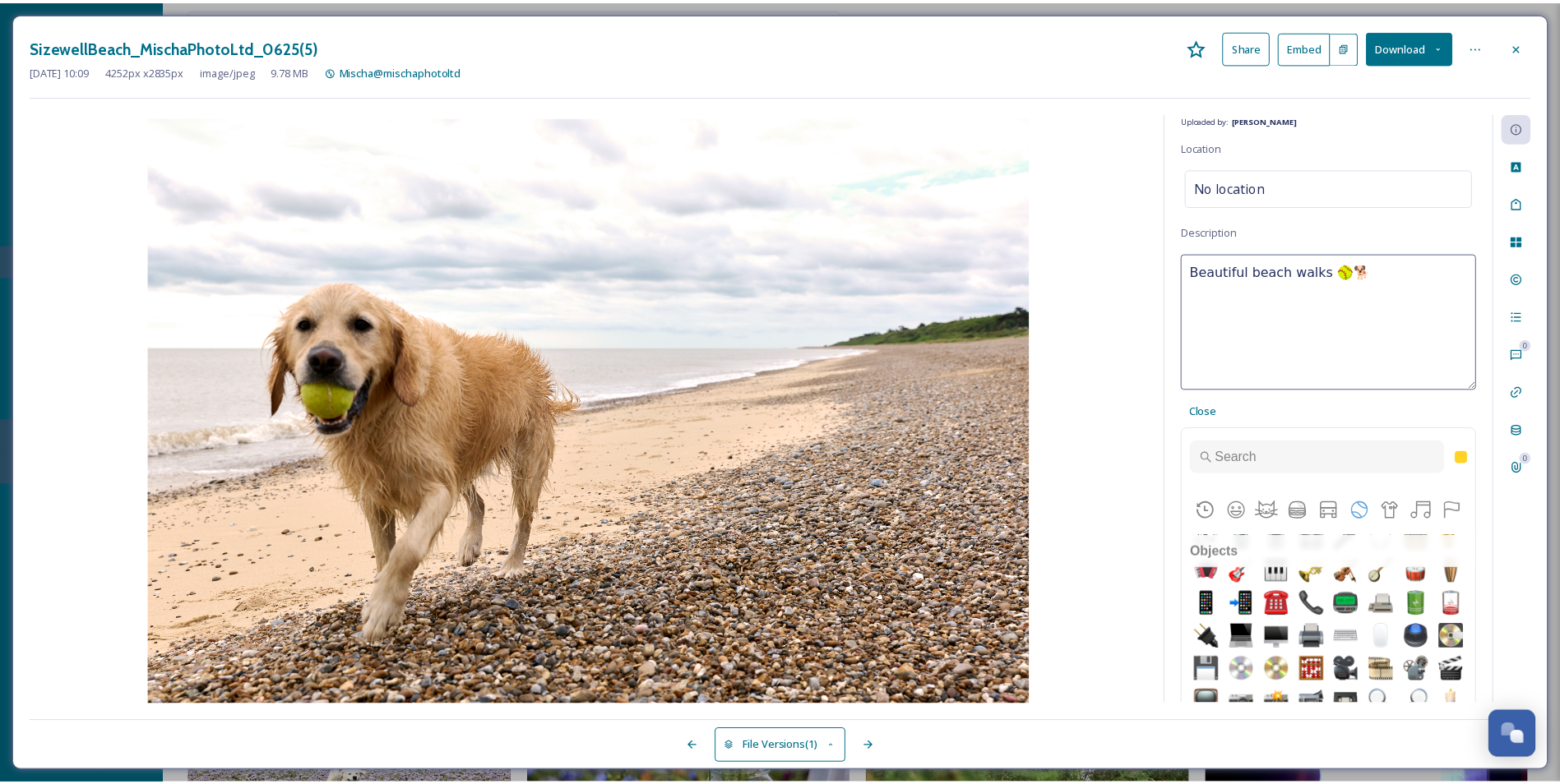
scroll to position [0, 0]
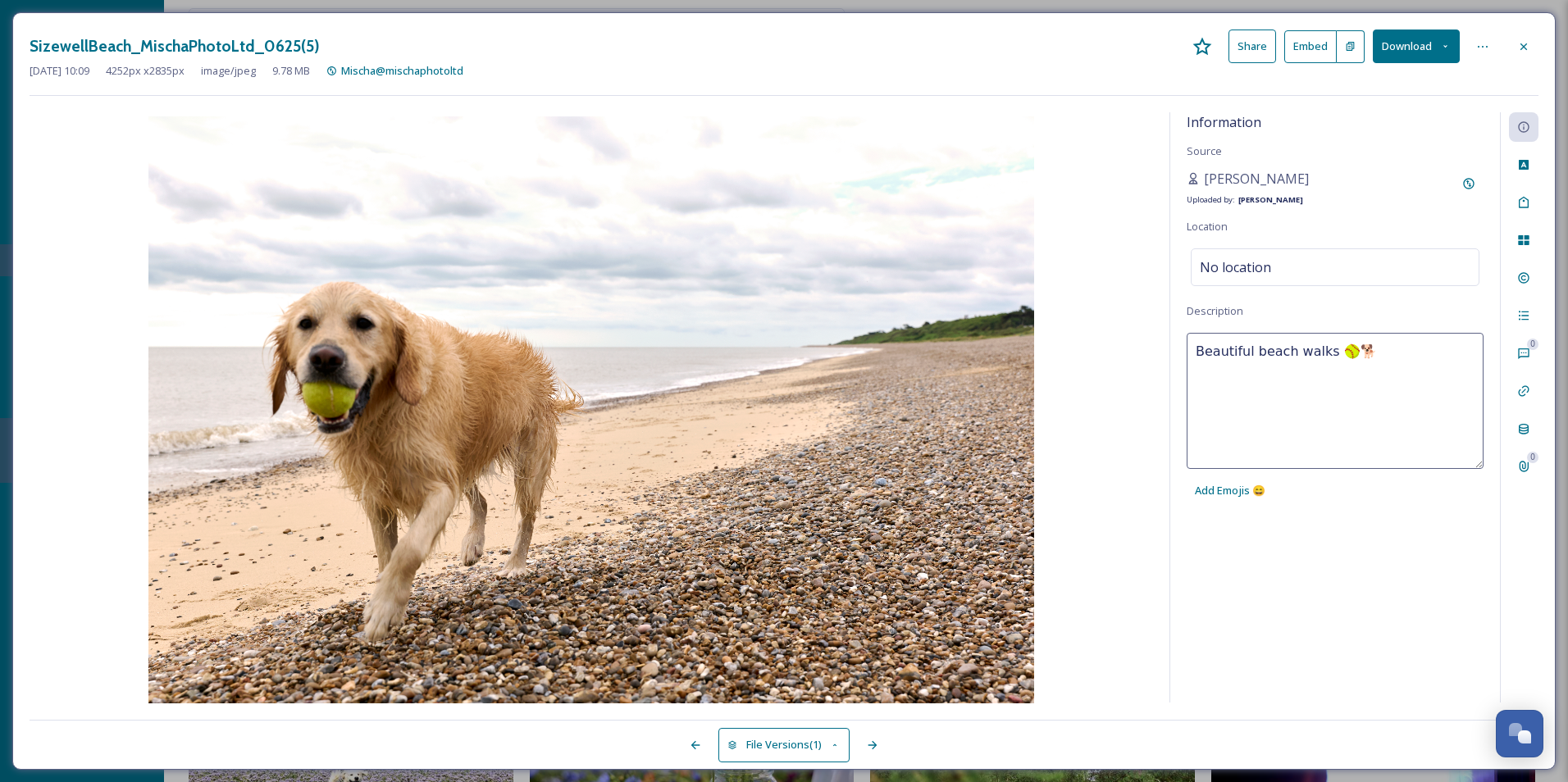
click at [1431, 489] on div "Beautiful beach walks 🥎🐕 Add Emojis 😄" at bounding box center [1335, 419] width 297 height 174
click at [1424, 529] on div "Information Source Mischa Haller Uploaded by: Jake Snell Location No location D…" at bounding box center [1335, 407] width 330 height 590
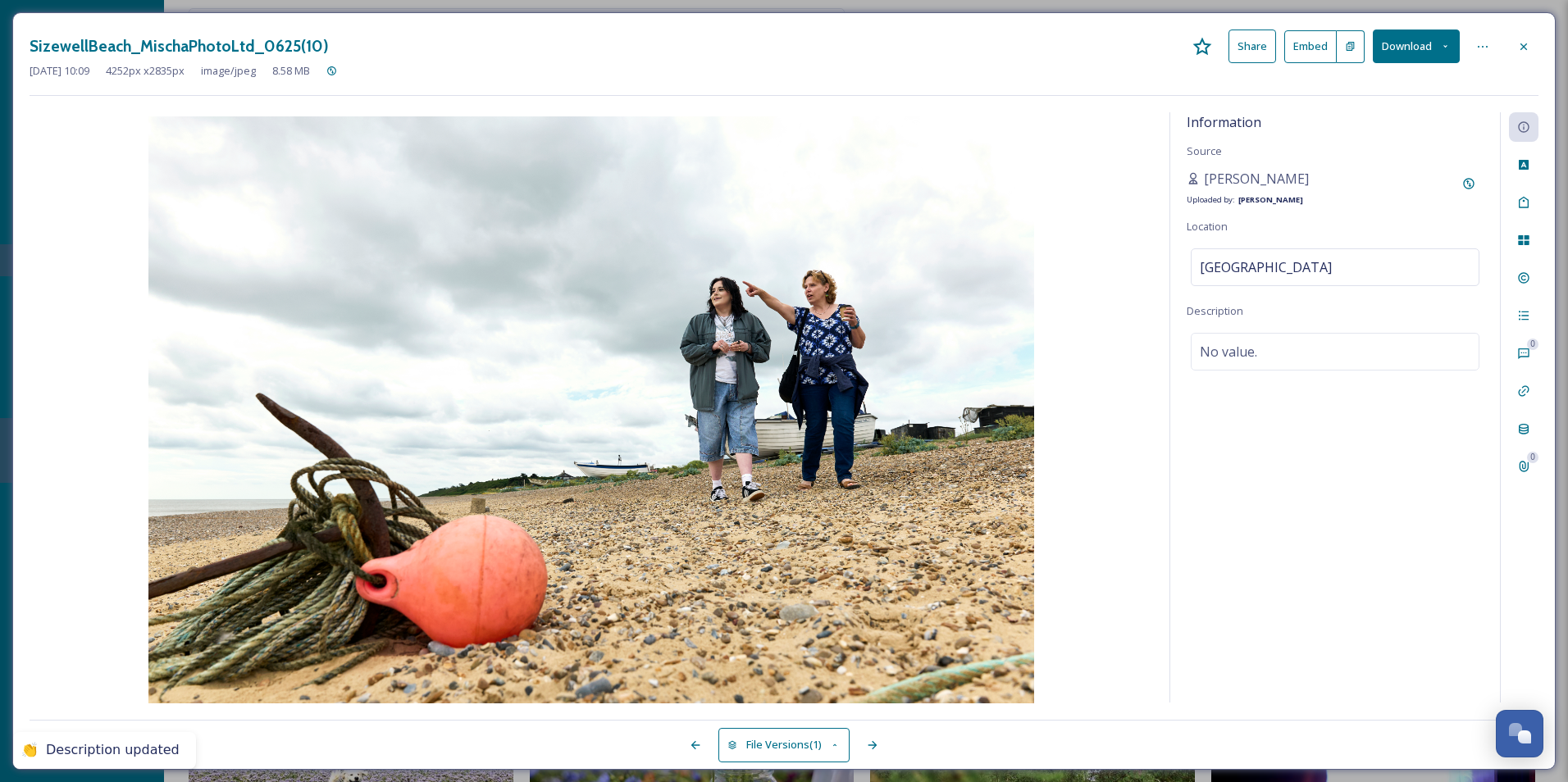
click at [1389, 538] on div "Information Source Mischa Haller Uploaded by: Jake Snell Location Sizewell Beac…" at bounding box center [1335, 407] width 330 height 590
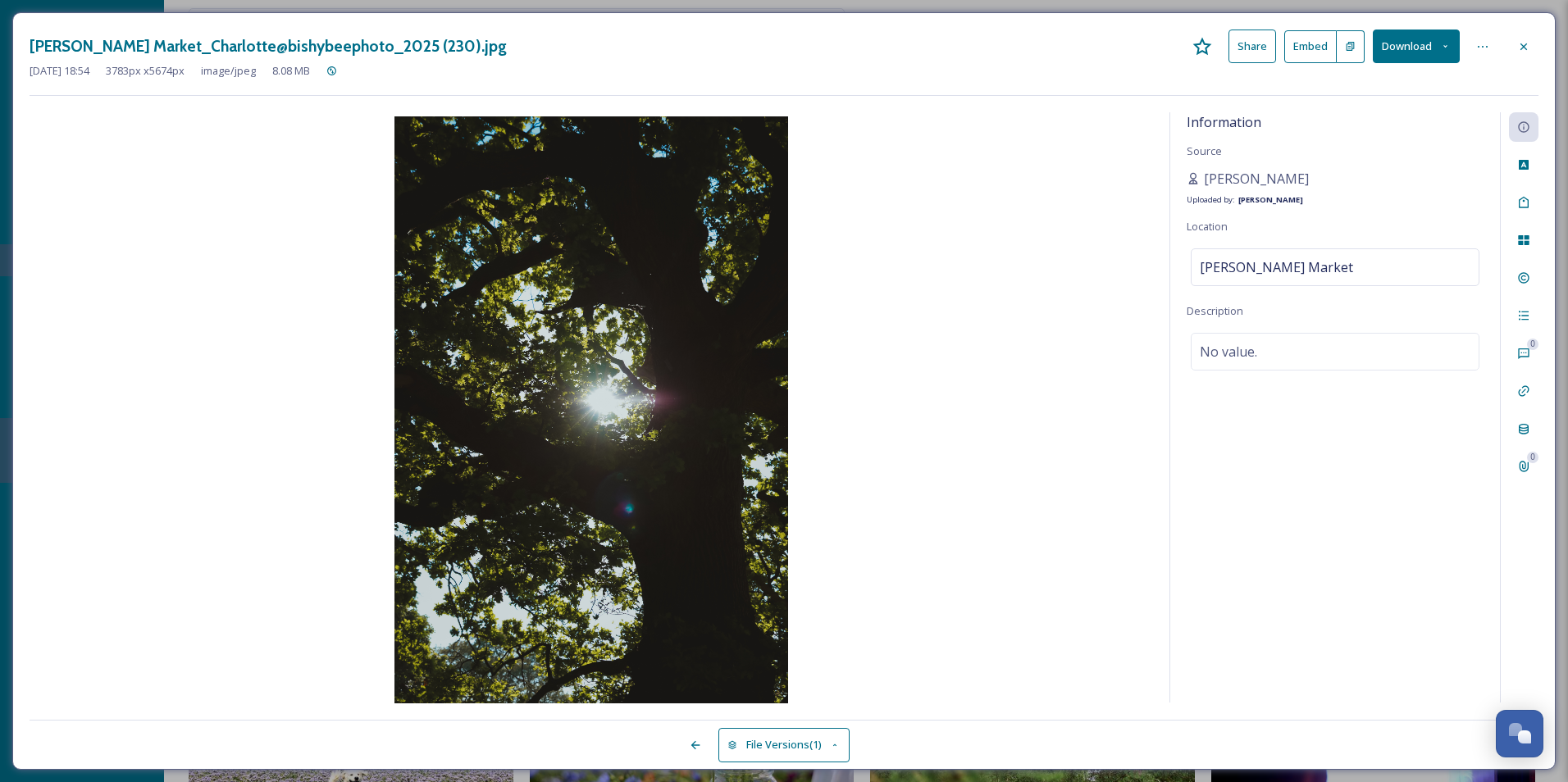
click at [1522, 65] on div "May 30 2025 18:54 3783 px x 5674 px image/jpeg 8.08 MB" at bounding box center [783, 71] width 1508 height 15
click at [1523, 54] on div at bounding box center [1523, 46] width 29 height 29
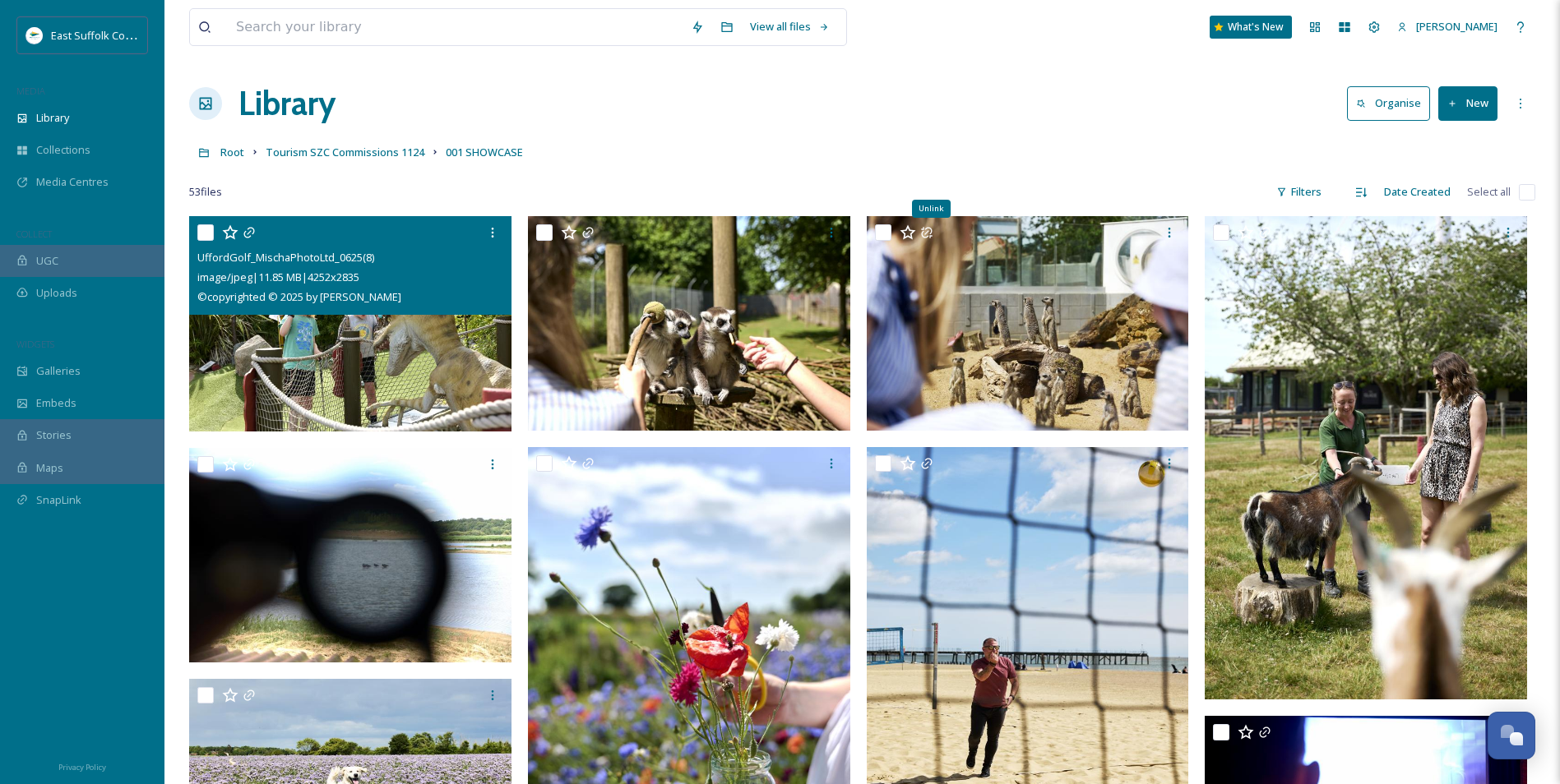
click at [736, 184] on div "53 file s Filters Date Created Select all" at bounding box center [862, 192] width 1346 height 32
click at [35, 365] on div "Galleries" at bounding box center [82, 371] width 165 height 32
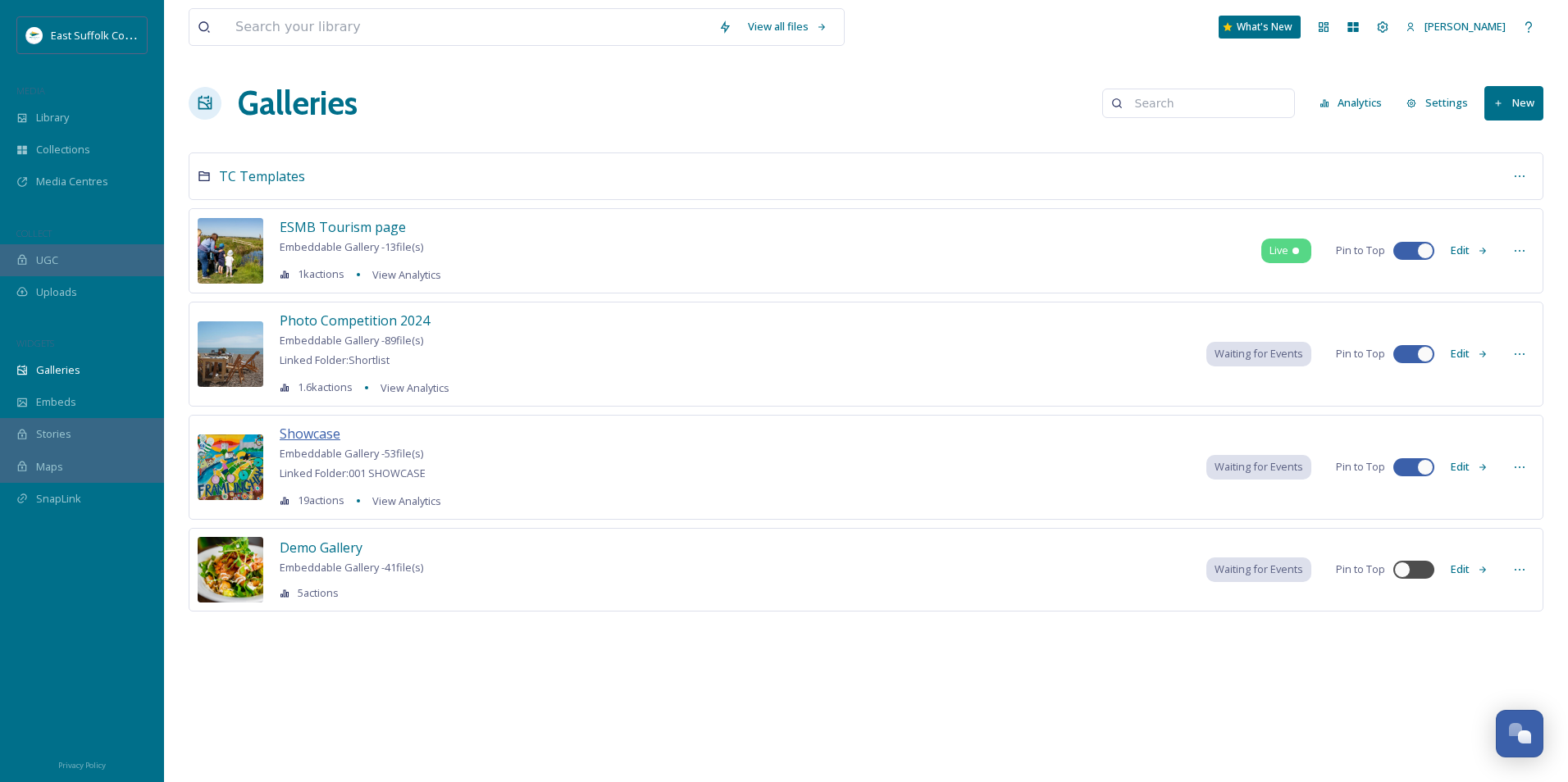
click at [307, 432] on span "Showcase" at bounding box center [310, 434] width 60 height 18
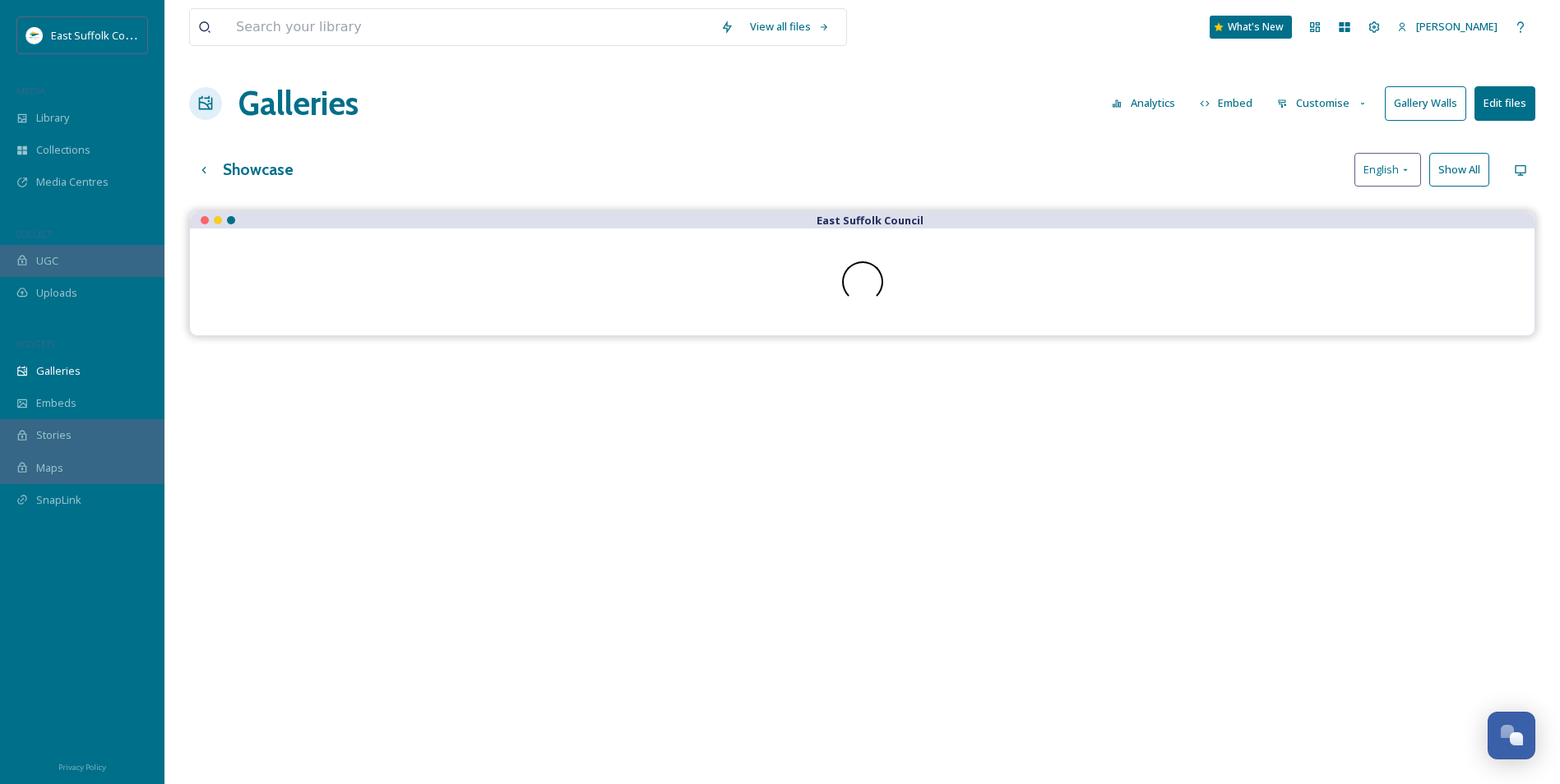
click at [1392, 104] on button "Gallery Walls" at bounding box center [1426, 103] width 81 height 34
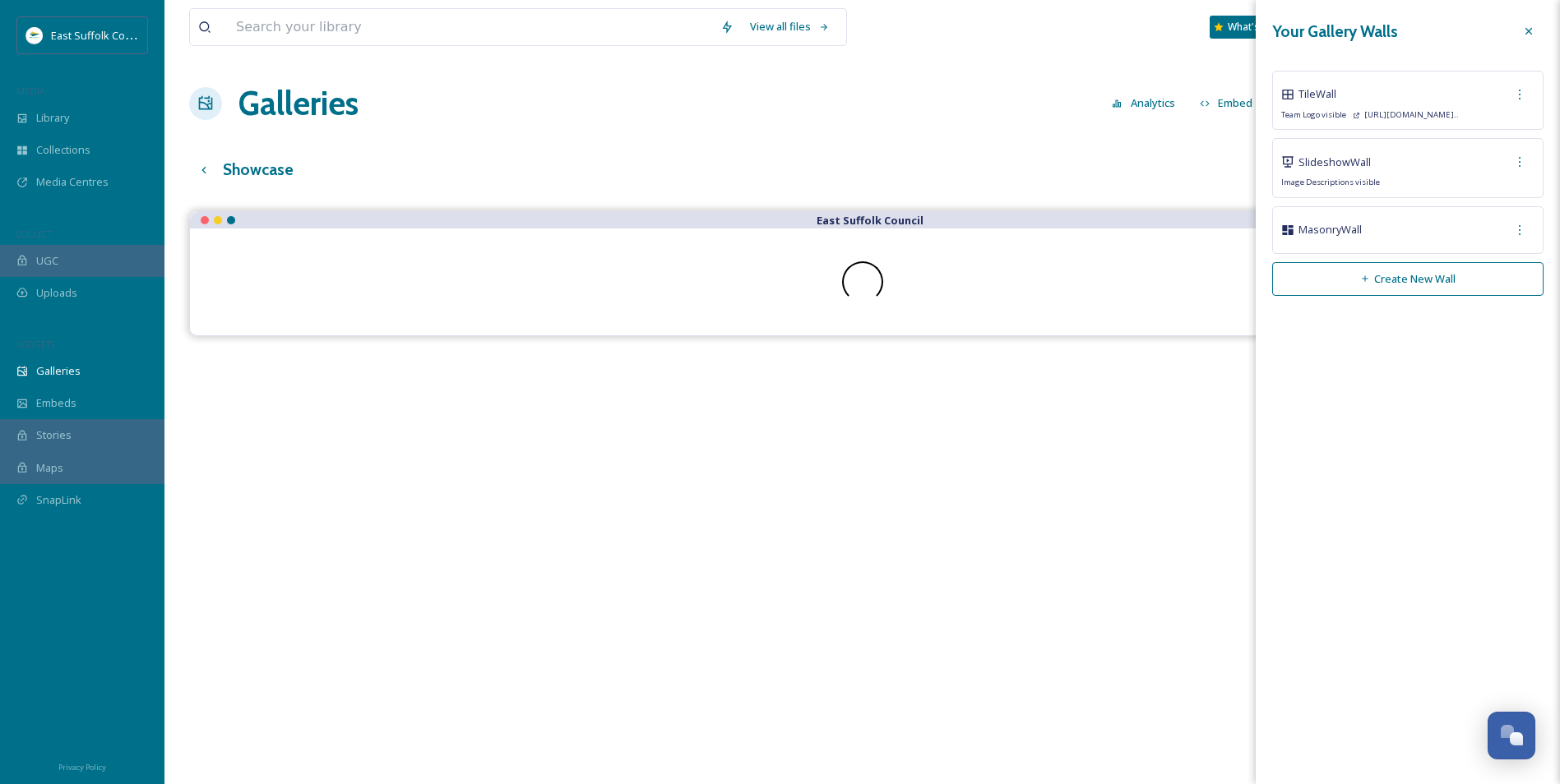
click at [1423, 171] on div "Slideshow Wall" at bounding box center [1408, 161] width 253 height 29
click at [1521, 171] on div at bounding box center [1519, 161] width 29 height 29
click at [1496, 204] on span "Edit Wall" at bounding box center [1489, 198] width 41 height 15
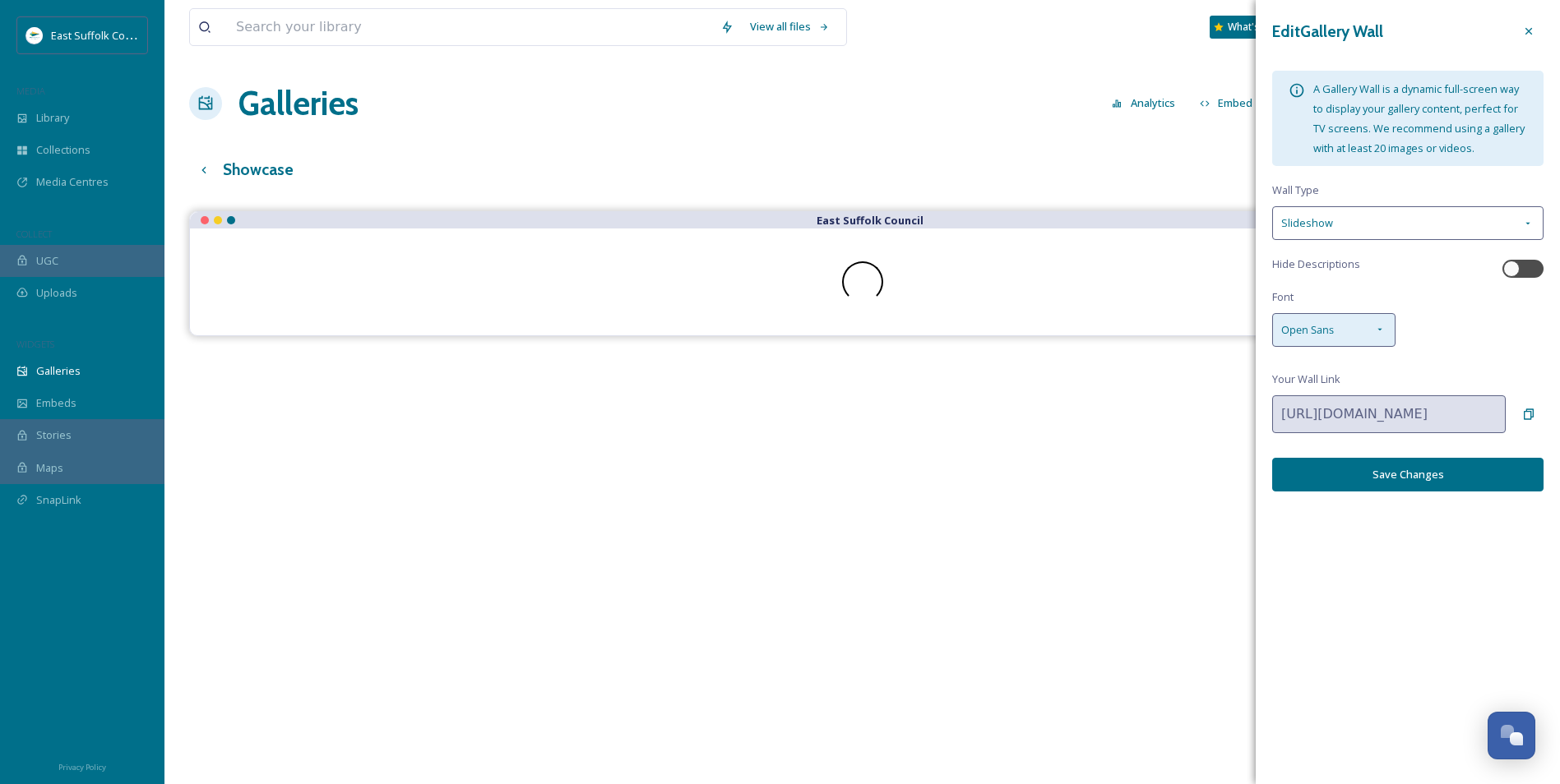
click at [1393, 330] on div "Open Sans" at bounding box center [1334, 330] width 123 height 34
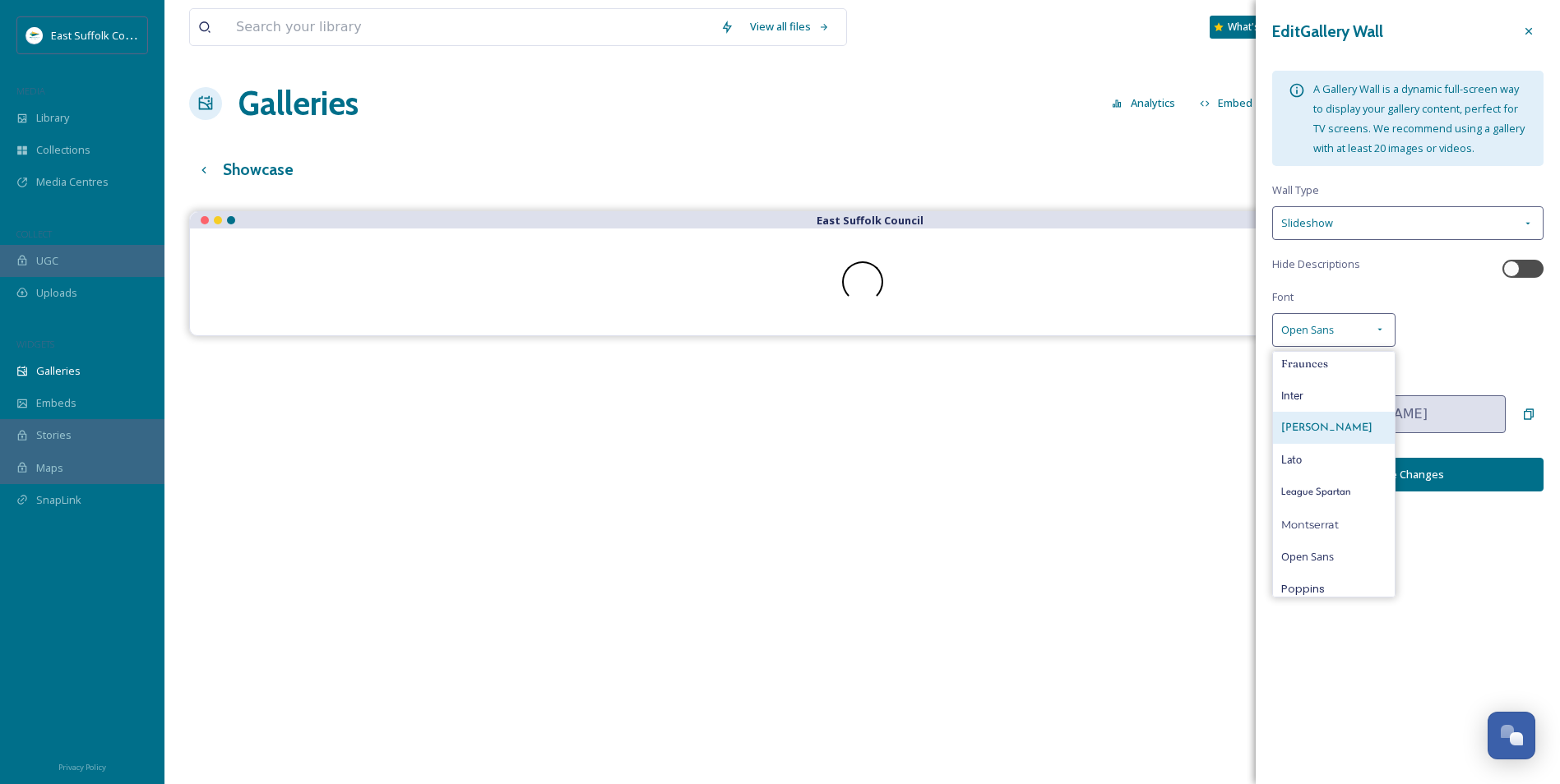
scroll to position [246, 0]
click at [1318, 411] on span "League Spartan" at bounding box center [1317, 411] width 70 height 15
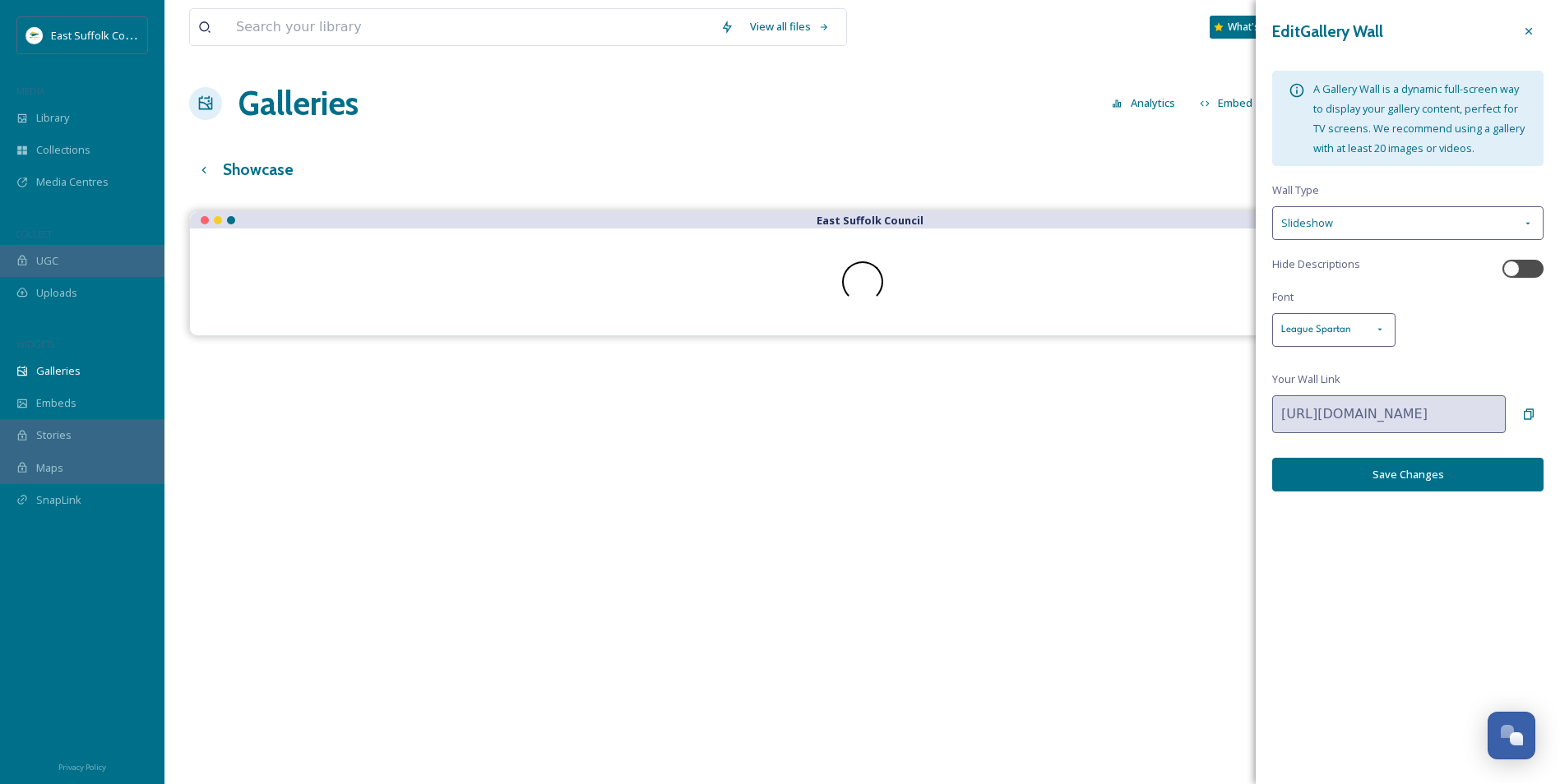
click at [1337, 471] on button "Save Changes" at bounding box center [1408, 475] width 271 height 34
click at [1533, 408] on icon at bounding box center [1529, 415] width 13 height 13
click at [1192, 452] on div "East Suffolk Council" at bounding box center [862, 603] width 1346 height 784
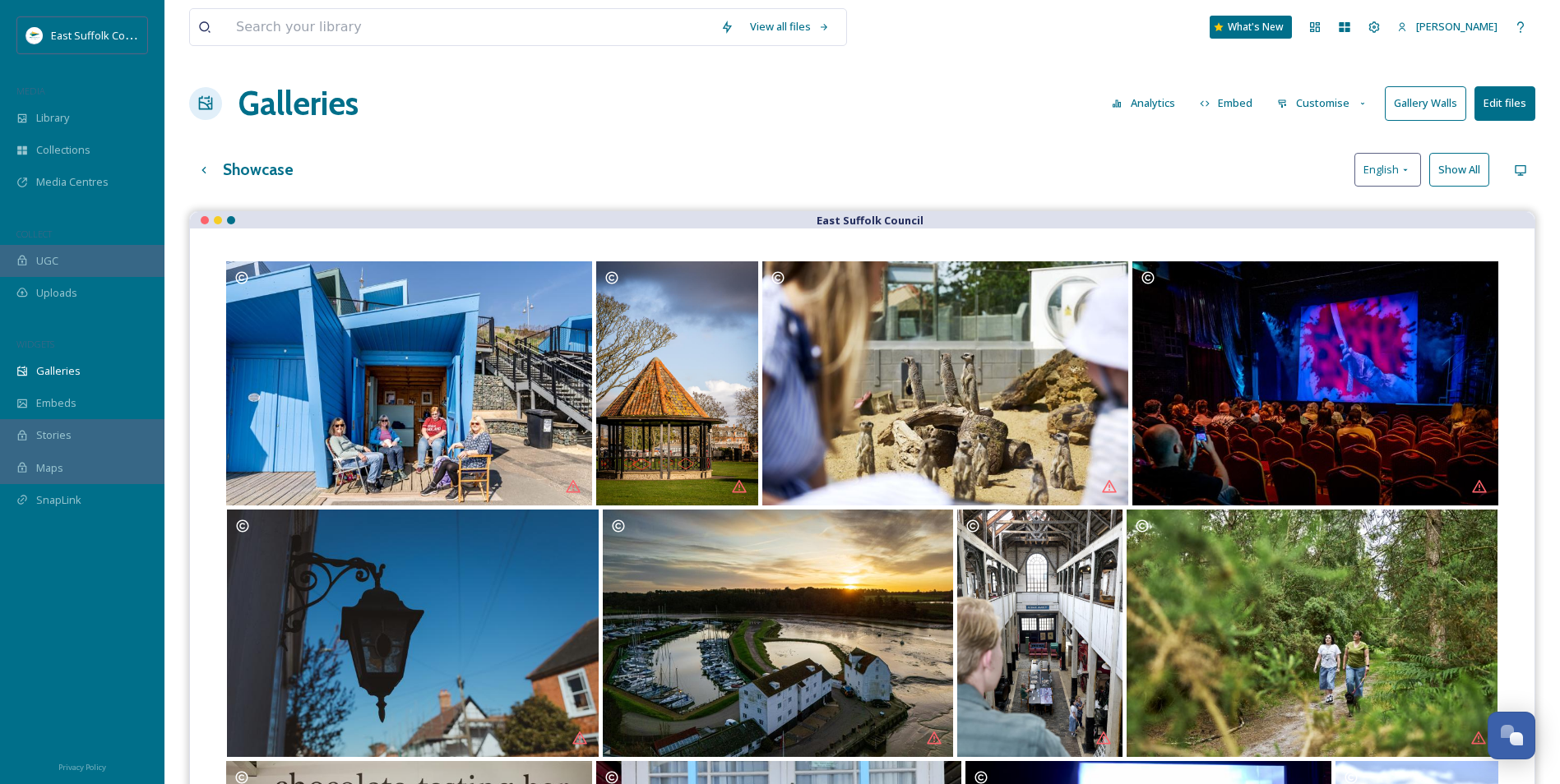
click at [1431, 103] on button "Gallery Walls" at bounding box center [1426, 103] width 81 height 34
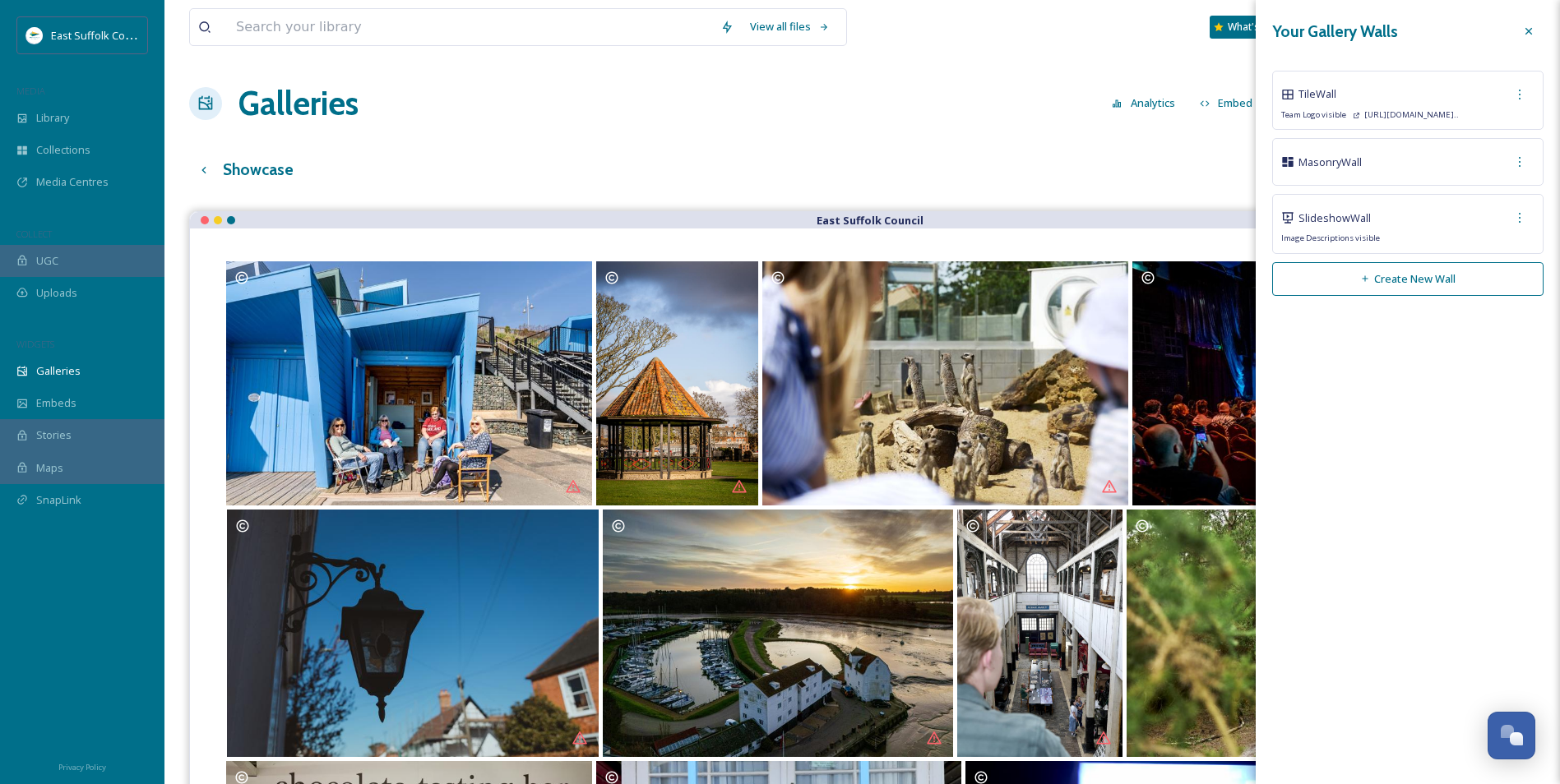
click at [1362, 271] on button "Create New Wall" at bounding box center [1408, 279] width 271 height 34
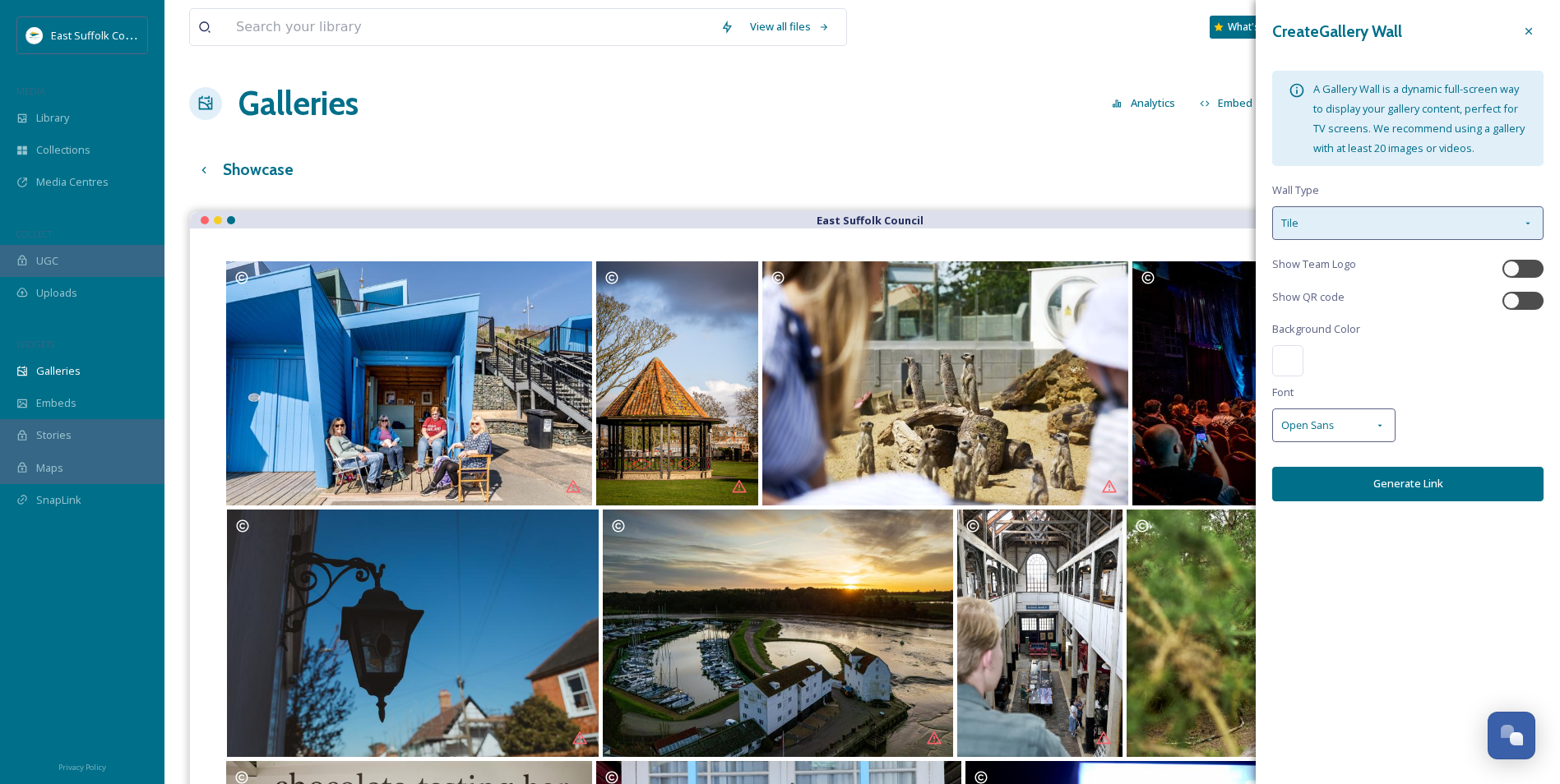
click at [1467, 230] on div "Tile" at bounding box center [1408, 223] width 271 height 34
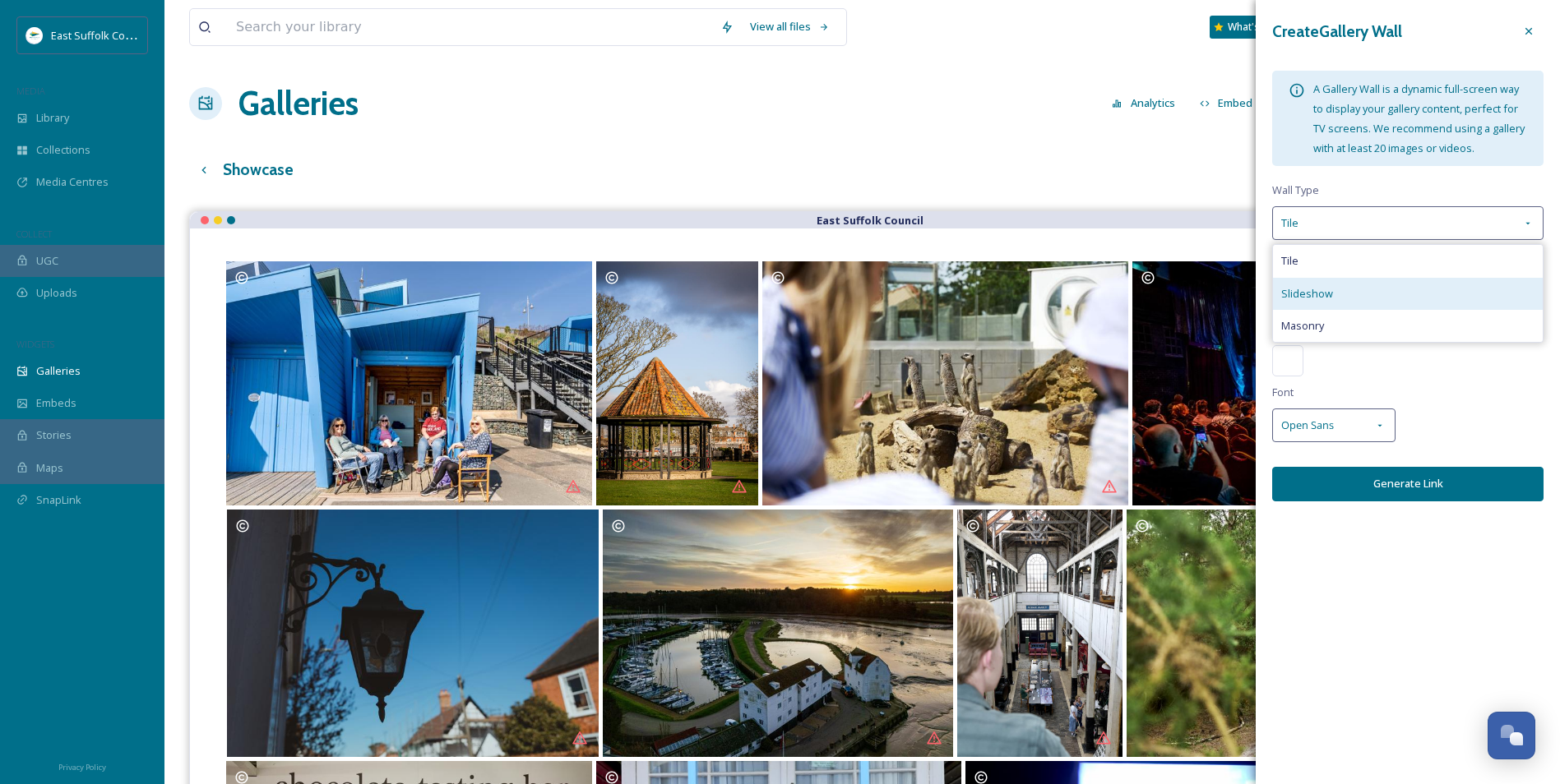
click at [1339, 287] on div "Slideshow" at bounding box center [1408, 294] width 270 height 32
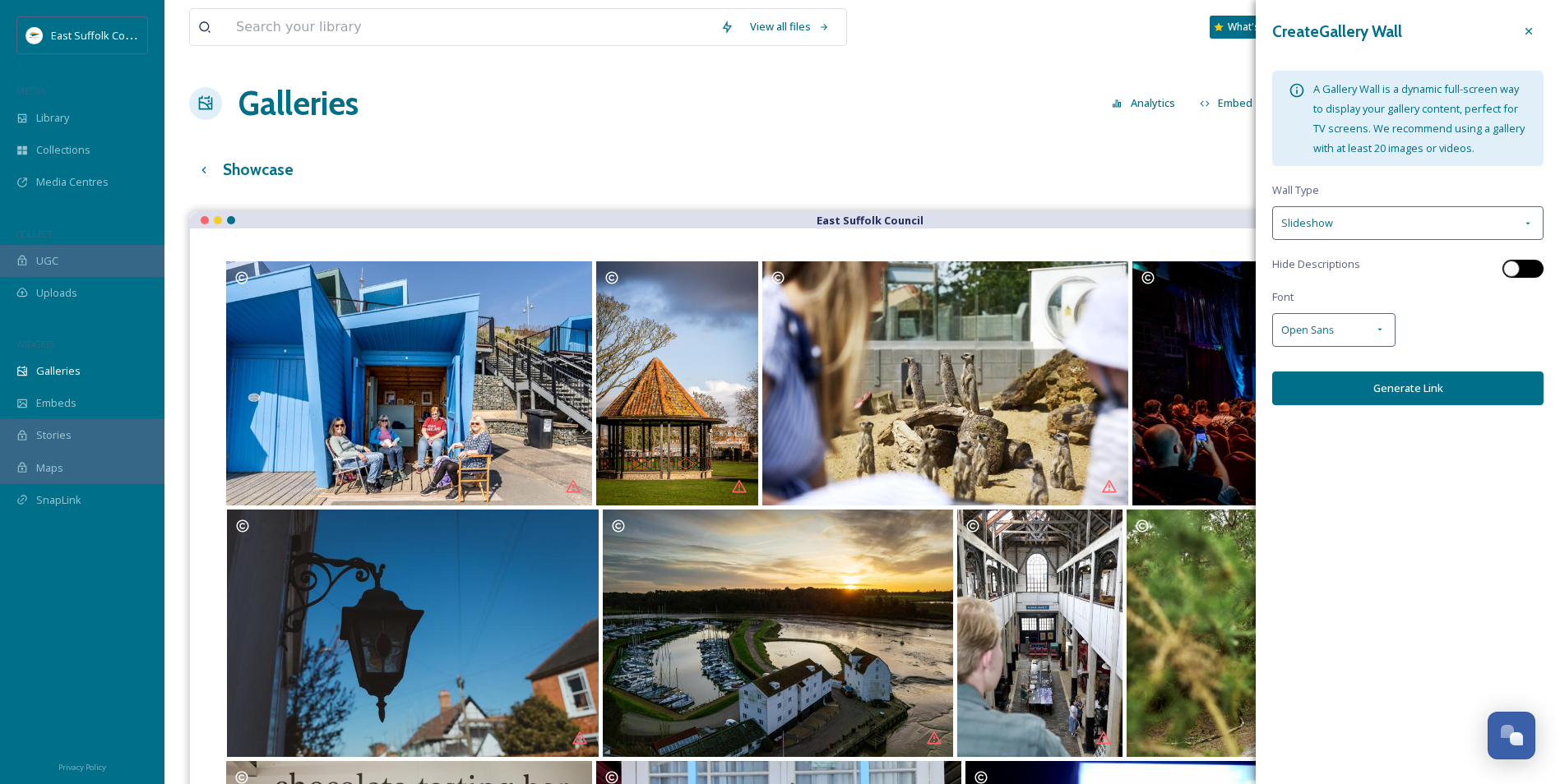
click at [1526, 276] on div at bounding box center [1522, 268] width 41 height 18
click at [1378, 334] on icon at bounding box center [1380, 330] width 13 height 13
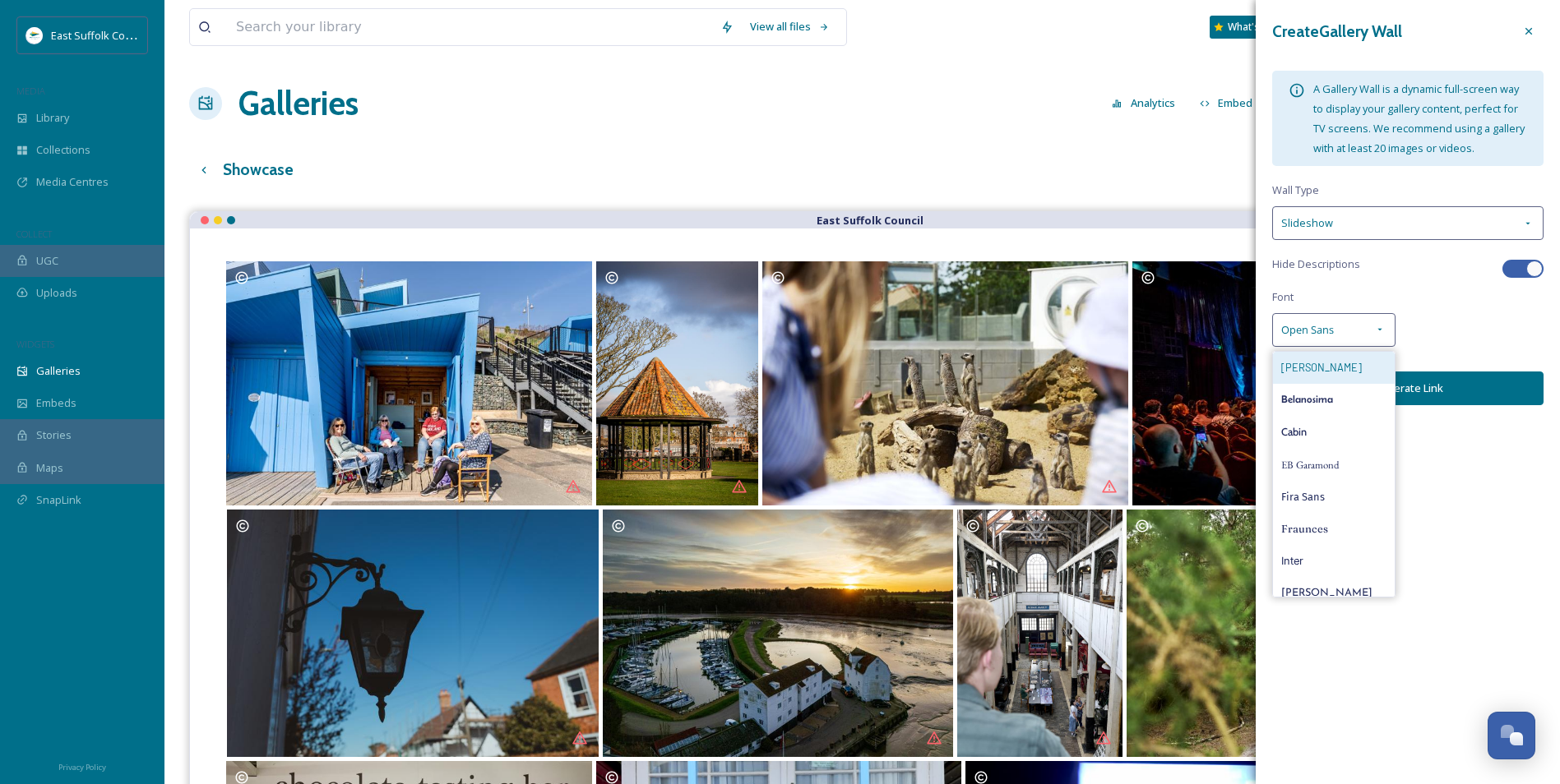
click at [1354, 370] on div "Barlow" at bounding box center [1334, 368] width 121 height 32
click at [1355, 374] on button "Generate Link" at bounding box center [1408, 388] width 271 height 34
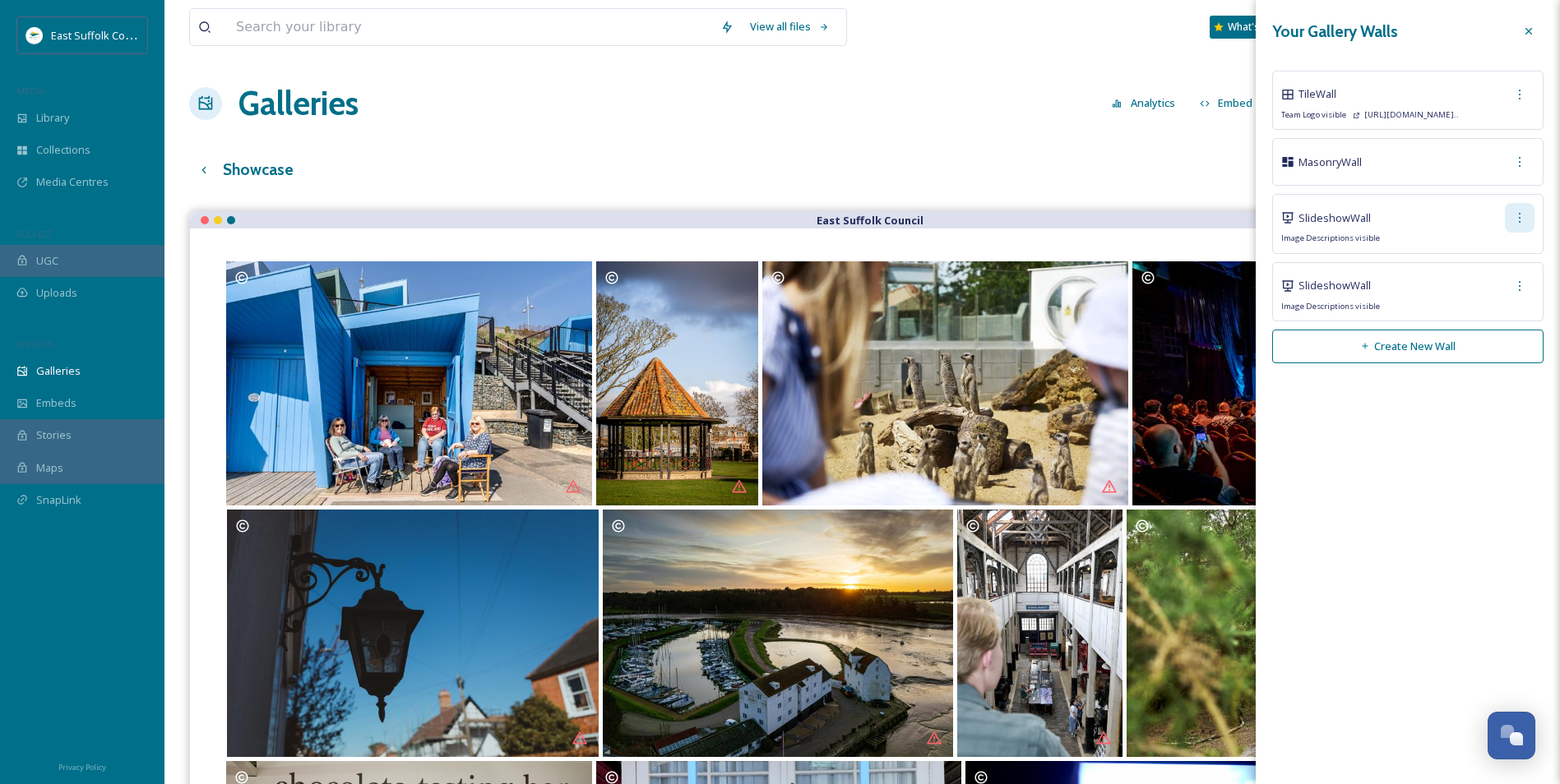
click at [1522, 221] on icon at bounding box center [1519, 218] width 13 height 13
click at [1496, 257] on span "Edit Wall" at bounding box center [1489, 254] width 41 height 15
checkbox input "false"
type input "https://app.snapsea.io/p/gallery-wall/4b09d81a-cab0-4b3e-a3b0-481b65eb47b1"
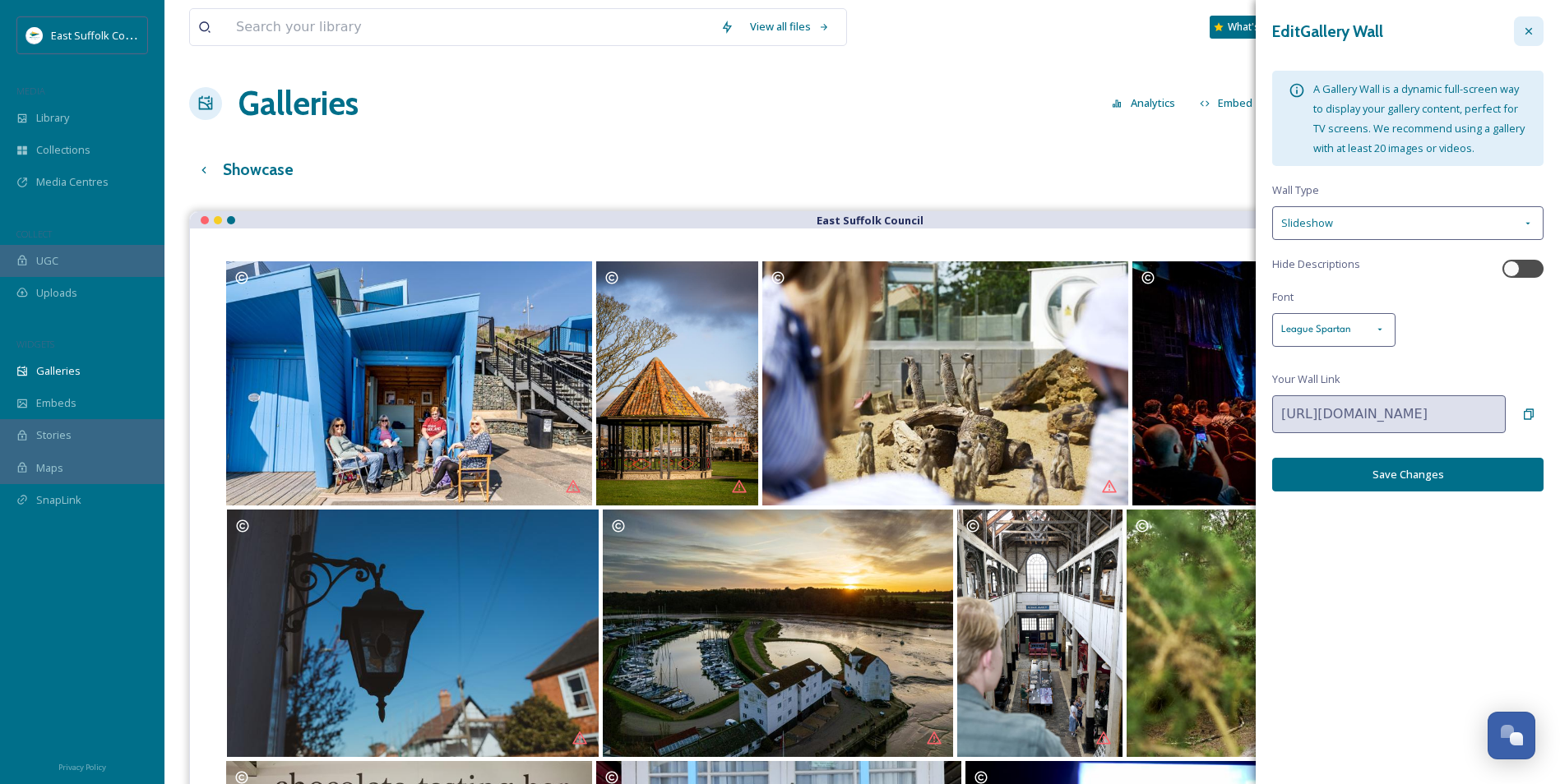
click at [1525, 40] on div at bounding box center [1528, 30] width 29 height 29
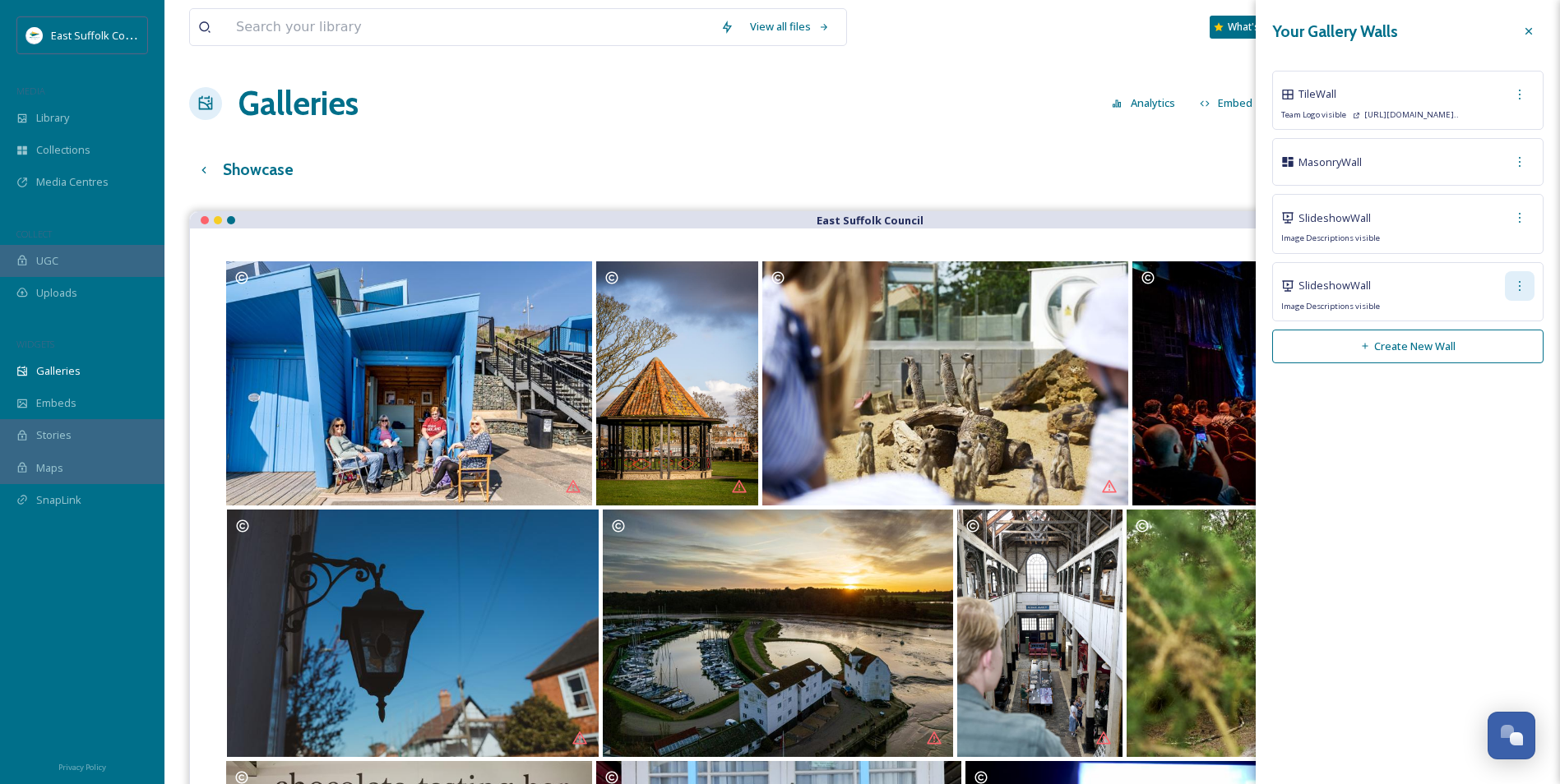
click at [1527, 295] on div at bounding box center [1519, 285] width 29 height 29
click at [1477, 322] on span "Edit Wall" at bounding box center [1489, 322] width 41 height 15
checkbox input "true"
type input "https://app.snapsea.io/p/gallery-wall/ac137c48-e8d1-401d-8274-72bcd4c3fe58"
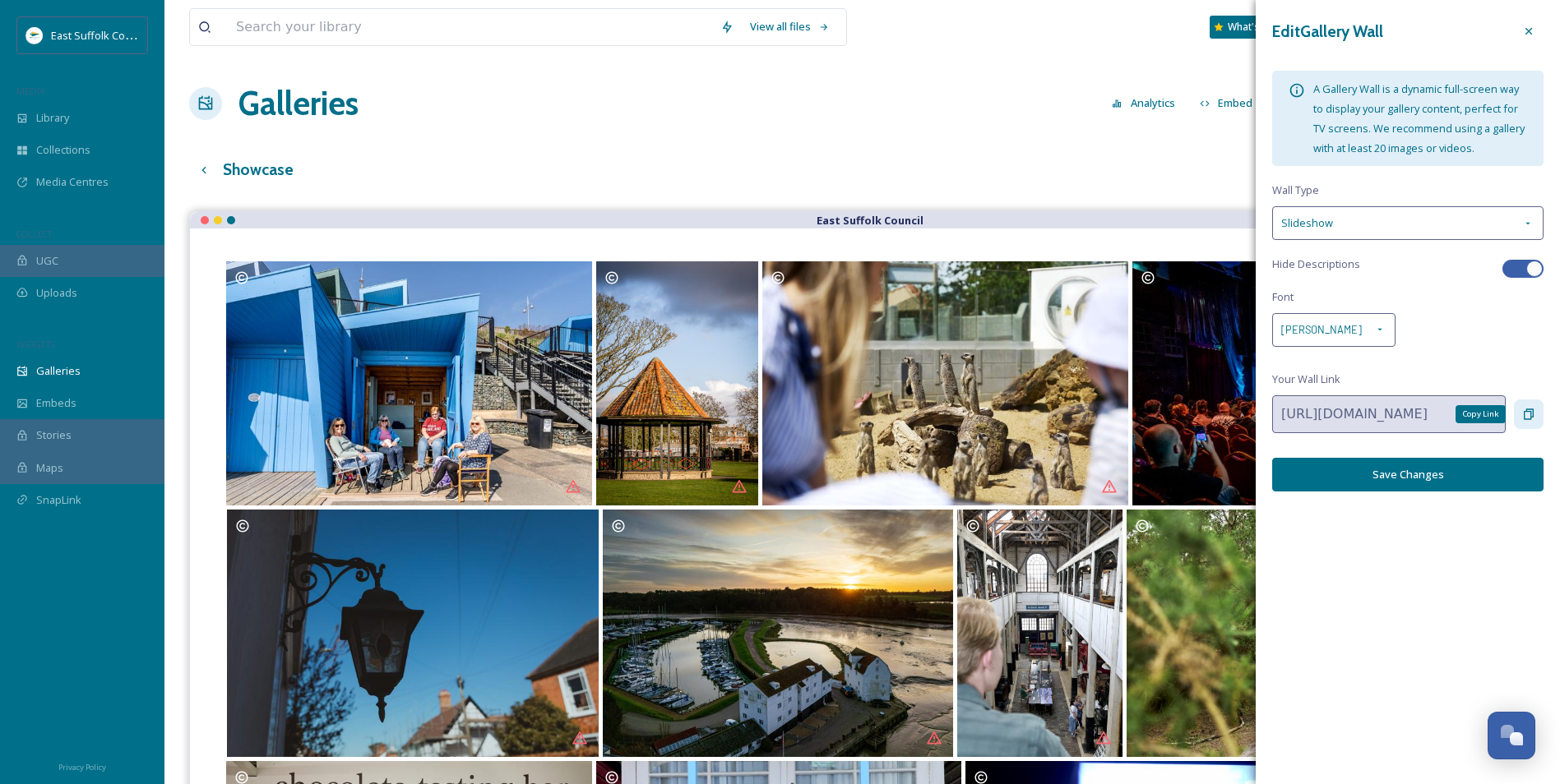
click at [1520, 403] on div "Copy Link" at bounding box center [1528, 414] width 29 height 29
click at [1497, 471] on button "Save Changes" at bounding box center [1408, 475] width 271 height 34
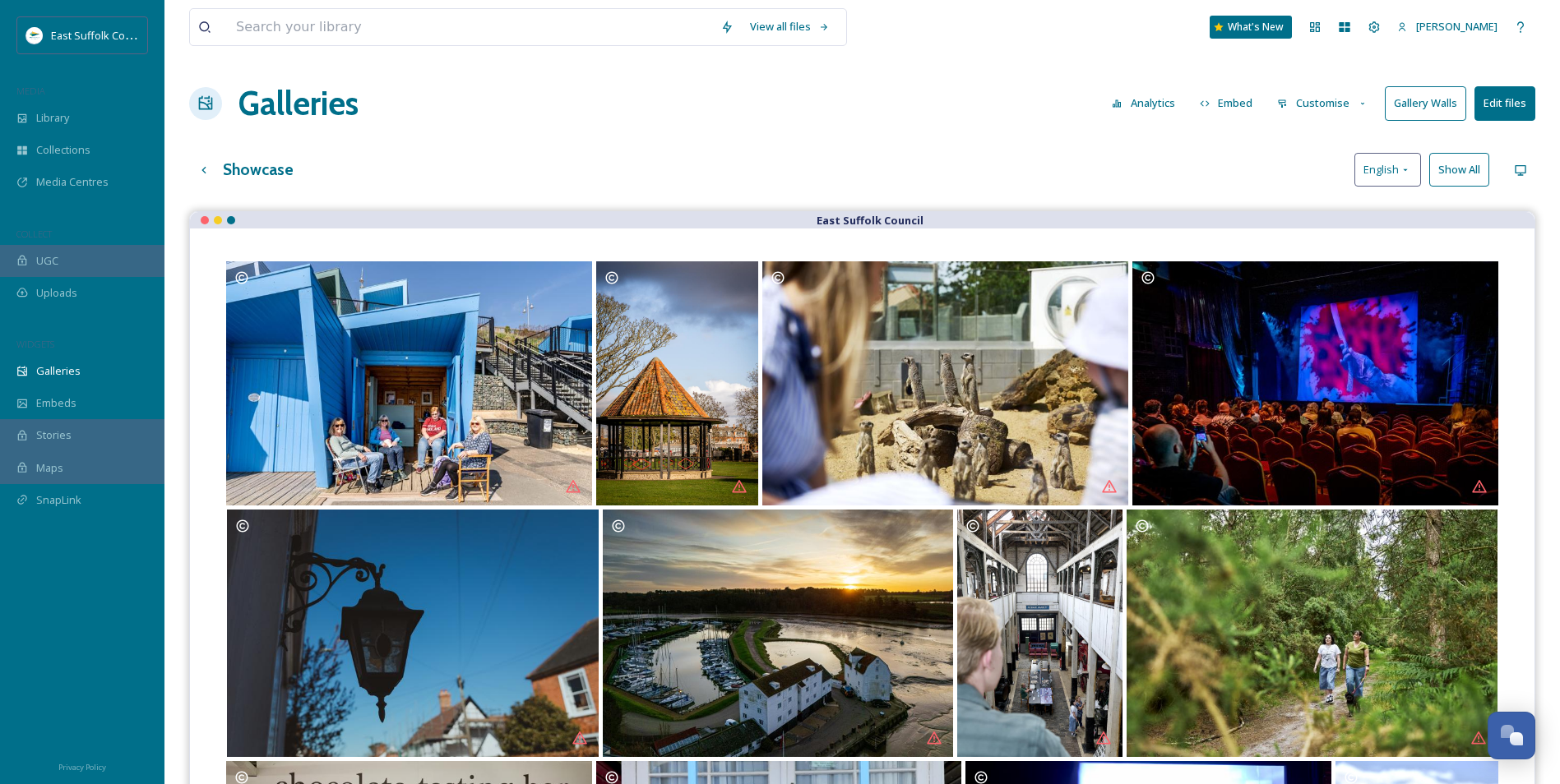
drag, startPoint x: 1433, startPoint y: 109, endPoint x: 1419, endPoint y: 103, distance: 15.2
click at [1419, 103] on button "Gallery Walls" at bounding box center [1426, 103] width 81 height 34
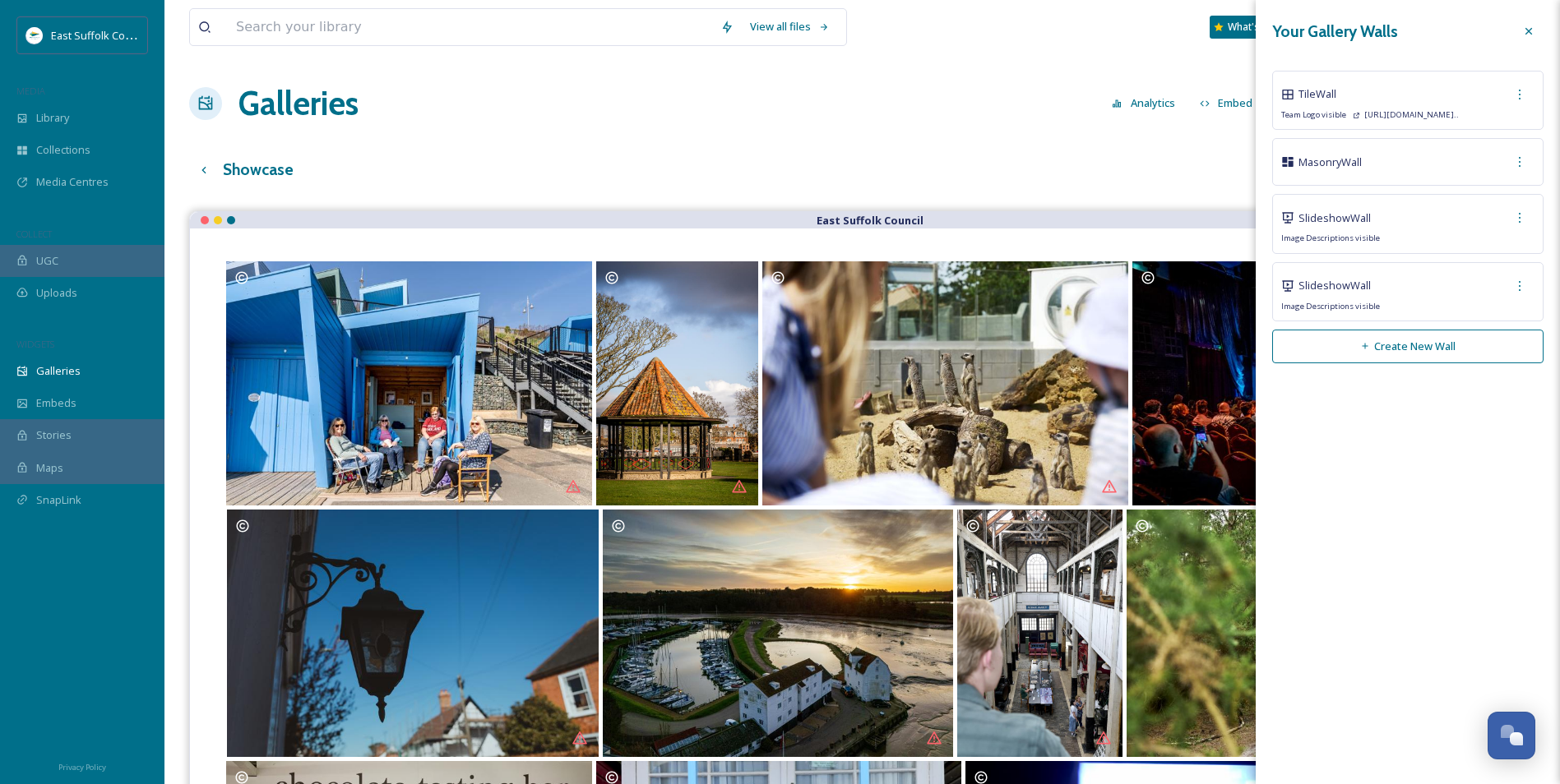
click at [1424, 472] on div "Your Gallery Walls Tile Wall Team Logo visible https://app.snapsea.io/p/link/..…" at bounding box center [1408, 392] width 304 height 784
click at [1499, 153] on div "Masonry Wall" at bounding box center [1408, 161] width 253 height 29
click at [1510, 162] on div at bounding box center [1519, 161] width 29 height 29
click at [1479, 209] on div "Edit Wall" at bounding box center [1497, 198] width 72 height 32
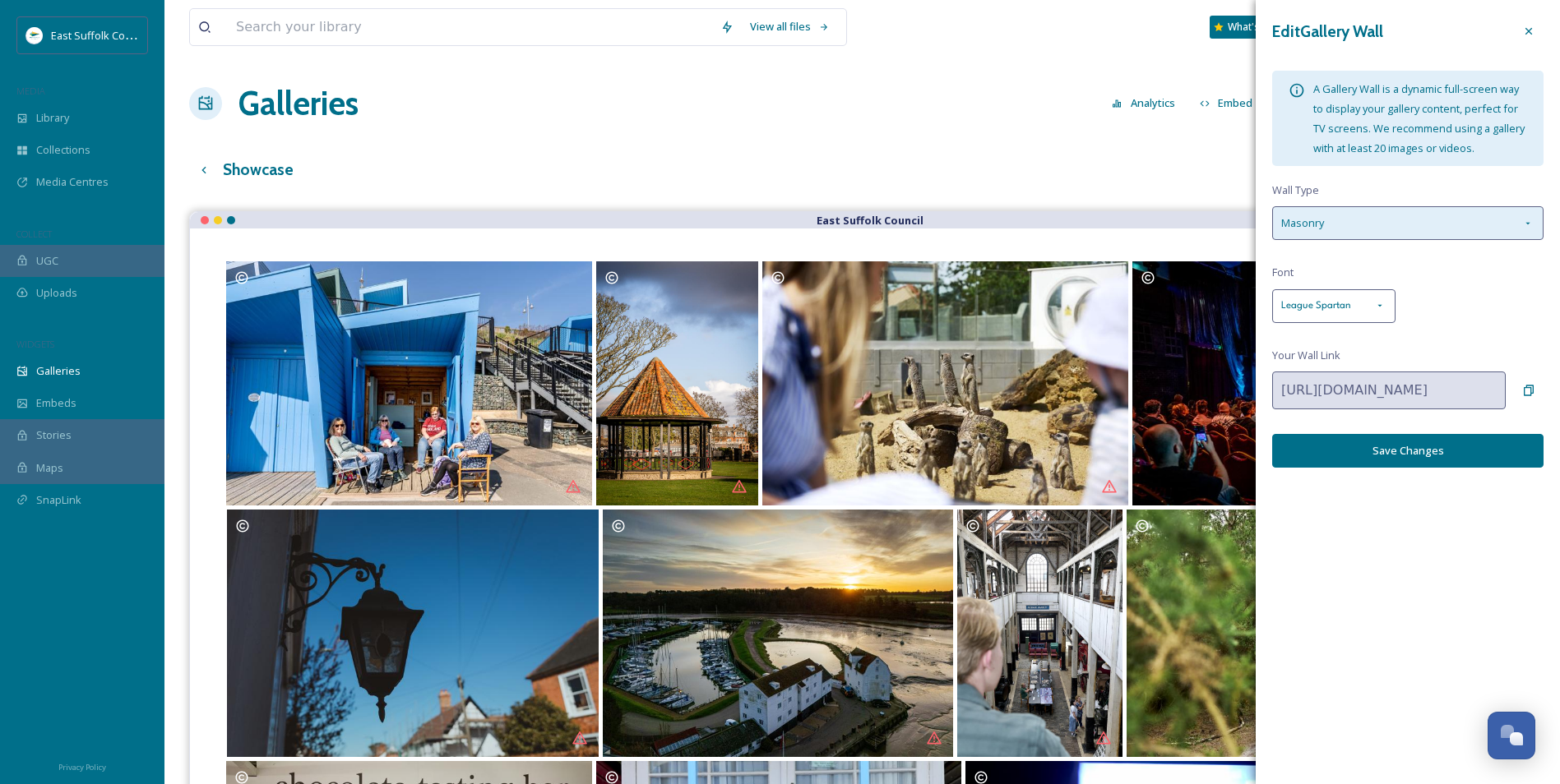
click at [1400, 225] on div "Masonry" at bounding box center [1408, 223] width 271 height 34
click at [1439, 165] on div "A Gallery Wall is a dynamic full-screen way to display your gallery content, pe…" at bounding box center [1408, 118] width 271 height 96
drag, startPoint x: 1308, startPoint y: 93, endPoint x: 1470, endPoint y: 88, distance: 162.1
click at [1470, 88] on div "A Gallery Wall is a dynamic full-screen way to display your gallery content, pe…" at bounding box center [1408, 118] width 271 height 96
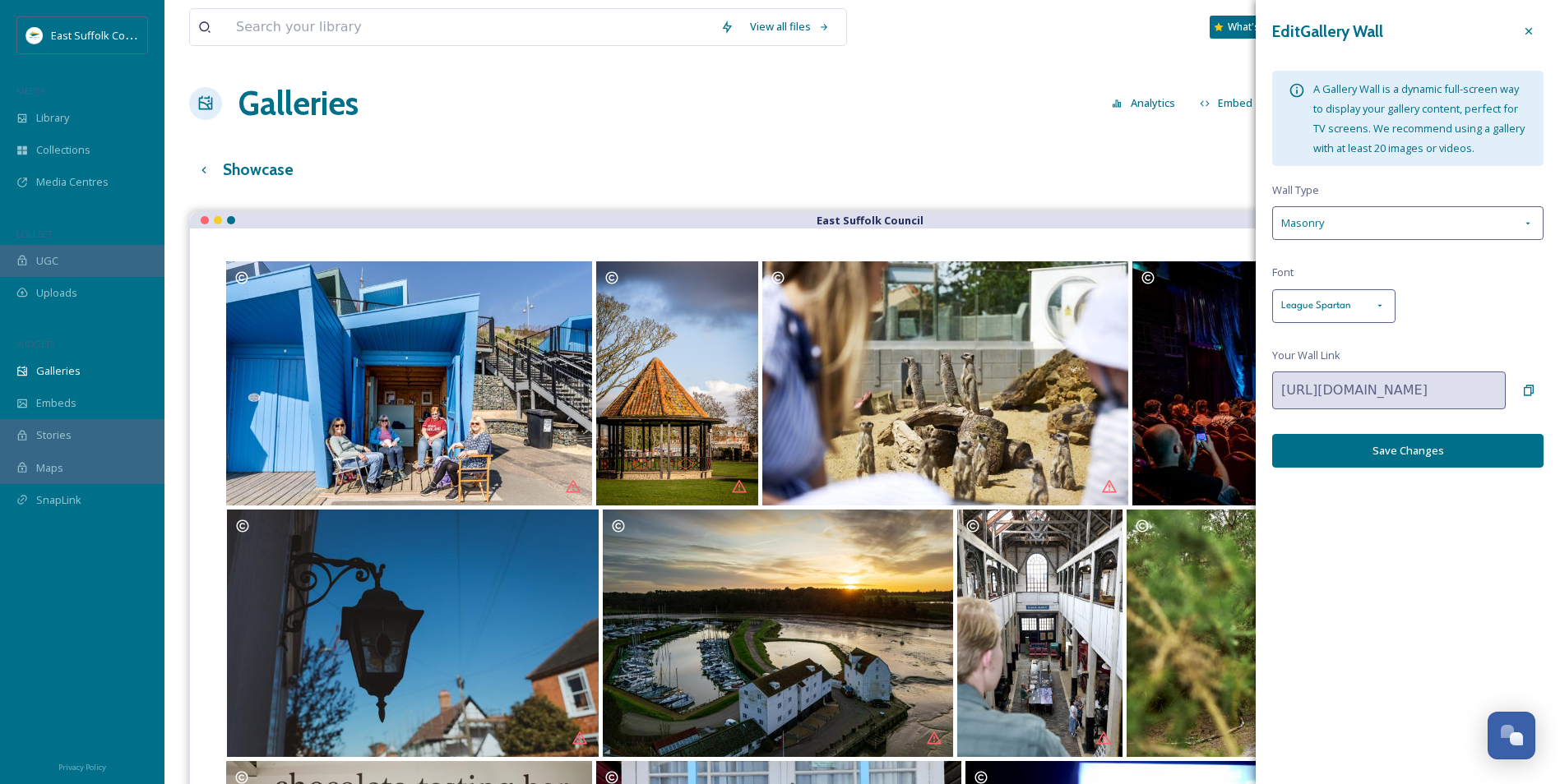
click at [1419, 336] on div "Edit Gallery Wall A Gallery Wall is a dynamic full-screen way to display your g…" at bounding box center [1408, 241] width 304 height 484
click at [1360, 310] on div "League Spartan" at bounding box center [1334, 307] width 123 height 34
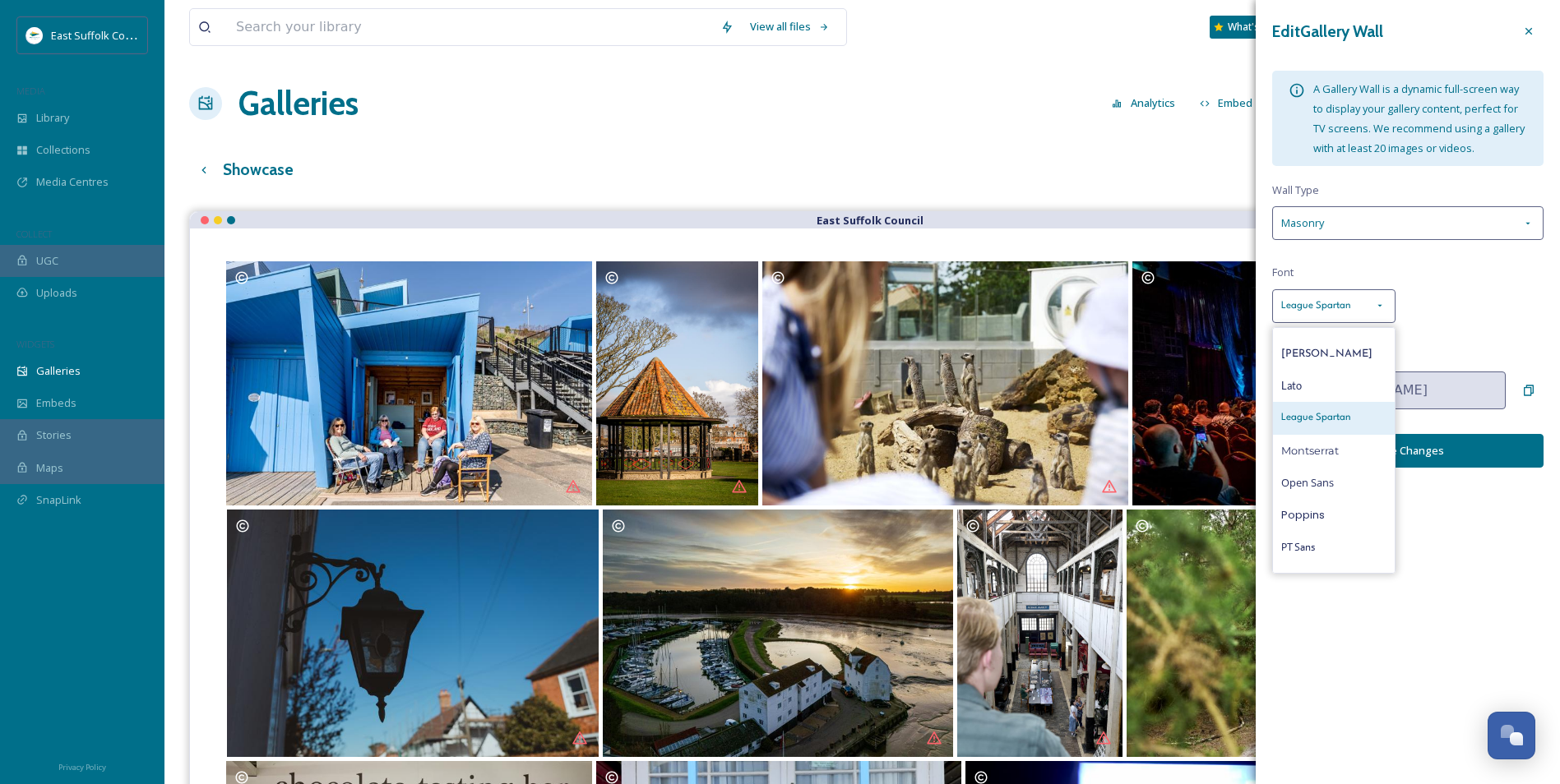
scroll to position [203, 0]
click at [1347, 437] on span "League Spartan" at bounding box center [1317, 431] width 70 height 15
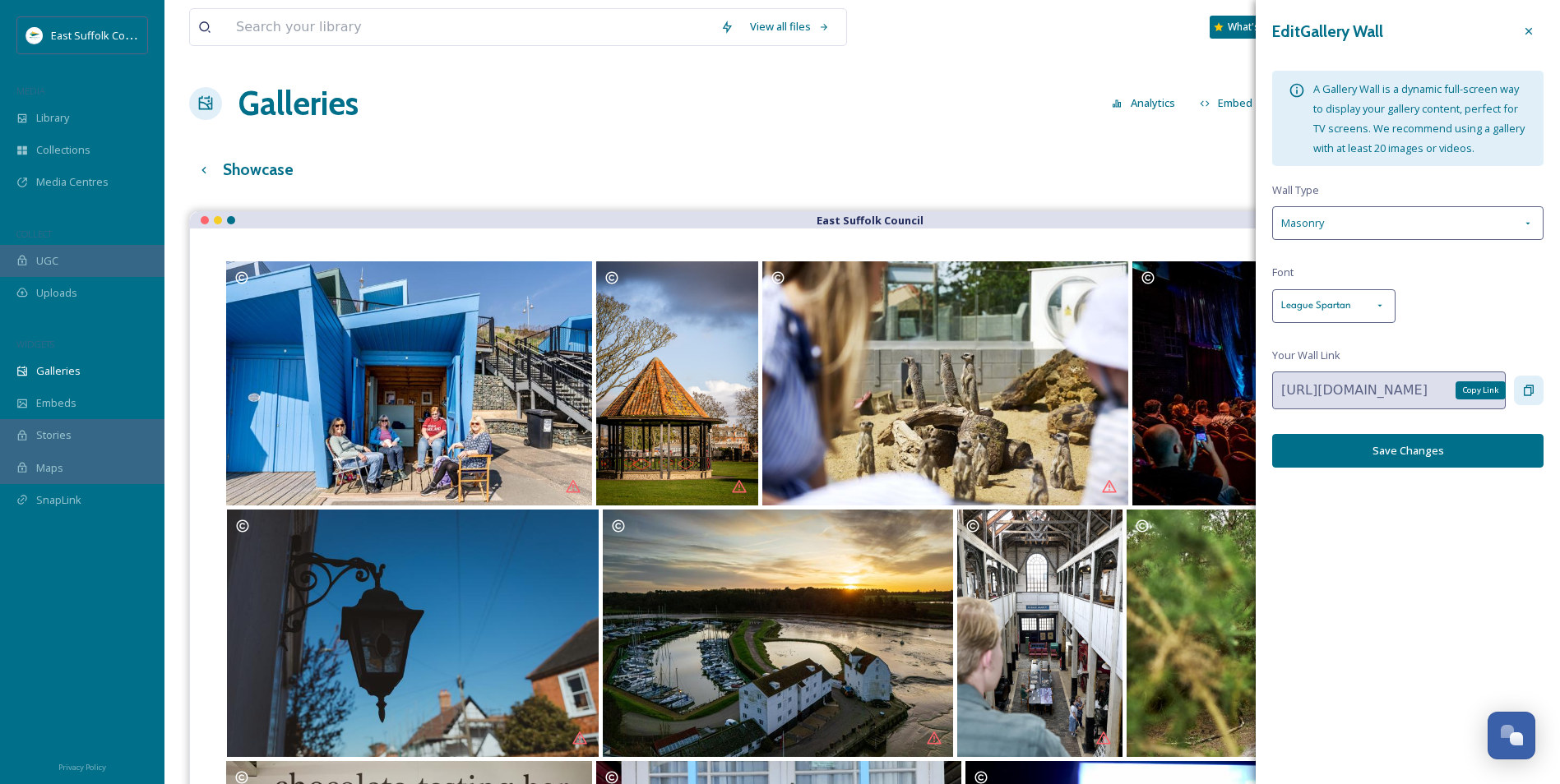
click at [1524, 392] on icon at bounding box center [1529, 390] width 13 height 13
click at [1470, 439] on button "Save Changes" at bounding box center [1408, 451] width 271 height 34
click at [1532, 34] on icon at bounding box center [1529, 31] width 13 height 13
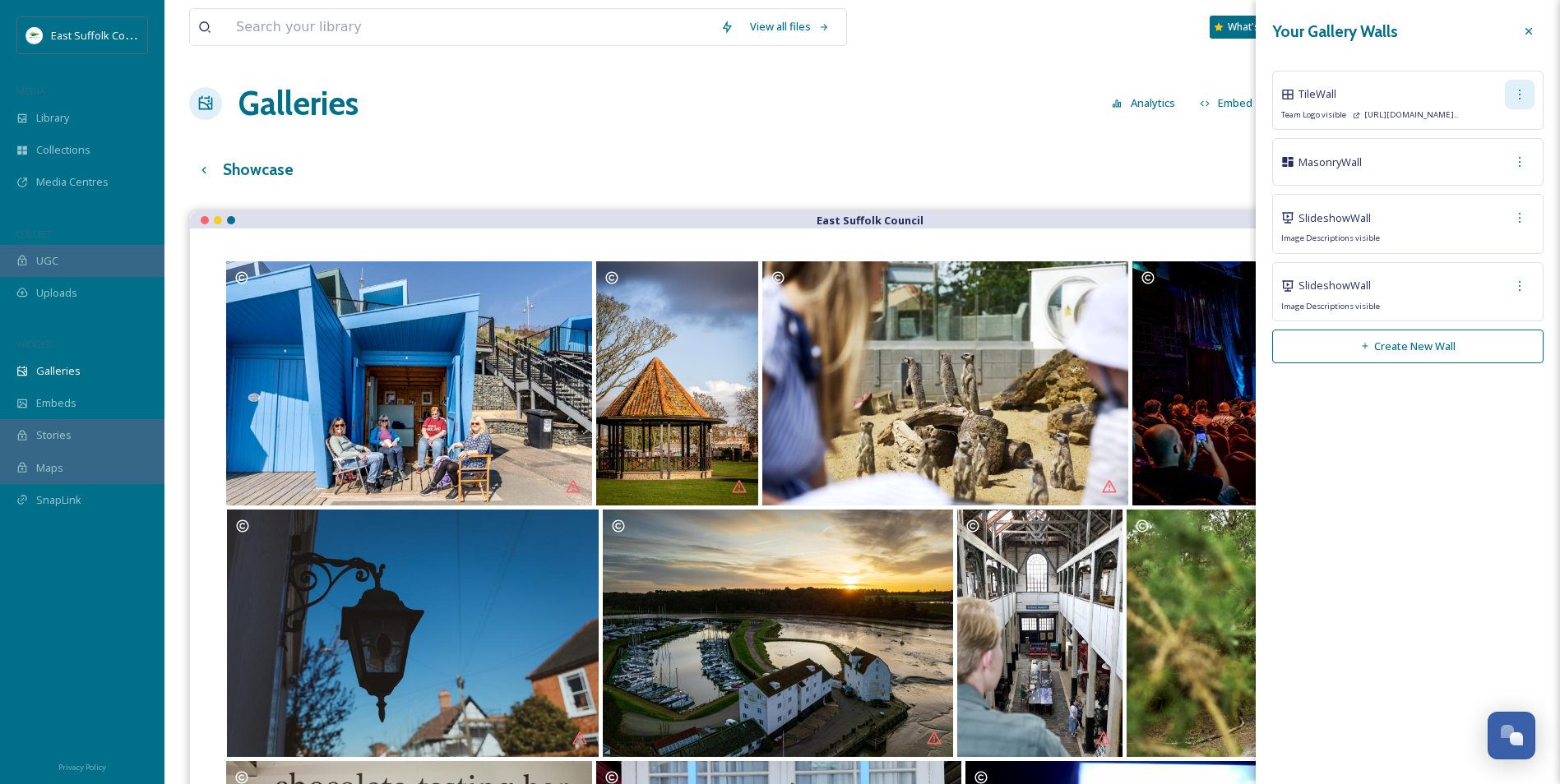
click at [1508, 97] on div at bounding box center [1519, 94] width 29 height 29
click at [1487, 158] on span "Copy Link" at bounding box center [1492, 162] width 46 height 15
click at [1487, 133] on span "Edit Wall" at bounding box center [1489, 130] width 41 height 15
type input "https://app.snapsea.io/p/gallery-wall/325ae928-960a-4bd2-99c3-49d7fe39739e"
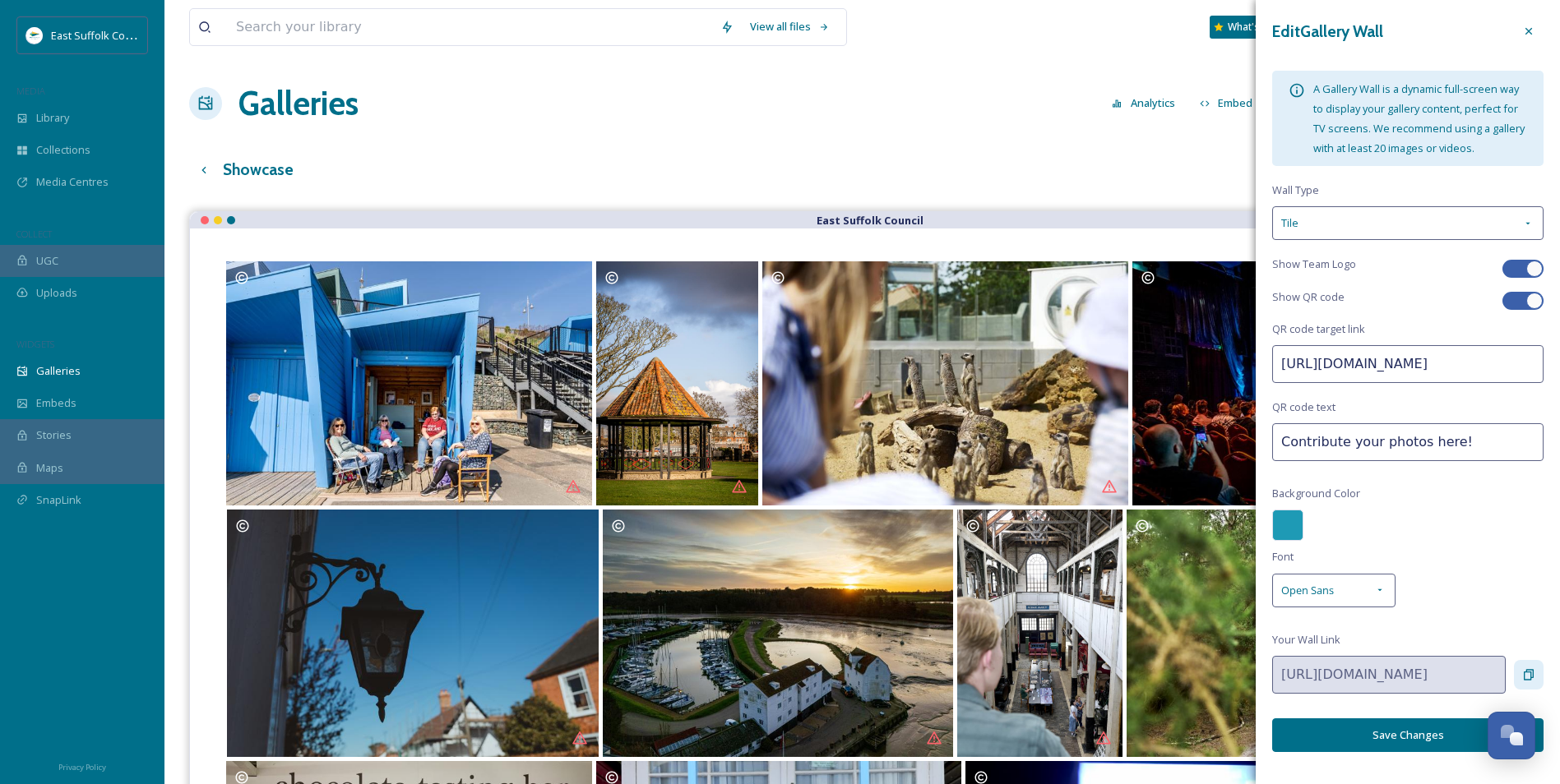
click at [1293, 535] on div at bounding box center [1287, 525] width 31 height 31
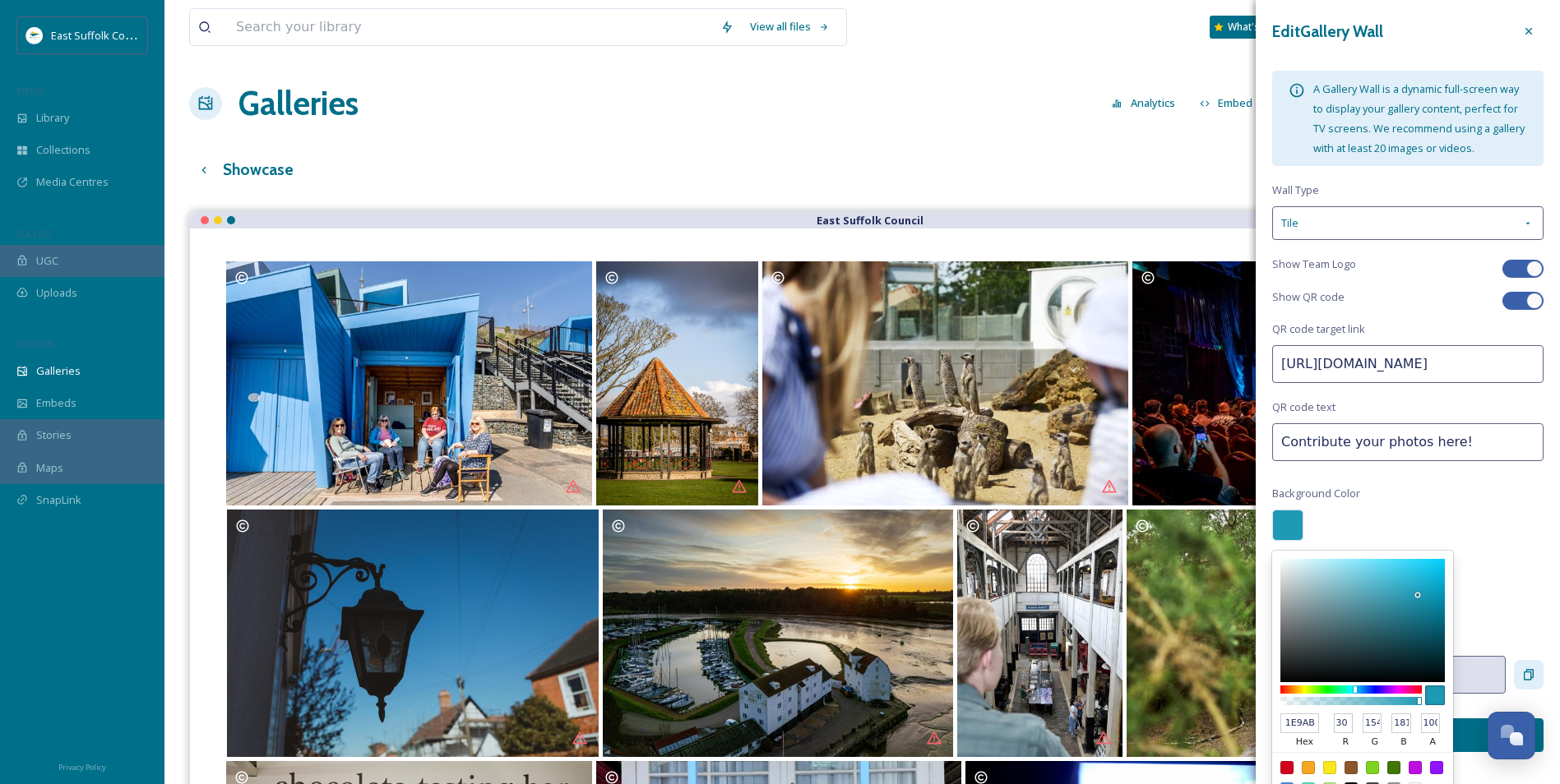
type input "2196B0"
type input "33"
type input "150"
type input "176"
type input "2396B0"
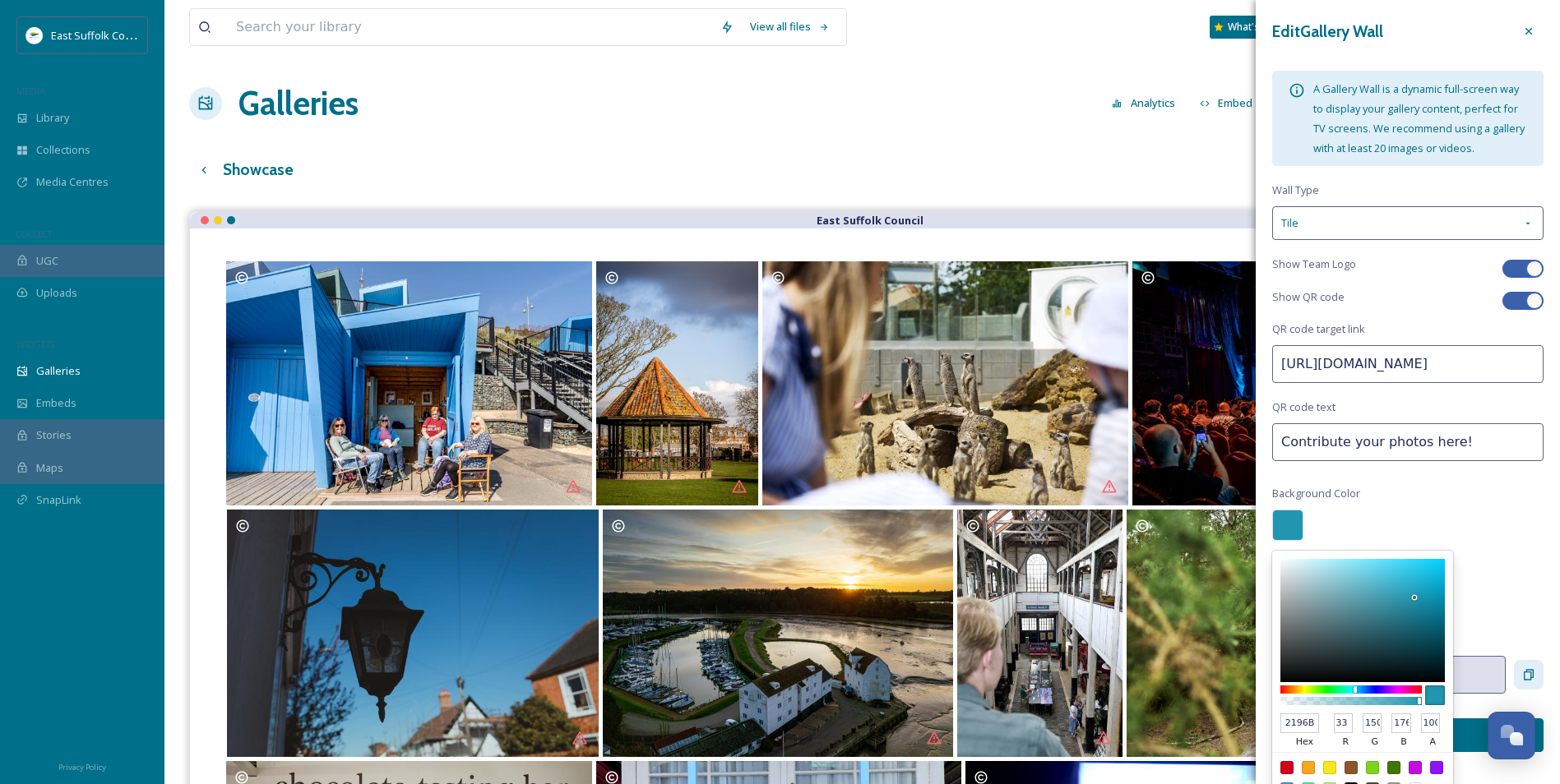
type input "35"
type input "329BB3"
type input "50"
type input "155"
type input "179"
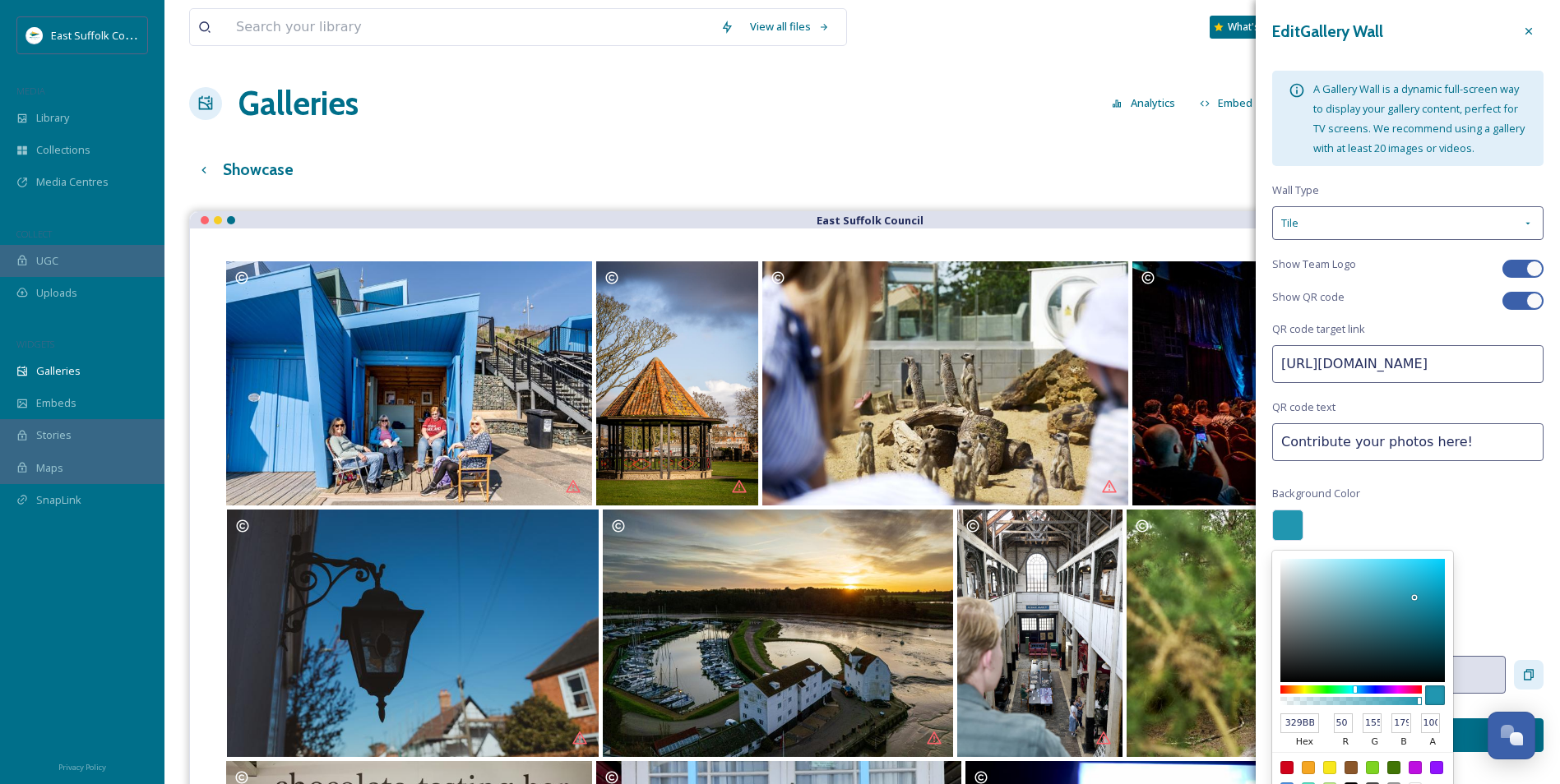
type input "47A4BA"
type input "71"
type input "164"
type input "186"
type input "59AABD"
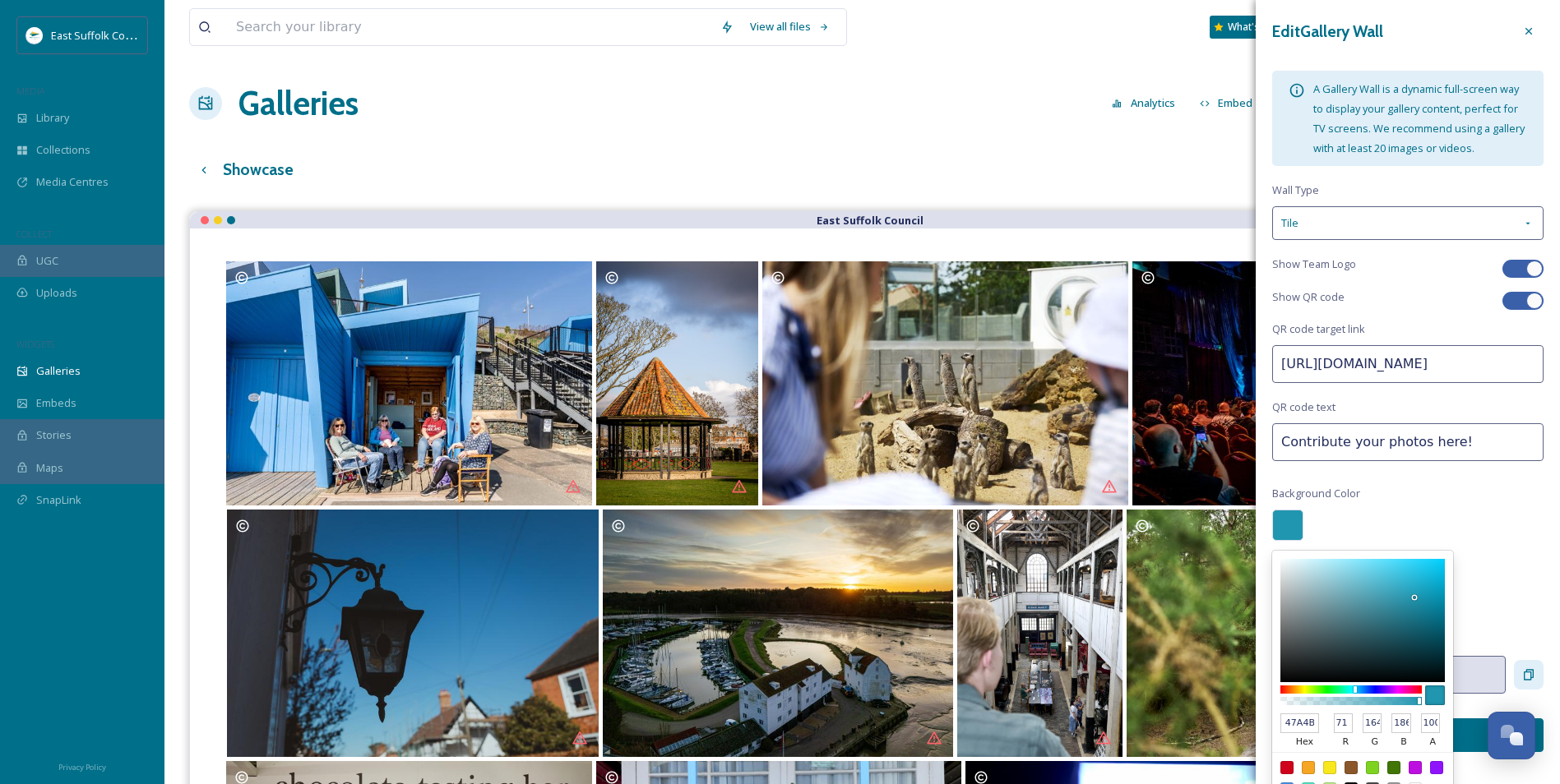
type input "89"
type input "170"
type input "189"
type input "66AEBF"
type input "102"
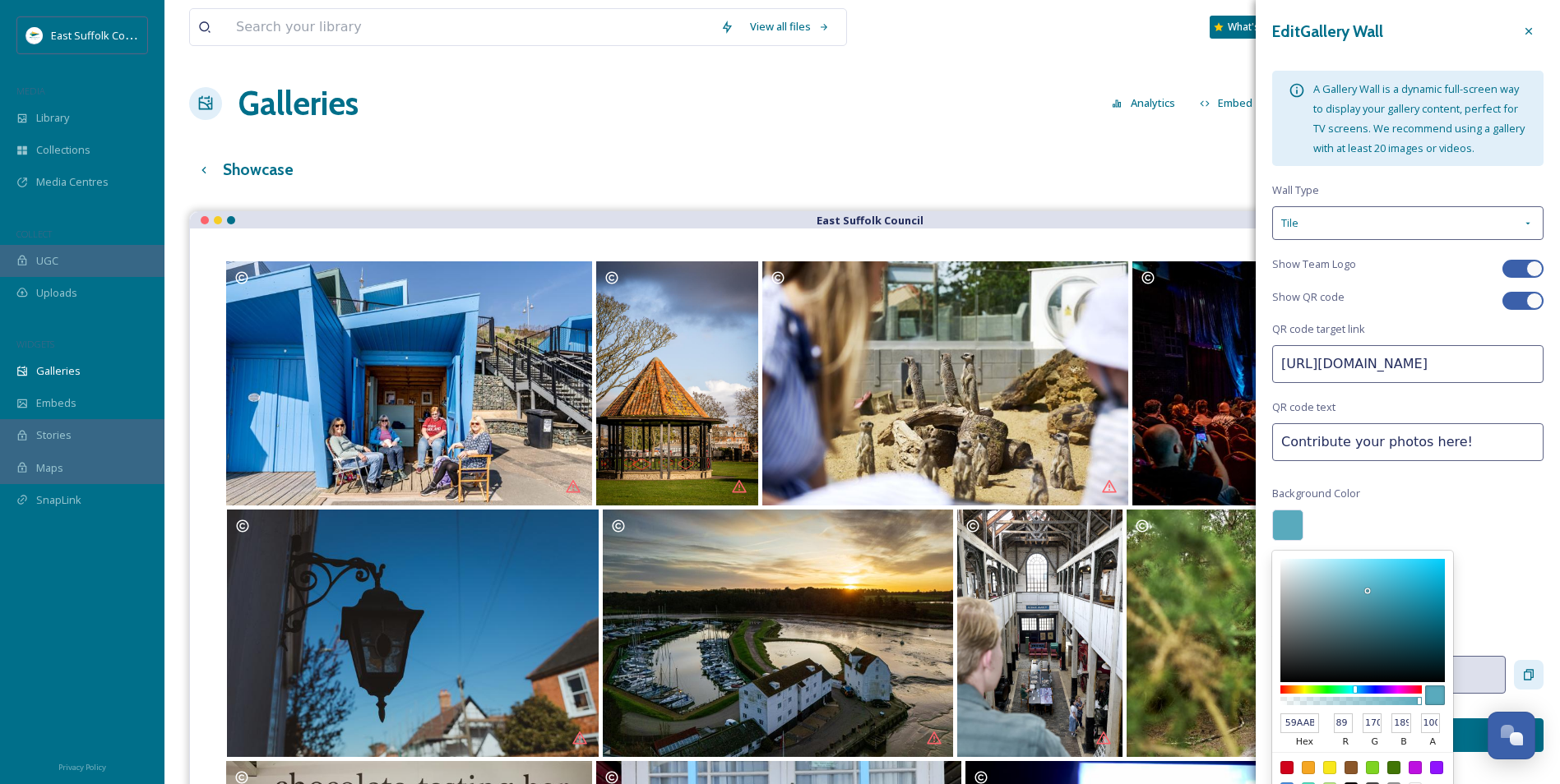
type input "174"
type input "191"
type input "7CB8C6"
type input "124"
type input "184"
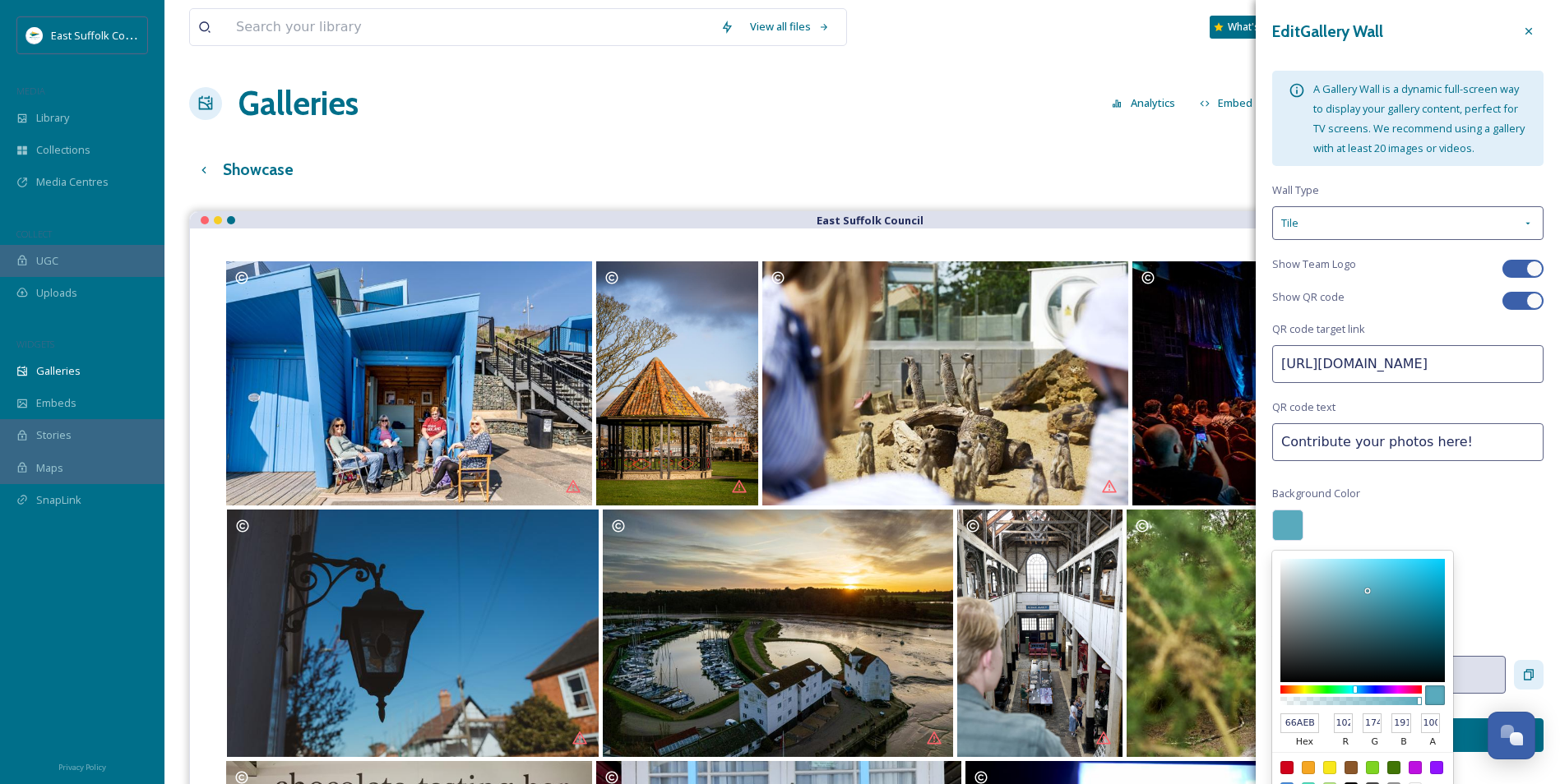
type input "198"
type input "95C2CD"
type input "149"
type input "194"
type input "205"
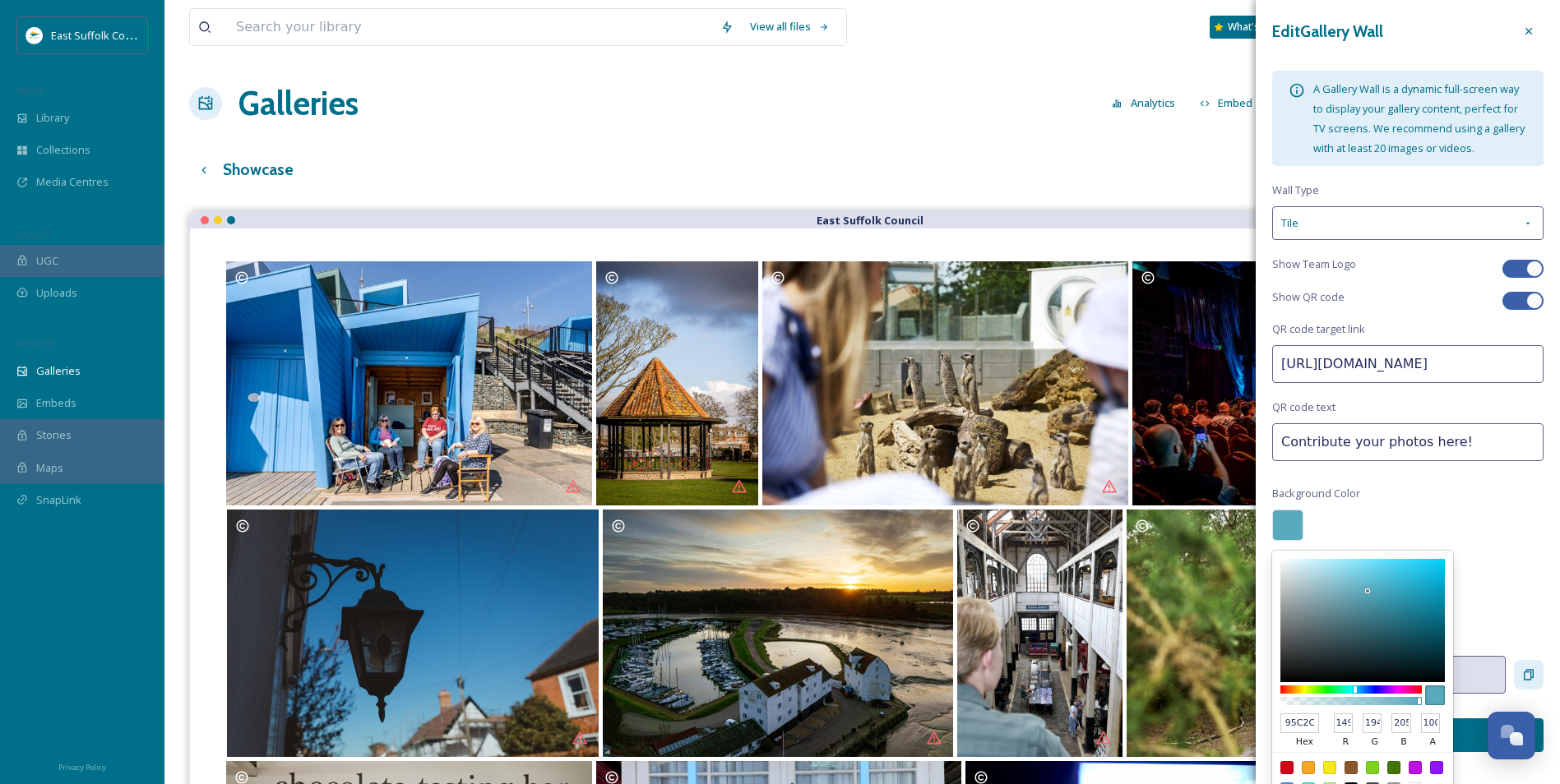
type input "A9CAD2"
type input "169"
type input "202"
type input "210"
type input "ABCAD2"
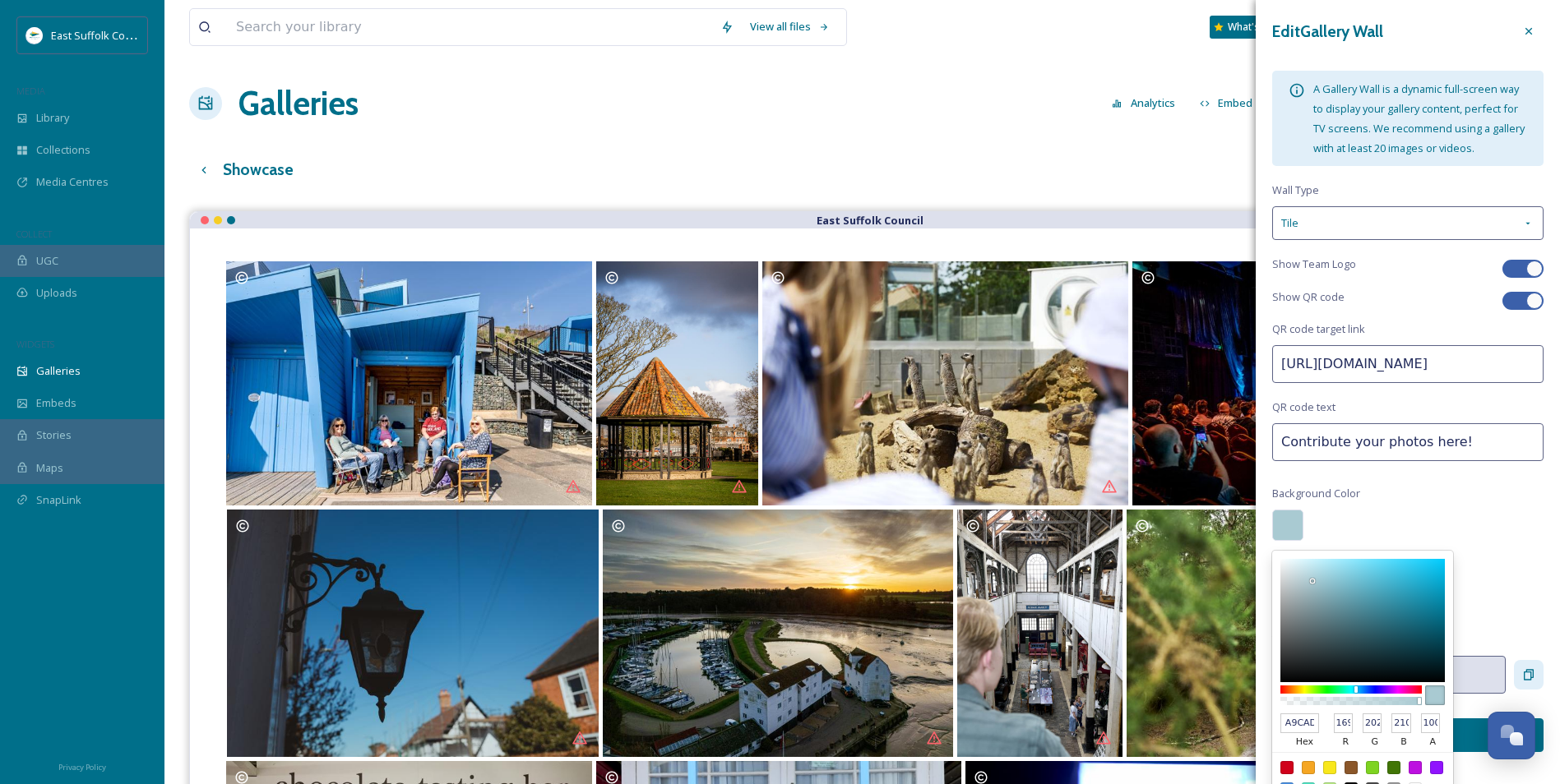
type input "171"
type input "AFCFD7"
type input "175"
type input "207"
type input "215"
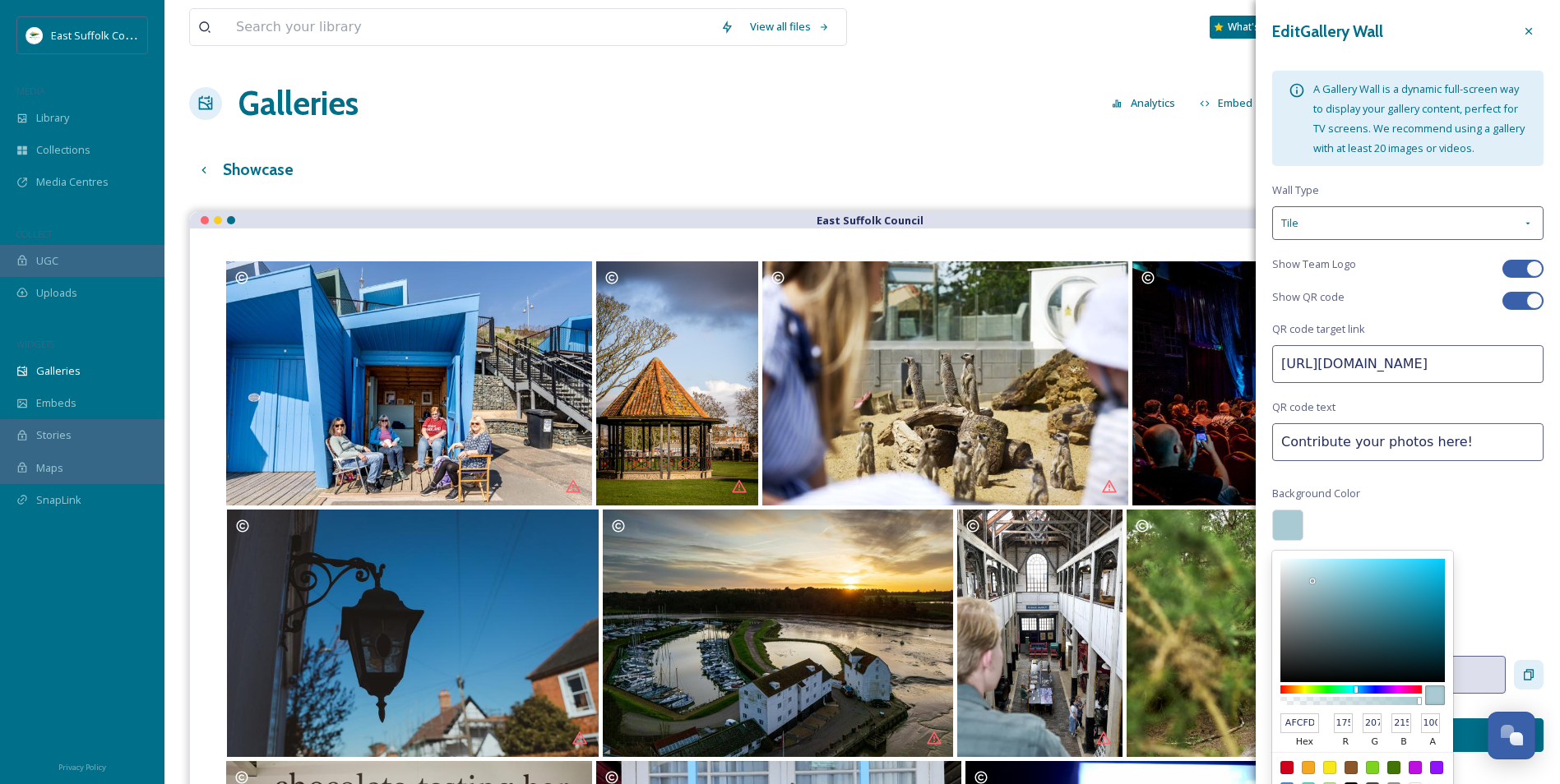
type input "C1E0E8"
type input "193"
type input "224"
type input "232"
type input "D0ECF4"
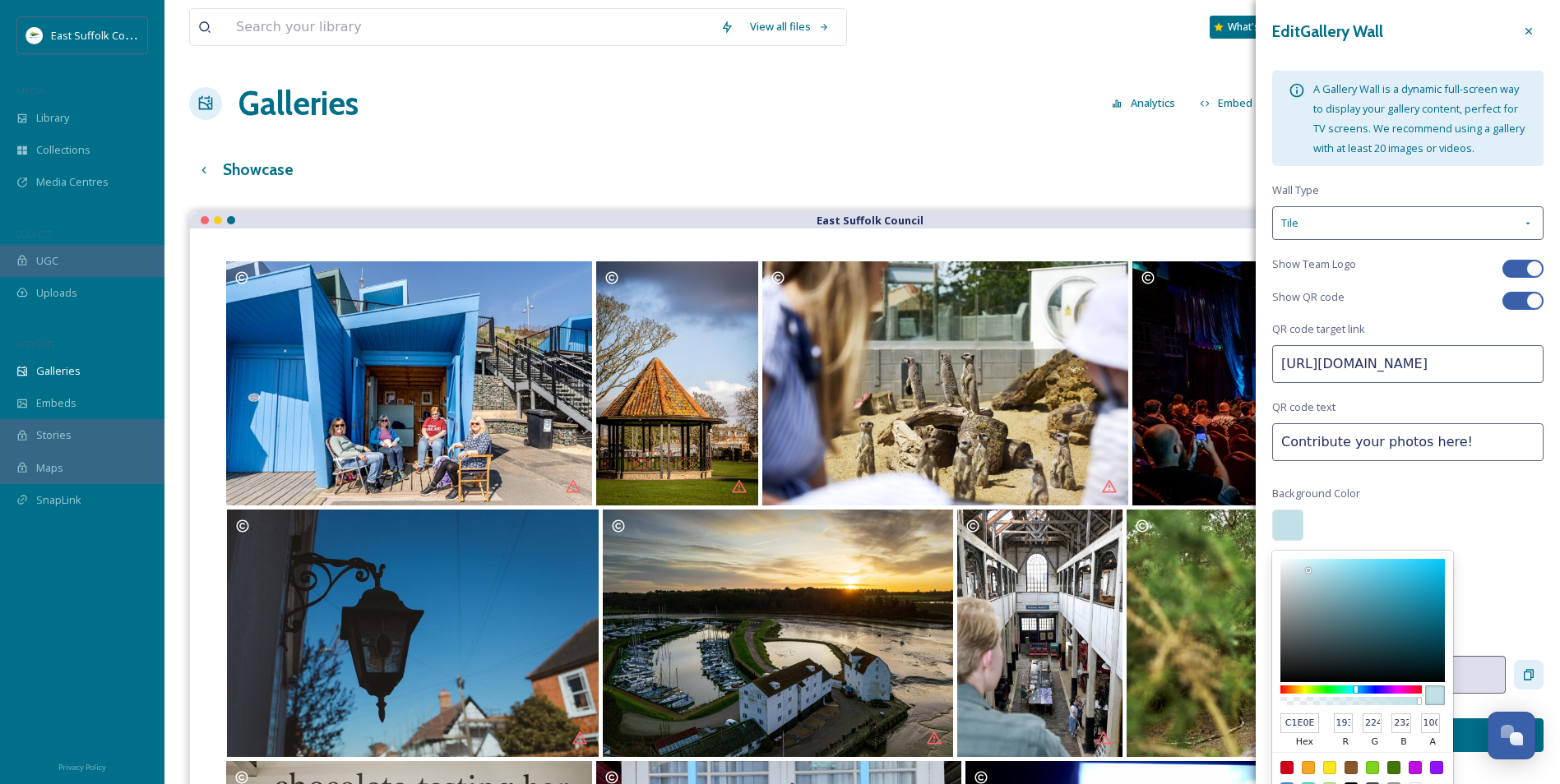
type input "208"
type input "236"
type input "244"
type input "D9F0F7"
type input "217"
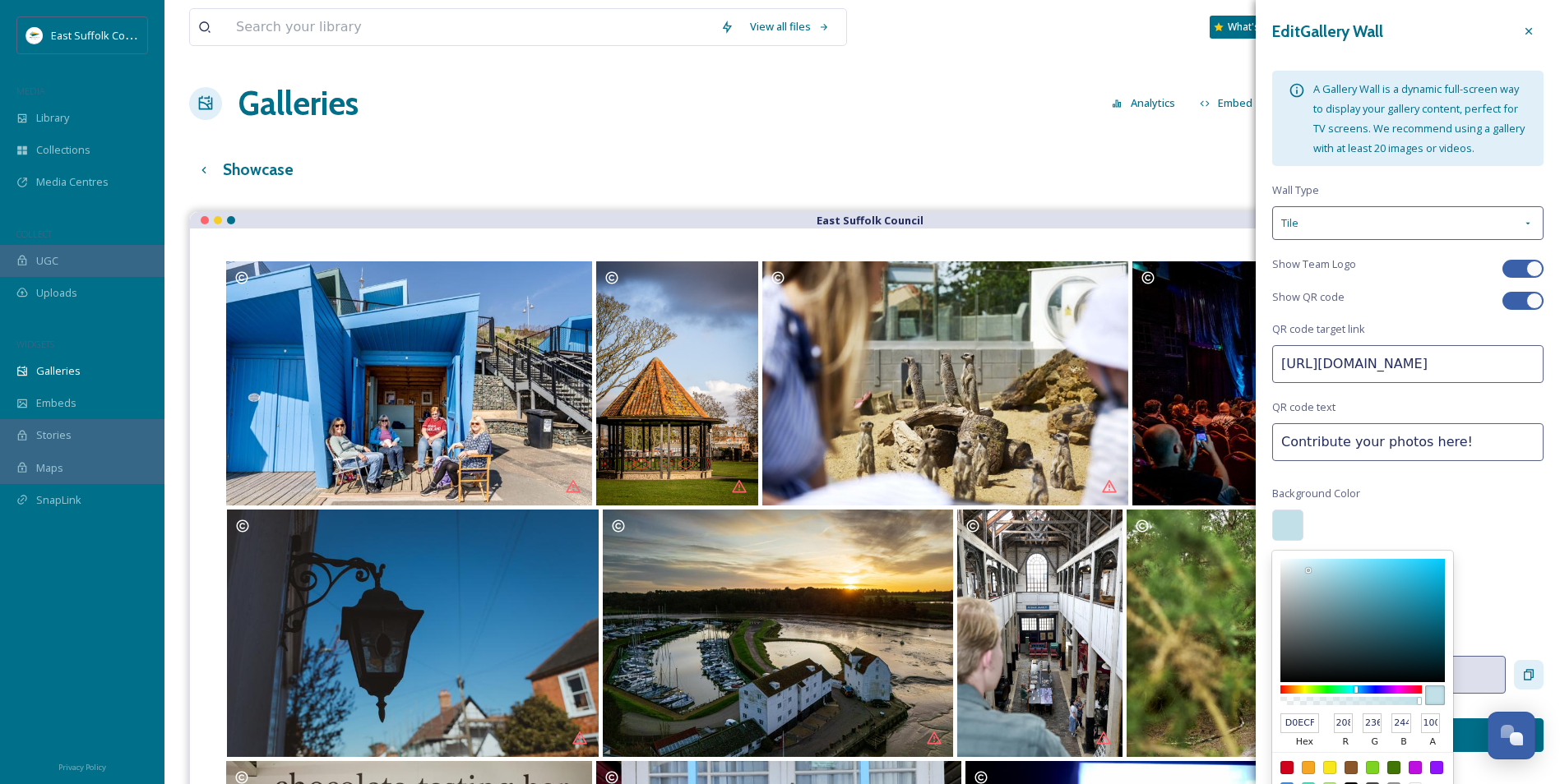
type input "240"
type input "247"
type input "E2F6FC"
type input "226"
type input "246"
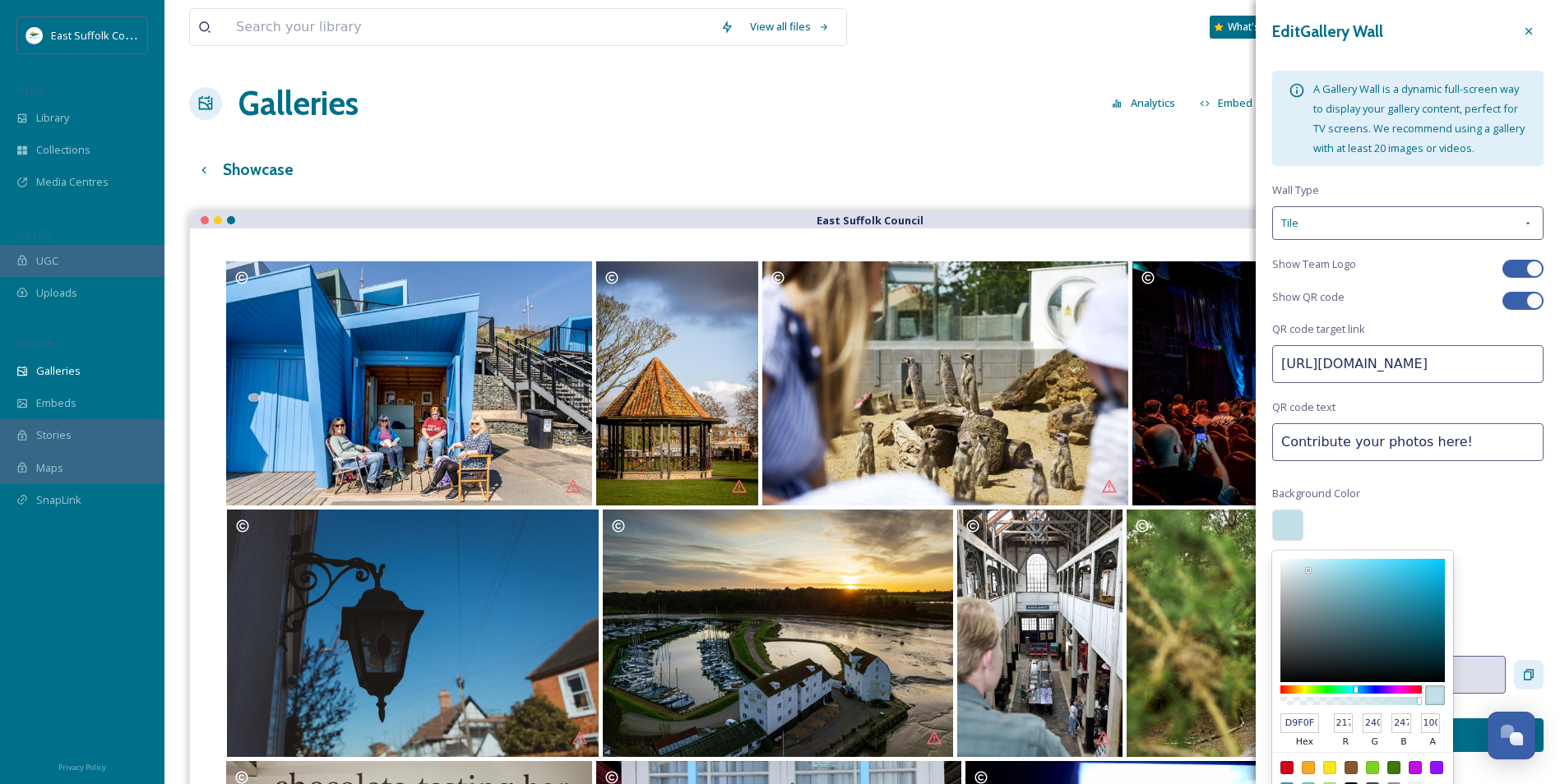
type input "252"
type input "F2FCFF"
type input "242"
type input "252"
type input "255"
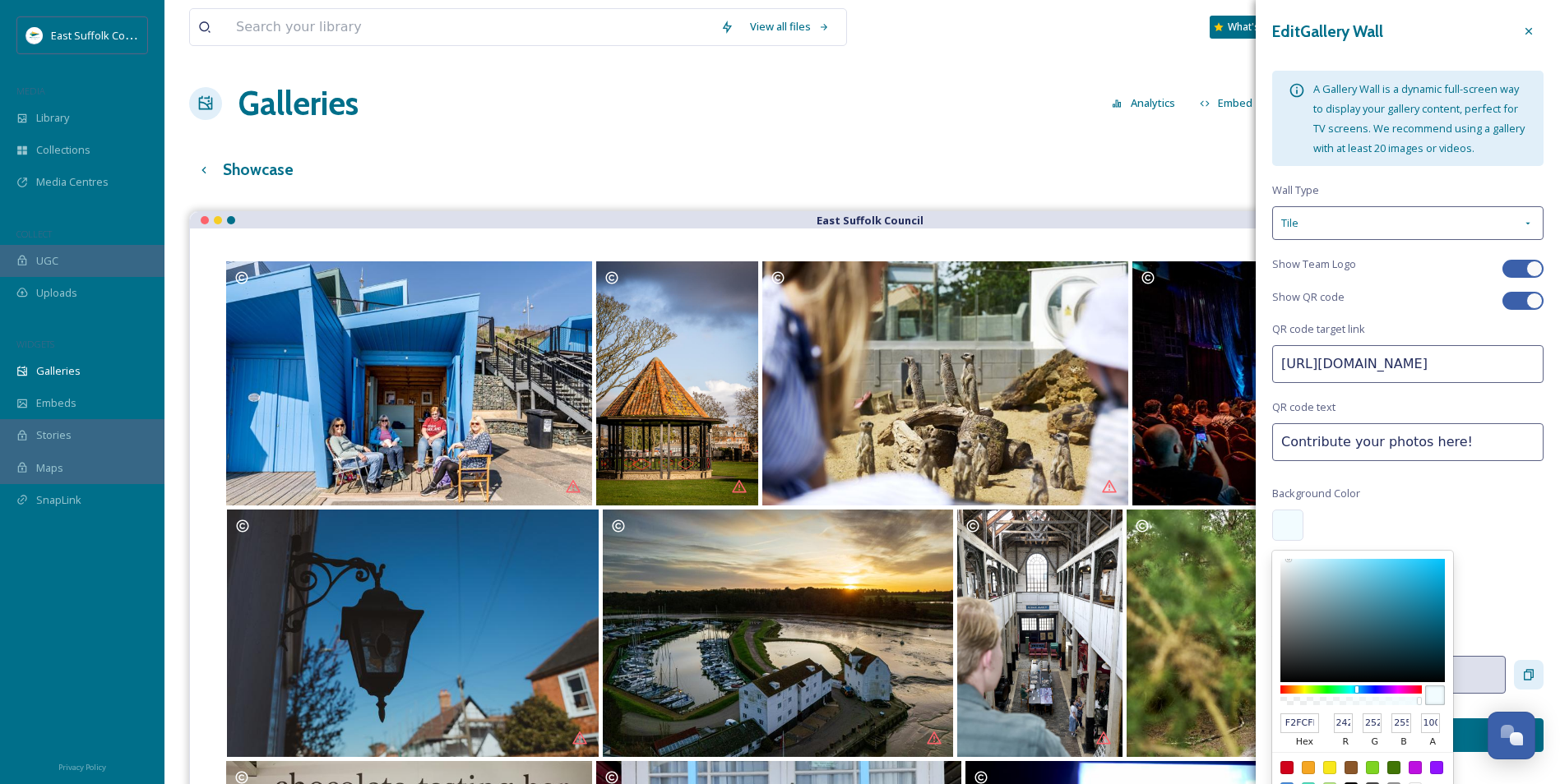
type input "F6FDFF"
type input "246"
type input "253"
type input "F7FDFF"
type input "247"
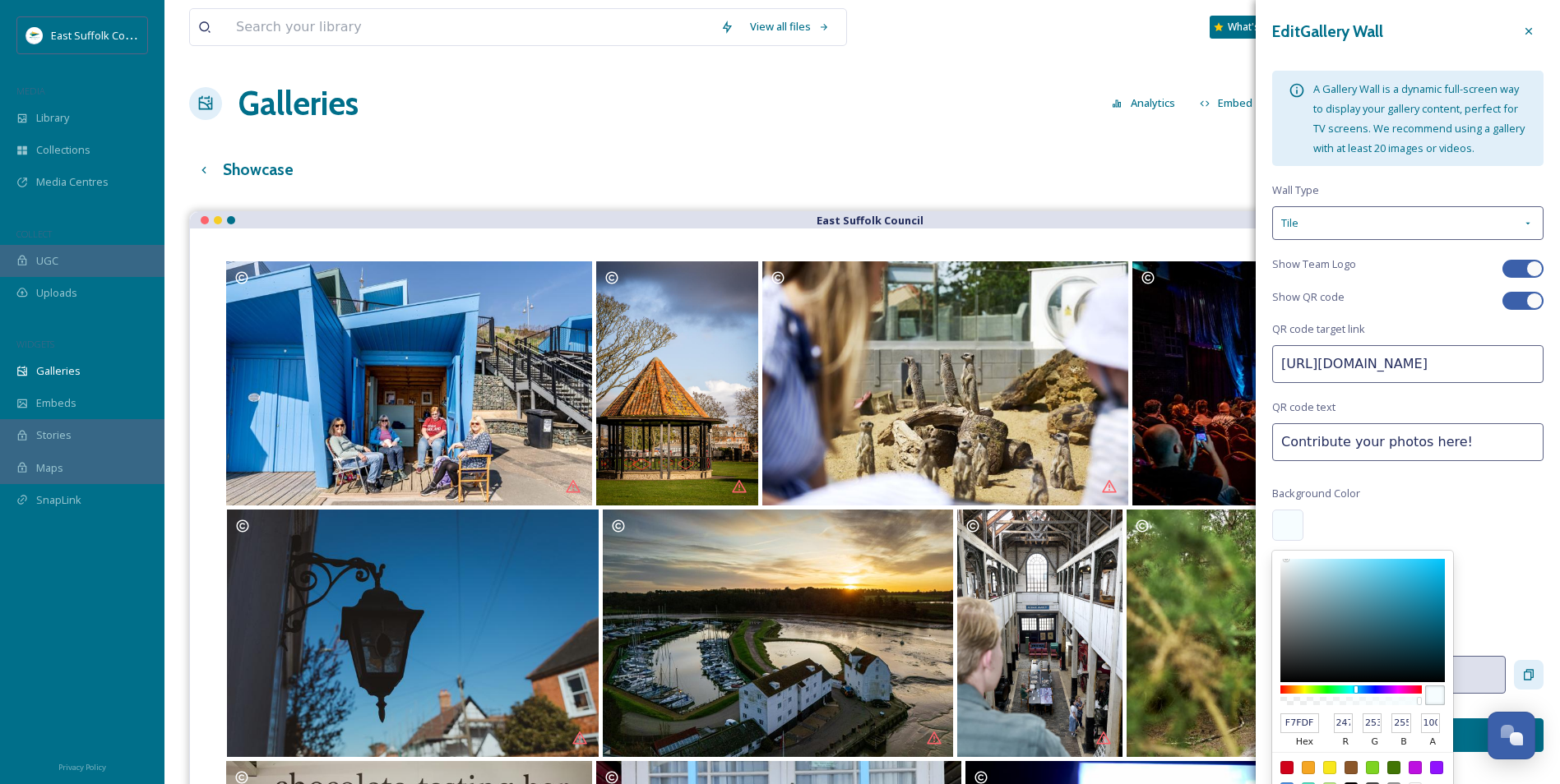
type input "F9FDFF"
type input "249"
type input "F7FCFE"
type input "247"
type input "252"
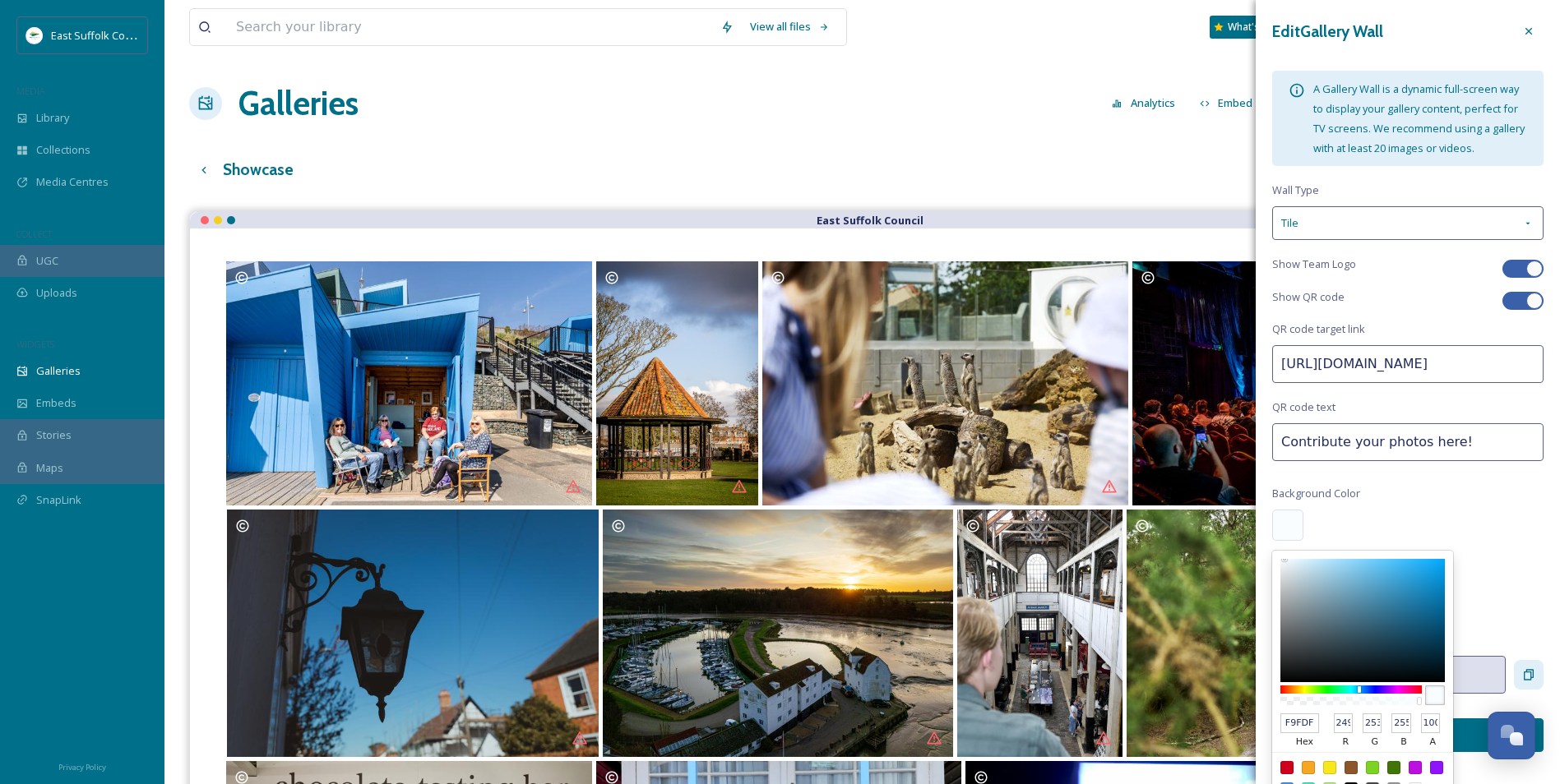
type input "254"
type input "F6FCFE"
type input "246"
type input "F3FAFC"
type input "243"
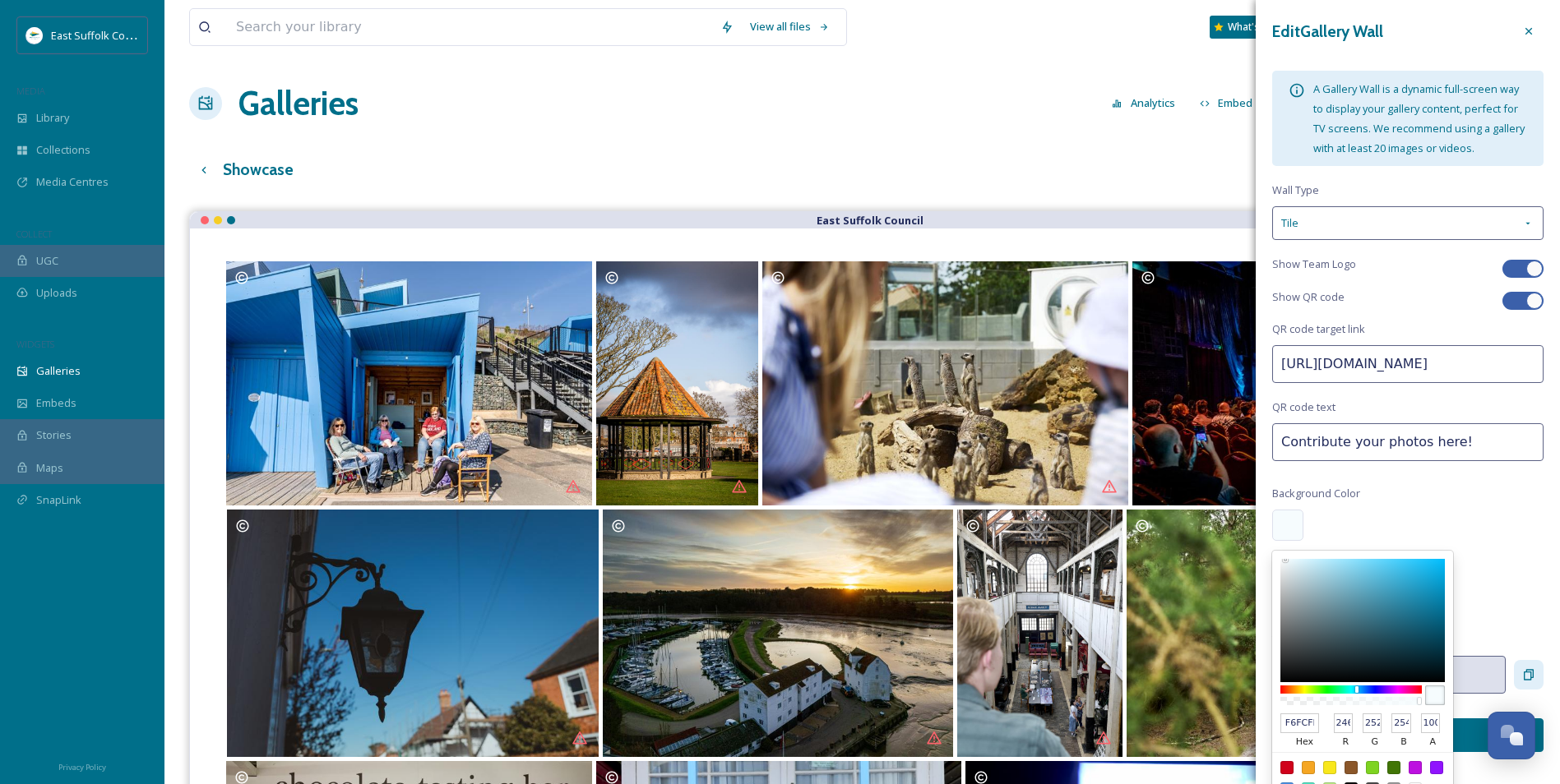
type input "250"
type input "252"
type input "EBF6F9"
type input "235"
type input "246"
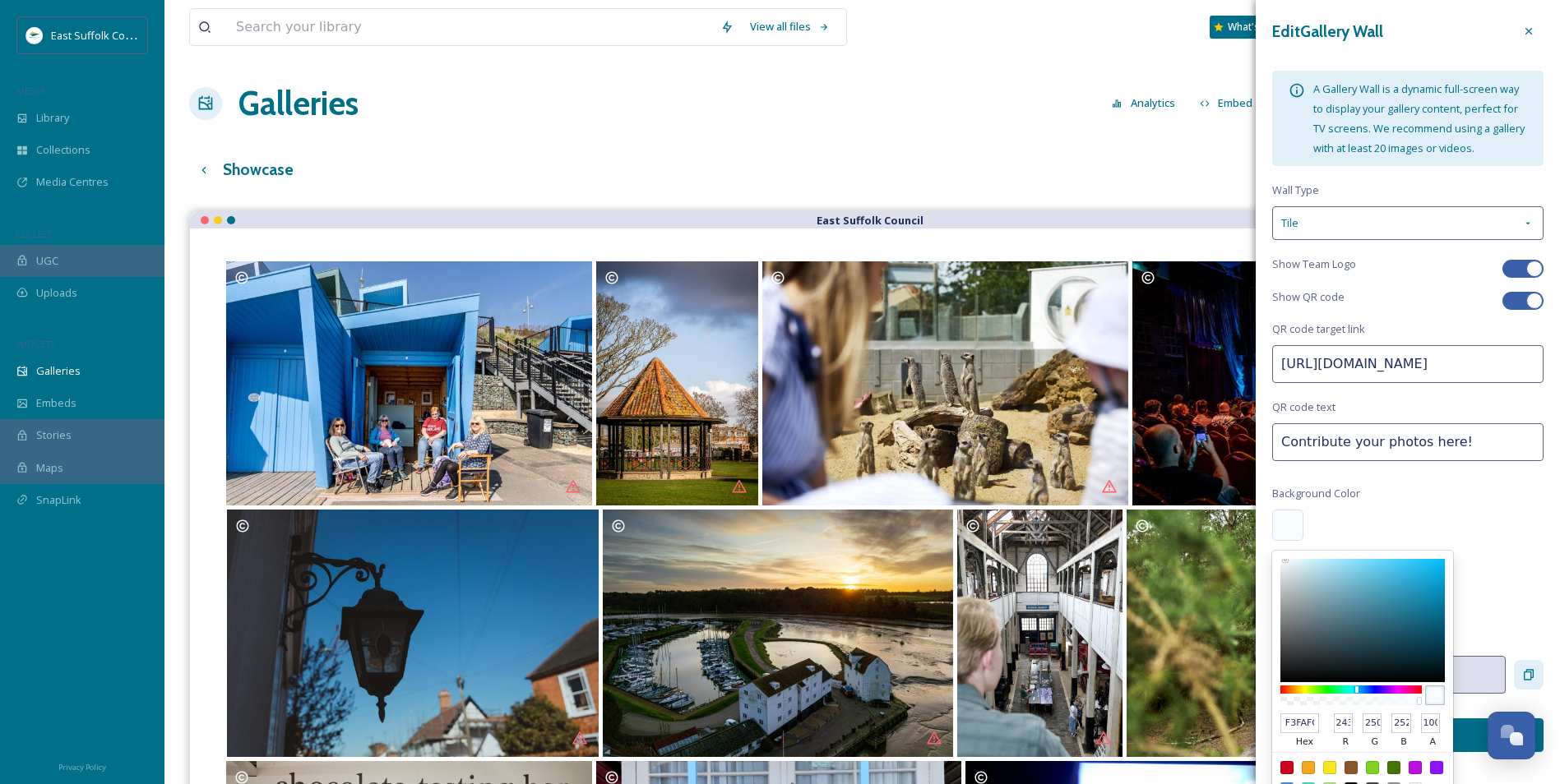
type input "249"
type input "EAF6F9"
type input "234"
type input "E8F4F7"
type input "232"
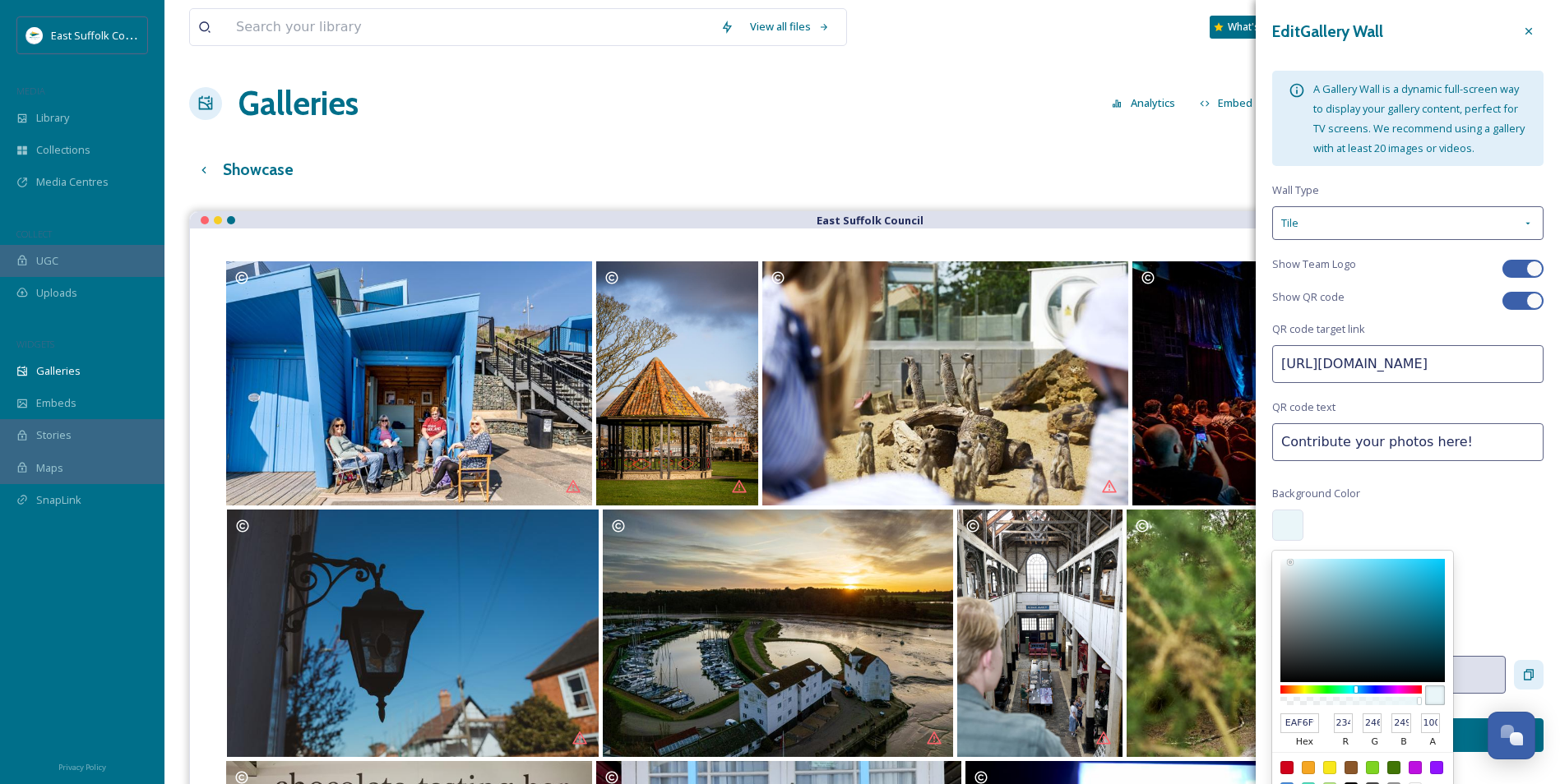
type input "244"
type input "247"
type input "E7F2F5"
type input "231"
type input "242"
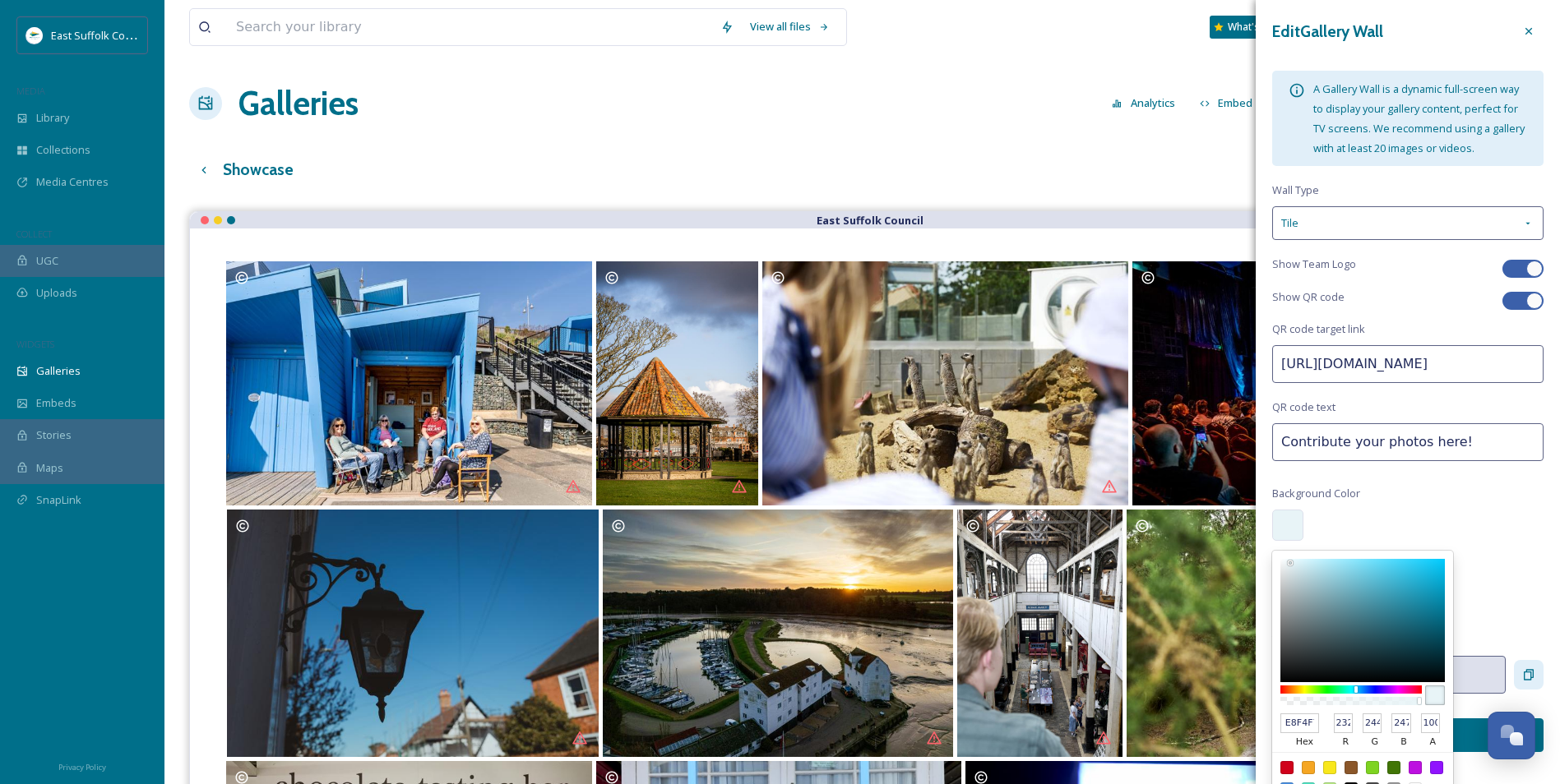
type input "245"
type input "E5F0F4"
type input "229"
type input "240"
type input "244"
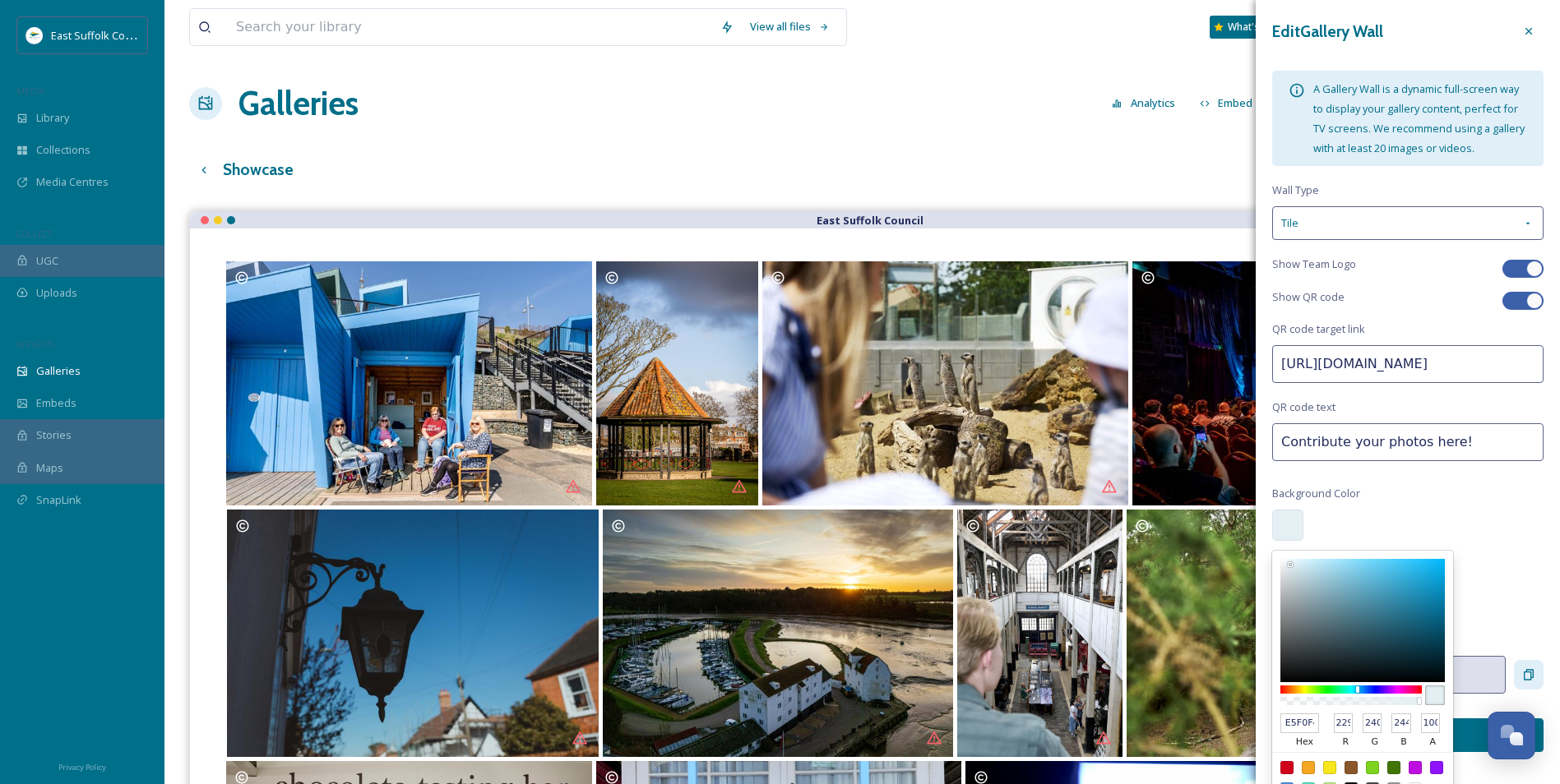
type input "E4EFF4"
type input "228"
type input "239"
type input "E1EDF2"
type input "225"
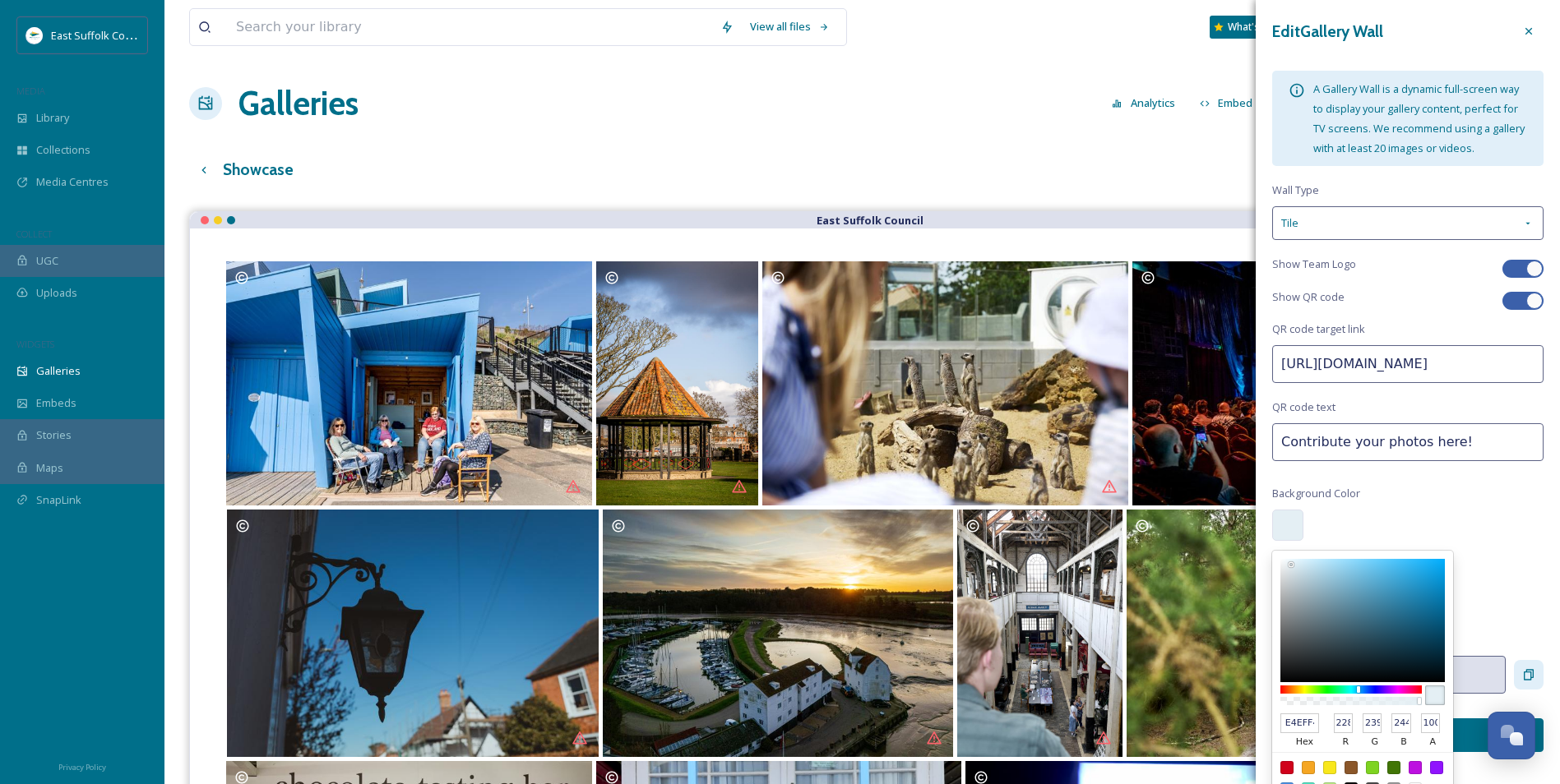
type input "237"
type input "242"
type input "DFEBF0"
type input "223"
type input "235"
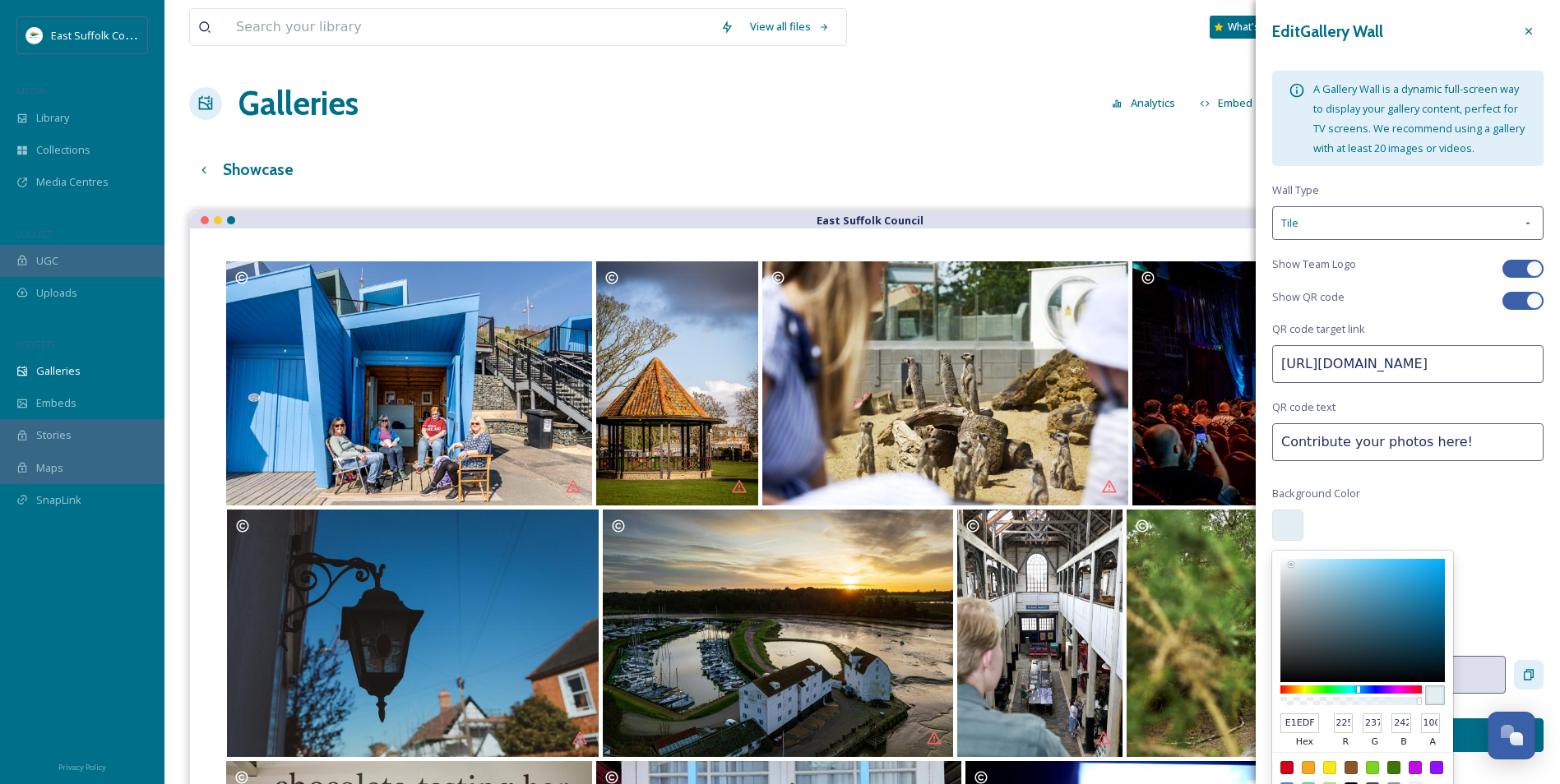
type input "240"
type input "DEEBF0"
type input "222"
type input "D9E9EF"
type input "217"
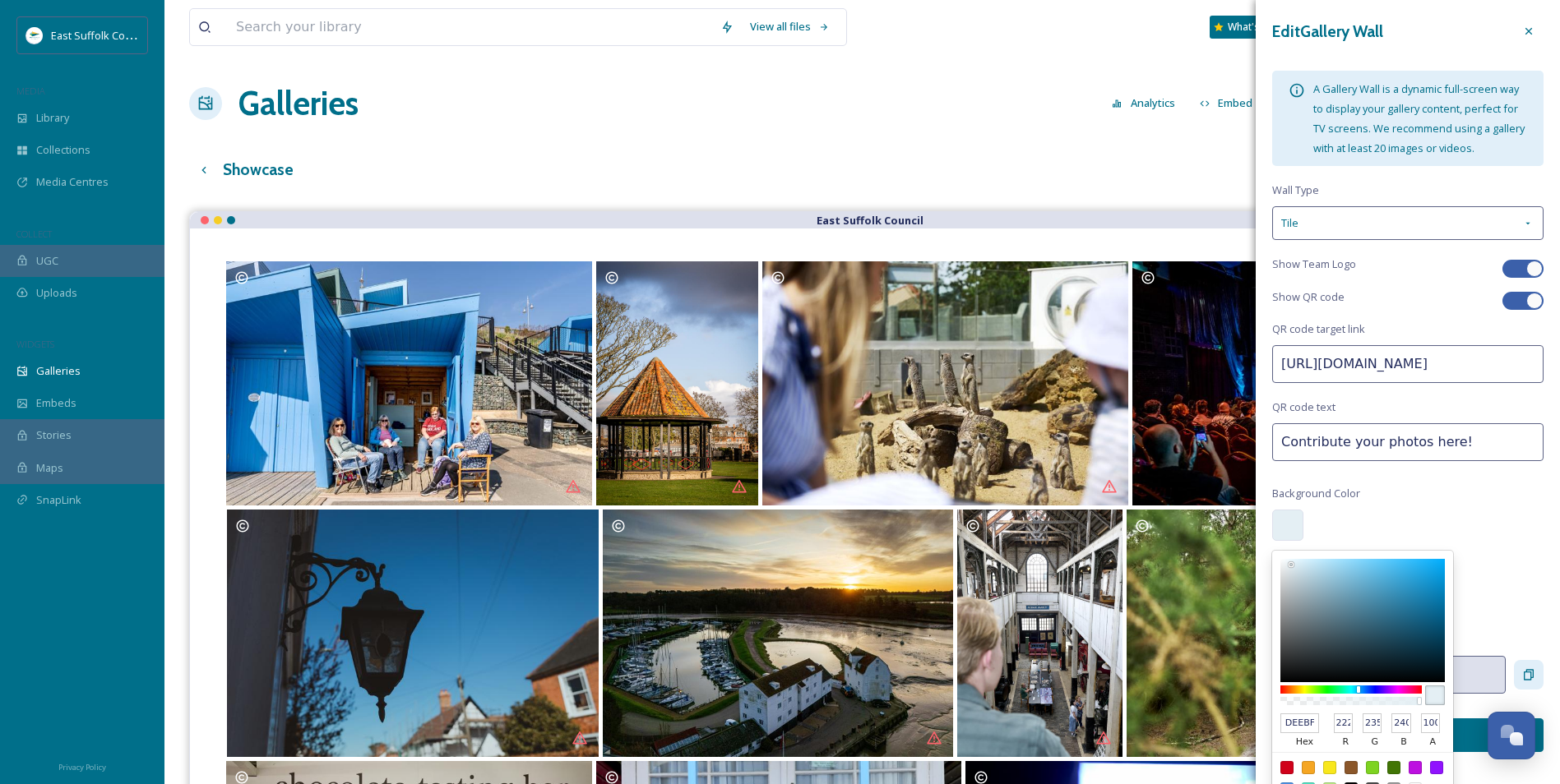
type input "233"
type input "239"
type input "D7E8EF"
type input "215"
type input "232"
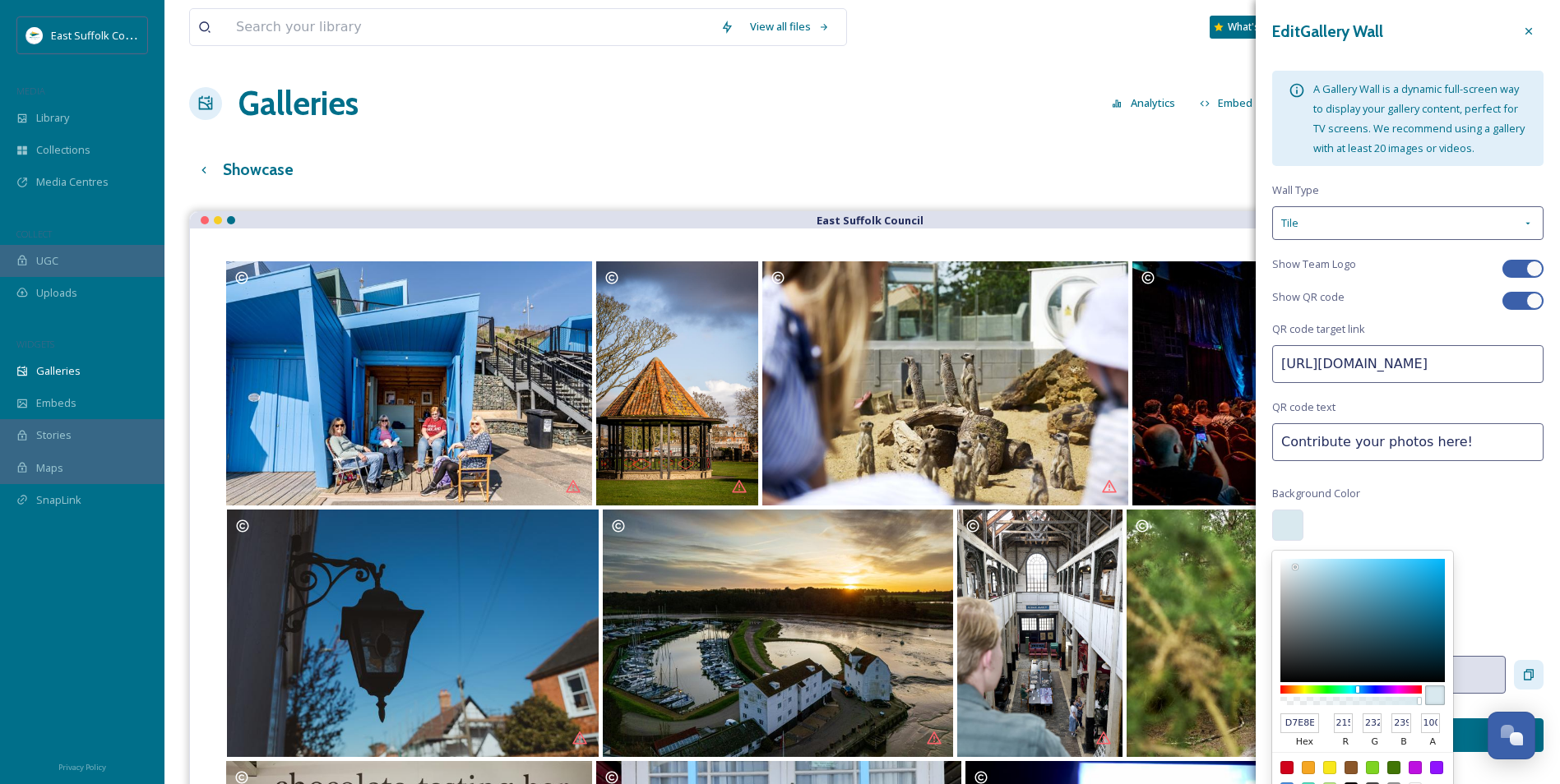
type input "D5E9F2"
type input "213"
type input "233"
type input "242"
type input "D5EBF5"
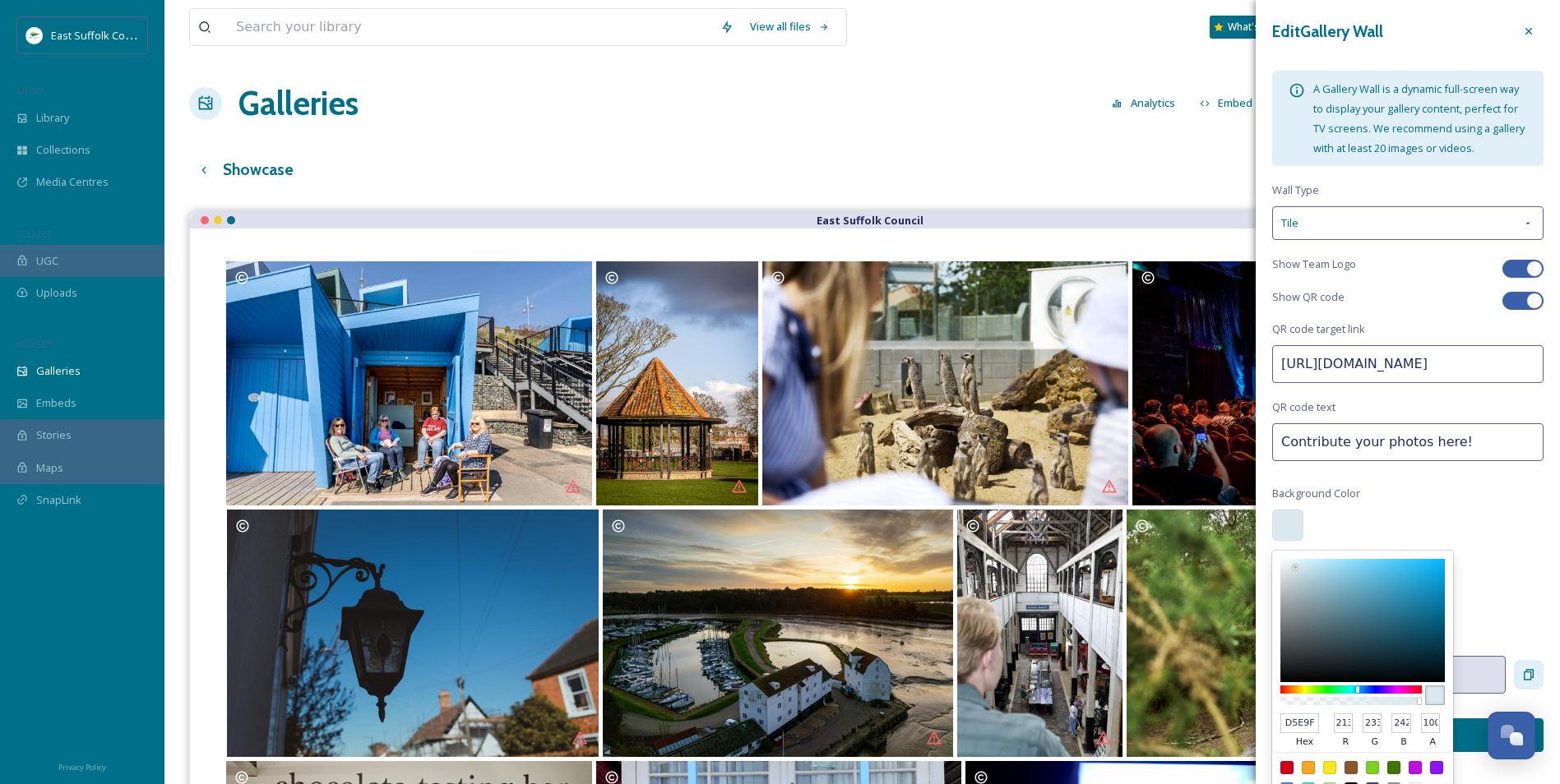
type input "235"
type input "245"
type input "D4EBF5"
type input "212"
type input "D3EBF5"
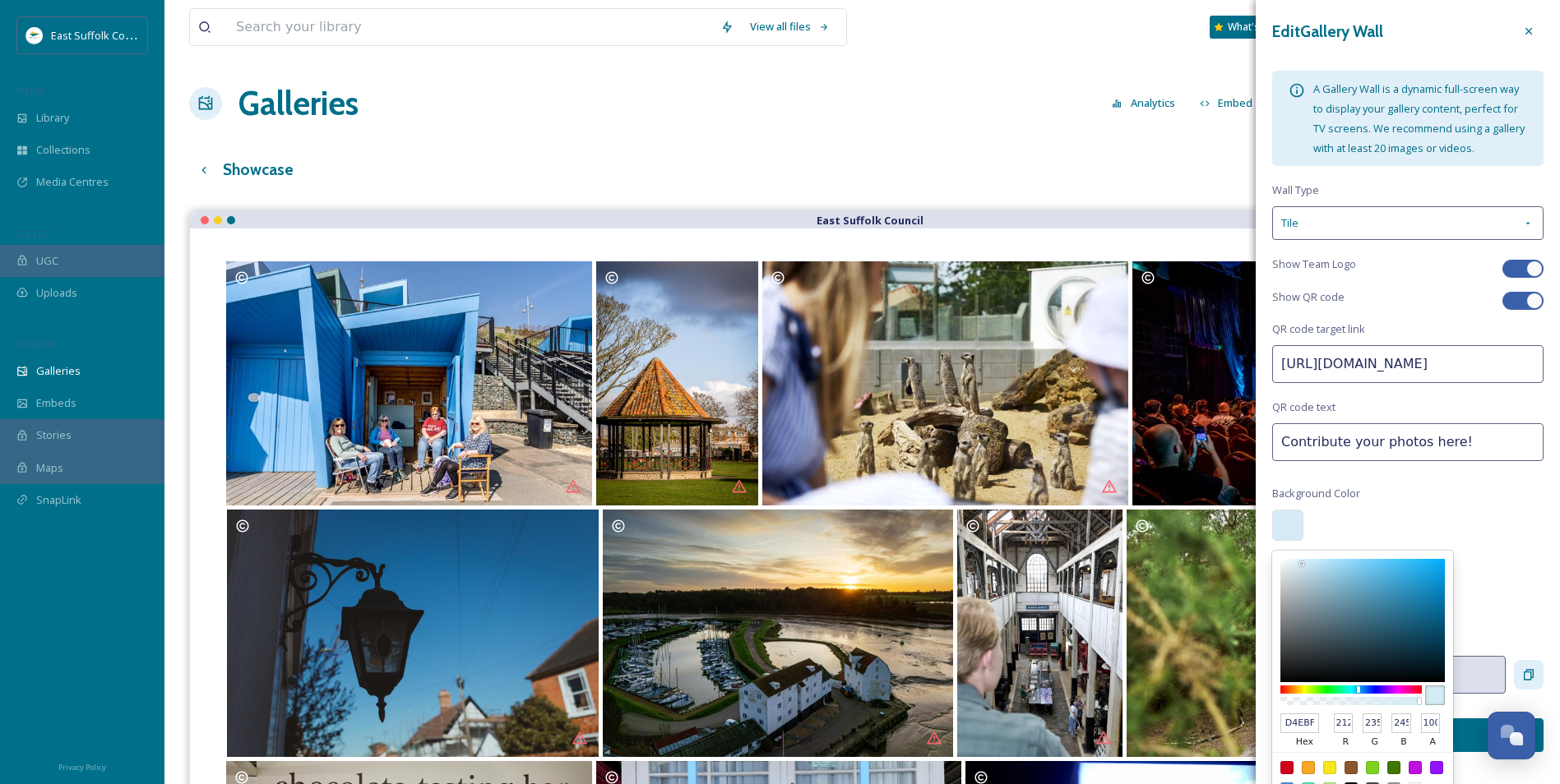
type input "211"
type input "D2EBF5"
type input "210"
type input "D0EDF9"
type input "208"
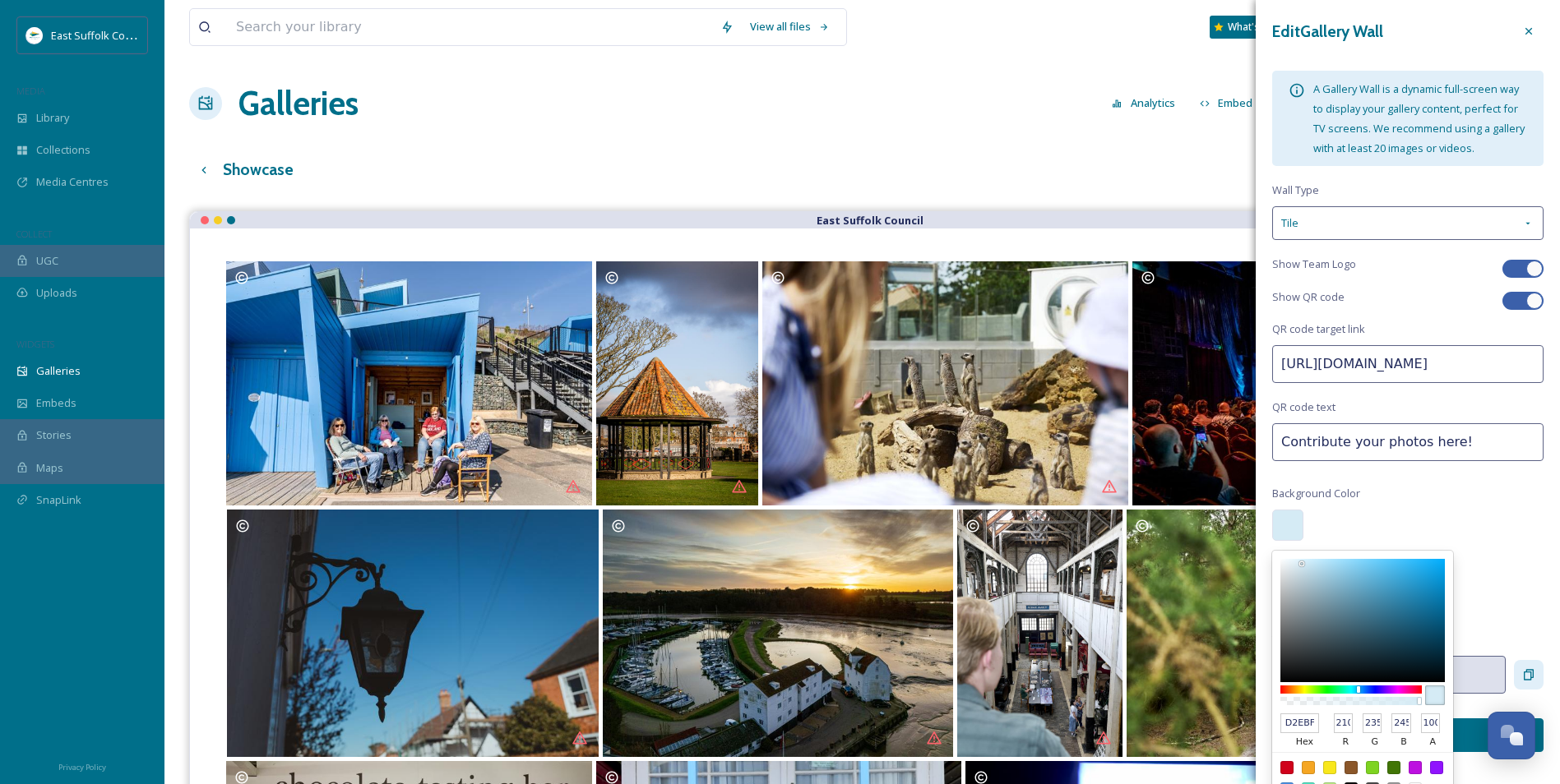
type input "237"
type input "249"
drag, startPoint x: 1413, startPoint y: 617, endPoint x: 1307, endPoint y: 582, distance: 111.6
click at [1307, 582] on div at bounding box center [1363, 620] width 165 height 123
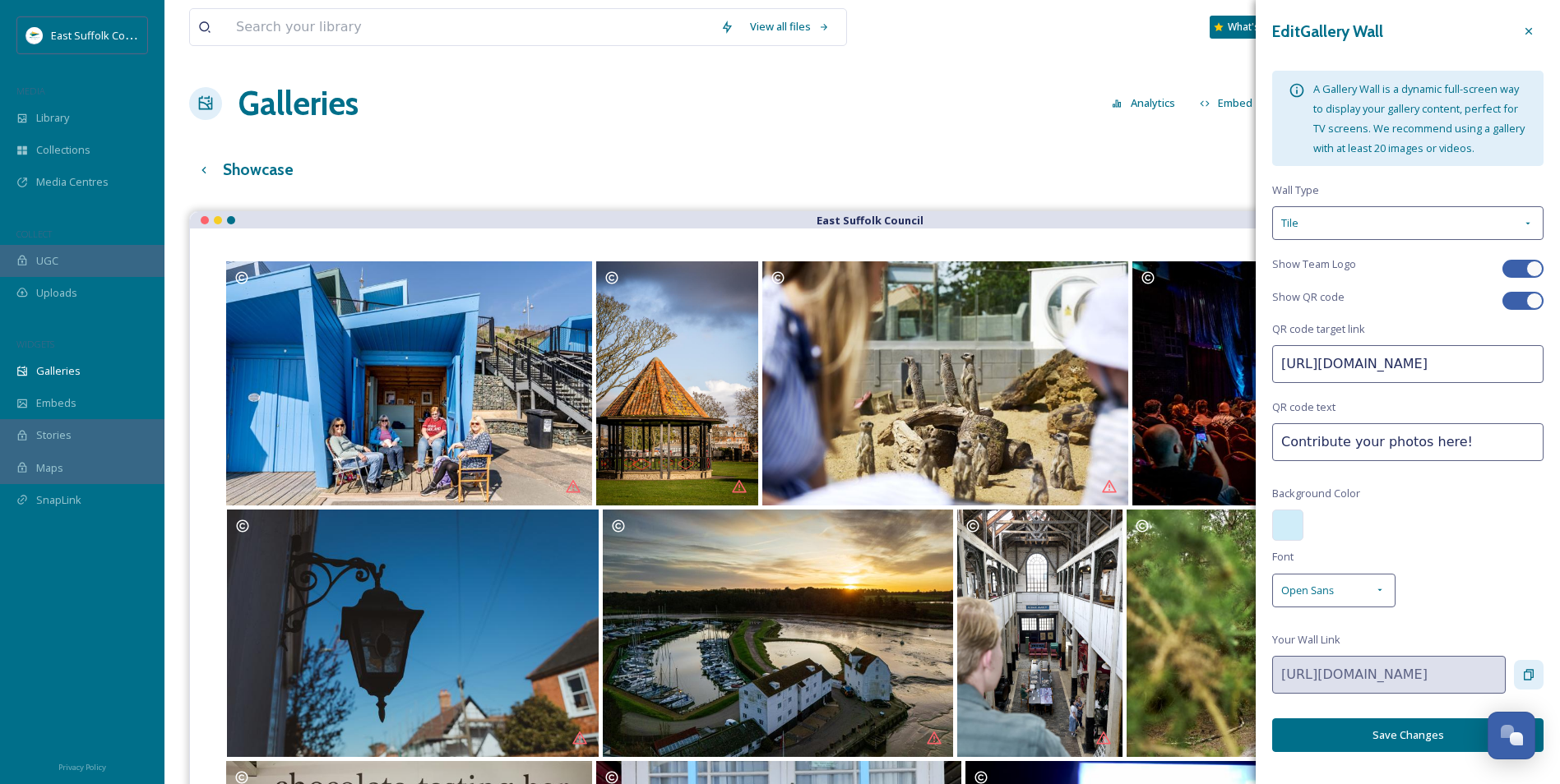
click at [1411, 526] on div "Edit Gallery Wall A Gallery Wall is a dynamic full-screen way to display your g…" at bounding box center [1408, 384] width 304 height 769
click at [1405, 742] on button "Save Changes" at bounding box center [1408, 736] width 271 height 34
click at [1515, 685] on div "Copy Link" at bounding box center [1528, 674] width 29 height 29
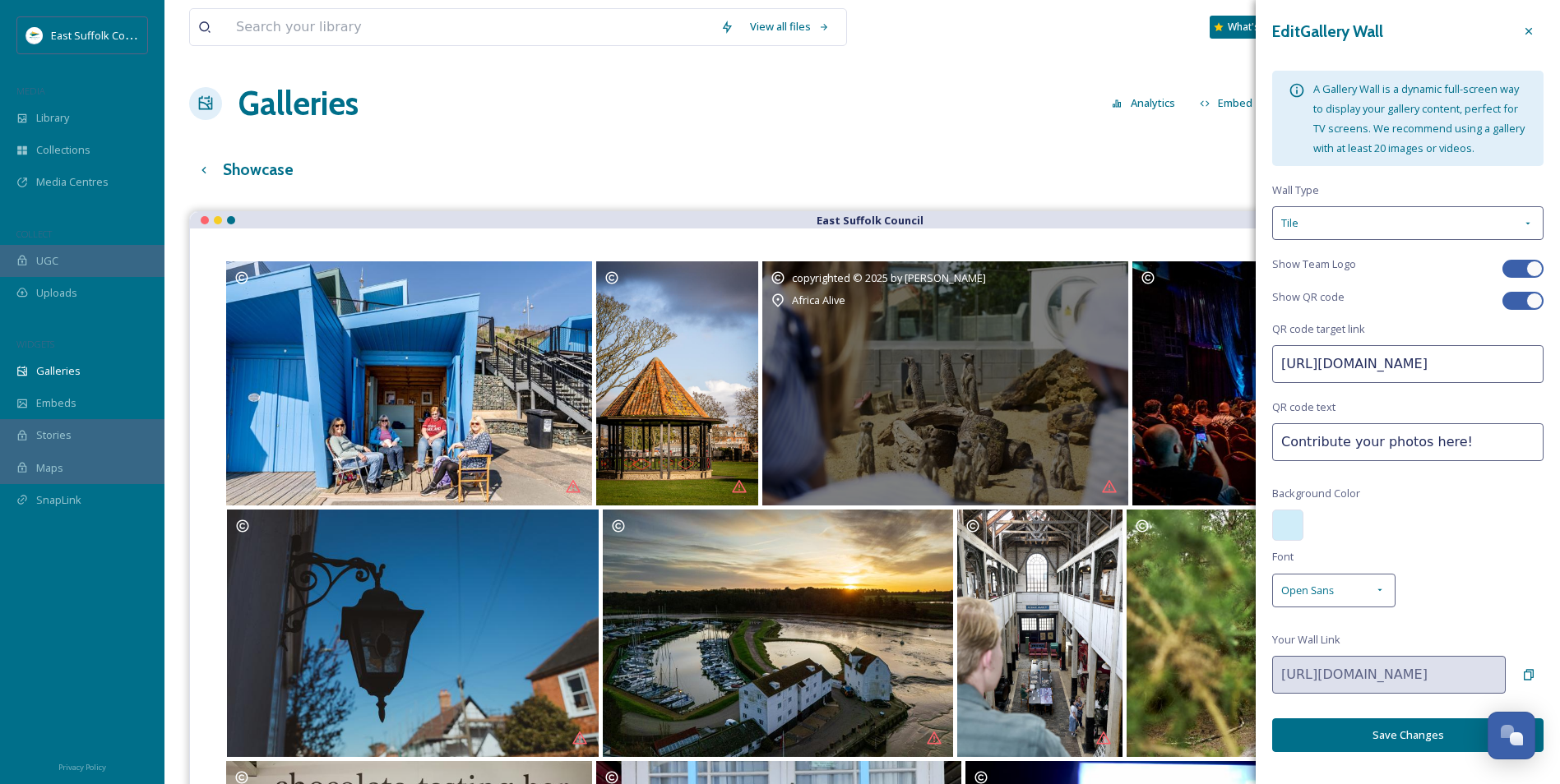
drag, startPoint x: 1456, startPoint y: 472, endPoint x: 696, endPoint y: 491, distance: 760.2
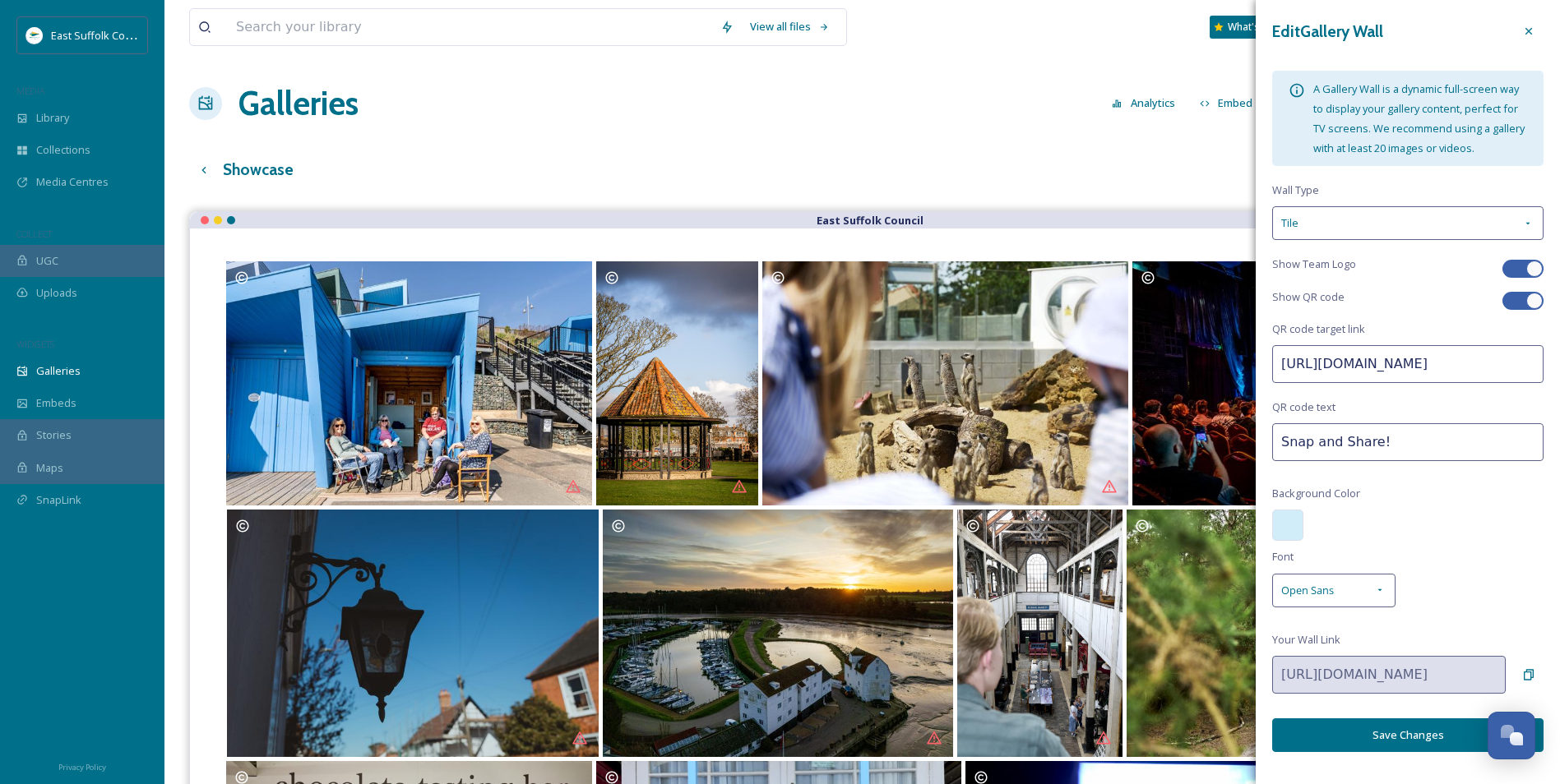
type input "Snap and Share!"
click at [1375, 752] on button "Save Changes" at bounding box center [1408, 736] width 271 height 34
click at [1207, 162] on div "Showcase English Show All" at bounding box center [862, 169] width 1346 height 34
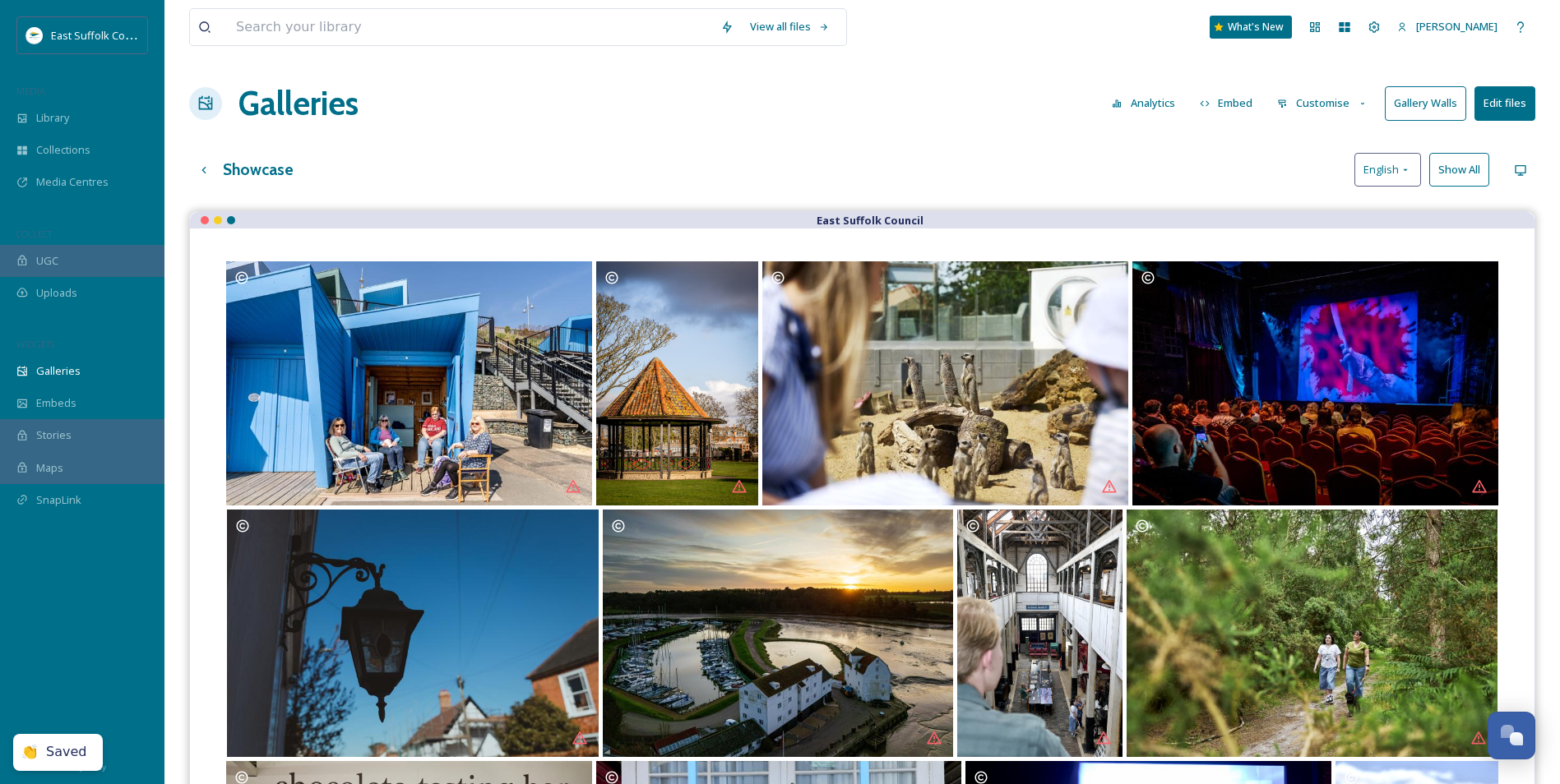
click at [1367, 96] on button "Customise" at bounding box center [1323, 103] width 108 height 32
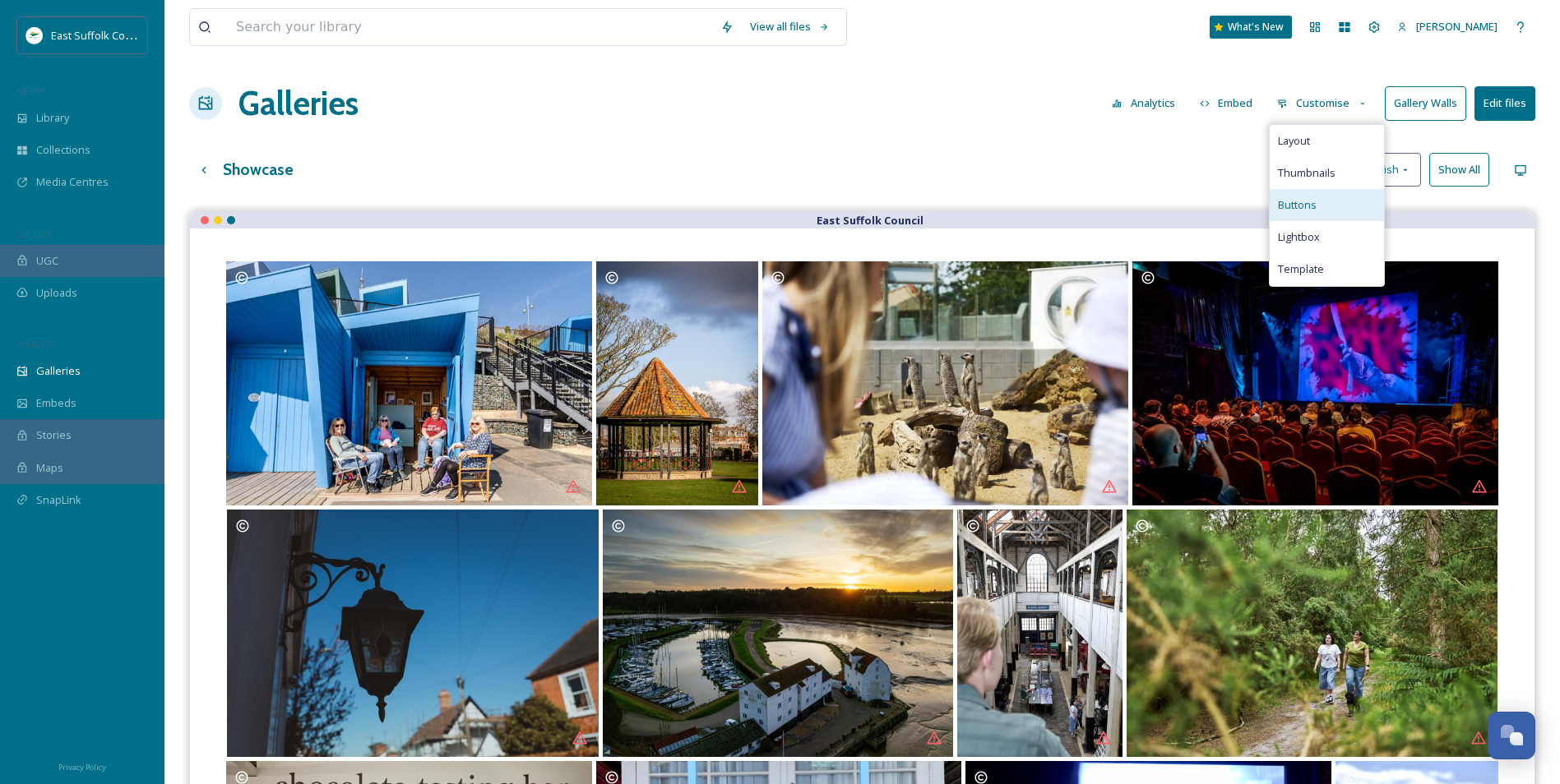
click at [1306, 213] on span "Buttons" at bounding box center [1297, 205] width 39 height 15
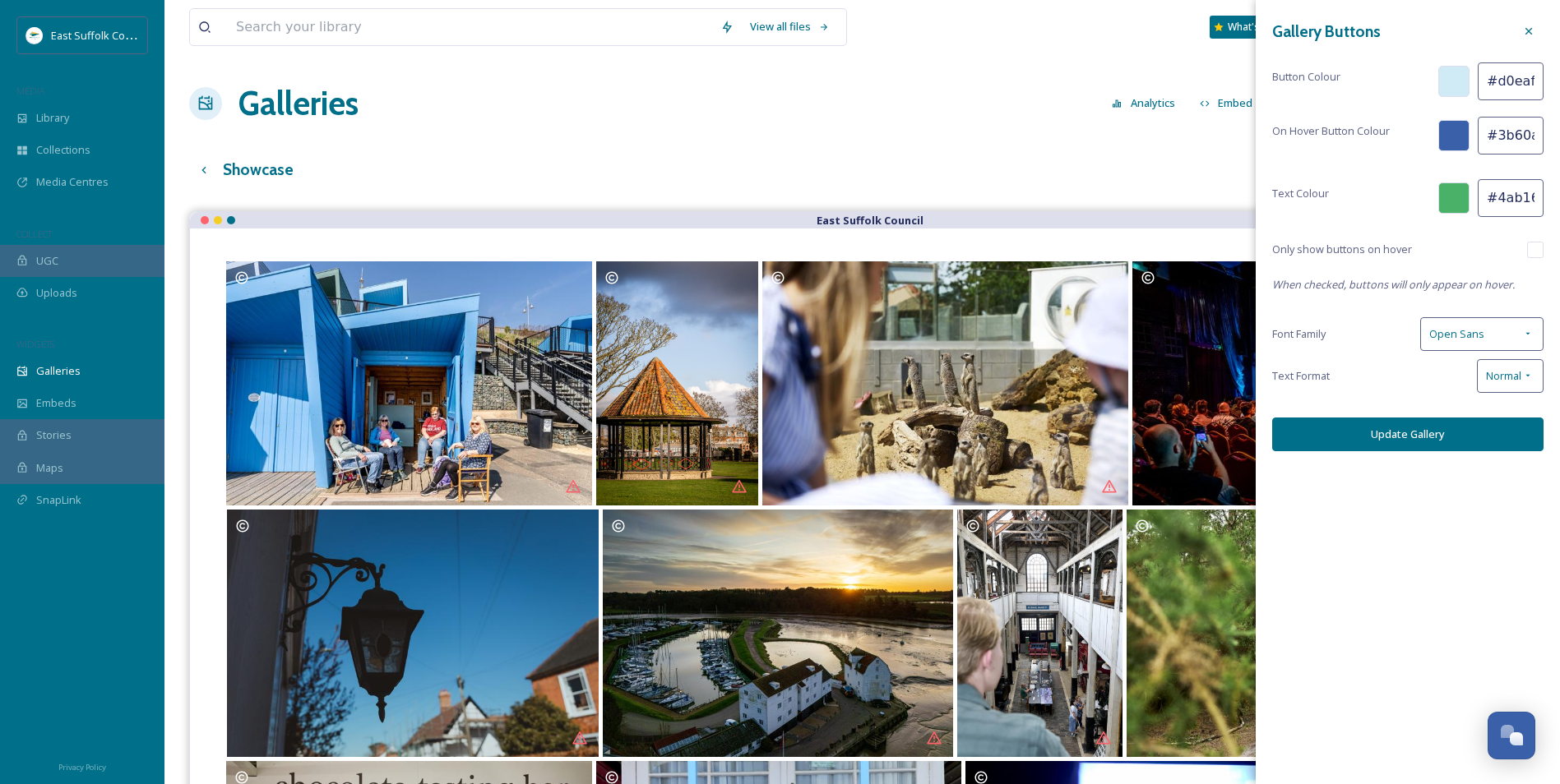
click at [1383, 435] on button "Update Gallery" at bounding box center [1408, 435] width 271 height 34
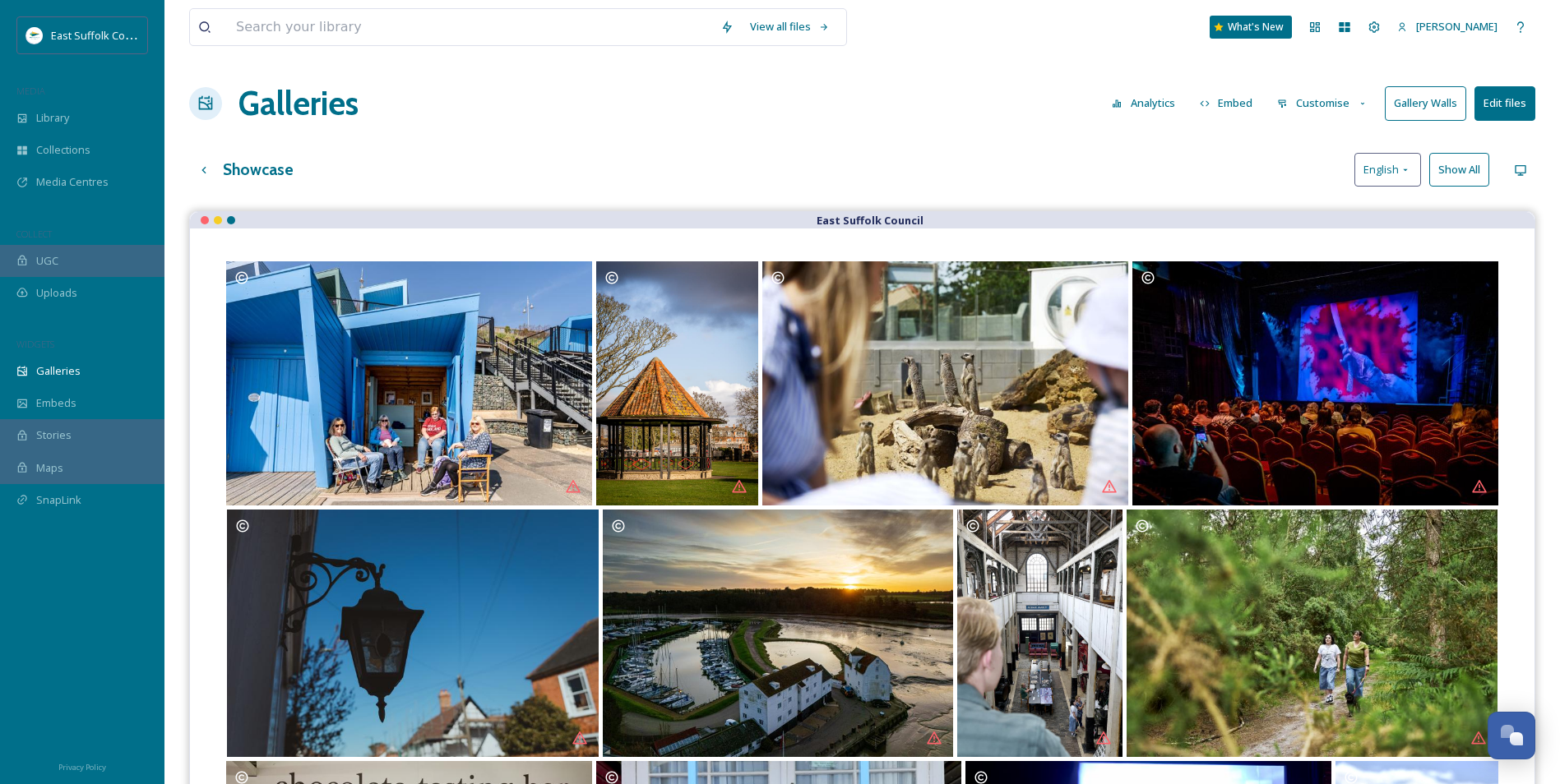
click at [1426, 102] on button "Gallery Walls" at bounding box center [1426, 103] width 81 height 34
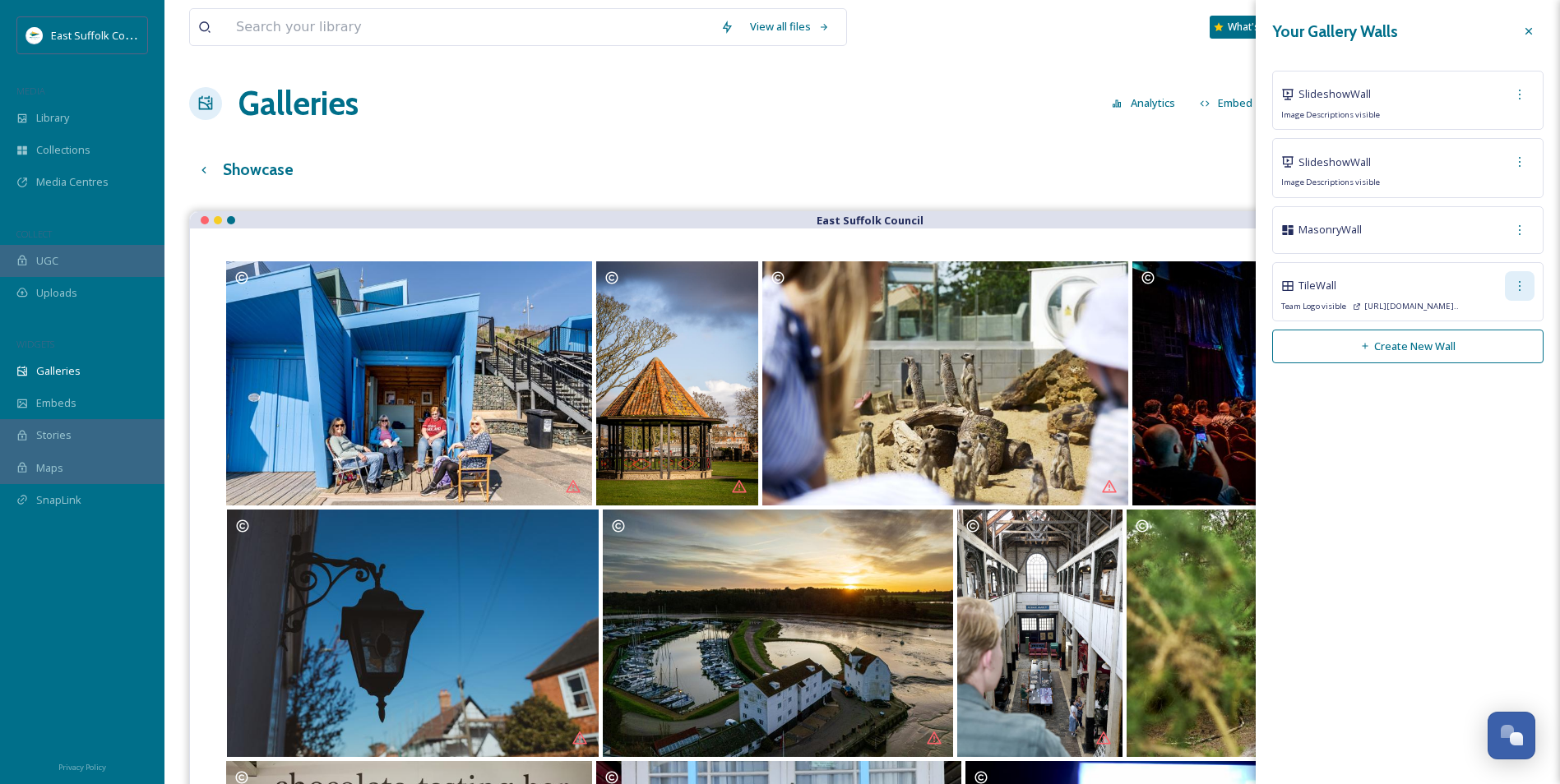
click at [1513, 281] on icon at bounding box center [1519, 286] width 13 height 13
click at [1484, 360] on span "Copy Link" at bounding box center [1492, 353] width 46 height 15
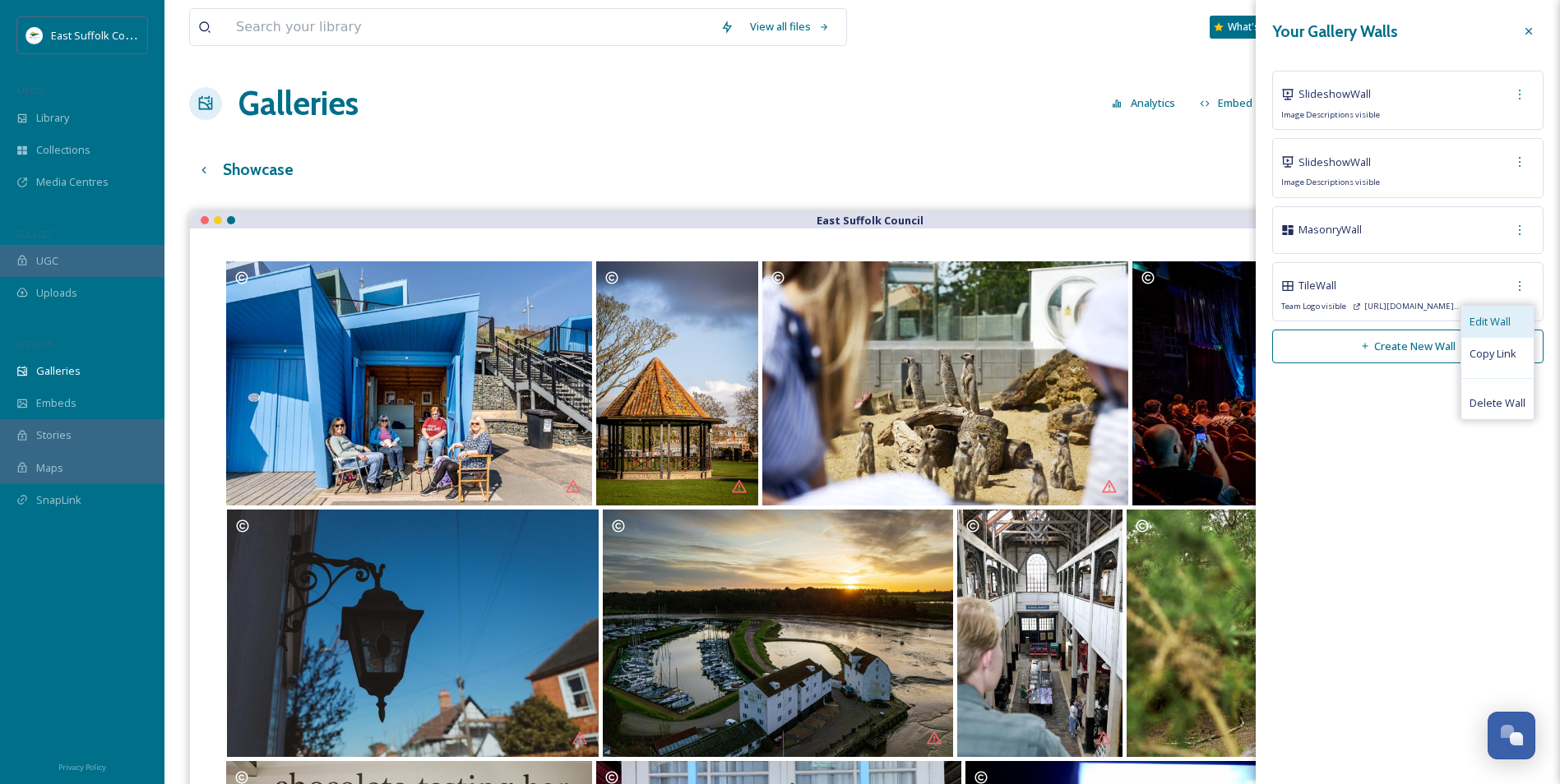
drag, startPoint x: 1484, startPoint y: 360, endPoint x: 1488, endPoint y: 313, distance: 47.2
click at [1488, 313] on div "Edit Wall" at bounding box center [1497, 322] width 72 height 32
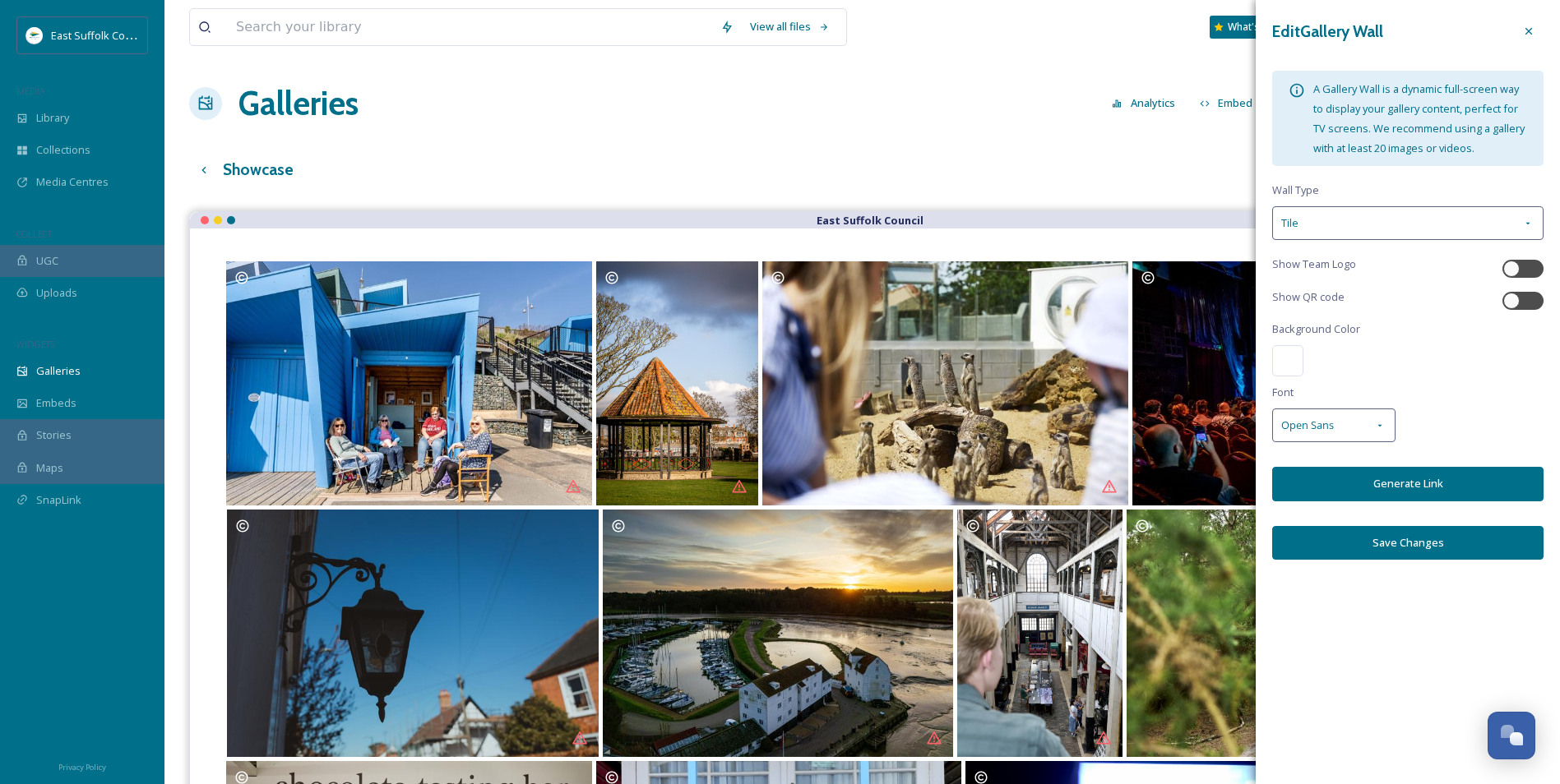
checkbox input "true"
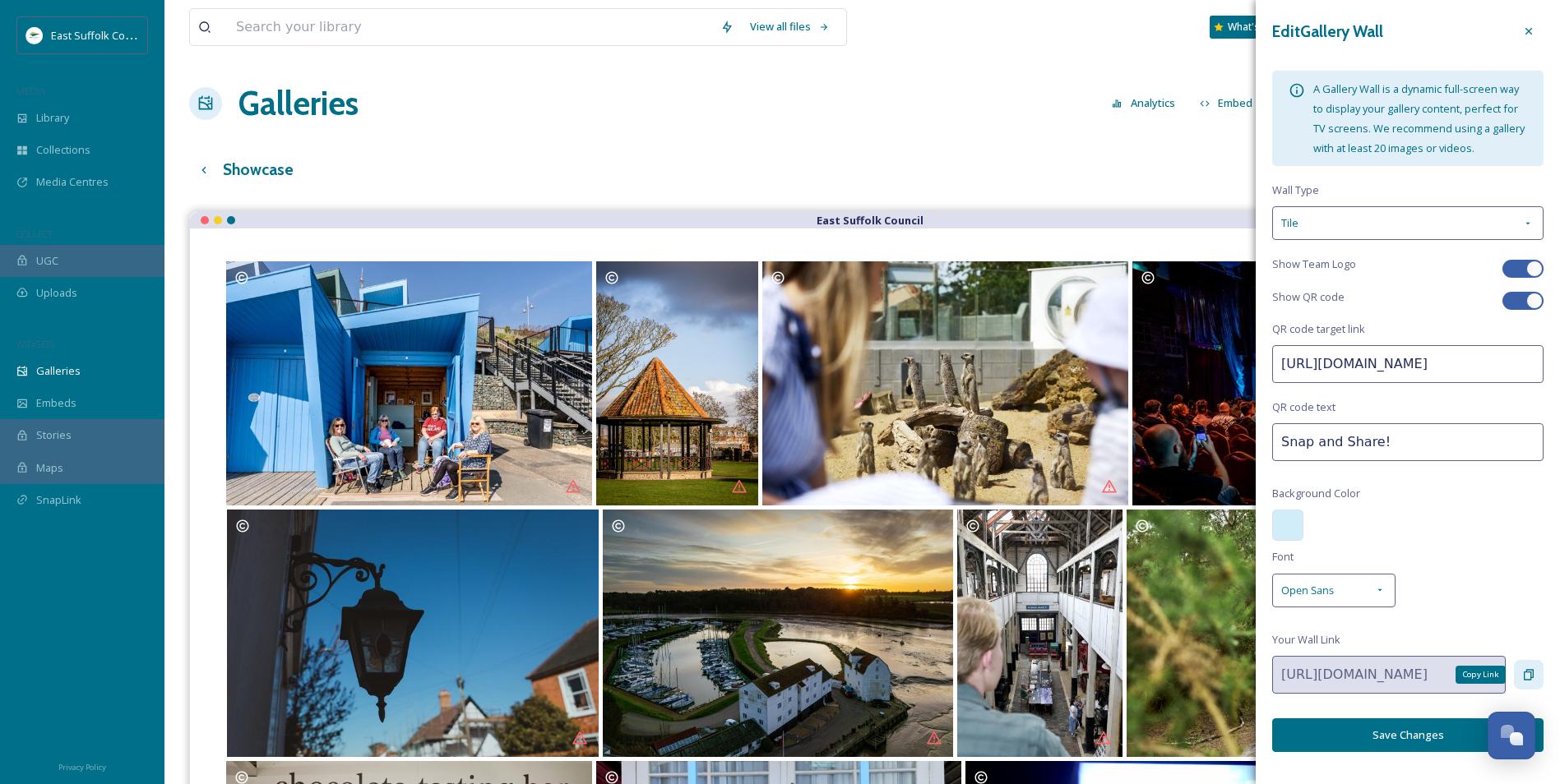
click at [1527, 677] on icon at bounding box center [1529, 675] width 13 height 13
click at [1405, 726] on button "Save Changes" at bounding box center [1408, 736] width 271 height 34
click at [1289, 533] on div at bounding box center [1287, 525] width 31 height 31
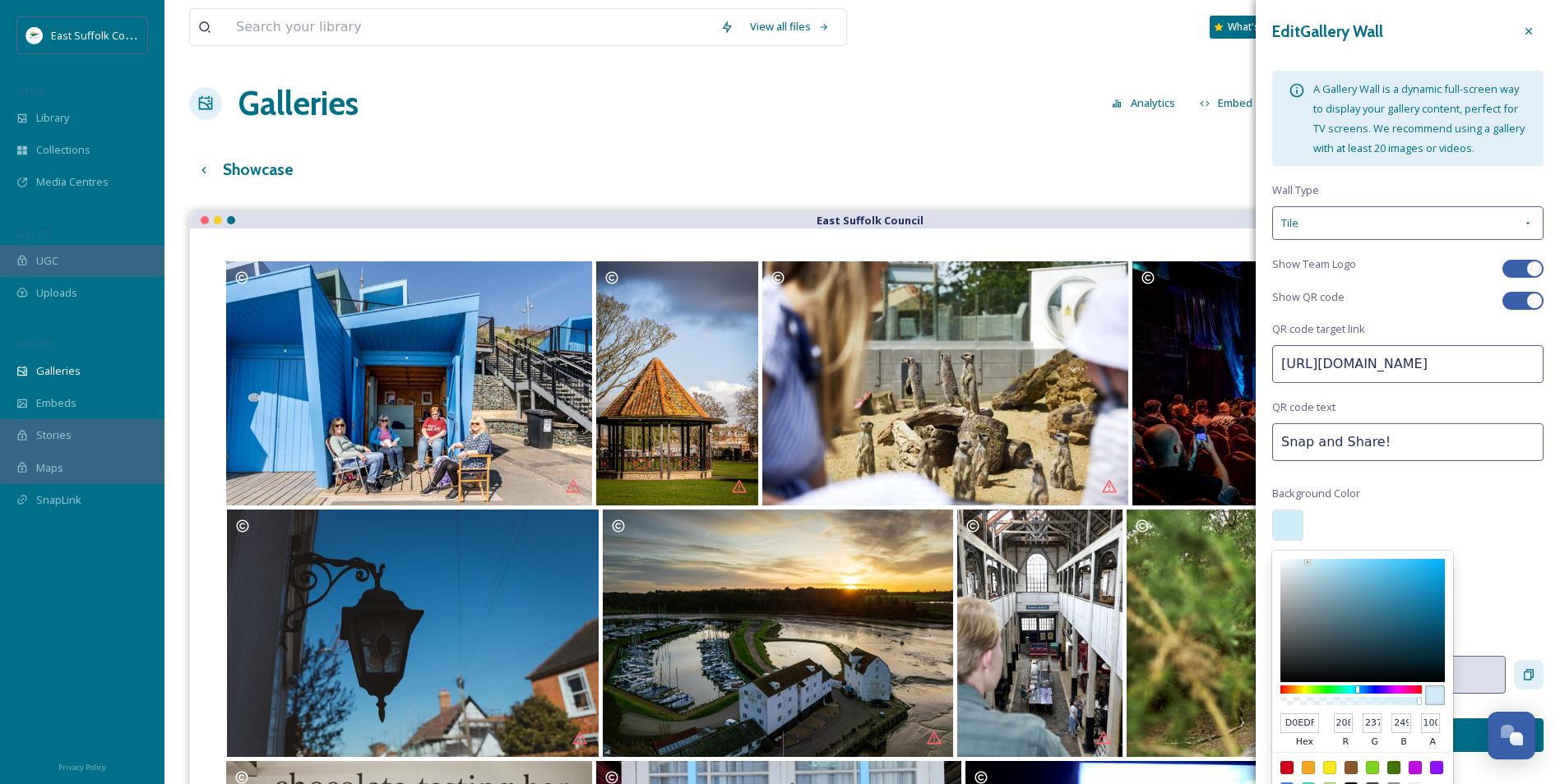
type input "D0F5F9"
type input "245"
type input "D0F9F8"
type input "249"
type input "248"
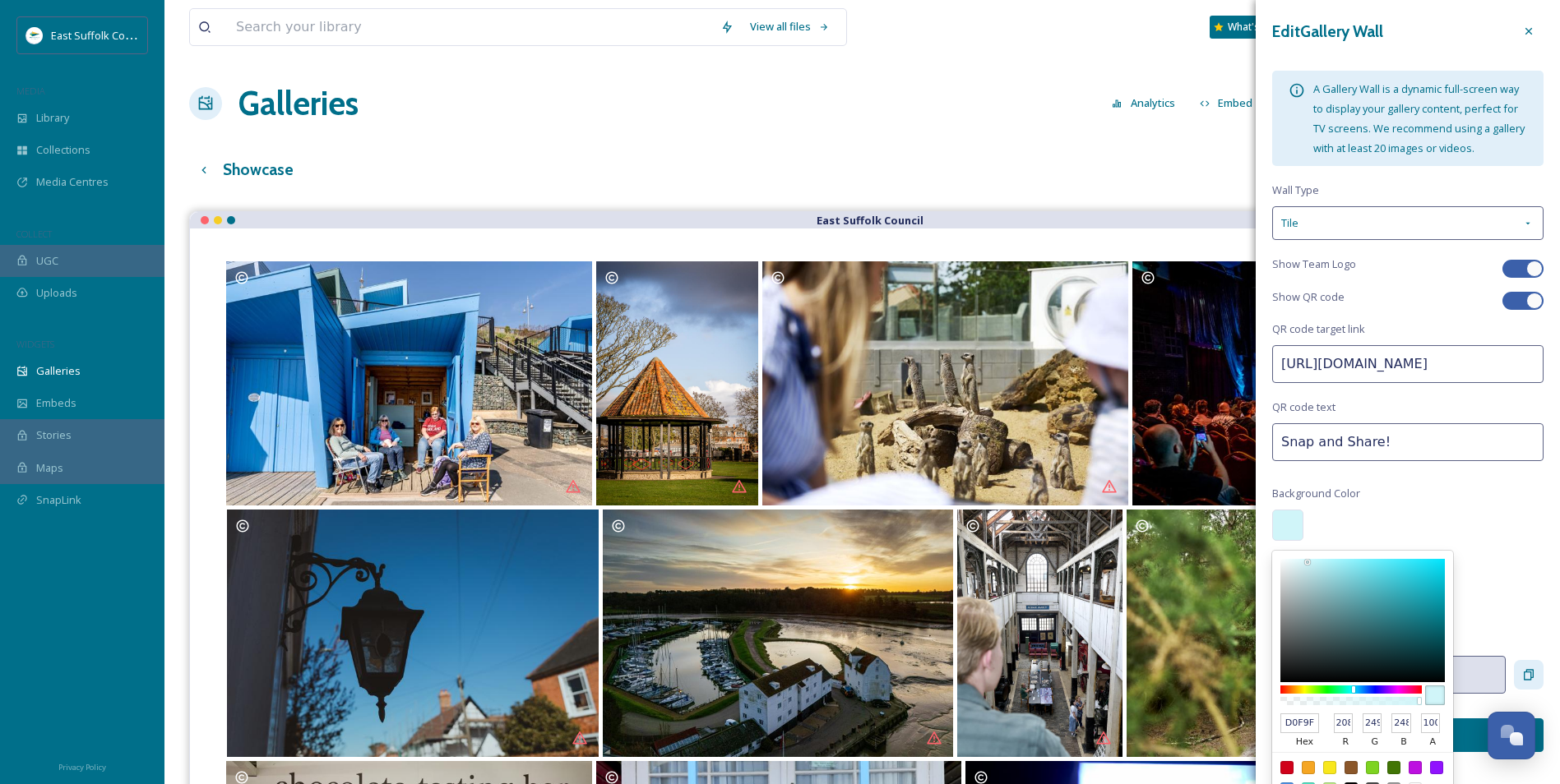
type input "D0F9F5"
type input "245"
type input "D0F9F2"
type input "242"
type input "D0F9EE"
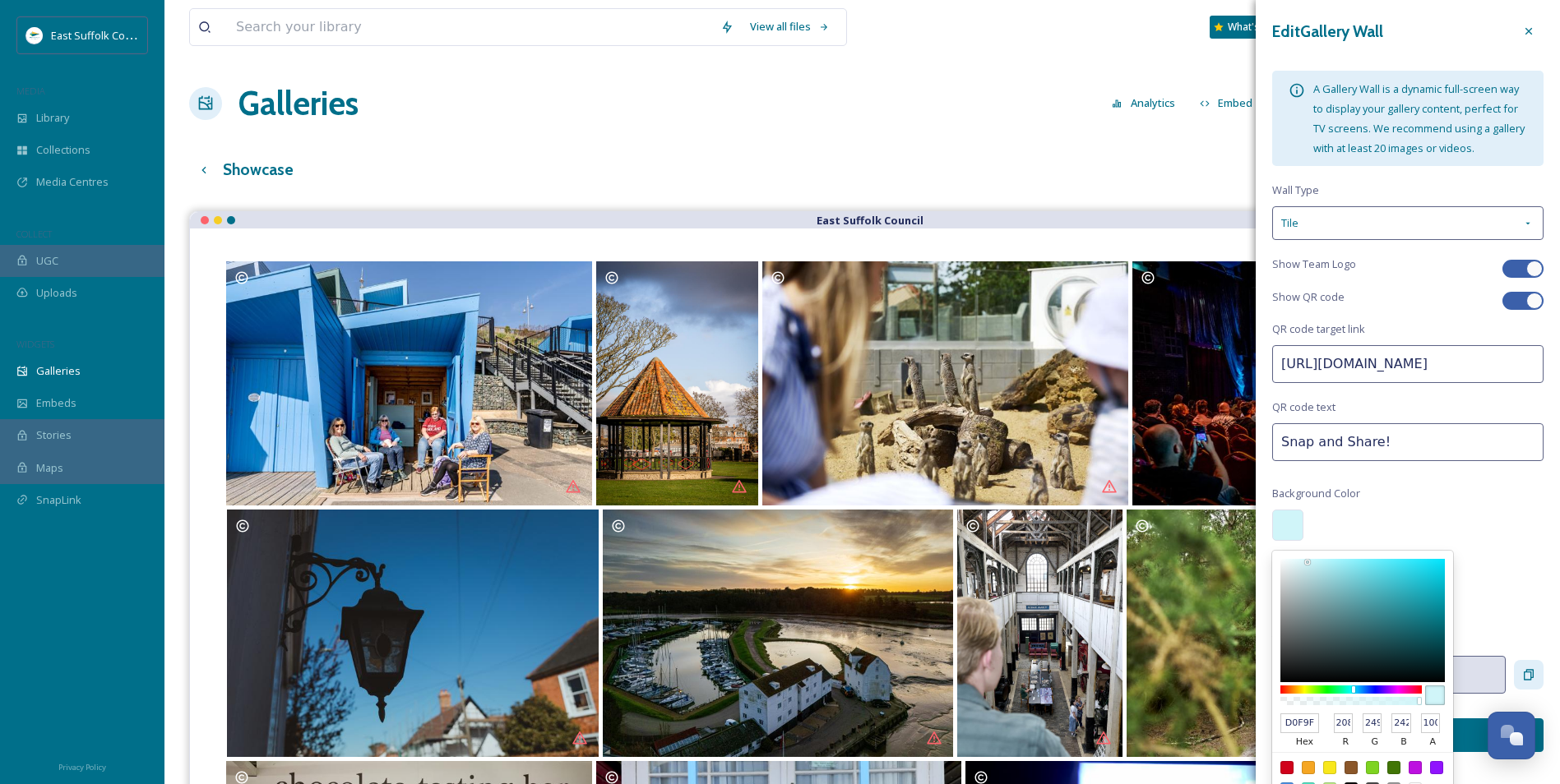
type input "238"
type input "D0F9EC"
type input "236"
type input "D0F9E9"
type input "233"
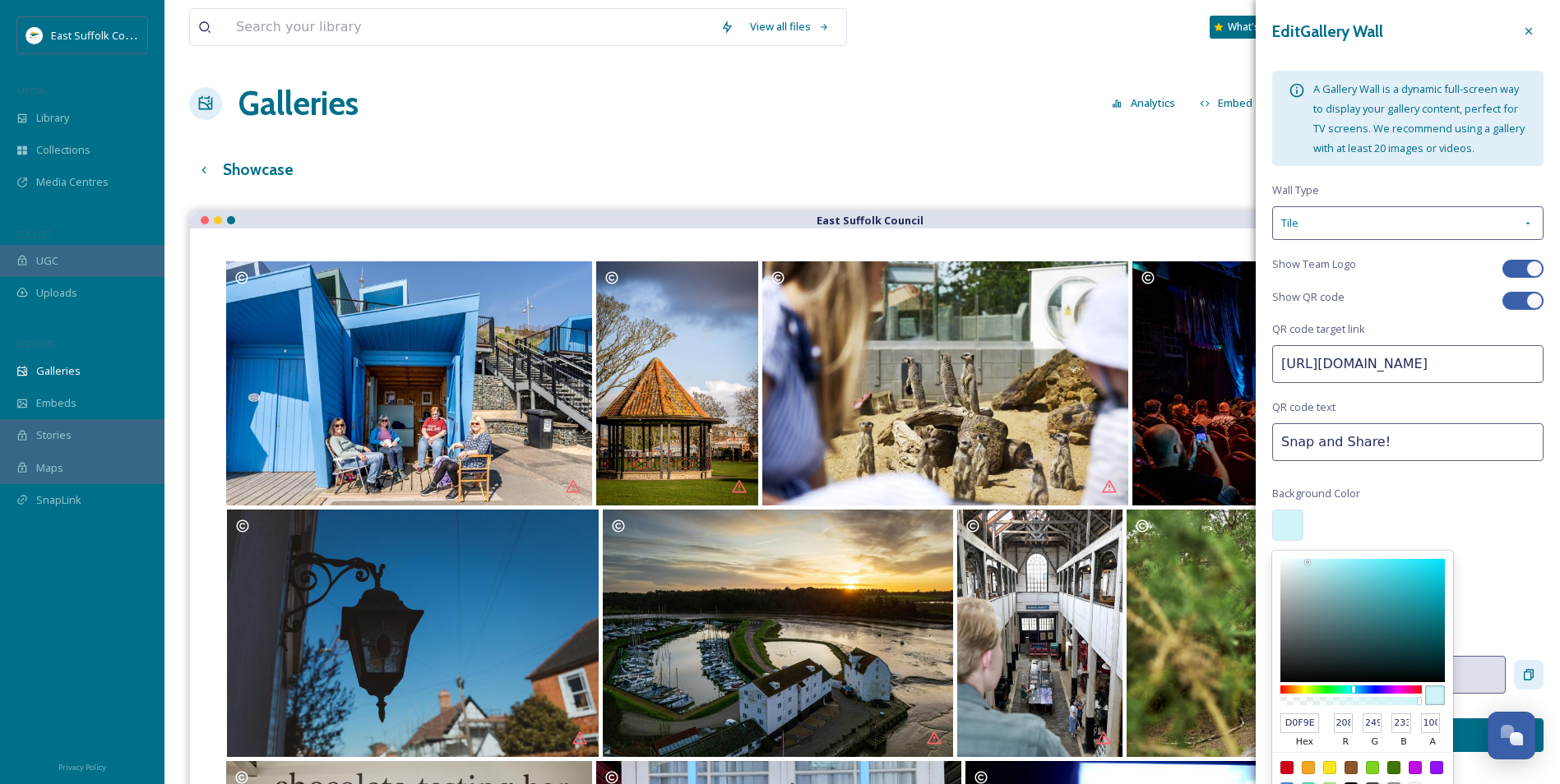
type input "D0F9E8"
type input "232"
type input "D0F9E6"
type input "230"
type input "D0F9E4"
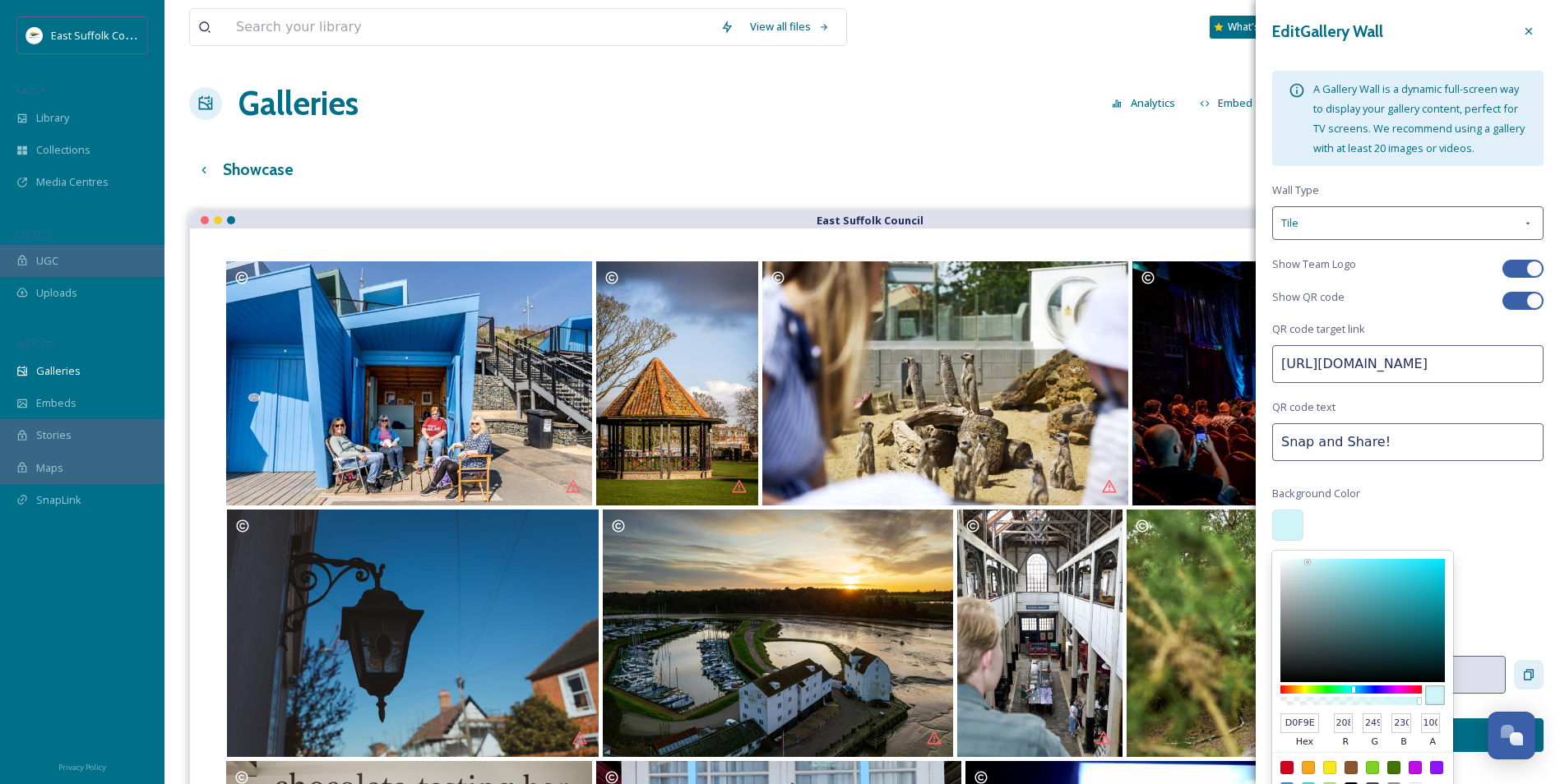
type input "228"
type input "D0F9DF"
type input "223"
type input "D0F9DC"
type input "220"
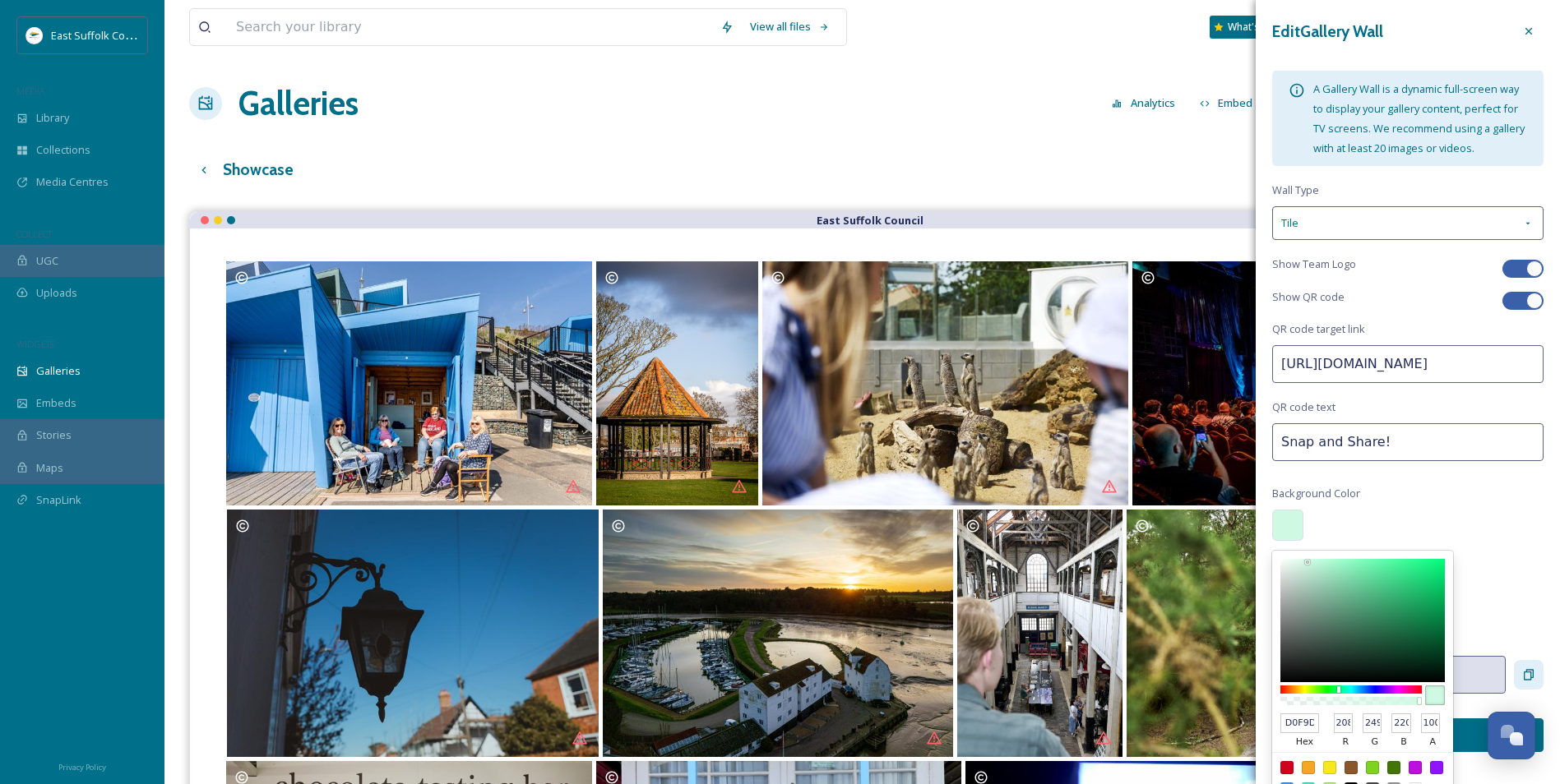
type input "D0F9DB"
type input "219"
type input "D0F9D8"
type input "216"
type input "D0F9D4"
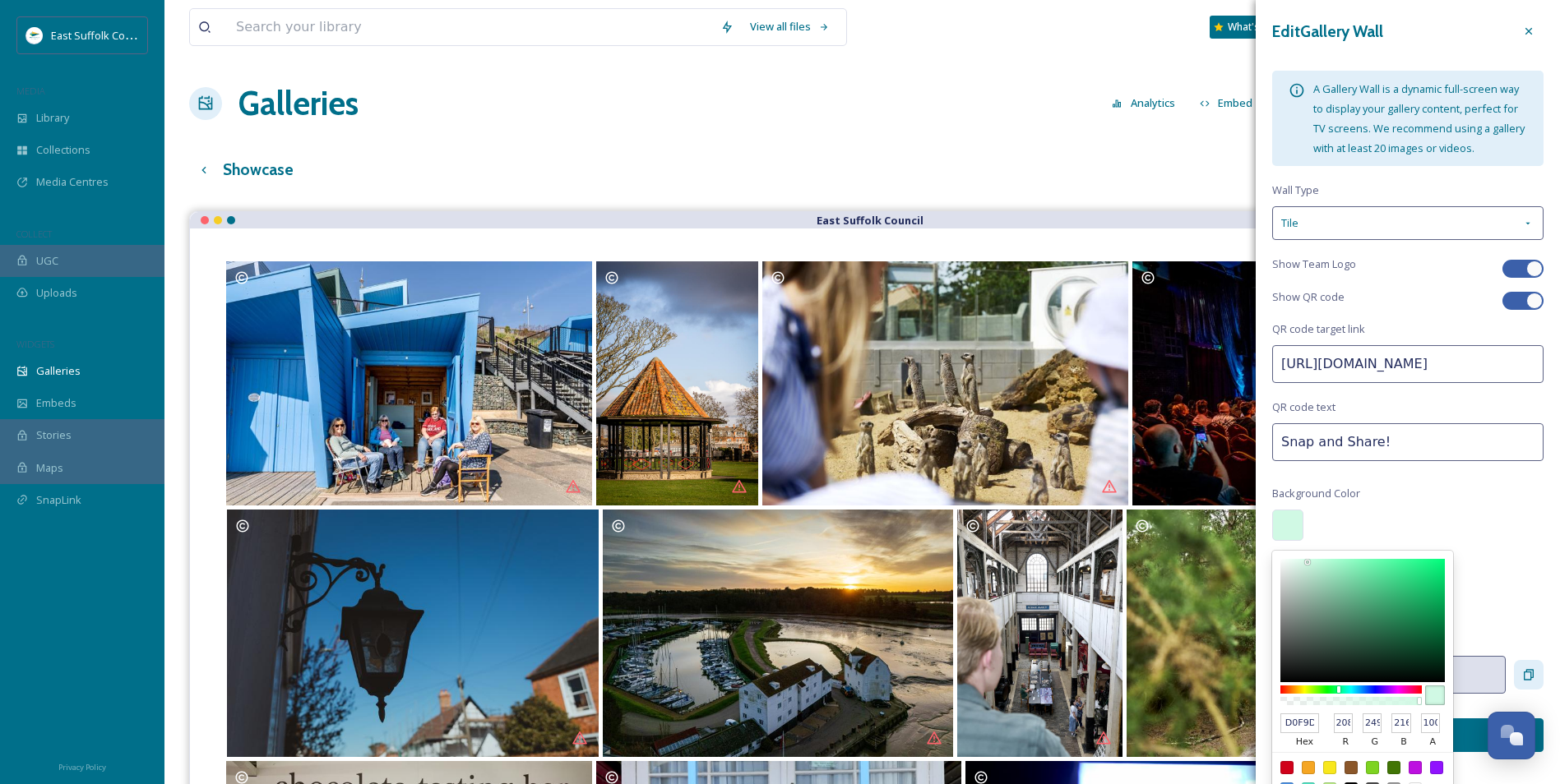
type input "212"
type input "D0F9D0"
type input "208"
type input "D2F9D0"
type input "210"
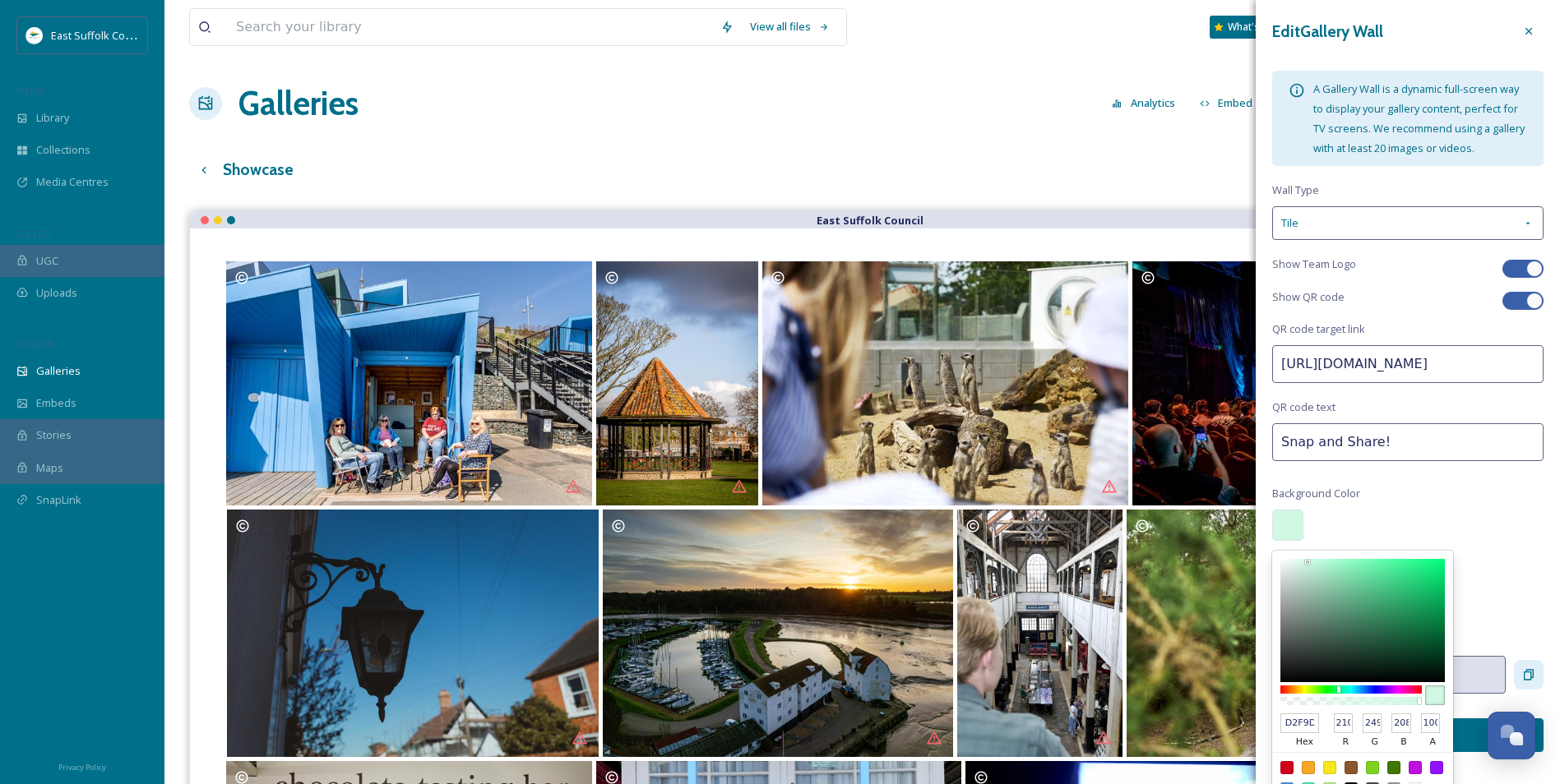
type input "D3F9D0"
type input "211"
type input "D5F9D0"
type input "213"
type input "DAF9D0"
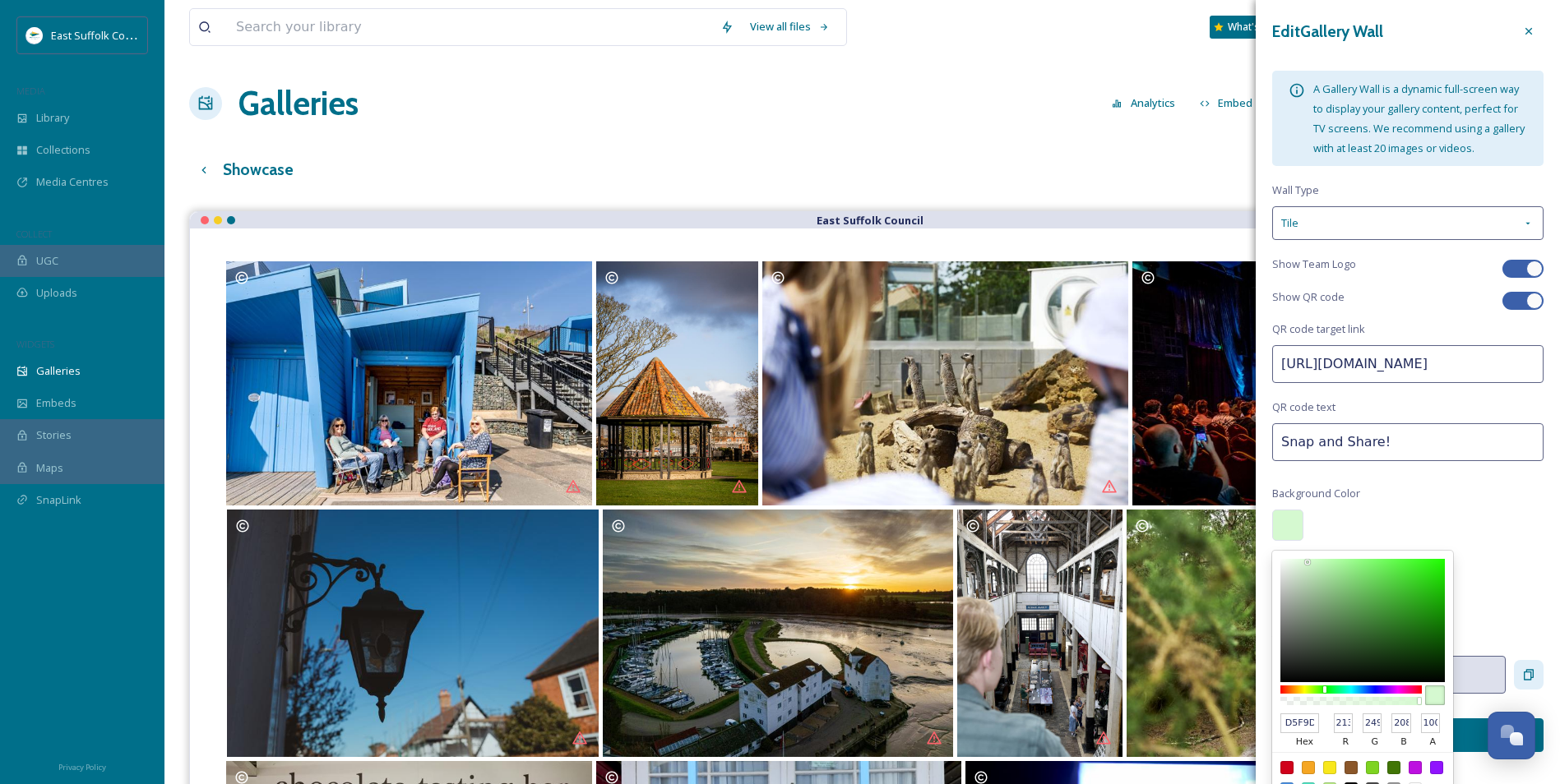
type input "218"
type input "DCF9D0"
type input "220"
drag, startPoint x: 1354, startPoint y: 709, endPoint x: 1320, endPoint y: 715, distance: 34.5
click at [1320, 708] on div at bounding box center [1351, 696] width 141 height 27
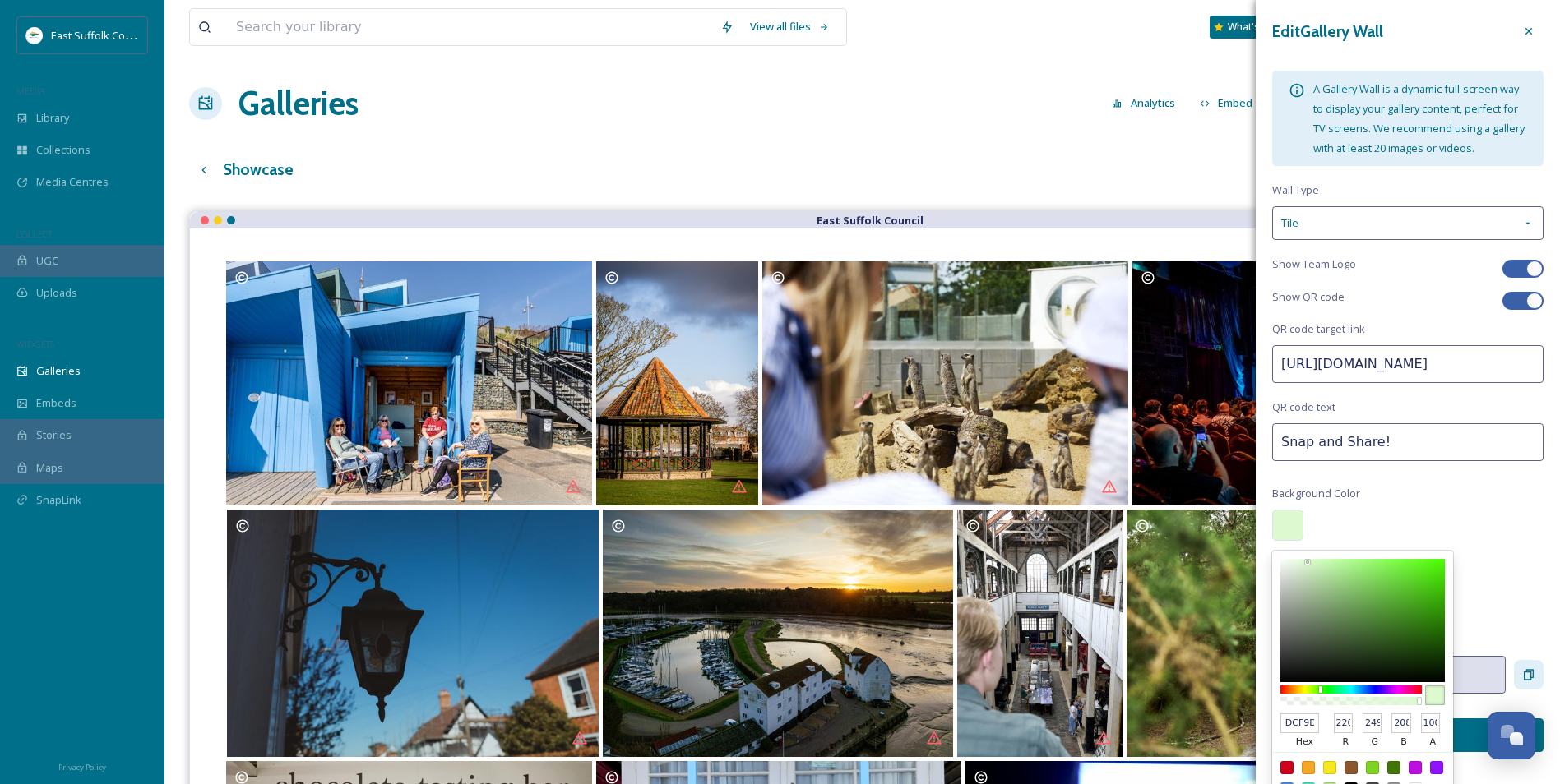
type input "236D05"
type input "35"
type input "109"
type input "5"
type input "216805"
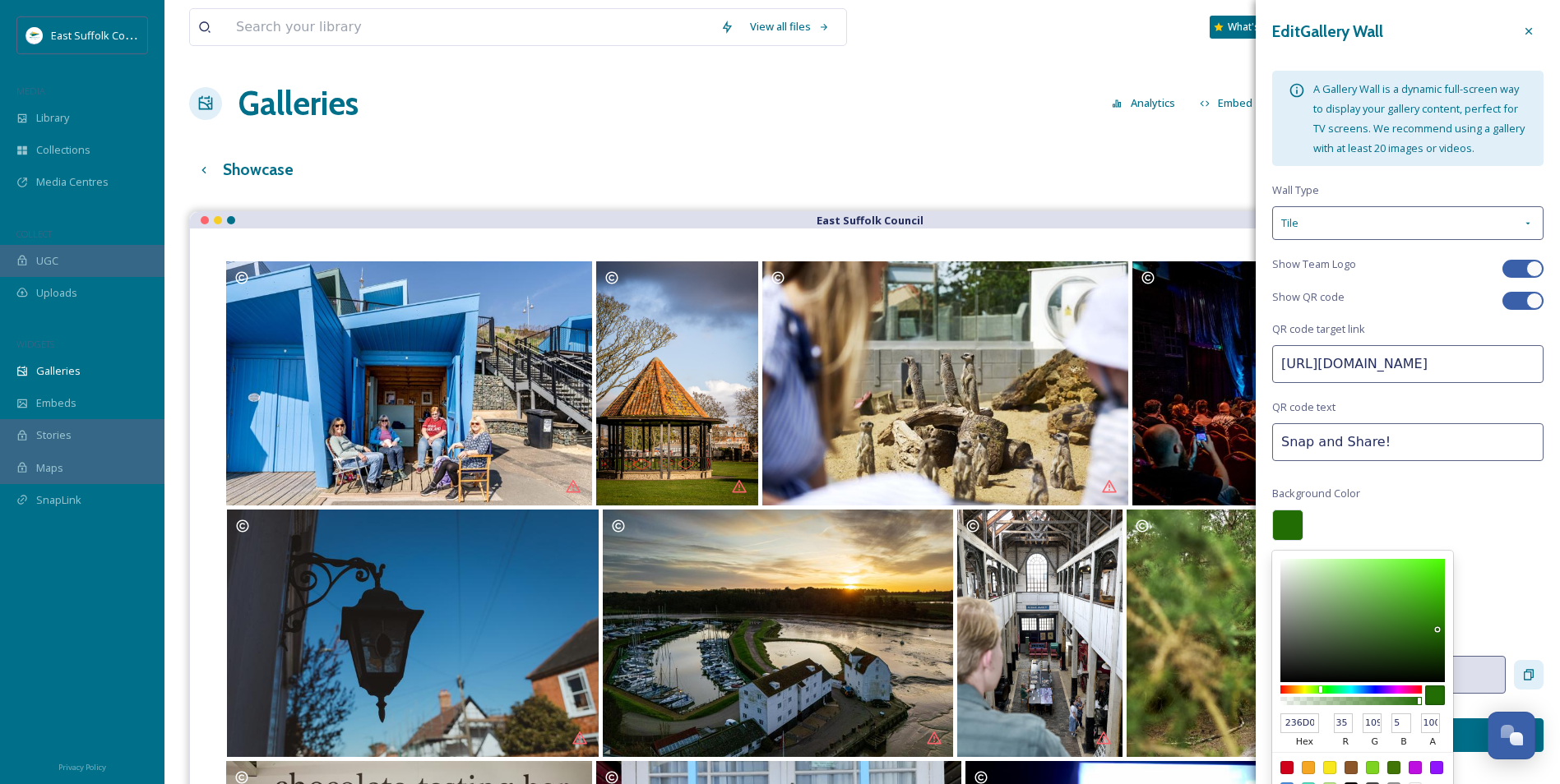
type input "33"
type input "104"
type input "1D5C04"
type input "29"
type input "92"
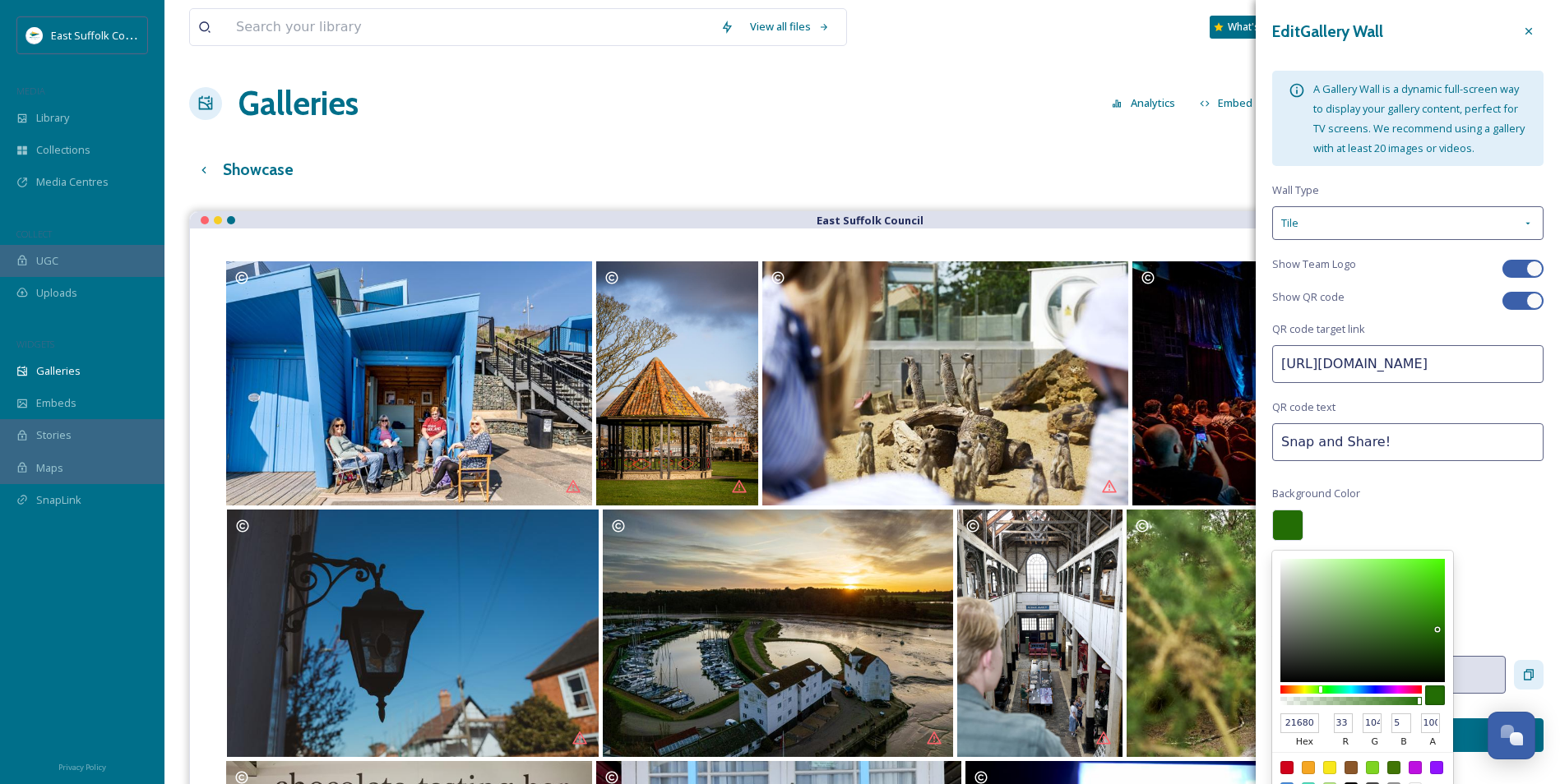
type input "4"
type input "1D5B04"
click at [1439, 643] on div at bounding box center [1363, 620] width 165 height 123
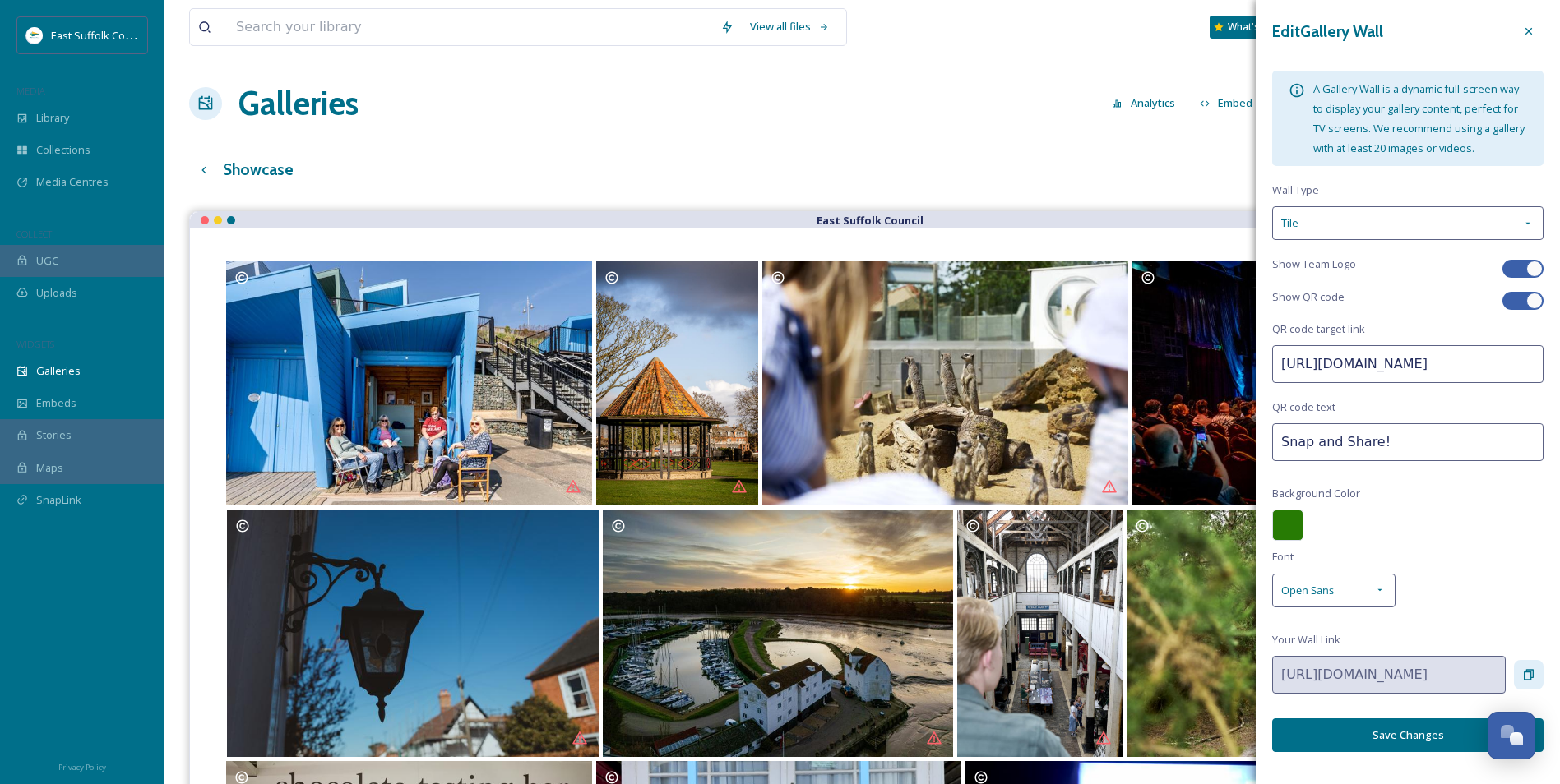
click at [1513, 621] on div "Edit Gallery Wall A Gallery Wall is a dynamic full-screen way to display your g…" at bounding box center [1408, 384] width 304 height 769
click at [1522, 682] on icon at bounding box center [1529, 675] width 13 height 13
click at [1384, 747] on button "Save Changes" at bounding box center [1408, 736] width 271 height 34
click at [1522, 682] on icon at bounding box center [1529, 675] width 13 height 13
click at [1437, 739] on button "Save Changes" at bounding box center [1408, 736] width 271 height 34
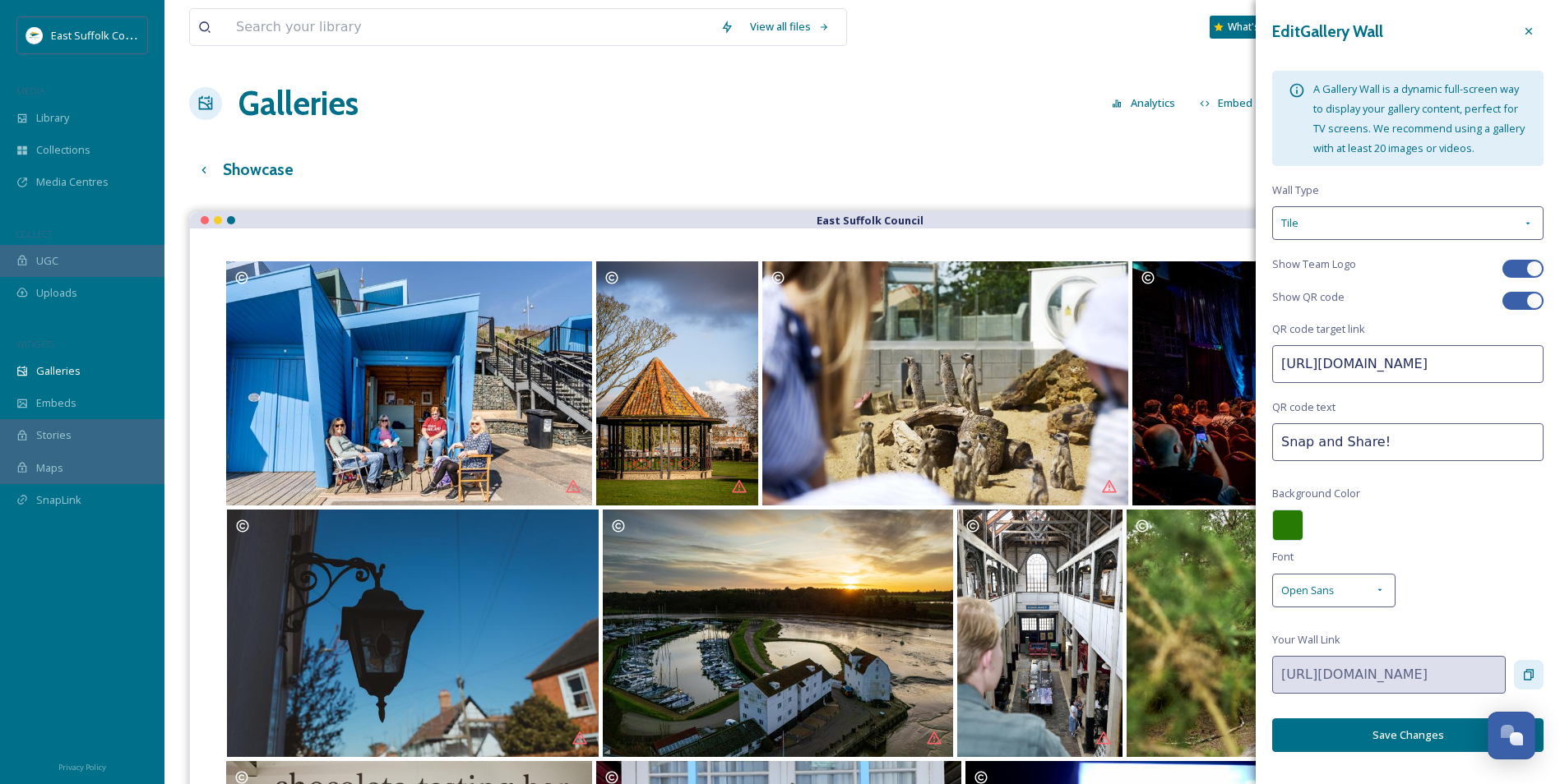
click at [1285, 541] on div at bounding box center [1287, 525] width 31 height 31
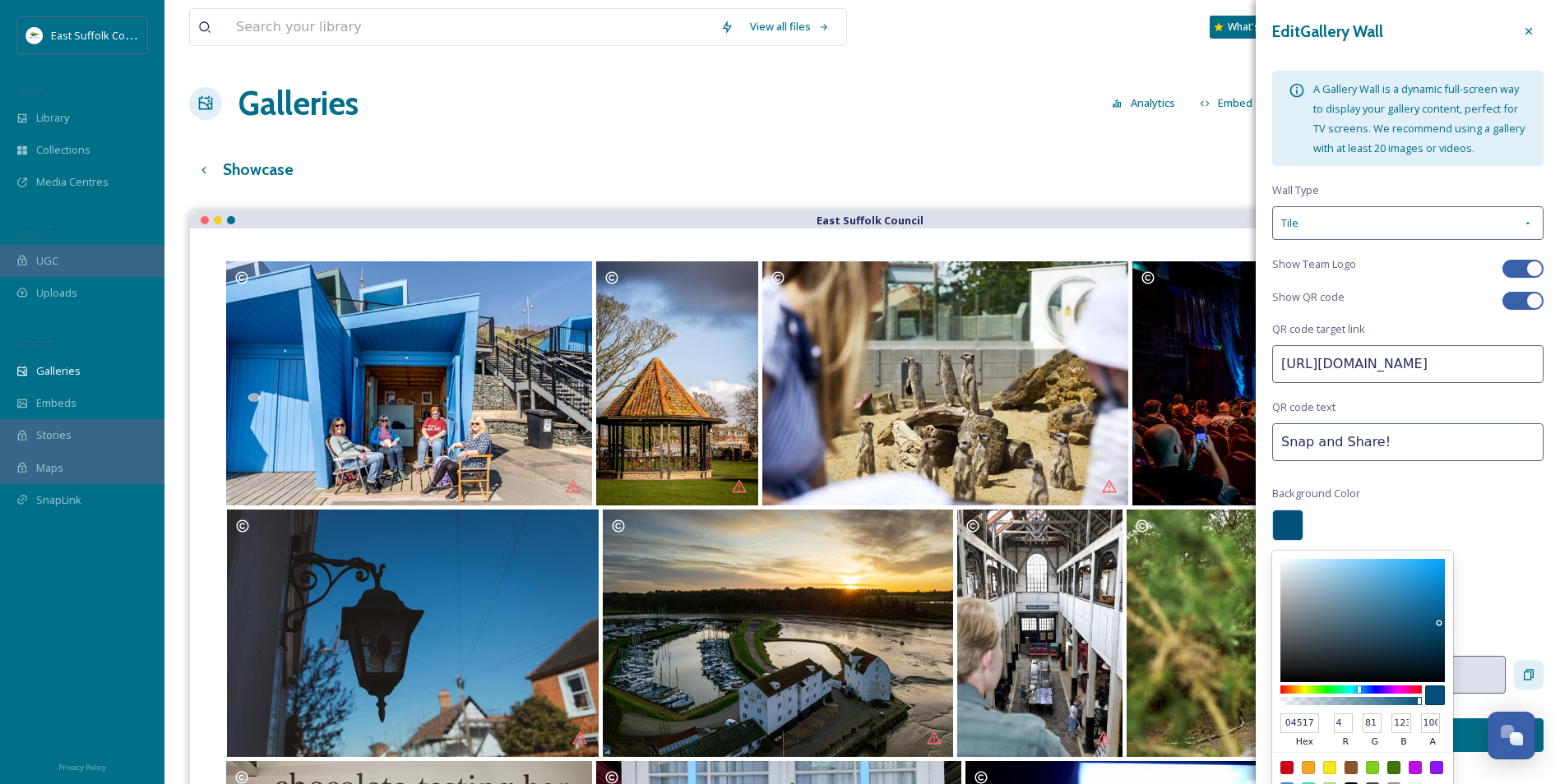
drag, startPoint x: 1320, startPoint y: 708, endPoint x: 1359, endPoint y: 706, distance: 39.1
click at [1359, 693] on div at bounding box center [1358, 689] width 3 height 7
drag, startPoint x: 1440, startPoint y: 639, endPoint x: 1300, endPoint y: 584, distance: 150.4
click at [1300, 584] on div at bounding box center [1363, 620] width 165 height 123
click at [1473, 590] on div "Edit Gallery Wall A Gallery Wall is a dynamic full-screen way to display your g…" at bounding box center [1408, 384] width 304 height 769
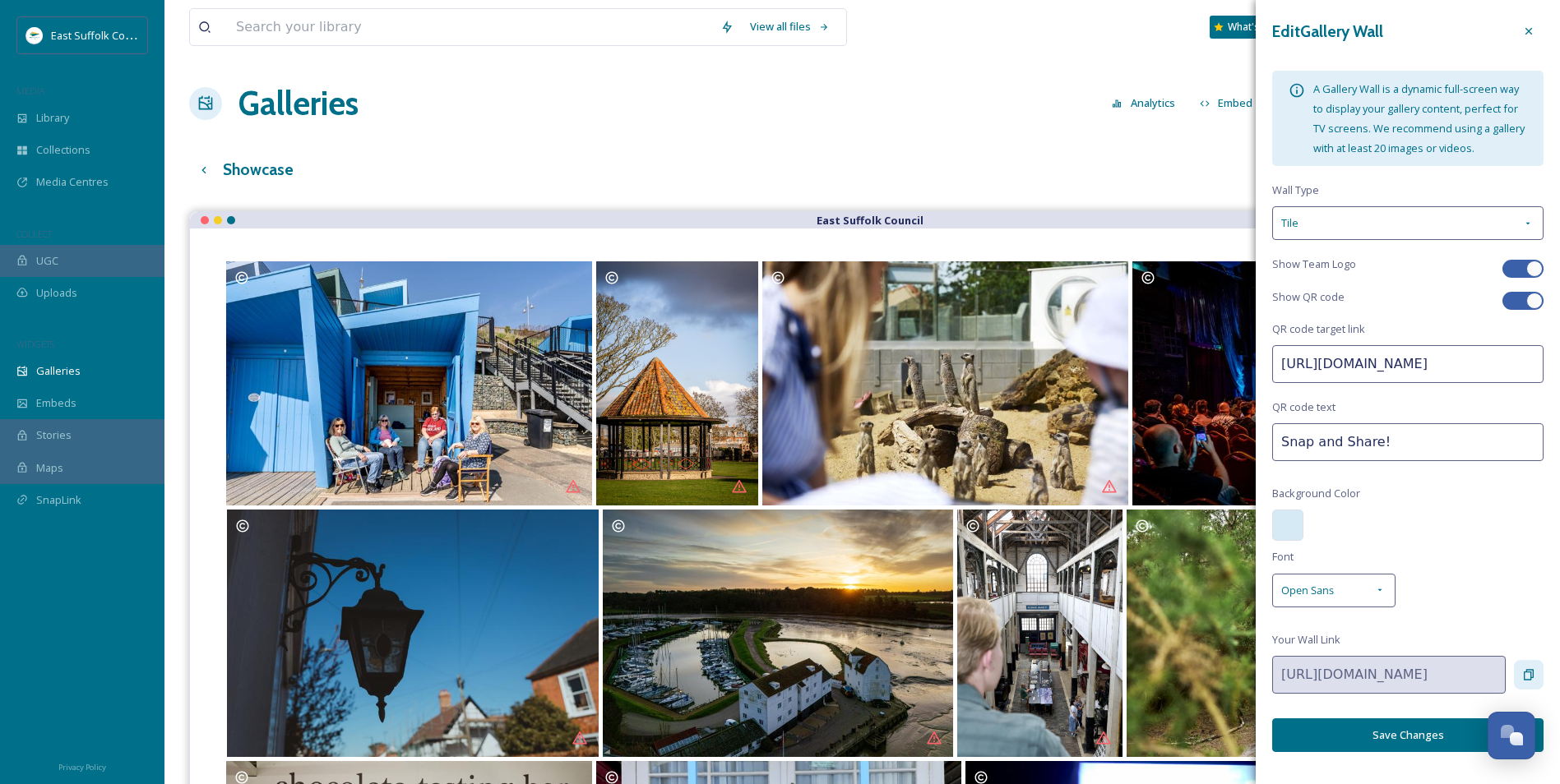
click at [1332, 752] on button "Save Changes" at bounding box center [1408, 736] width 271 height 34
click at [1536, 684] on div "Edit Gallery Wall A Gallery Wall is a dynamic full-screen way to display your g…" at bounding box center [1408, 384] width 304 height 769
click at [1521, 685] on div "Copy Link" at bounding box center [1528, 674] width 29 height 29
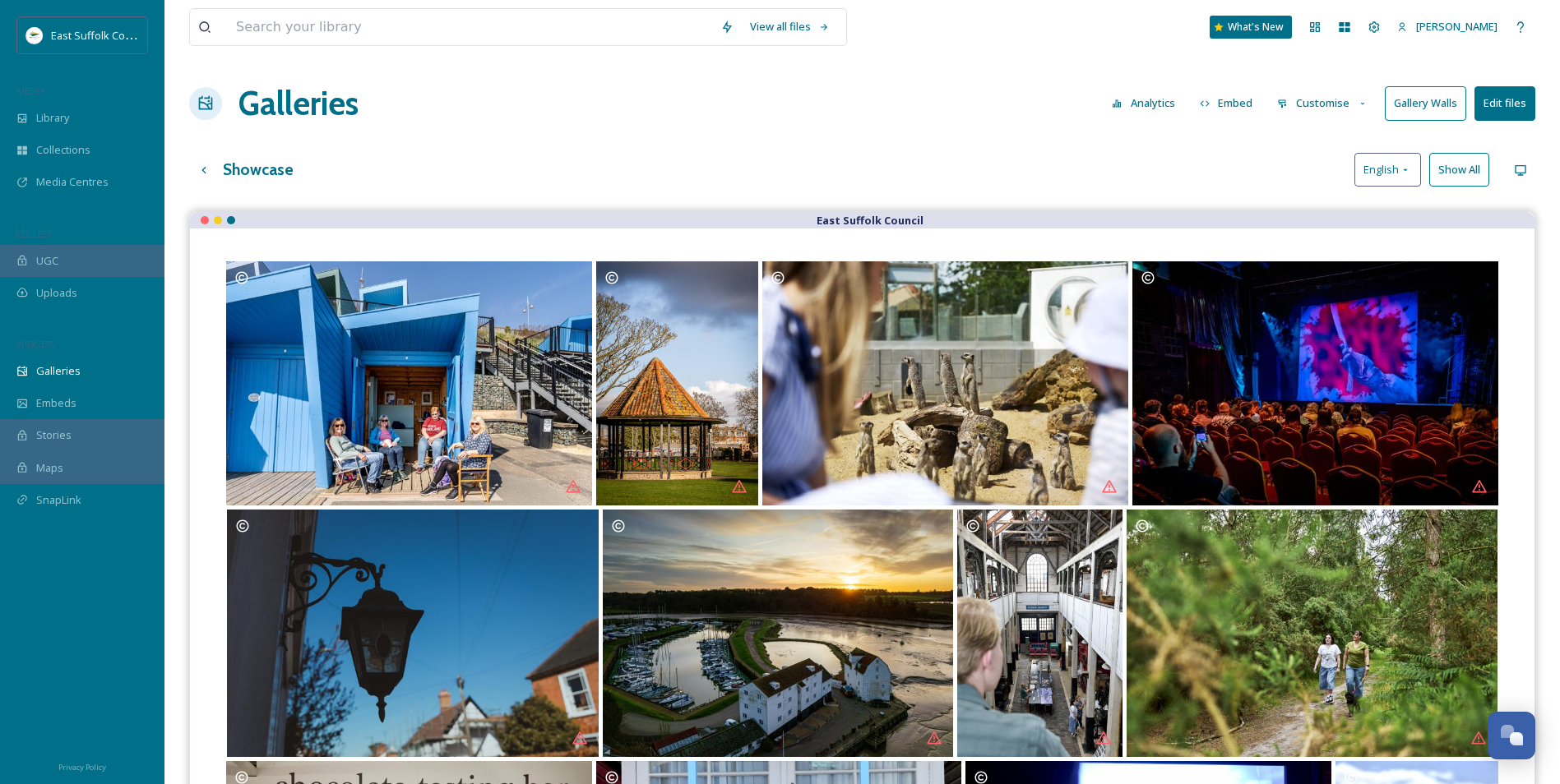
click at [143, 113] on div "Library" at bounding box center [82, 118] width 165 height 32
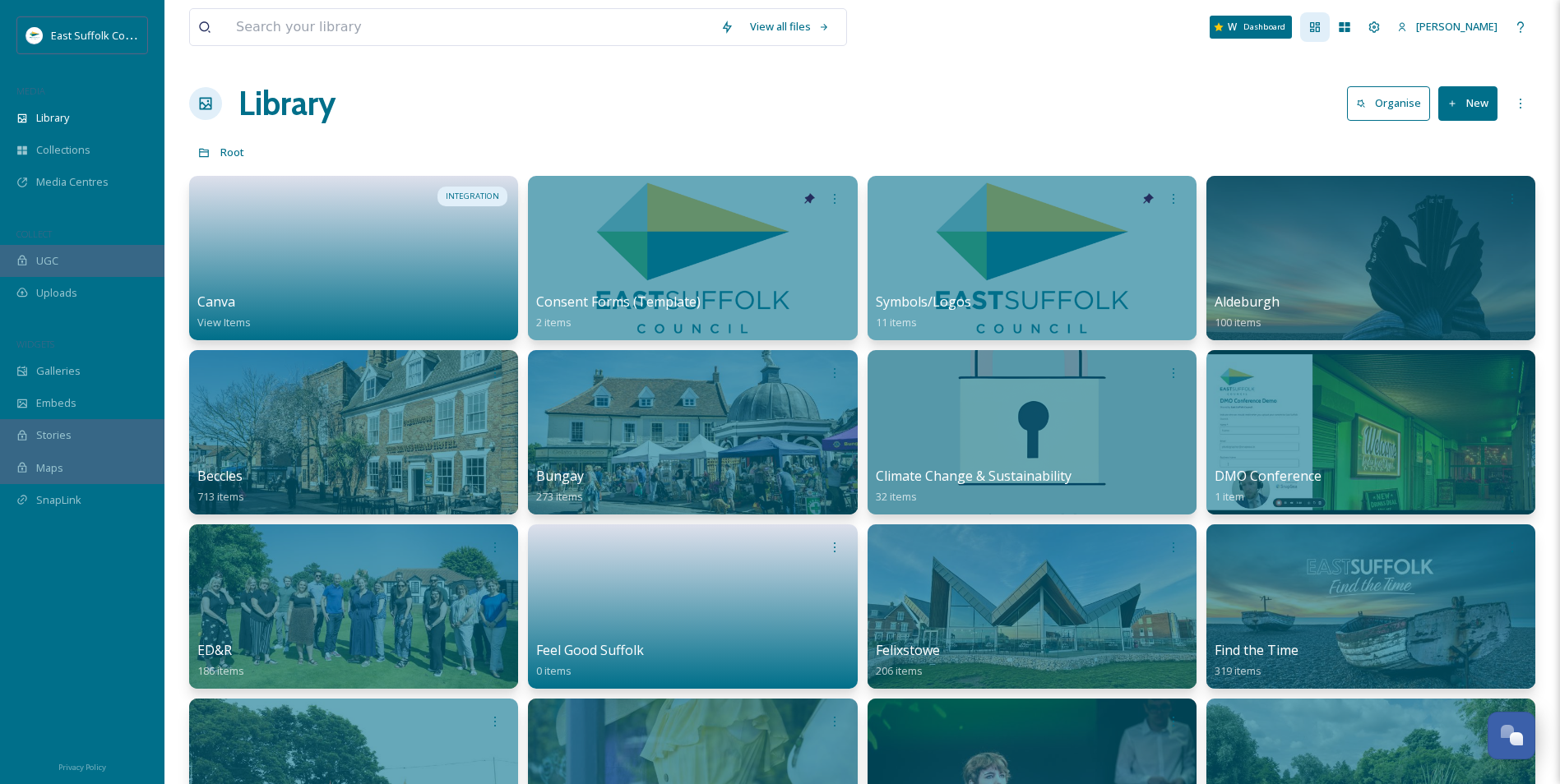
click at [1319, 28] on icon at bounding box center [1315, 27] width 9 height 9
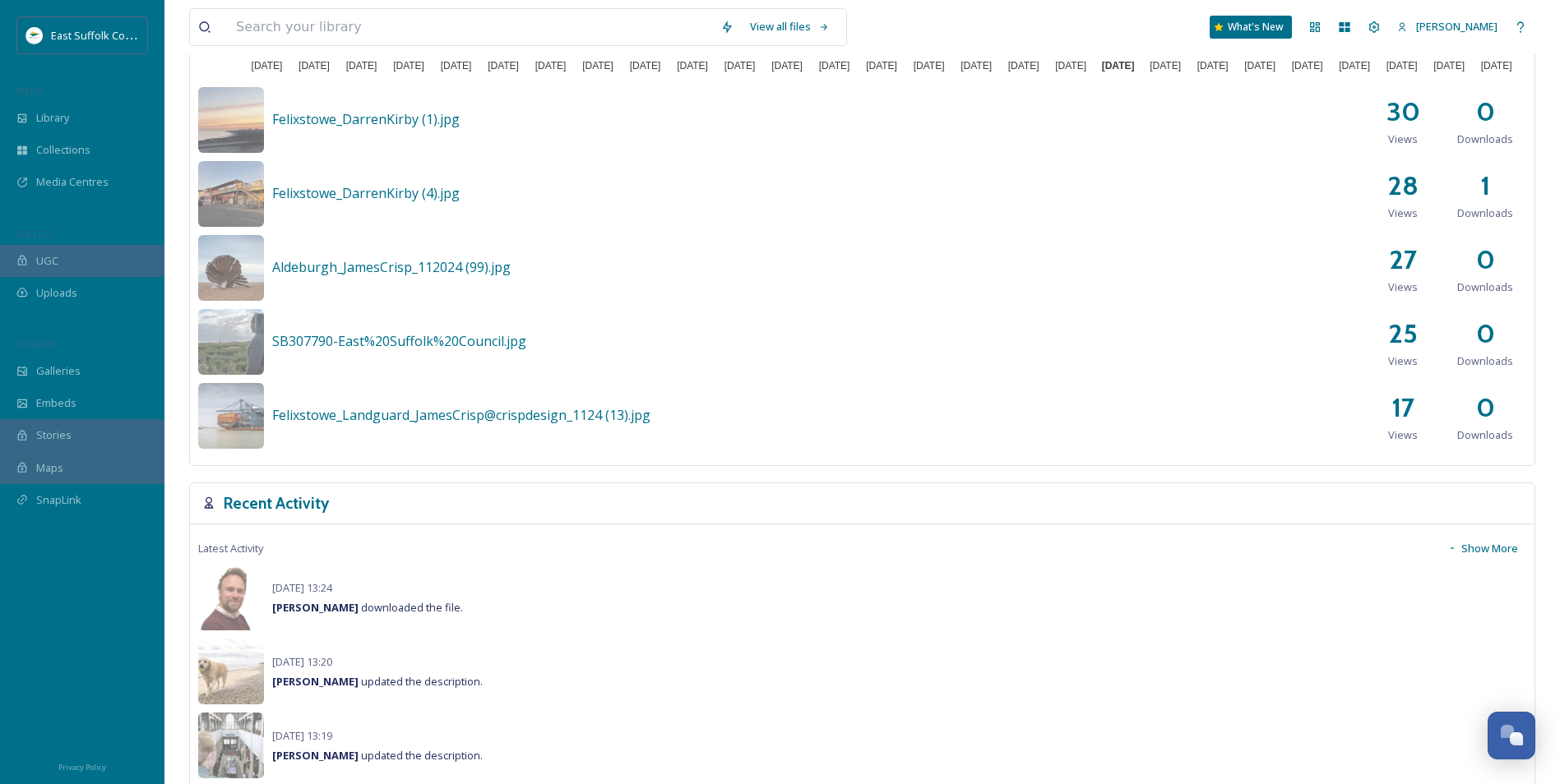
scroll to position [987, 0]
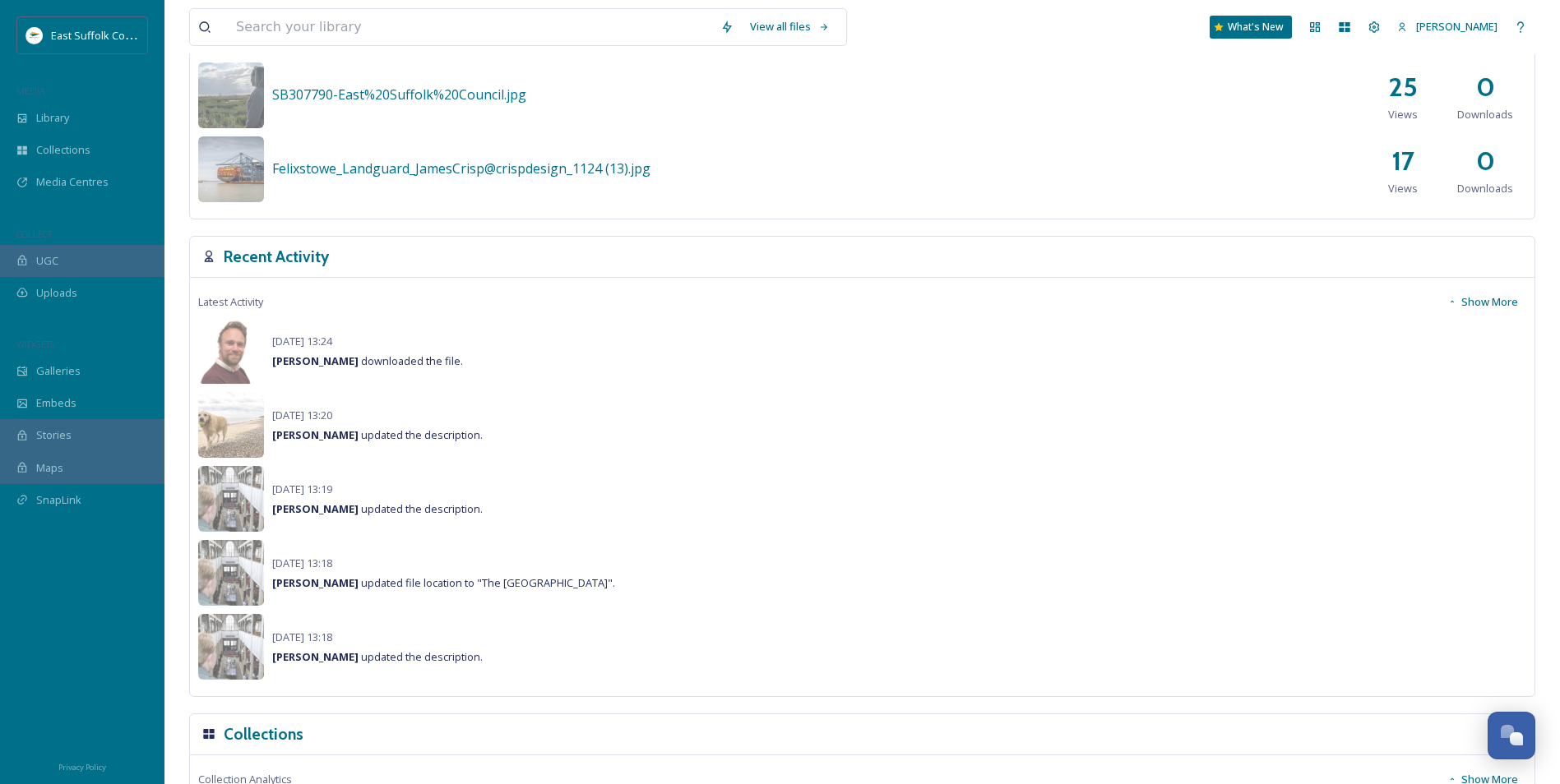
click at [1519, 302] on button "Show More" at bounding box center [1482, 302] width 87 height 32
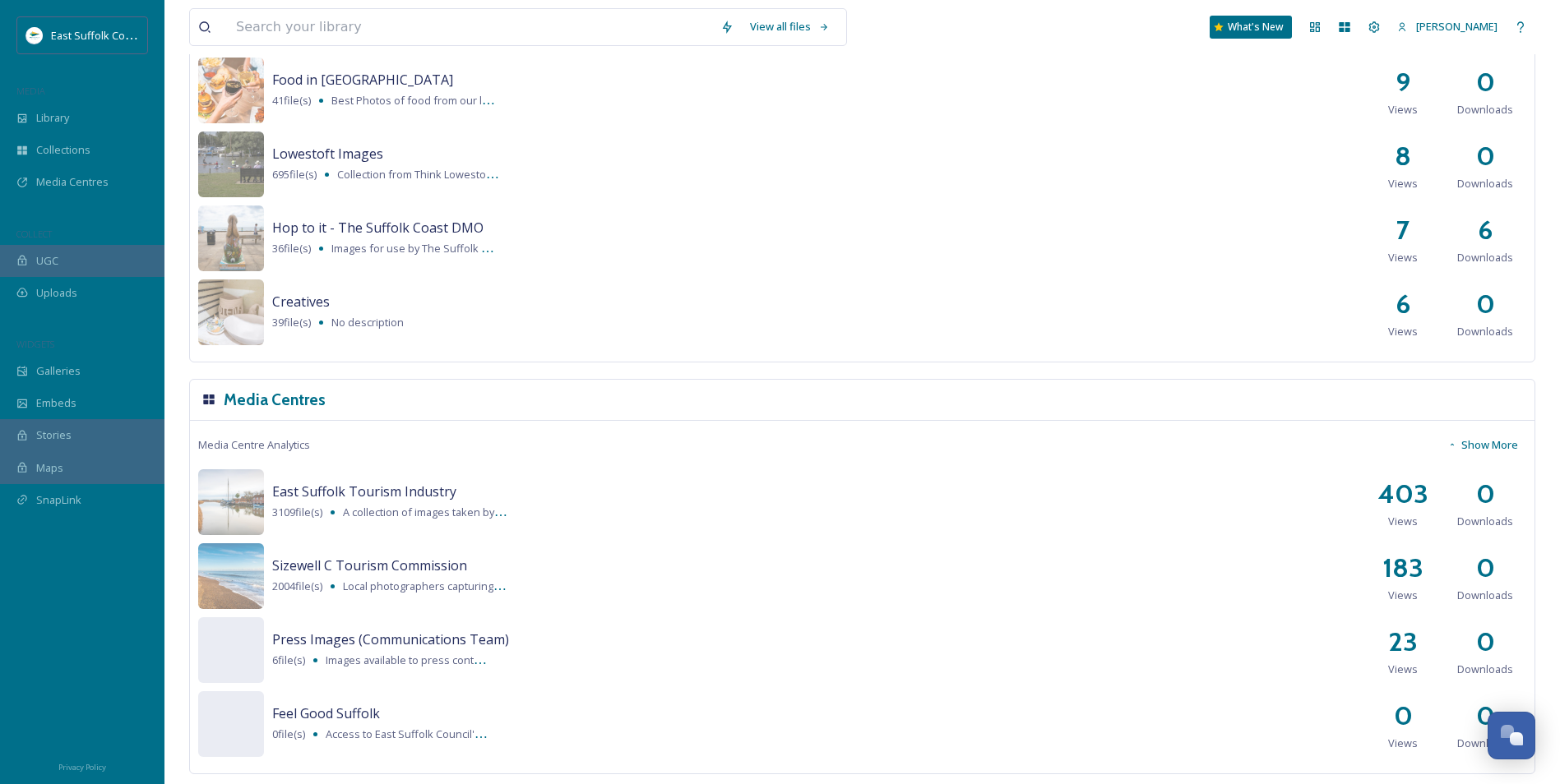
scroll to position [2923, 0]
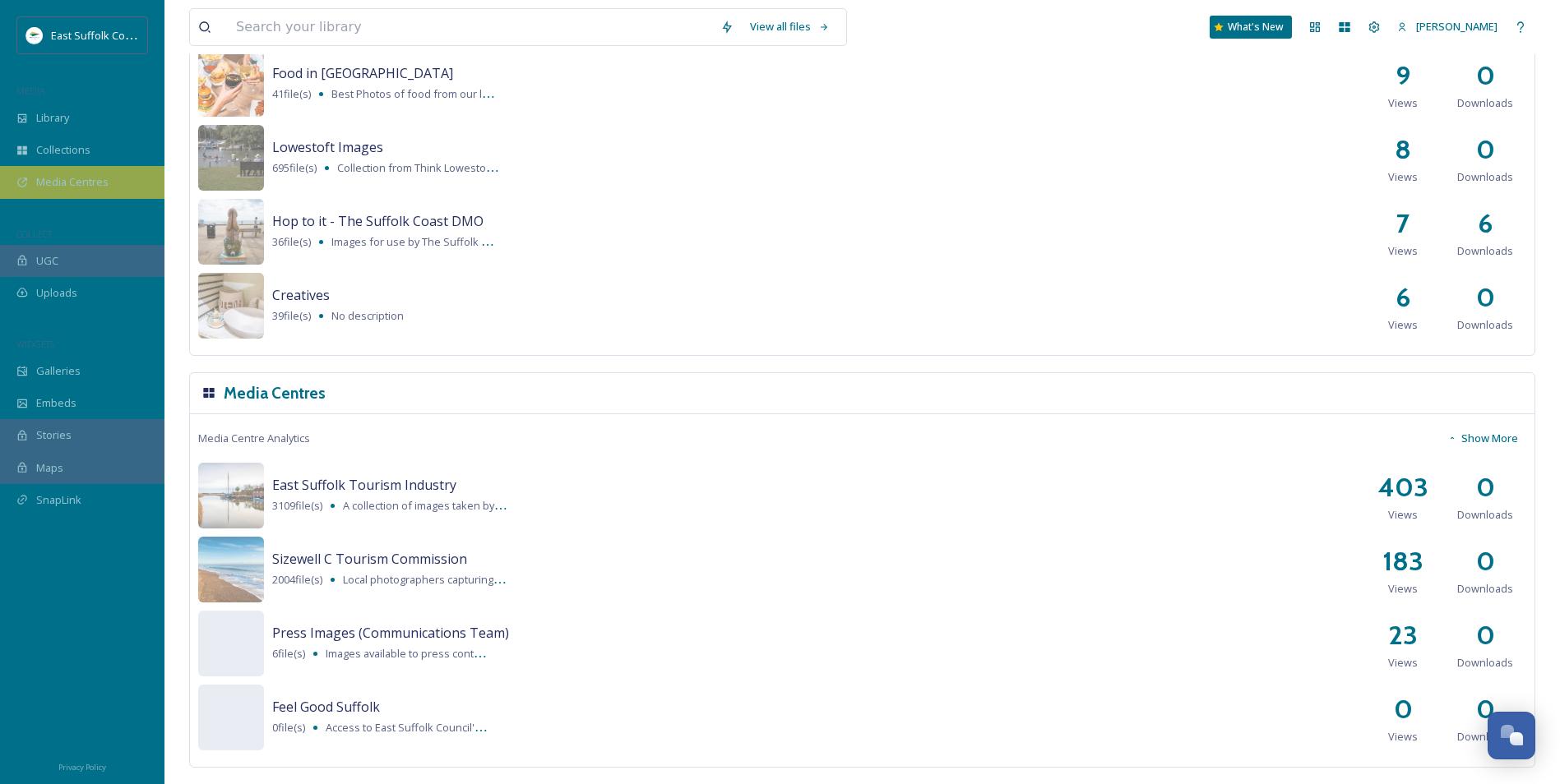
click at [86, 187] on span "Media Centres" at bounding box center [72, 182] width 72 height 15
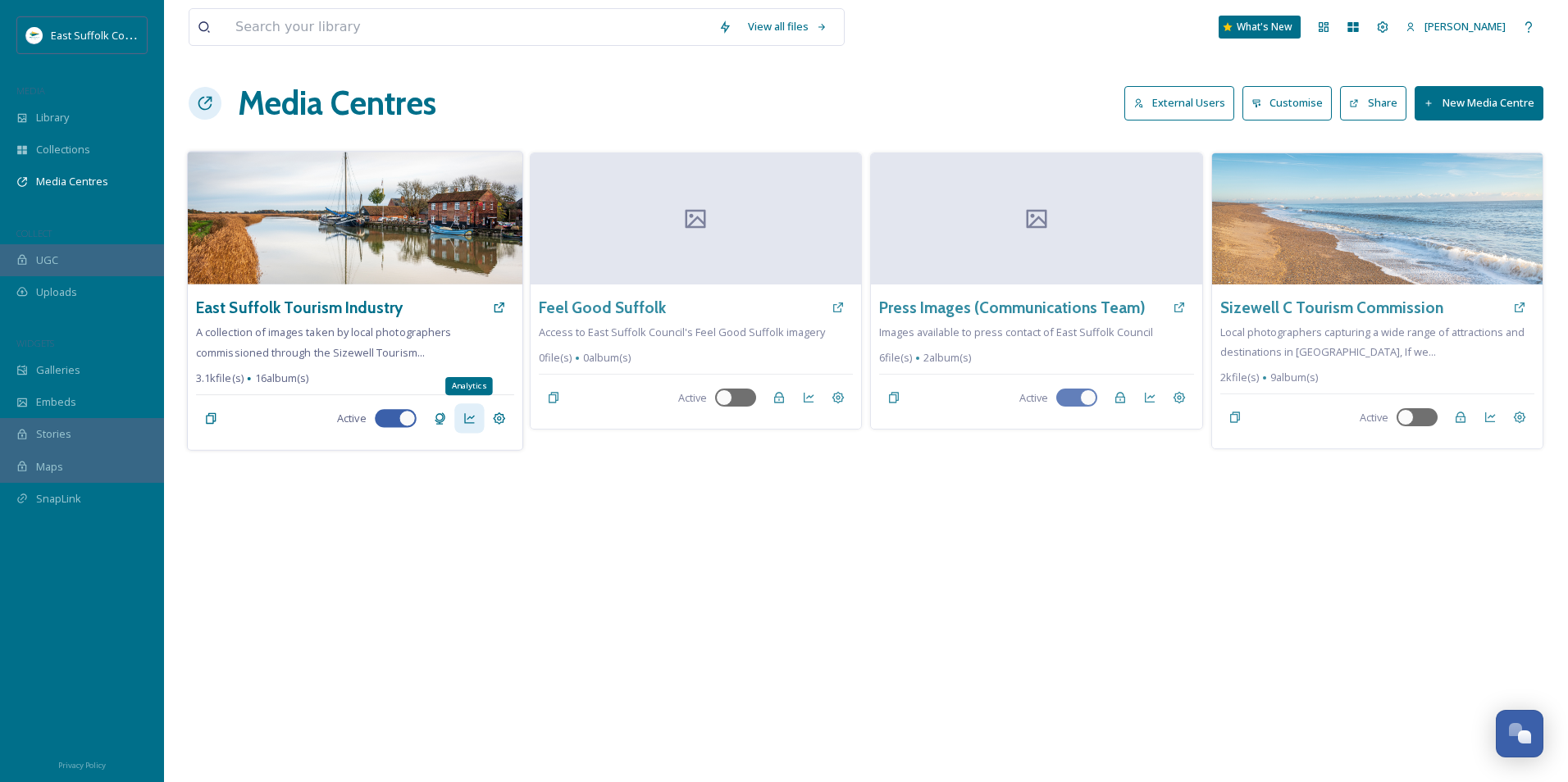
click at [461, 425] on div "Analytics" at bounding box center [469, 417] width 29 height 29
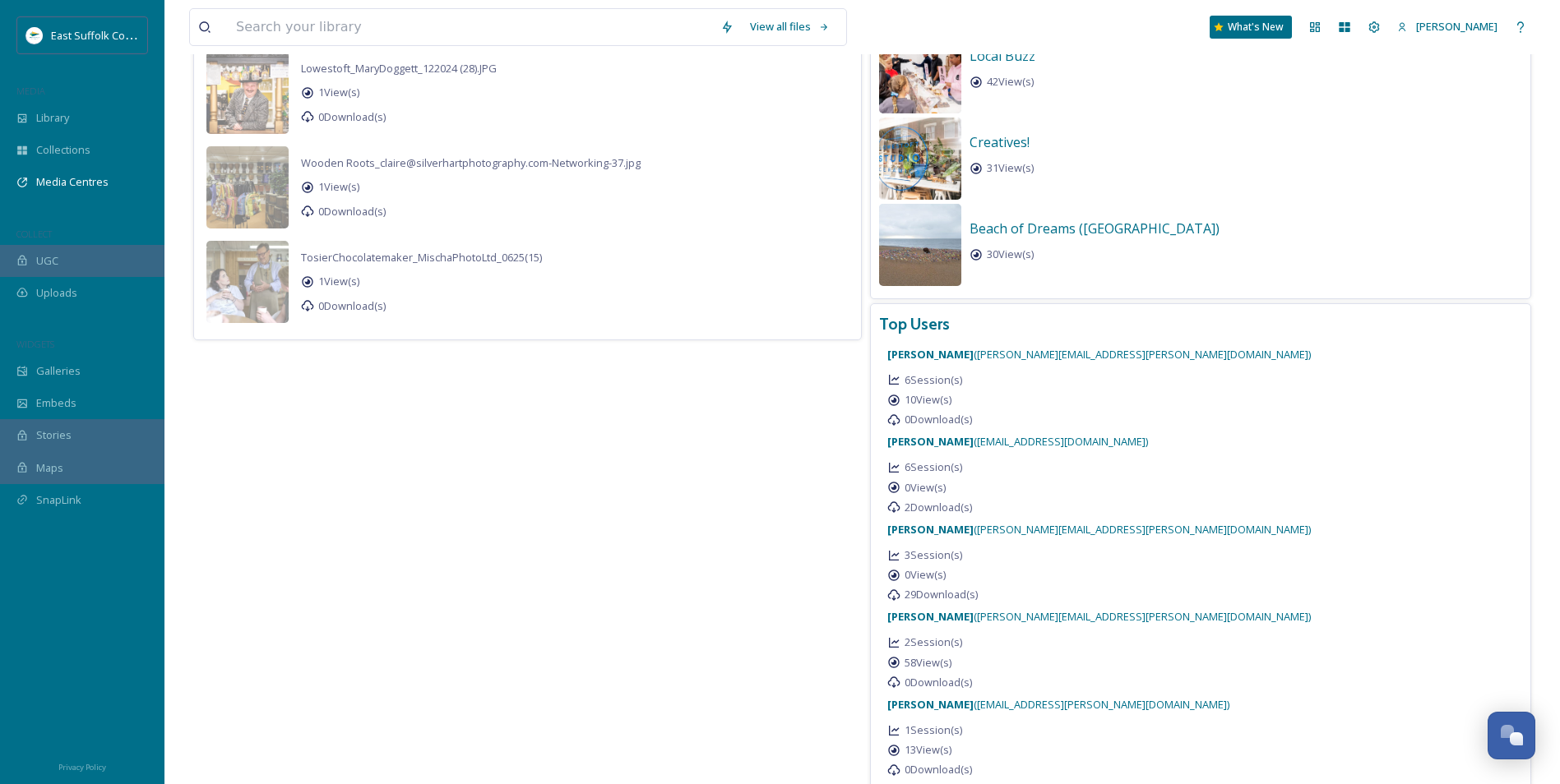
scroll to position [759, 0]
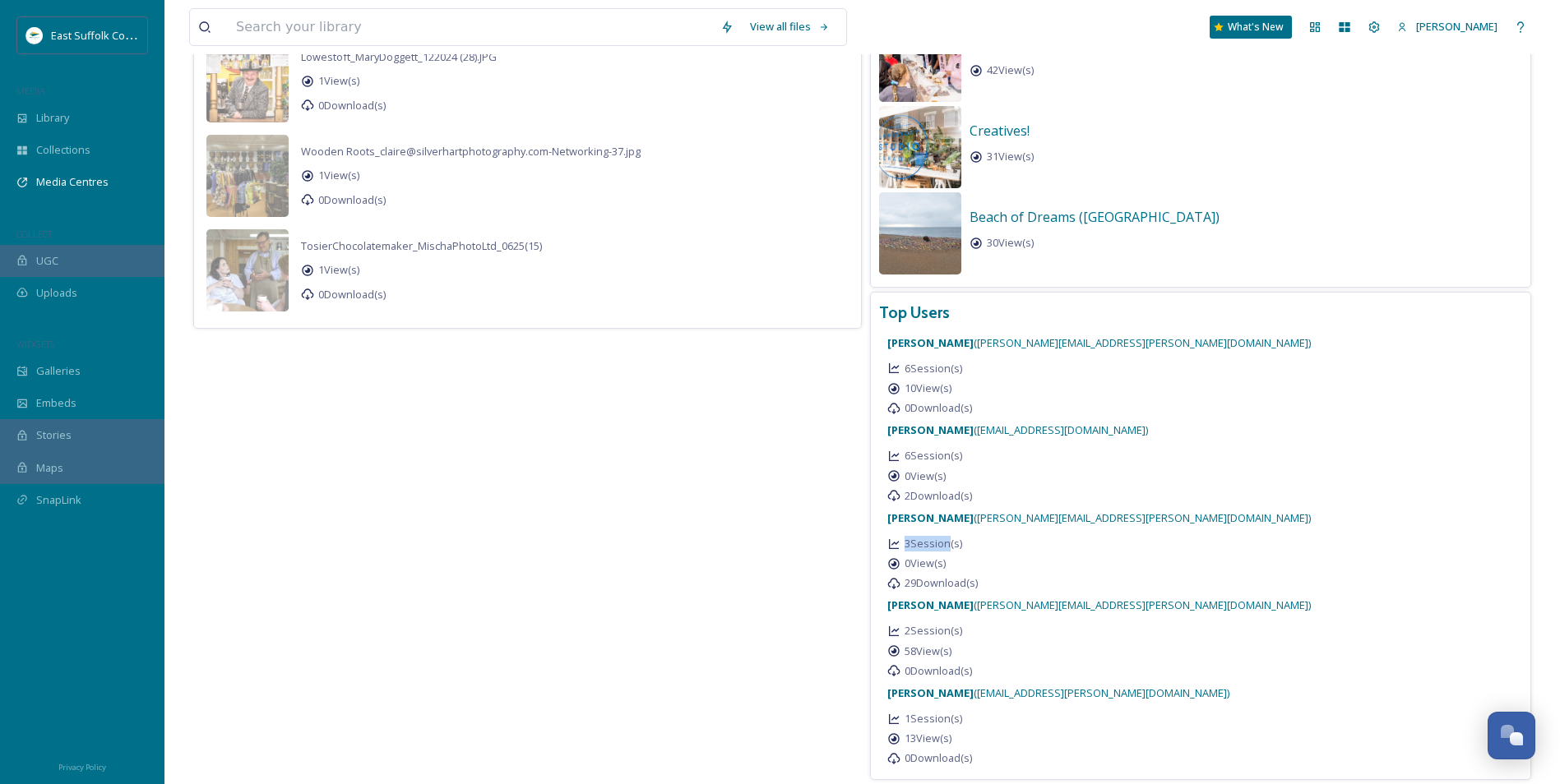
drag, startPoint x: 958, startPoint y: 549, endPoint x: 1014, endPoint y: 552, distance: 56.1
click at [1014, 551] on div "3 Session(s)" at bounding box center [1099, 543] width 423 height 15
drag, startPoint x: 1014, startPoint y: 552, endPoint x: 1255, endPoint y: 397, distance: 286.5
click at [1224, 370] on div "Jake Snell ( Jake.Snell@eastsuffolk.gov.uk ) 6 Session(s) 10 View(s) 0 Download…" at bounding box center [1201, 377] width 644 height 88
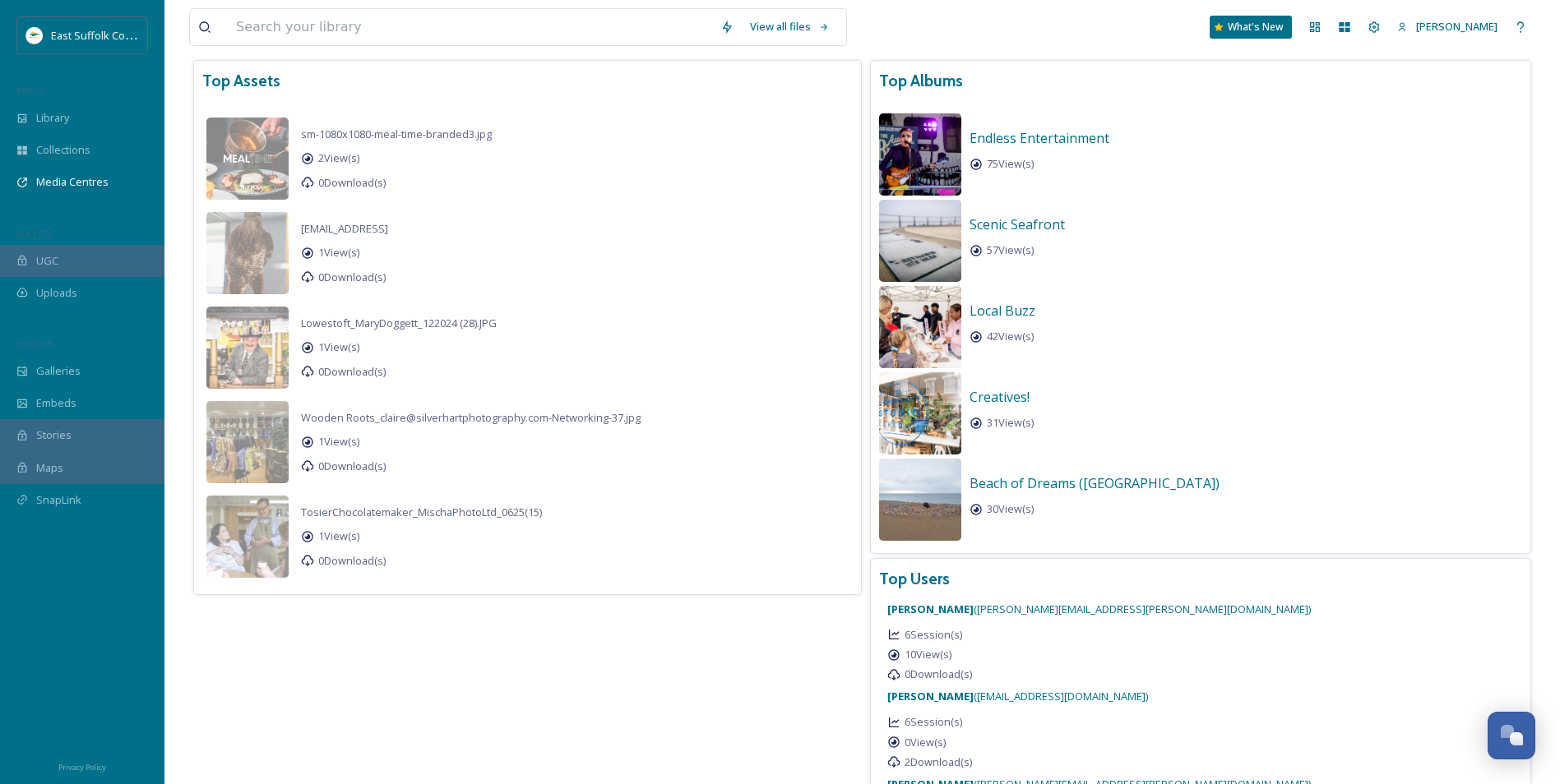
scroll to position [0, 0]
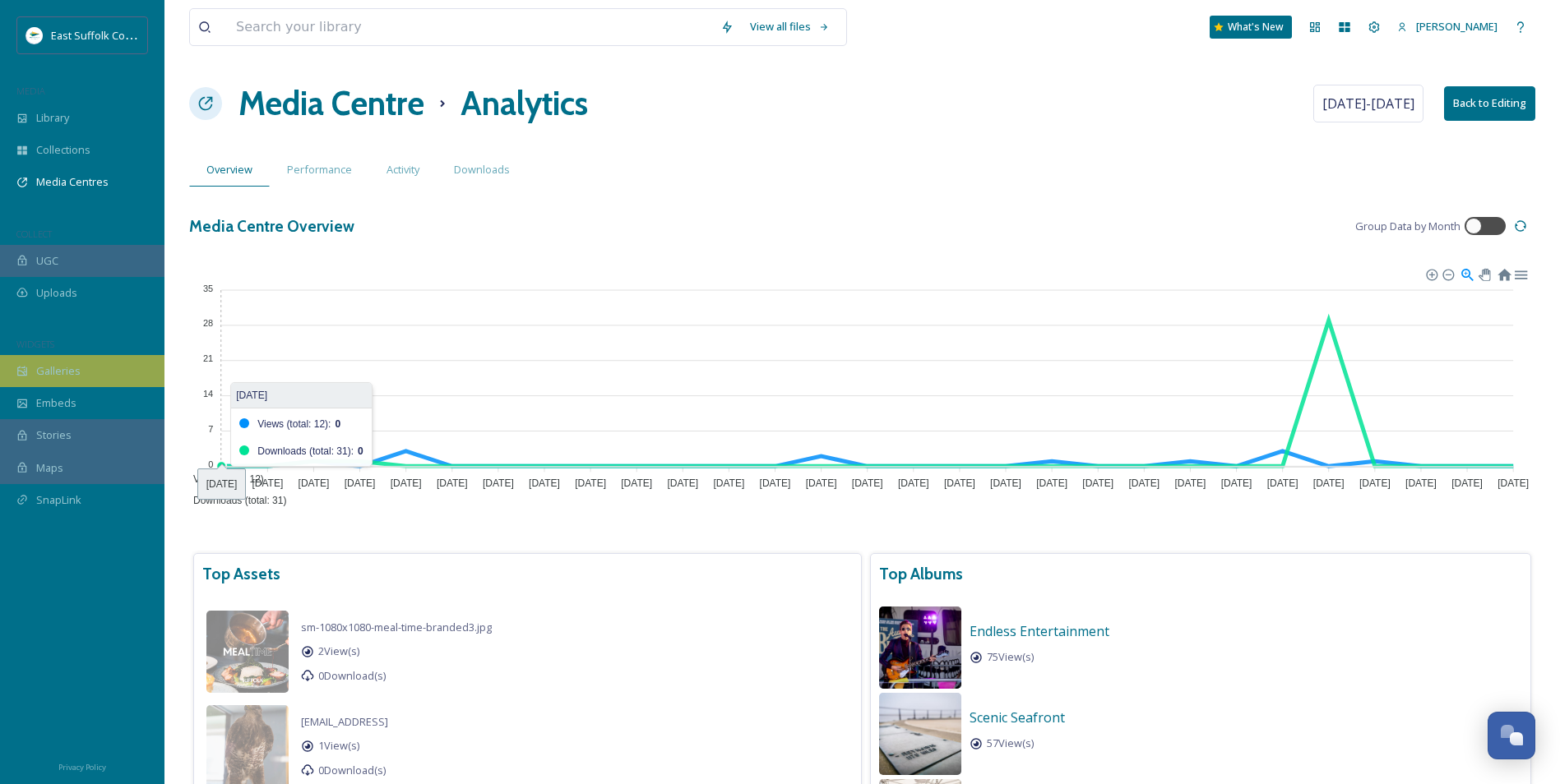
click at [53, 385] on div "Galleries" at bounding box center [82, 371] width 165 height 32
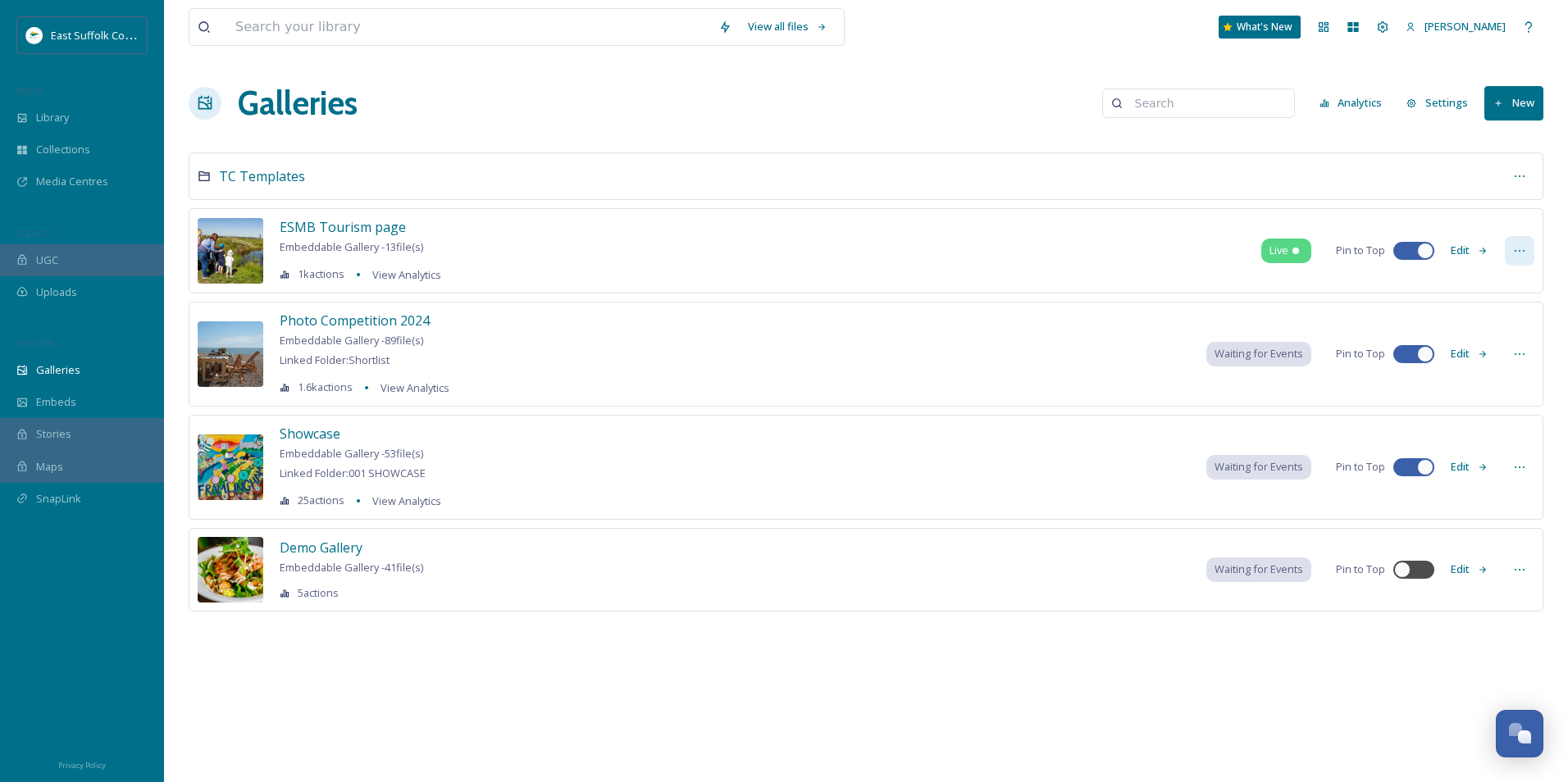
click at [1514, 247] on icon at bounding box center [1520, 251] width 13 height 13
click at [1334, 107] on button "Analytics" at bounding box center [1351, 103] width 79 height 32
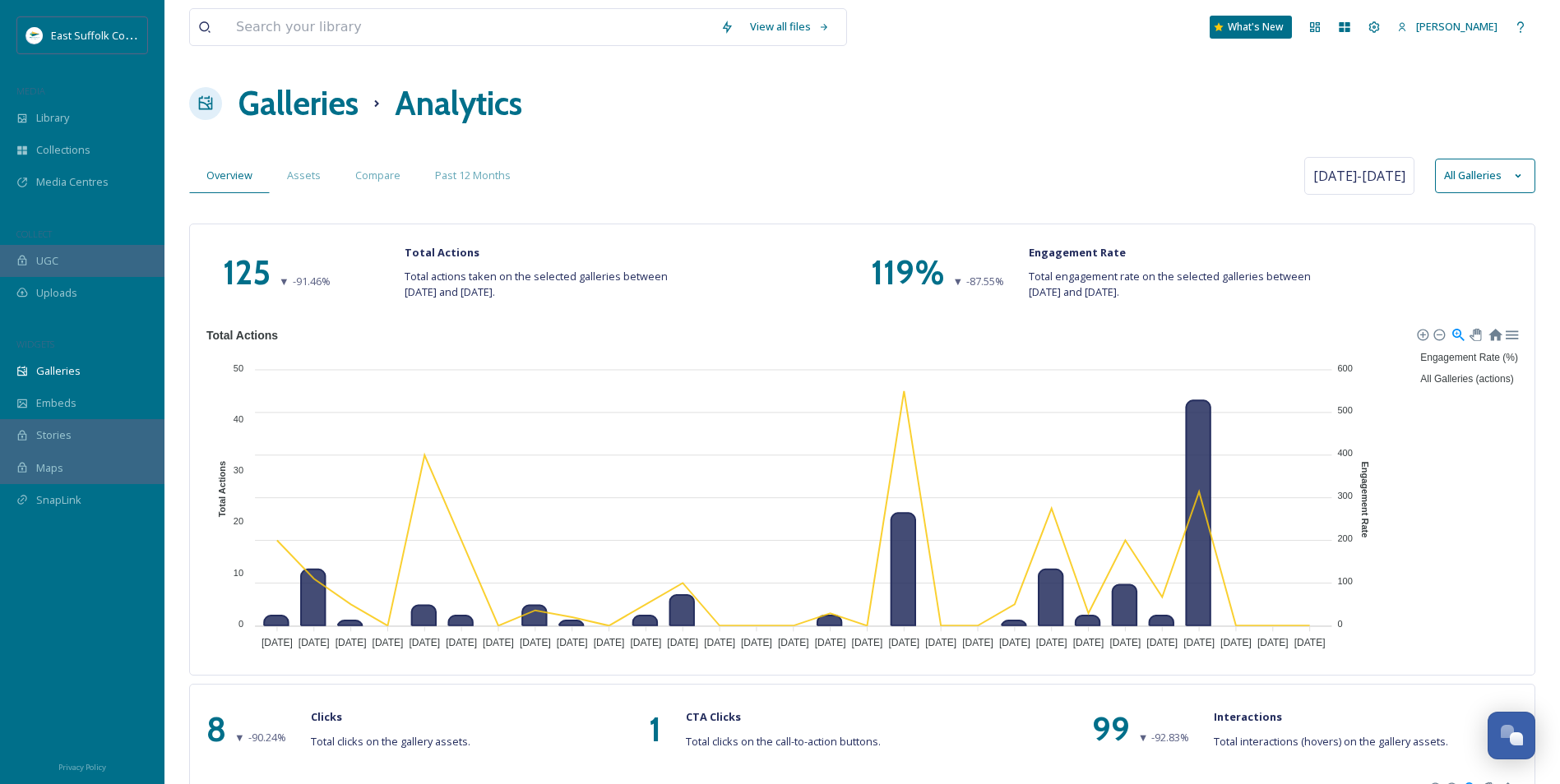
click at [1510, 187] on button "All Galleries" at bounding box center [1485, 176] width 100 height 34
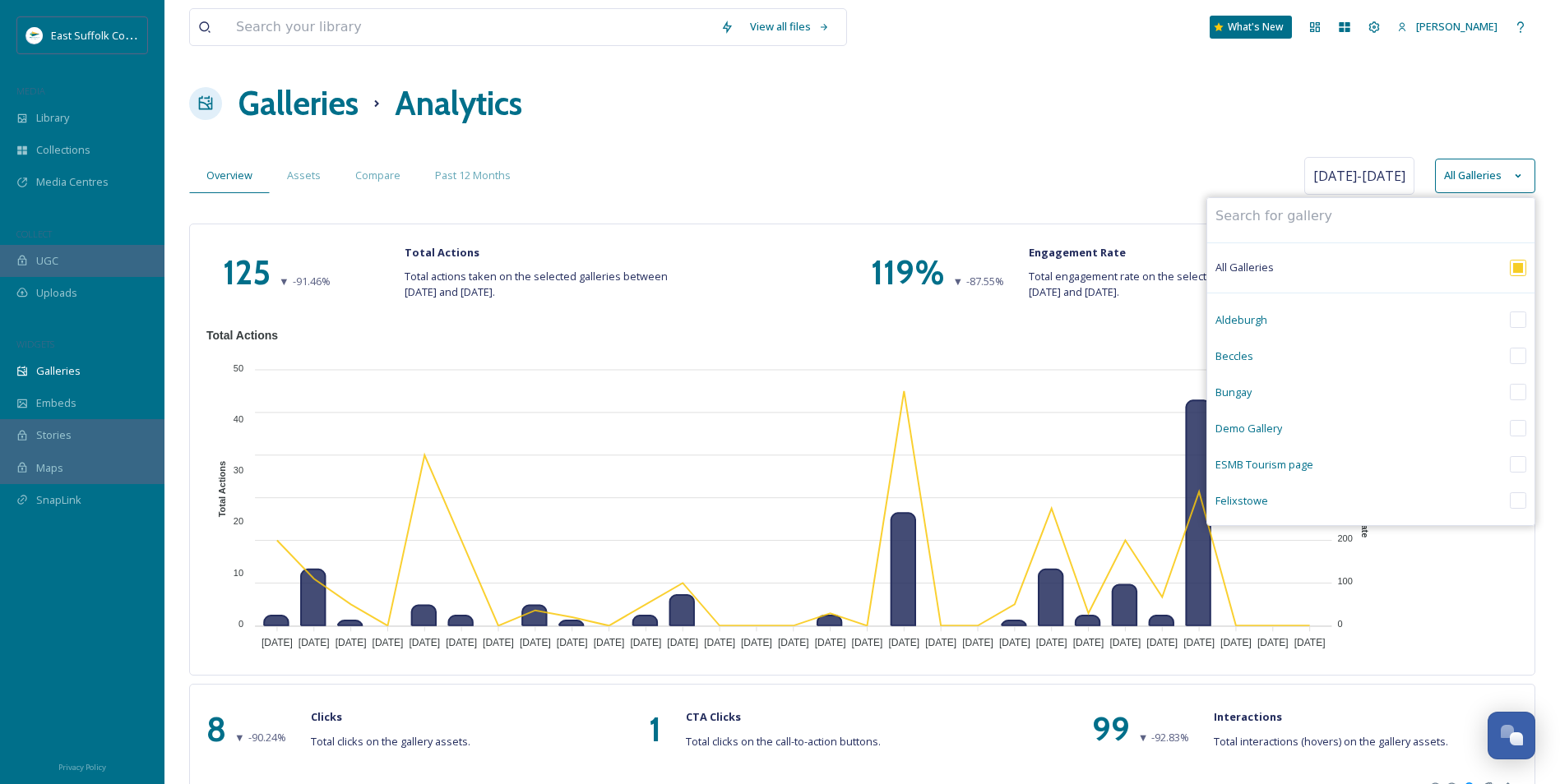
click at [1065, 225] on div "125 ▼ -91.46 % Total Actions Total actions taken on the selected galleries betw…" at bounding box center [862, 449] width 1346 height 452
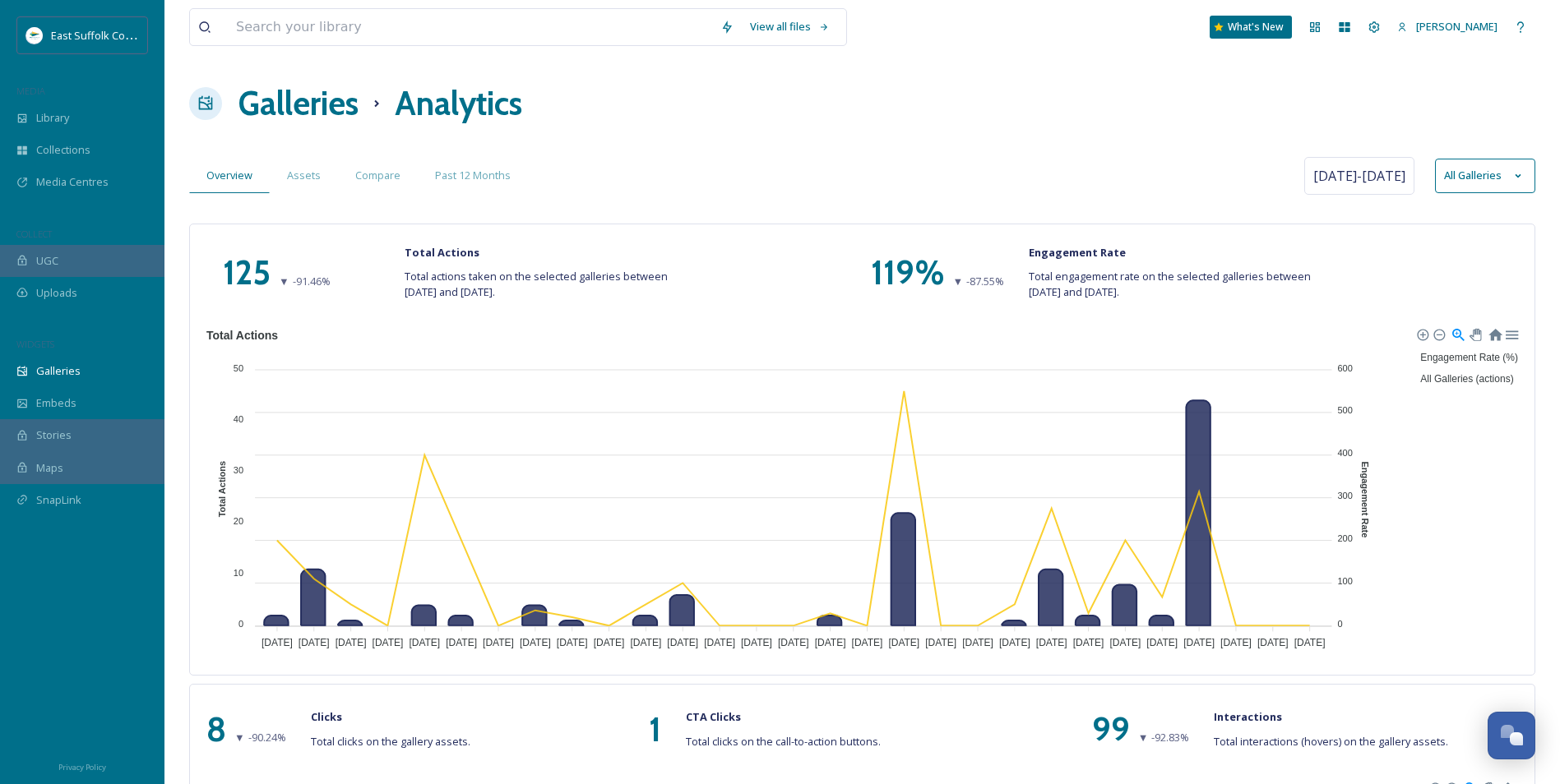
click at [8, 427] on div "Stories" at bounding box center [82, 436] width 165 height 32
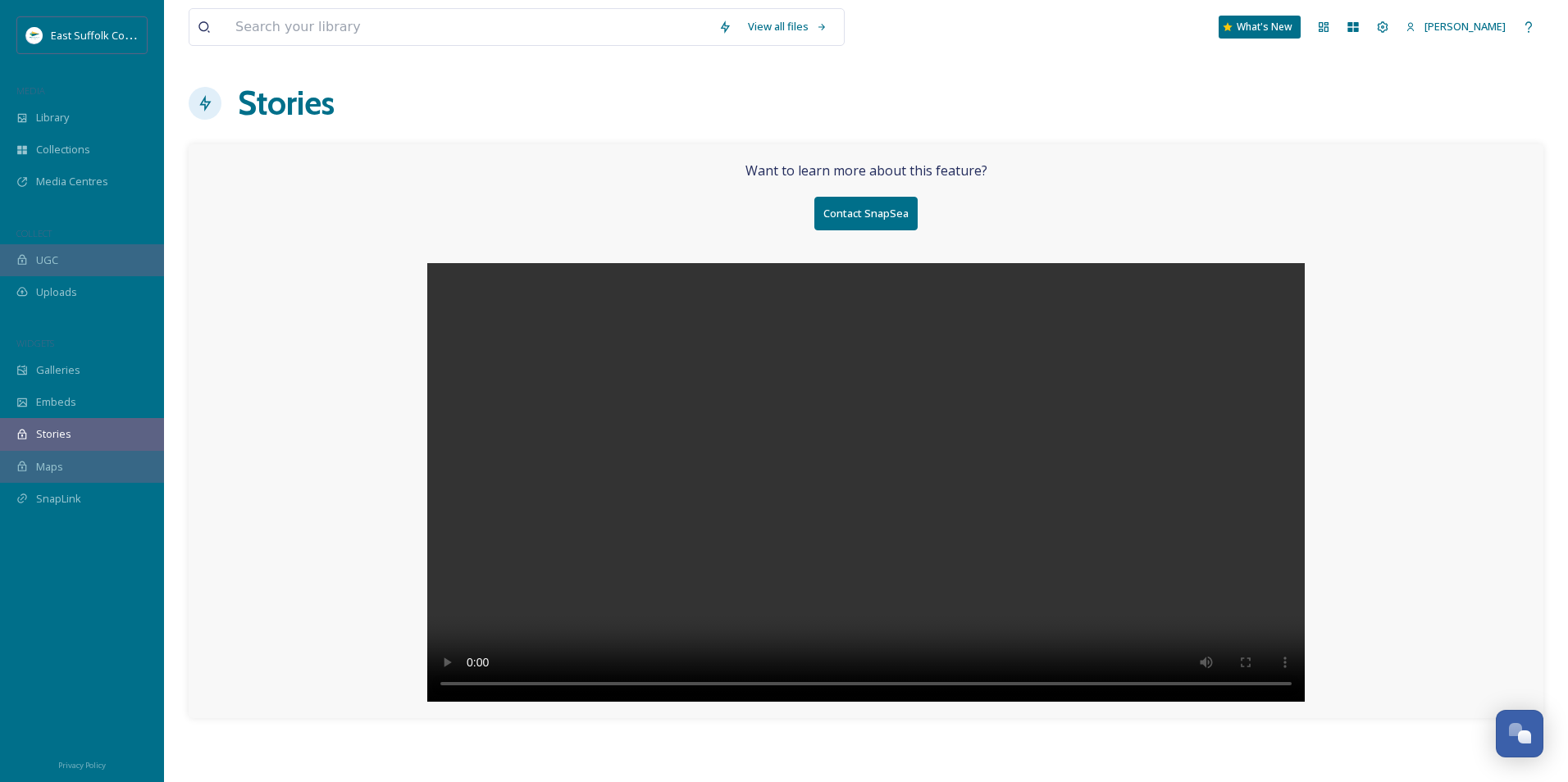
click at [878, 476] on video at bounding box center [865, 483] width 878 height 438
click at [77, 476] on div "Maps" at bounding box center [82, 467] width 164 height 32
click at [863, 459] on video at bounding box center [865, 483] width 878 height 438
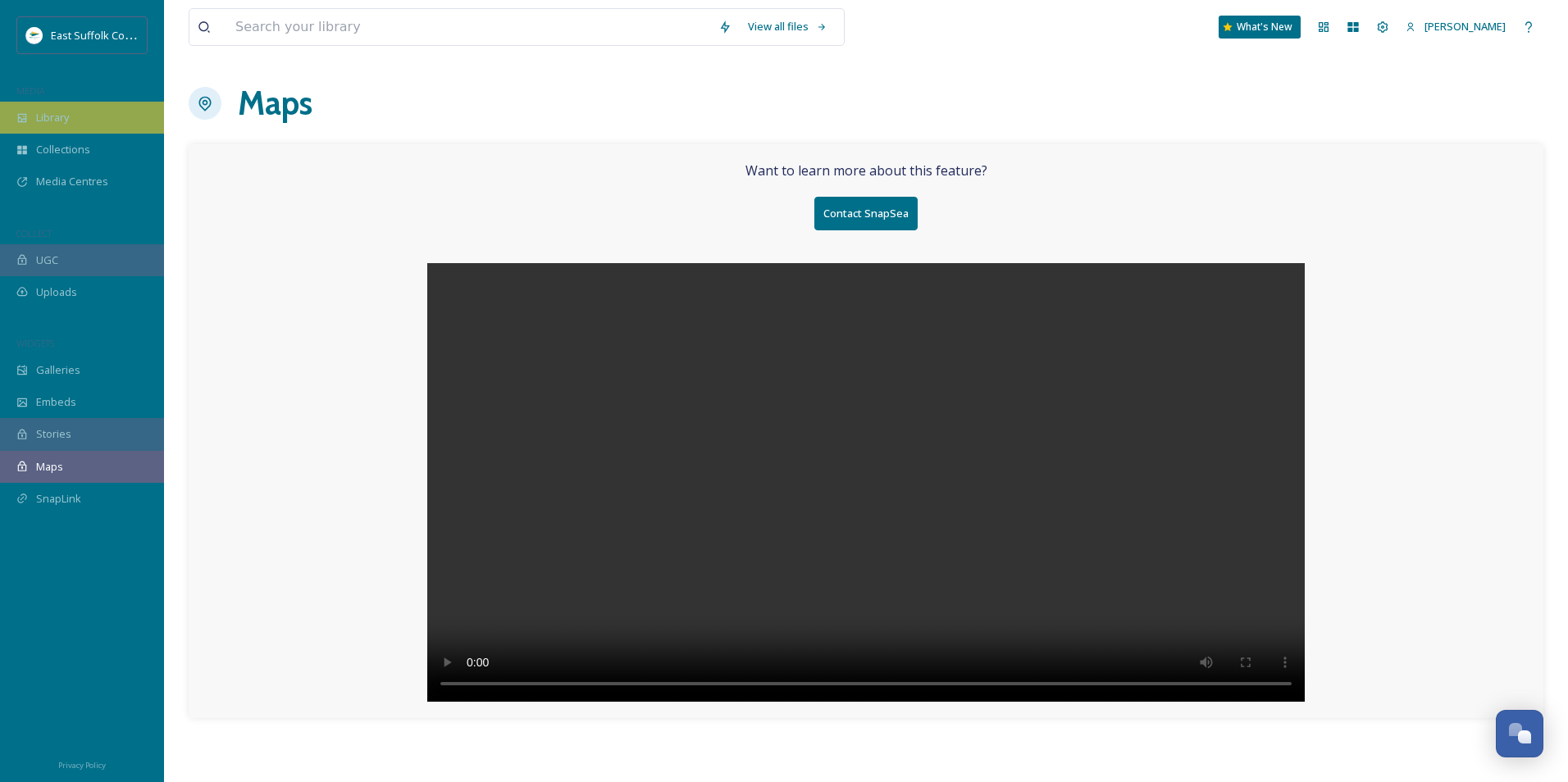
click at [98, 121] on div "Library" at bounding box center [82, 118] width 164 height 32
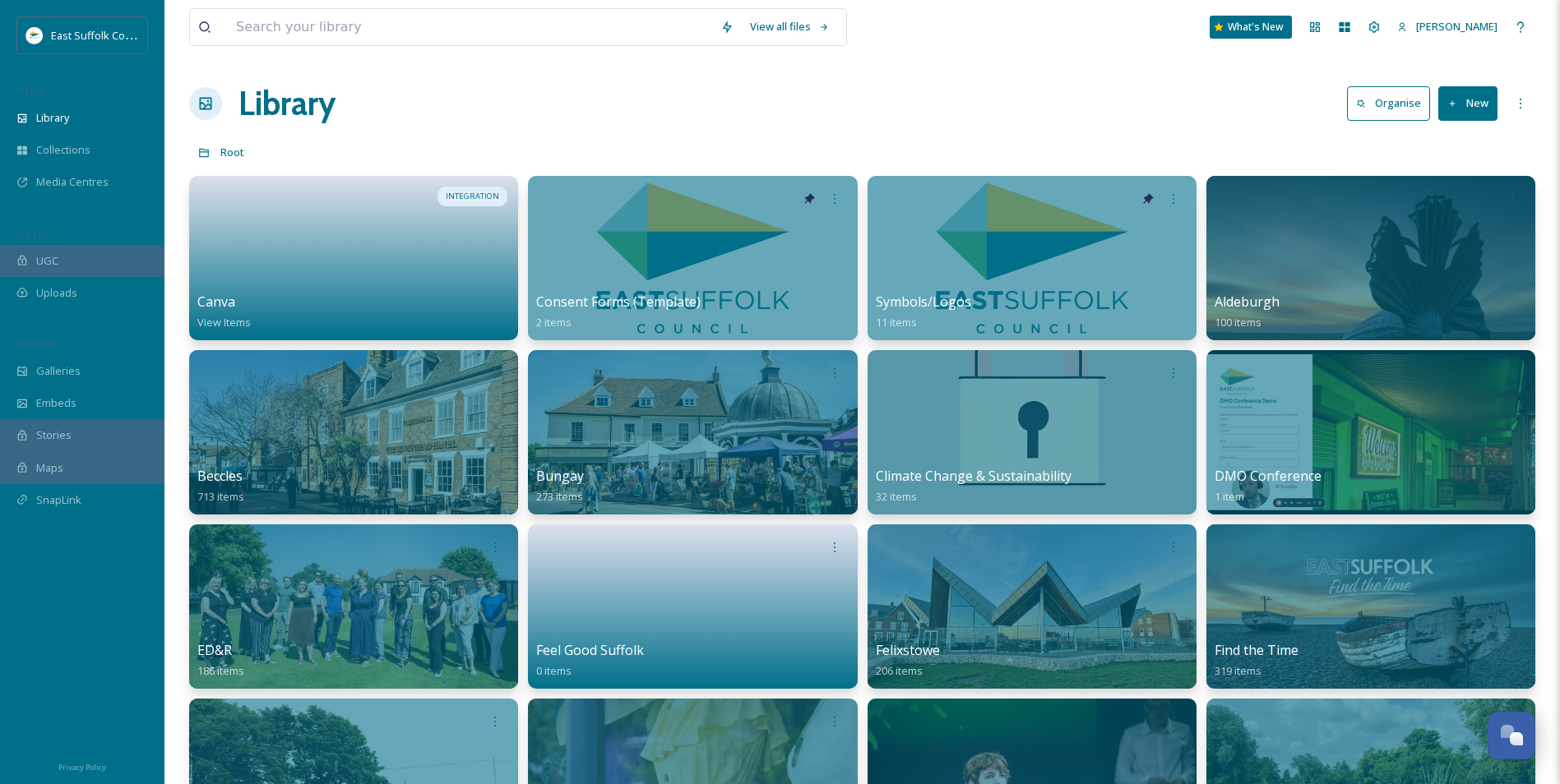
click at [1013, 94] on div "Library Organise New" at bounding box center [862, 103] width 1346 height 49
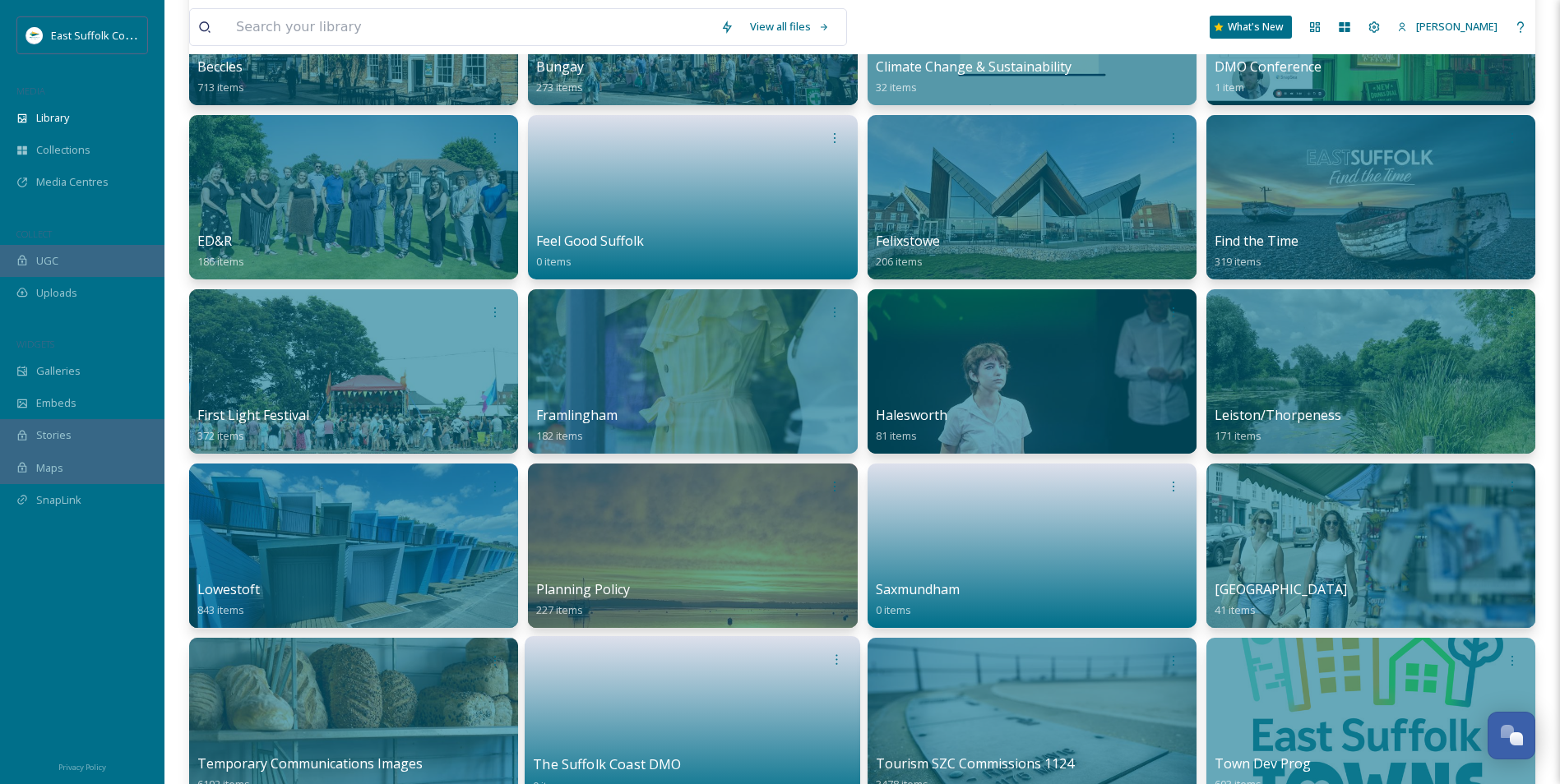
scroll to position [576, 0]
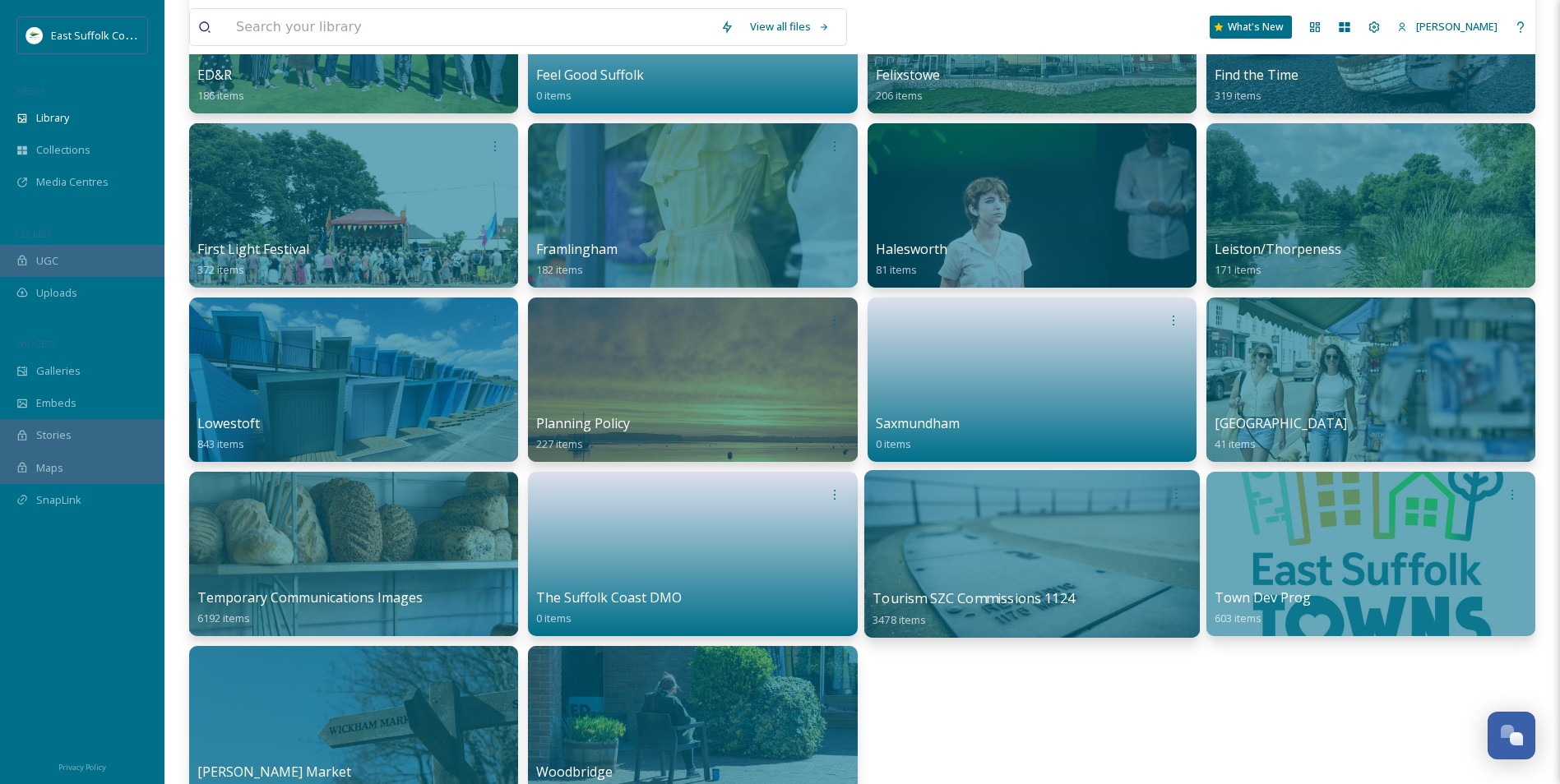
click at [982, 549] on div at bounding box center [1031, 554] width 335 height 168
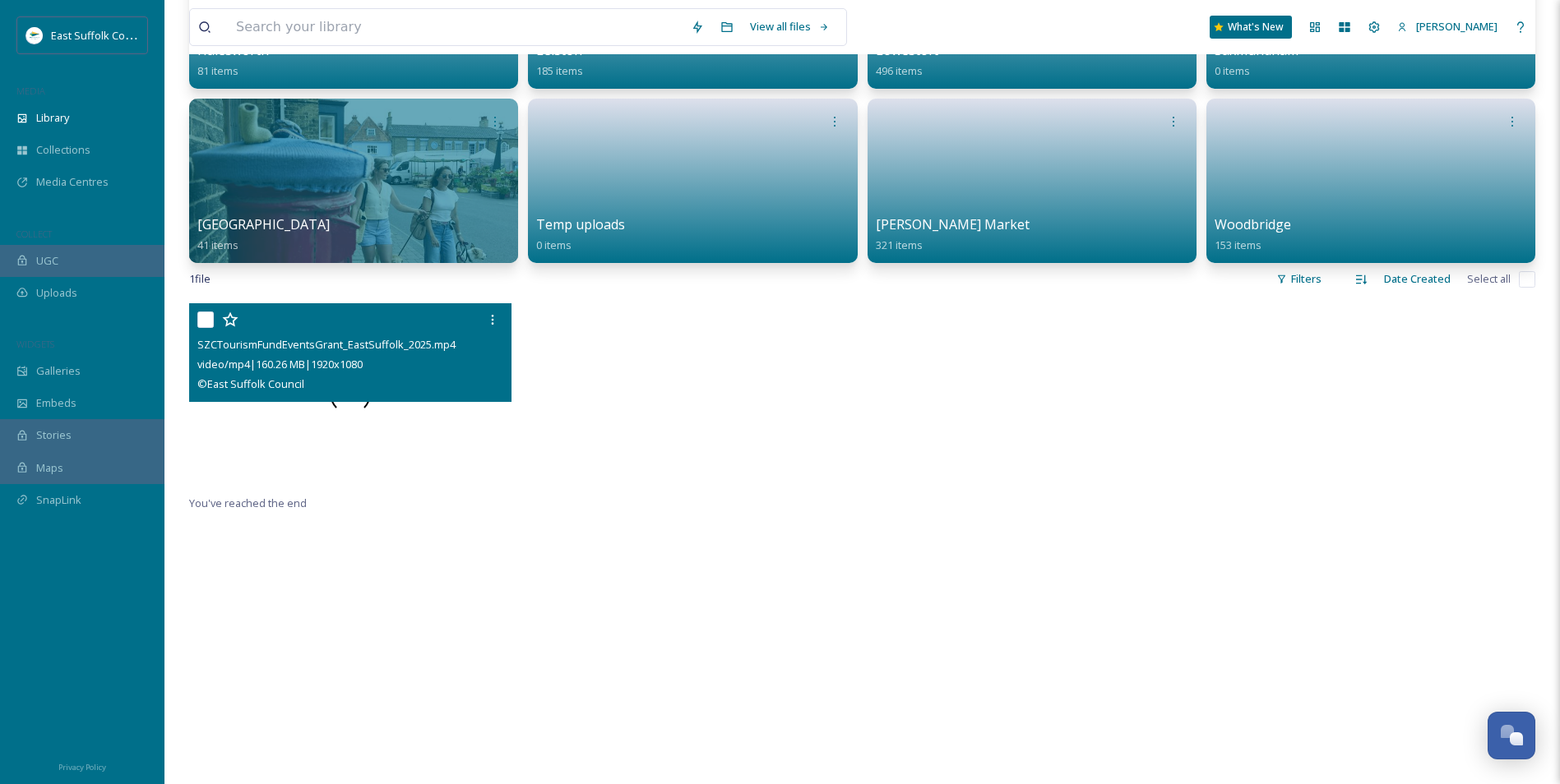
scroll to position [904, 0]
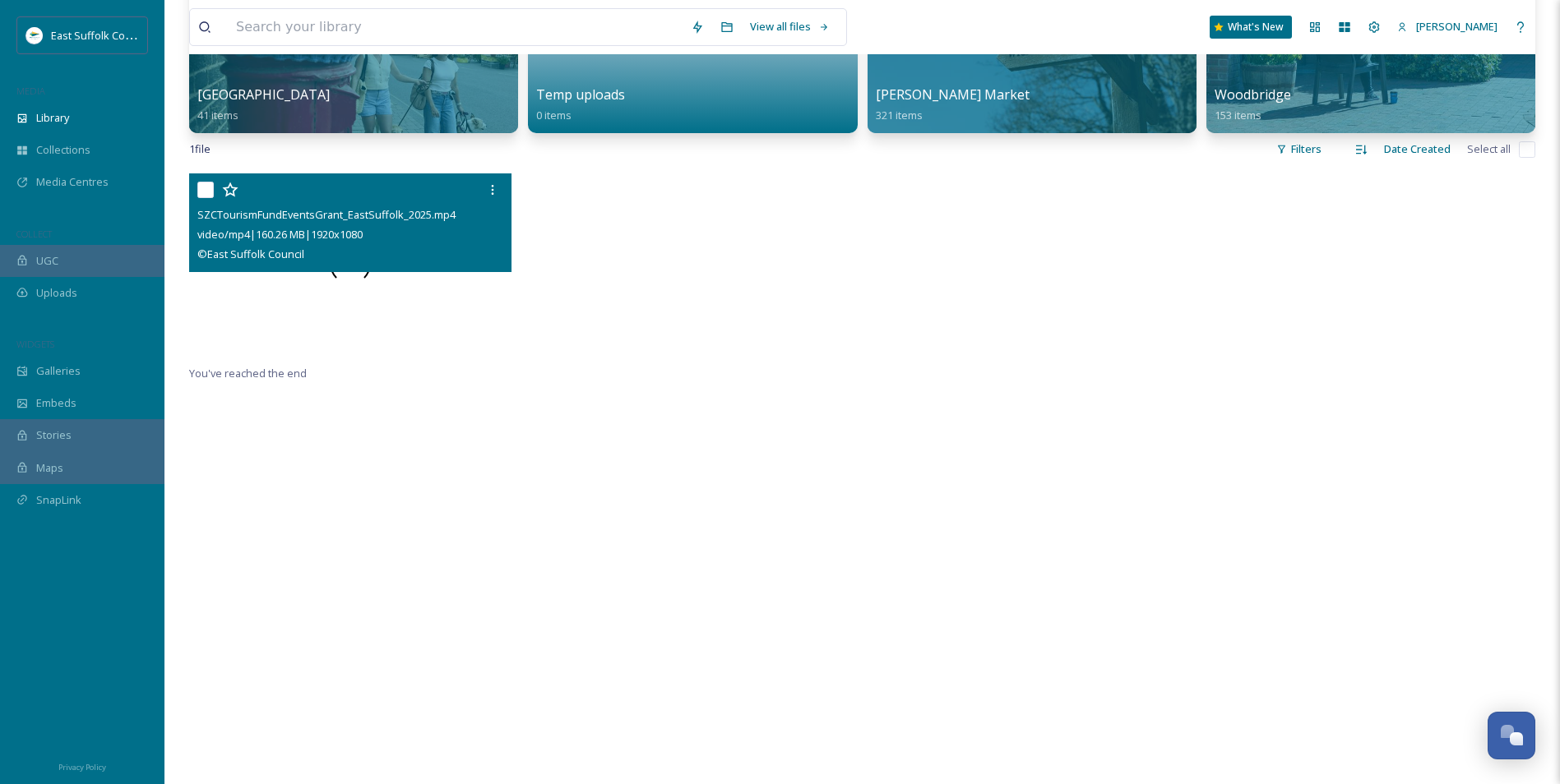
click at [336, 281] on div at bounding box center [350, 264] width 322 height 182
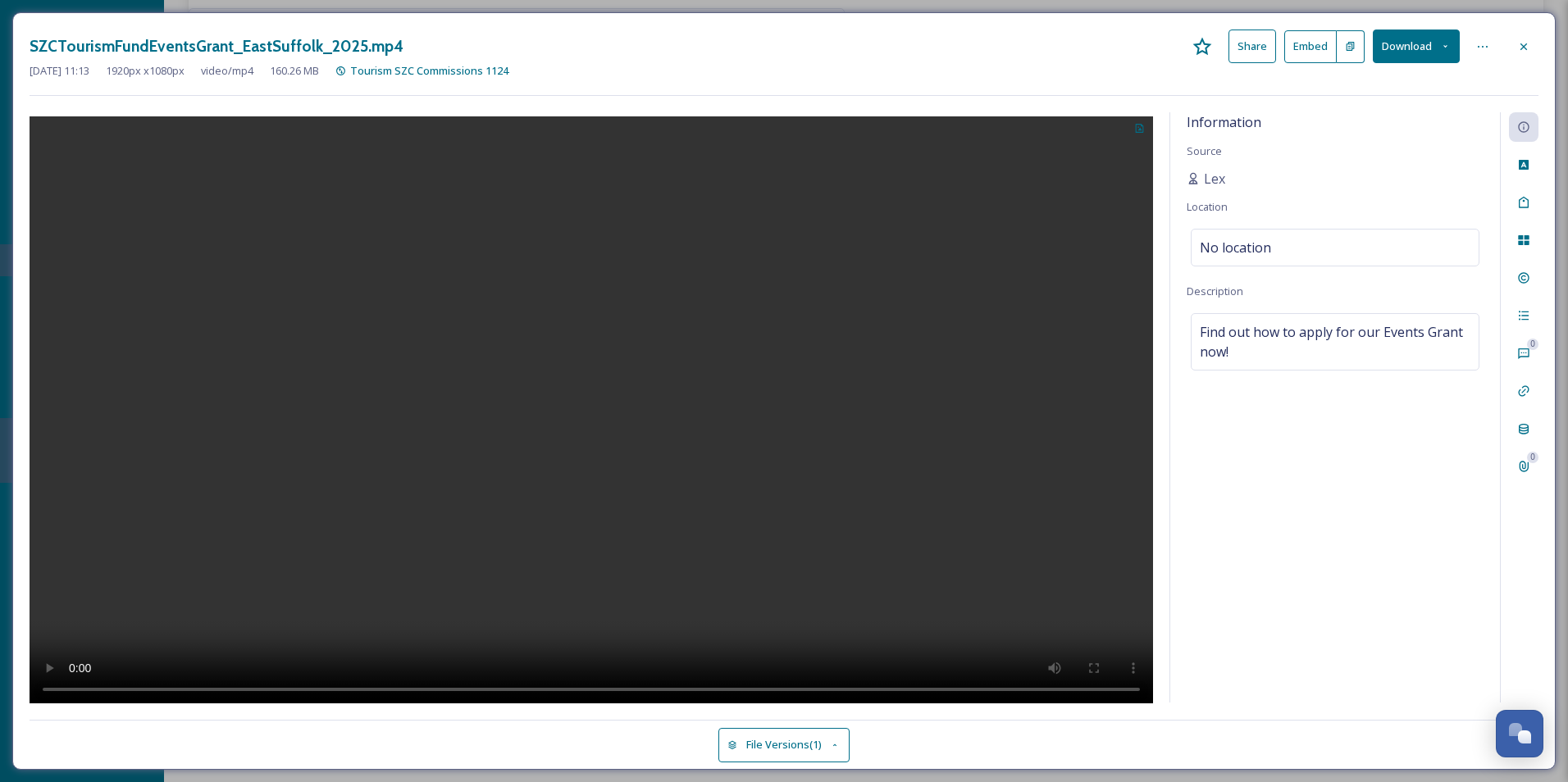
click at [555, 344] on video at bounding box center [590, 412] width 1123 height 591
click at [625, 426] on video at bounding box center [590, 412] width 1123 height 591
click at [1137, 133] on icon at bounding box center [1139, 128] width 9 height 9
click at [1060, 190] on span "Use Current Frame" at bounding box center [1081, 197] width 93 height 15
click at [594, 404] on video at bounding box center [590, 412] width 1123 height 591
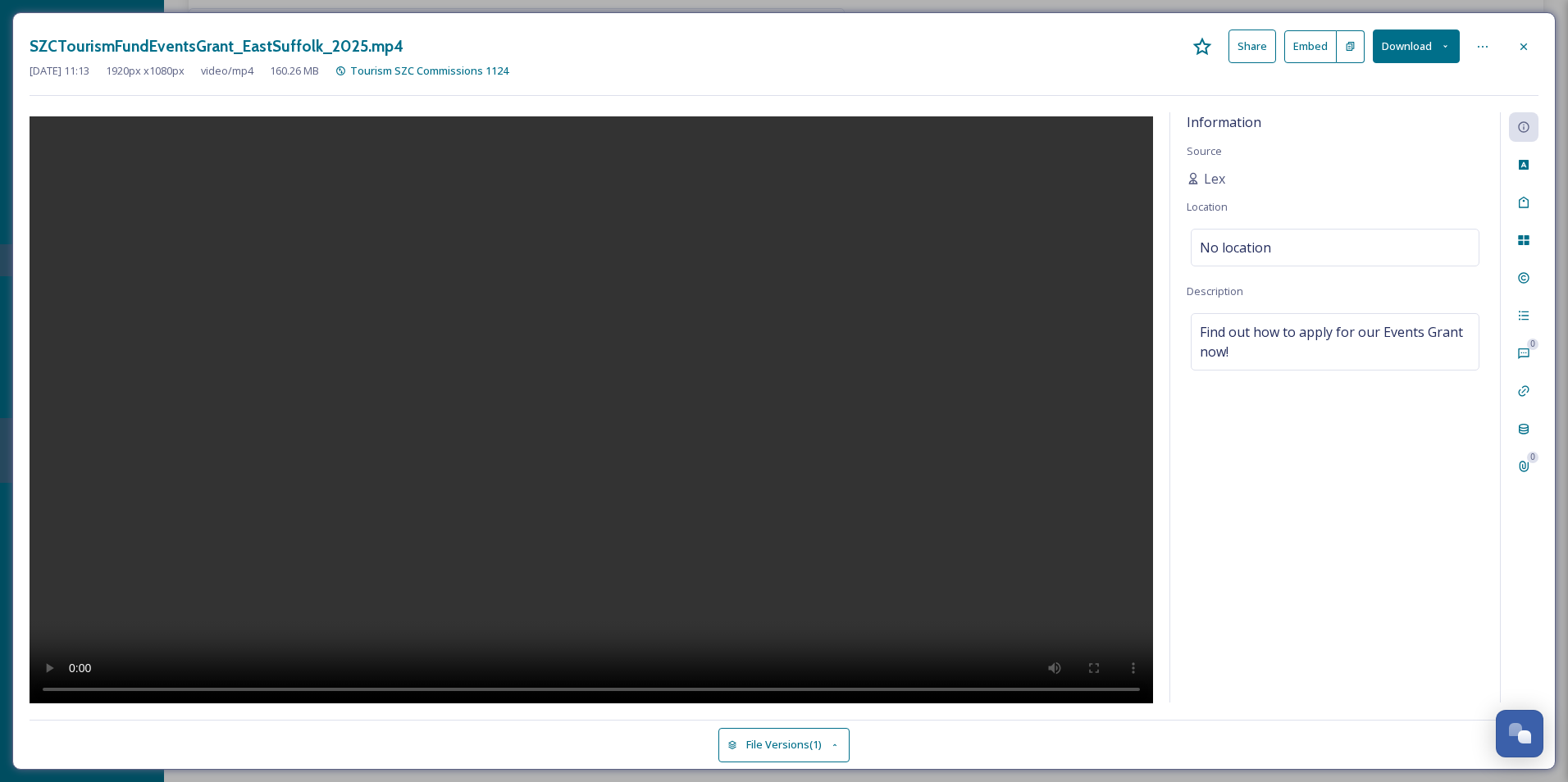
click at [740, 395] on video at bounding box center [590, 412] width 1123 height 591
click at [1135, 125] on icon at bounding box center [1139, 128] width 10 height 10
click at [1078, 196] on span "Use Current Frame" at bounding box center [1081, 197] width 93 height 15
click at [584, 357] on video at bounding box center [590, 412] width 1123 height 591
click at [1509, 46] on div at bounding box center [1523, 46] width 29 height 29
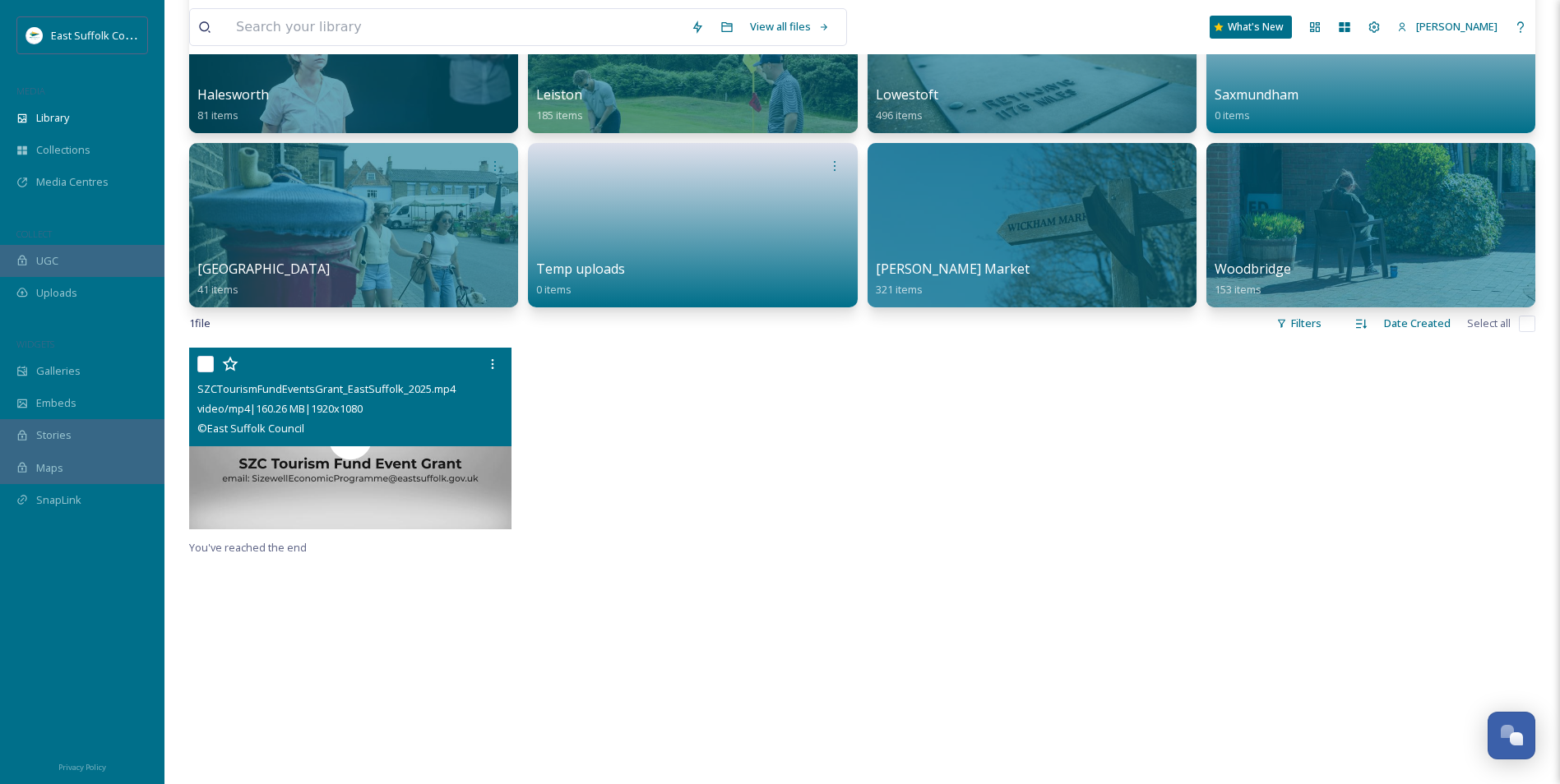
click at [801, 525] on div at bounding box center [692, 442] width 331 height 190
drag, startPoint x: 654, startPoint y: 420, endPoint x: 494, endPoint y: 334, distance: 181.6
click at [646, 413] on div at bounding box center [692, 442] width 331 height 190
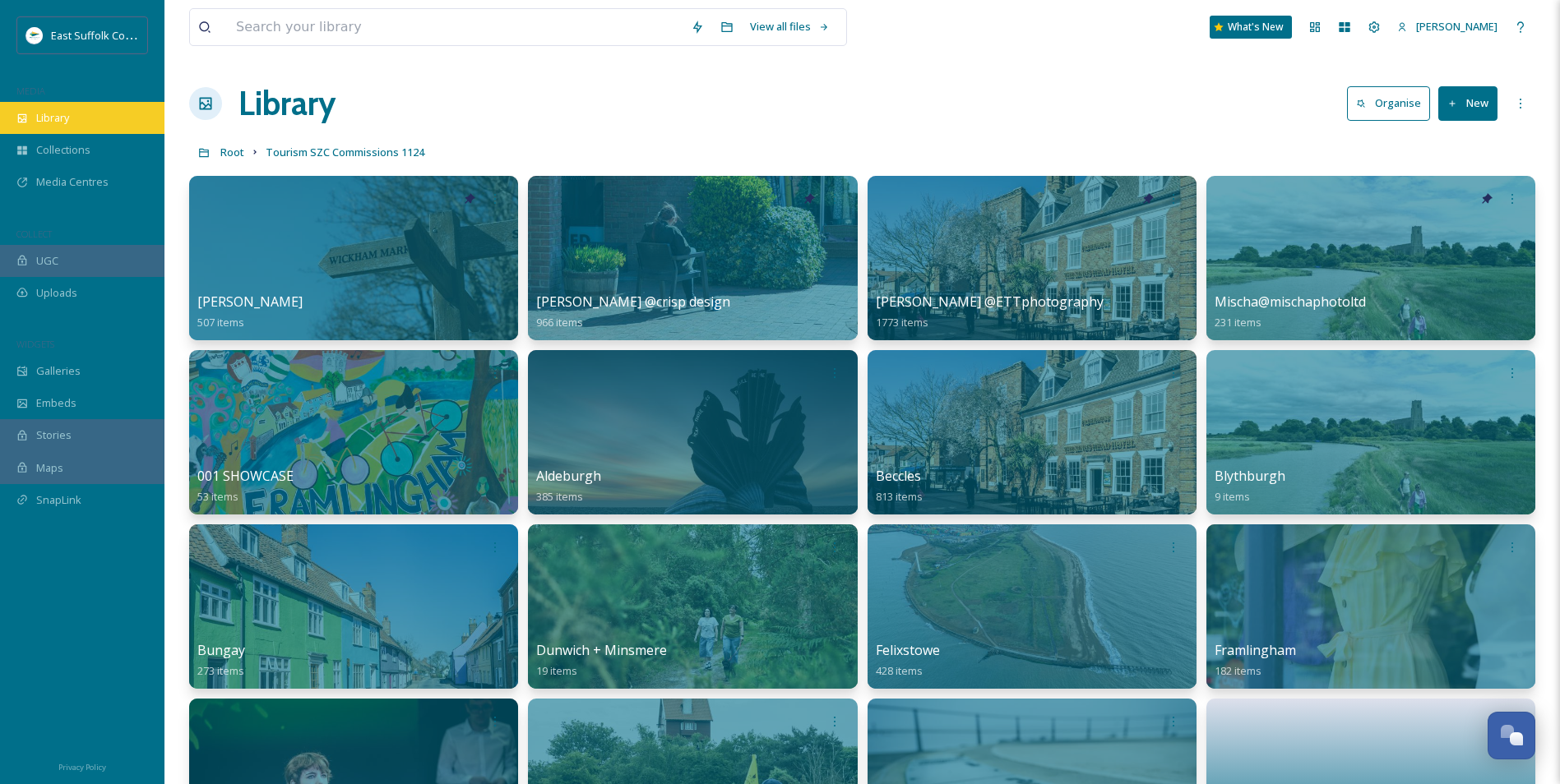
click at [64, 116] on span "Library" at bounding box center [52, 117] width 33 height 15
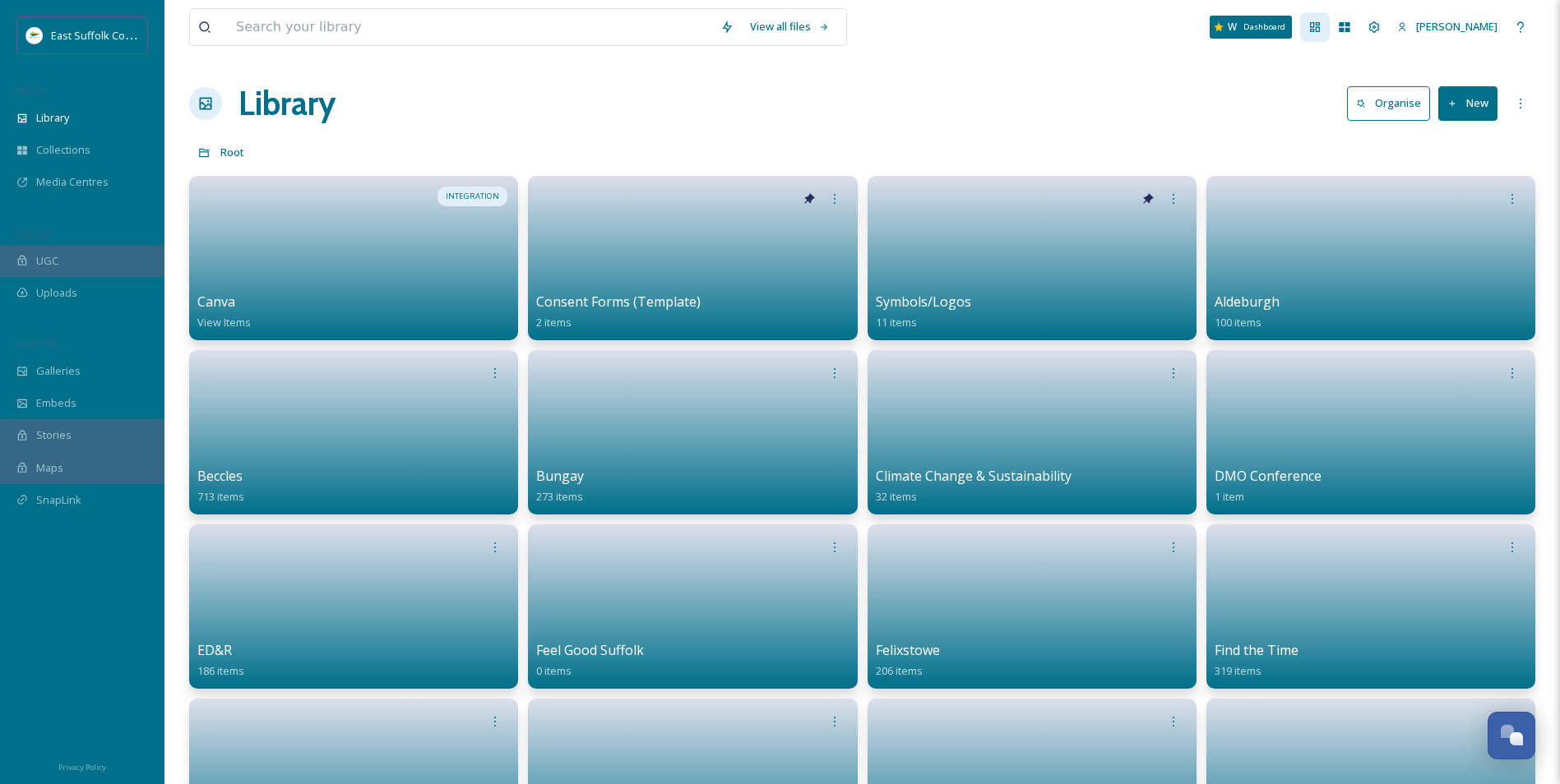
click at [1319, 27] on icon at bounding box center [1315, 27] width 9 height 9
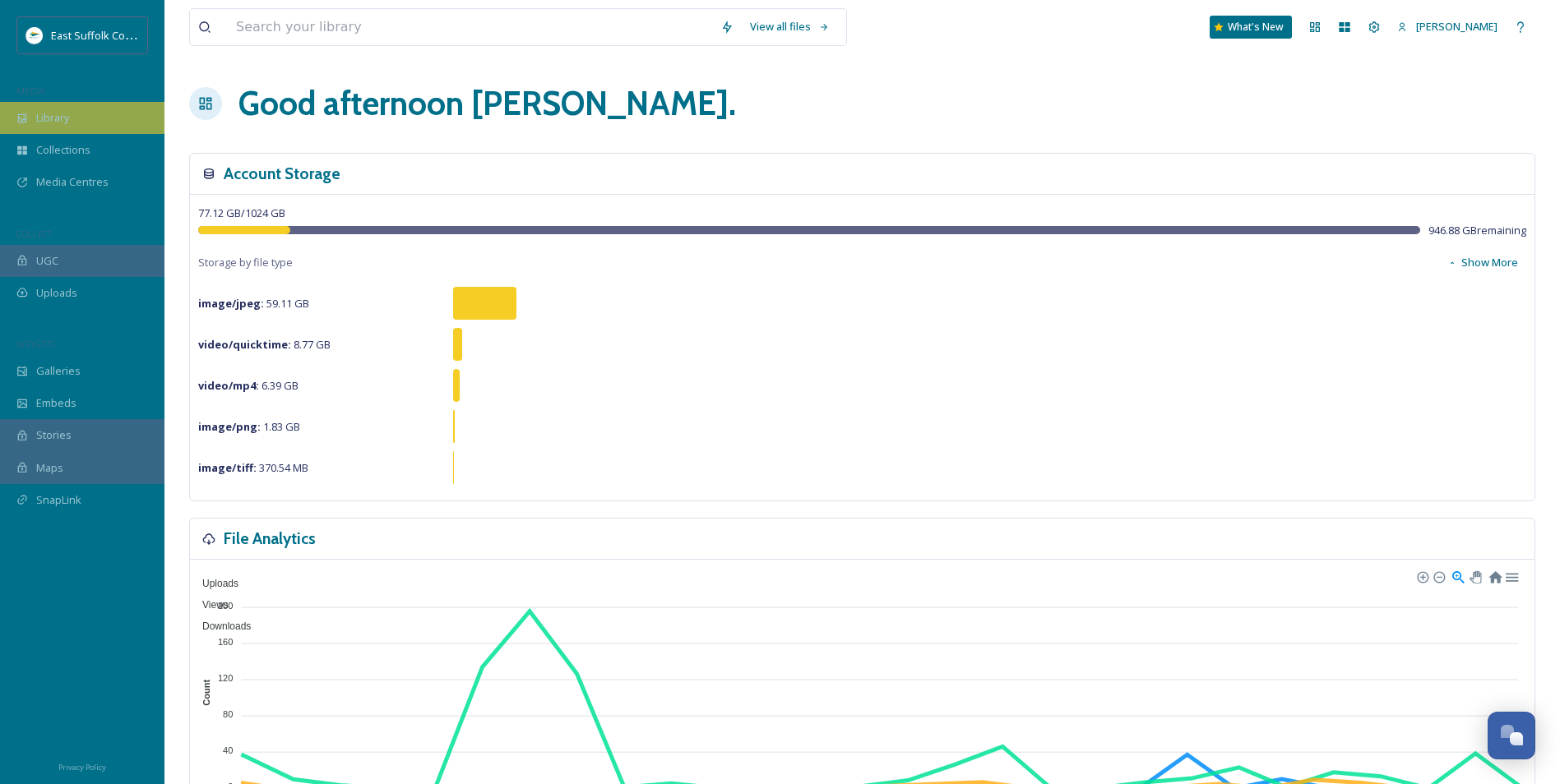
click at [100, 121] on div "Library" at bounding box center [82, 118] width 165 height 32
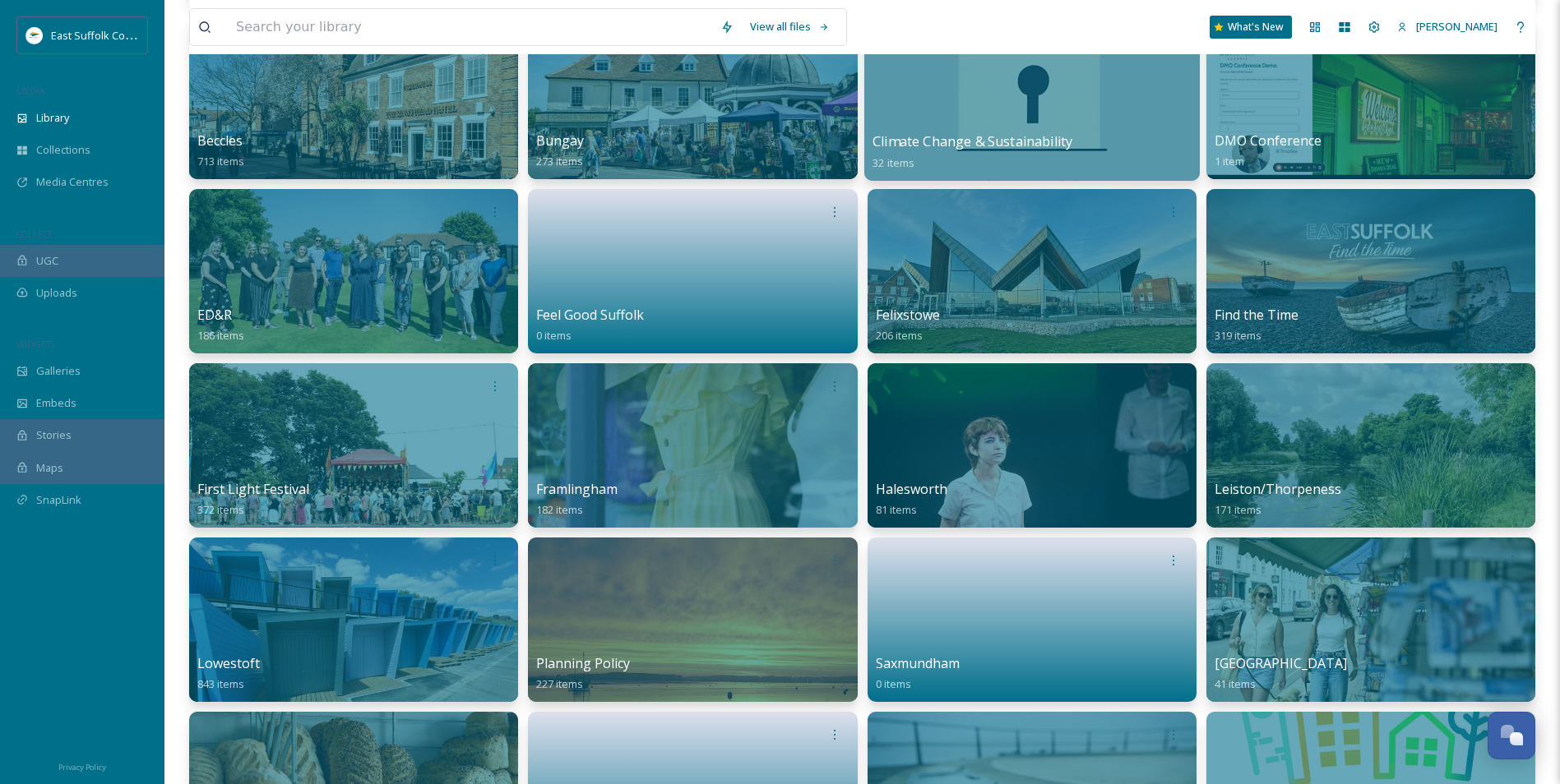
scroll to position [246, 0]
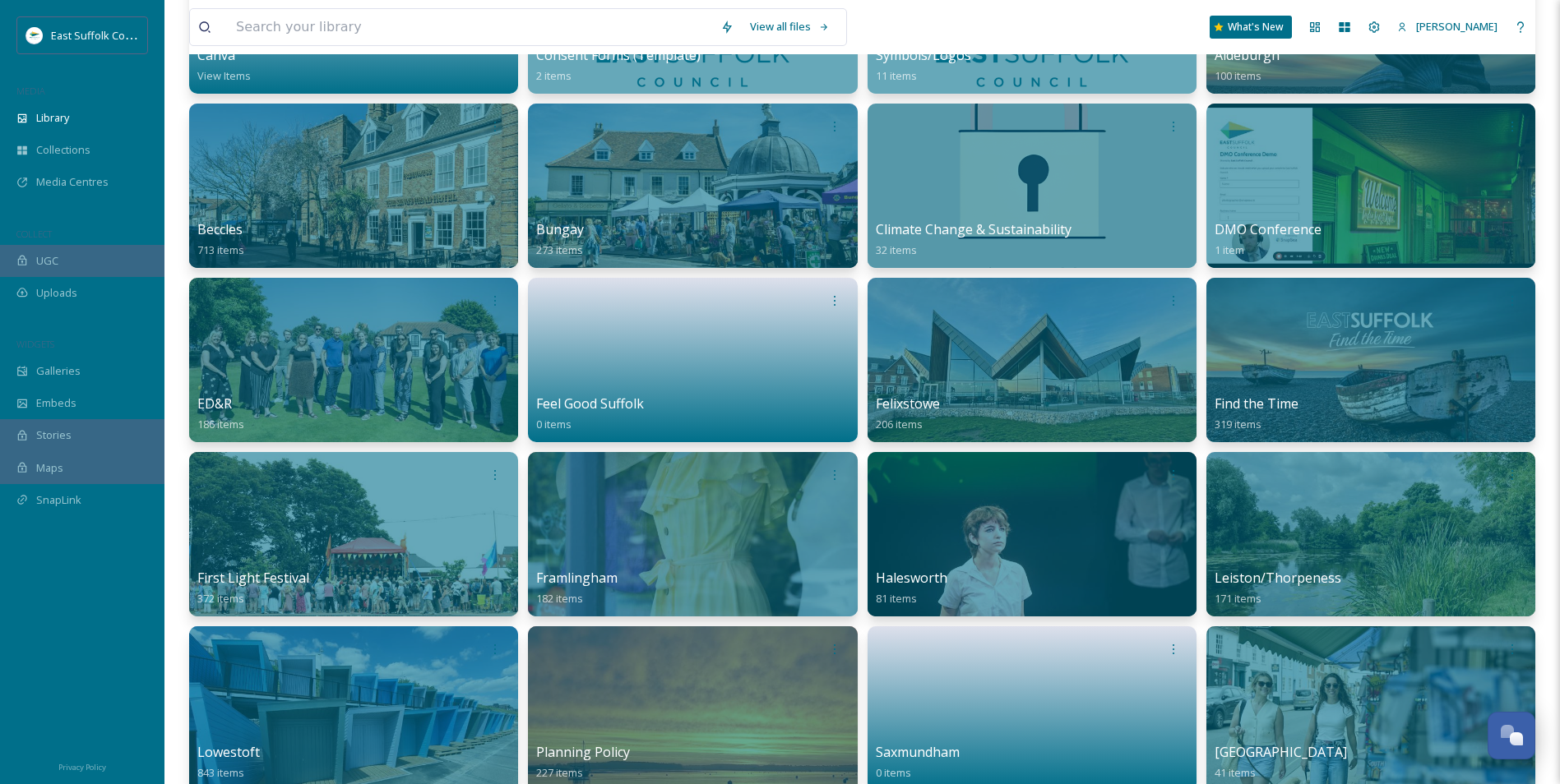
click at [1199, 347] on div "INTEGRATION Canva View Items Consent Forms (Template) 2 items Symbols/Logos 11 …" at bounding box center [862, 534] width 1346 height 1210
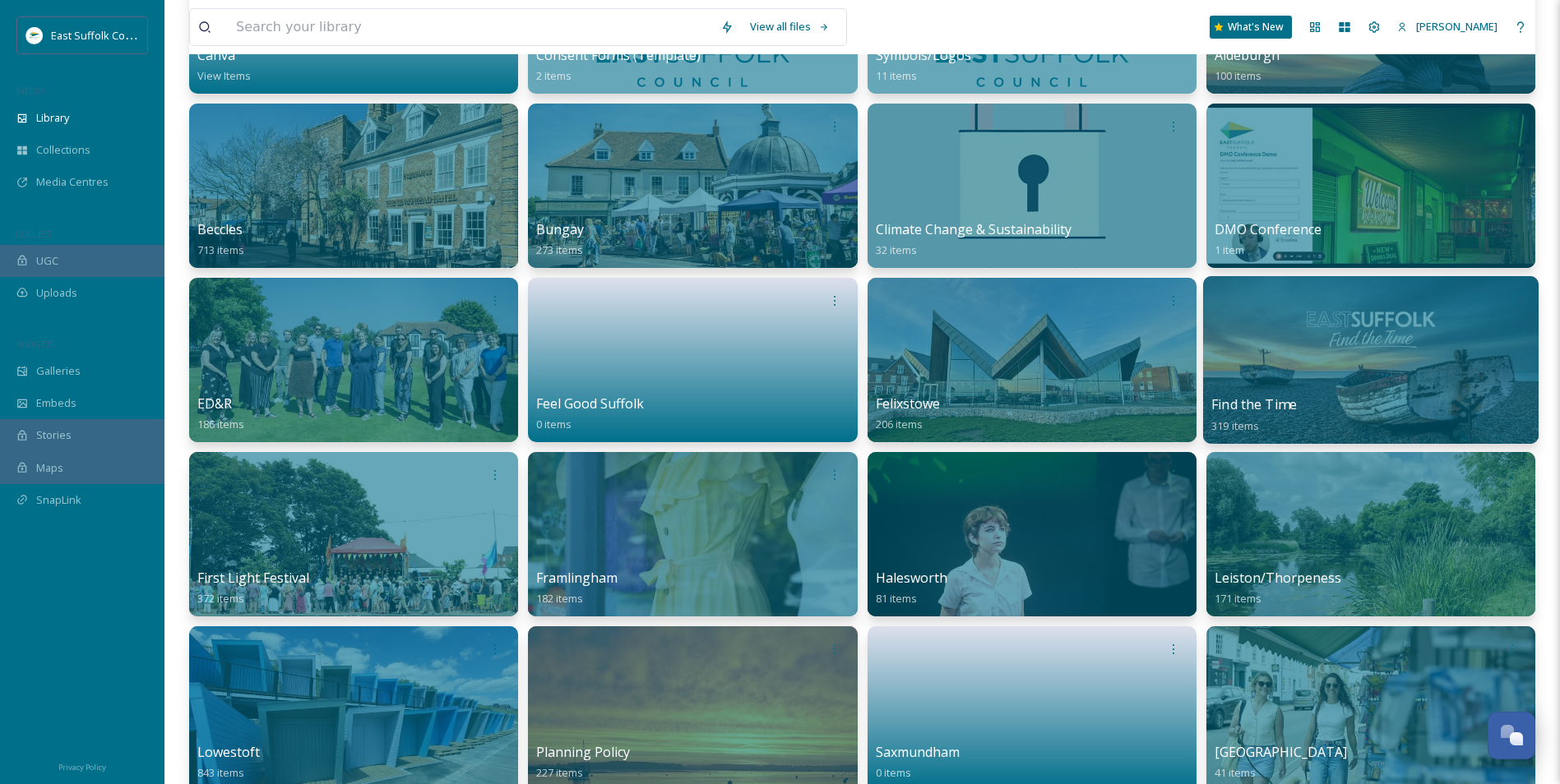
click at [1243, 347] on div at bounding box center [1371, 360] width 335 height 168
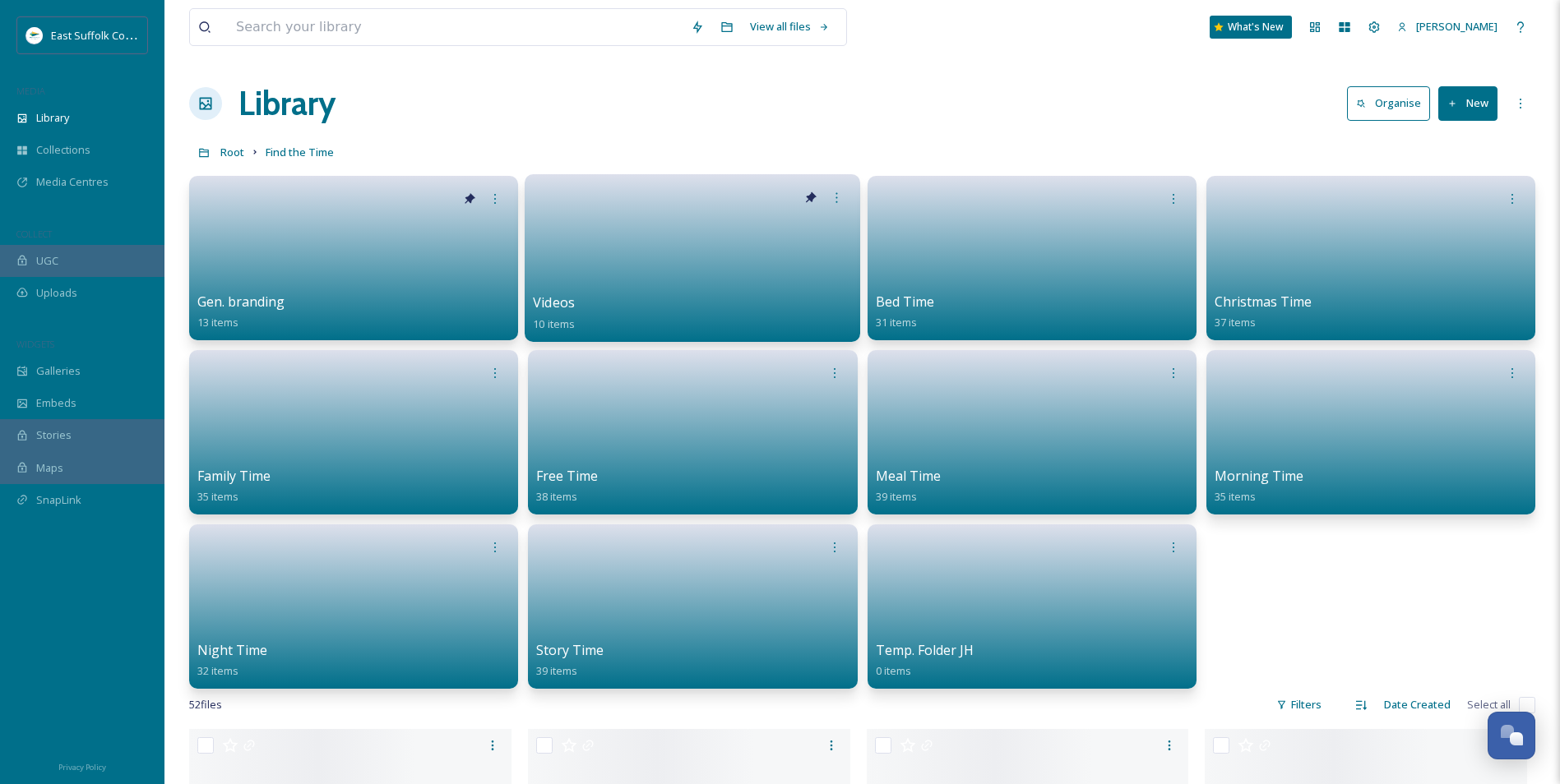
click at [629, 265] on link at bounding box center [692, 253] width 319 height 80
click at [739, 271] on link at bounding box center [692, 253] width 319 height 80
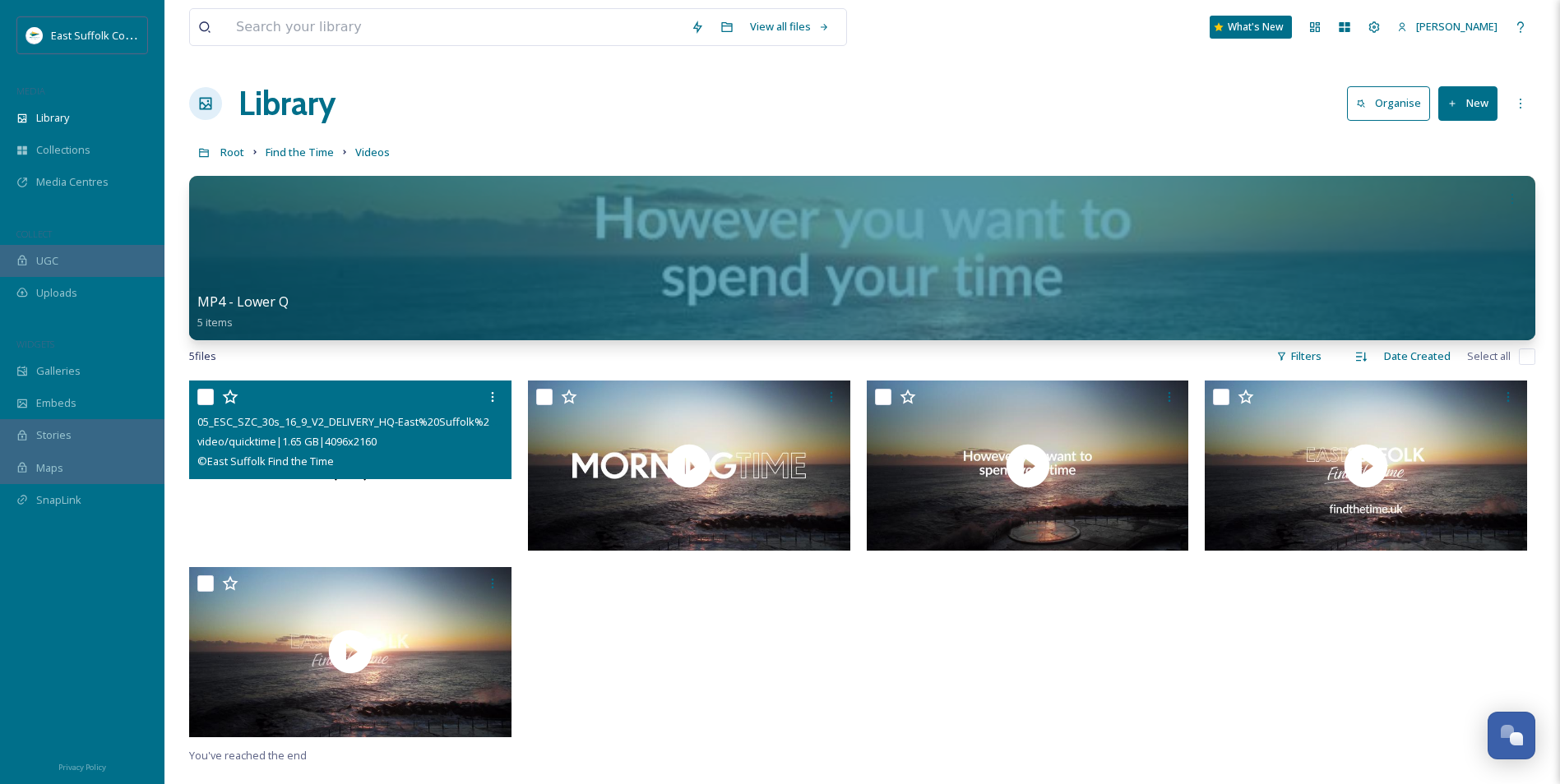
click at [346, 483] on span at bounding box center [350, 466] width 41 height 41
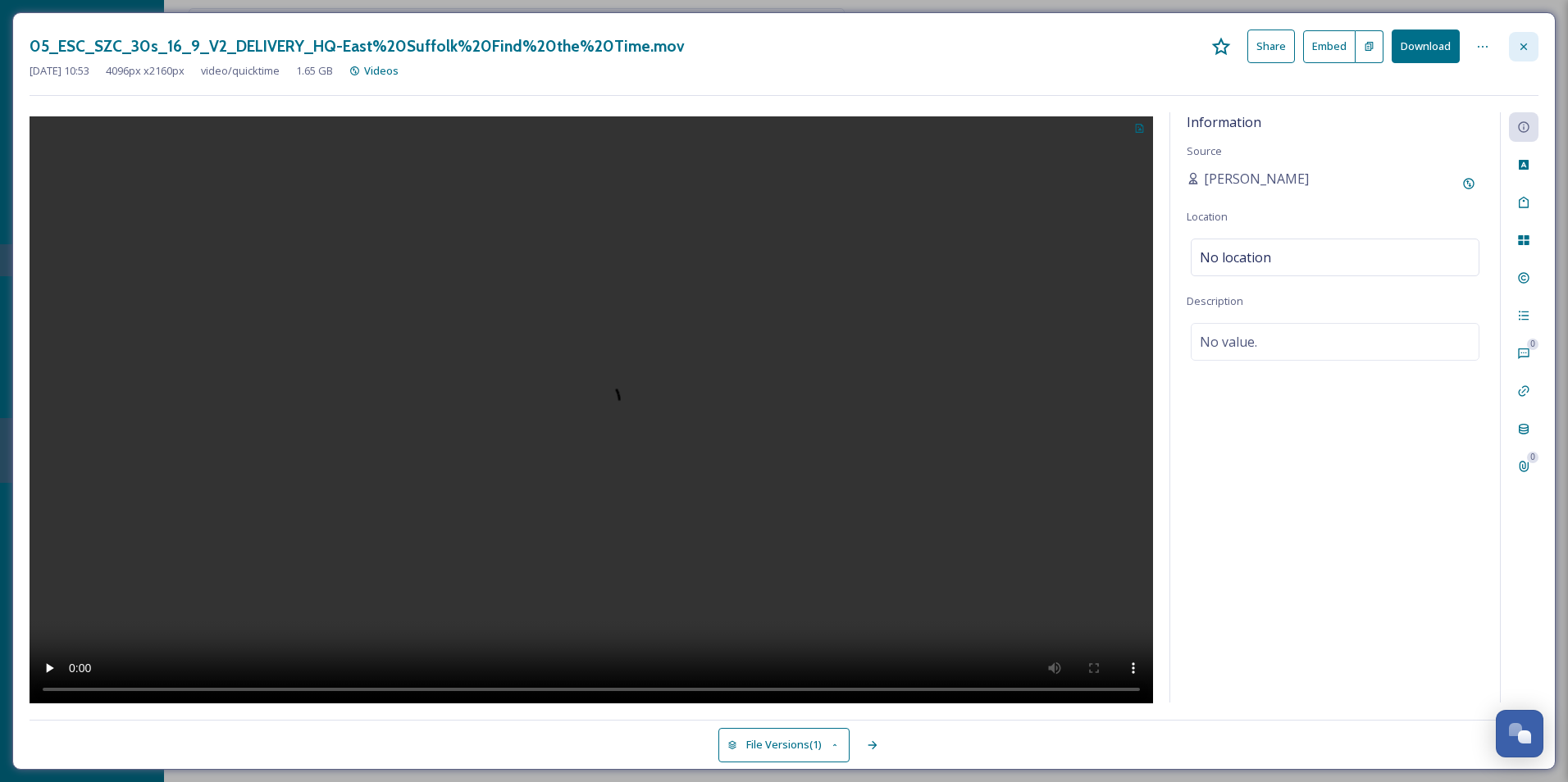
click at [1520, 46] on icon at bounding box center [1524, 47] width 13 height 13
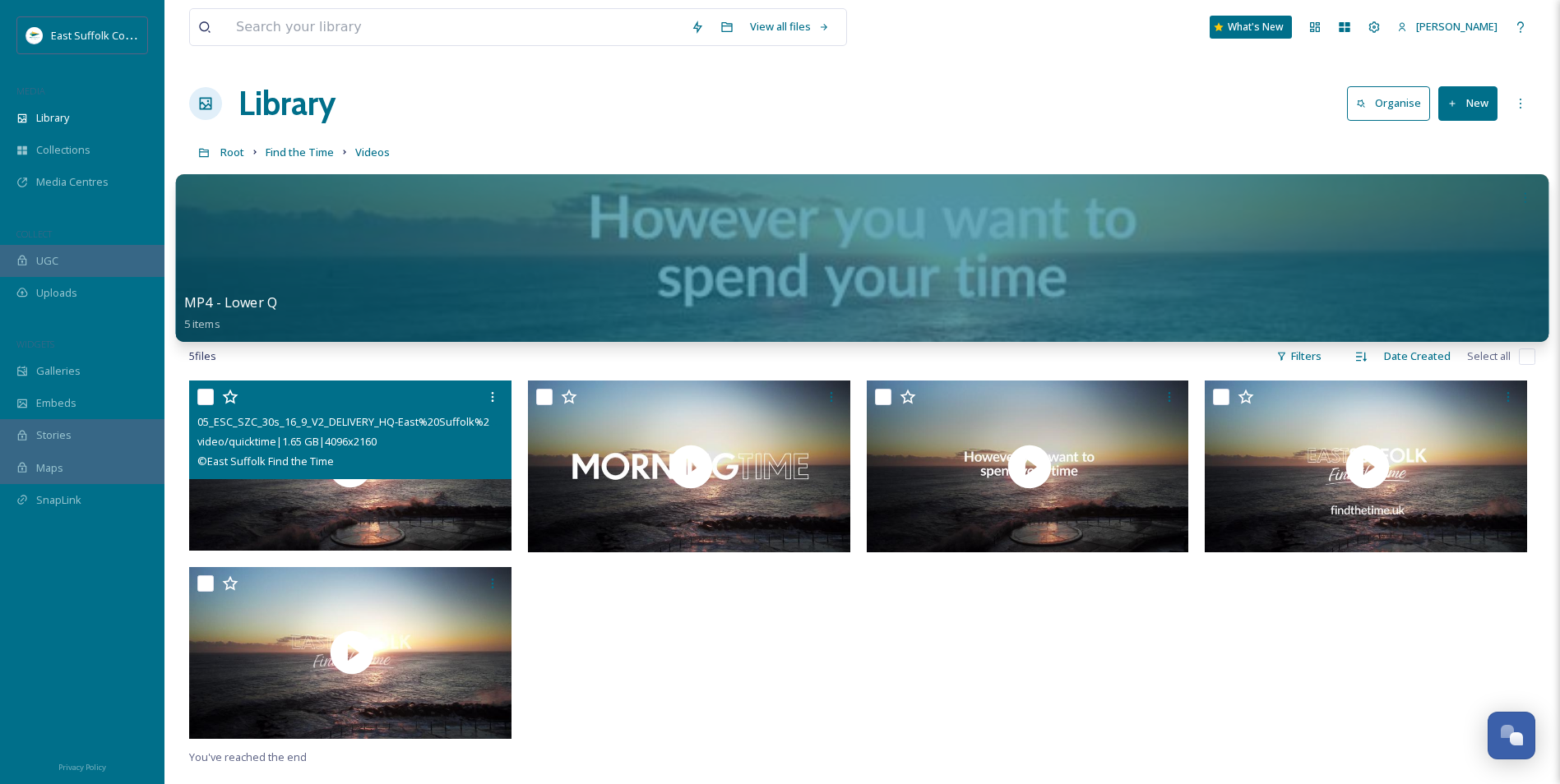
click at [529, 215] on div at bounding box center [863, 258] width 1373 height 168
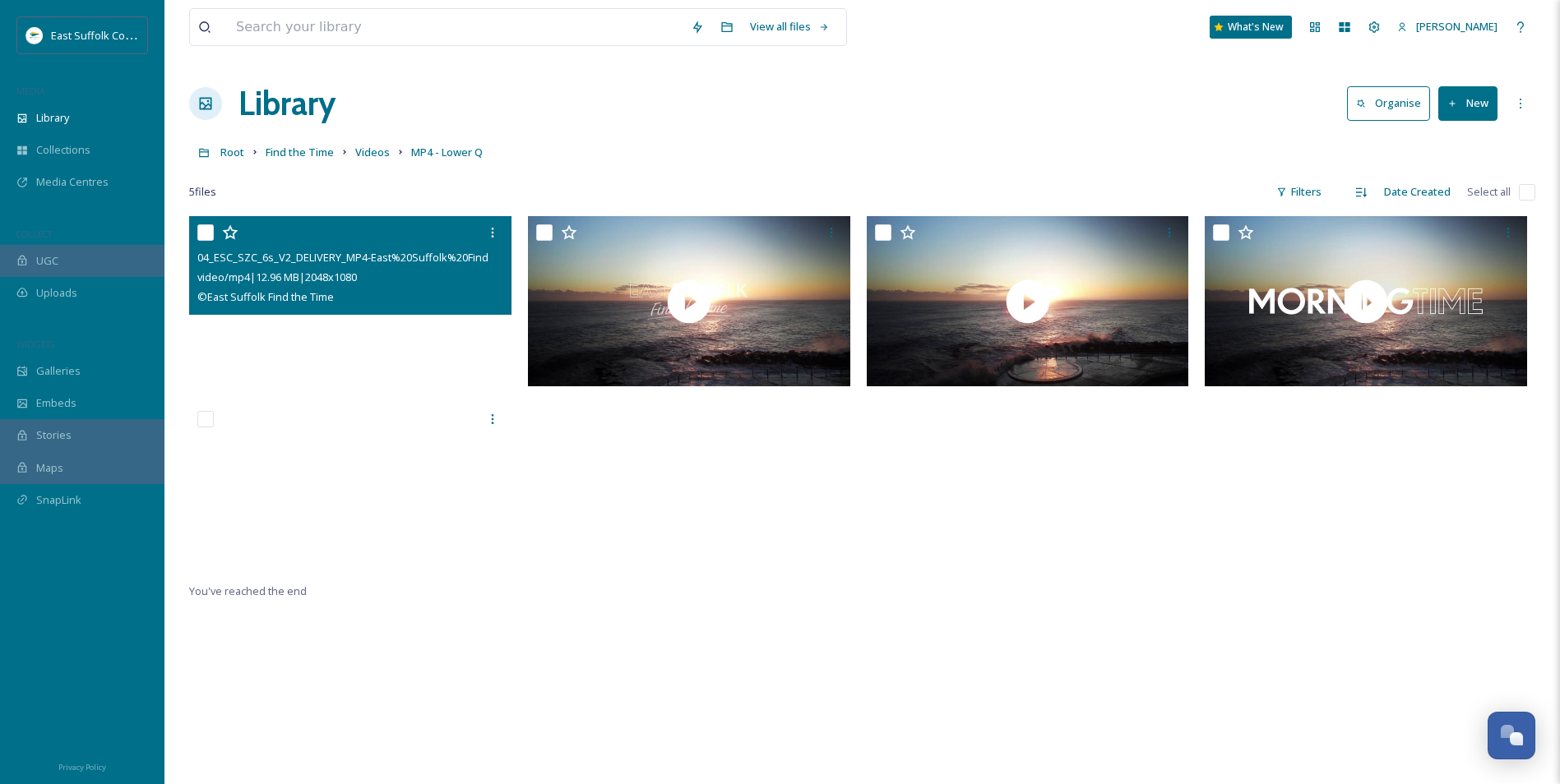
click at [349, 322] on video "04_ESC_SZC_6s_V2_DELIVERY_MP4-East%20Suffolk%20Find%20the%20Time.mp4" at bounding box center [350, 301] width 322 height 170
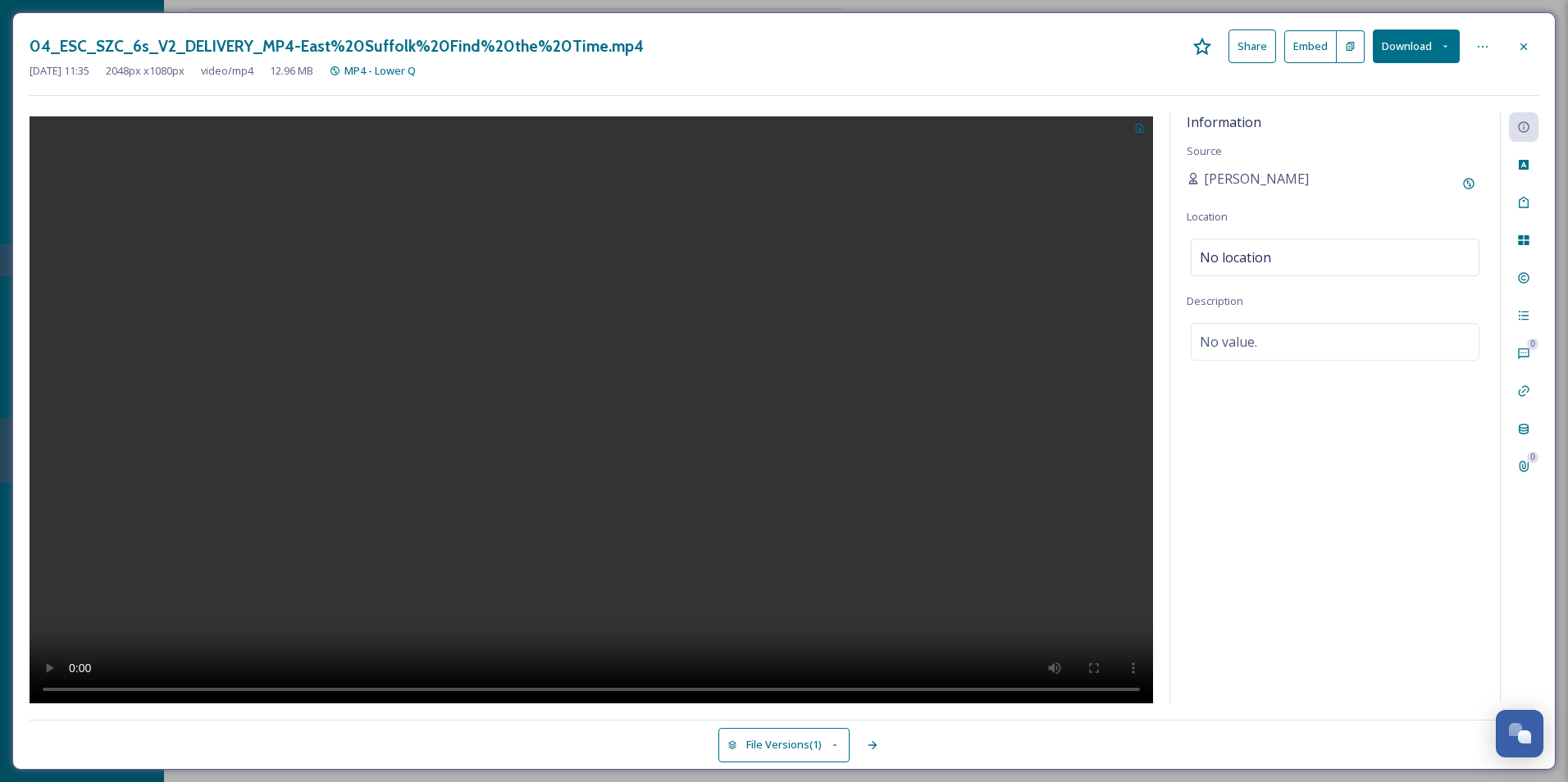
click at [591, 428] on video at bounding box center [590, 412] width 1123 height 591
click at [643, 425] on video at bounding box center [590, 412] width 1123 height 591
click at [622, 532] on video at bounding box center [590, 412] width 1123 height 591
drag, startPoint x: 602, startPoint y: 407, endPoint x: 600, endPoint y: 426, distance: 19.1
click at [600, 408] on video at bounding box center [590, 412] width 1123 height 591
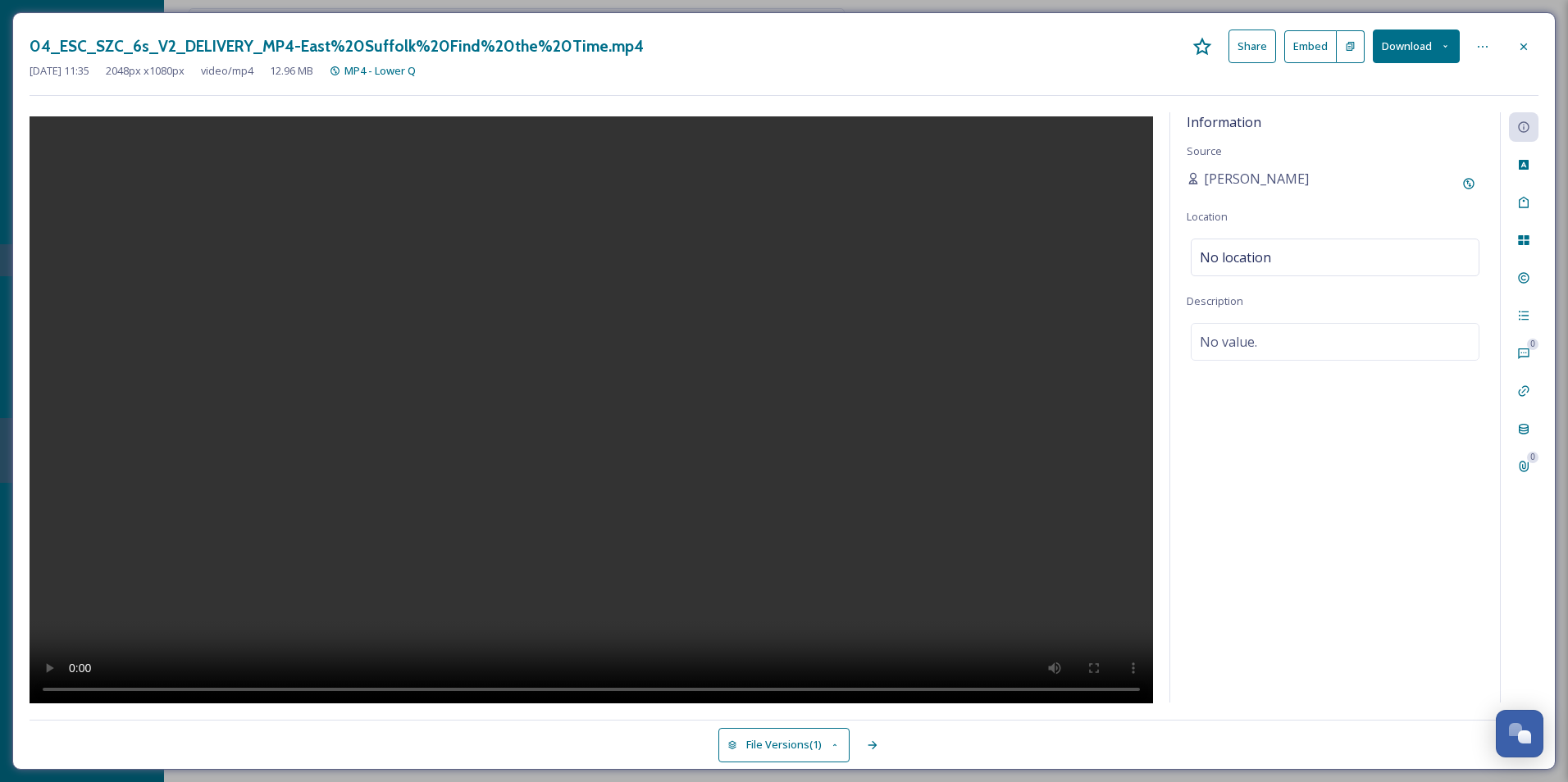
click at [582, 456] on video at bounding box center [590, 412] width 1123 height 591
click at [631, 447] on video at bounding box center [590, 412] width 1123 height 591
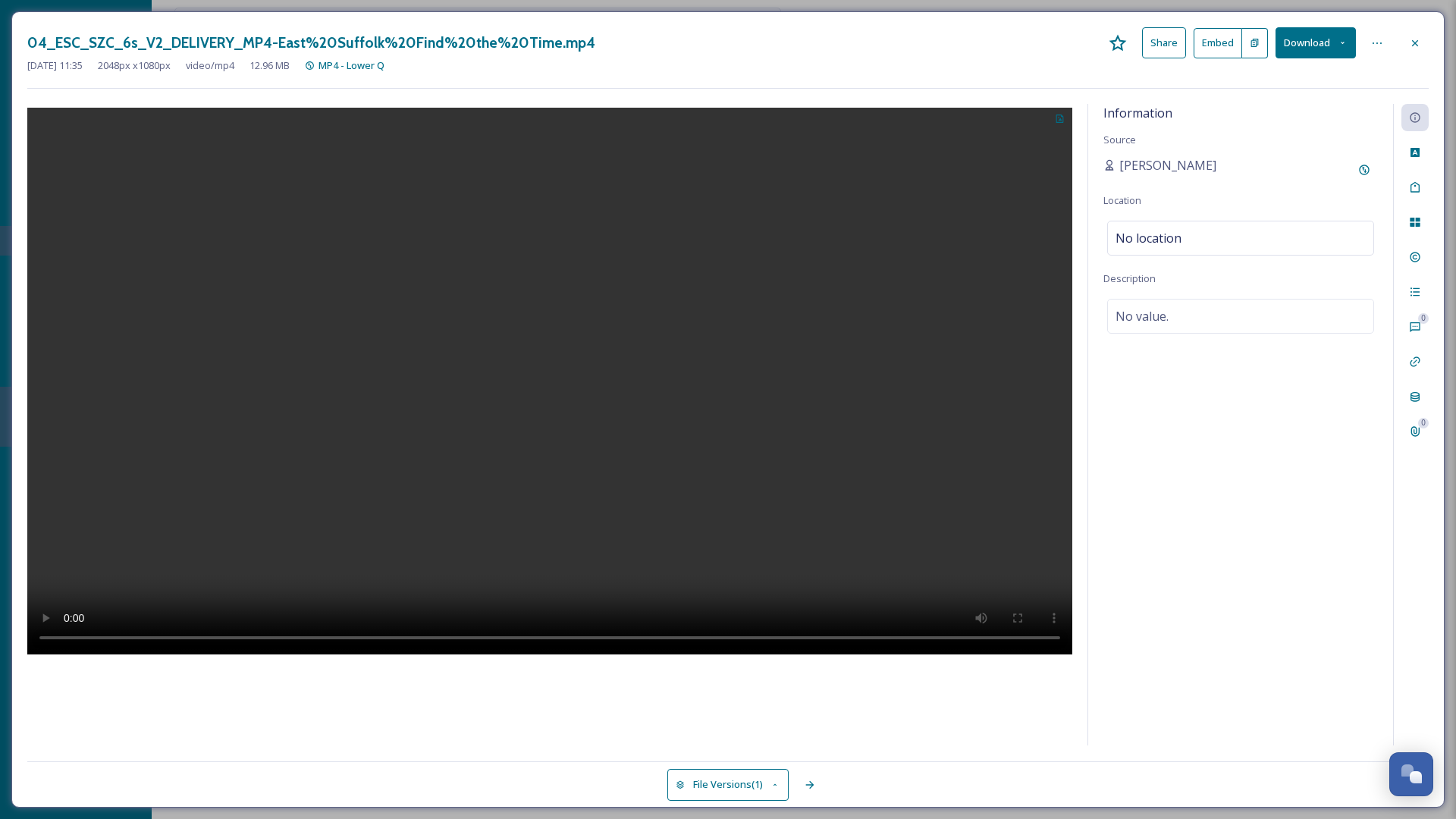
click at [673, 427] on video at bounding box center [549, 381] width 1045 height 547
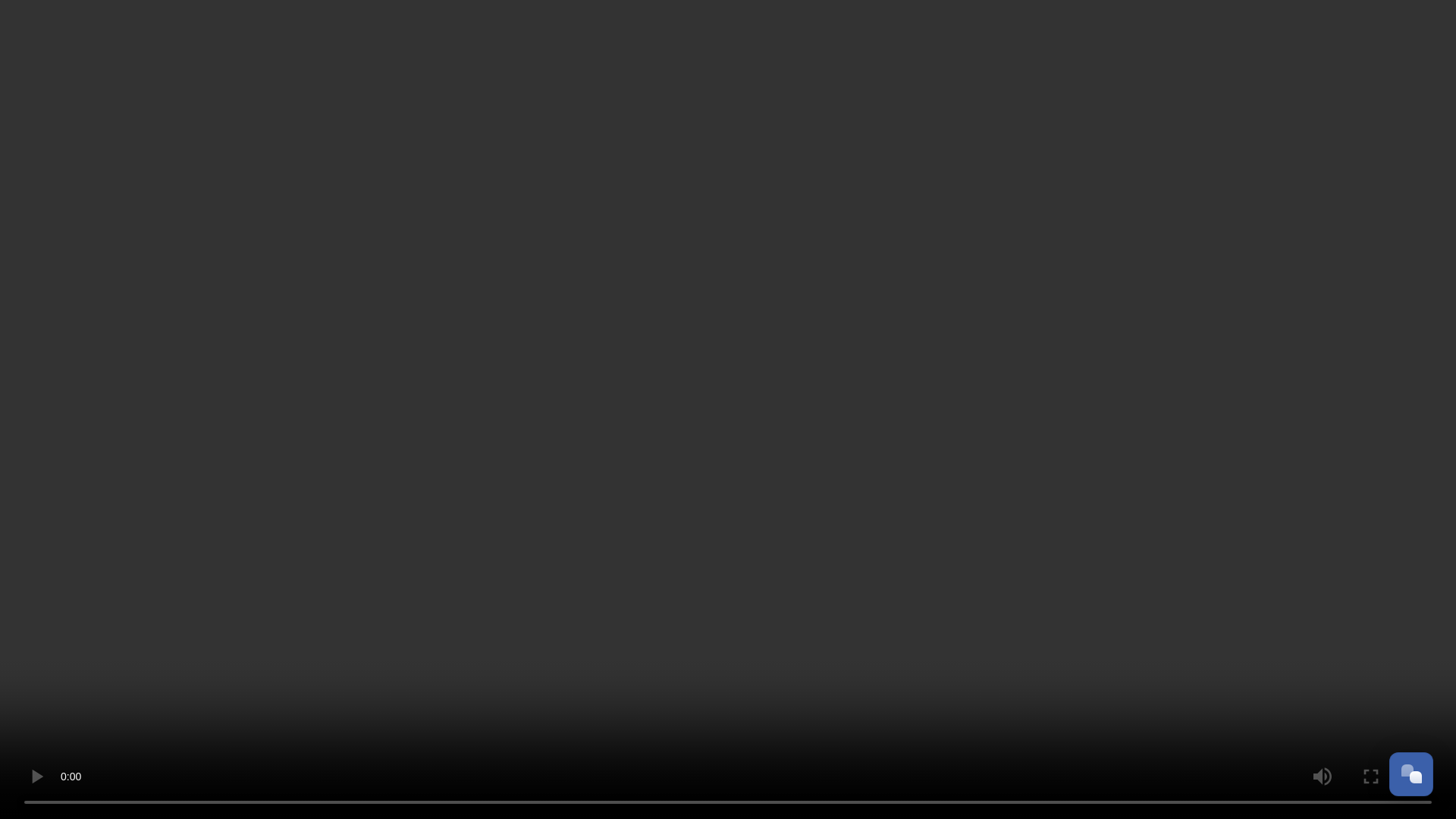
click at [673, 427] on video at bounding box center [728, 410] width 1456 height 819
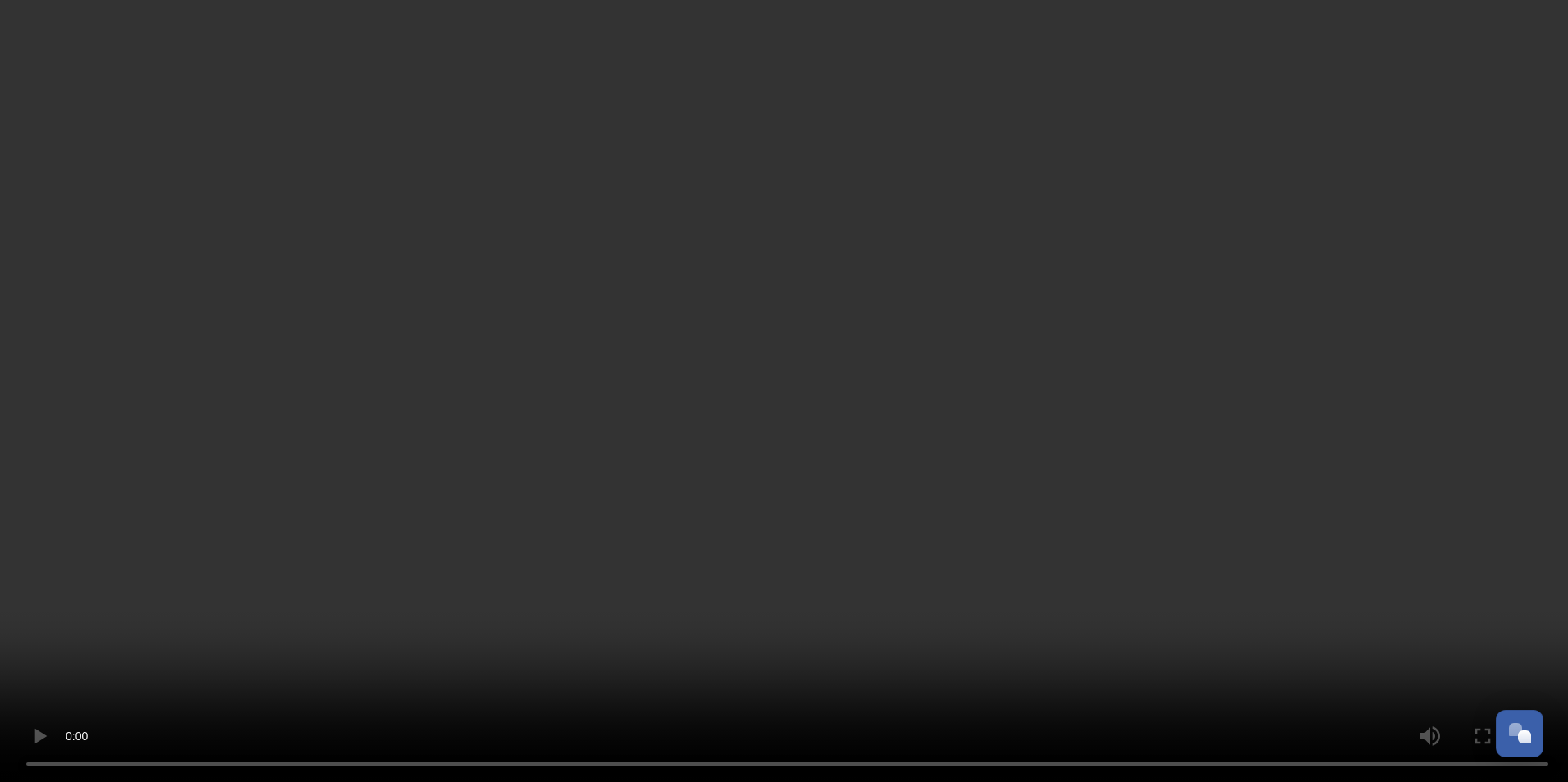
click at [605, 401] on video at bounding box center [784, 391] width 1568 height 782
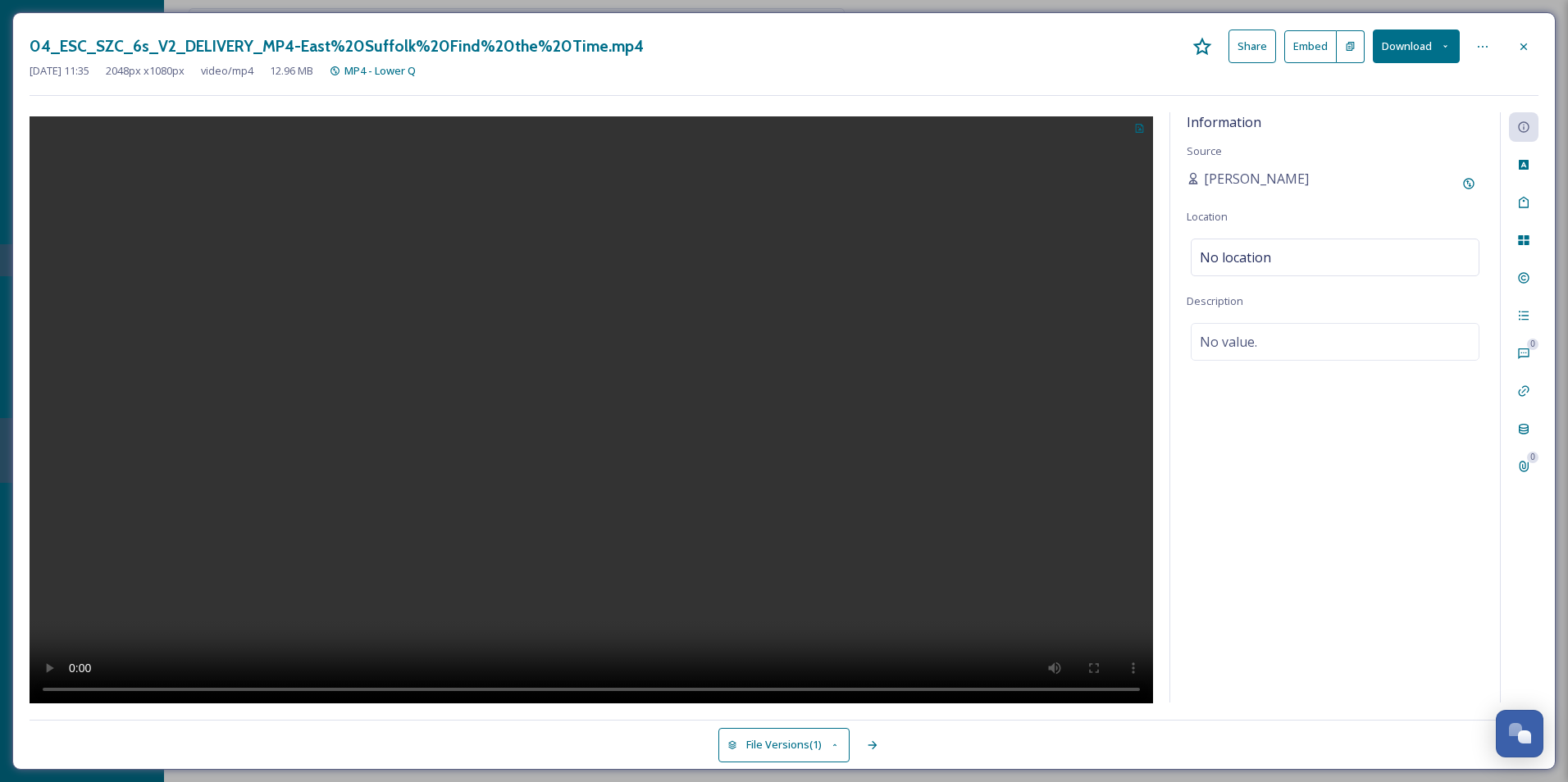
click at [605, 401] on video at bounding box center [590, 412] width 1123 height 591
click at [1136, 136] on button at bounding box center [1139, 127] width 27 height 29
click at [1071, 196] on span "Use Current Frame" at bounding box center [1081, 197] width 93 height 15
click at [1525, 42] on icon at bounding box center [1524, 47] width 13 height 13
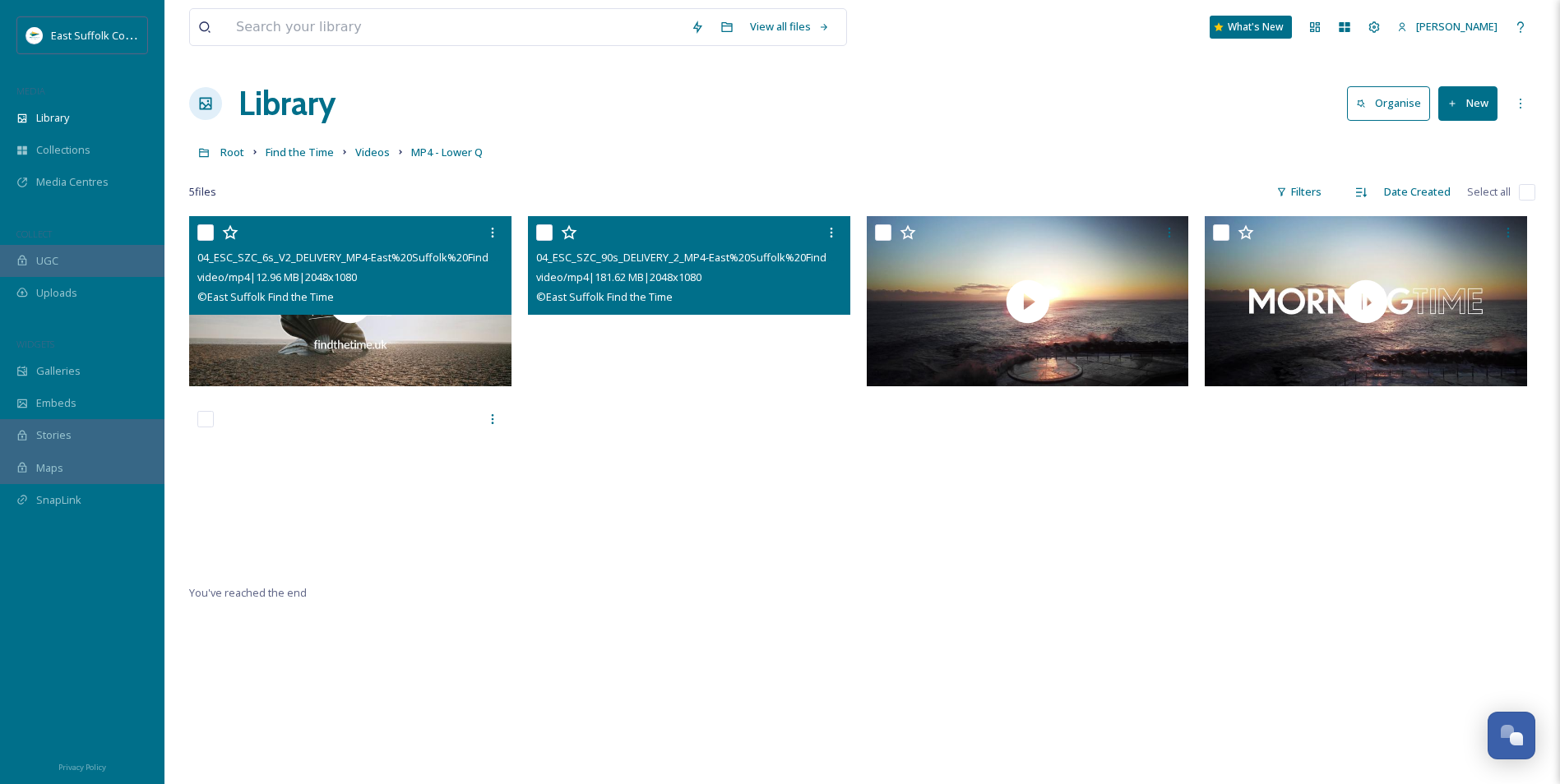
click at [684, 328] on video "04_ESC_SZC_90s_DELIVERY_2_MP4-East%20Suffolk%20Find%20the%20Time.mp4" at bounding box center [689, 301] width 322 height 170
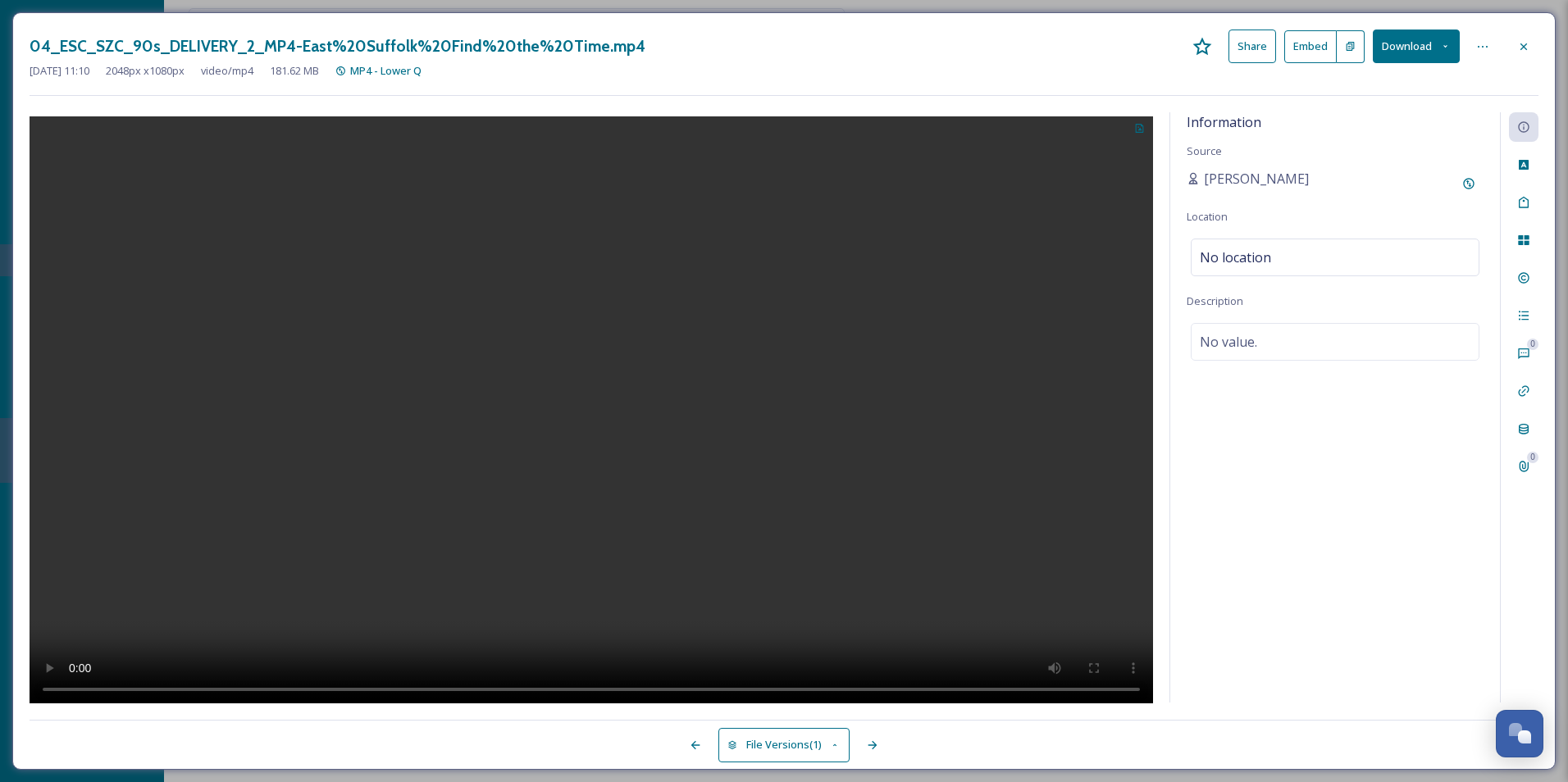
click at [599, 401] on video at bounding box center [590, 412] width 1123 height 591
click at [639, 377] on video at bounding box center [590, 412] width 1123 height 591
click at [639, 377] on video at bounding box center [590, 412] width 1123 height 591
click at [622, 377] on video at bounding box center [590, 412] width 1123 height 591
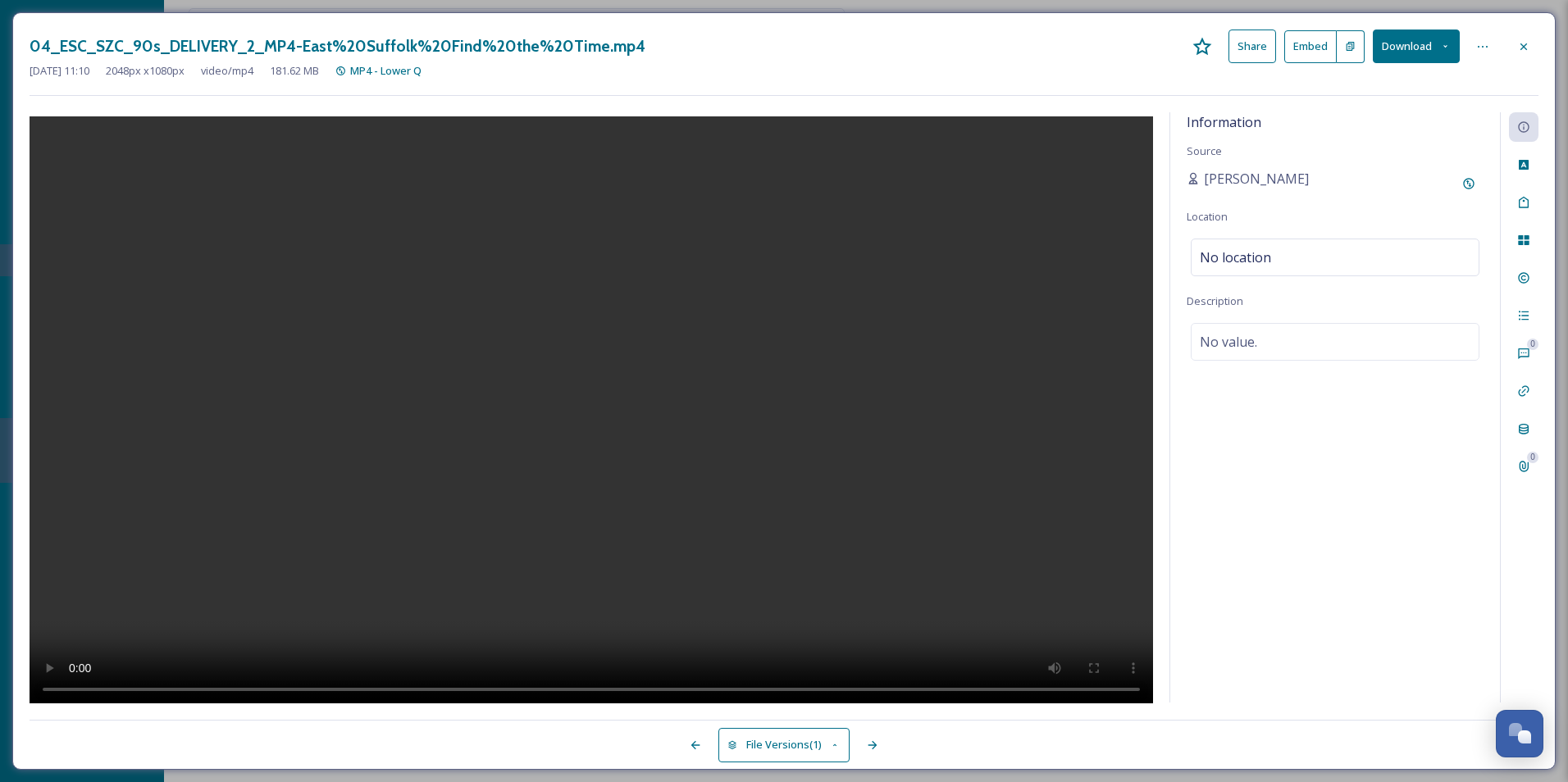
click at [622, 377] on video at bounding box center [590, 412] width 1123 height 591
click at [1135, 131] on icon at bounding box center [1139, 128] width 9 height 9
click at [1102, 196] on span "Use Current Frame" at bounding box center [1081, 197] width 93 height 15
click at [1531, 41] on div at bounding box center [1523, 46] width 29 height 29
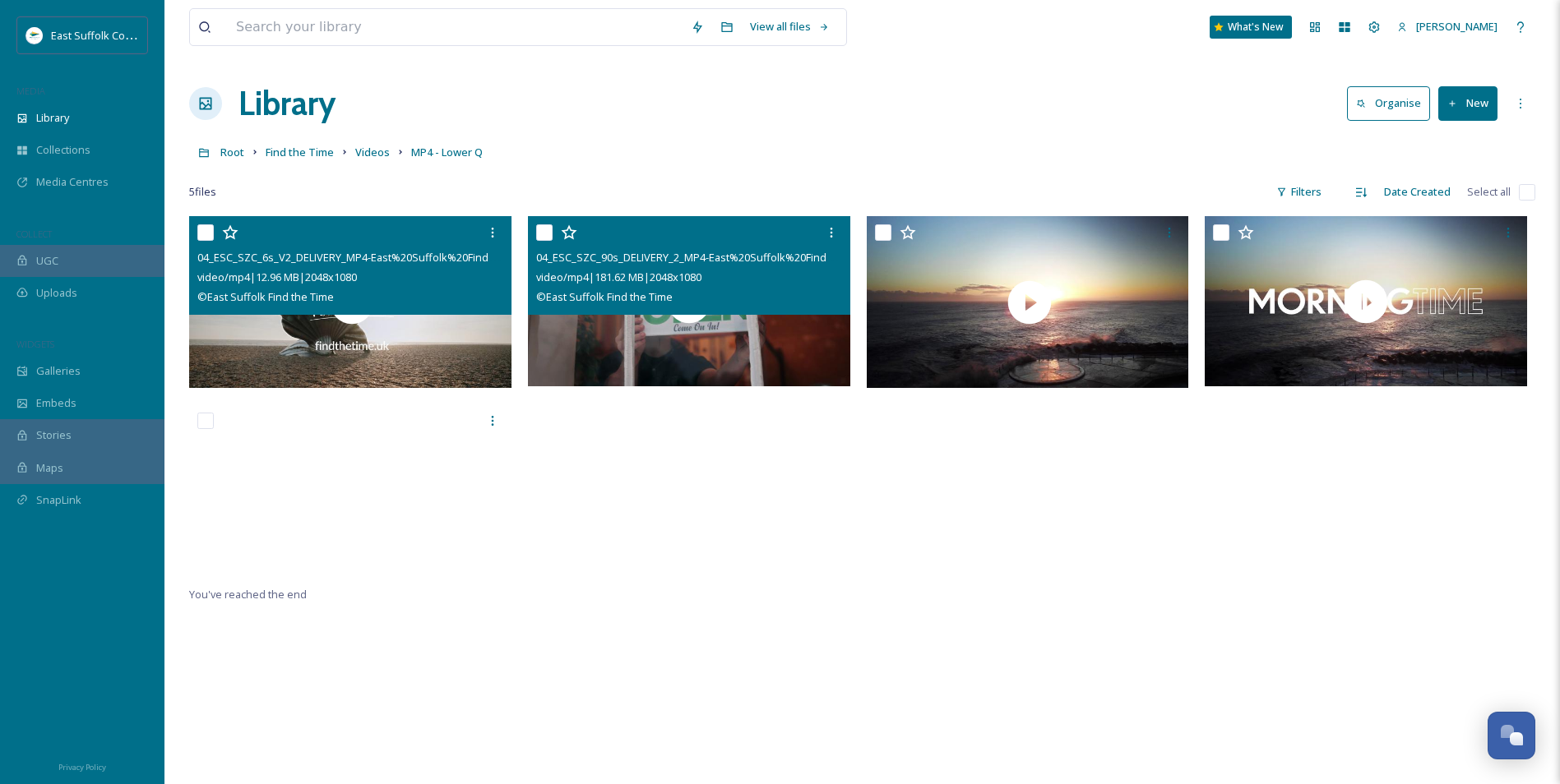
click at [960, 472] on div at bounding box center [1031, 400] width 331 height 368
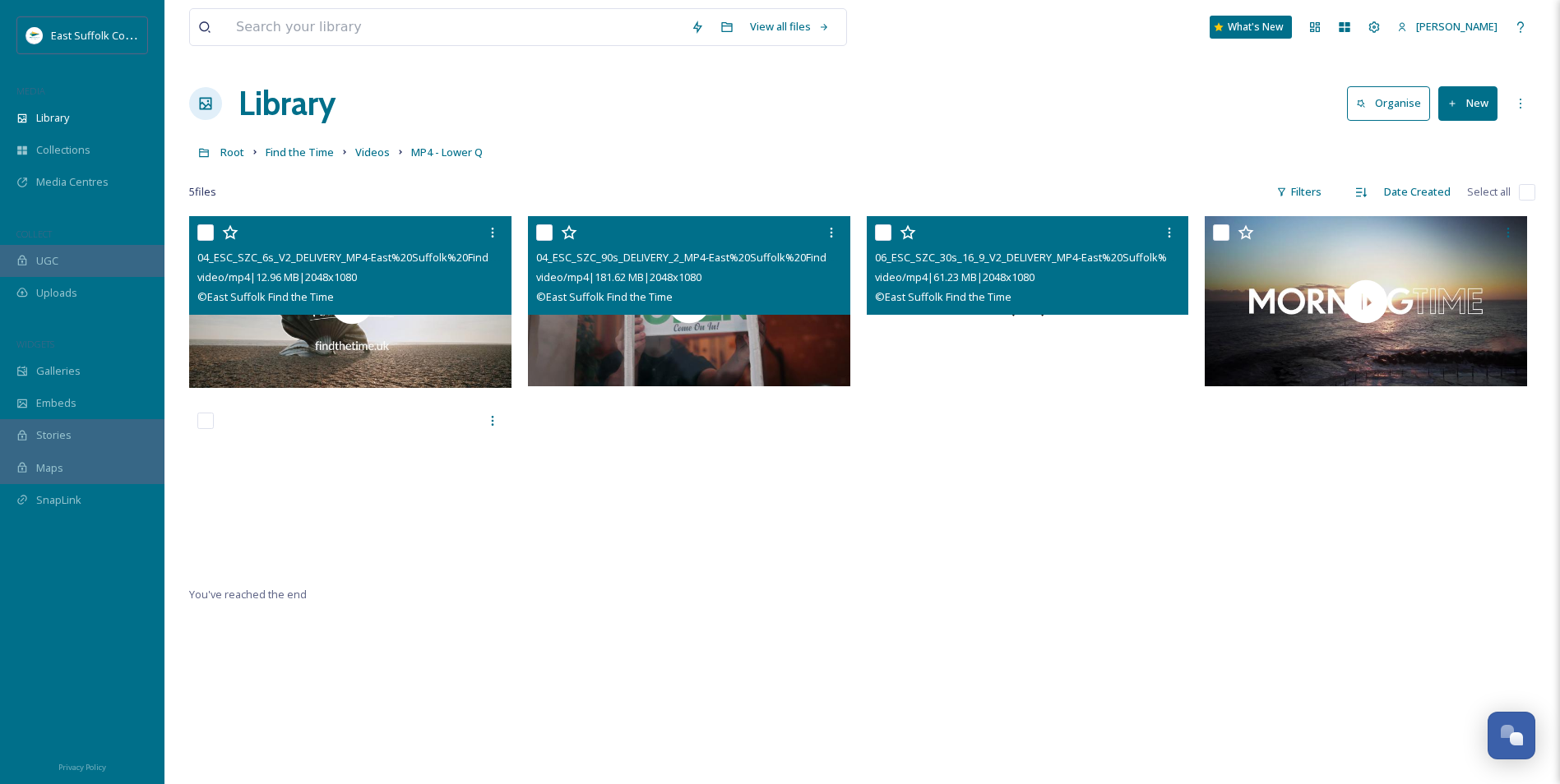
click at [1013, 318] on div at bounding box center [1028, 301] width 322 height 170
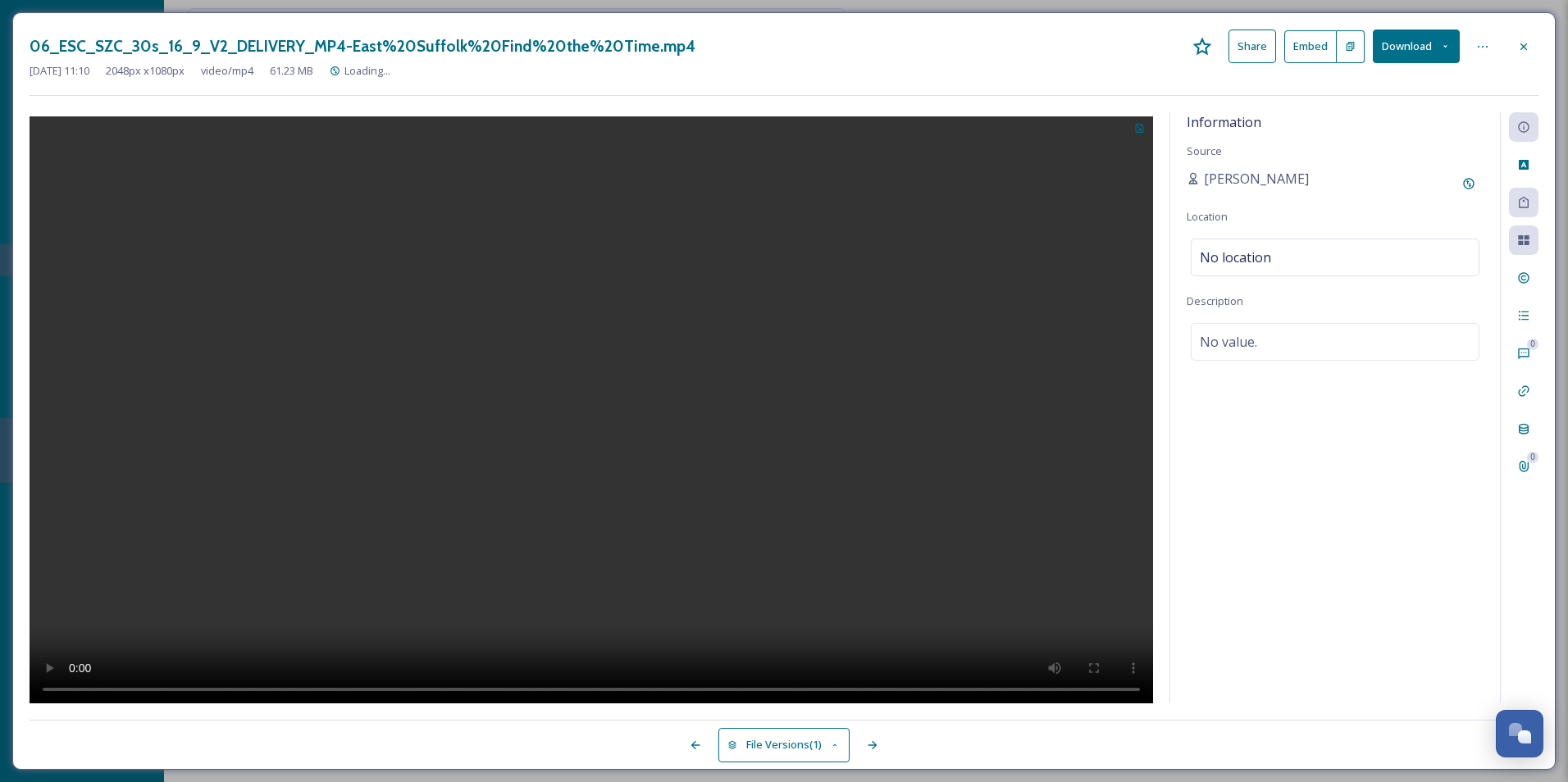
click at [576, 372] on video at bounding box center [590, 412] width 1123 height 591
click at [666, 313] on video at bounding box center [590, 412] width 1123 height 591
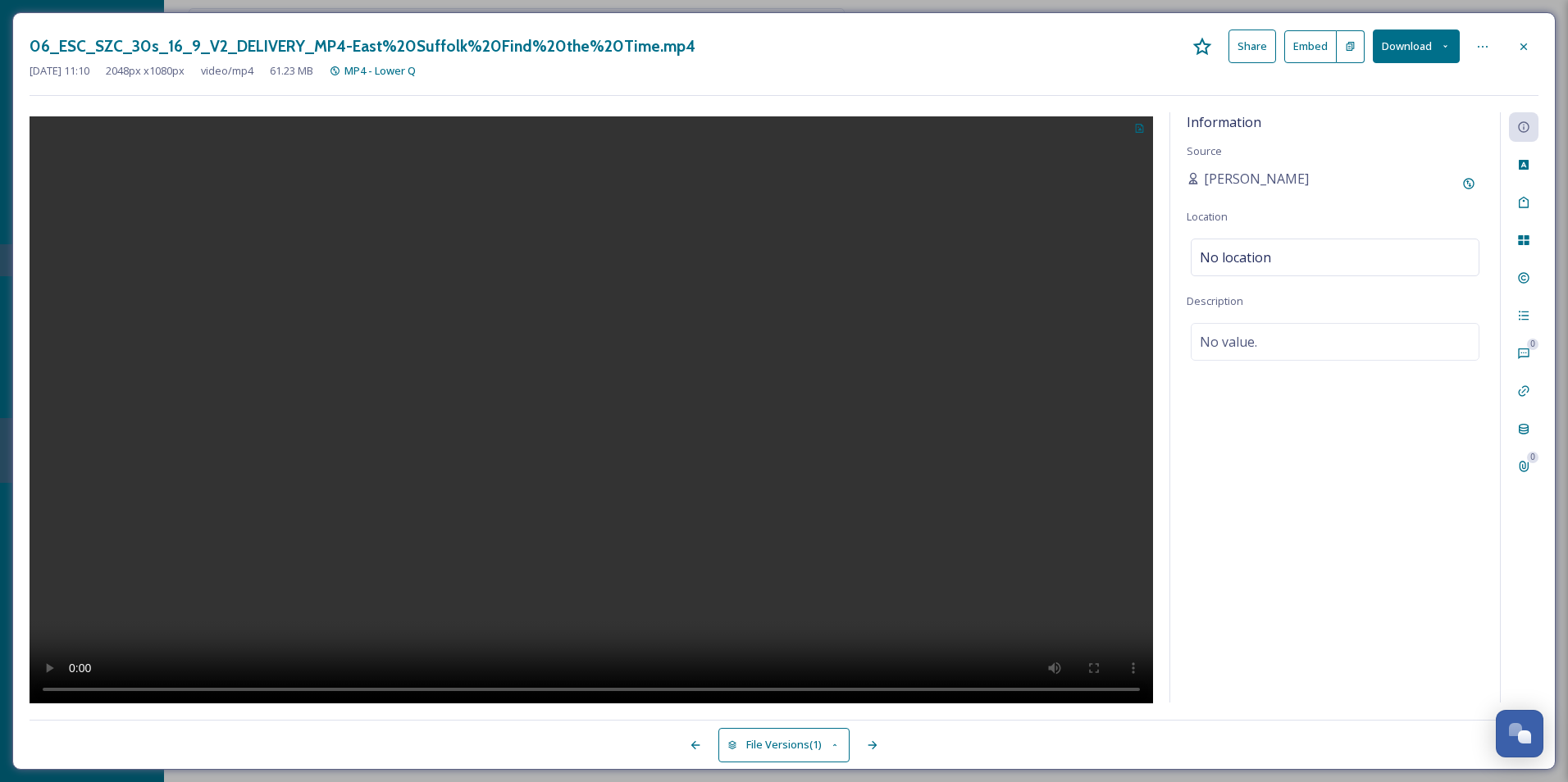
click at [666, 313] on video at bounding box center [590, 412] width 1123 height 591
click at [1141, 128] on icon at bounding box center [1139, 128] width 10 height 10
click at [1076, 202] on span "Use Current Frame" at bounding box center [1081, 197] width 93 height 15
click at [1521, 50] on icon at bounding box center [1524, 47] width 13 height 13
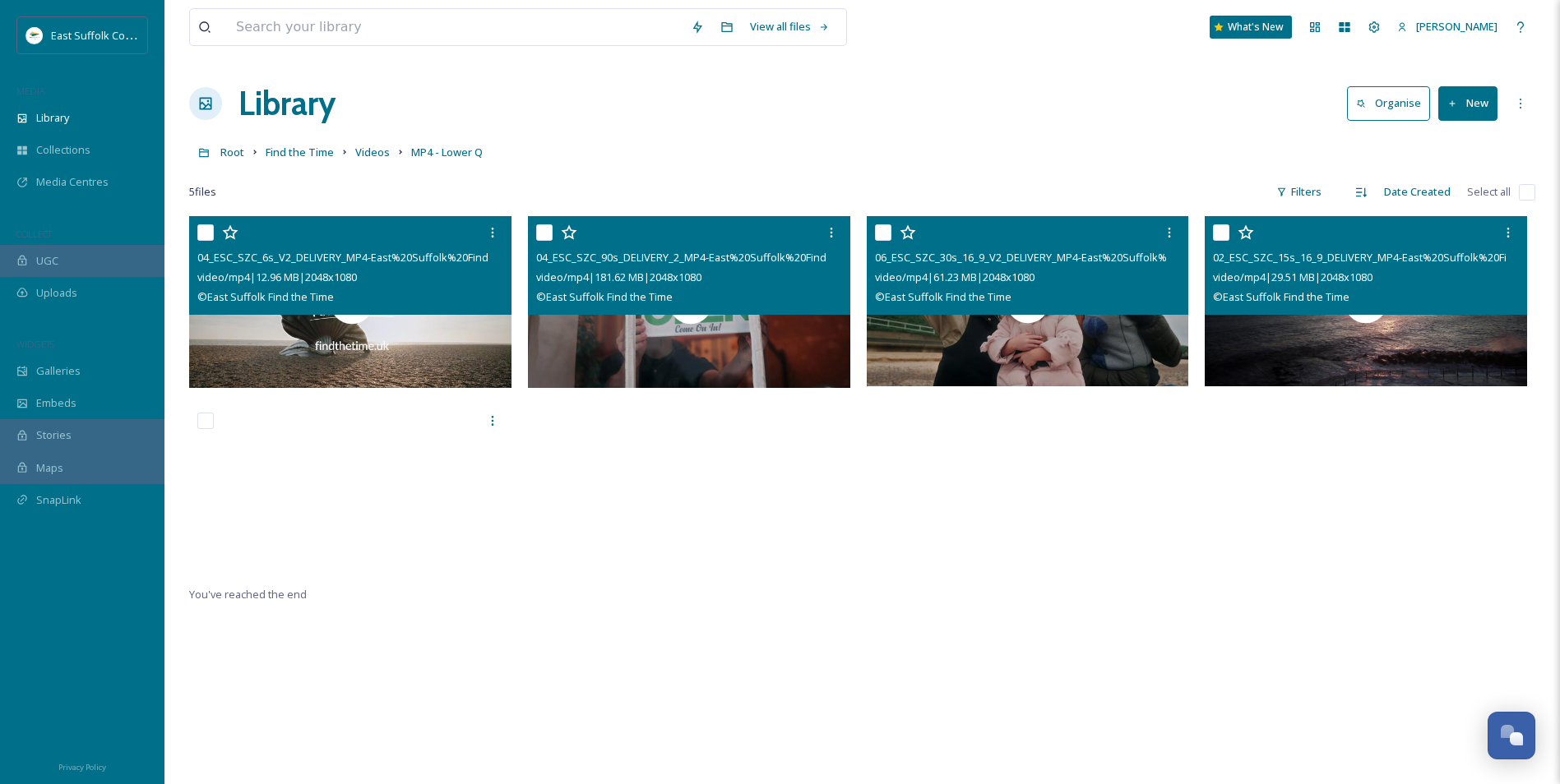
click at [1359, 312] on div "02_ESC_SZC_15s_16_9_DELIVERY_MP4-East%20Suffolk%20Find%20the%20Time.mp4 video/m…" at bounding box center [1366, 265] width 322 height 98
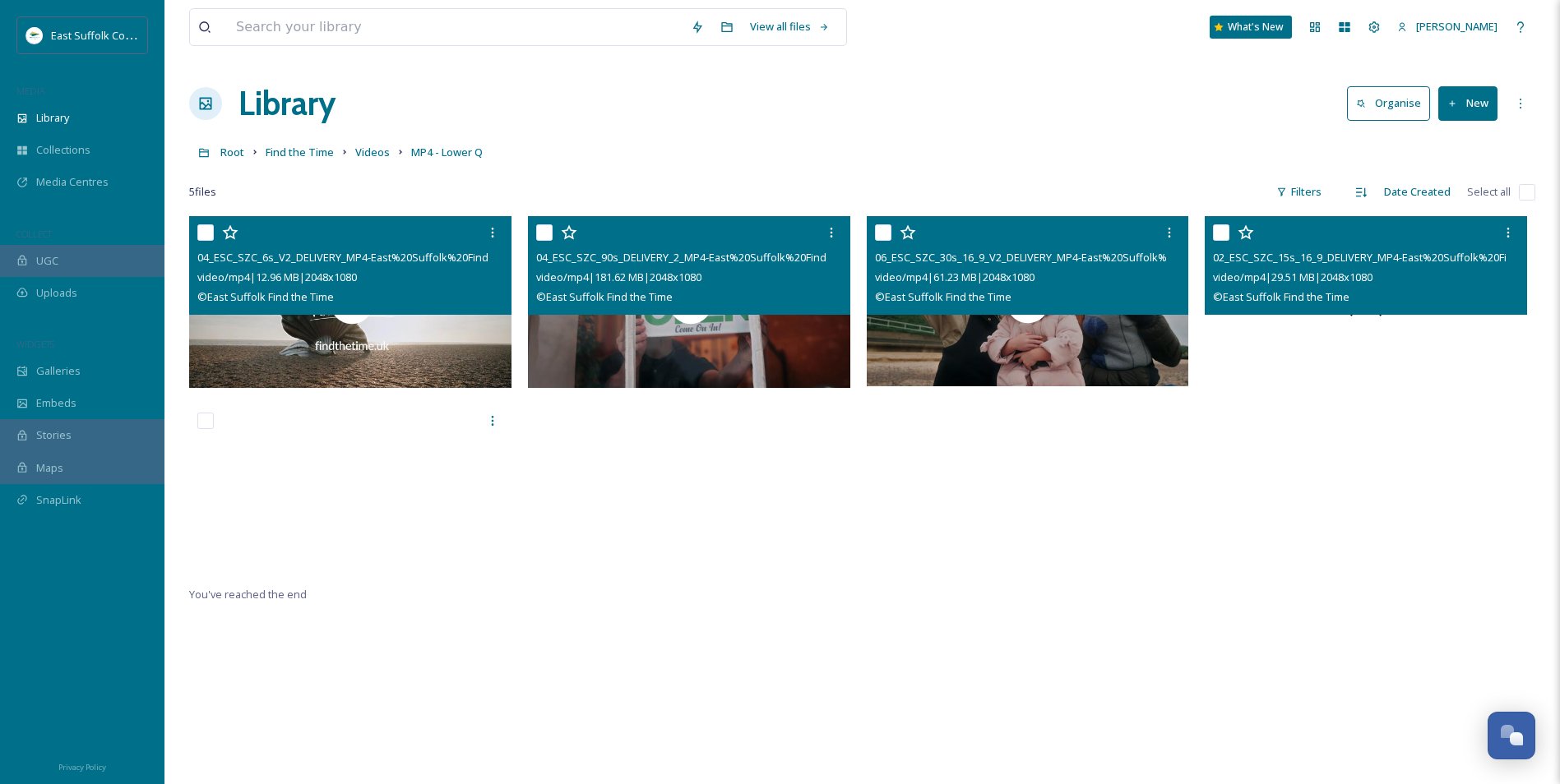
click at [1358, 317] on video "02_ESC_SZC_15s_16_9_DELIVERY_MP4-East%20Suffolk%20Find%20the%20Time.mp4" at bounding box center [1366, 301] width 322 height 170
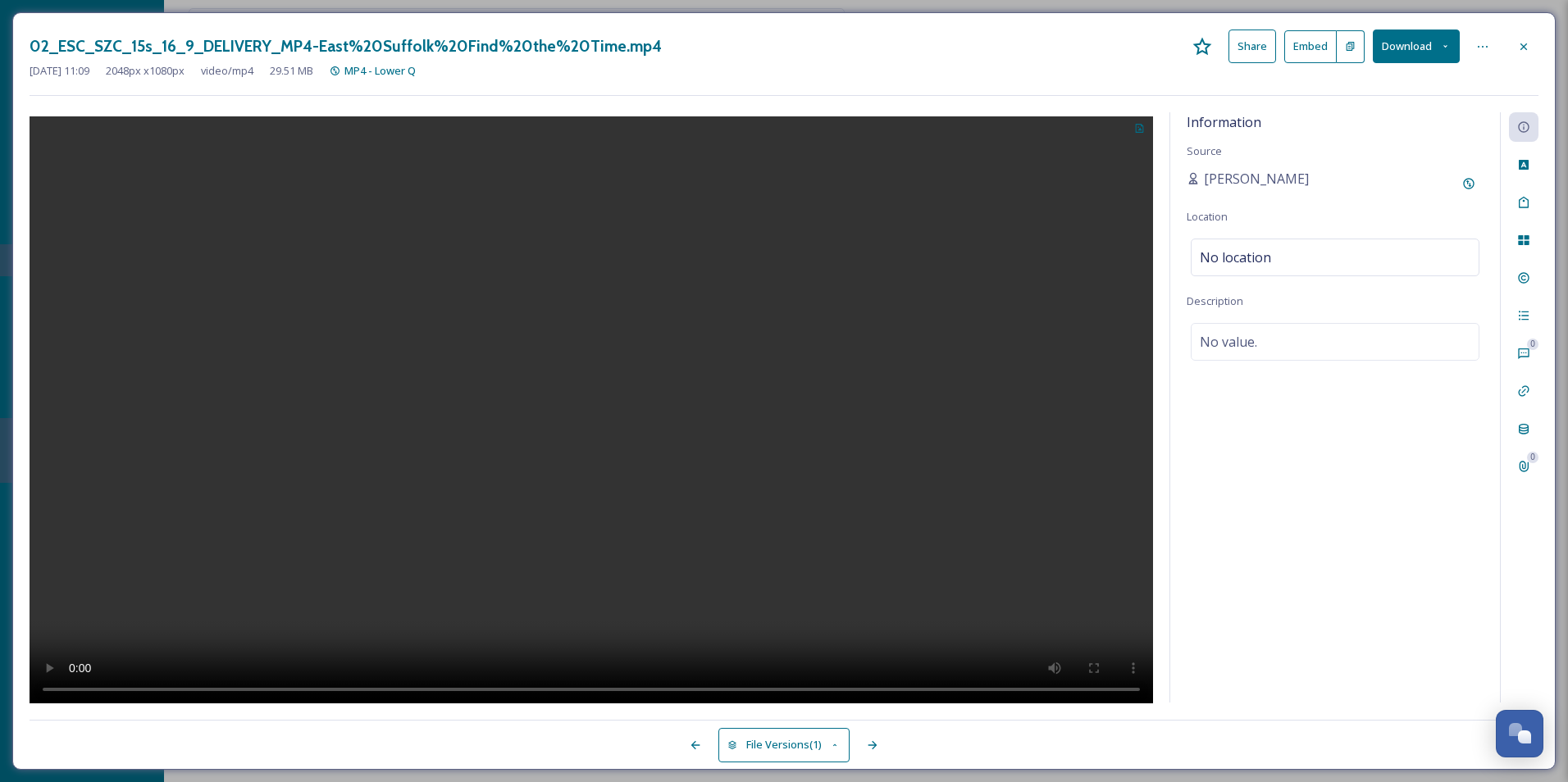
click at [615, 395] on video at bounding box center [590, 412] width 1123 height 591
click at [650, 458] on video at bounding box center [590, 412] width 1123 height 591
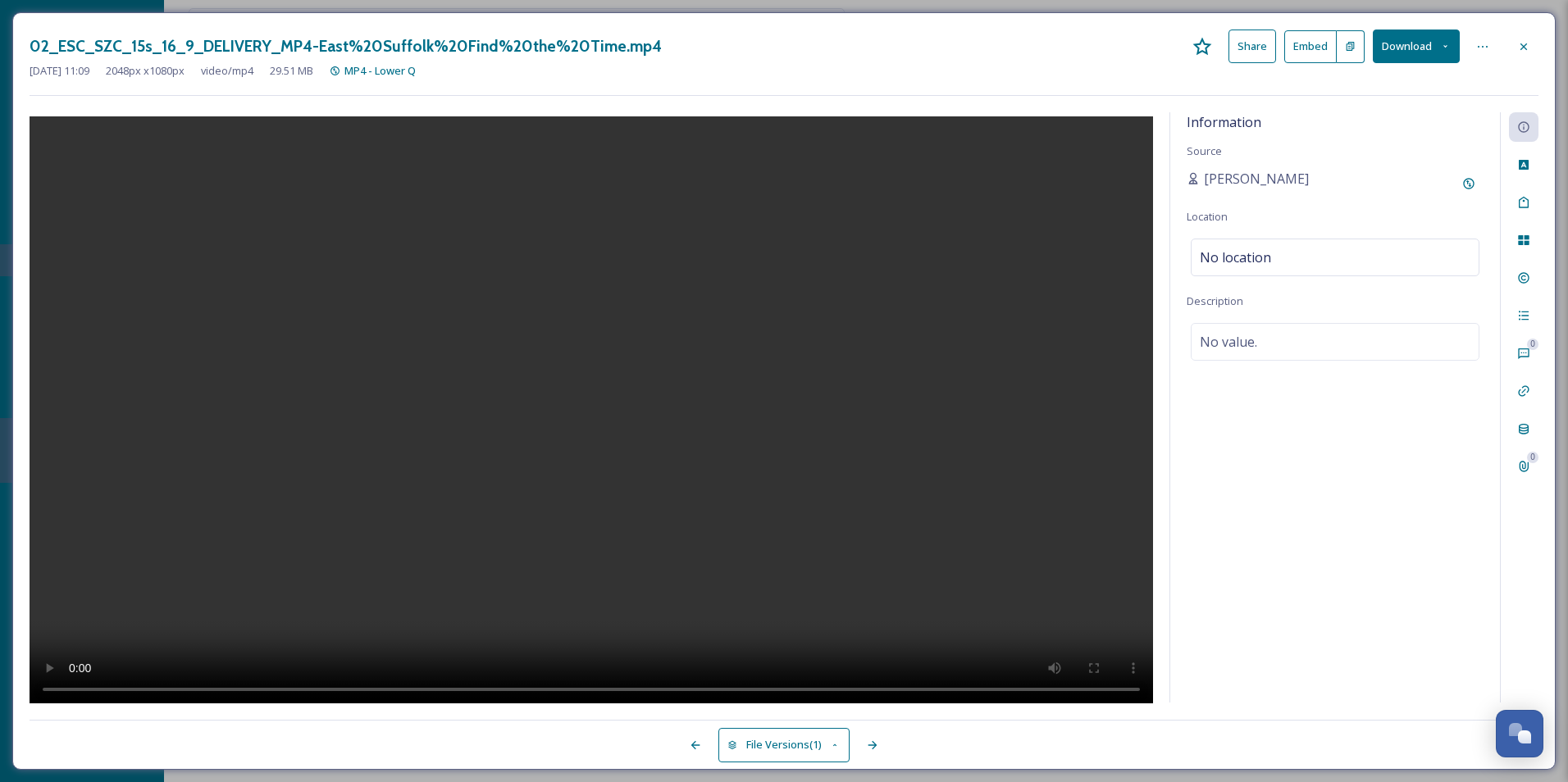
click at [650, 458] on video at bounding box center [590, 412] width 1123 height 591
click at [1138, 128] on icon at bounding box center [1139, 128] width 10 height 10
click at [1097, 190] on span "Use Current Frame" at bounding box center [1081, 197] width 93 height 15
click at [1528, 54] on div at bounding box center [1523, 46] width 29 height 29
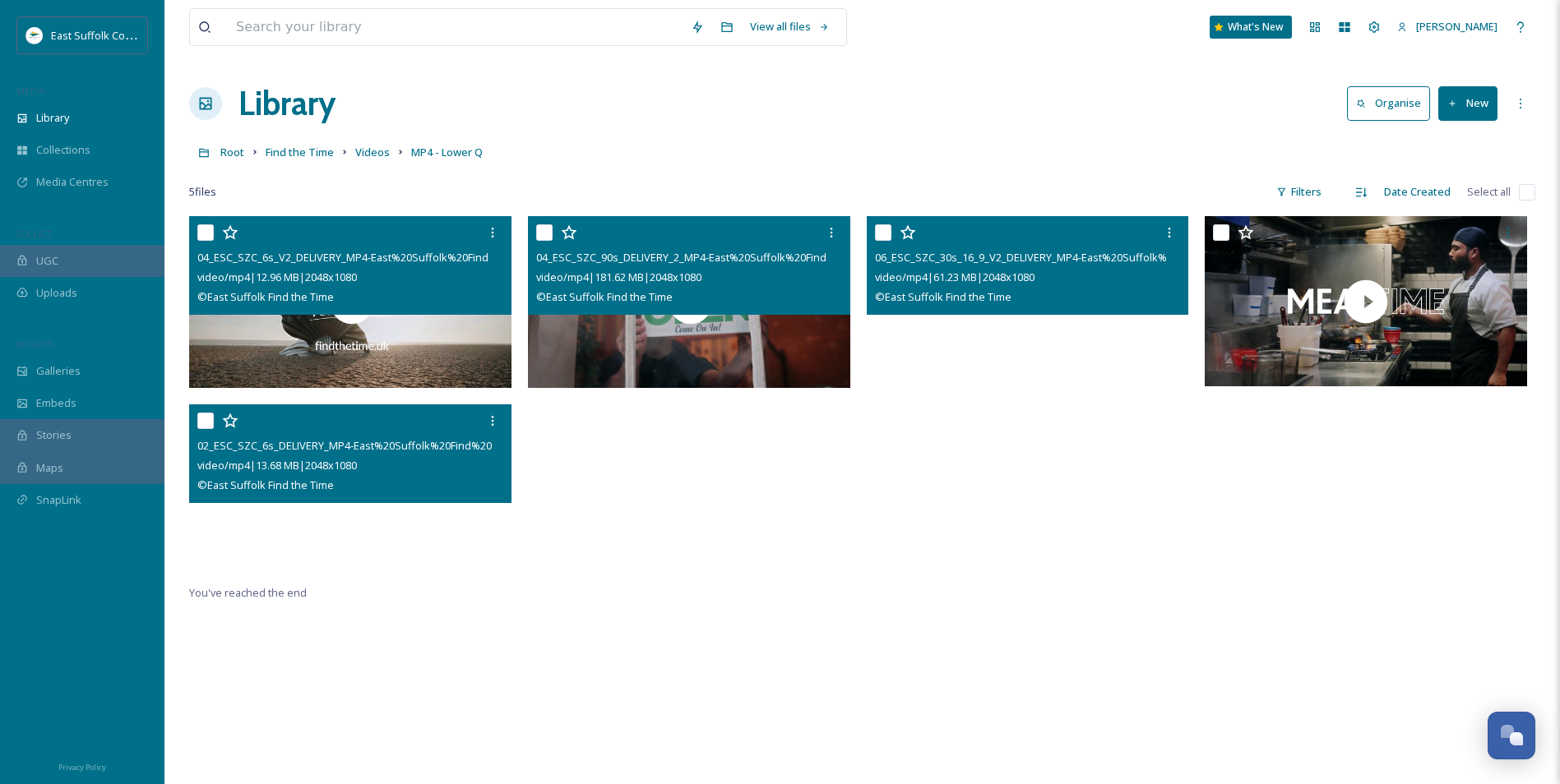
click at [350, 512] on video "02_ESC_SZC_6s_DELIVERY_MP4-East%20Suffolk%20Find%20the%20Time.mp4" at bounding box center [350, 490] width 322 height 170
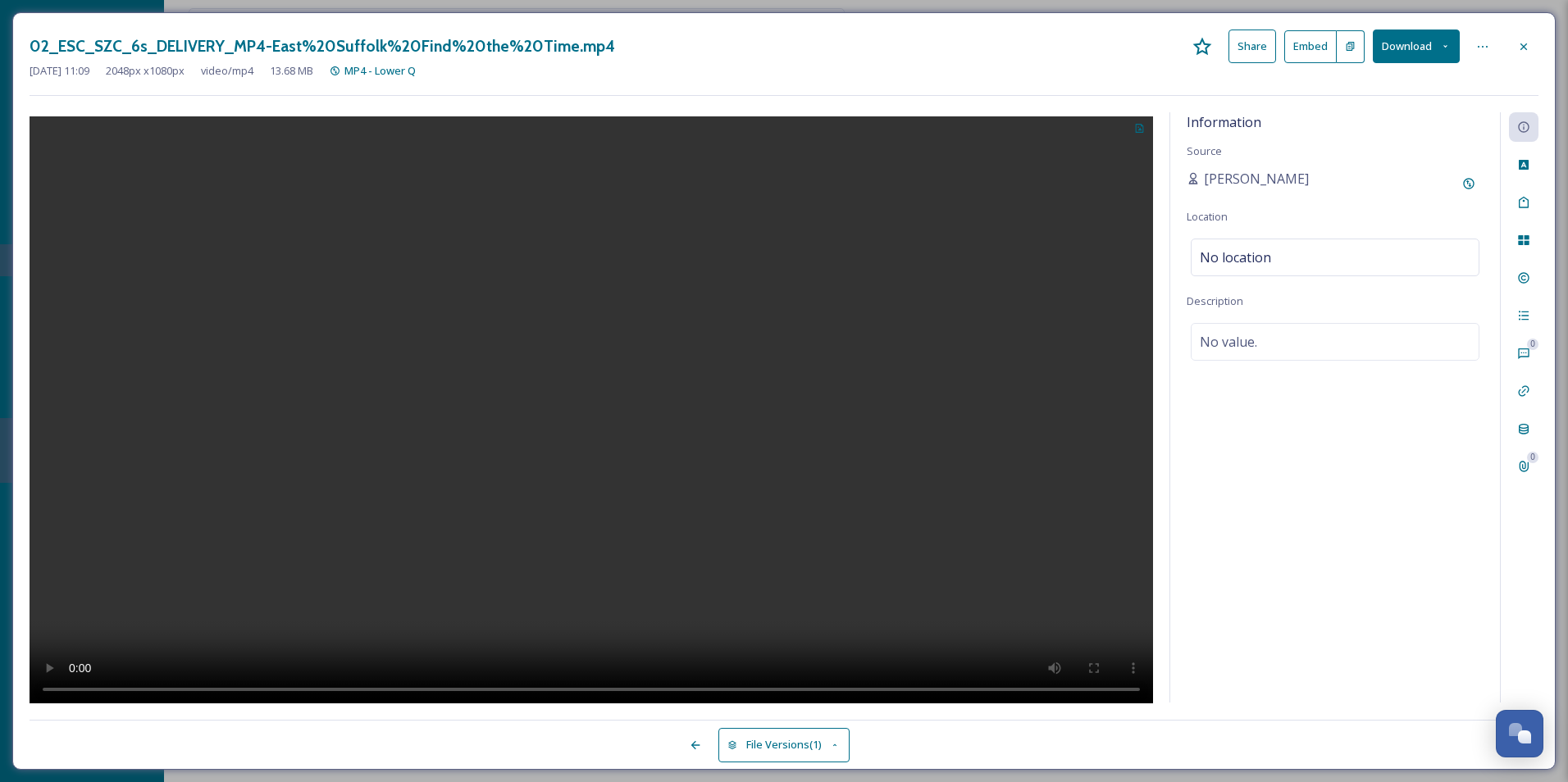
click at [591, 388] on video at bounding box center [590, 412] width 1123 height 591
click at [627, 399] on video at bounding box center [590, 412] width 1123 height 591
click at [1133, 132] on button at bounding box center [1139, 127] width 27 height 29
click at [1103, 190] on span "Use Current Frame" at bounding box center [1081, 197] width 93 height 15
click at [1543, 42] on div "02_ESC_SZC_6s_DELIVERY_MP4-East%20Suffolk%20Find%20the%20Time.mp4 Share Embed D…" at bounding box center [784, 391] width 1543 height 757
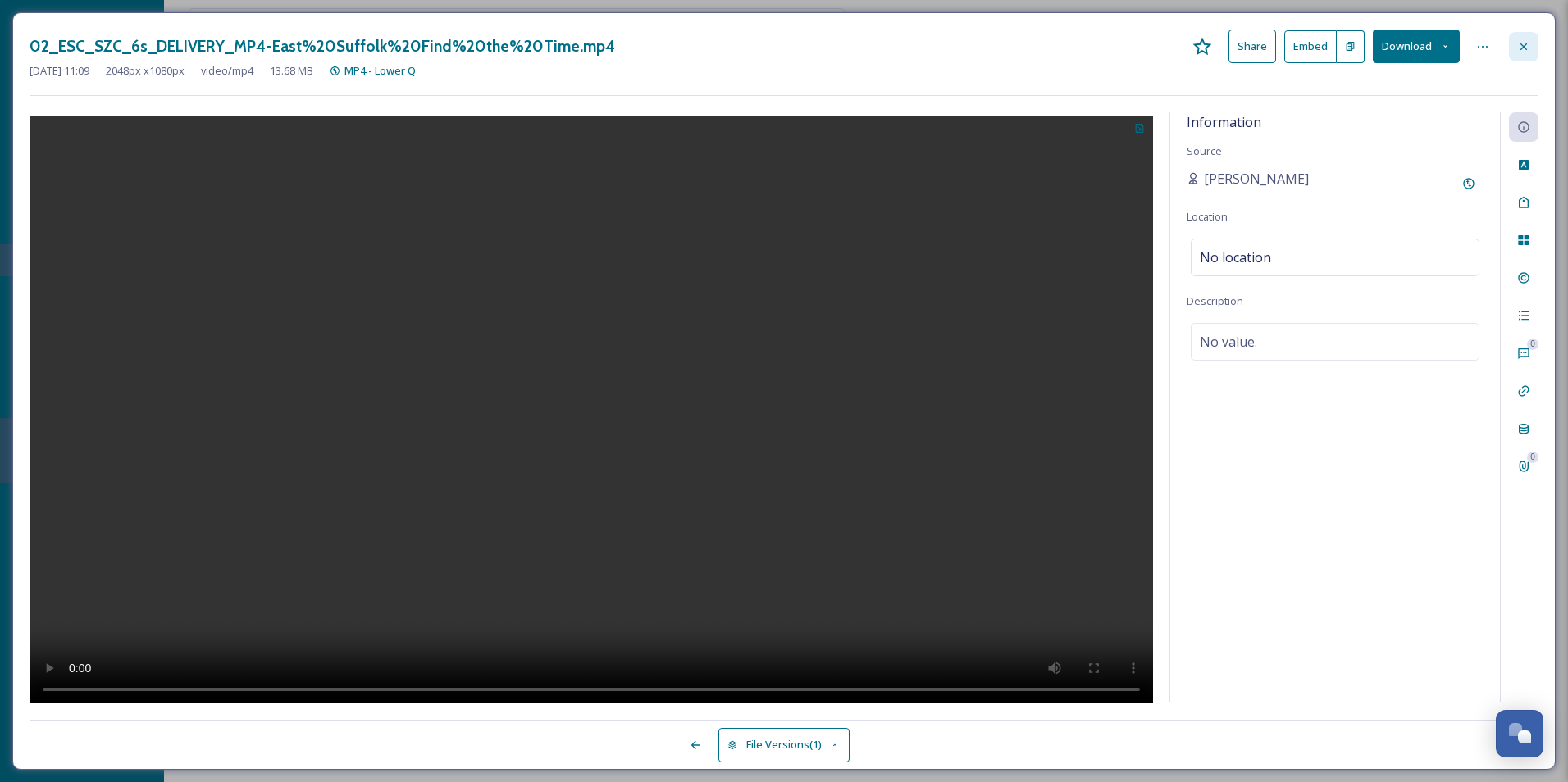
click at [1537, 42] on div at bounding box center [1523, 46] width 29 height 29
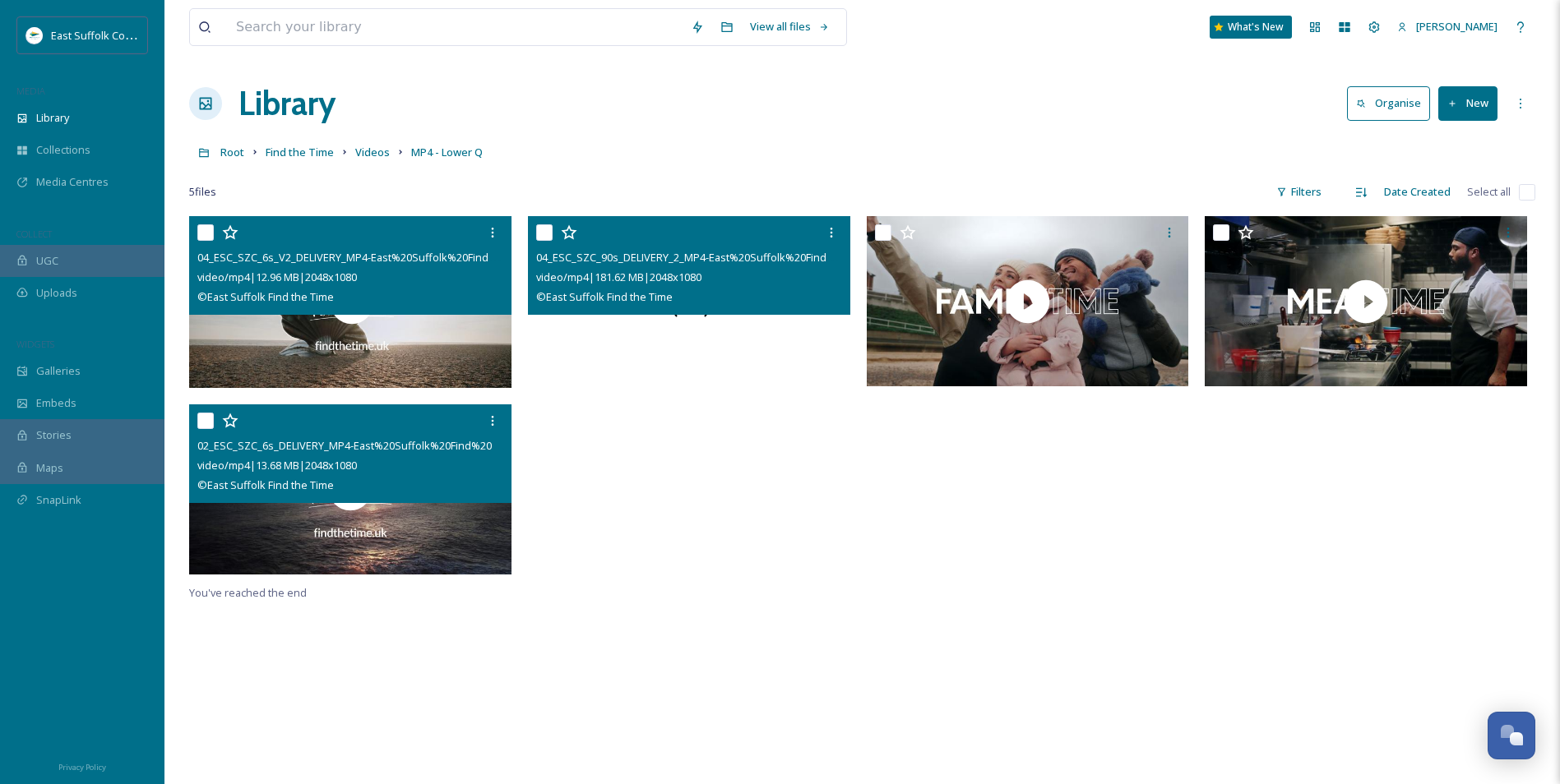
click at [512, 384] on div "04_ESC_SZC_6s_V2_DELIVERY_MP4-East%20Suffolk%20Find%20the%20Time.mp4 video/mp4 …" at bounding box center [354, 399] width 331 height 366
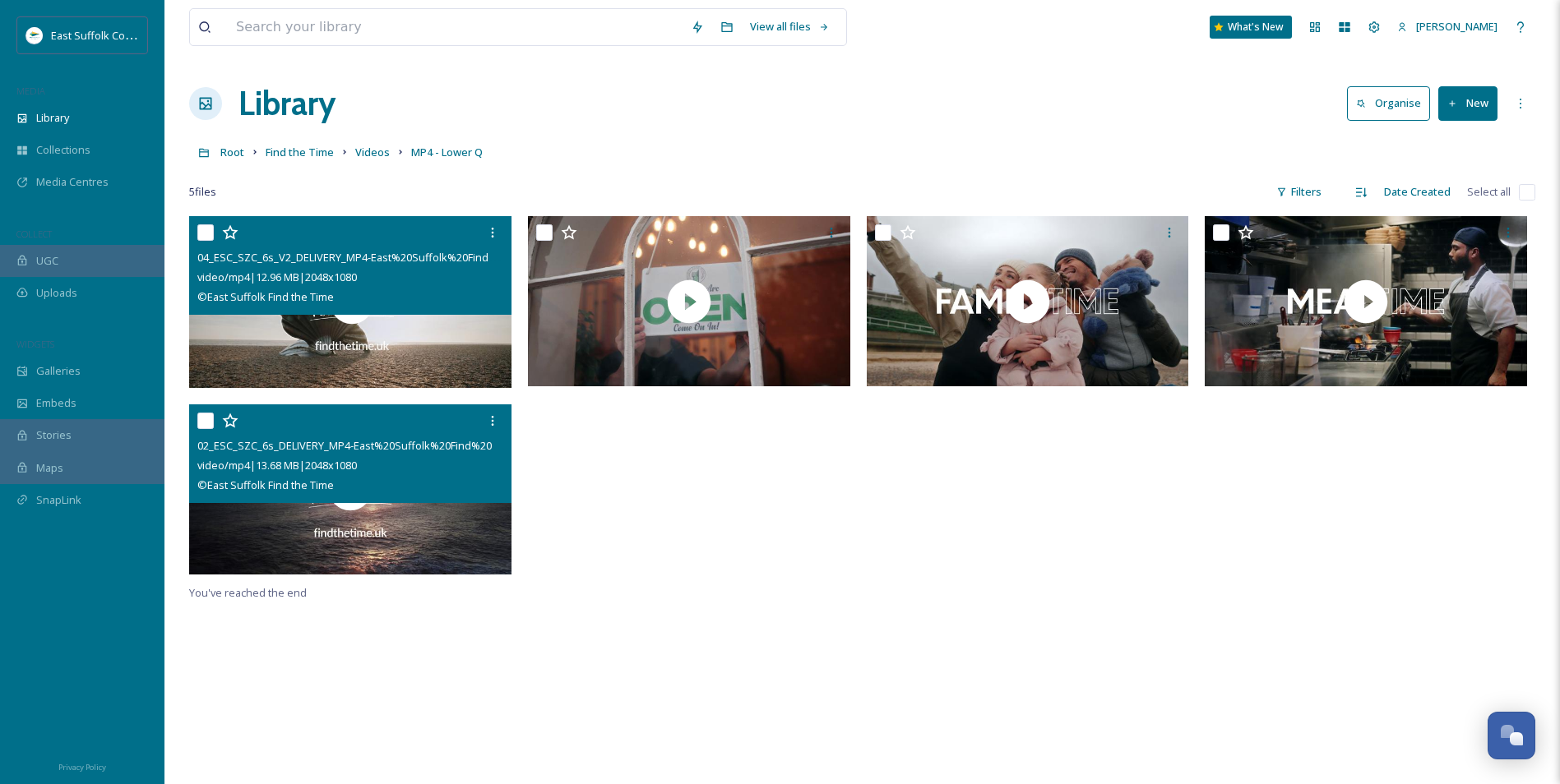
click at [644, 539] on div at bounding box center [692, 399] width 331 height 366
click at [318, 151] on span "Find the Time" at bounding box center [299, 152] width 68 height 15
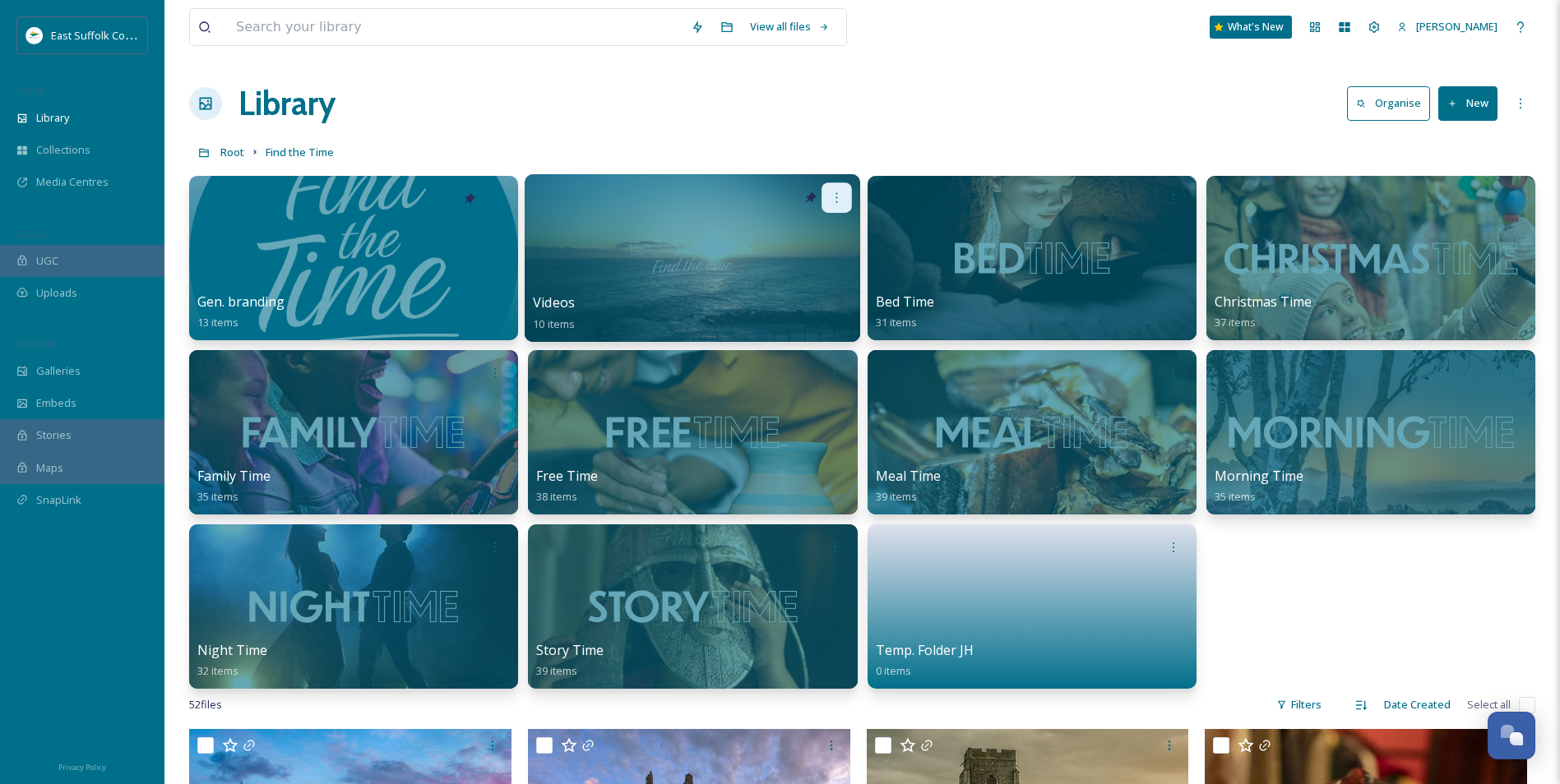
click at [839, 194] on icon at bounding box center [837, 197] width 13 height 13
click at [798, 234] on span "Edit / Share" at bounding box center [797, 234] width 58 height 16
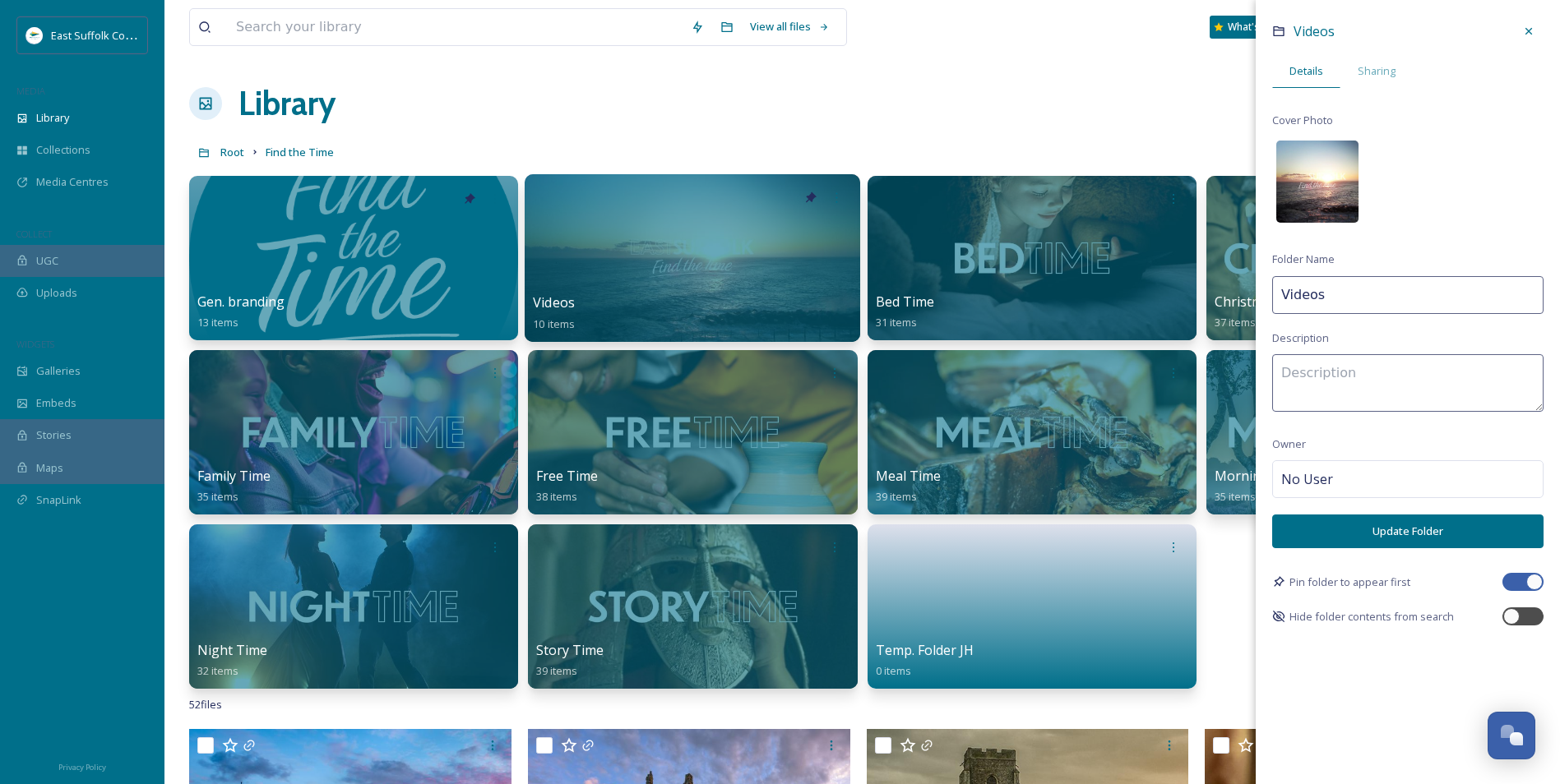
click at [1316, 165] on img at bounding box center [1317, 181] width 82 height 82
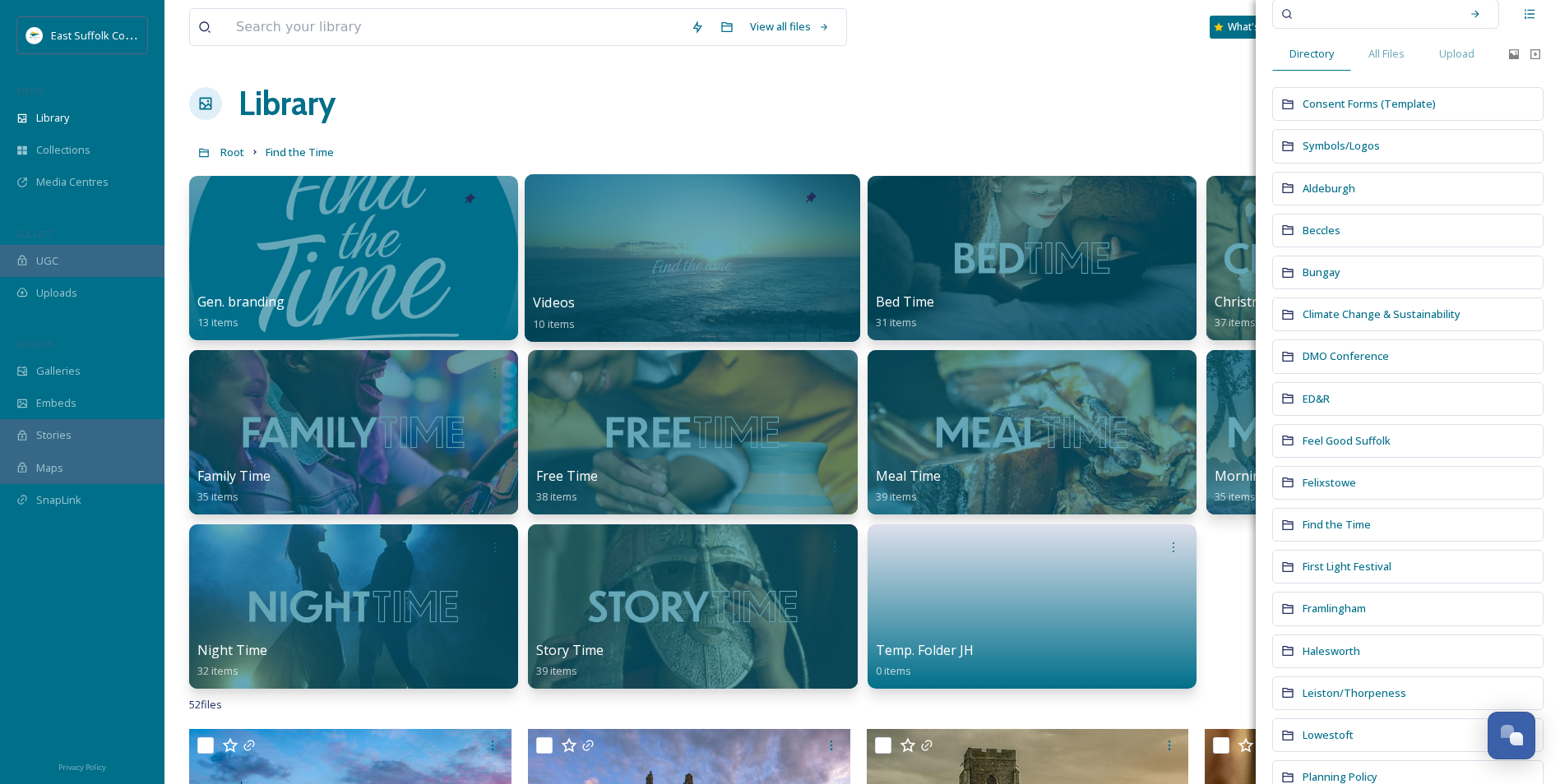
scroll to position [82, 0]
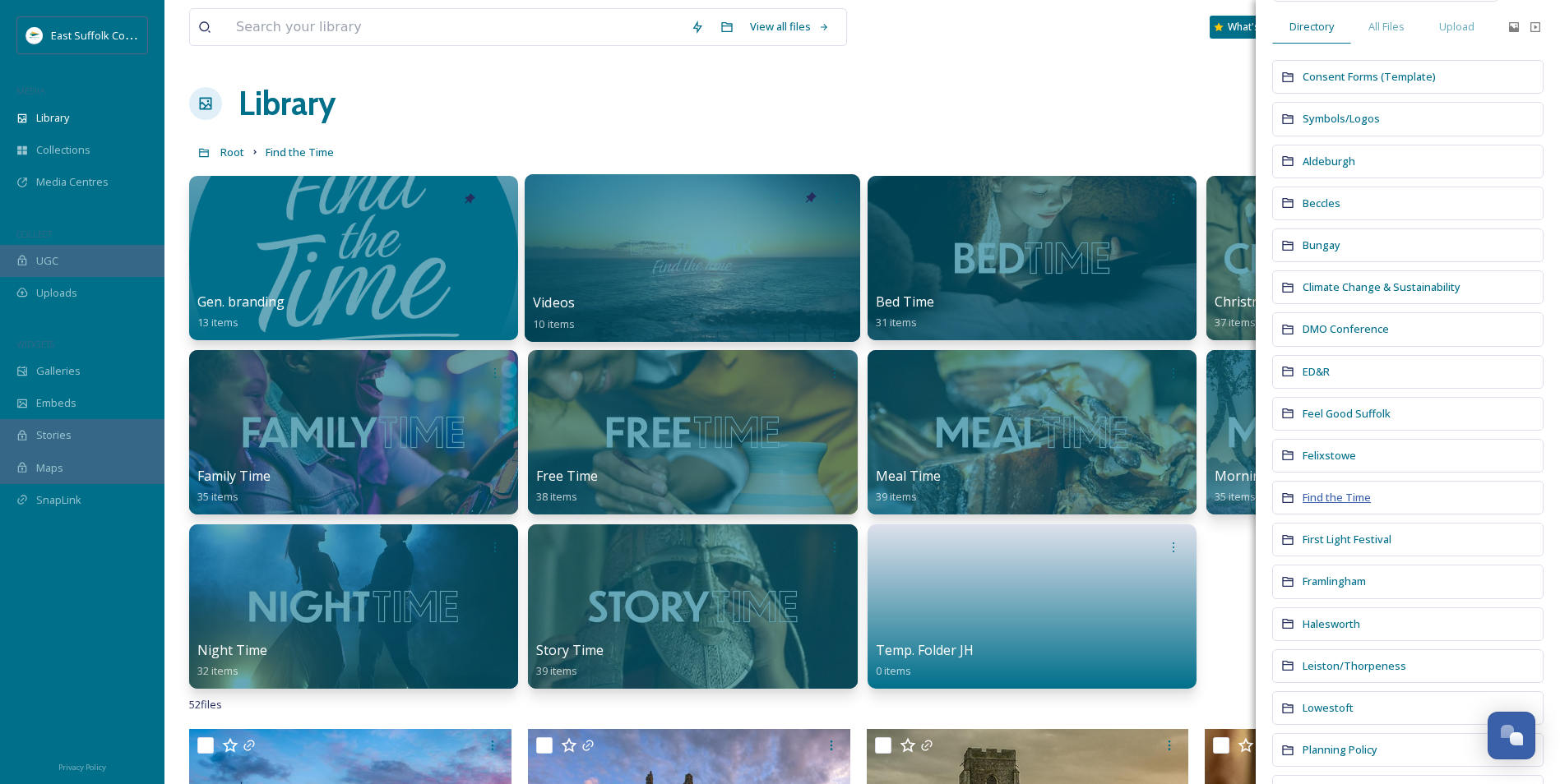
click at [1319, 502] on span "Find the Time" at bounding box center [1336, 497] width 68 height 15
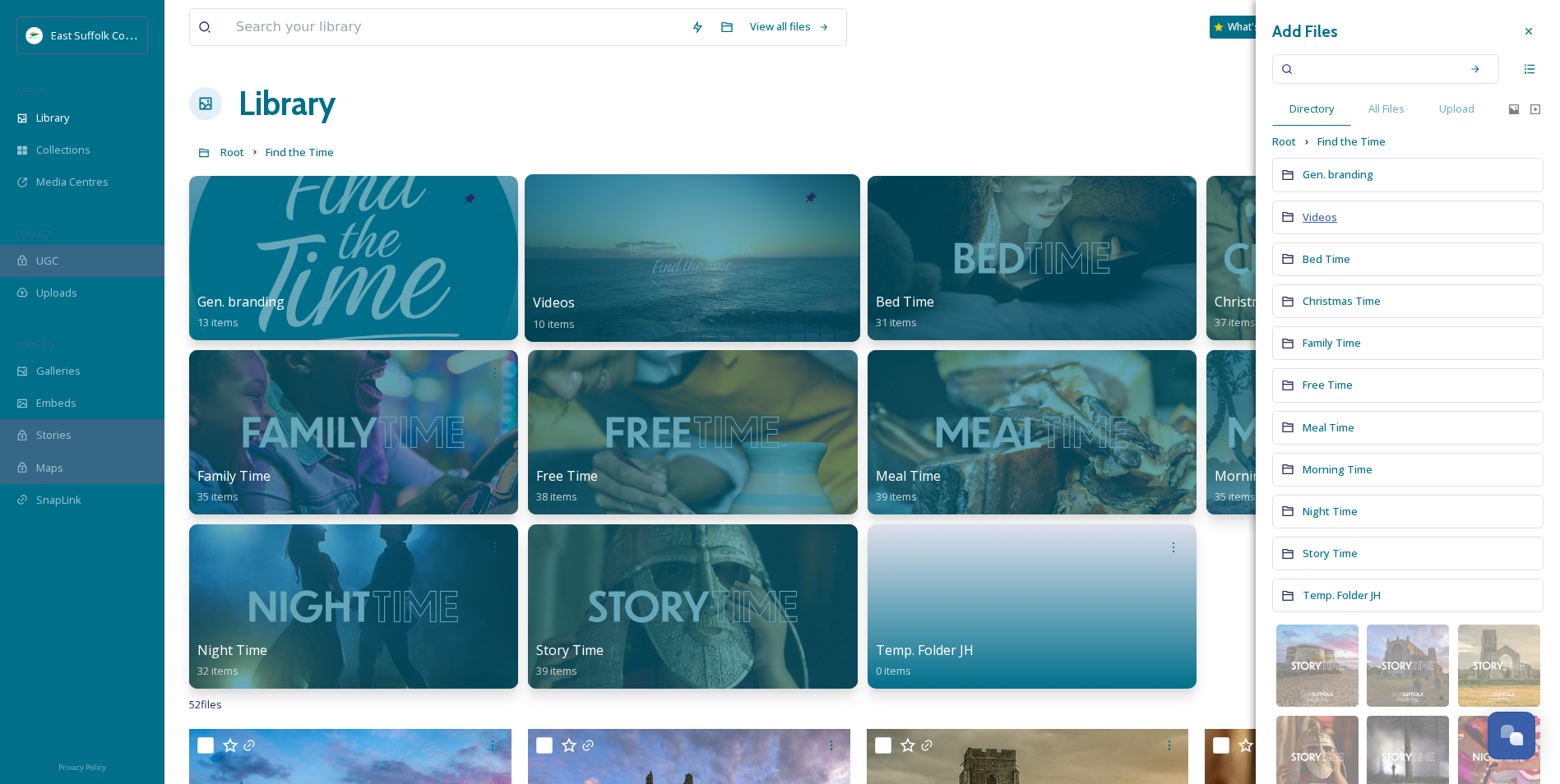
click at [1313, 222] on span "Videos" at bounding box center [1319, 217] width 34 height 15
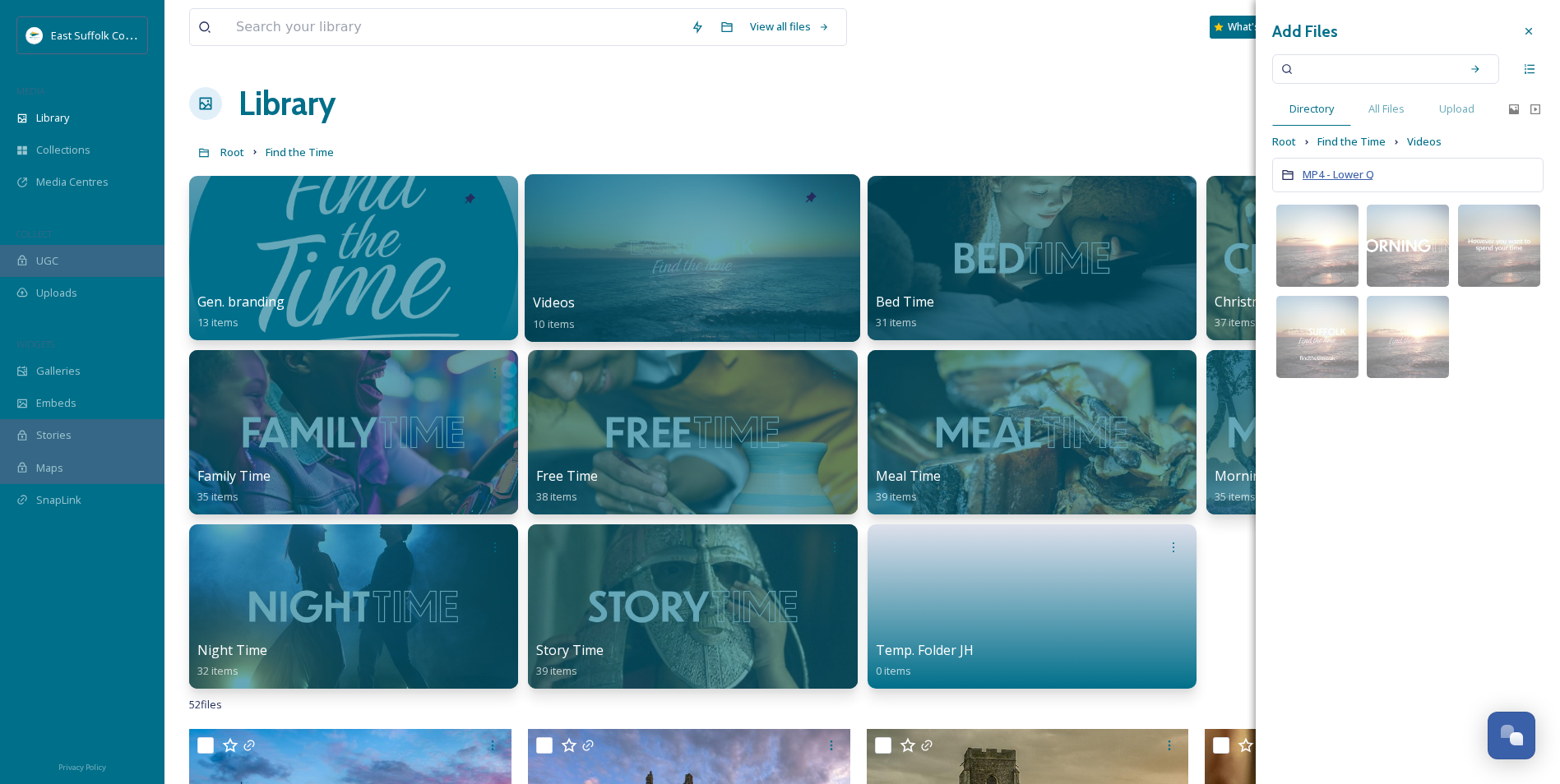
click at [1352, 178] on span "MP4 - Lower Q" at bounding box center [1338, 174] width 72 height 15
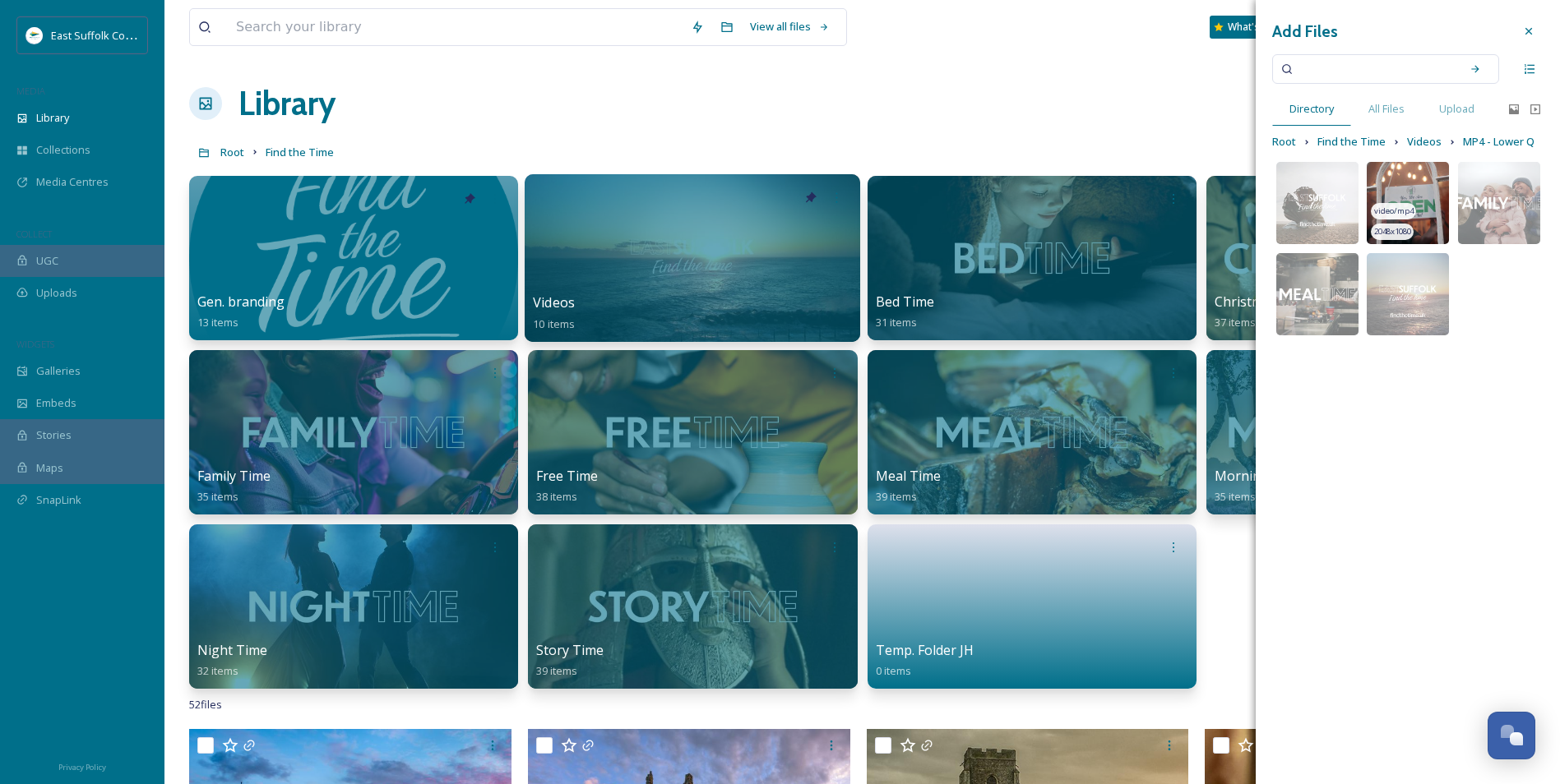
click at [1406, 188] on img at bounding box center [1408, 203] width 82 height 82
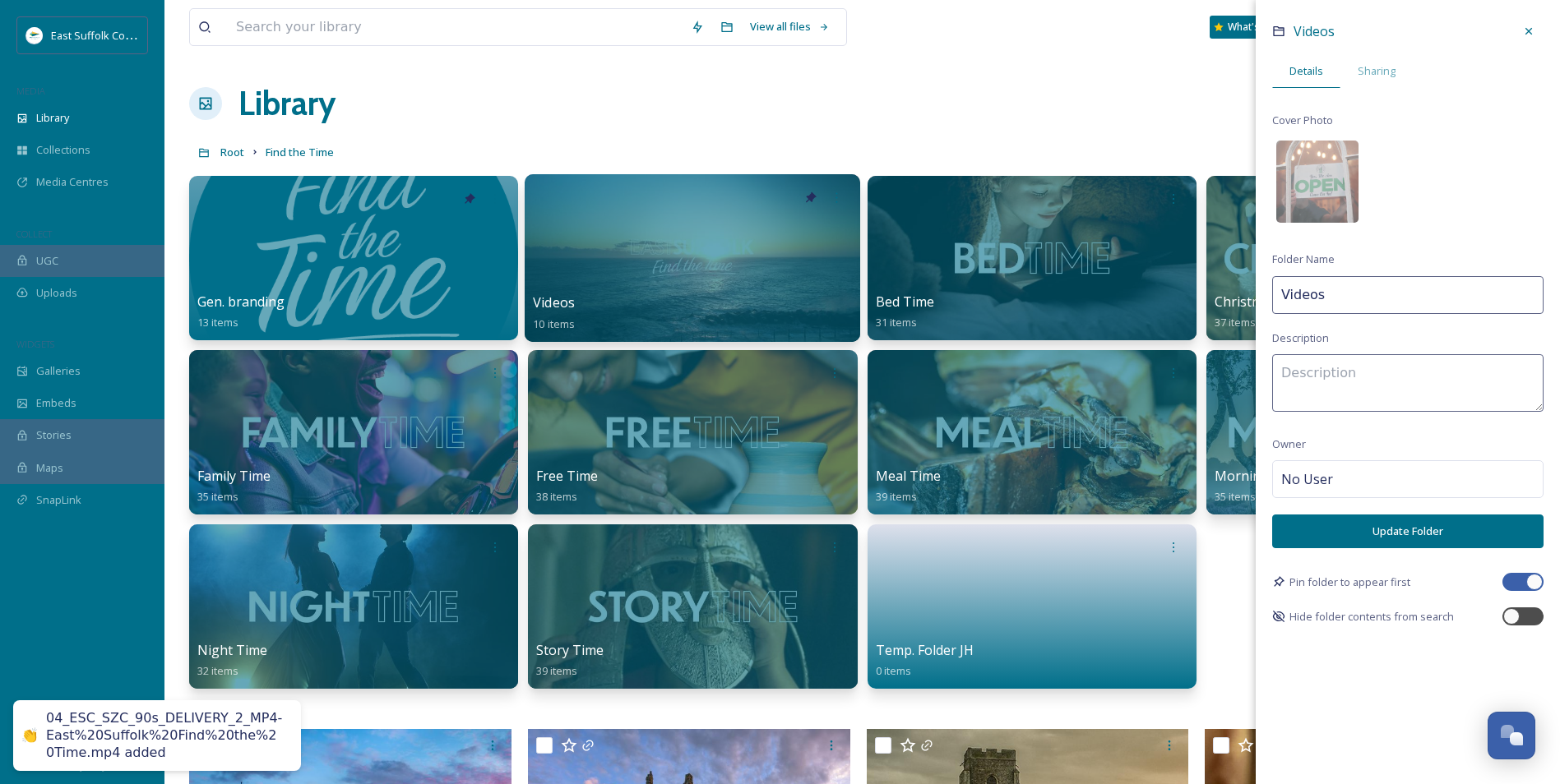
click at [1370, 534] on button "Update Folder" at bounding box center [1408, 531] width 271 height 34
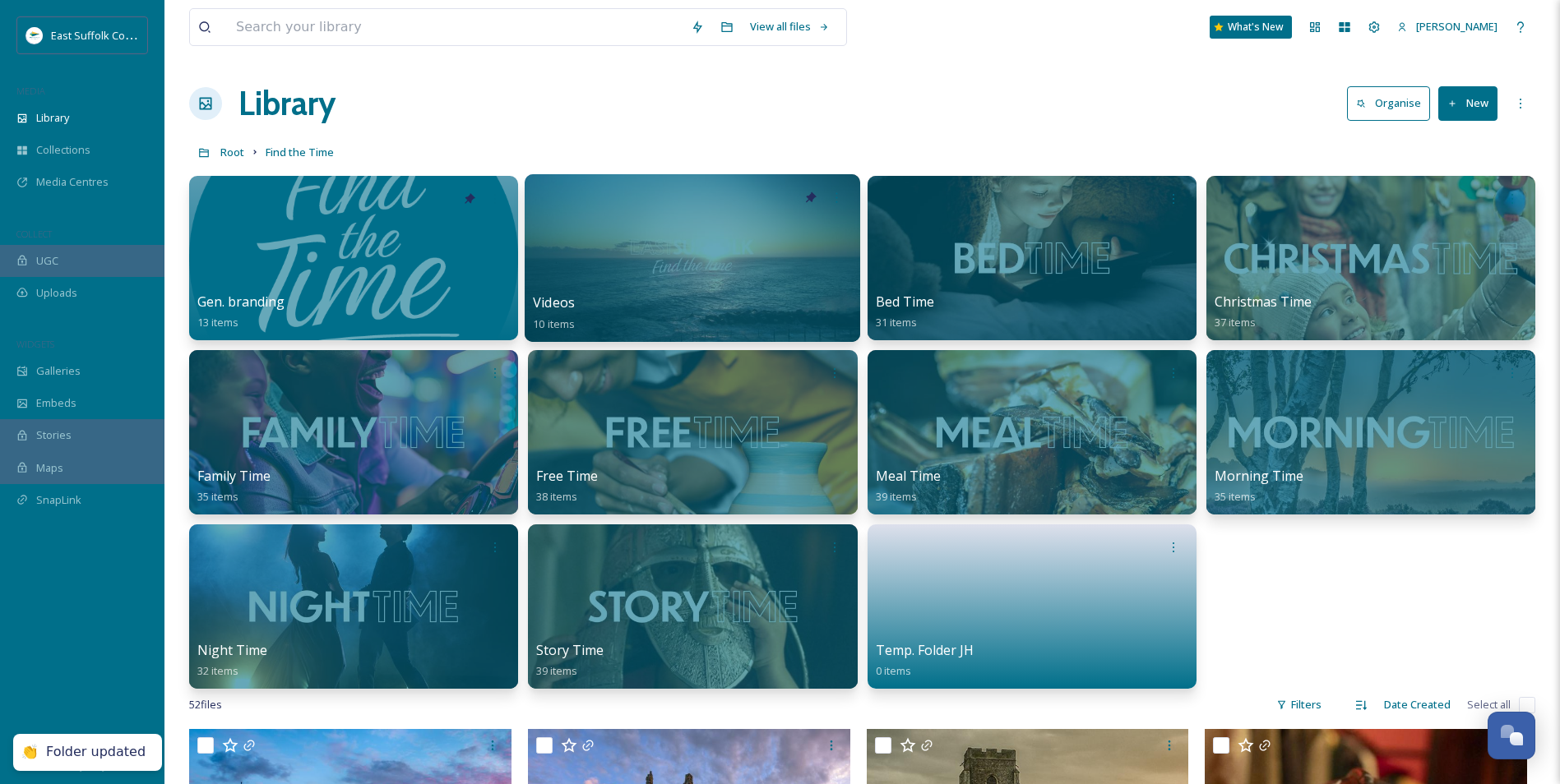
click at [638, 118] on div "Library Organise New" at bounding box center [862, 103] width 1346 height 49
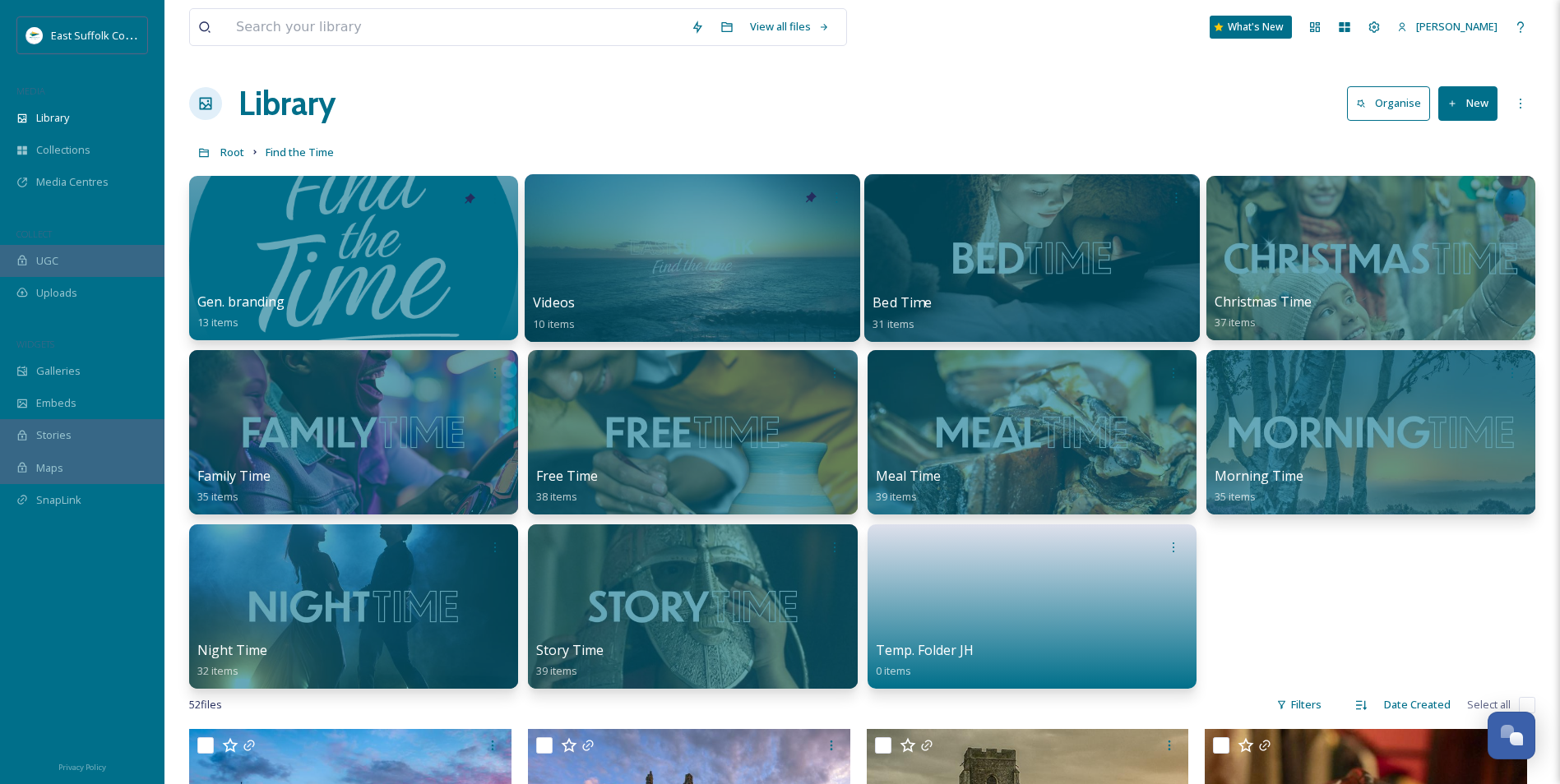
click at [1022, 241] on div at bounding box center [1031, 258] width 335 height 168
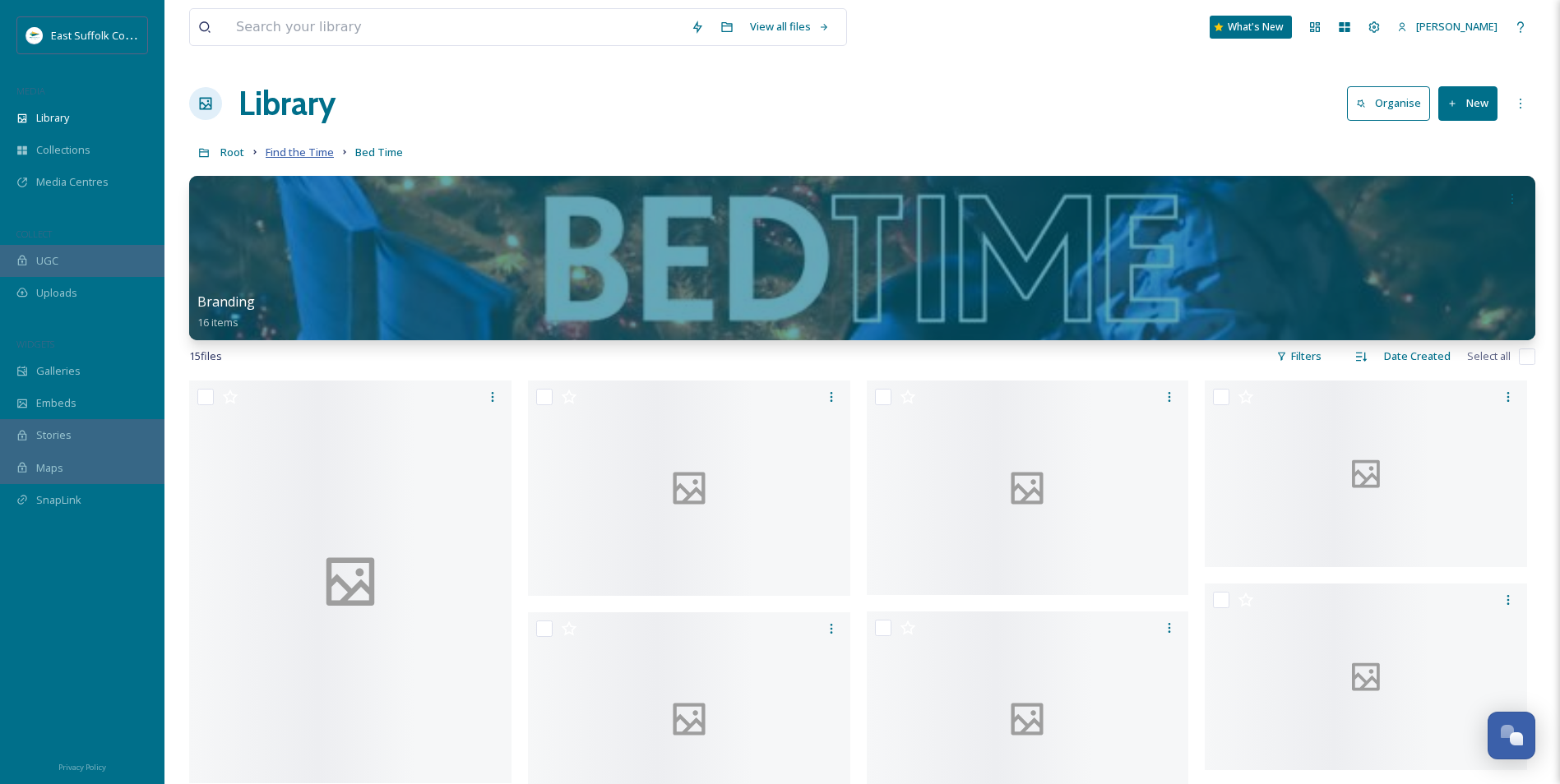
click at [296, 157] on span "Find the Time" at bounding box center [299, 152] width 68 height 15
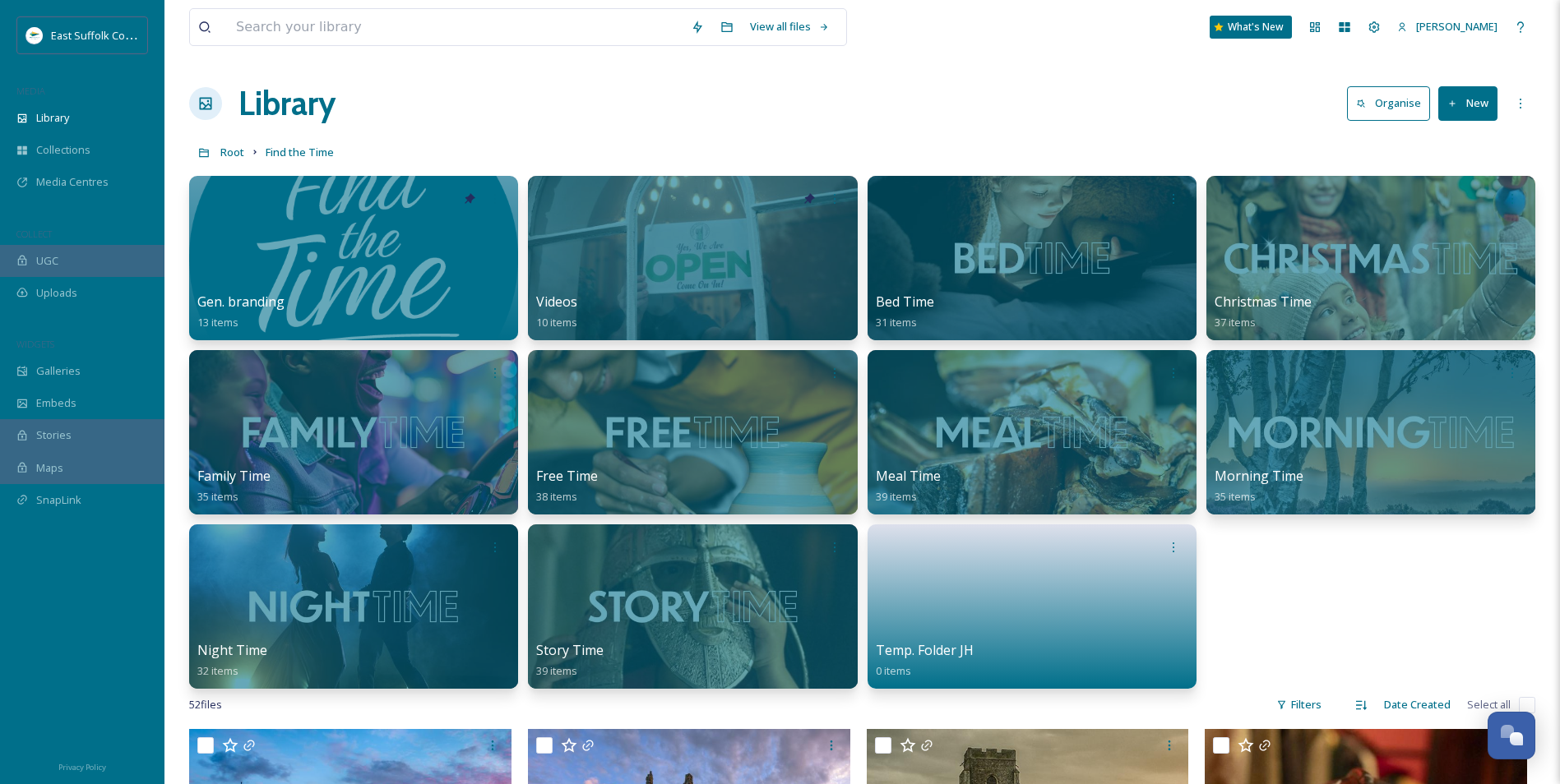
click at [269, 103] on h1 "Library" at bounding box center [287, 103] width 97 height 49
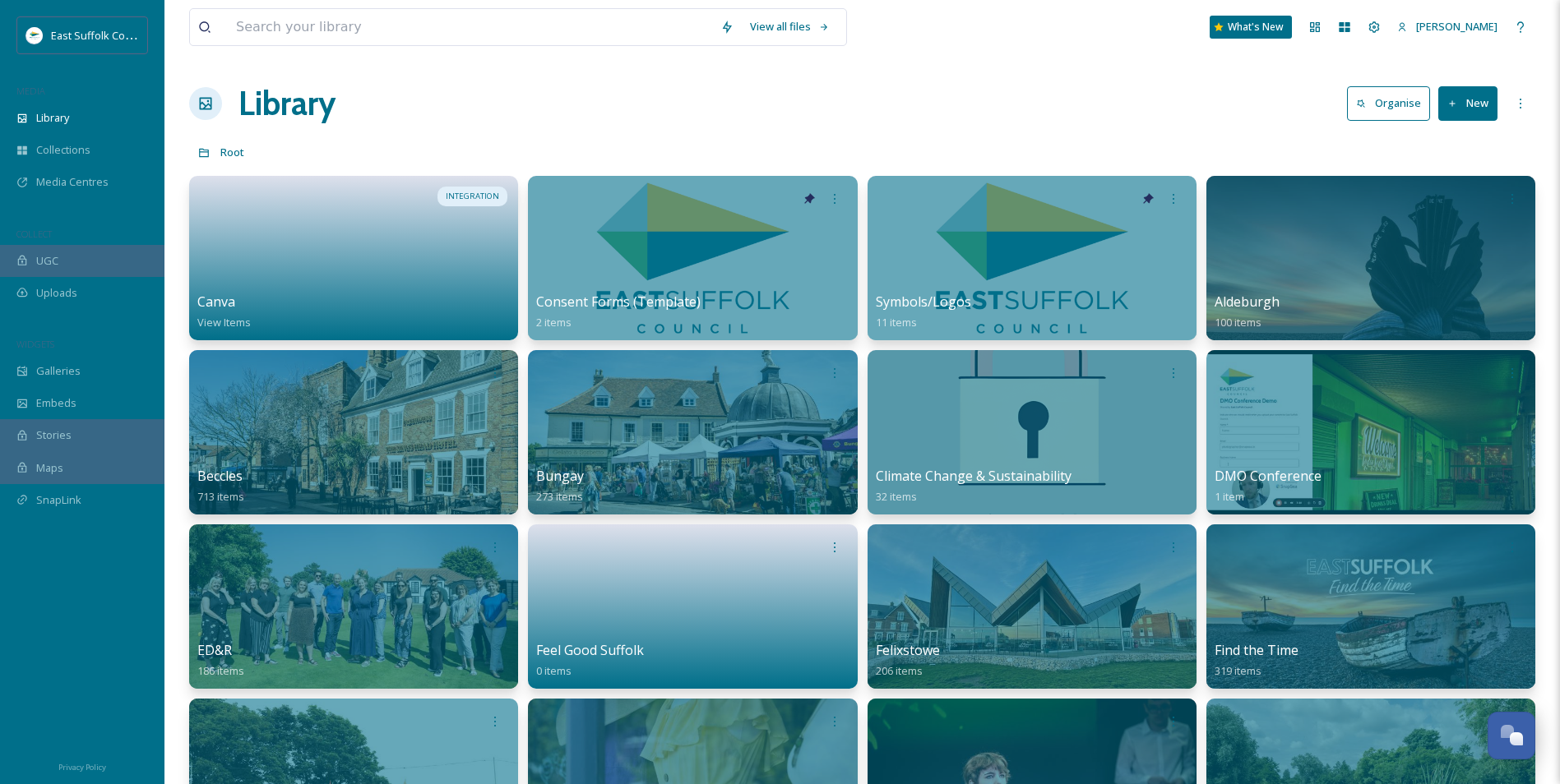
click at [1045, 98] on div "Library Organise New" at bounding box center [862, 103] width 1346 height 49
click at [389, 258] on div at bounding box center [353, 238] width 319 height 110
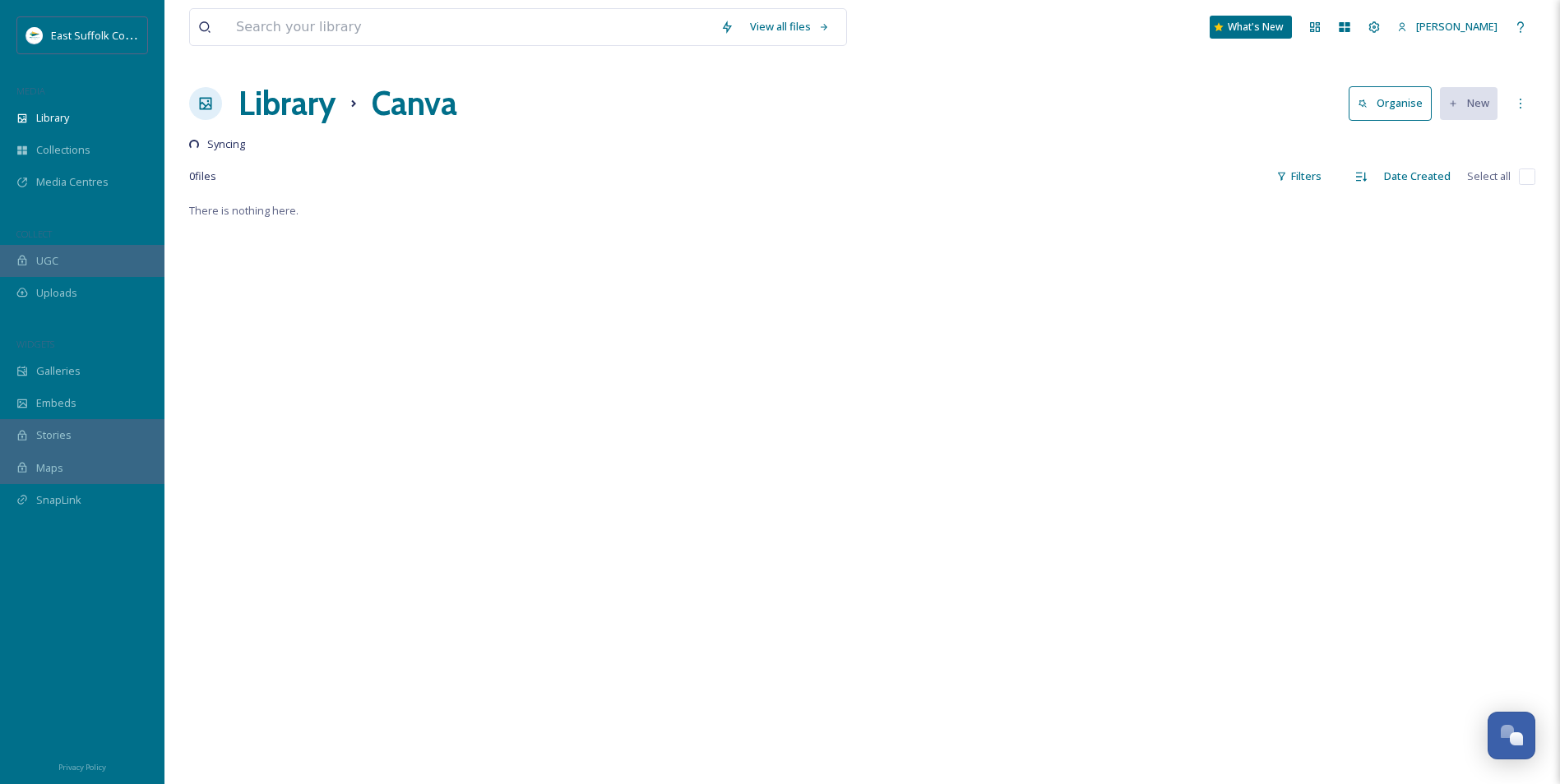
click at [289, 109] on h1 "Library" at bounding box center [287, 103] width 97 height 49
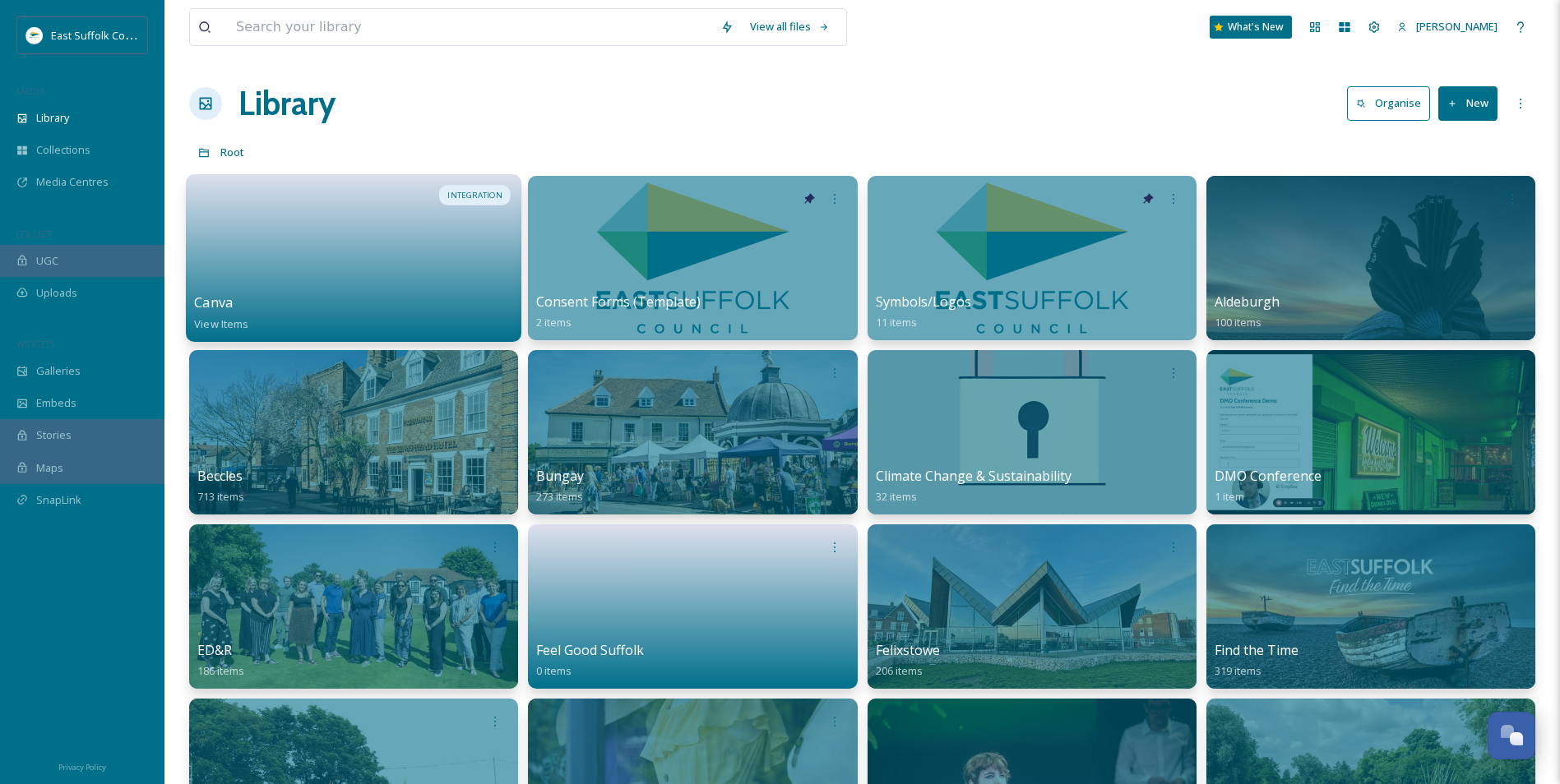
click at [356, 271] on div at bounding box center [353, 238] width 319 height 110
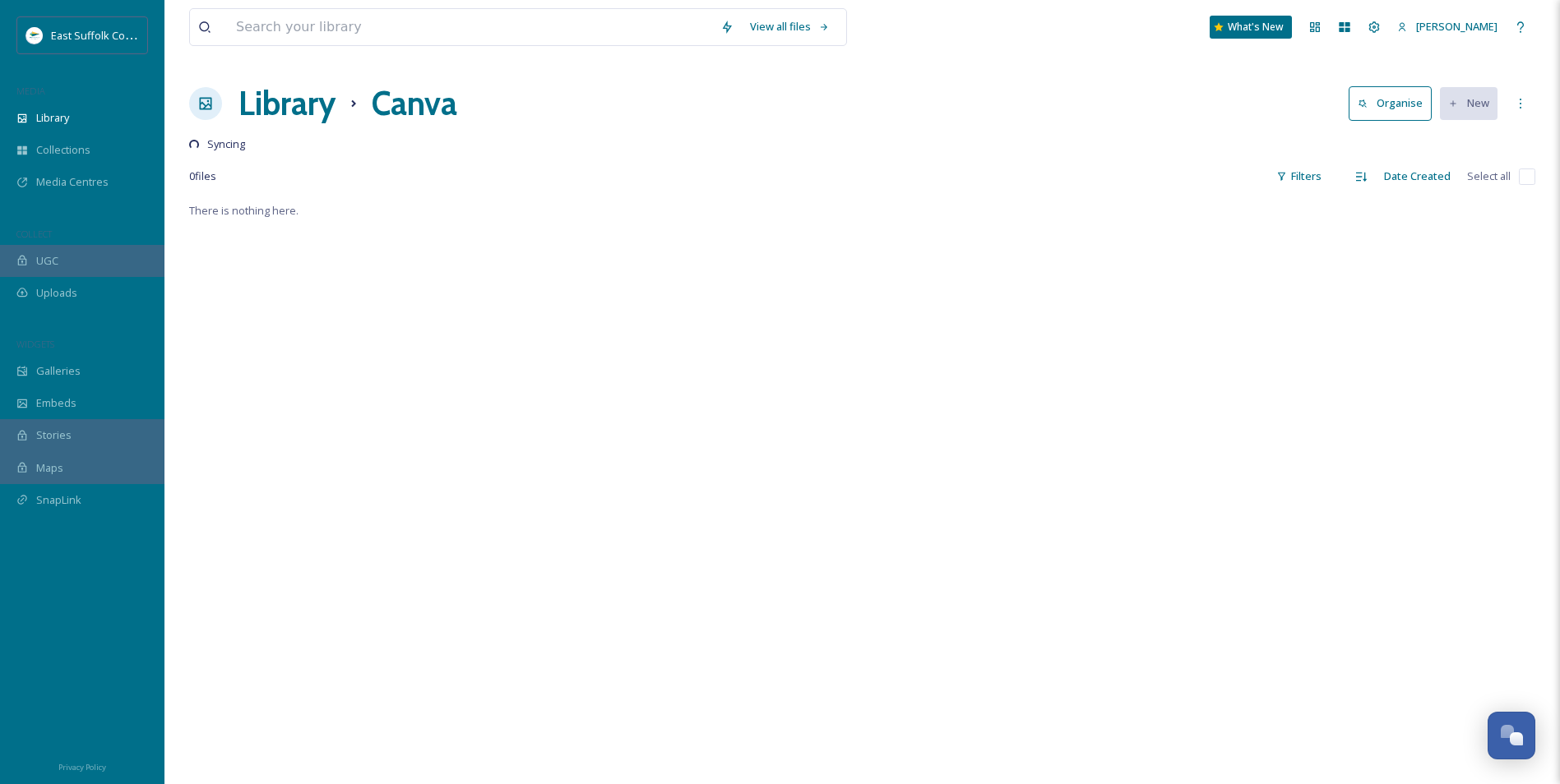
click at [283, 103] on h1 "Library" at bounding box center [287, 103] width 97 height 49
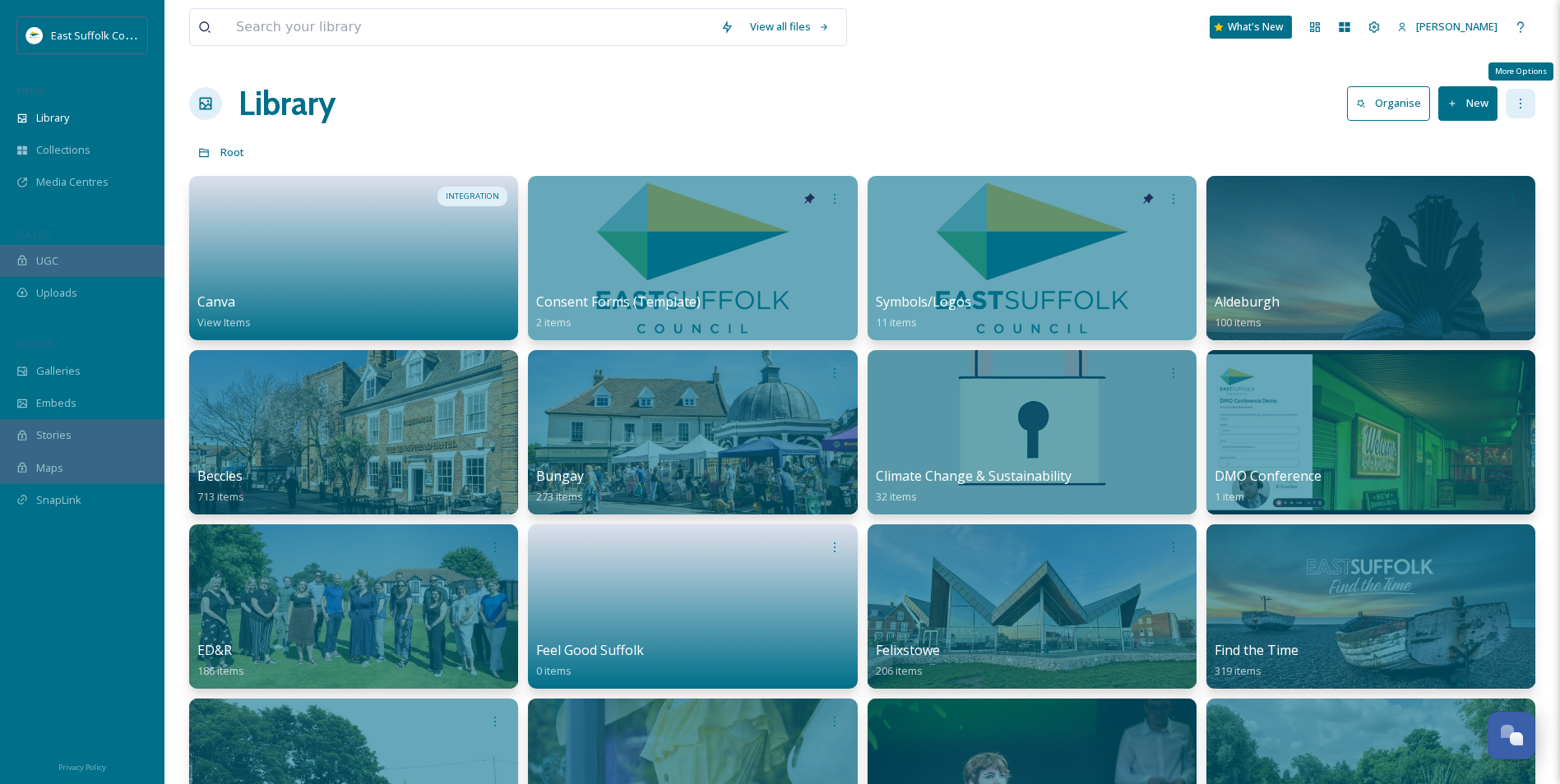
click at [1527, 116] on div "More Options" at bounding box center [1520, 103] width 29 height 29
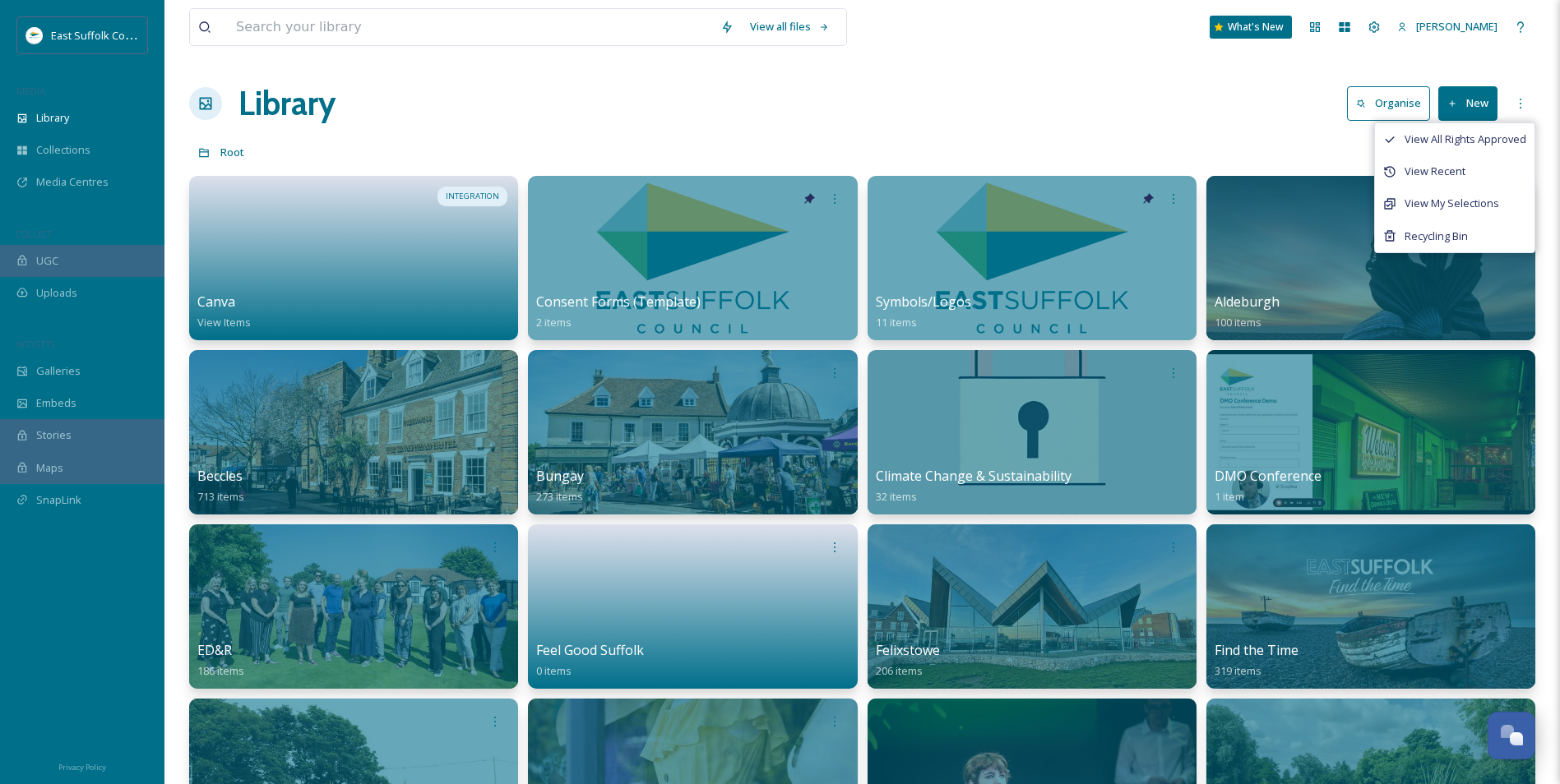
click at [1157, 140] on div "Root" at bounding box center [862, 151] width 1346 height 31
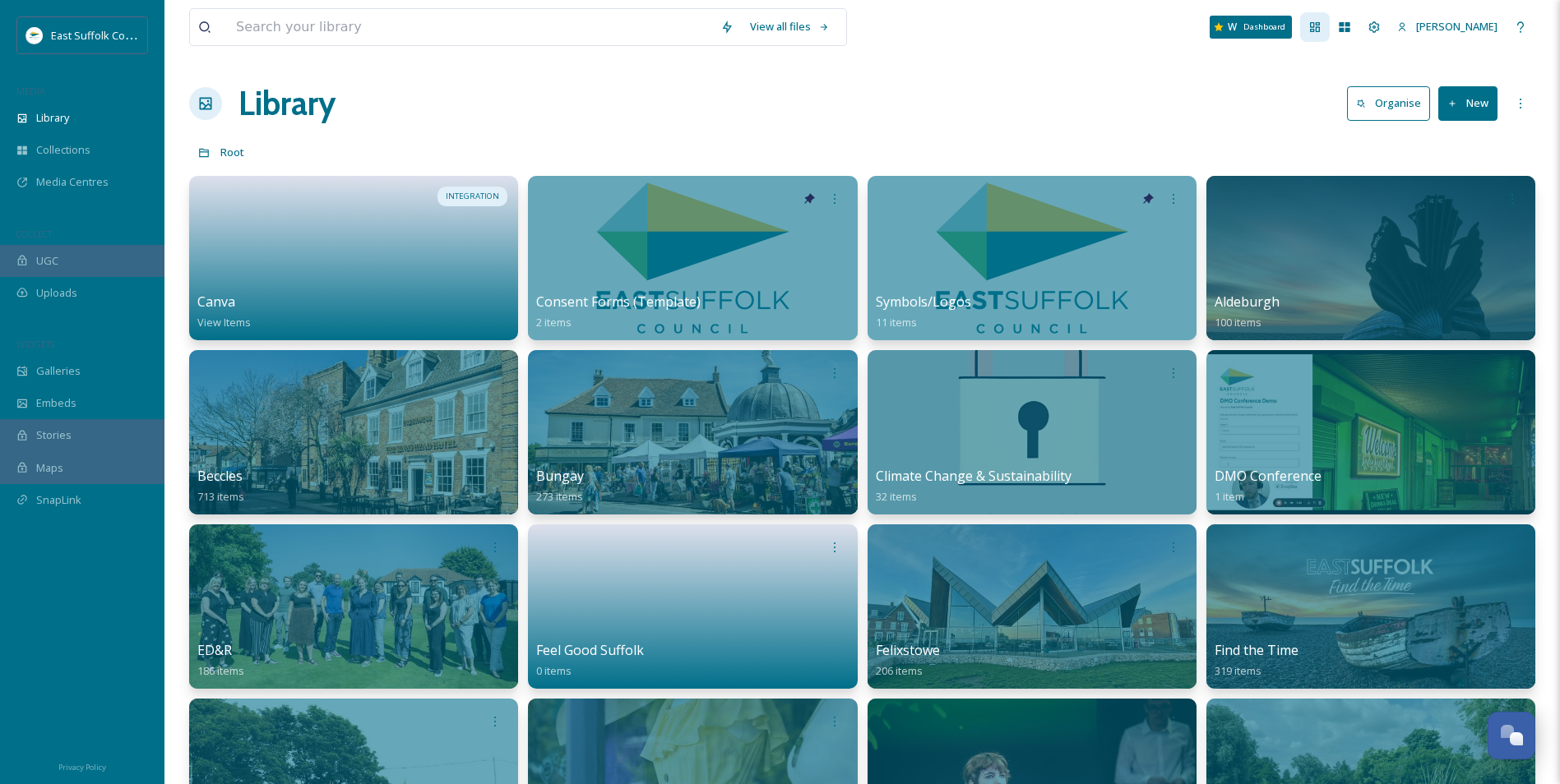
click at [1330, 20] on div "Dashboard" at bounding box center [1315, 27] width 29 height 29
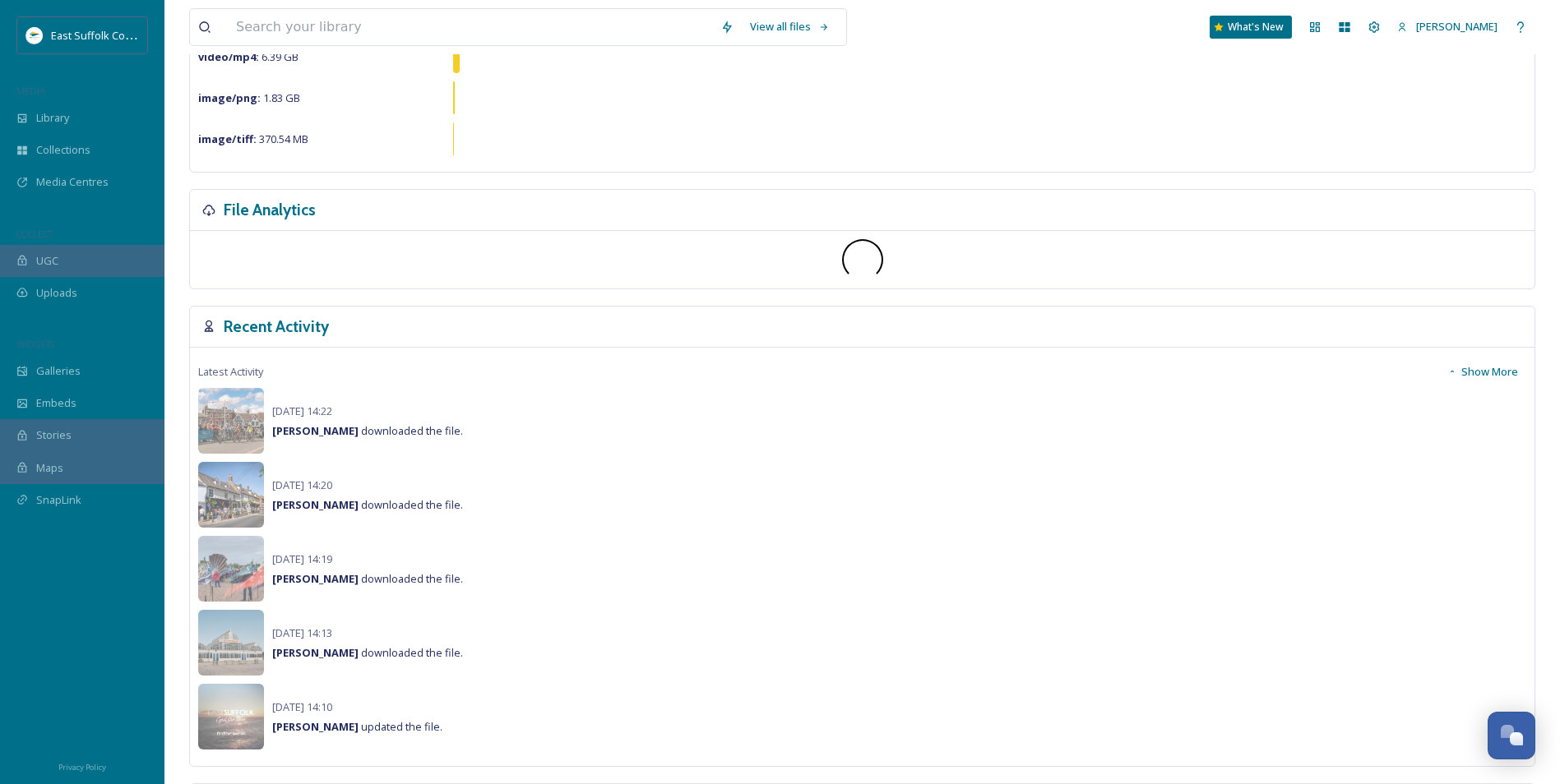
scroll to position [411, 0]
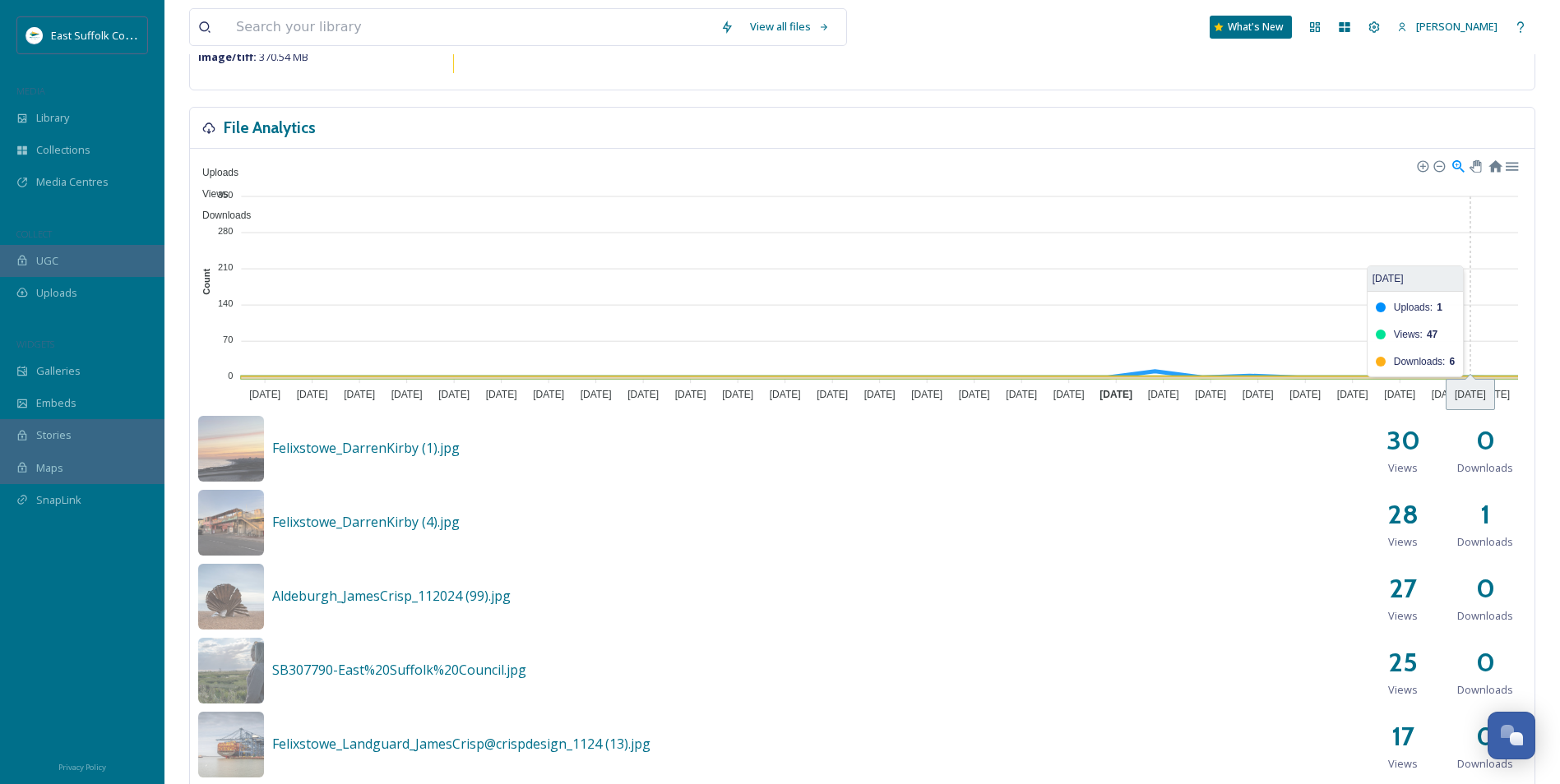
click at [1491, 297] on foreignobject "Uploads Views Downloads" at bounding box center [862, 280] width 1328 height 246
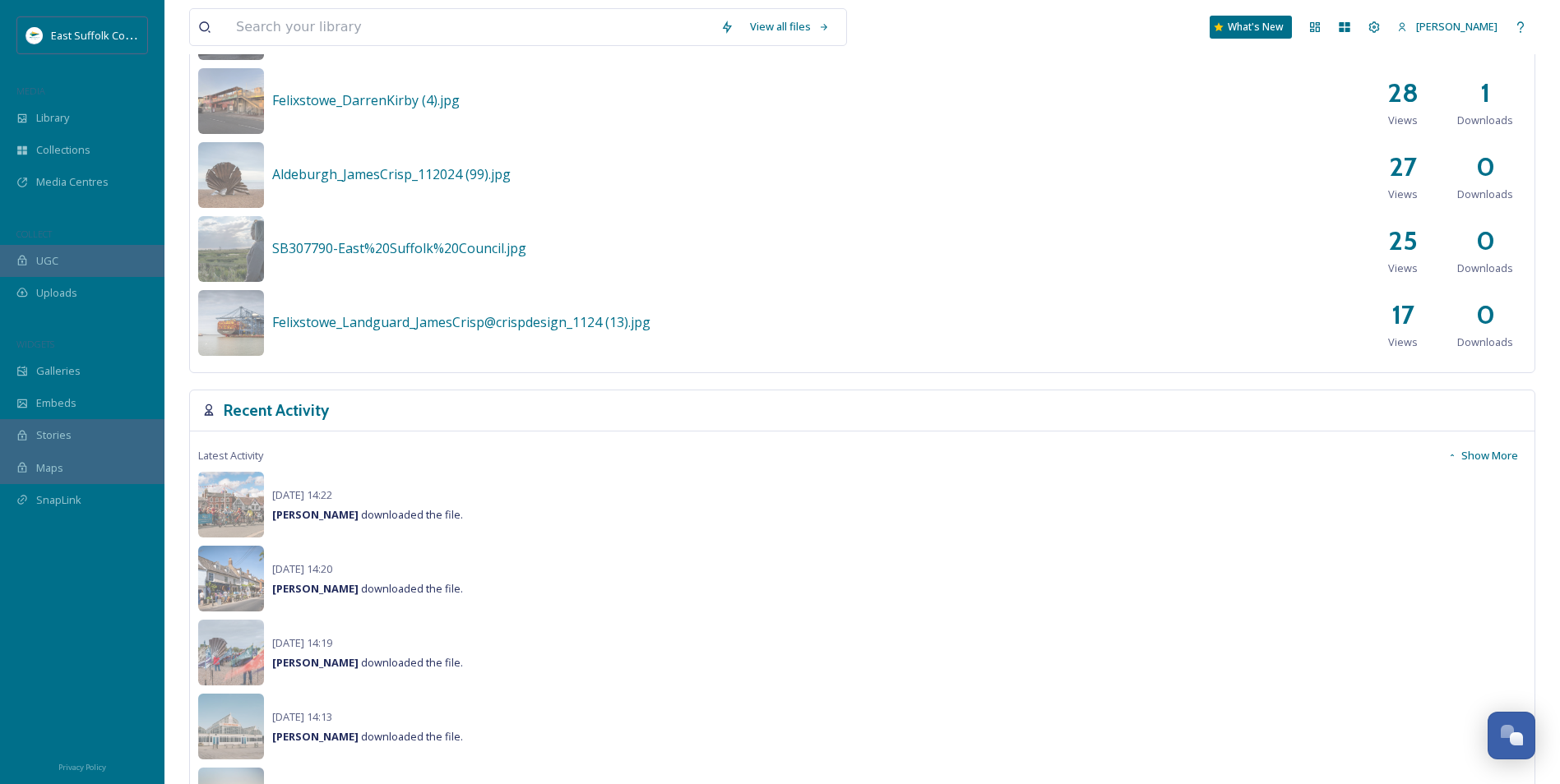
scroll to position [987, 0]
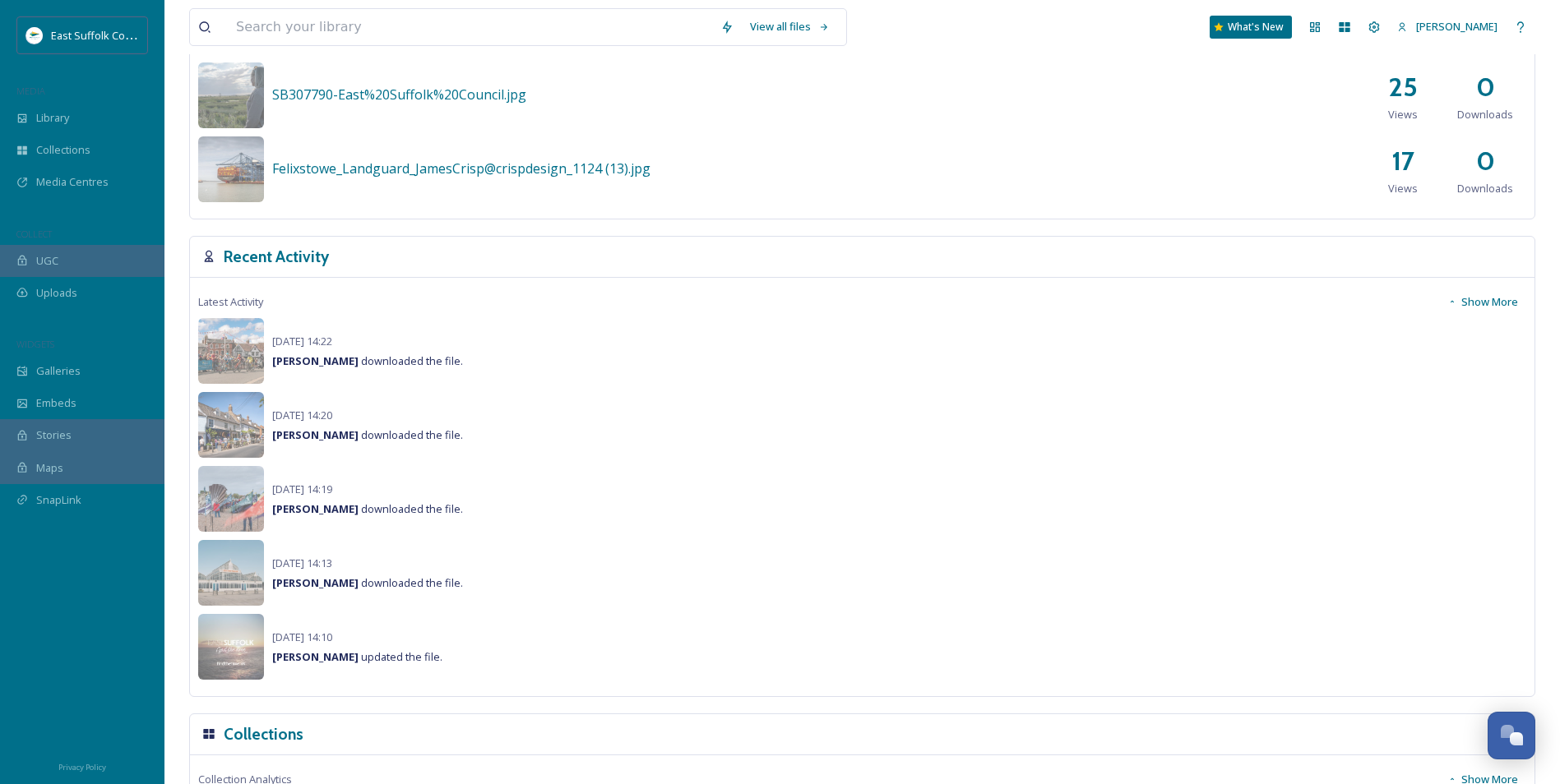
click at [1456, 307] on icon at bounding box center [1452, 301] width 9 height 9
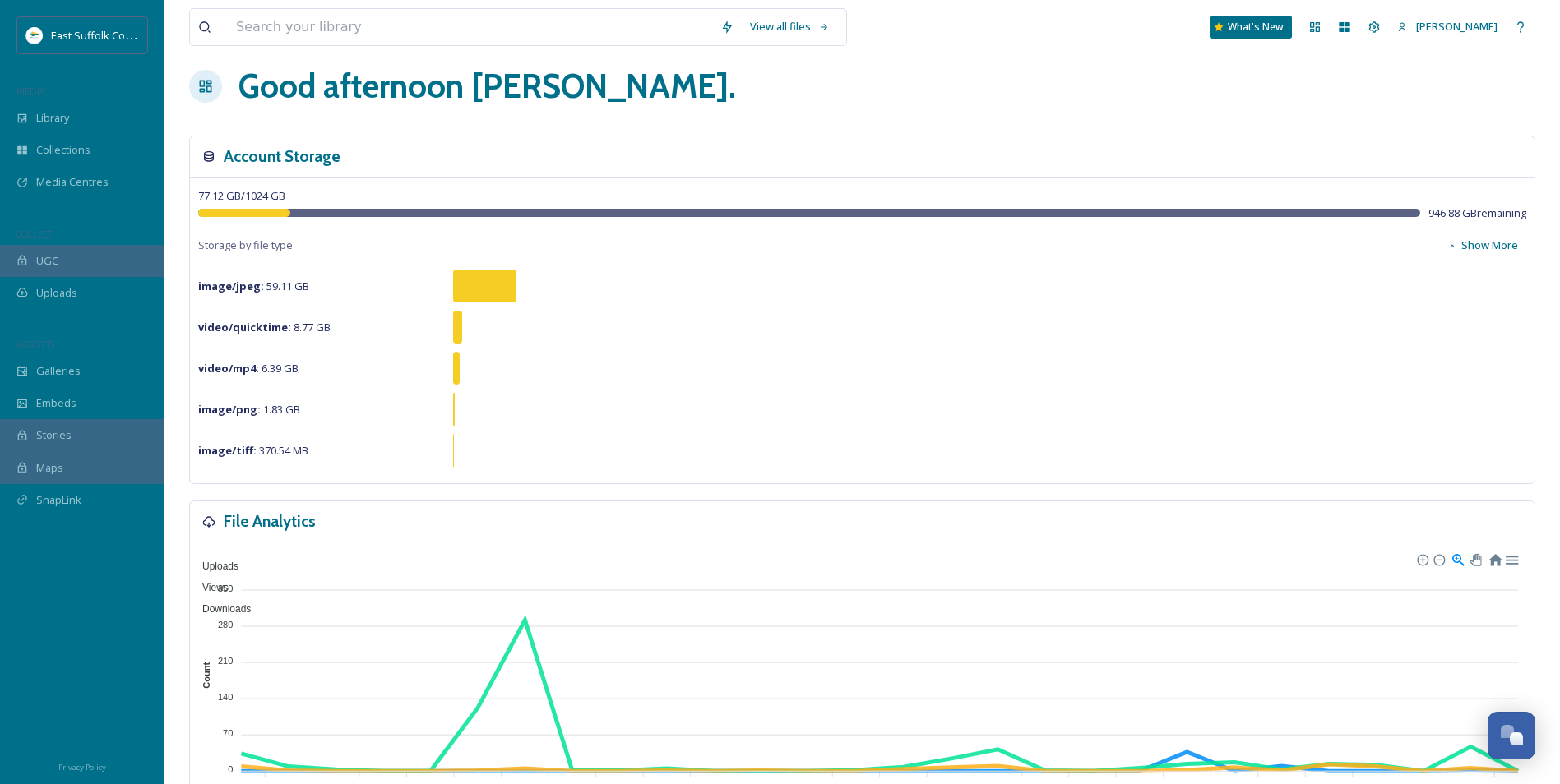
scroll to position [0, 0]
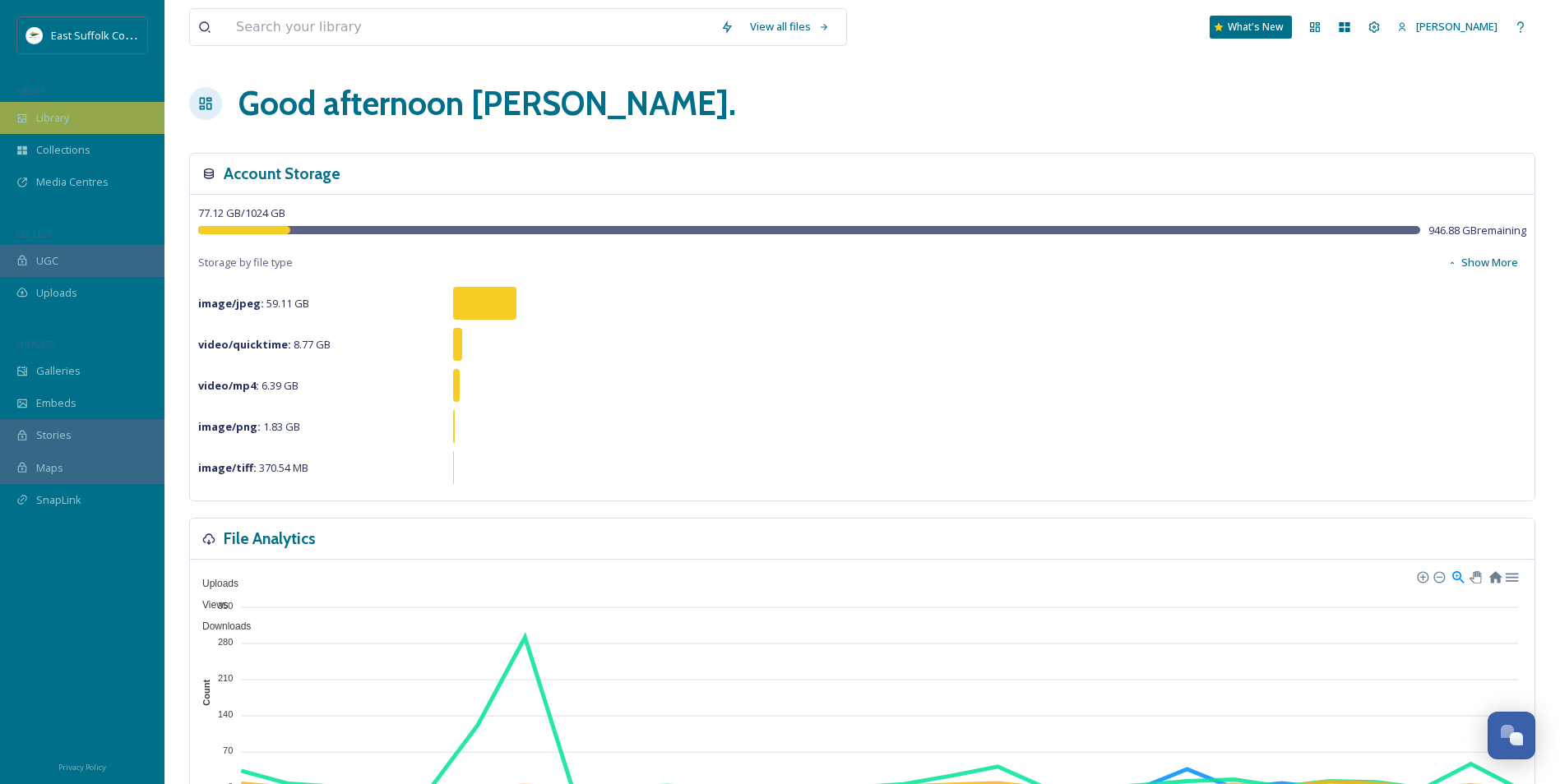
click at [79, 117] on div "Library" at bounding box center [82, 118] width 165 height 32
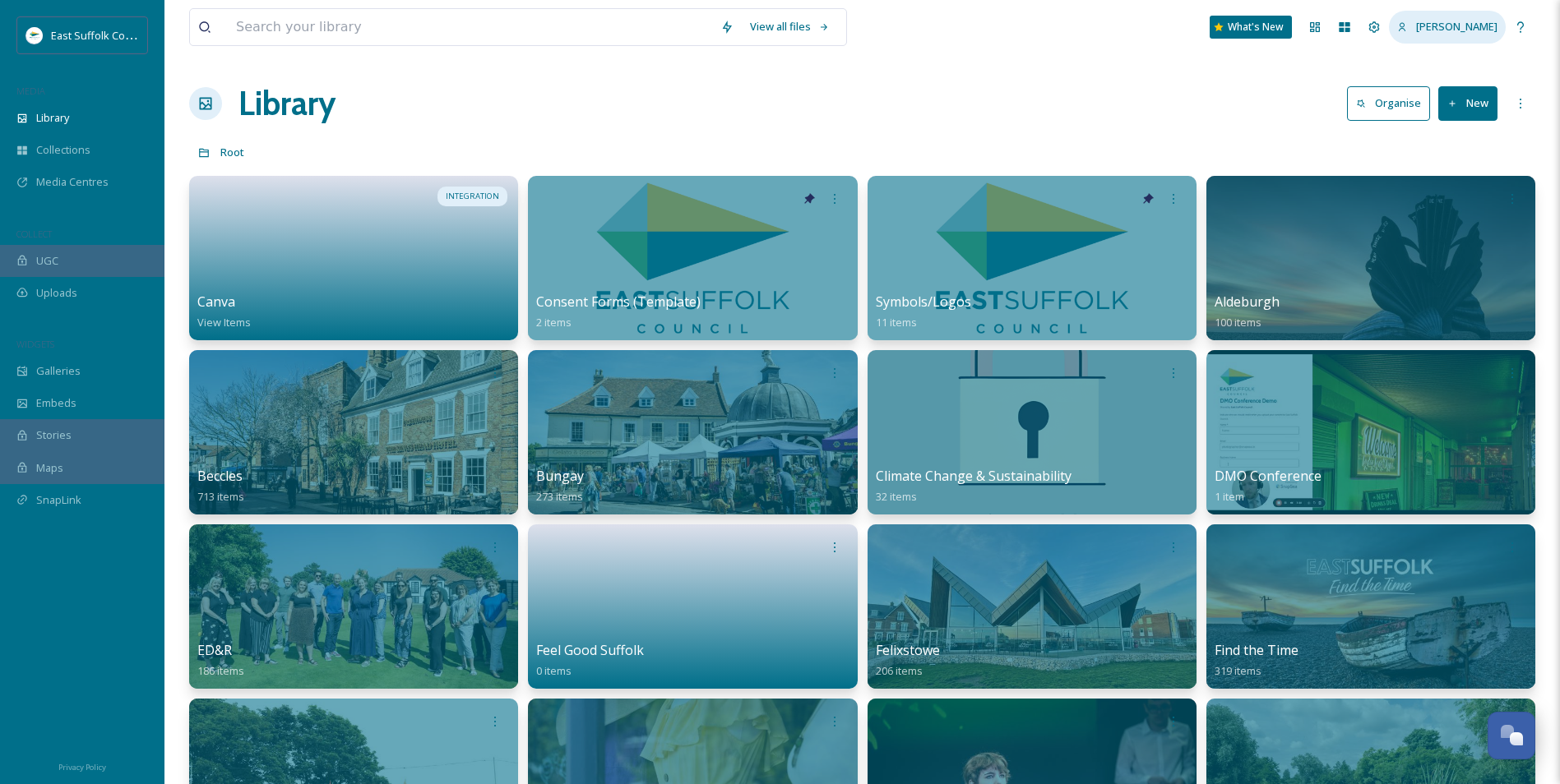
click at [1463, 30] on span "Jake Snell" at bounding box center [1457, 27] width 81 height 15
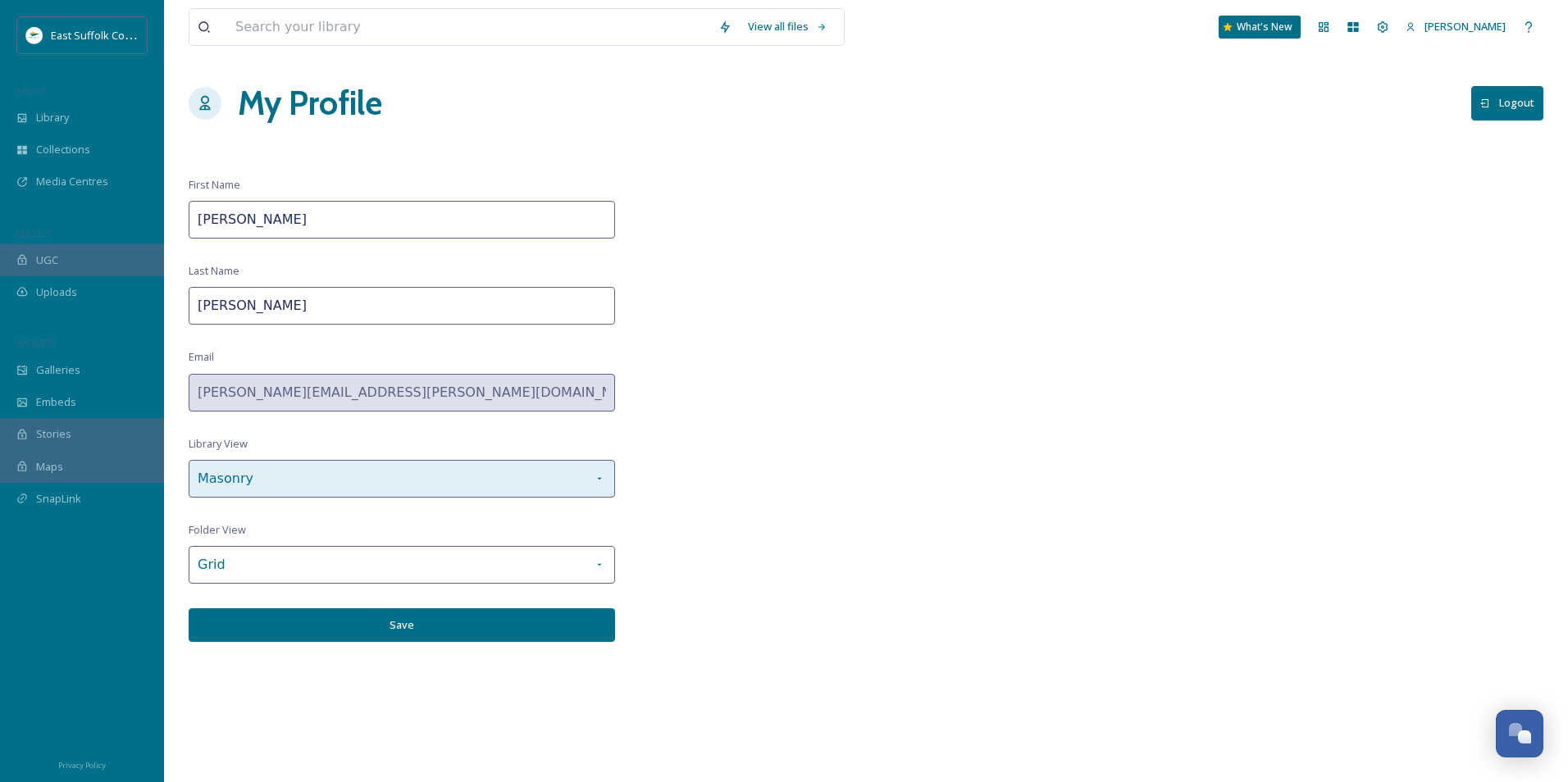
click at [594, 473] on icon at bounding box center [600, 479] width 13 height 13
click at [705, 535] on div "View all files What's New Jake Snell My Profile Logout First Name Jake Last Nam…" at bounding box center [866, 391] width 1404 height 782
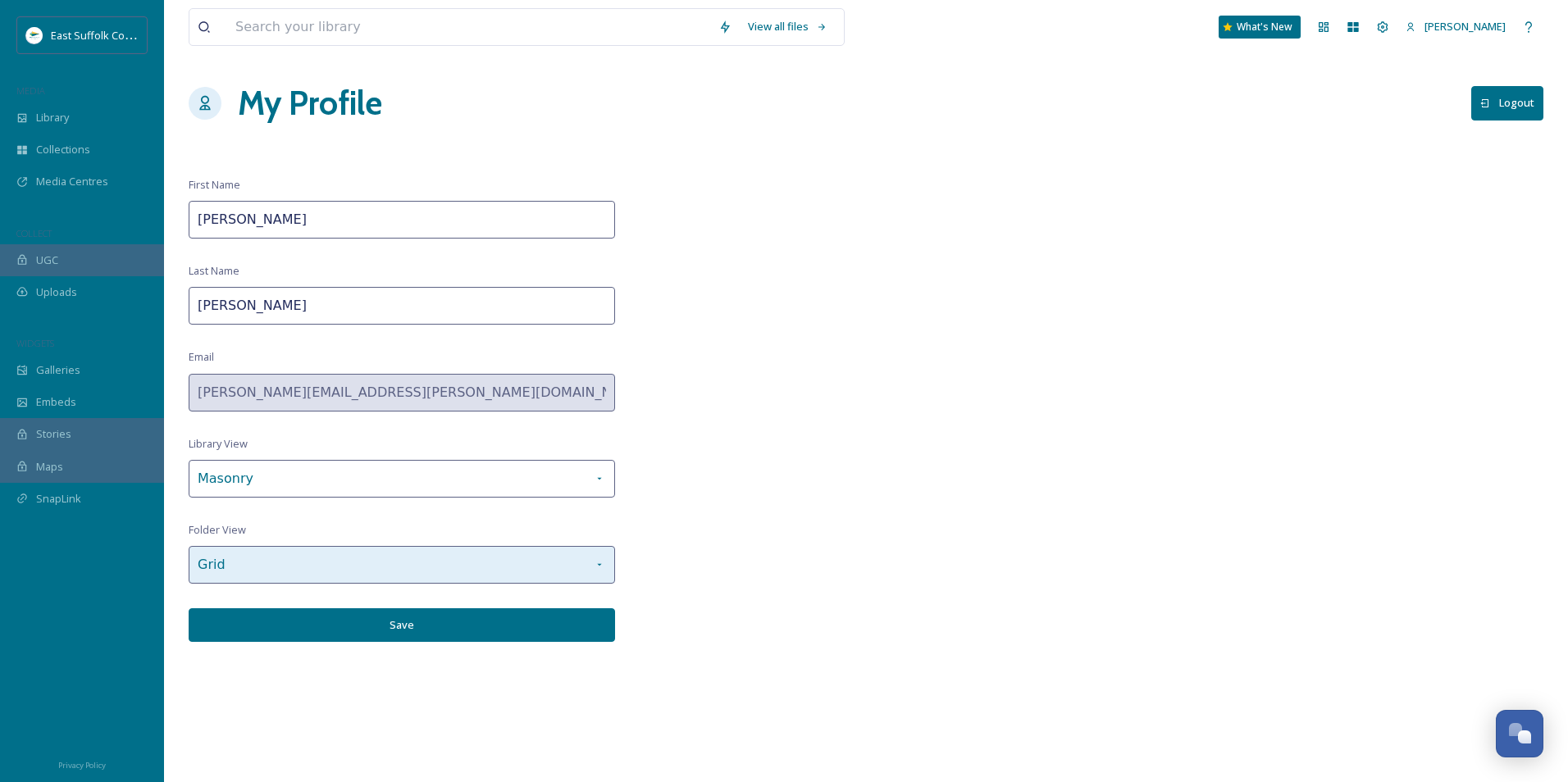
click at [578, 576] on div "Grid" at bounding box center [401, 565] width 426 height 38
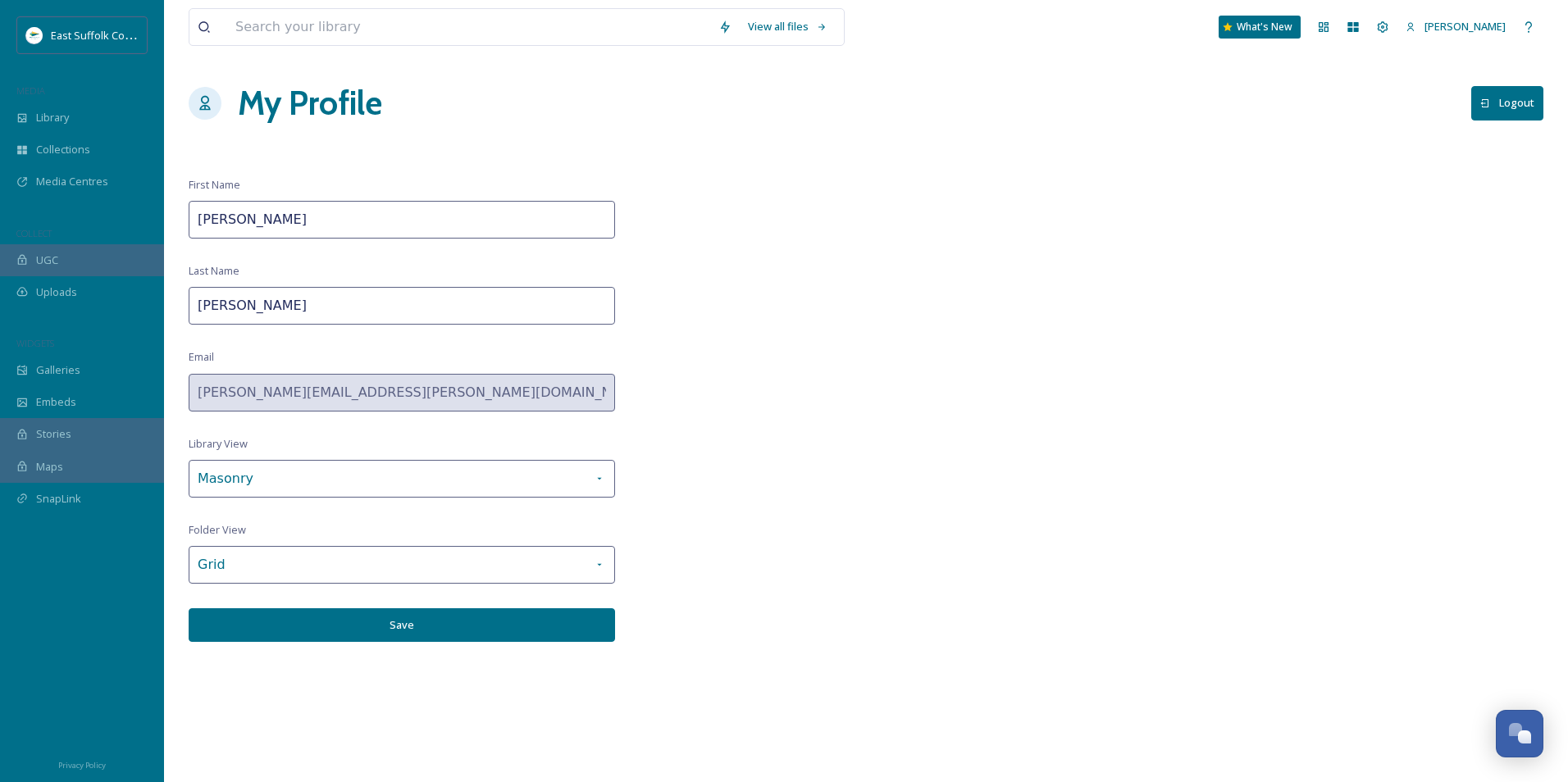
click at [753, 507] on div "View all files What's New Jake Snell My Profile Logout First Name Jake Last Nam…" at bounding box center [866, 391] width 1404 height 782
click at [354, 625] on button "Save" at bounding box center [401, 625] width 426 height 34
click at [59, 109] on div "Library" at bounding box center [82, 118] width 164 height 32
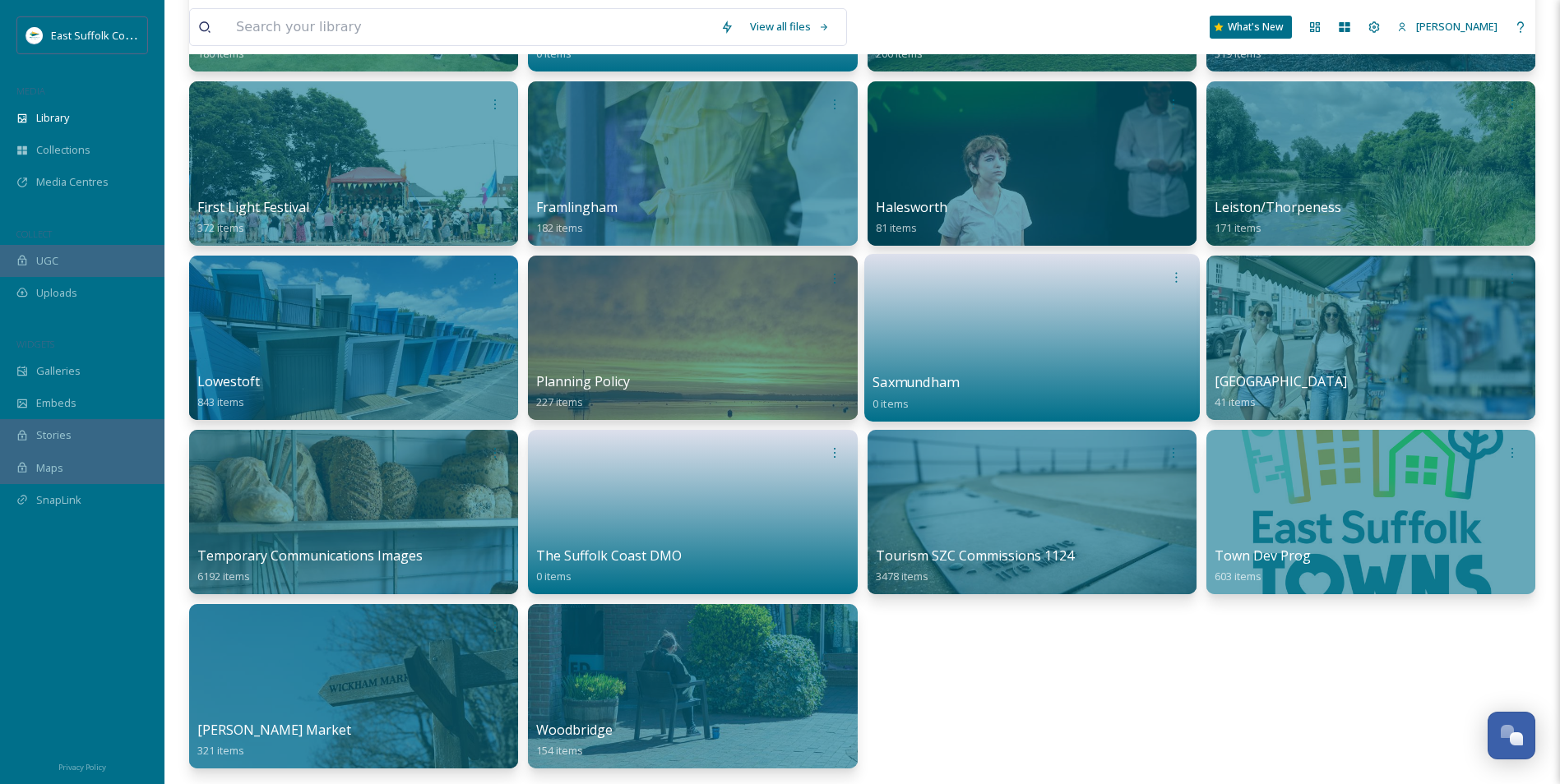
scroll to position [658, 0]
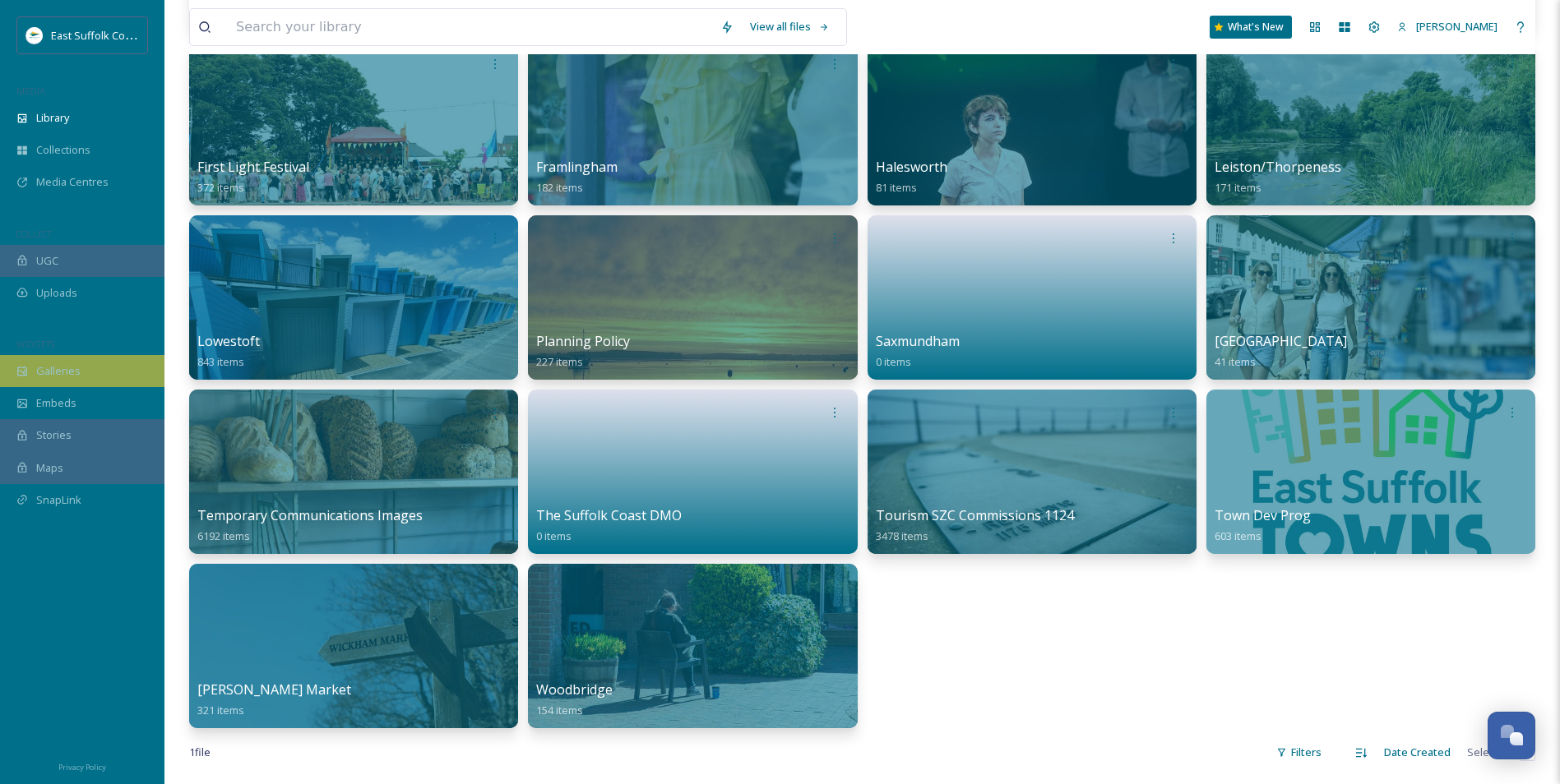
click at [50, 355] on div "Galleries" at bounding box center [82, 371] width 165 height 32
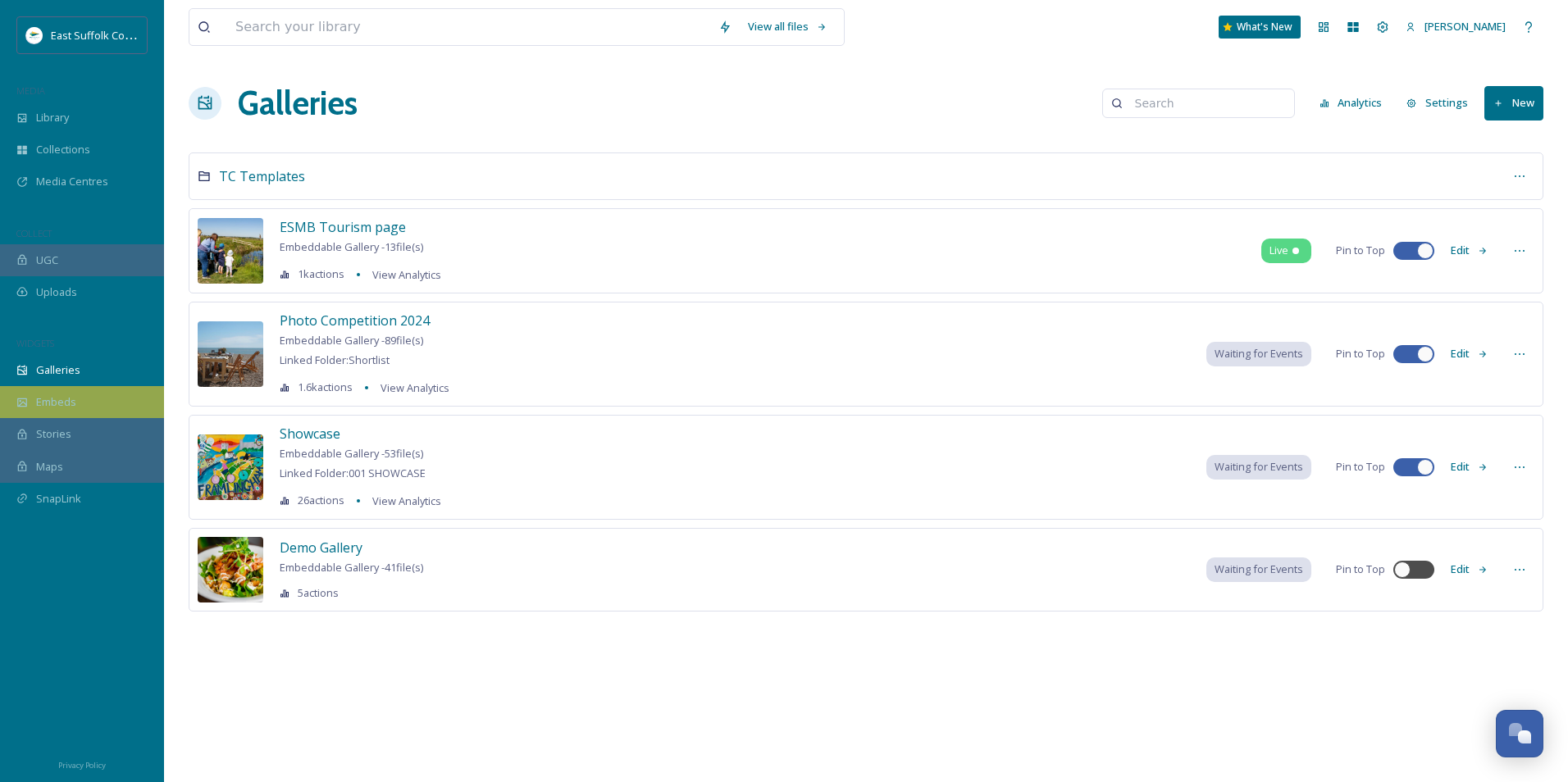
click at [79, 405] on div "Embeds" at bounding box center [82, 402] width 164 height 32
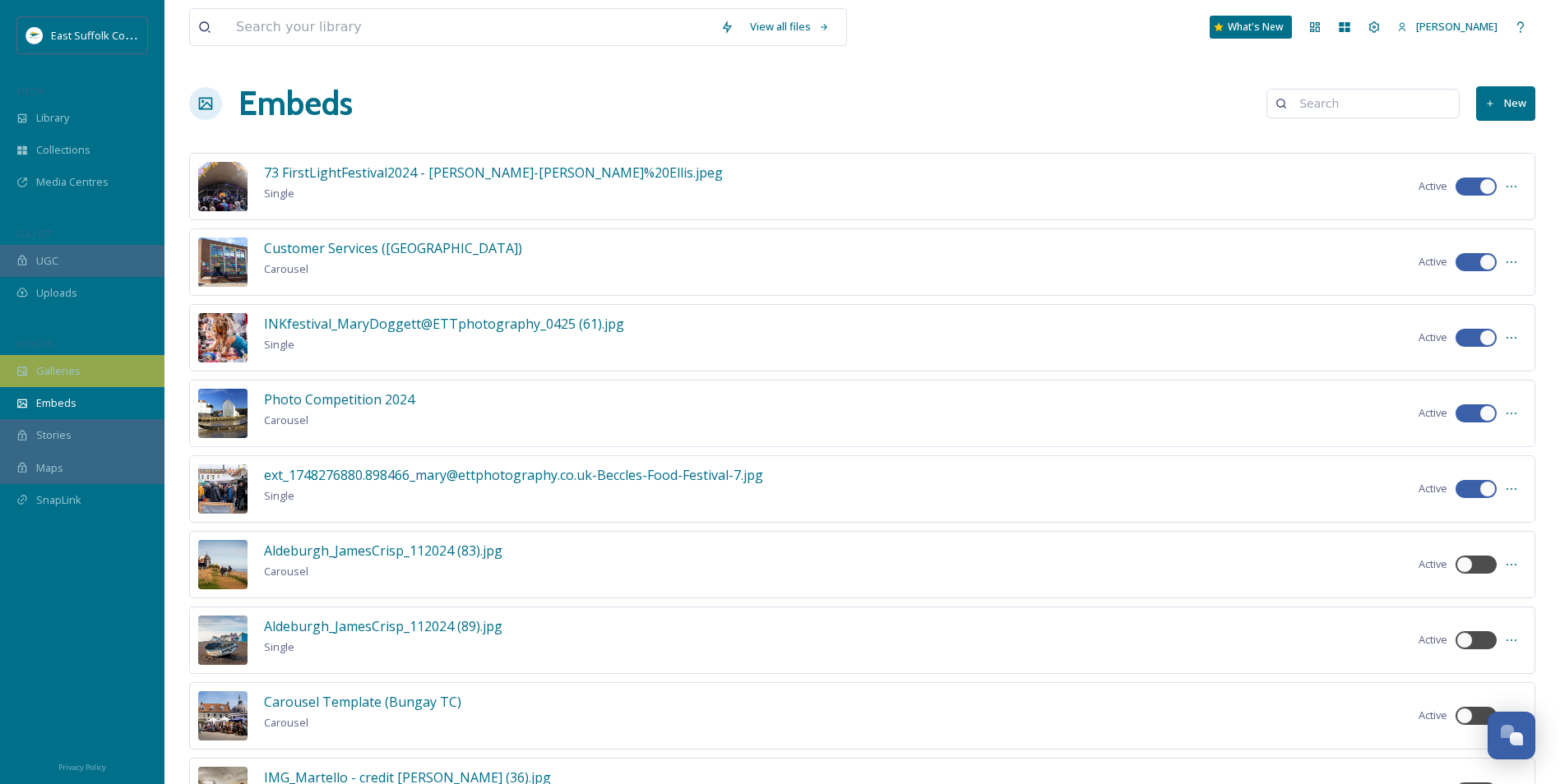
click at [99, 379] on div "Galleries" at bounding box center [82, 371] width 165 height 32
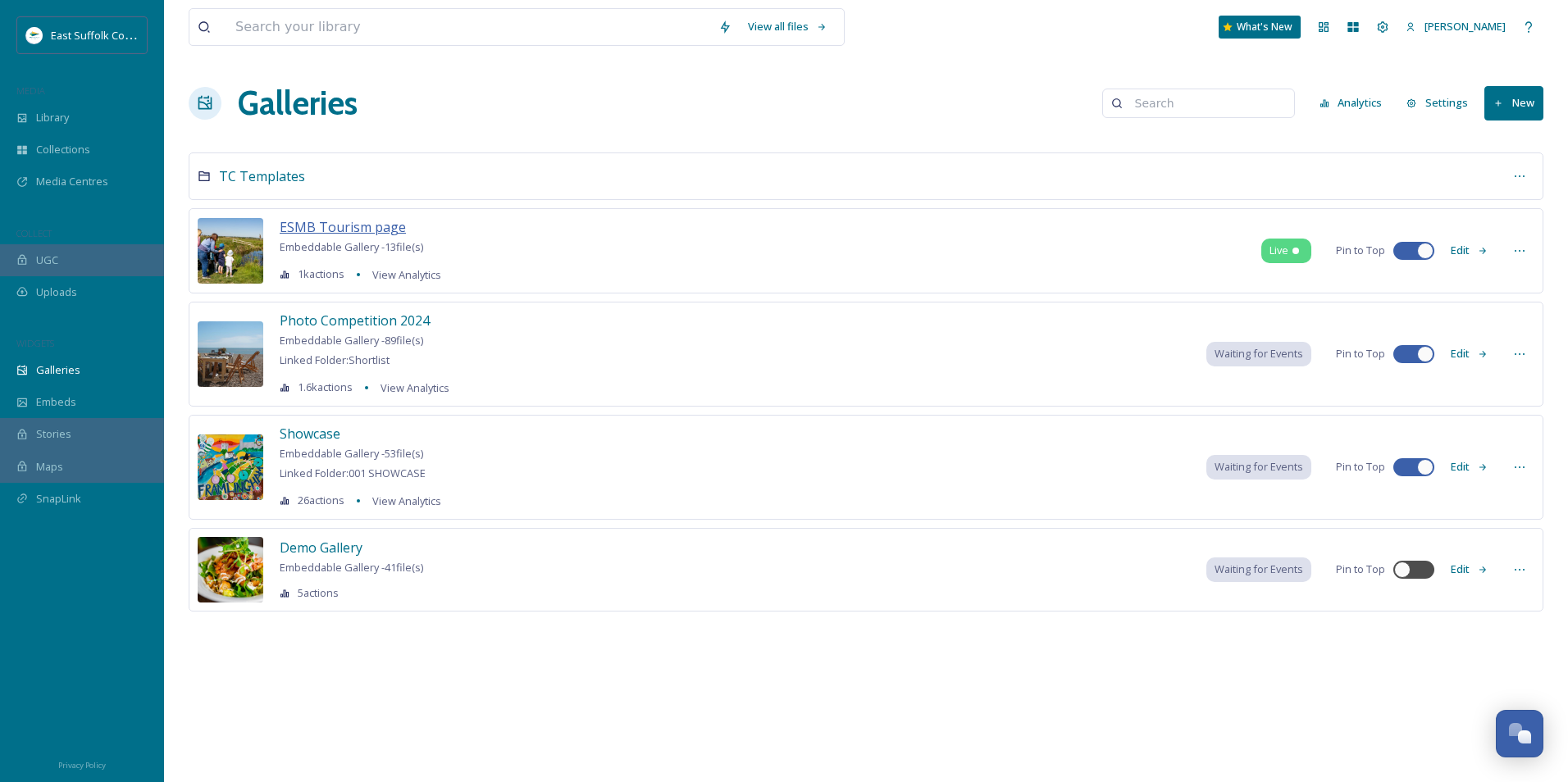
click at [321, 230] on span "ESMB Tourism page" at bounding box center [343, 227] width 127 height 18
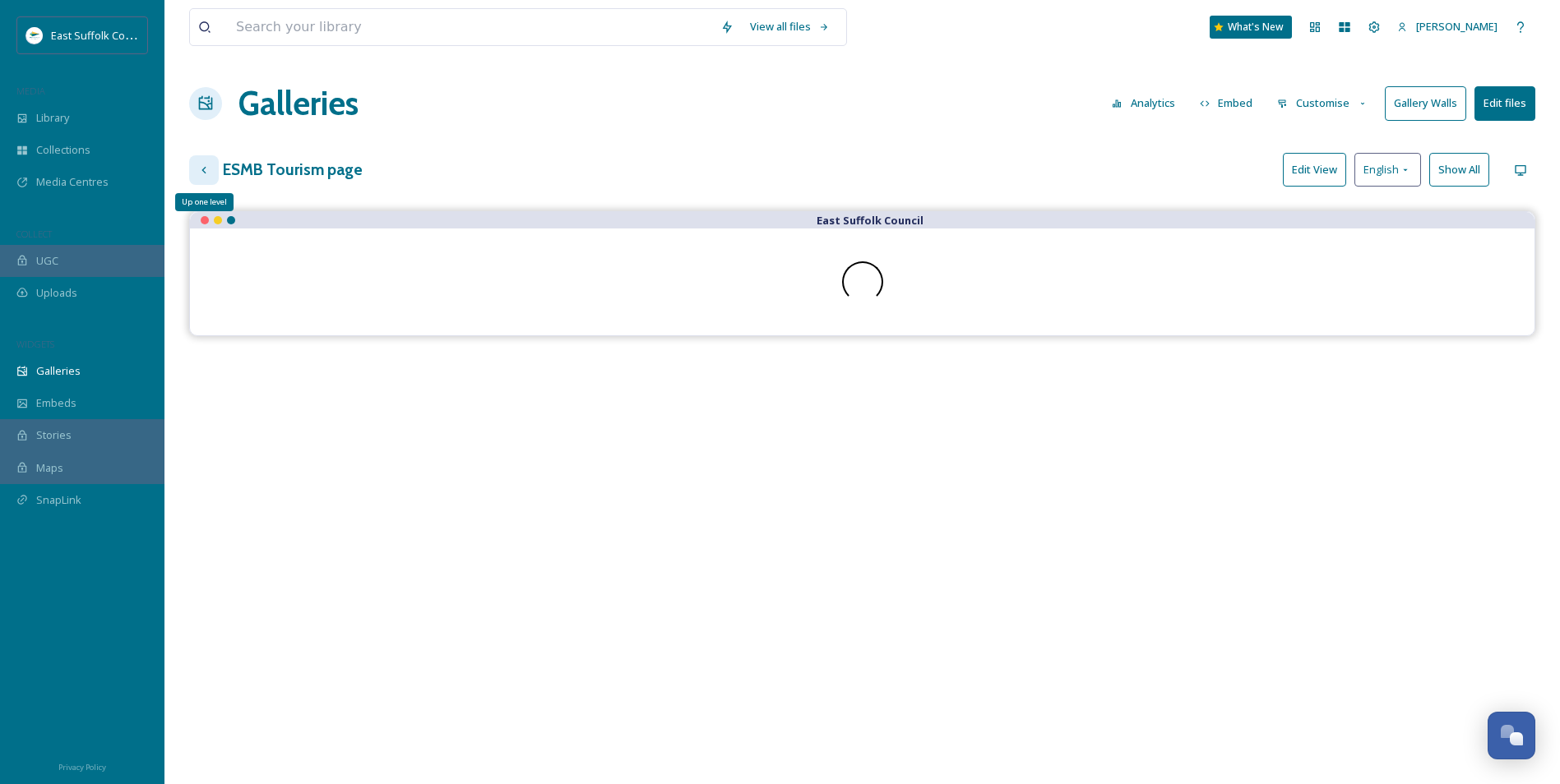
click at [211, 166] on div "Up one level" at bounding box center [204, 169] width 29 height 29
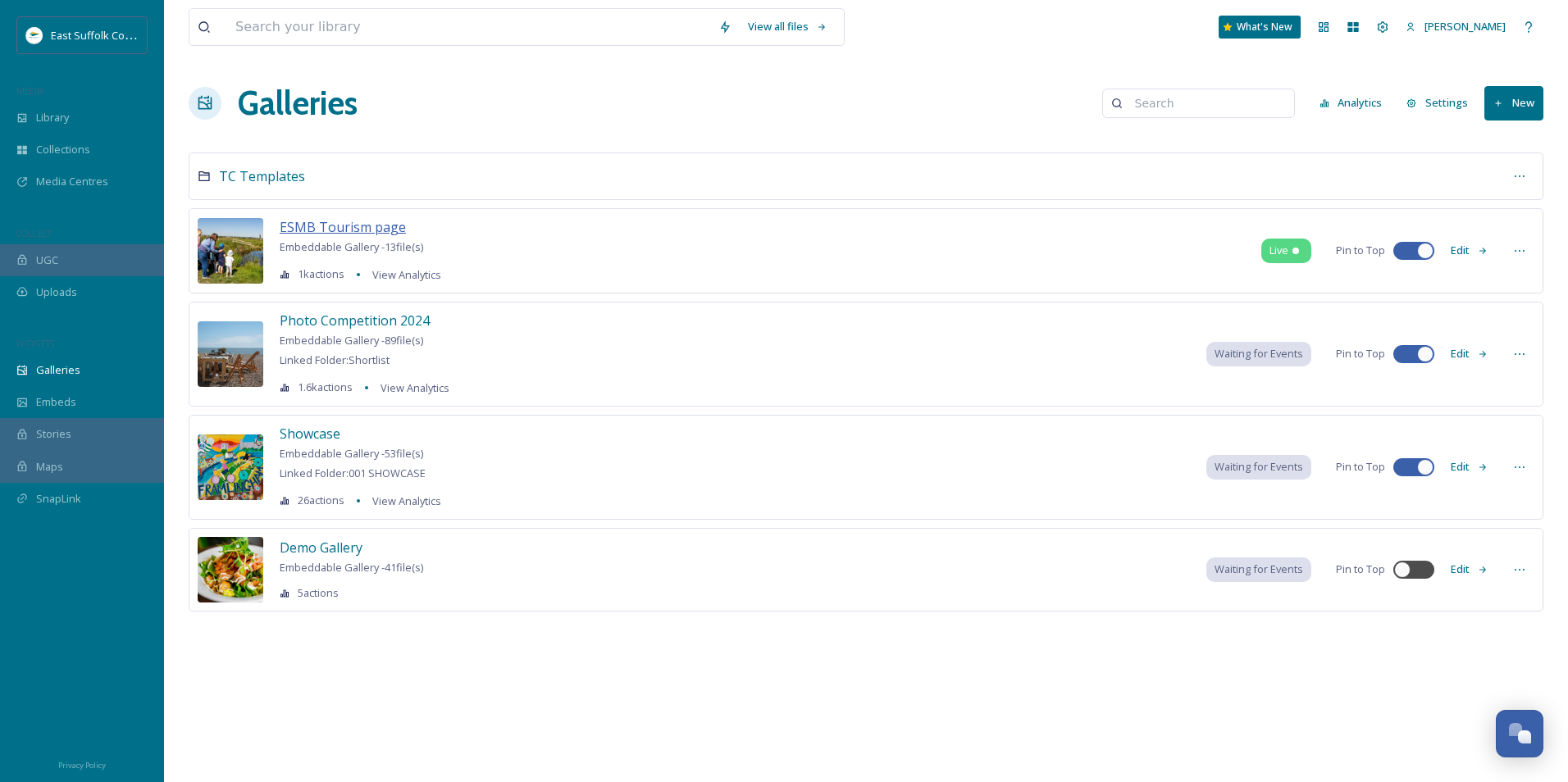
click at [352, 230] on span "ESMB Tourism page" at bounding box center [343, 227] width 127 height 18
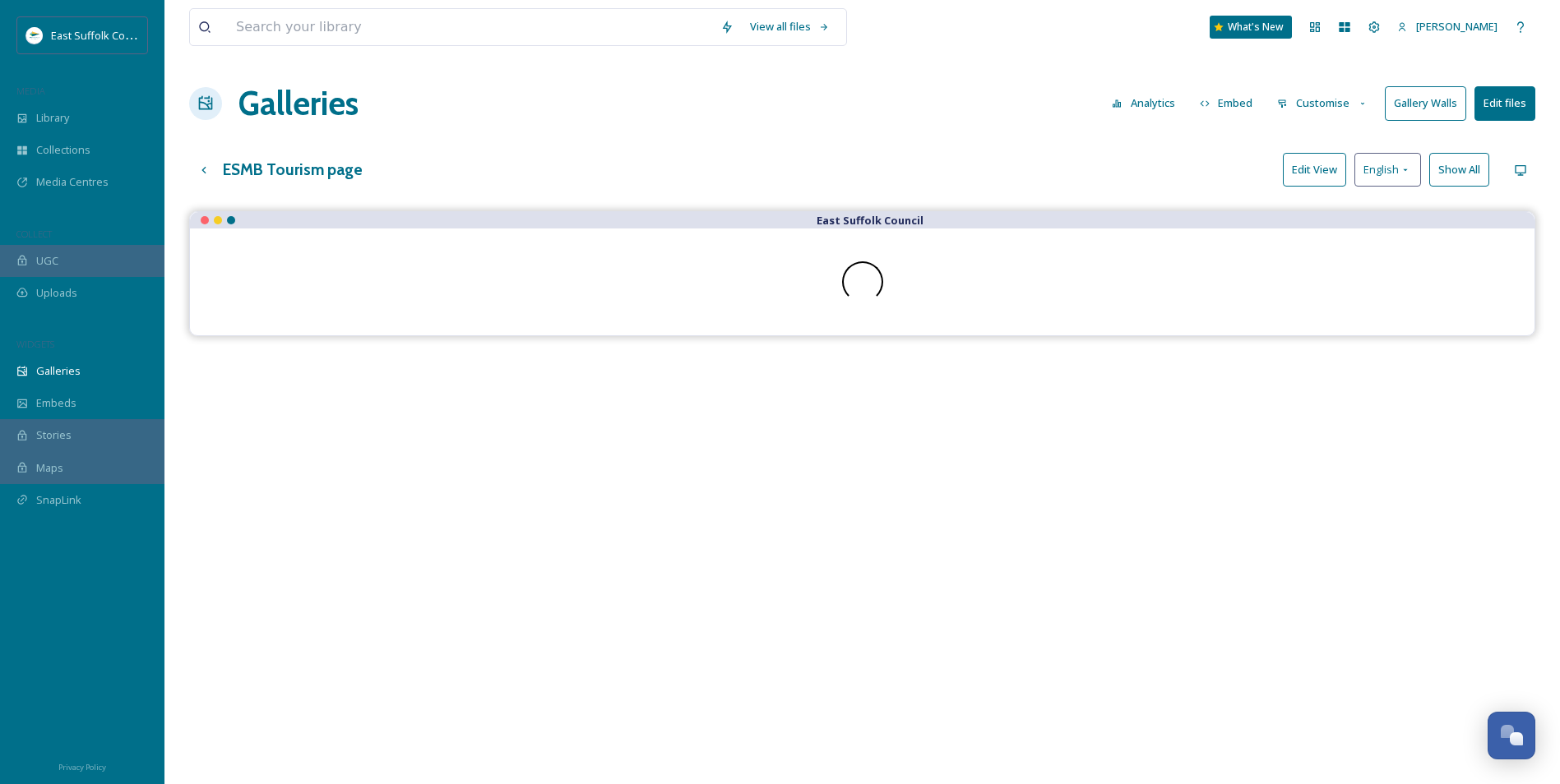
click at [1322, 99] on button "Customise" at bounding box center [1323, 103] width 108 height 32
click at [1288, 206] on span "Buttons" at bounding box center [1297, 205] width 39 height 15
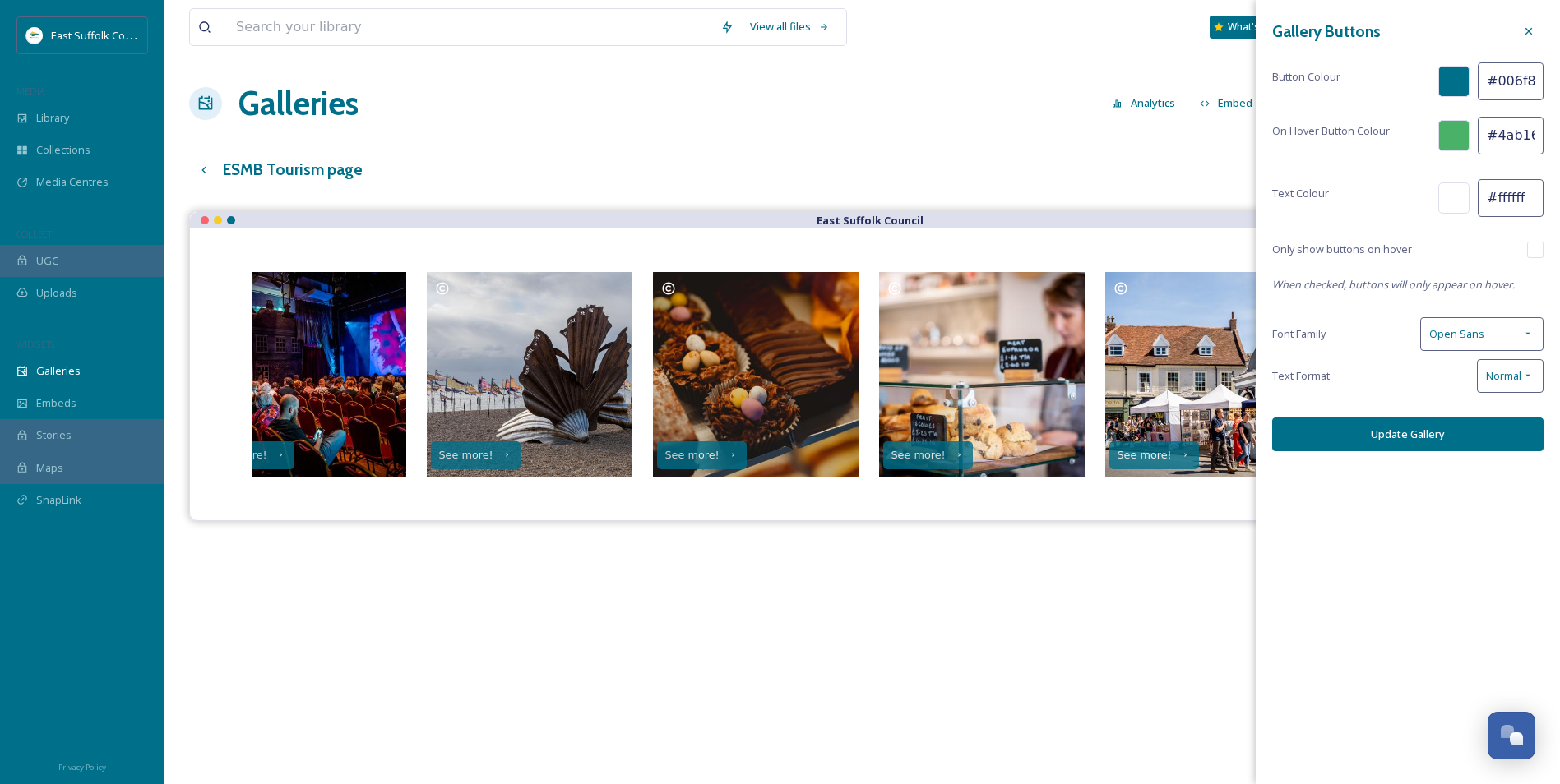
click at [843, 132] on div "View all files What's New Jake Snell Galleries Analytics Embed Customise Galler…" at bounding box center [862, 509] width 1395 height 1020
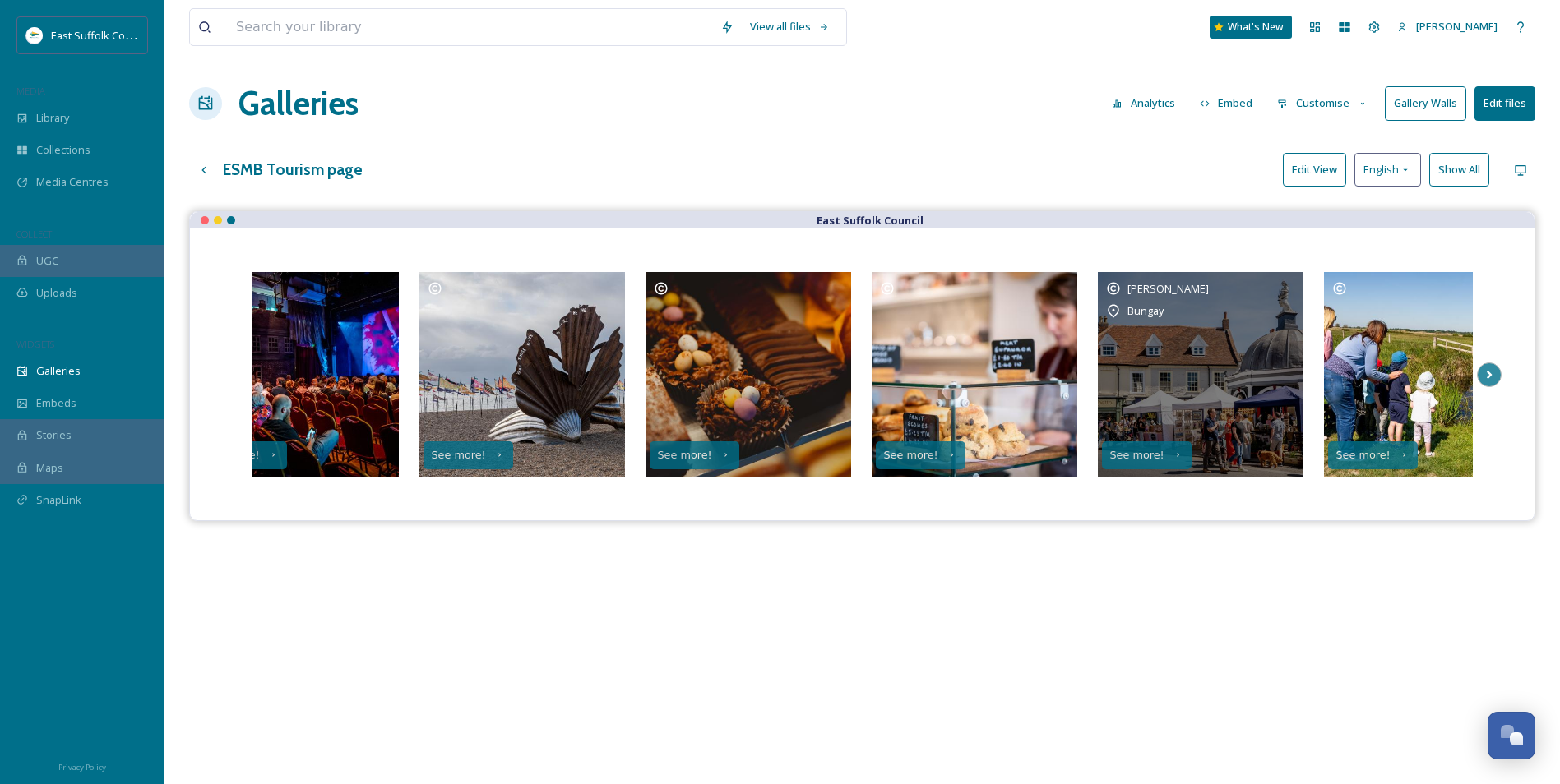
click at [1282, 290] on div "[PERSON_NAME]" at bounding box center [1201, 288] width 189 height 16
click at [1289, 288] on div "[PERSON_NAME]" at bounding box center [1201, 288] width 189 height 16
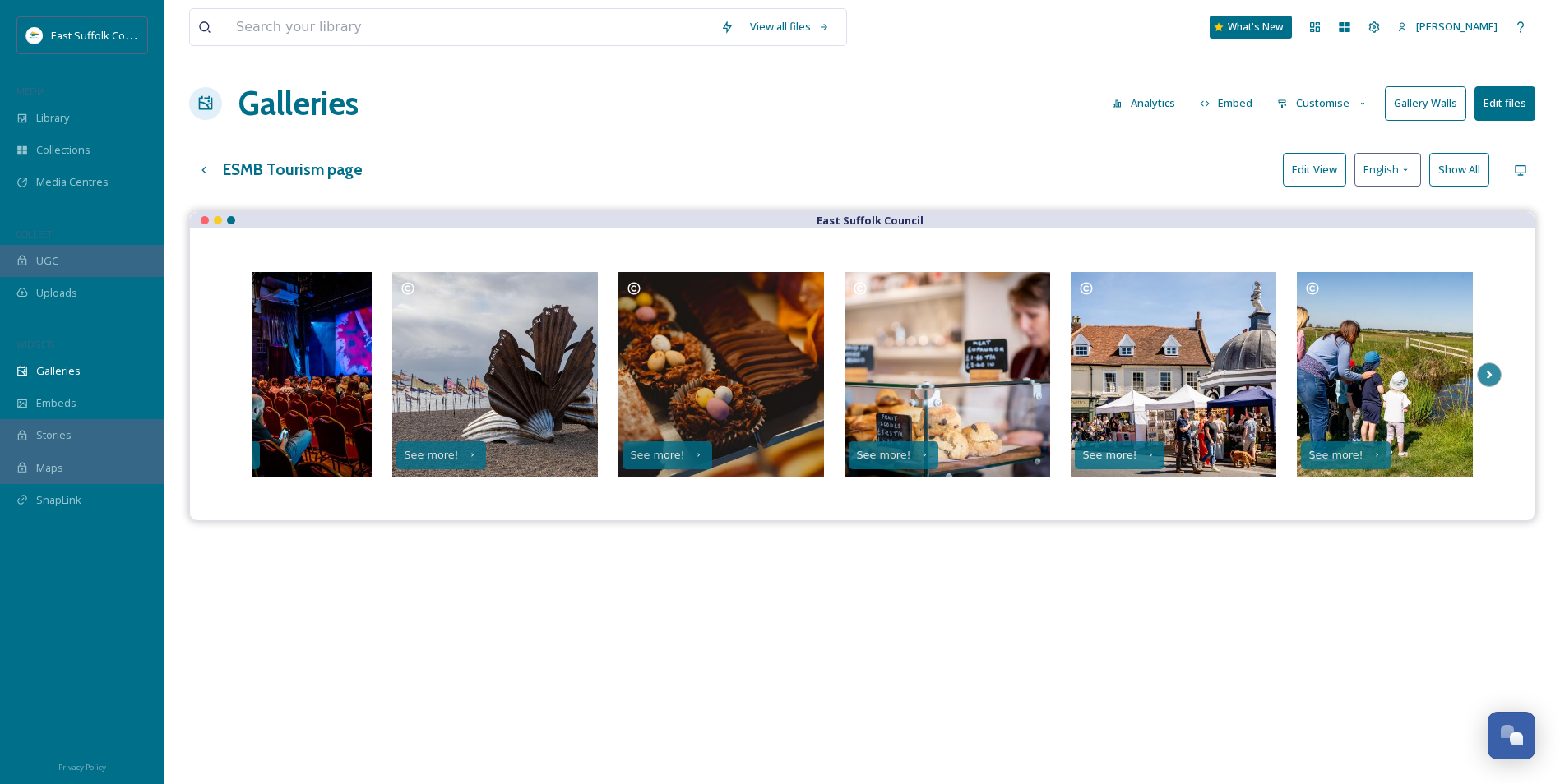
click at [1290, 171] on button "Edit View" at bounding box center [1314, 169] width 63 height 34
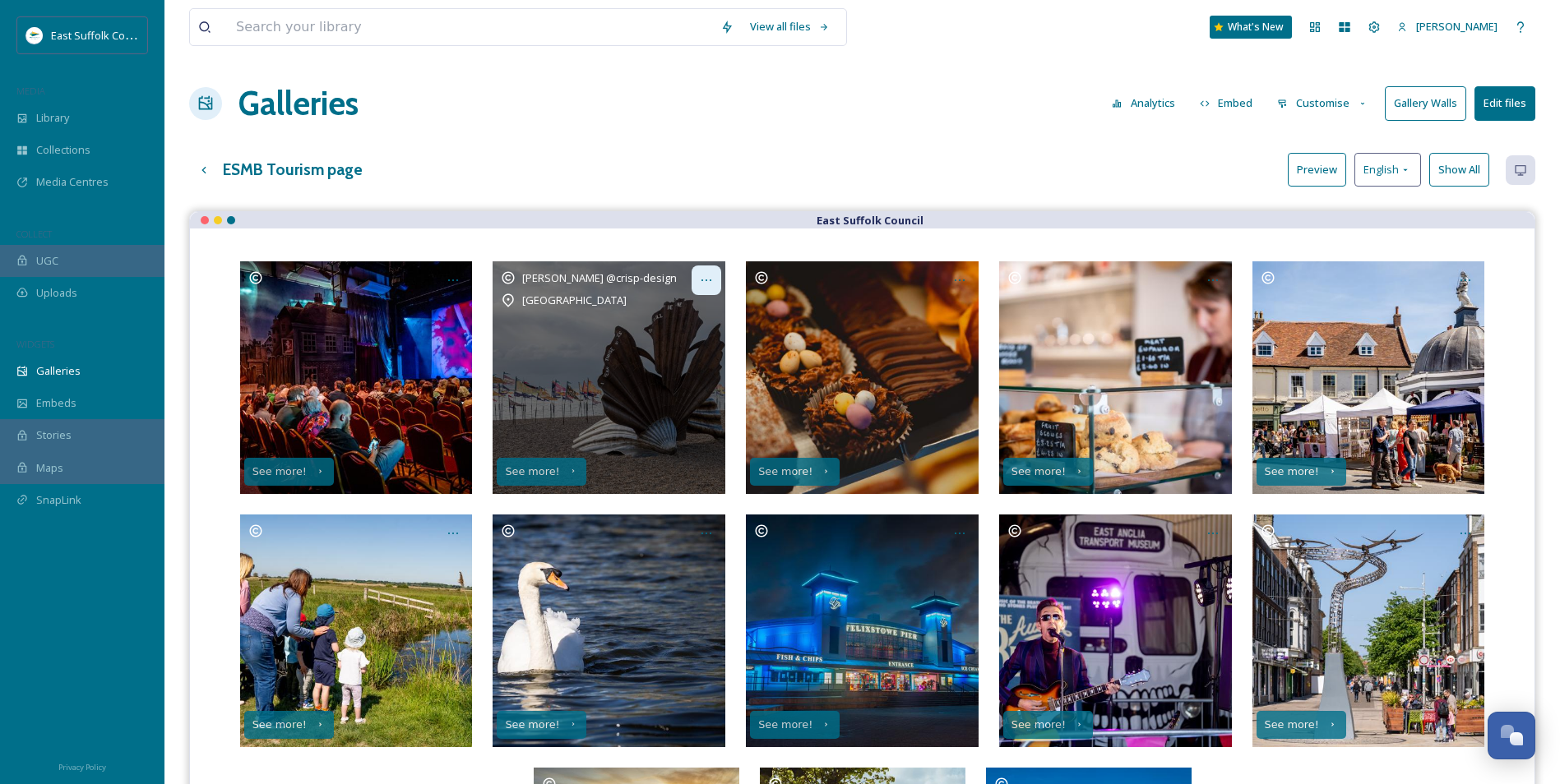
click at [704, 277] on icon at bounding box center [707, 280] width 13 height 13
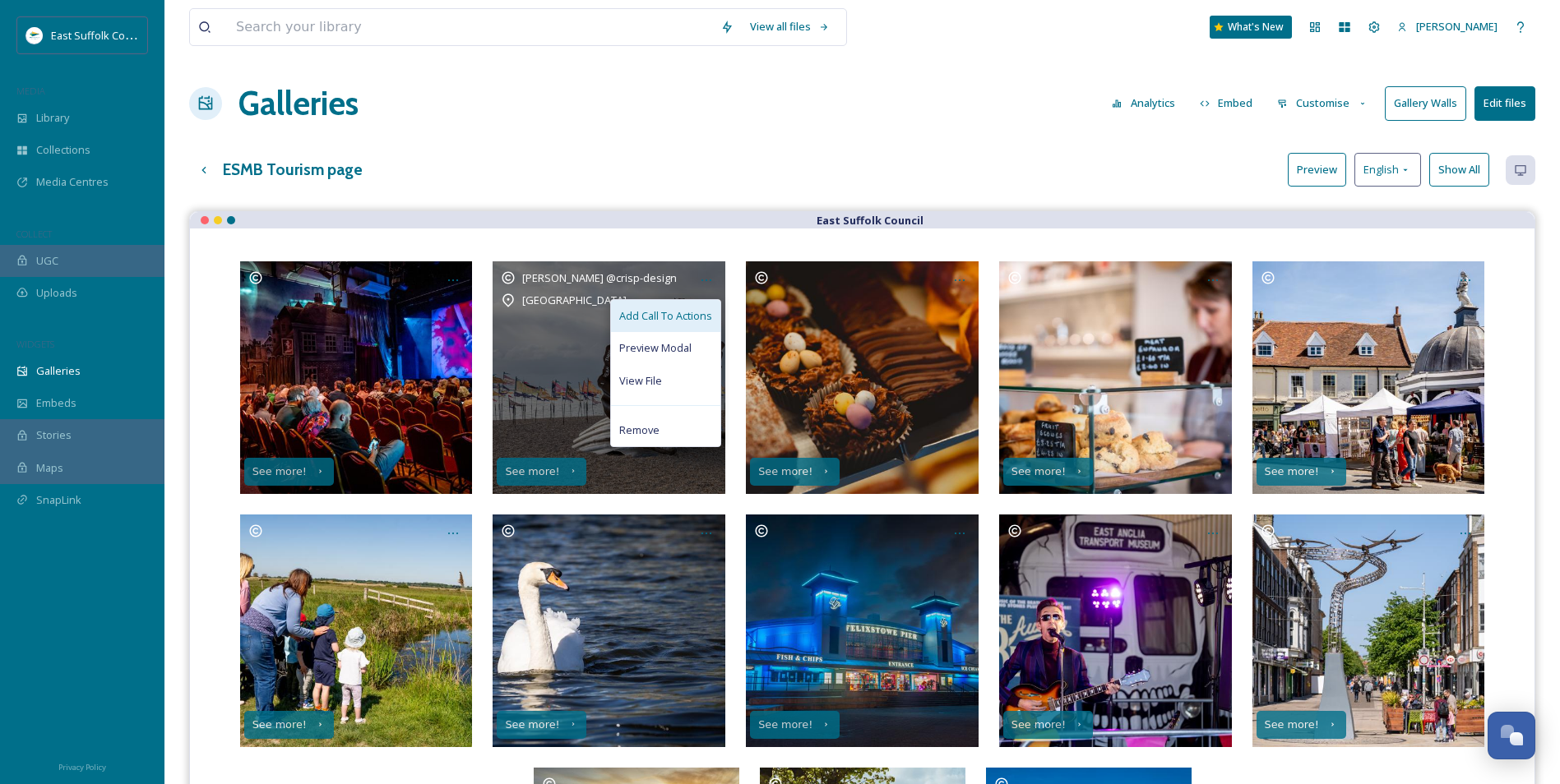
click at [663, 324] on span "Add Call To Actions" at bounding box center [666, 316] width 93 height 15
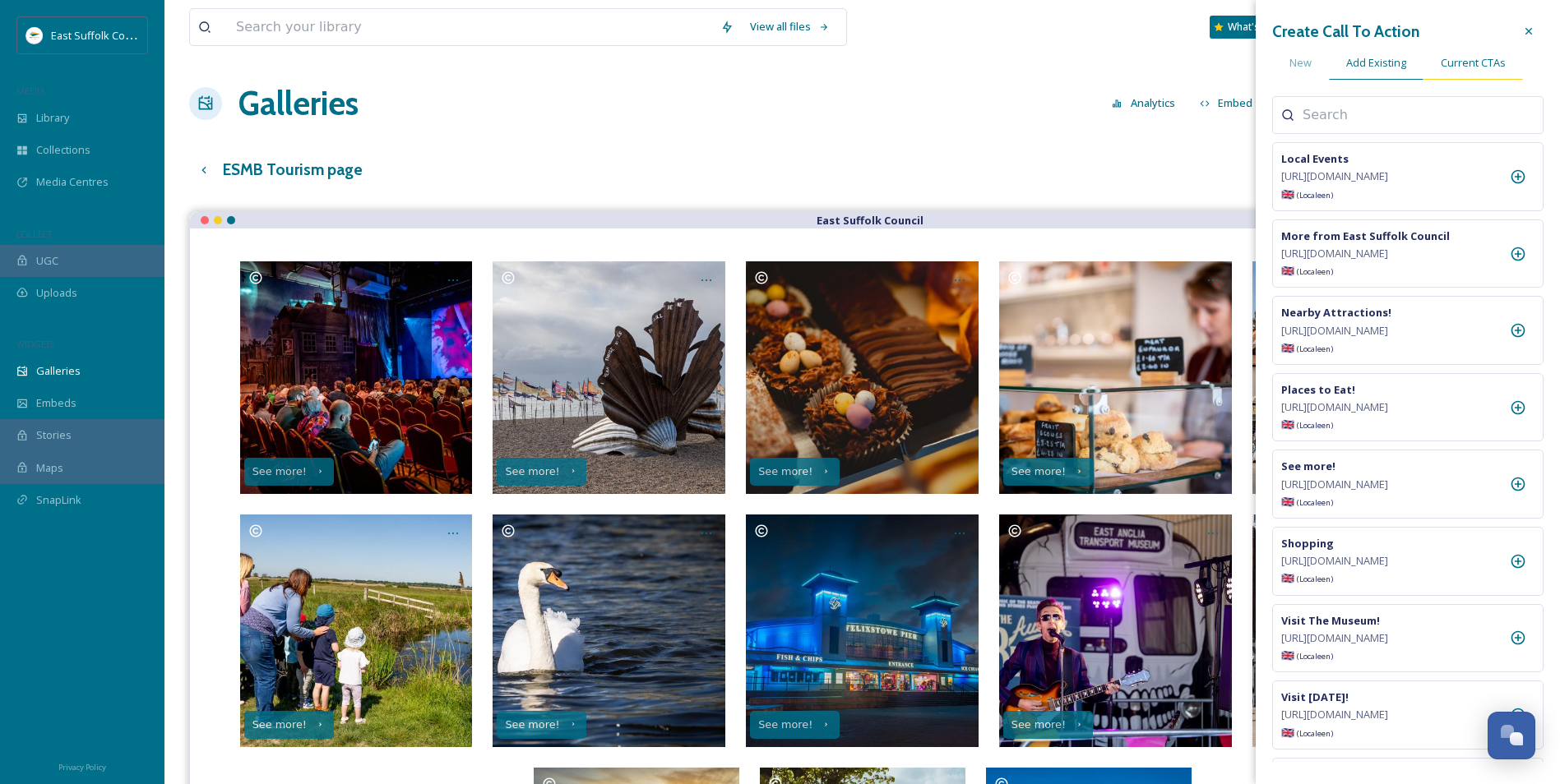
click at [1430, 65] on div "Current CTAs" at bounding box center [1473, 63] width 99 height 34
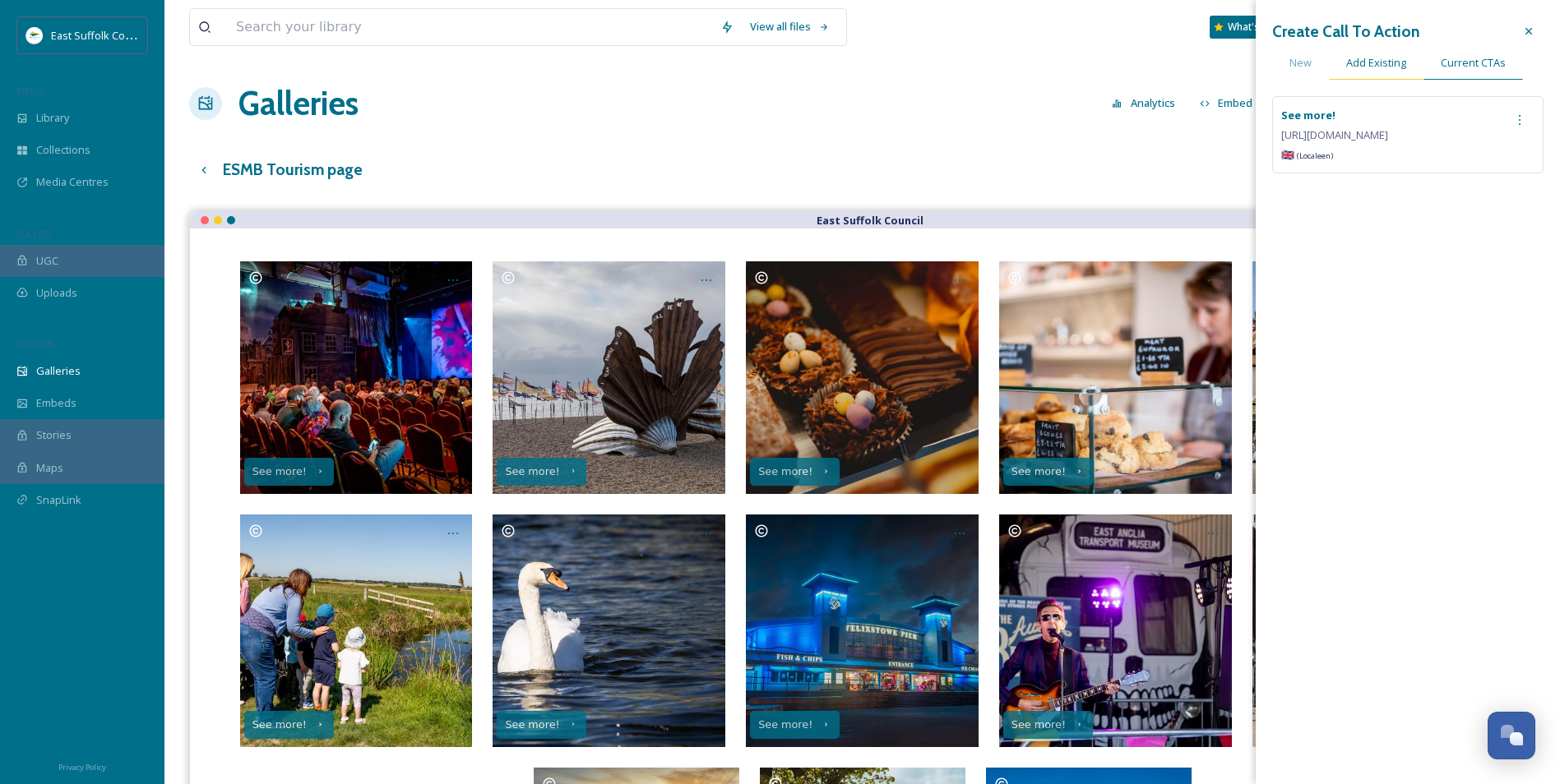
click at [1372, 65] on span "Add Existing" at bounding box center [1375, 62] width 60 height 15
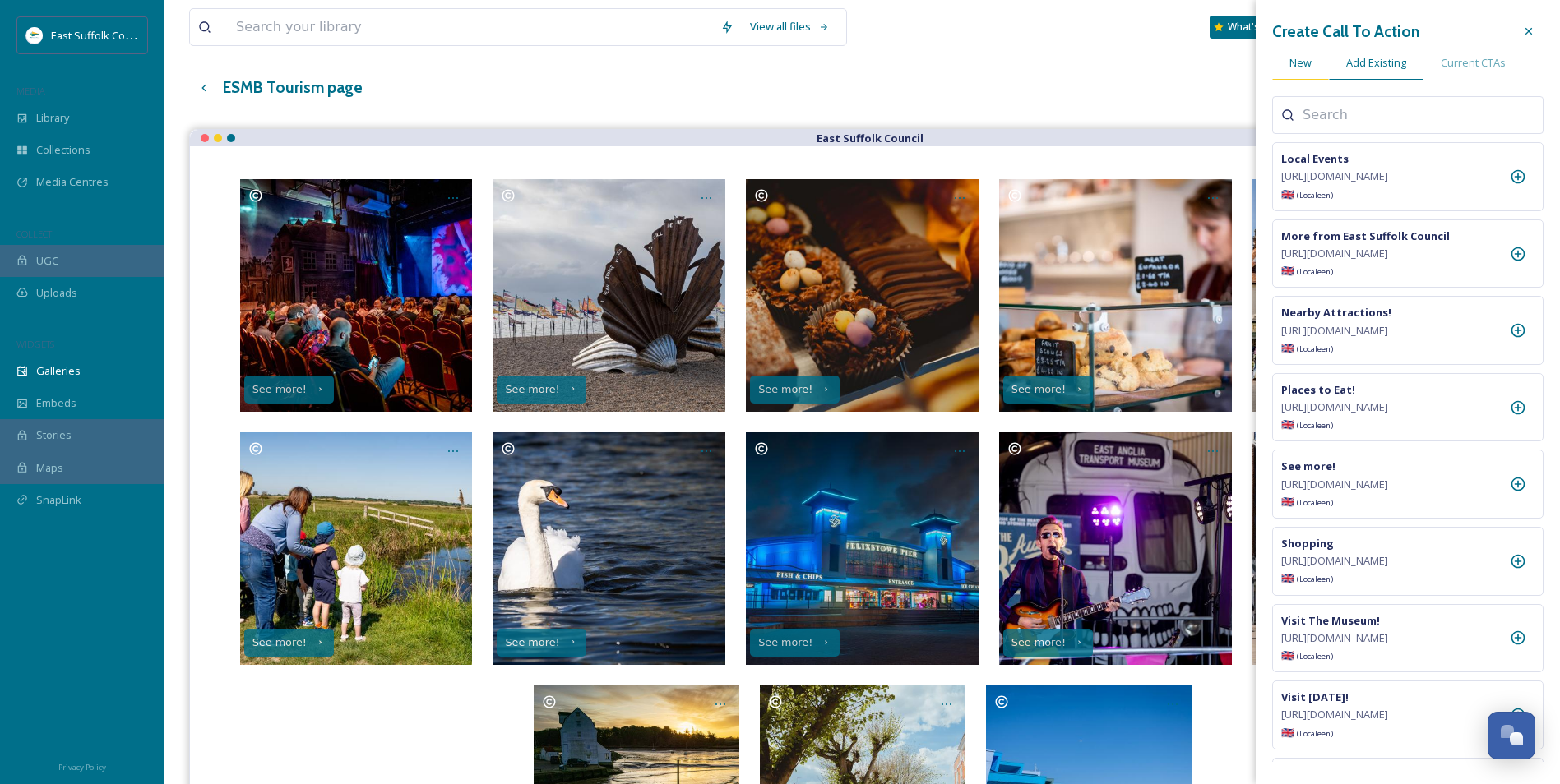
click at [1301, 62] on span "New" at bounding box center [1300, 62] width 22 height 15
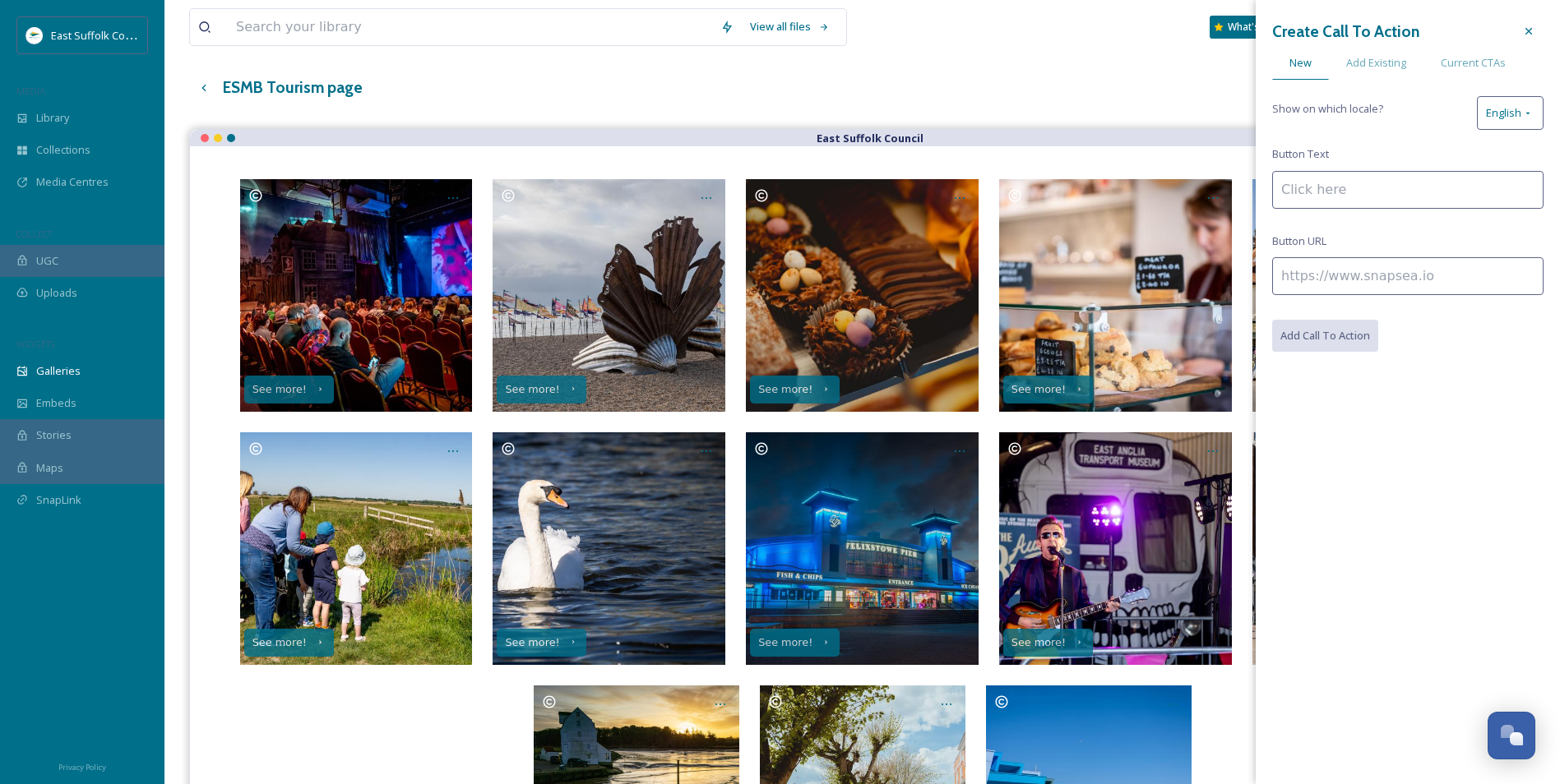
click at [1294, 203] on input at bounding box center [1408, 190] width 271 height 38
click at [1309, 290] on input at bounding box center [1408, 276] width 271 height 38
click at [1379, 47] on div "Add Existing" at bounding box center [1376, 63] width 95 height 34
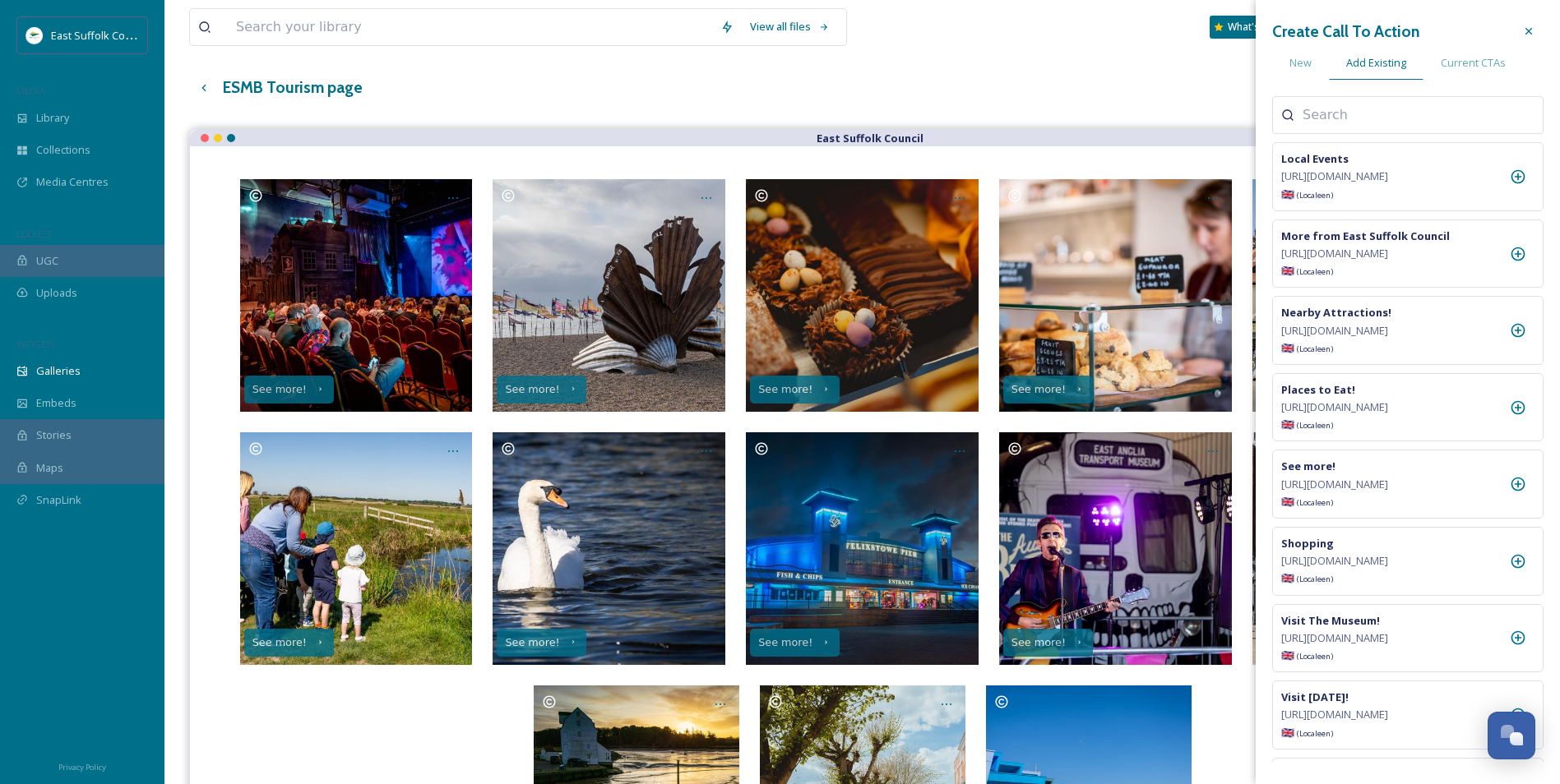
click at [1316, 108] on input at bounding box center [1385, 115] width 165 height 20
click at [1533, 23] on div at bounding box center [1528, 30] width 29 height 29
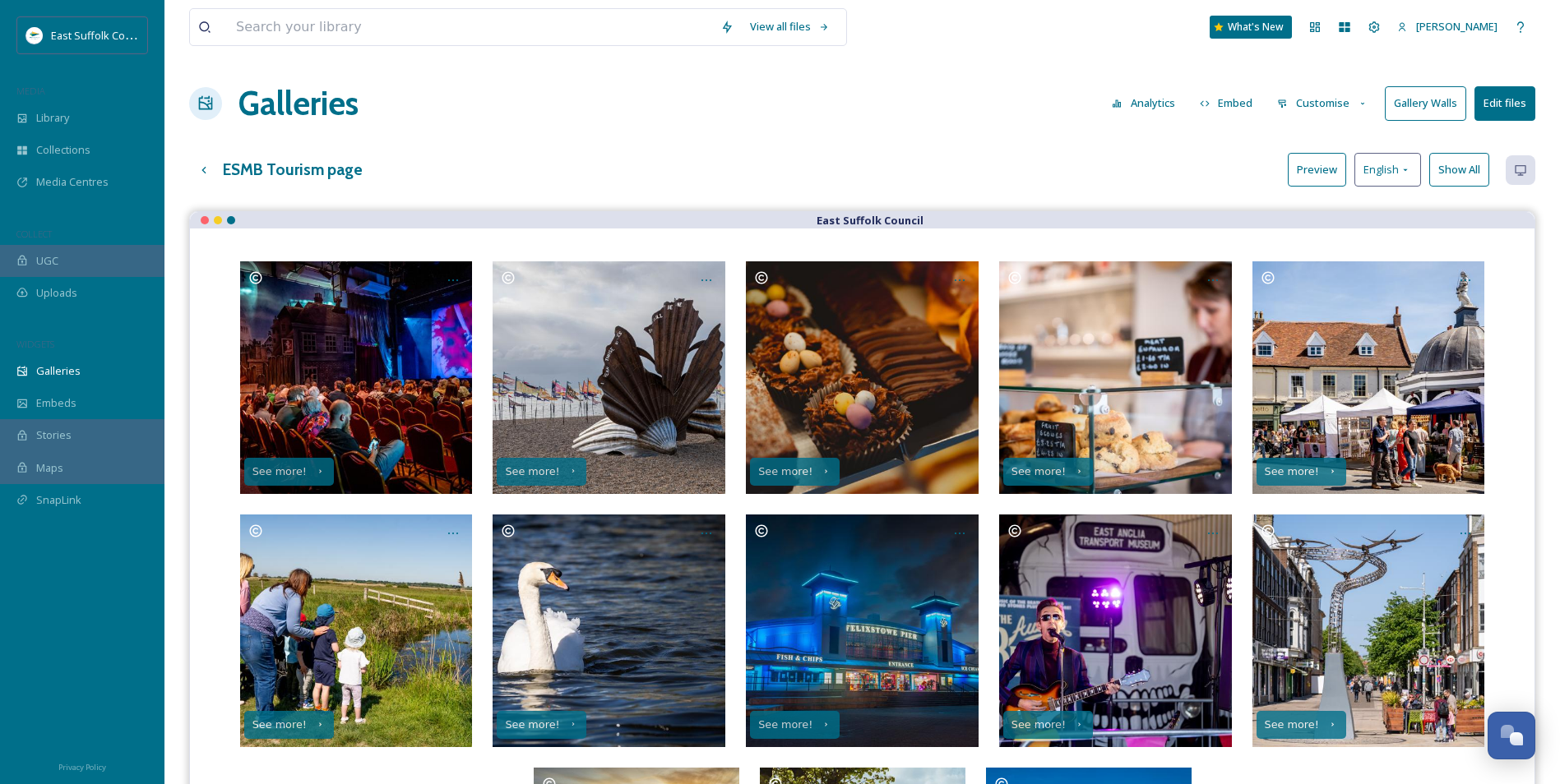
click at [1319, 102] on button "Customise" at bounding box center [1323, 103] width 108 height 32
click at [1308, 198] on span "Buttons" at bounding box center [1297, 205] width 39 height 15
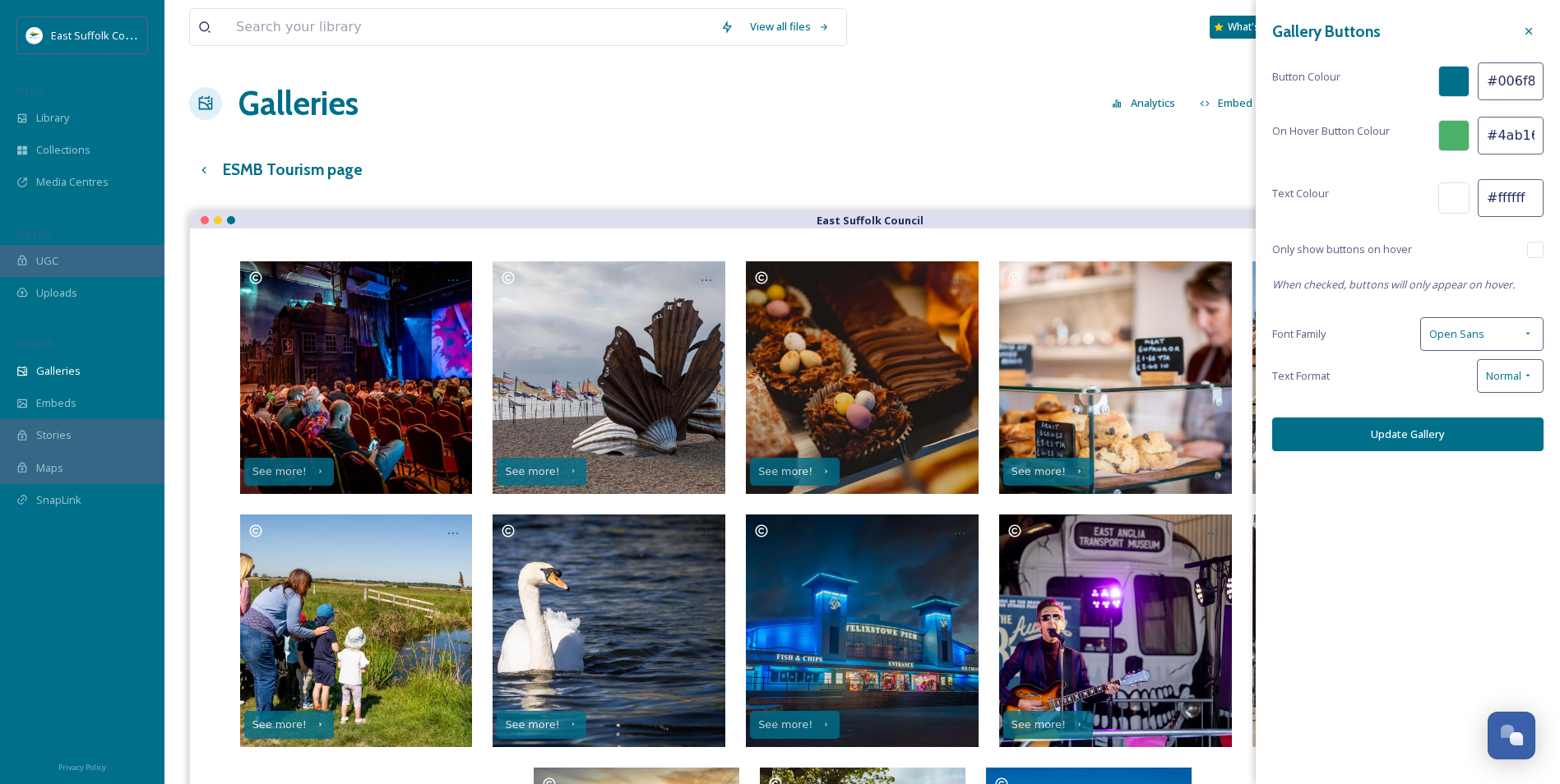
click at [813, 128] on div "View all files What's New Jake Snell Galleries Analytics Embed Customise Galler…" at bounding box center [862, 526] width 1395 height 1052
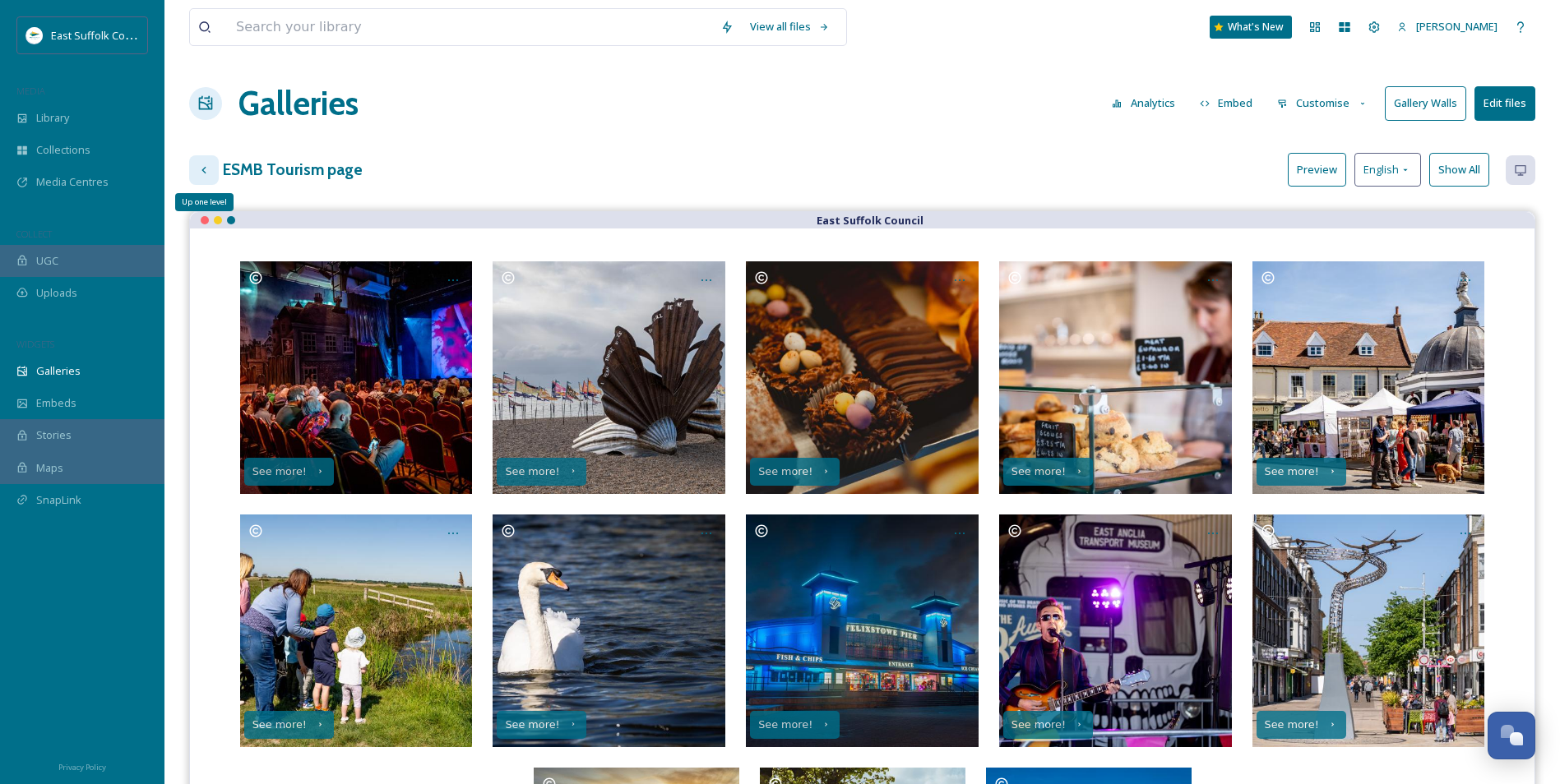
click at [206, 175] on icon at bounding box center [204, 170] width 13 height 13
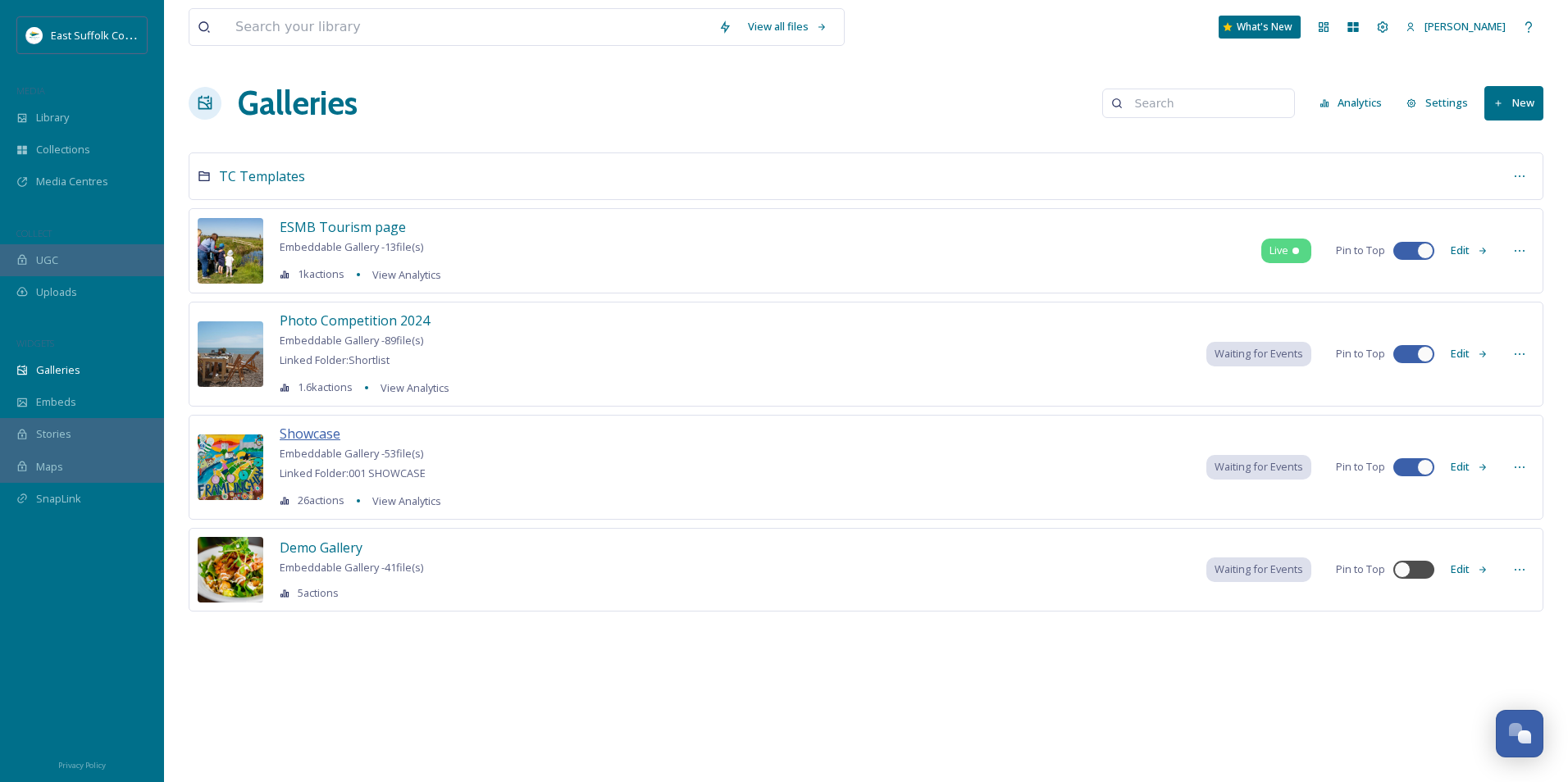
click at [301, 441] on span "Showcase" at bounding box center [310, 434] width 60 height 18
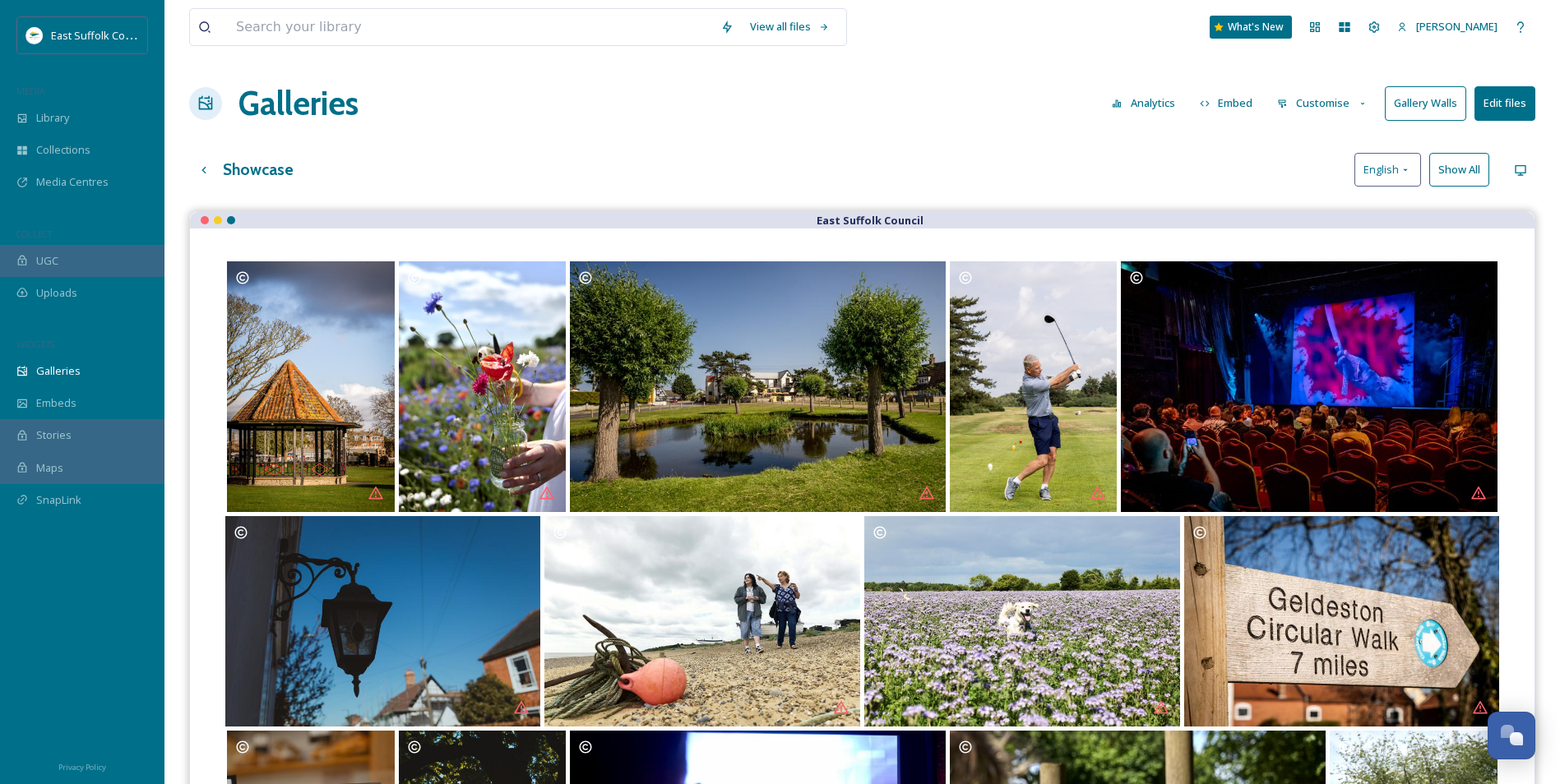
click at [520, 157] on div "Showcase English Show All" at bounding box center [862, 169] width 1346 height 34
click at [1394, 109] on button "Gallery Walls" at bounding box center [1426, 103] width 81 height 34
click at [224, 162] on h3 "Showcase" at bounding box center [258, 169] width 71 height 24
click at [194, 163] on div "Up one level" at bounding box center [204, 169] width 29 height 29
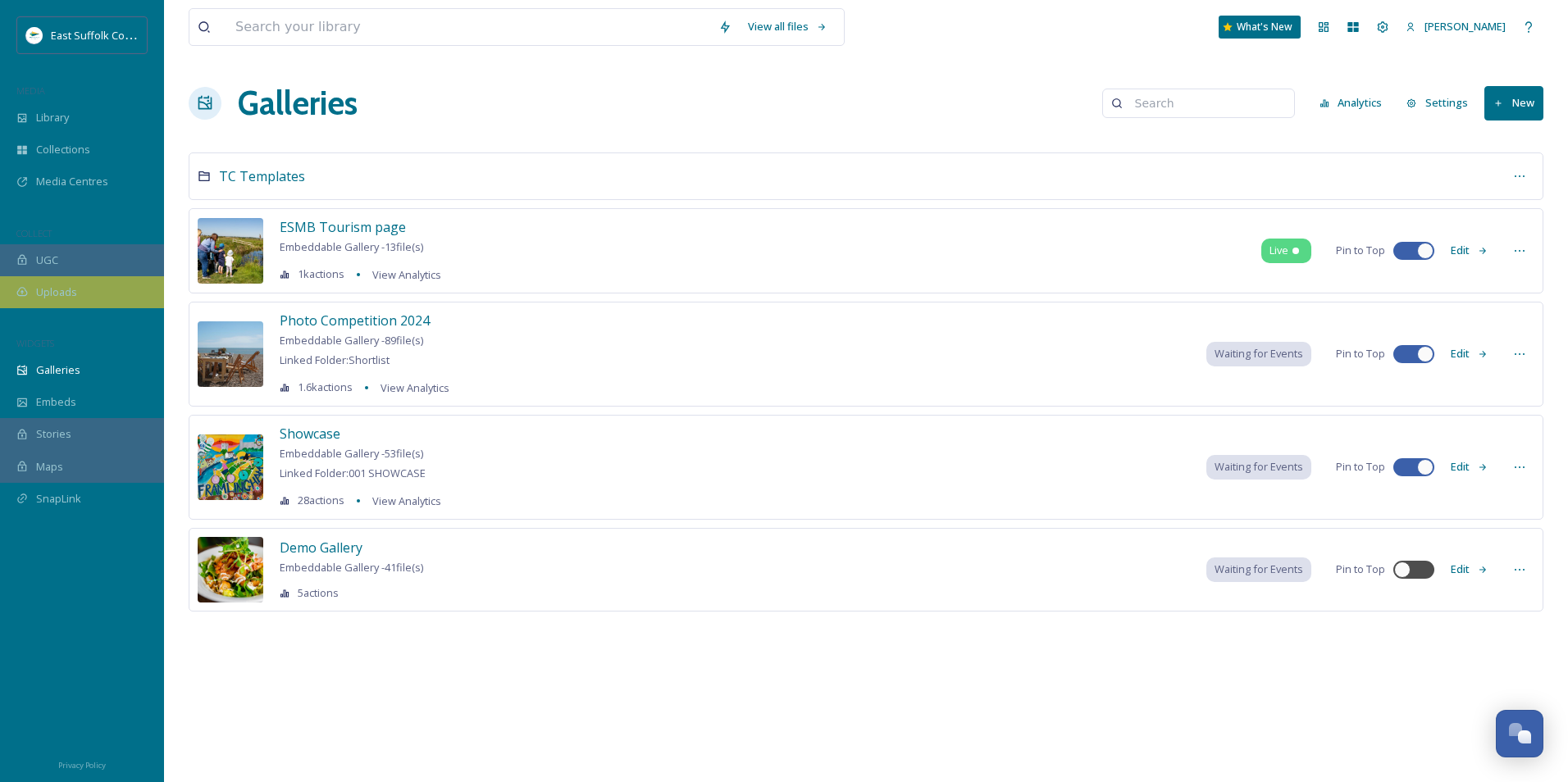
click at [79, 306] on div "Uploads" at bounding box center [82, 293] width 164 height 32
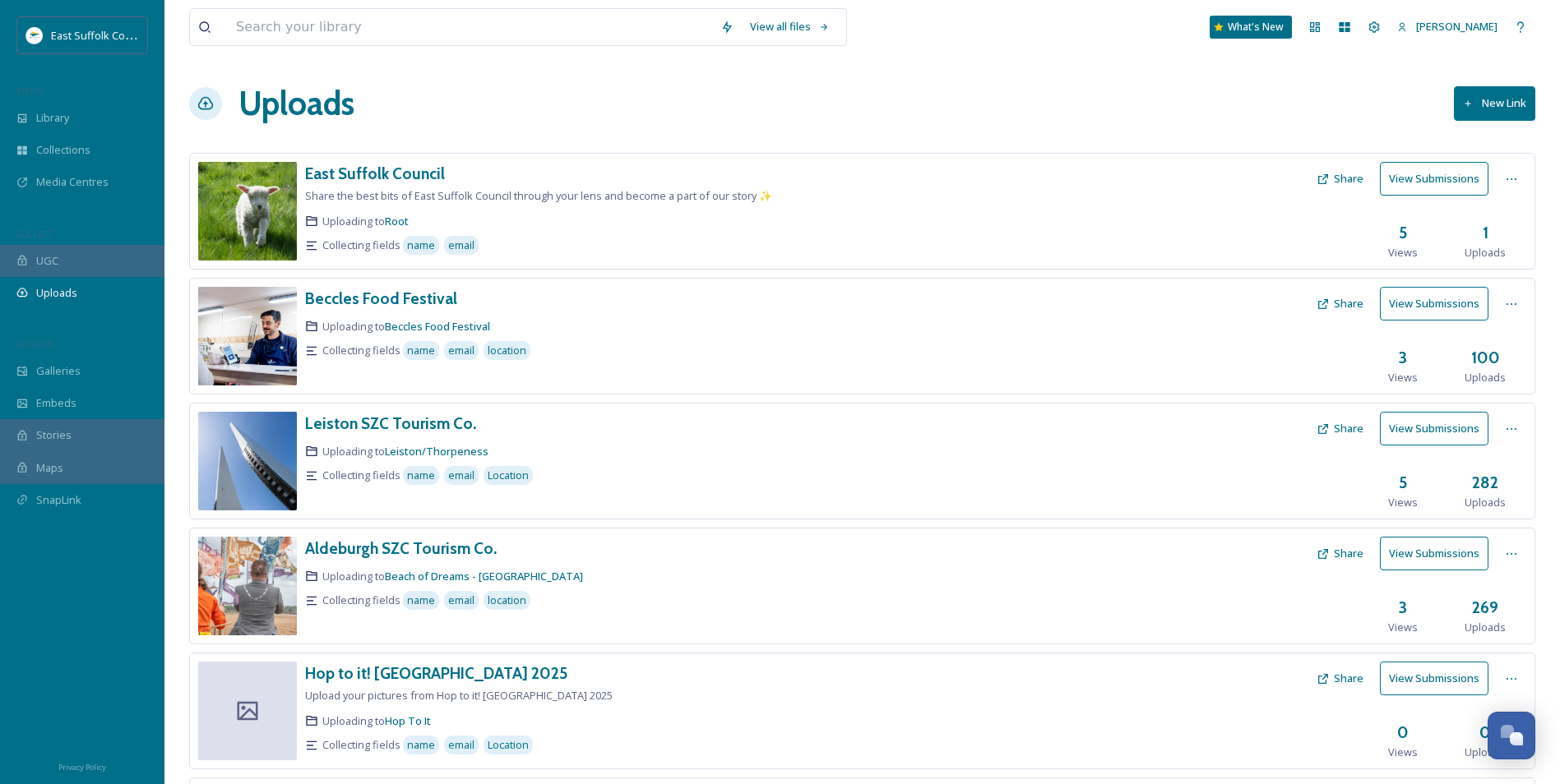
drag, startPoint x: 114, startPoint y: 664, endPoint x: 139, endPoint y: 664, distance: 25.0
click at [113, 667] on div at bounding box center [82, 644] width 165 height 207
click at [106, 569] on div at bounding box center [82, 644] width 165 height 207
click at [96, 117] on div "Library" at bounding box center [82, 118] width 165 height 32
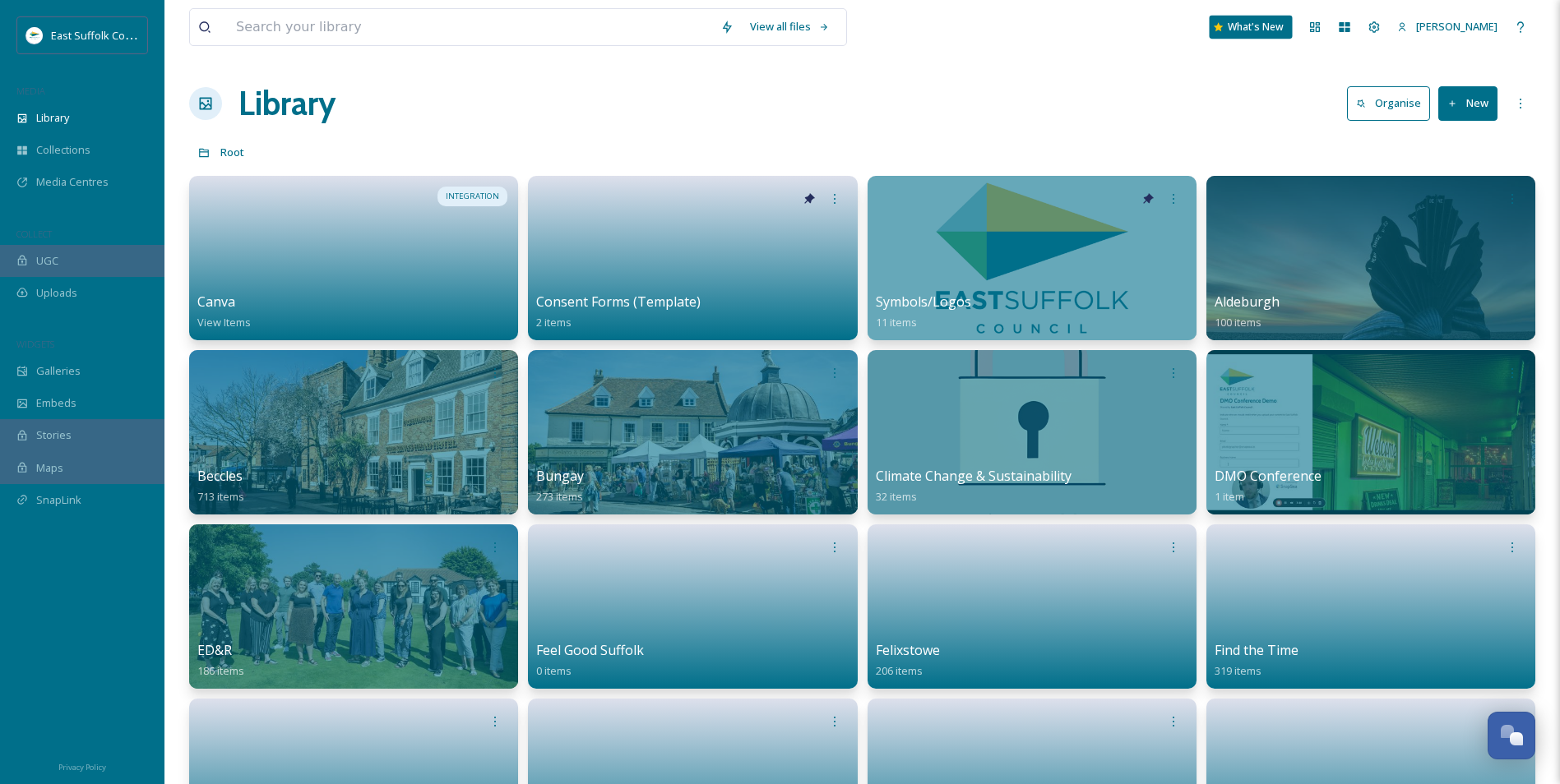
click at [1293, 20] on div "What's New" at bounding box center [1251, 27] width 83 height 23
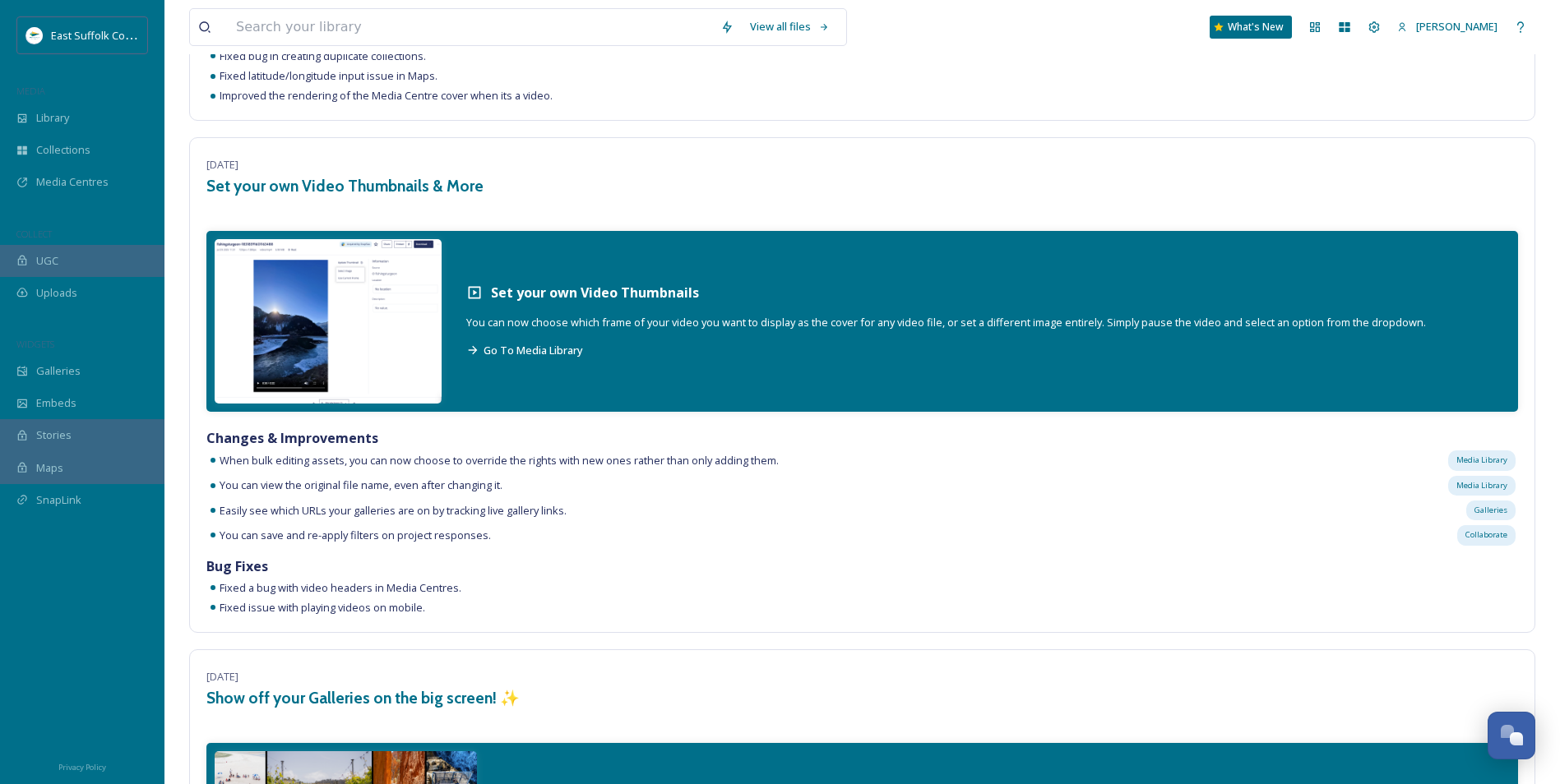
scroll to position [493, 0]
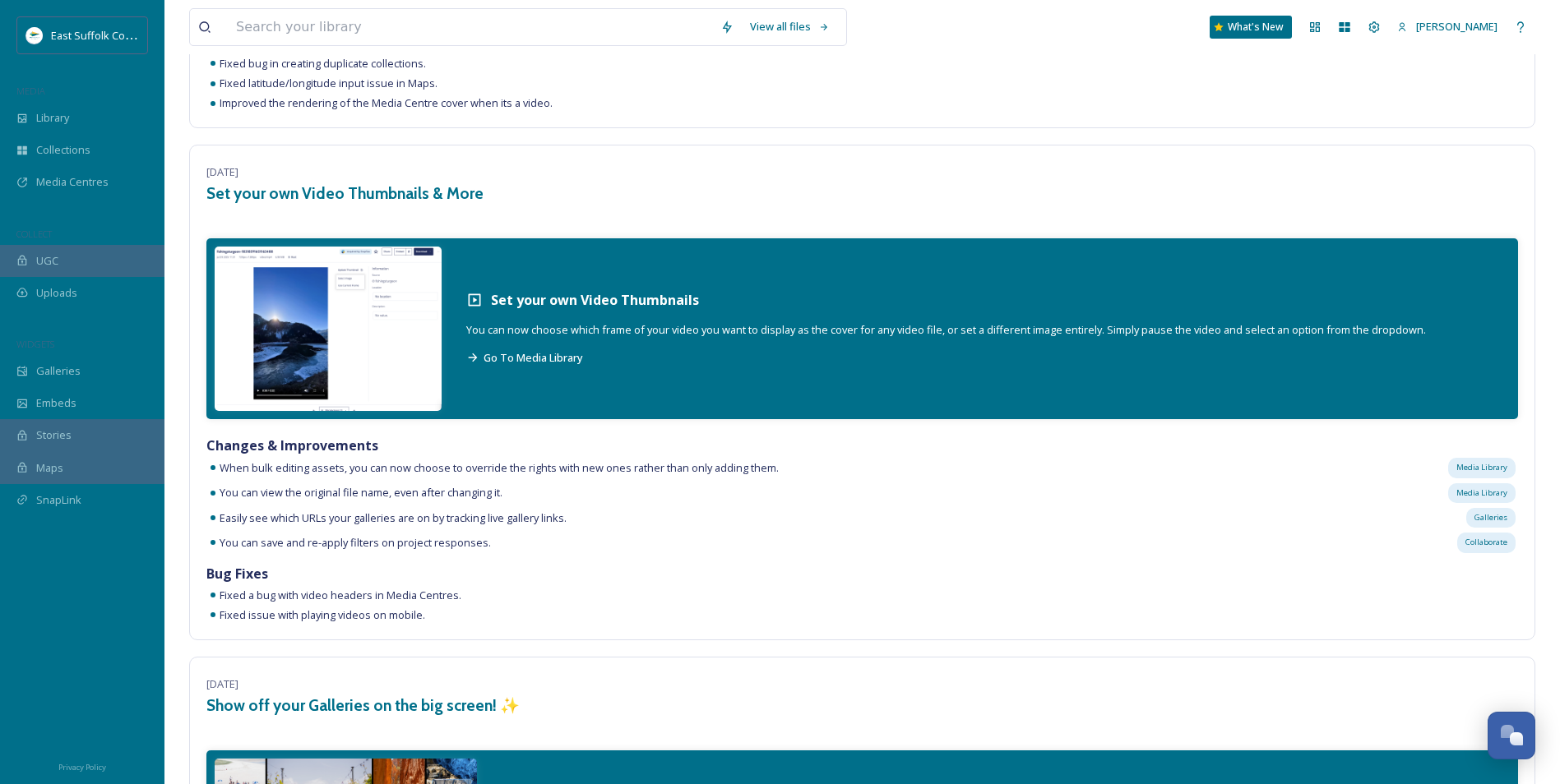
click at [80, 100] on div "MEDIA" at bounding box center [82, 91] width 165 height 22
click at [87, 122] on div "Library" at bounding box center [82, 118] width 165 height 32
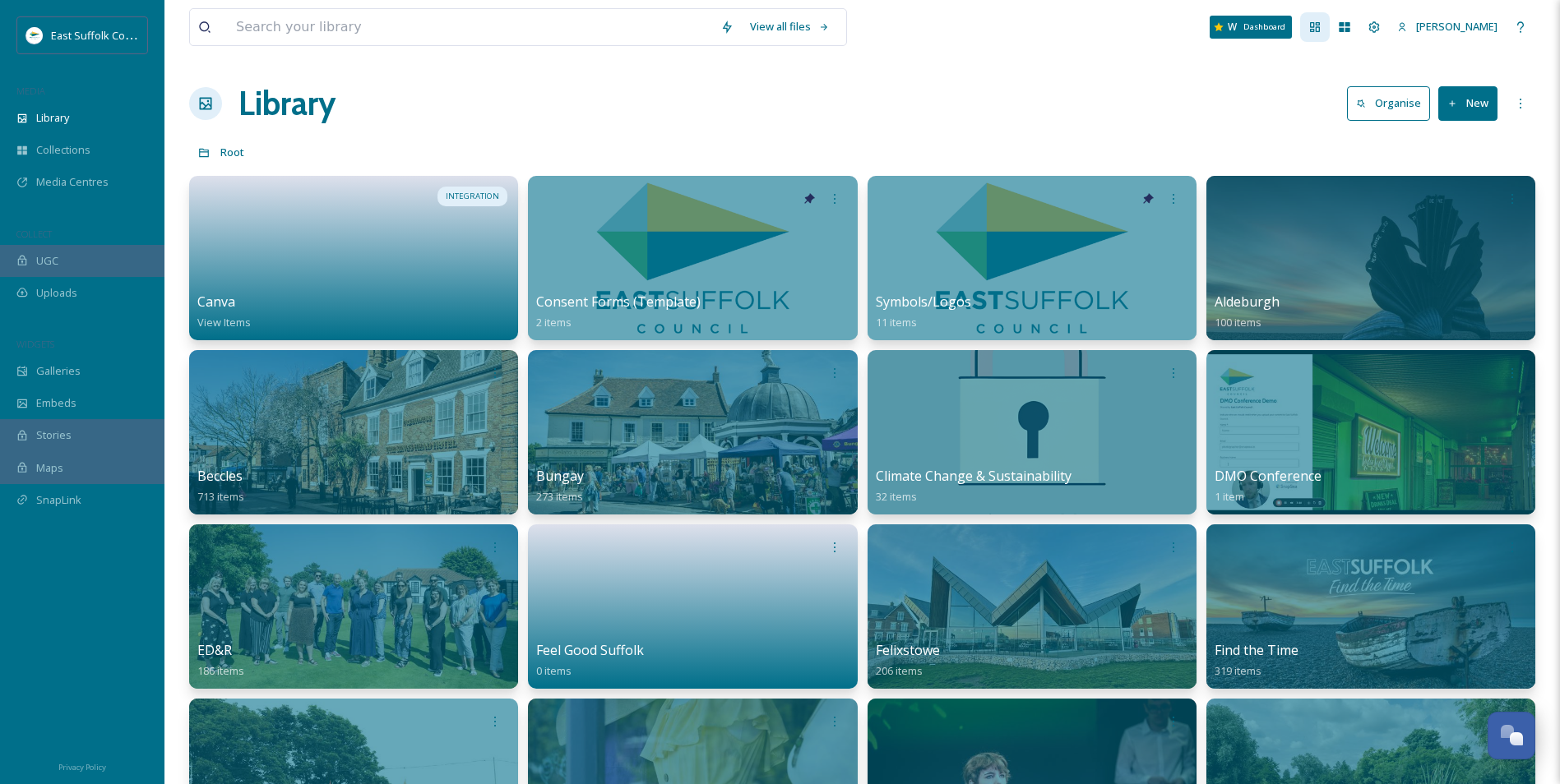
click at [1321, 21] on icon at bounding box center [1315, 27] width 13 height 13
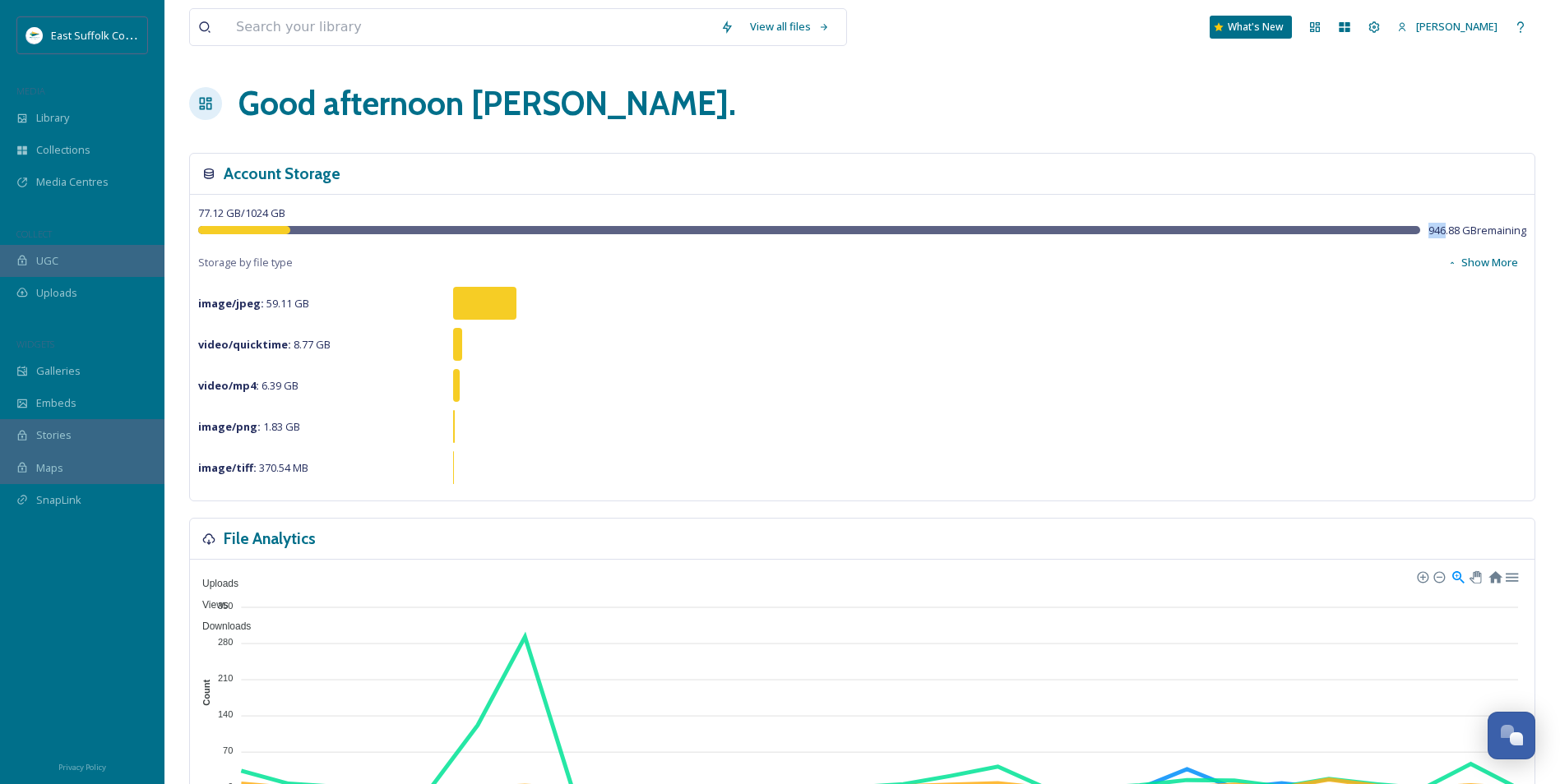
drag, startPoint x: 1424, startPoint y: 229, endPoint x: 1441, endPoint y: 231, distance: 17.1
click at [1441, 231] on span "946.88 GB remaining" at bounding box center [1477, 230] width 98 height 15
click at [1099, 427] on div "image/png : 1.83 GB" at bounding box center [862, 426] width 1328 height 33
drag, startPoint x: 99, startPoint y: 81, endPoint x: 109, endPoint y: 84, distance: 10.4
click at [103, 78] on div "East Suffolk Council MEDIA Library Collections Media Centres COLLECT UGC Upload…" at bounding box center [82, 278] width 165 height 525
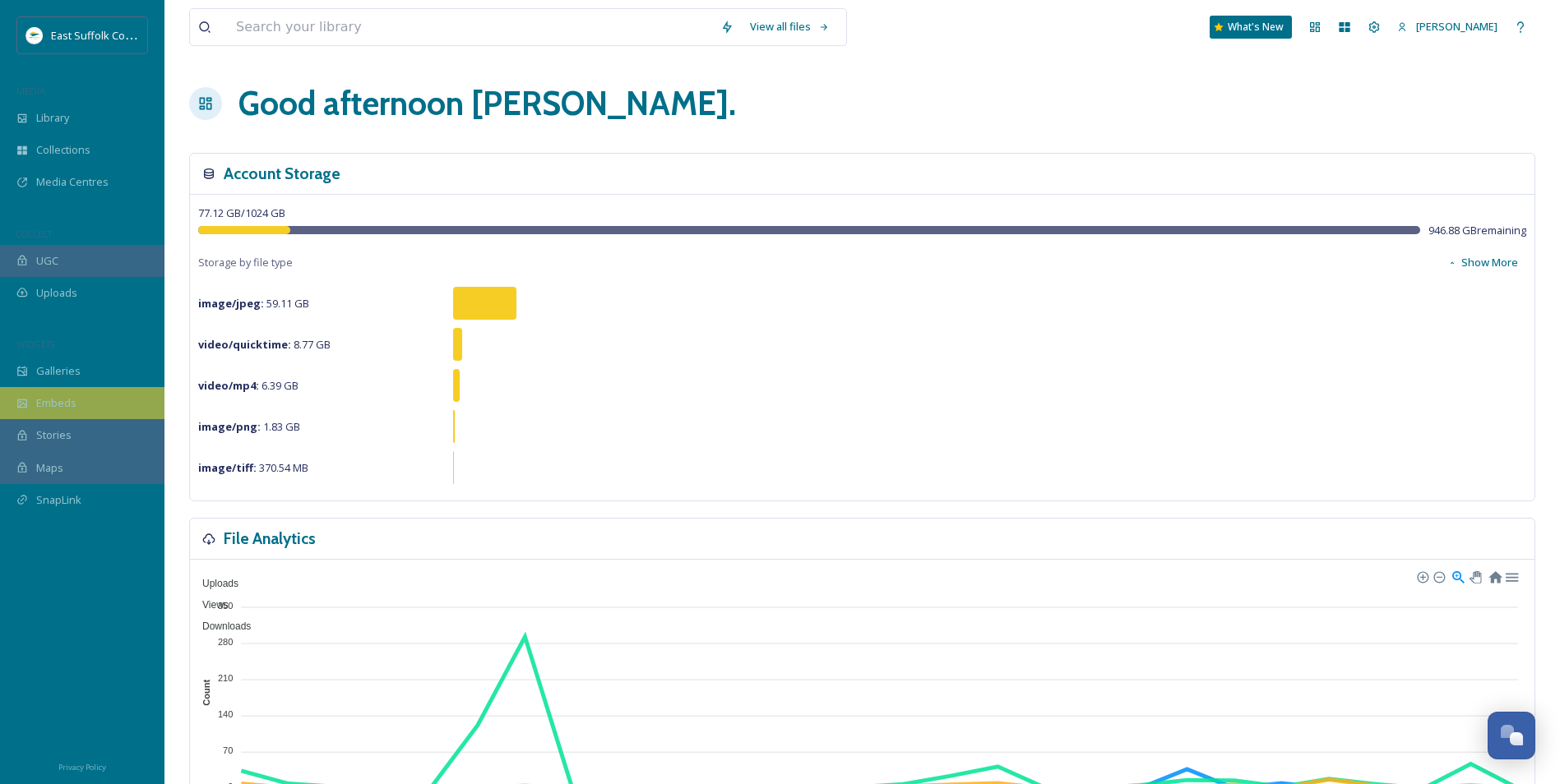
click at [50, 411] on span "Embeds" at bounding box center [56, 403] width 41 height 15
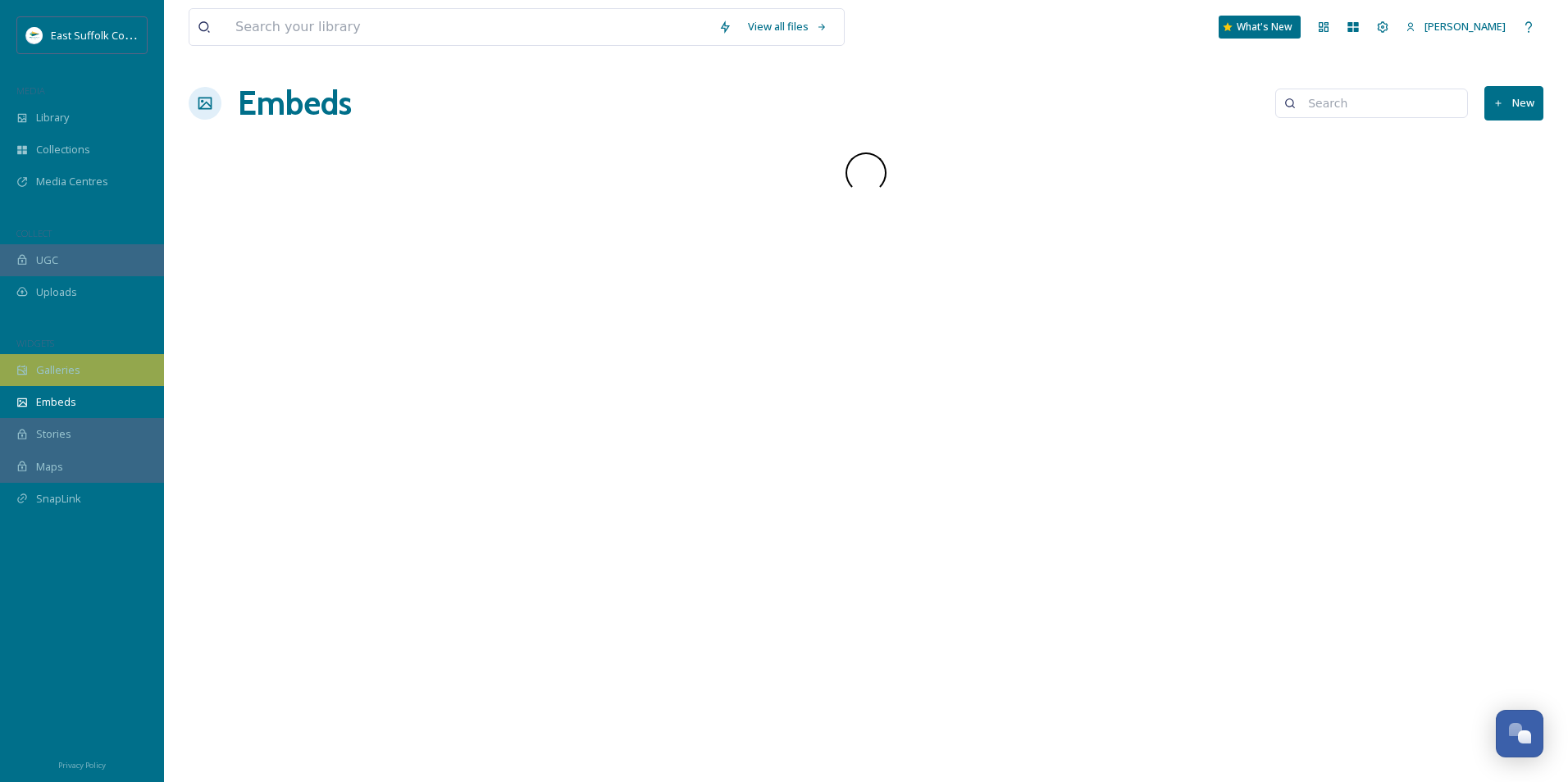
click at [50, 373] on span "Galleries" at bounding box center [58, 370] width 44 height 15
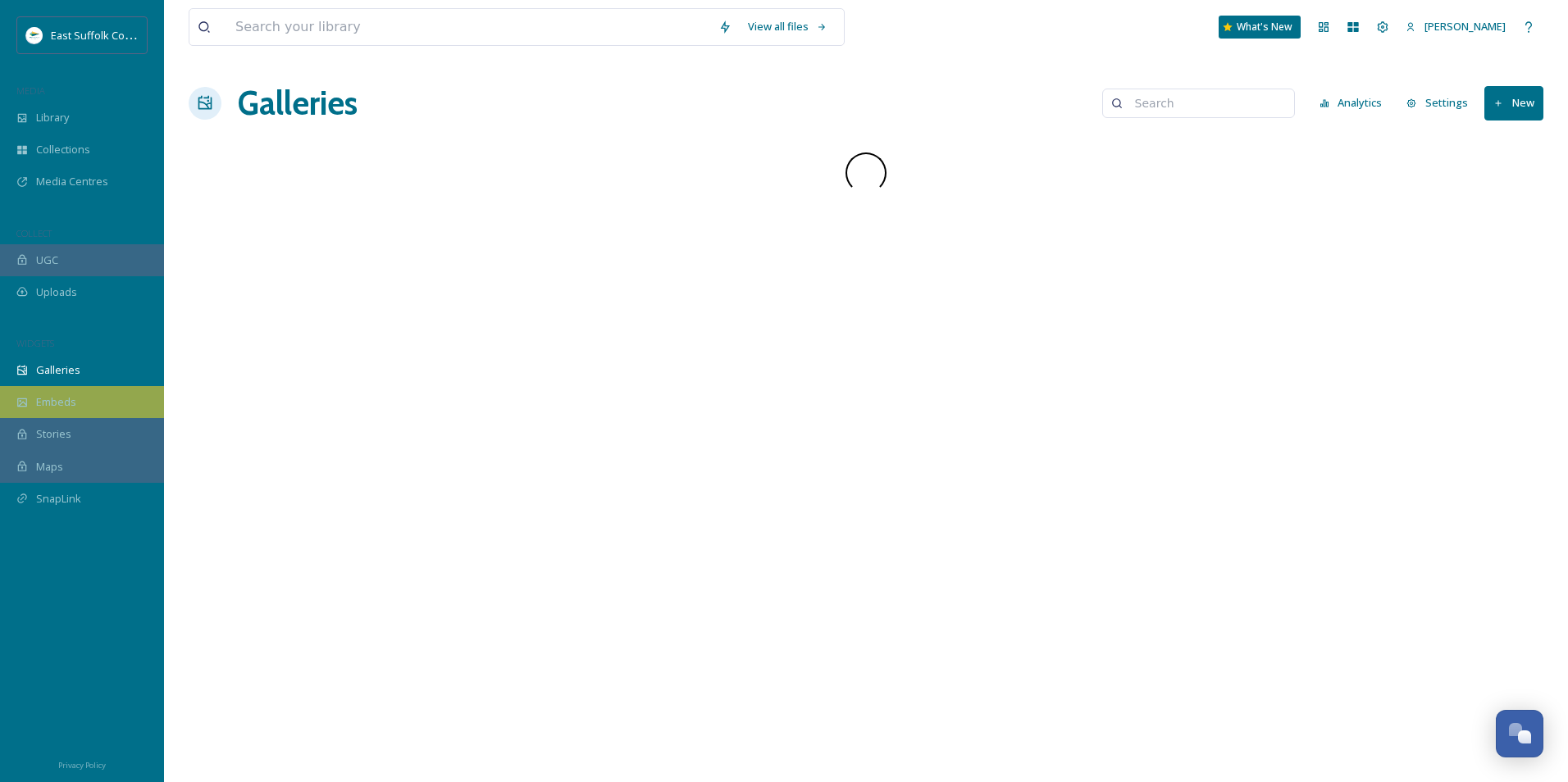
click at [46, 400] on span "Embeds" at bounding box center [56, 402] width 41 height 15
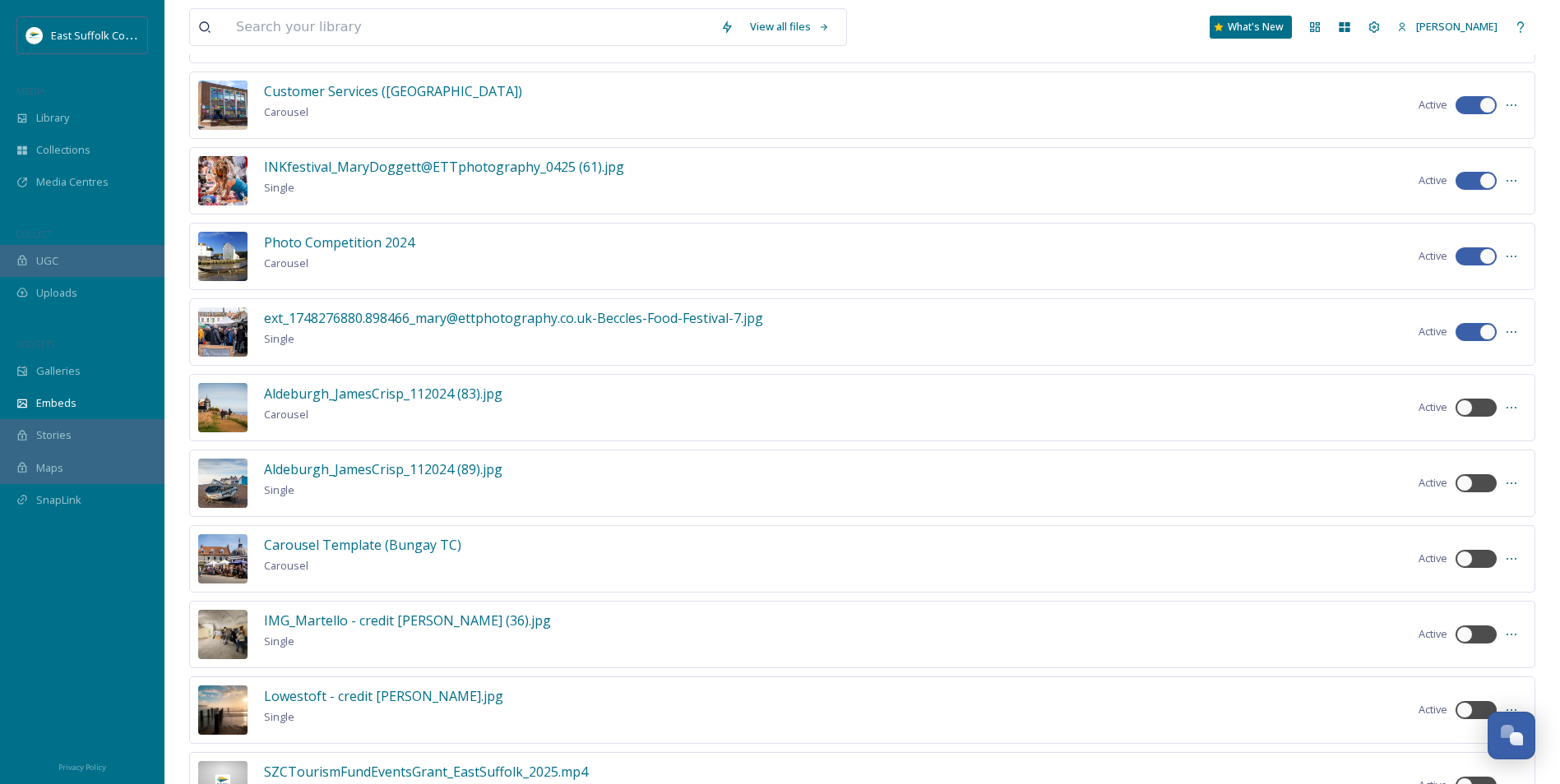
scroll to position [78, 0]
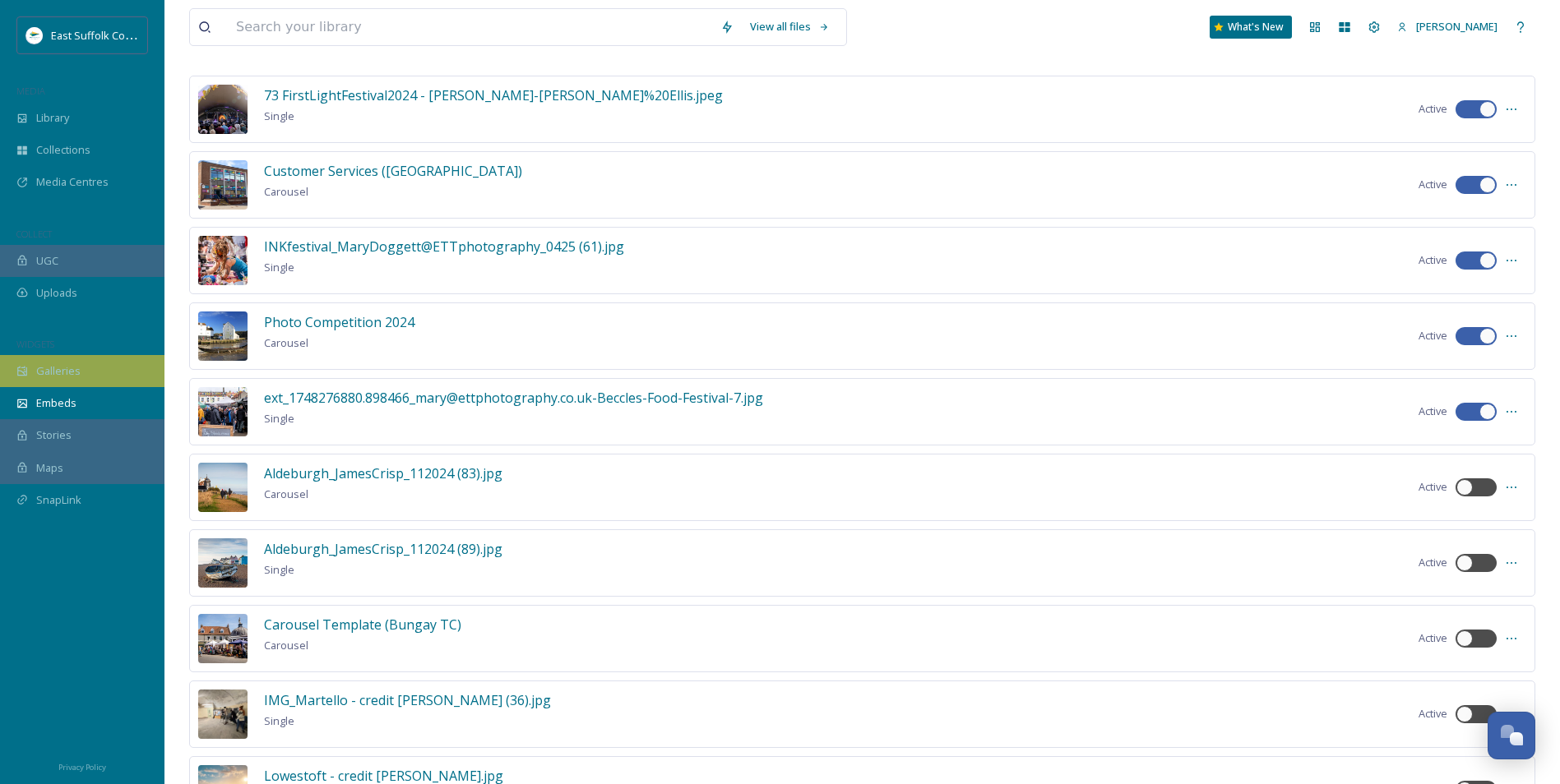
click at [73, 387] on div "Galleries" at bounding box center [82, 371] width 165 height 32
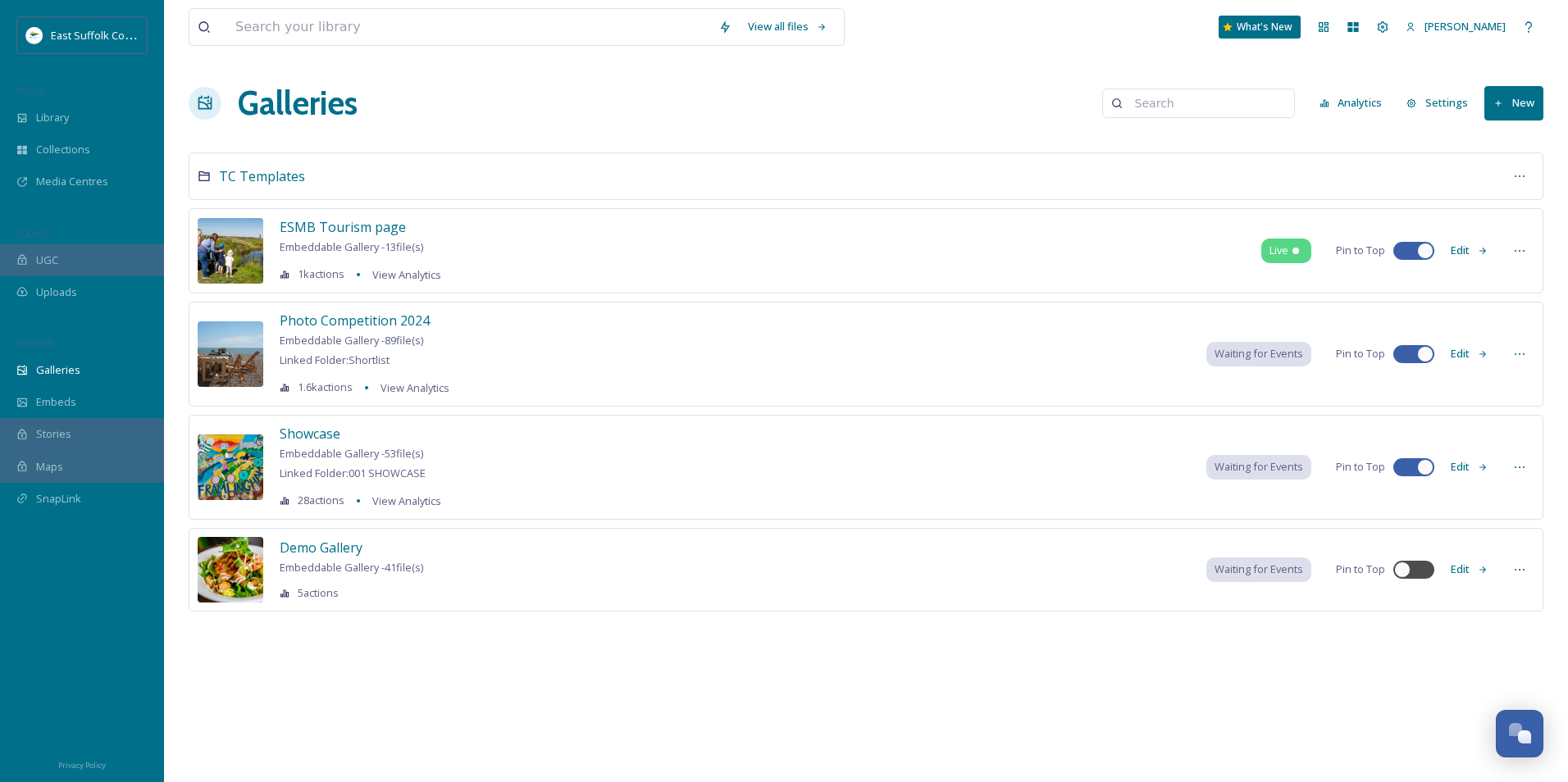
click at [1290, 272] on div "ESMB Tourism page Embeddable Gallery - 13 file(s) 1k actions View Analytics Liv…" at bounding box center [866, 251] width 1355 height 85
click at [1290, 258] on div "Live http://eastsuffolkmeansbusiness.co.uk/sizewell-c-tourism-fund/ https://eas…" at bounding box center [1286, 250] width 50 height 24
click at [652, 688] on div "View all files What's New Jake Snell Galleries Analytics Settings New TC Templa…" at bounding box center [866, 391] width 1404 height 782
click at [96, 127] on div "Library" at bounding box center [82, 118] width 164 height 32
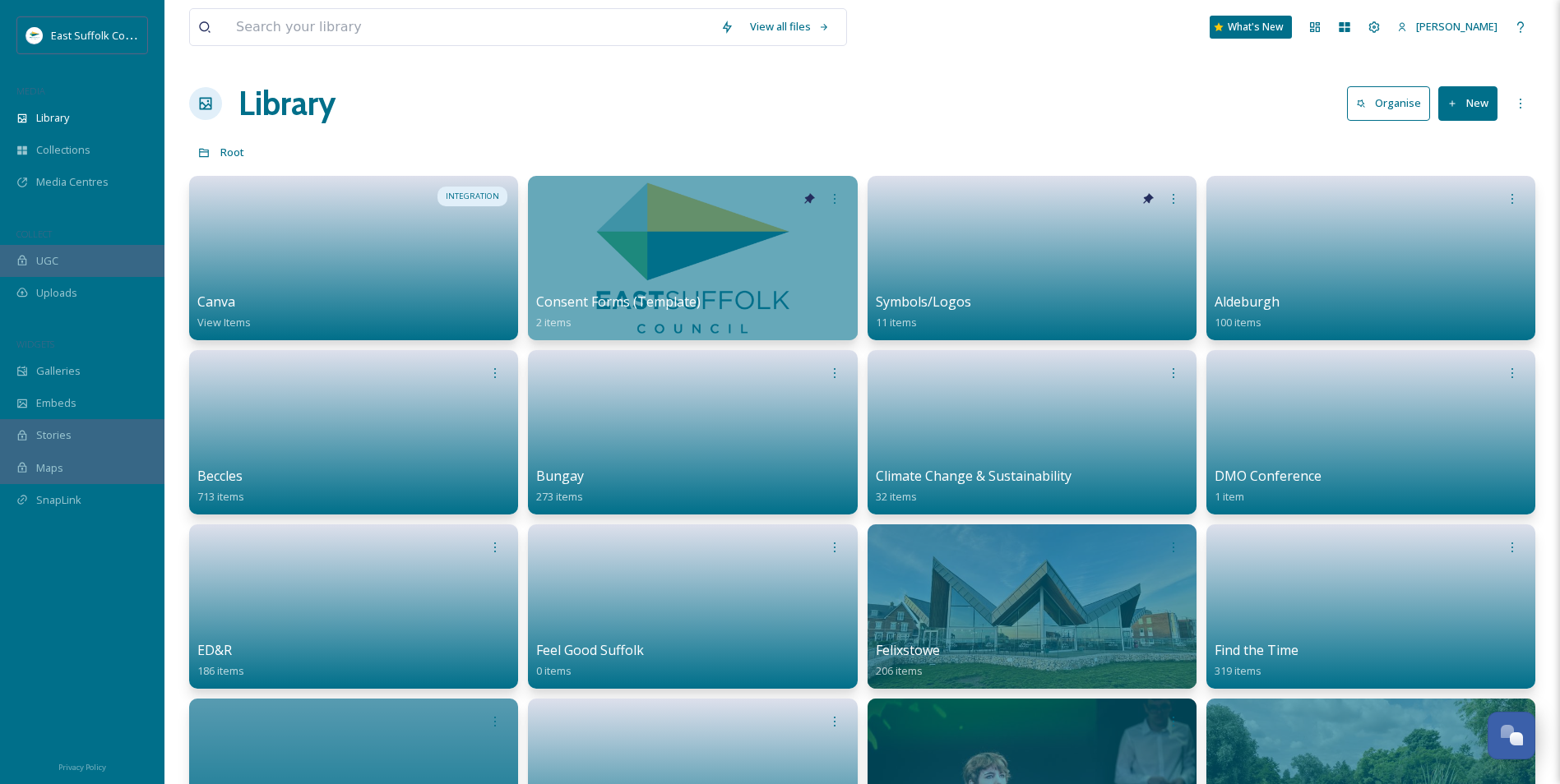
click at [778, 94] on div "Library Organise New" at bounding box center [862, 103] width 1346 height 49
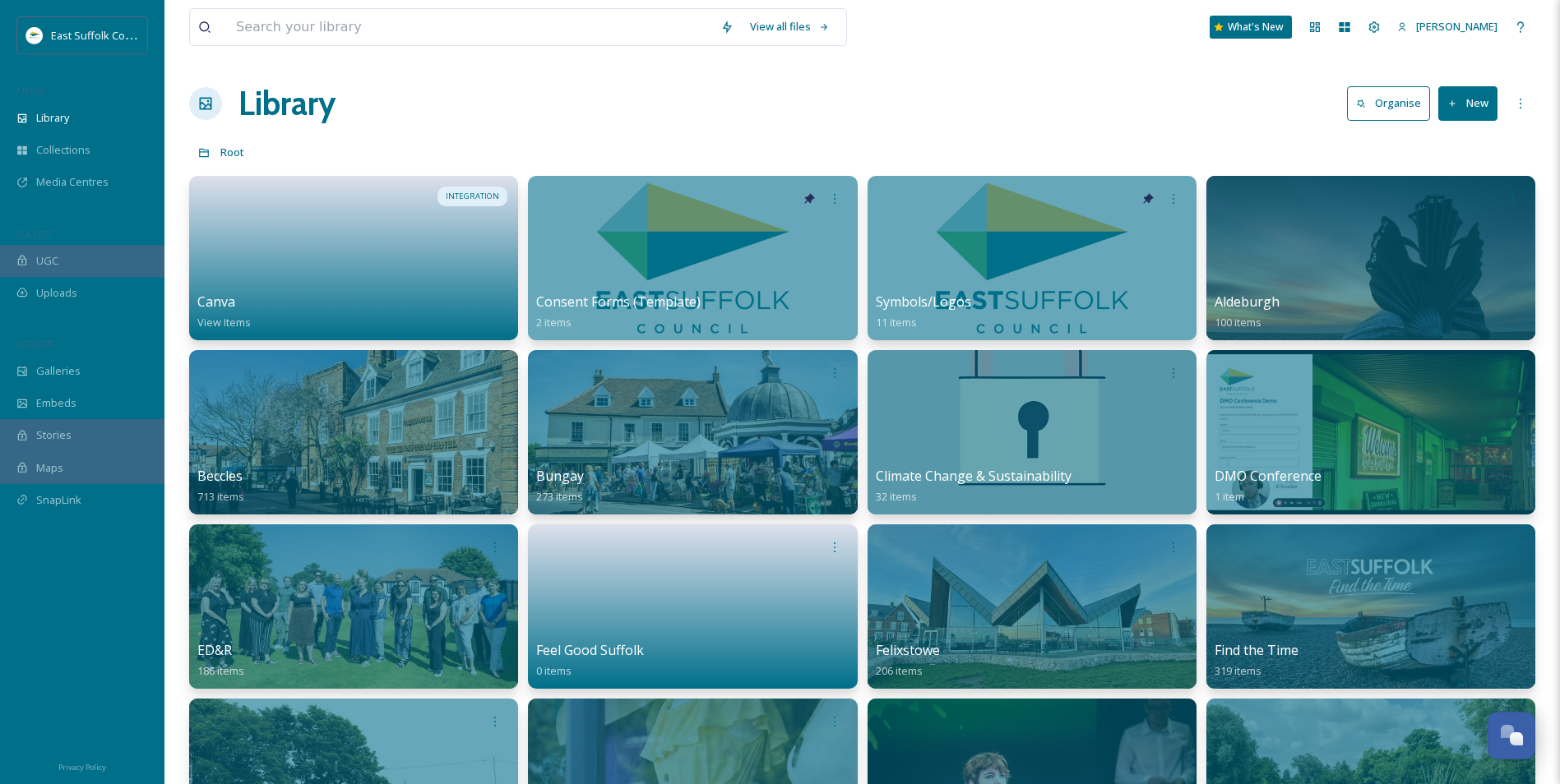
click at [795, 147] on div "Root" at bounding box center [862, 151] width 1346 height 31
click at [48, 113] on span "Library" at bounding box center [52, 117] width 33 height 15
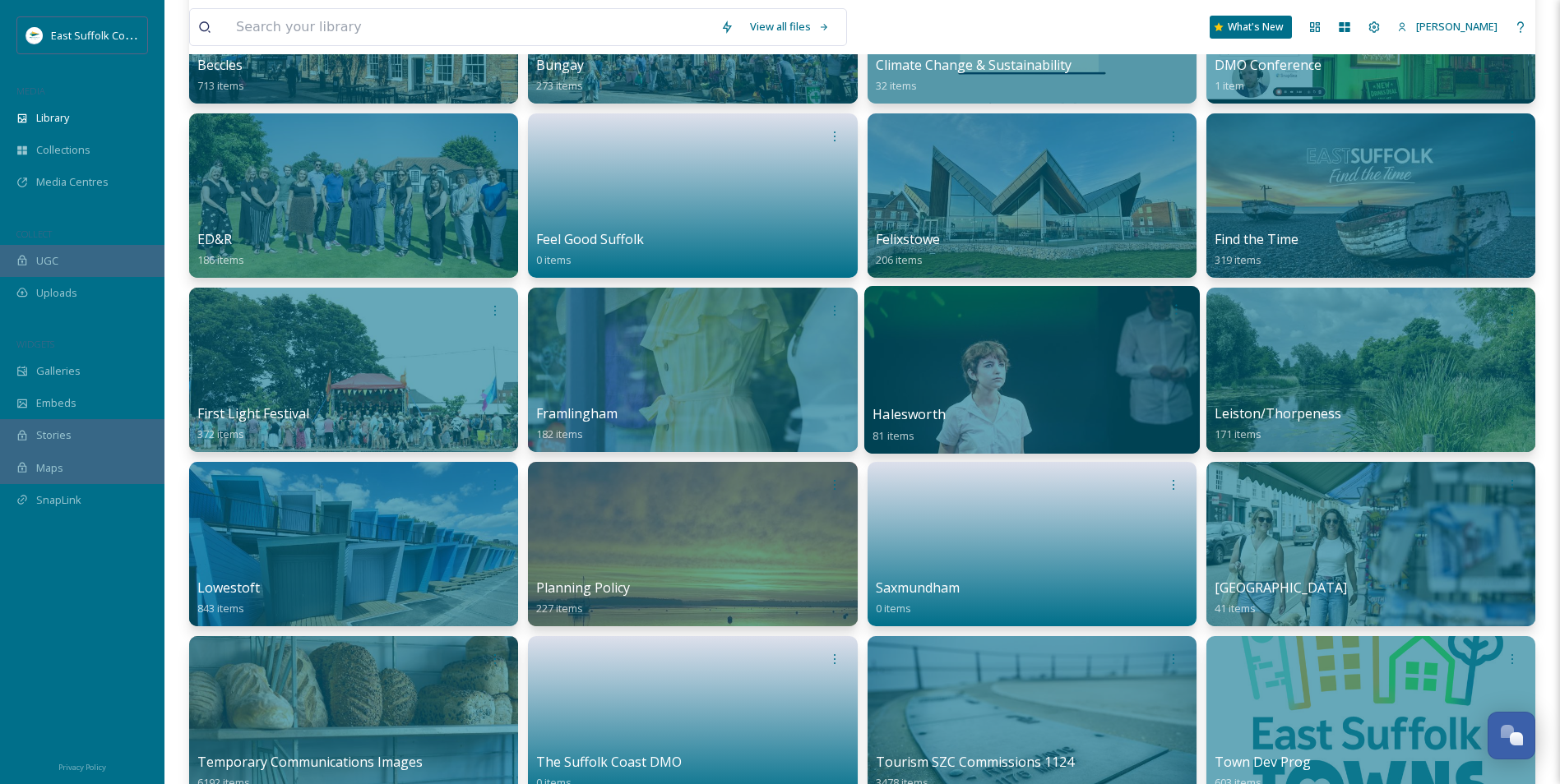
scroll to position [739, 0]
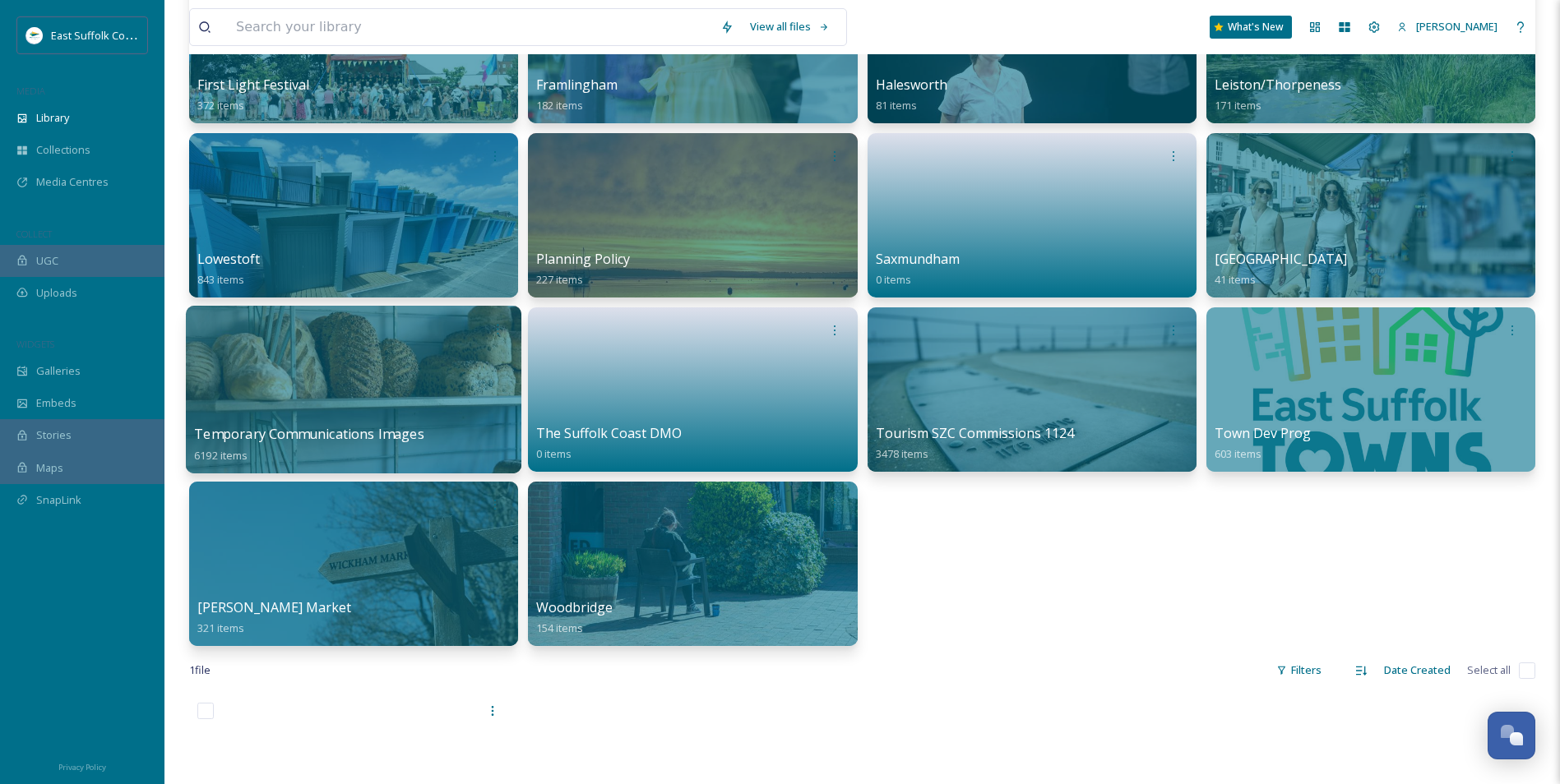
click at [304, 384] on div at bounding box center [353, 389] width 335 height 168
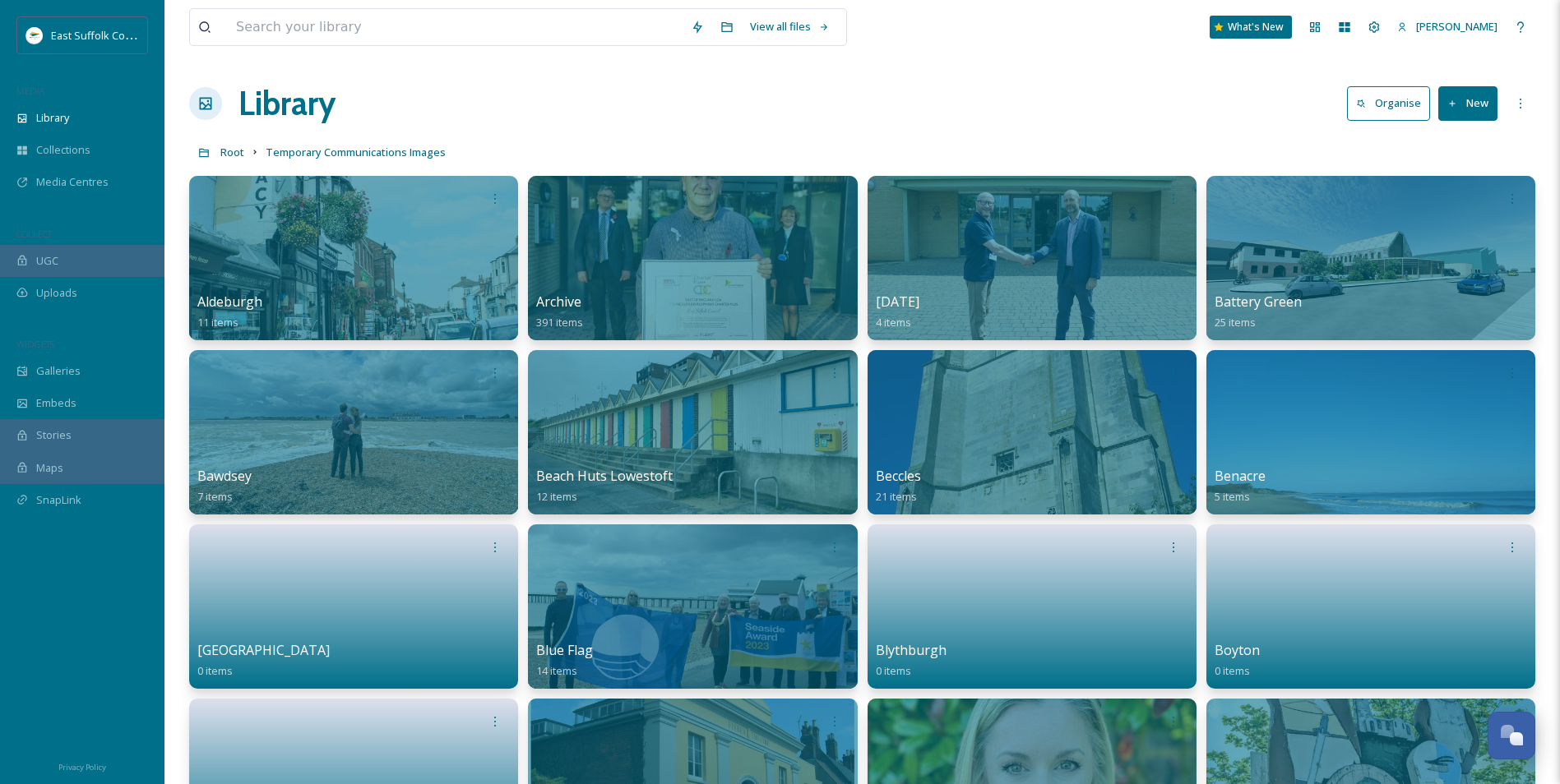
drag, startPoint x: 830, startPoint y: 568, endPoint x: 870, endPoint y: -61, distance: 630.3
click at [235, 152] on span "Root" at bounding box center [232, 152] width 24 height 15
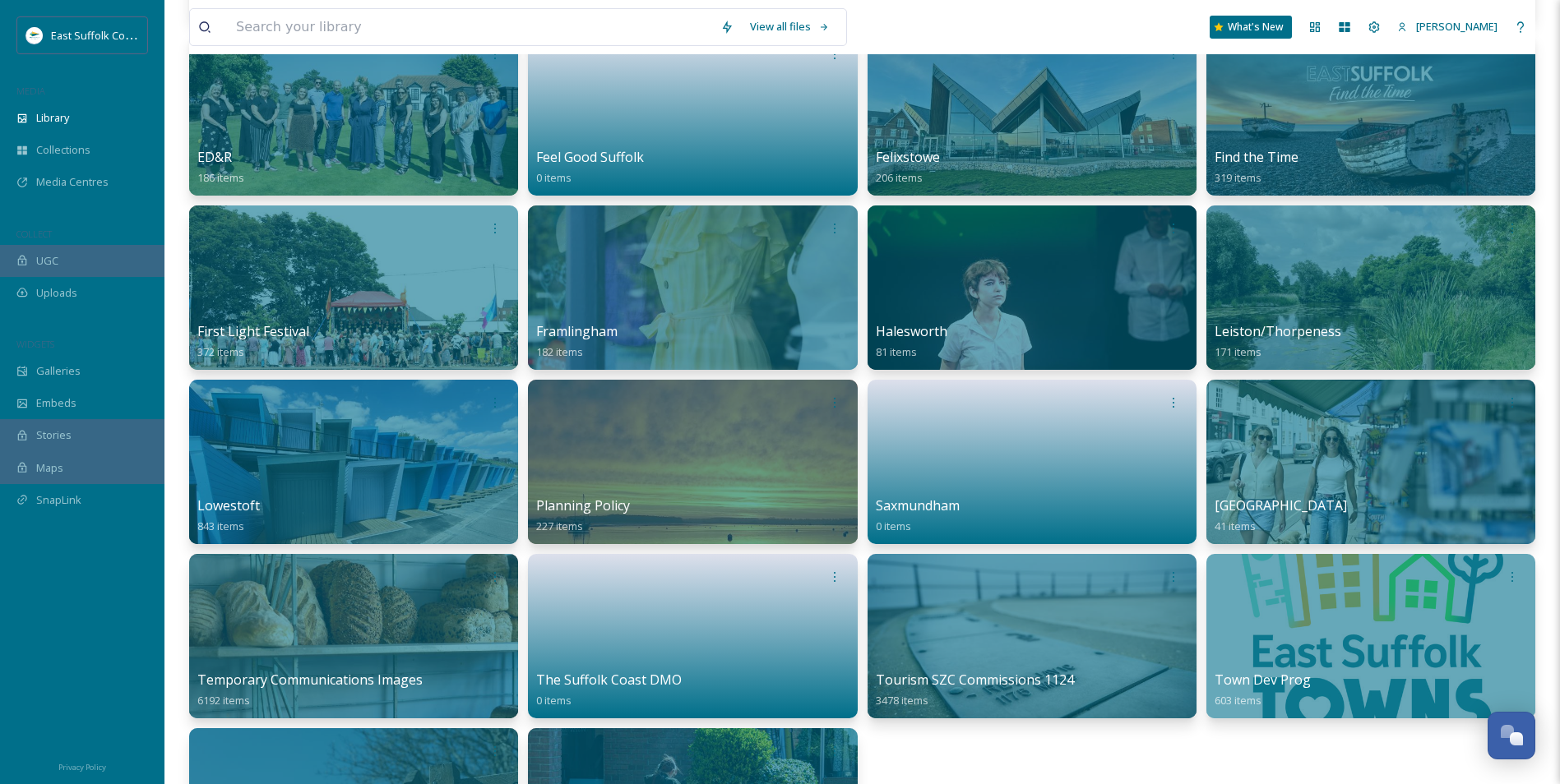
scroll to position [739, 0]
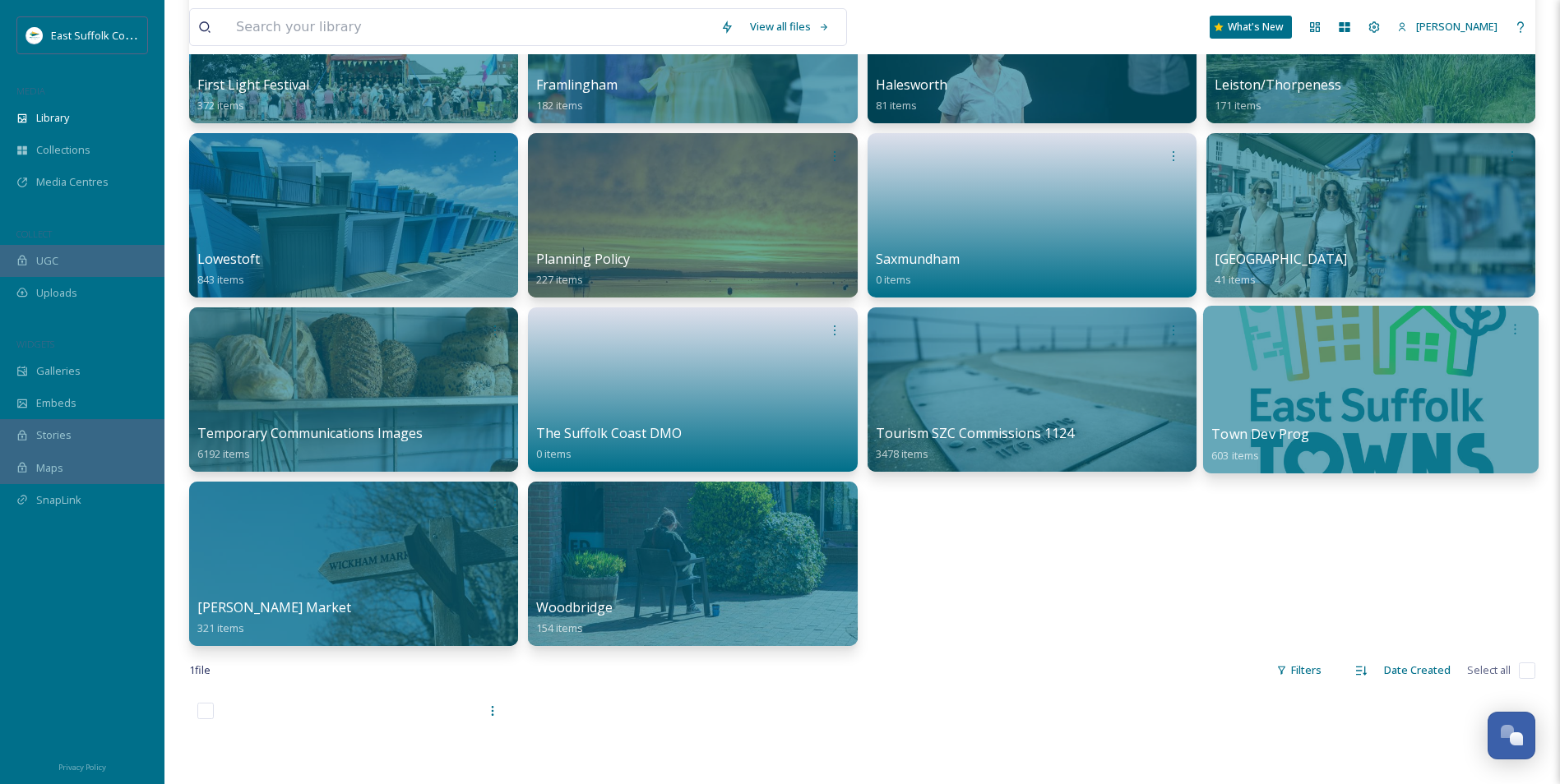
click at [1361, 340] on div at bounding box center [1371, 330] width 319 height 30
click at [1289, 356] on div at bounding box center [1371, 389] width 335 height 168
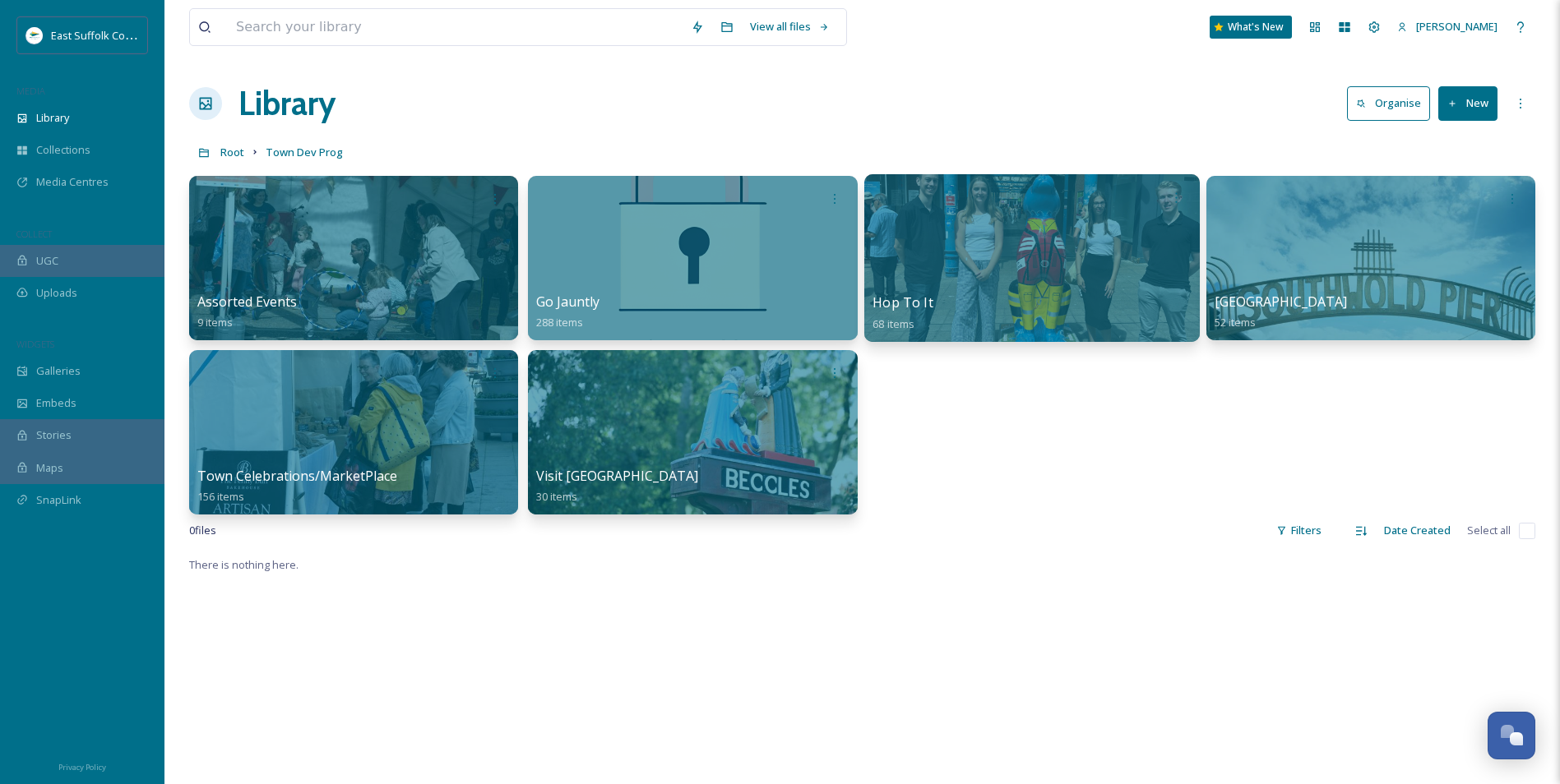
click at [969, 228] on div at bounding box center [1031, 258] width 335 height 168
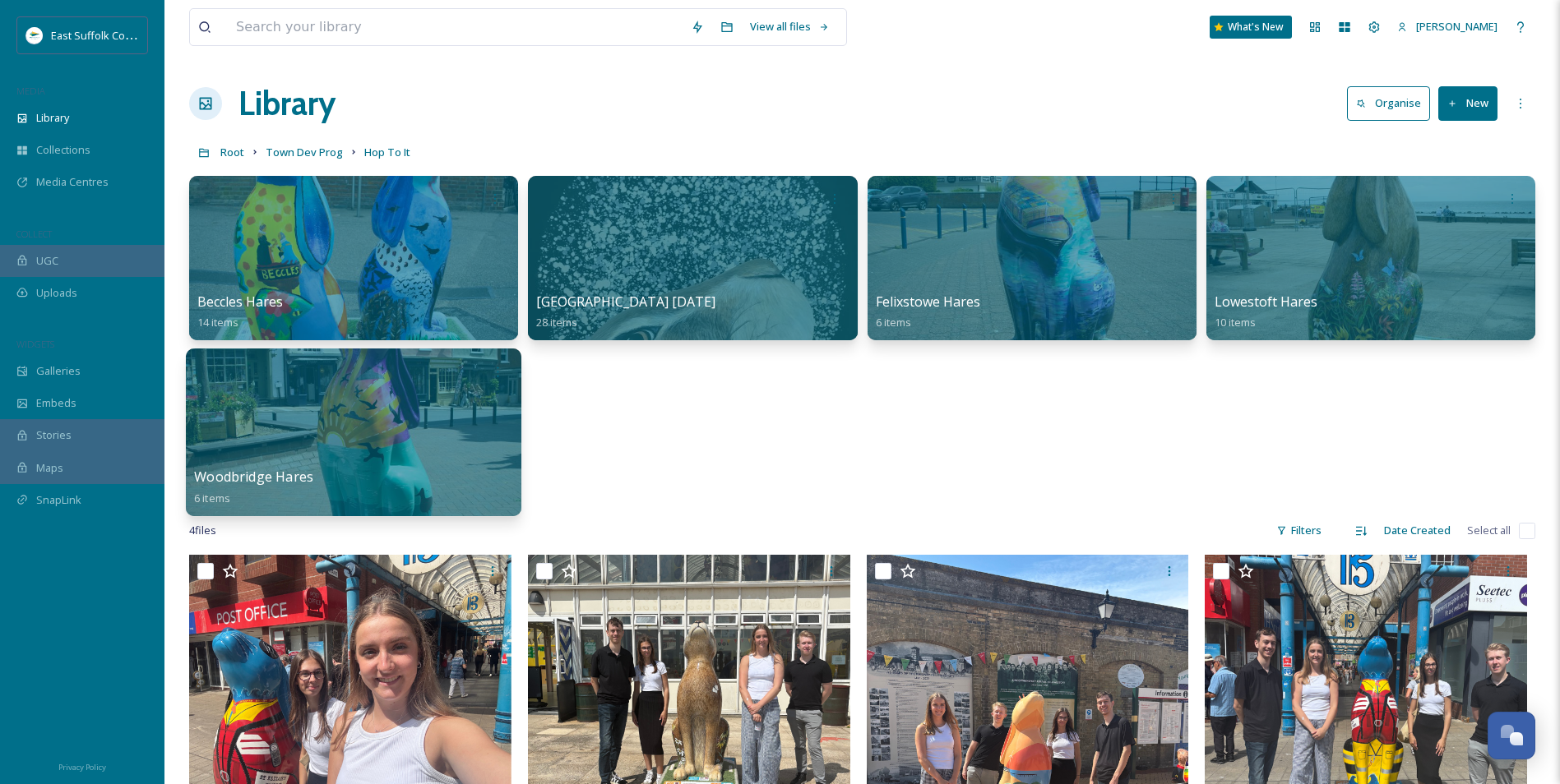
click at [353, 408] on div at bounding box center [353, 432] width 335 height 168
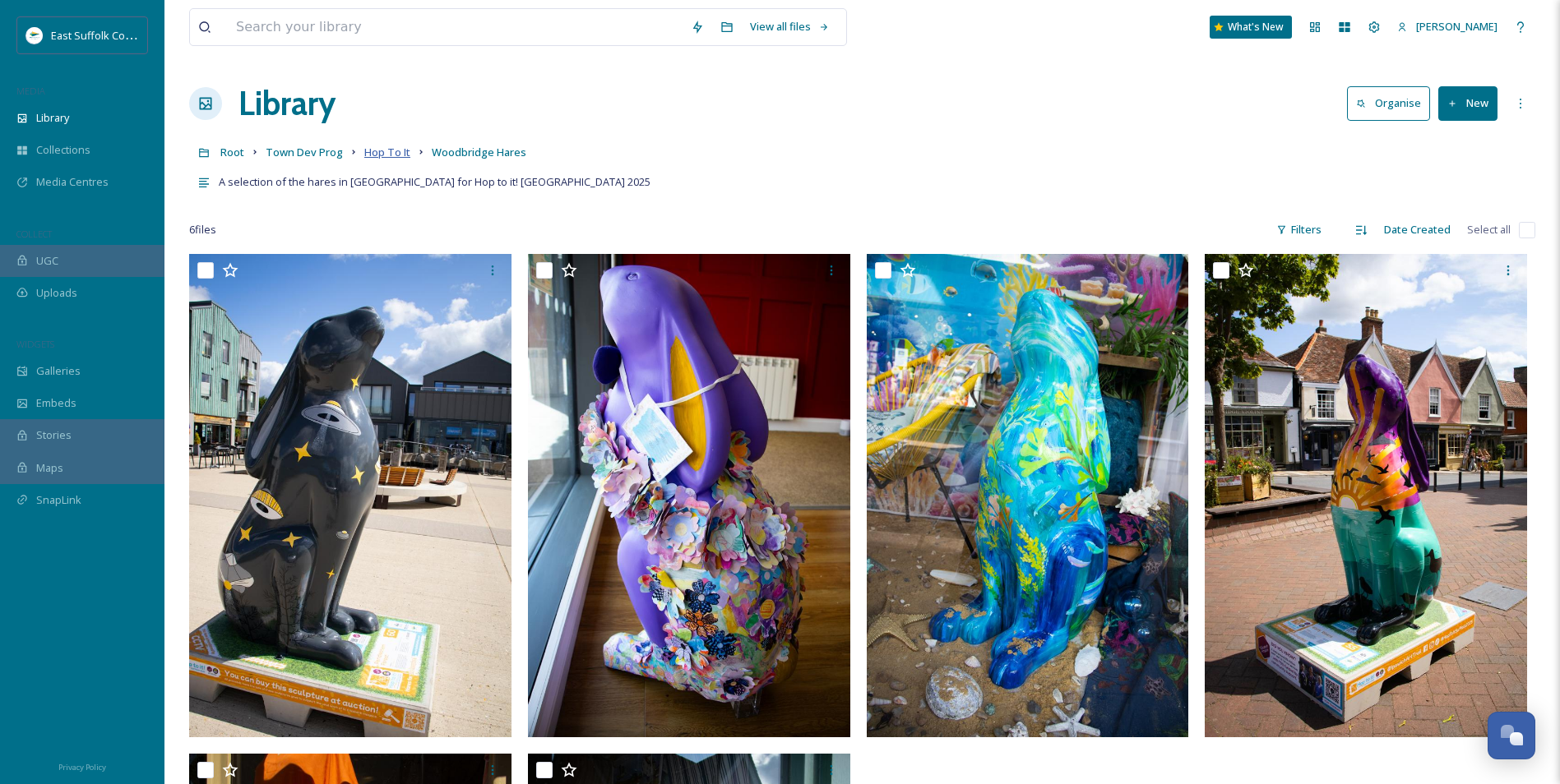
click at [393, 155] on span "Hop To It" at bounding box center [387, 152] width 46 height 15
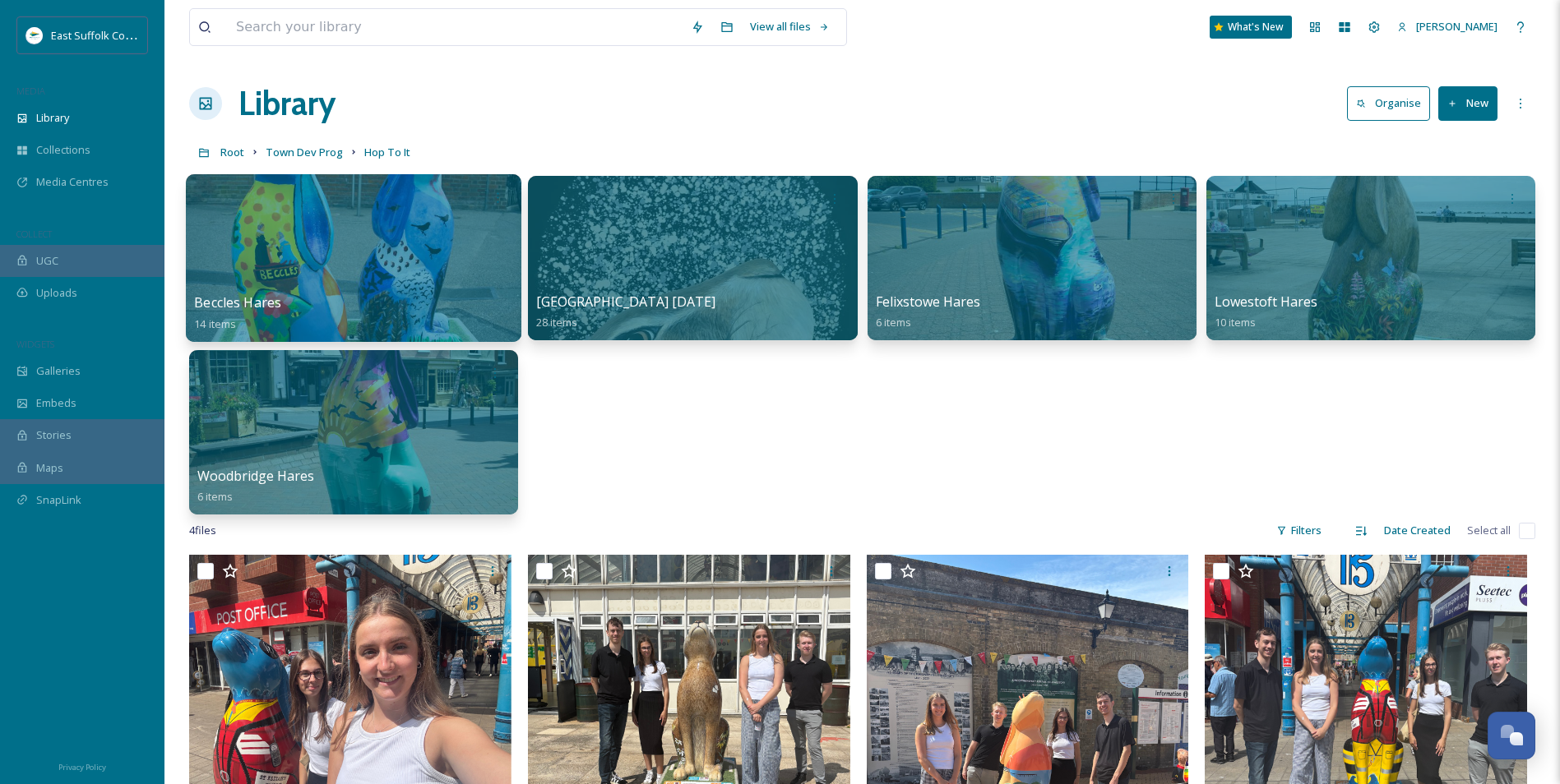
click at [377, 224] on div at bounding box center [353, 258] width 335 height 168
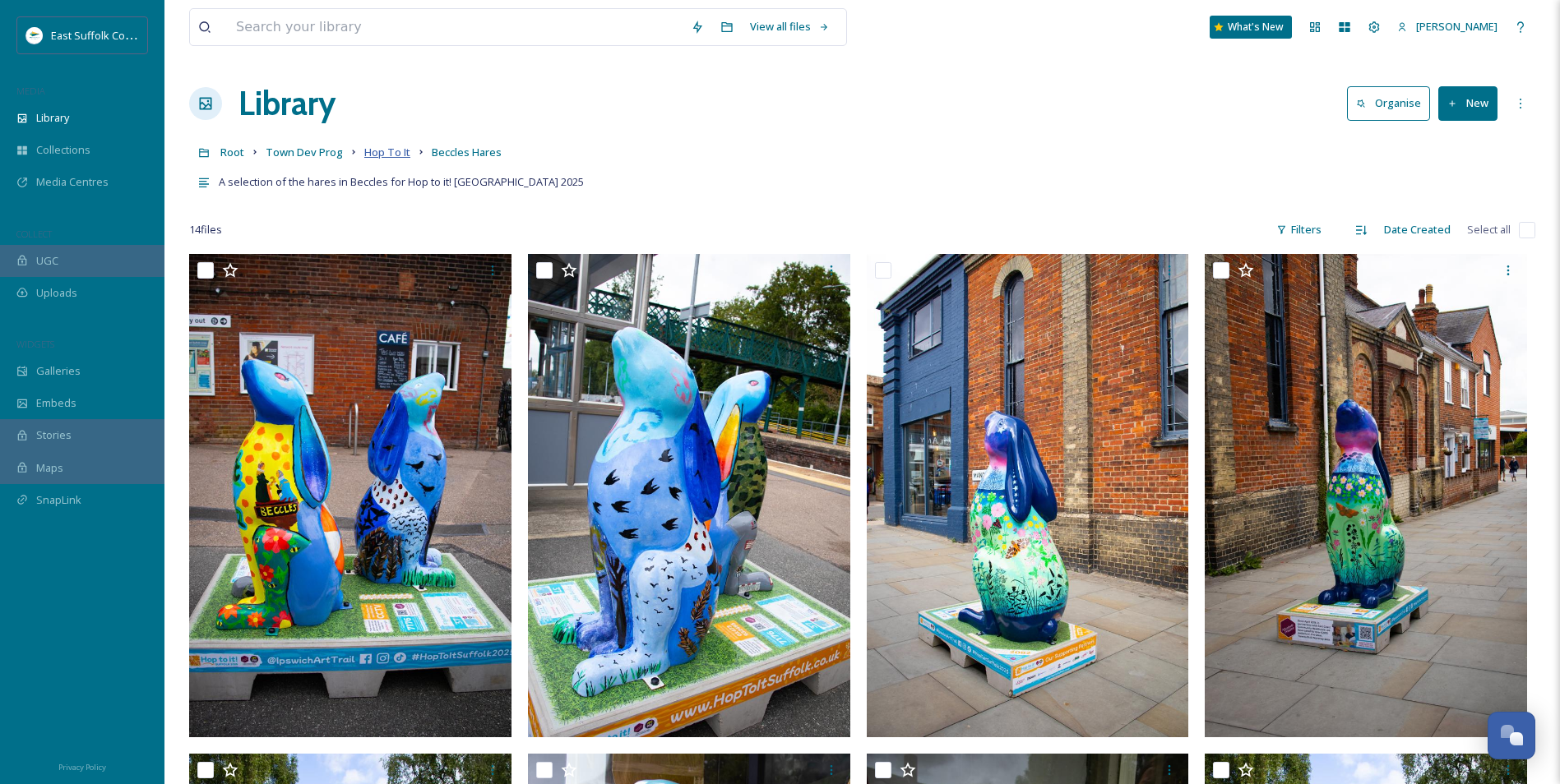
click at [383, 155] on span "Hop To It" at bounding box center [387, 152] width 46 height 15
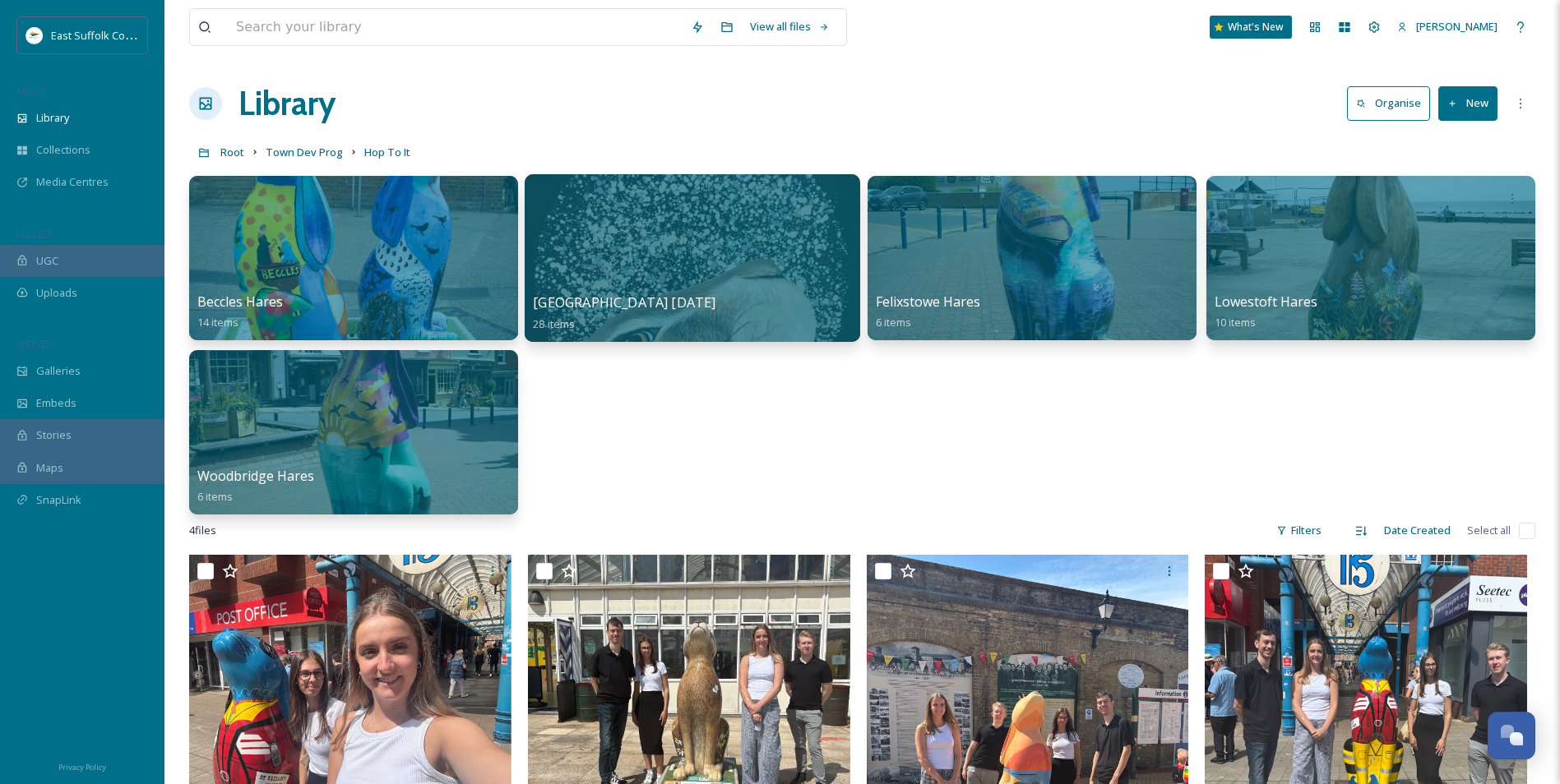
click at [724, 253] on div at bounding box center [692, 258] width 335 height 168
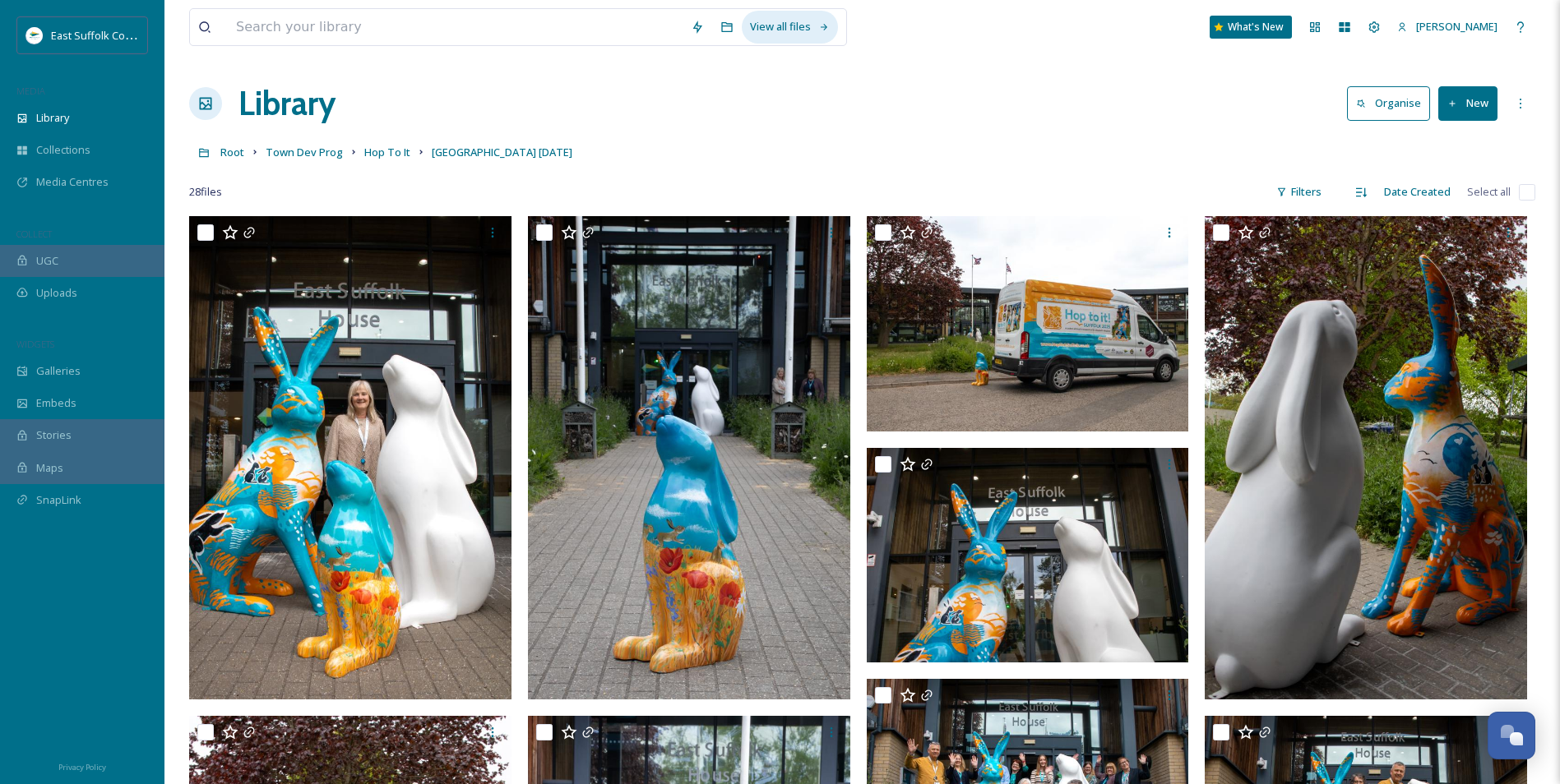
drag, startPoint x: 740, startPoint y: 131, endPoint x: 745, endPoint y: 29, distance: 102.1
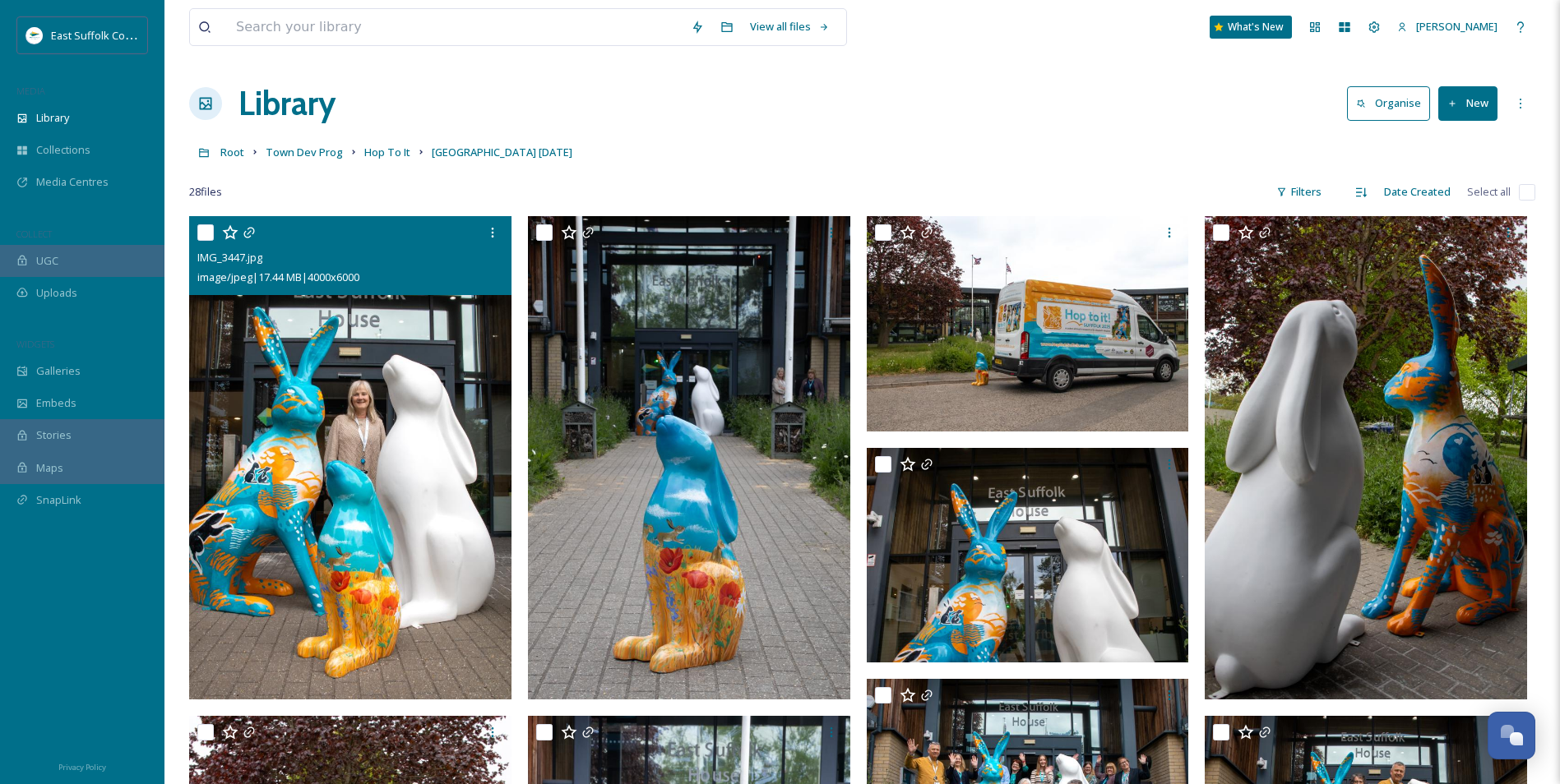
click at [450, 387] on img at bounding box center [350, 457] width 322 height 483
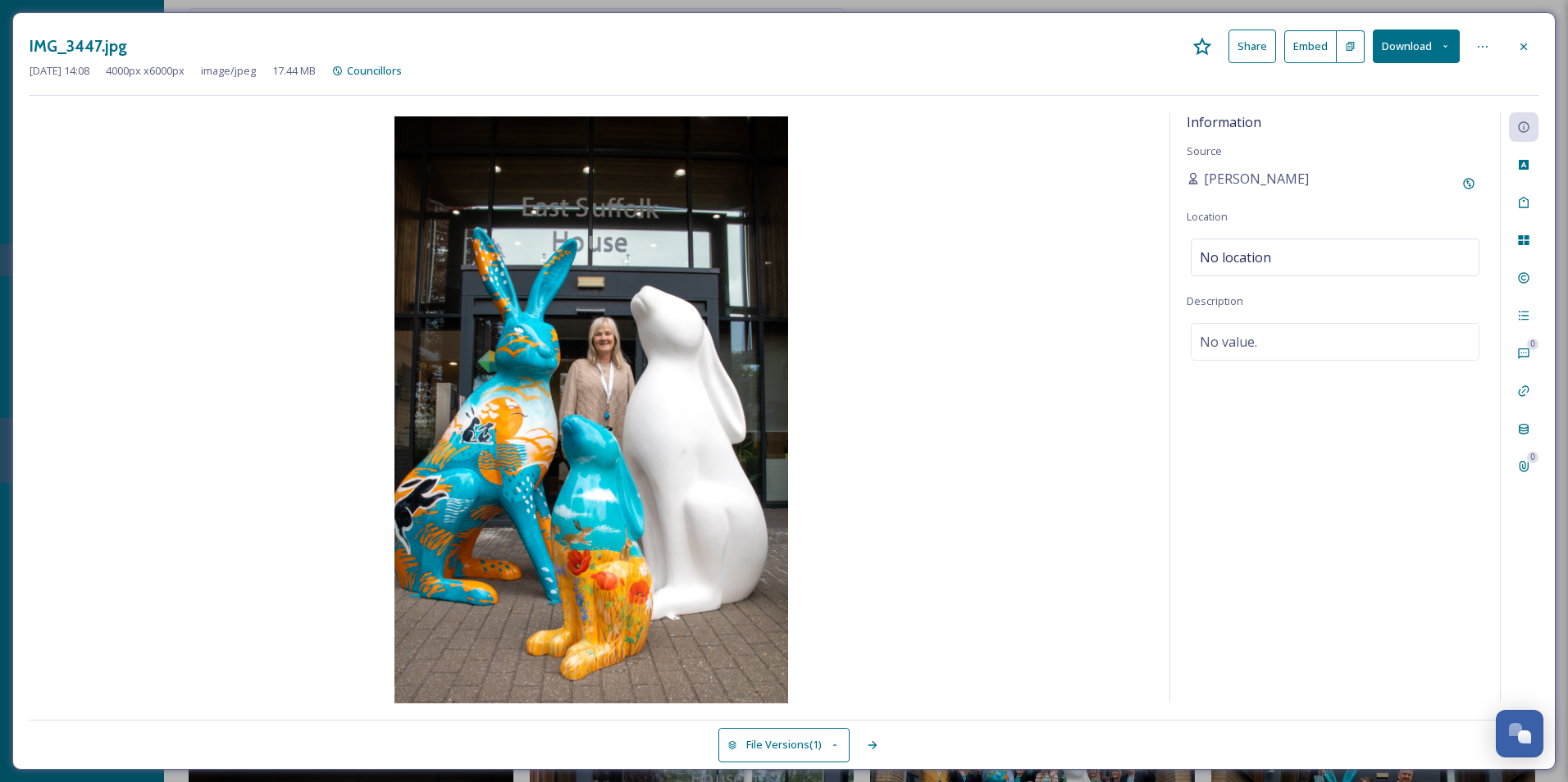
click at [1488, 528] on div "Information Source Emily Nunn Location No location Description No value." at bounding box center [1335, 407] width 330 height 590
click at [1523, 196] on div "Tags" at bounding box center [1523, 202] width 29 height 29
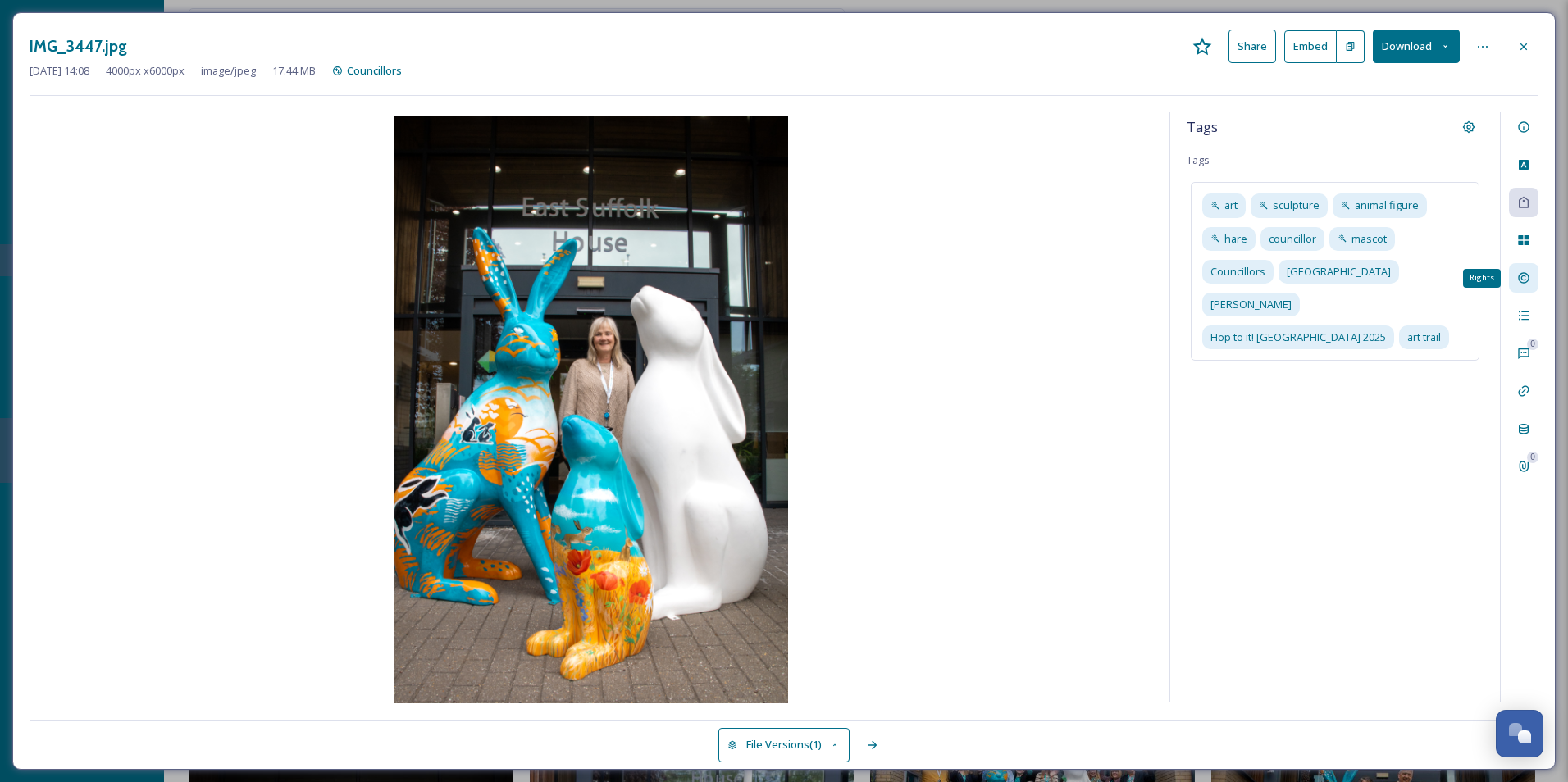
click at [1524, 277] on icon at bounding box center [1523, 278] width 10 height 10
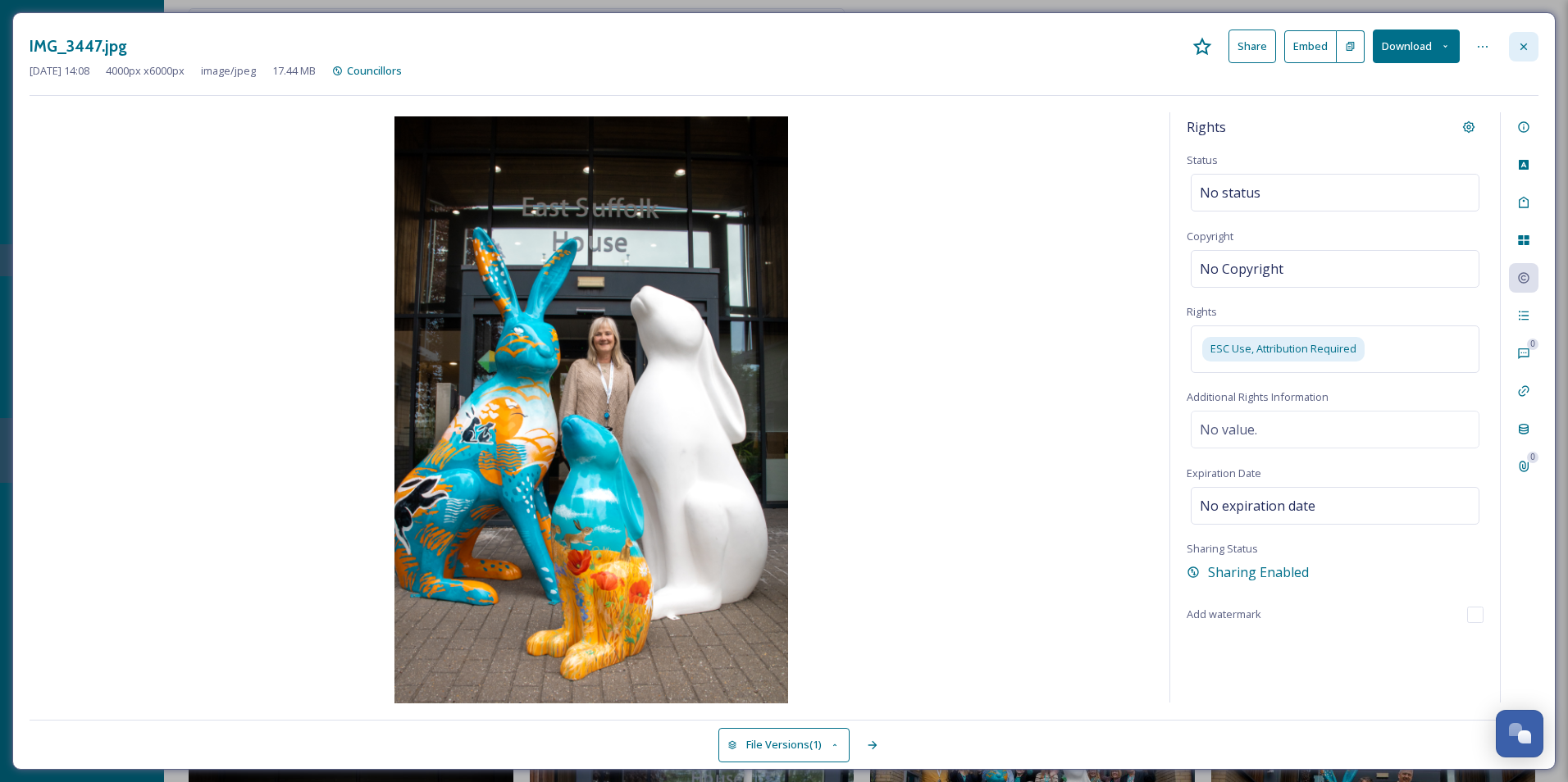
click at [1535, 50] on div at bounding box center [1523, 46] width 29 height 29
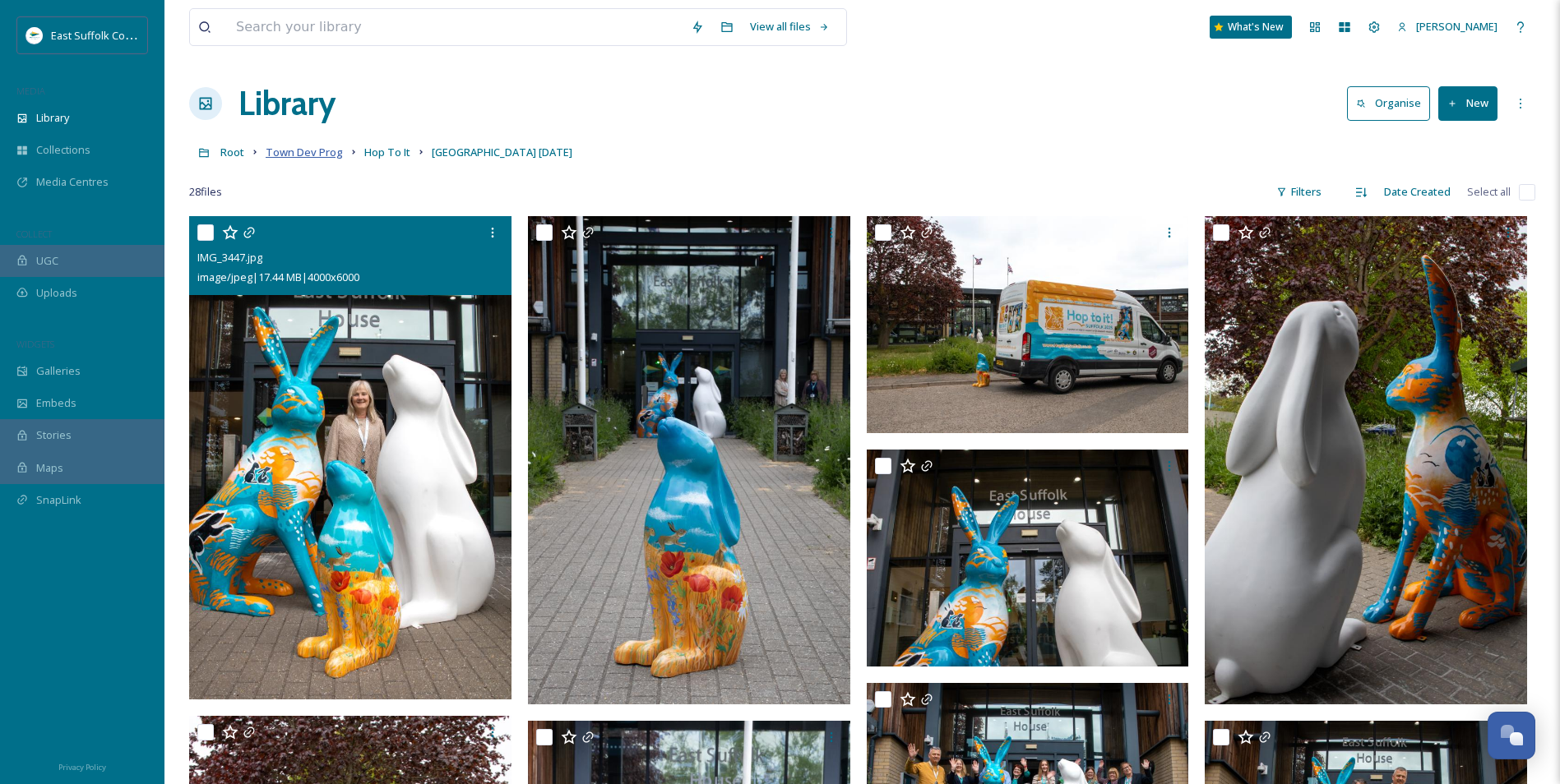
click at [298, 152] on span "Town Dev Prog" at bounding box center [304, 152] width 78 height 15
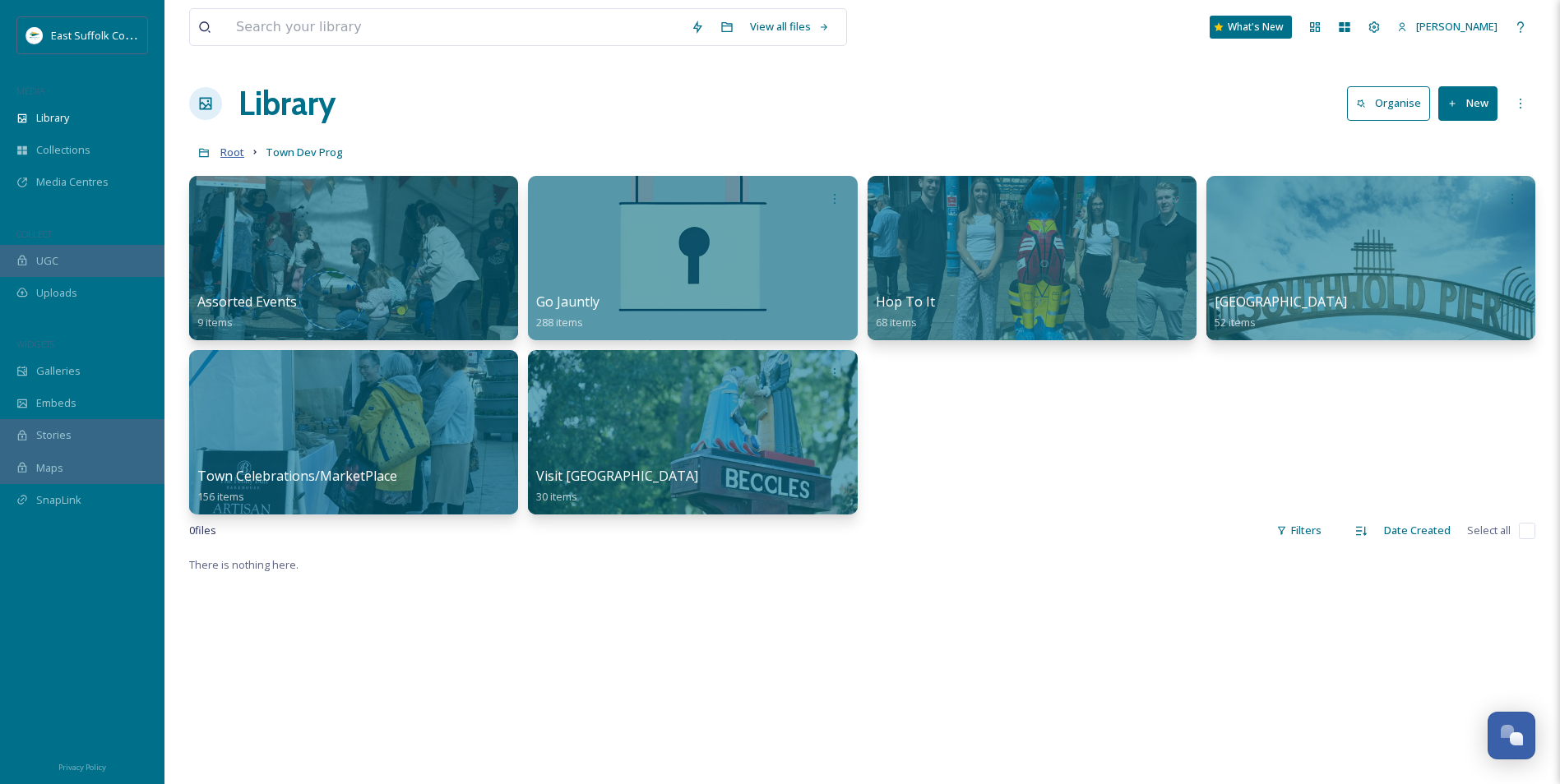
click at [232, 155] on span "Root" at bounding box center [232, 152] width 24 height 15
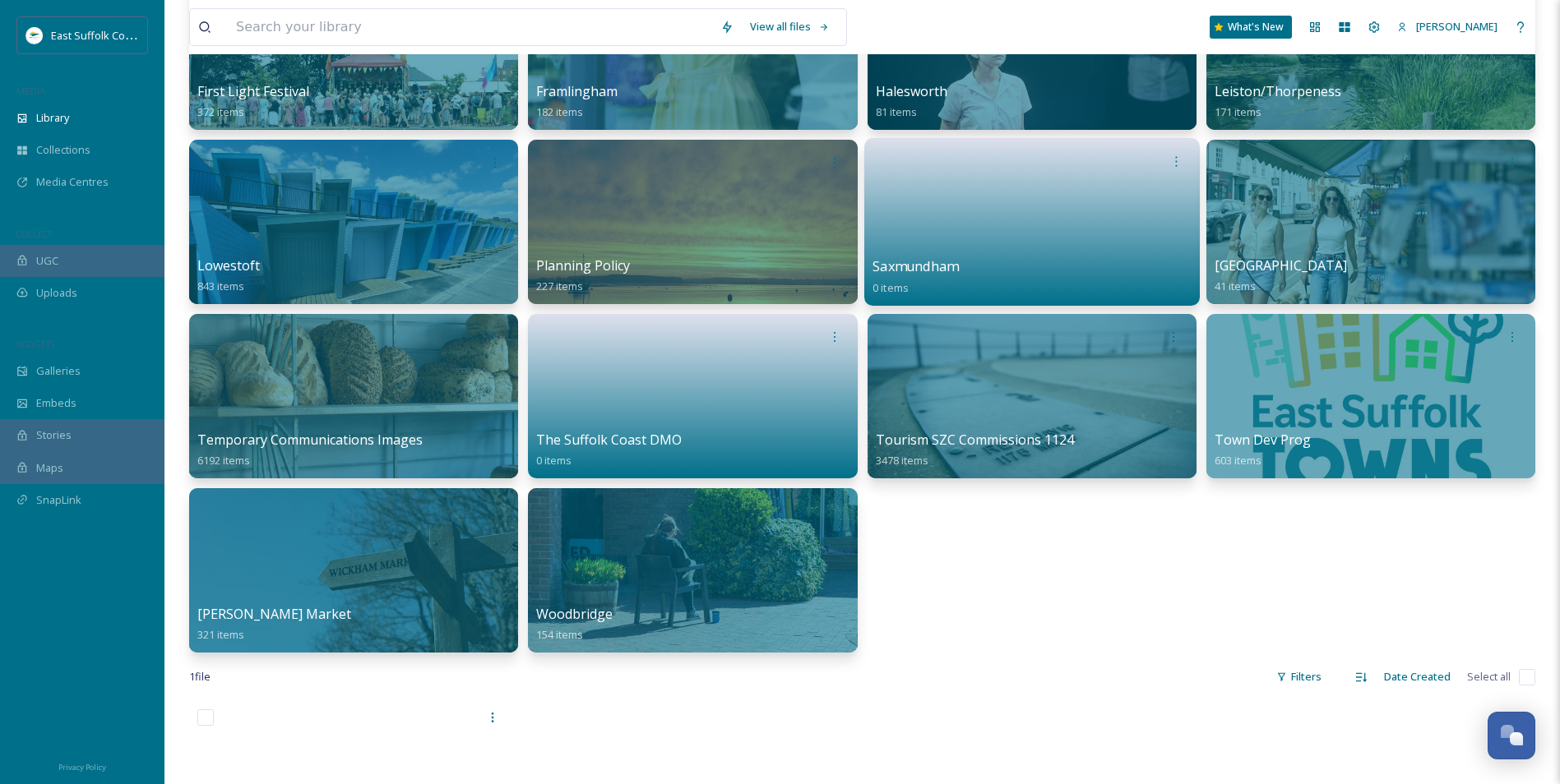
scroll to position [739, 0]
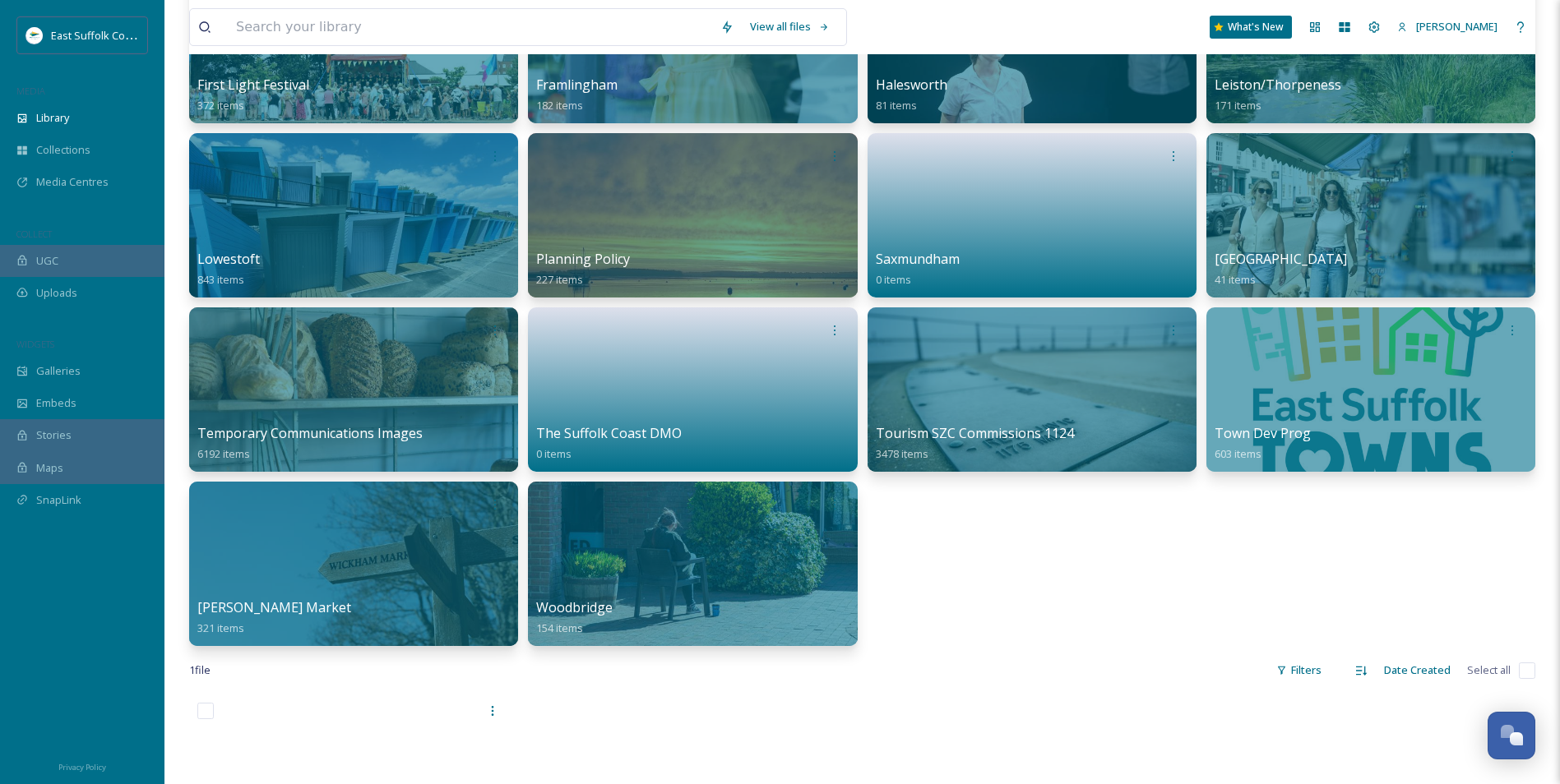
click at [1008, 597] on div "INTEGRATION Canva View Items Consent Forms (Template) 2 items Symbols/Logos 11 …" at bounding box center [862, 41] width 1346 height 1210
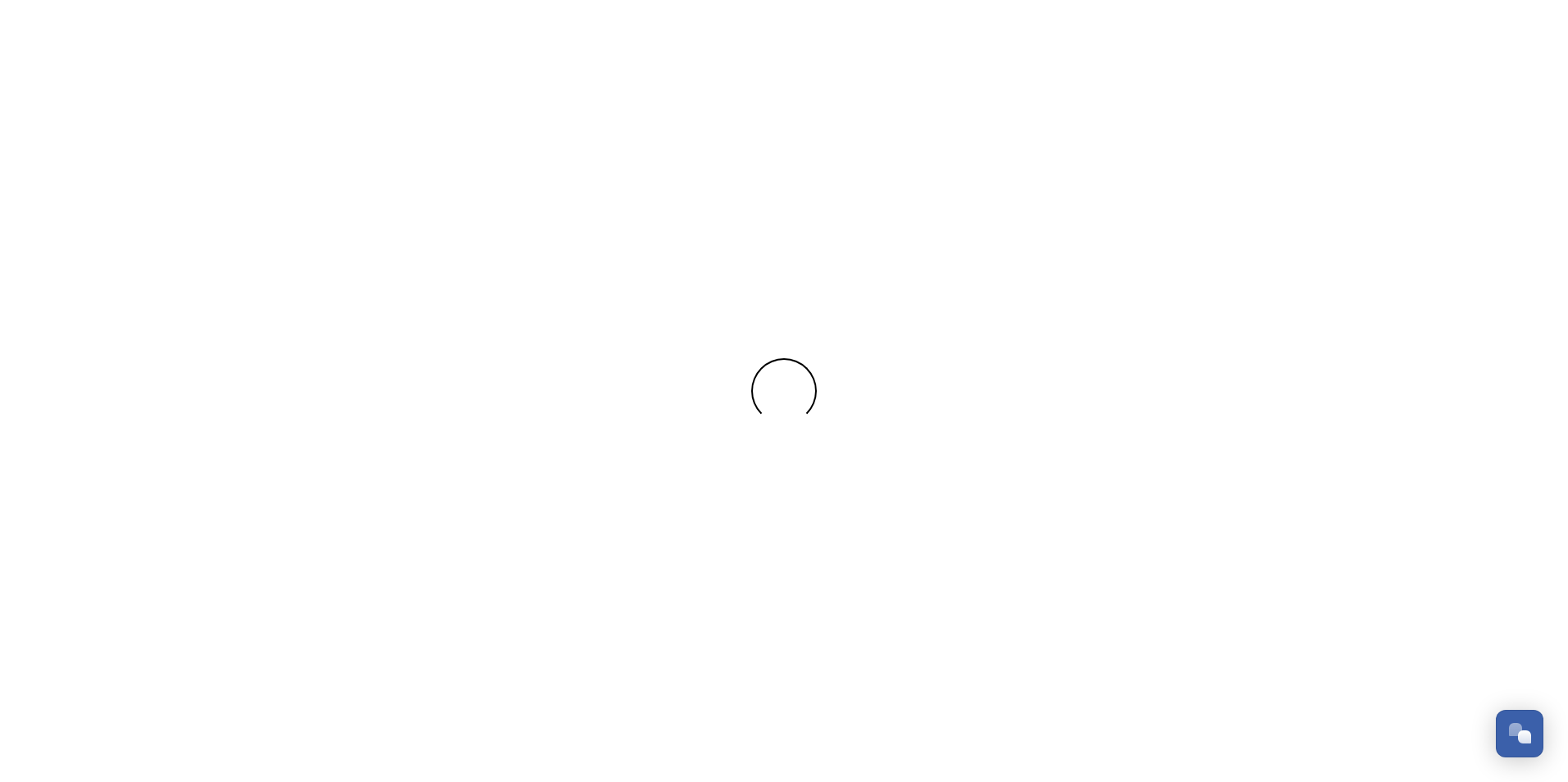
scroll to position [7190, 0]
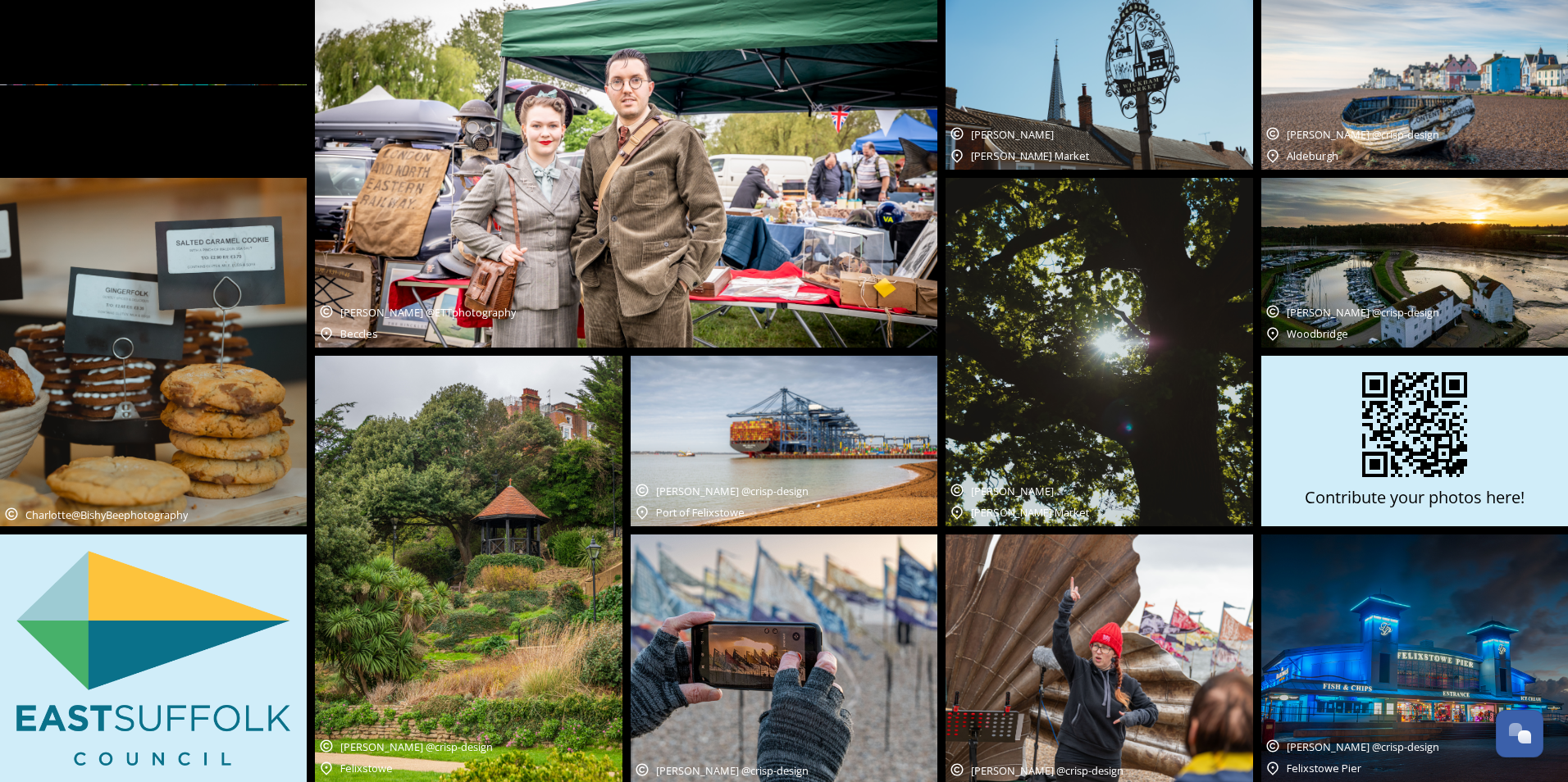
drag, startPoint x: 1529, startPoint y: 495, endPoint x: 1296, endPoint y: 29, distance: 521.0
click at [1298, 498] on div "Contribute your photos here!" at bounding box center [1414, 441] width 307 height 171
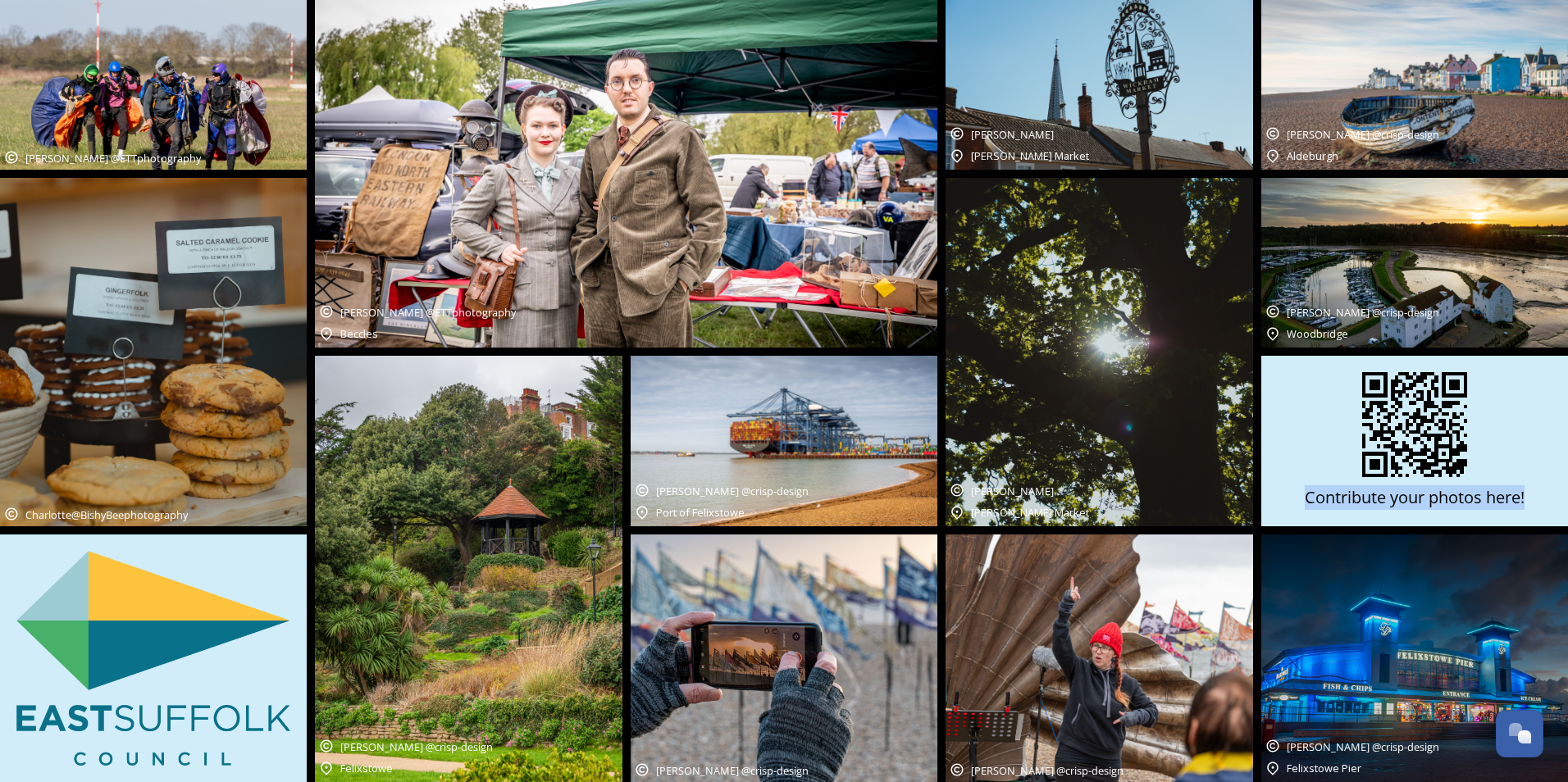
click at [1459, 457] on icon at bounding box center [1414, 424] width 105 height 105
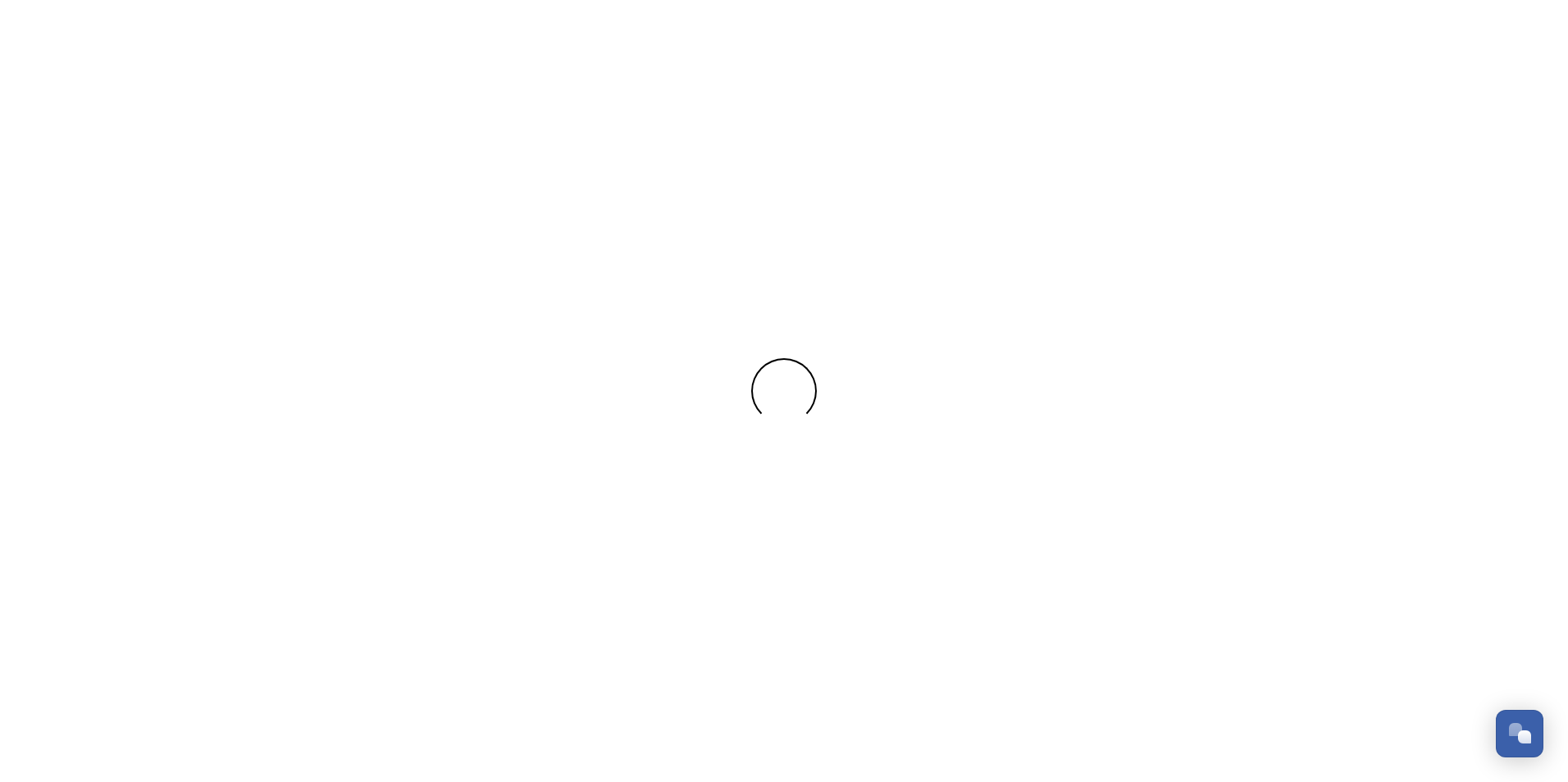
scroll to position [7253, 0]
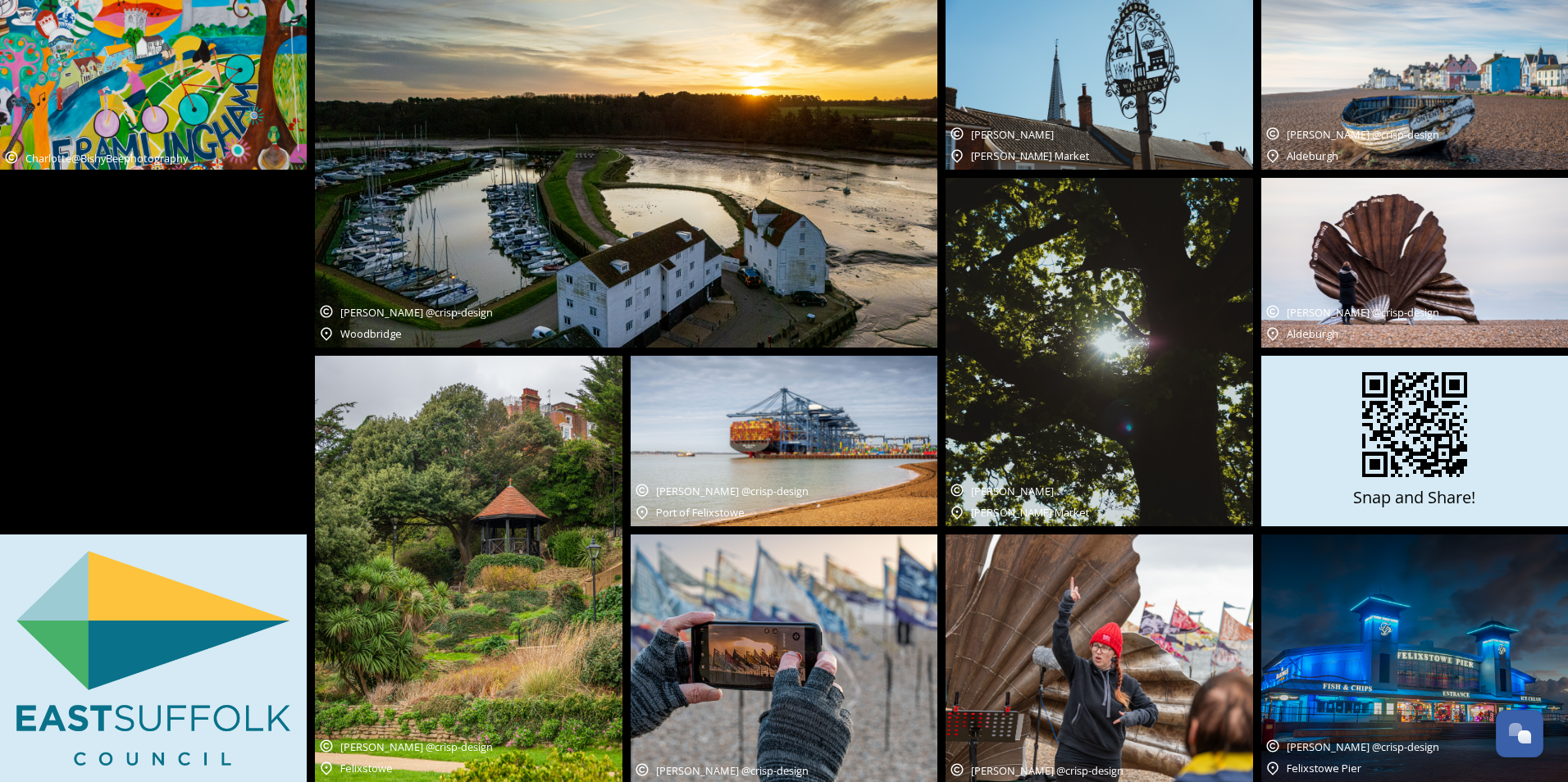
click at [1304, 494] on div "Snap and Share!" at bounding box center [1414, 441] width 307 height 171
